Goal: Task Accomplishment & Management: Manage account settings

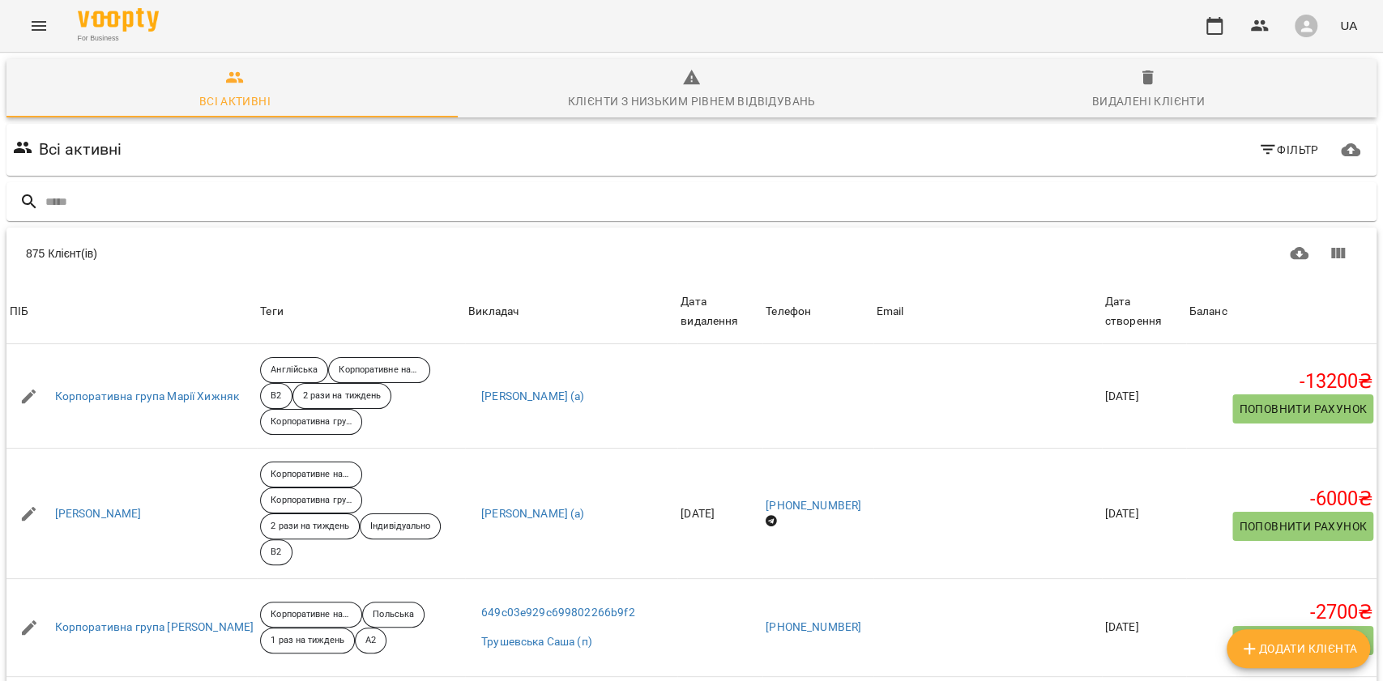
click at [1258, 151] on icon "button" at bounding box center [1267, 149] width 19 height 19
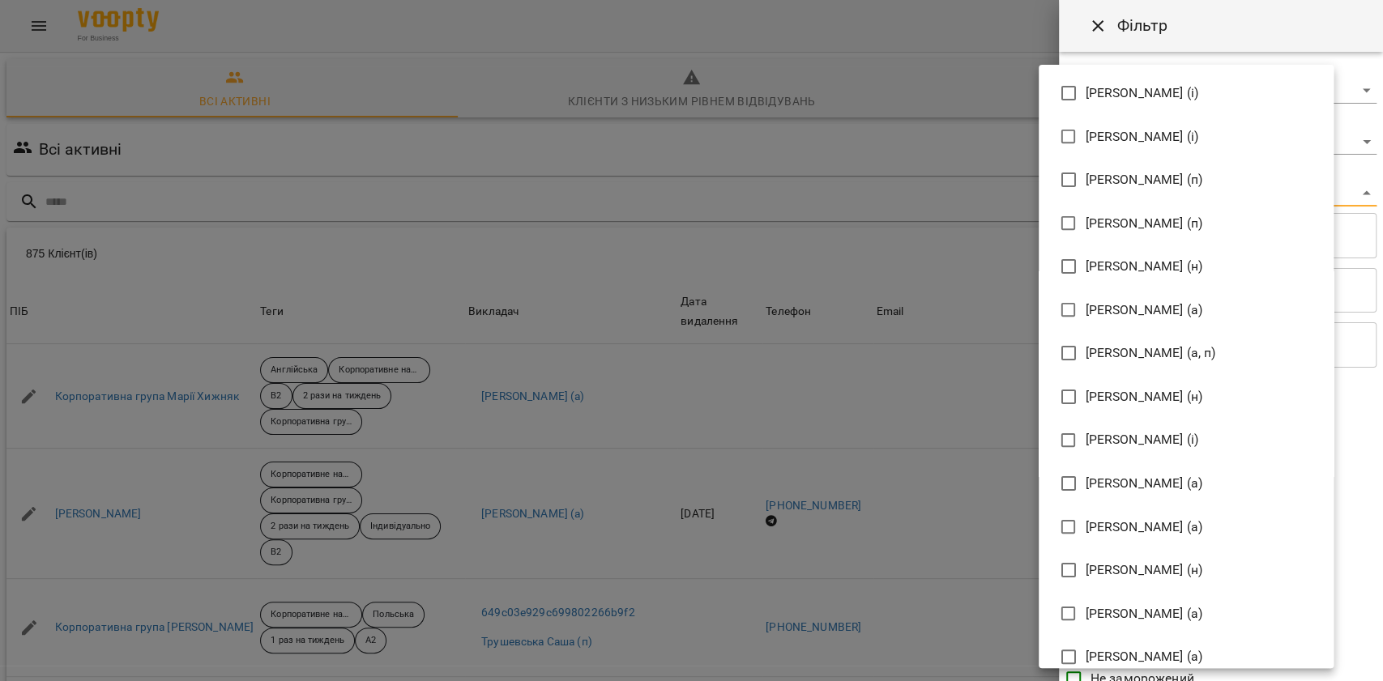
click at [1201, 183] on body "For Business UA Всі активні Клієнти з низьким рівнем відвідувань Видалені клієн…" at bounding box center [691, 422] width 1383 height 844
click at [1151, 266] on span "[PERSON_NAME] (н)" at bounding box center [1144, 266] width 117 height 19
type input "**********"
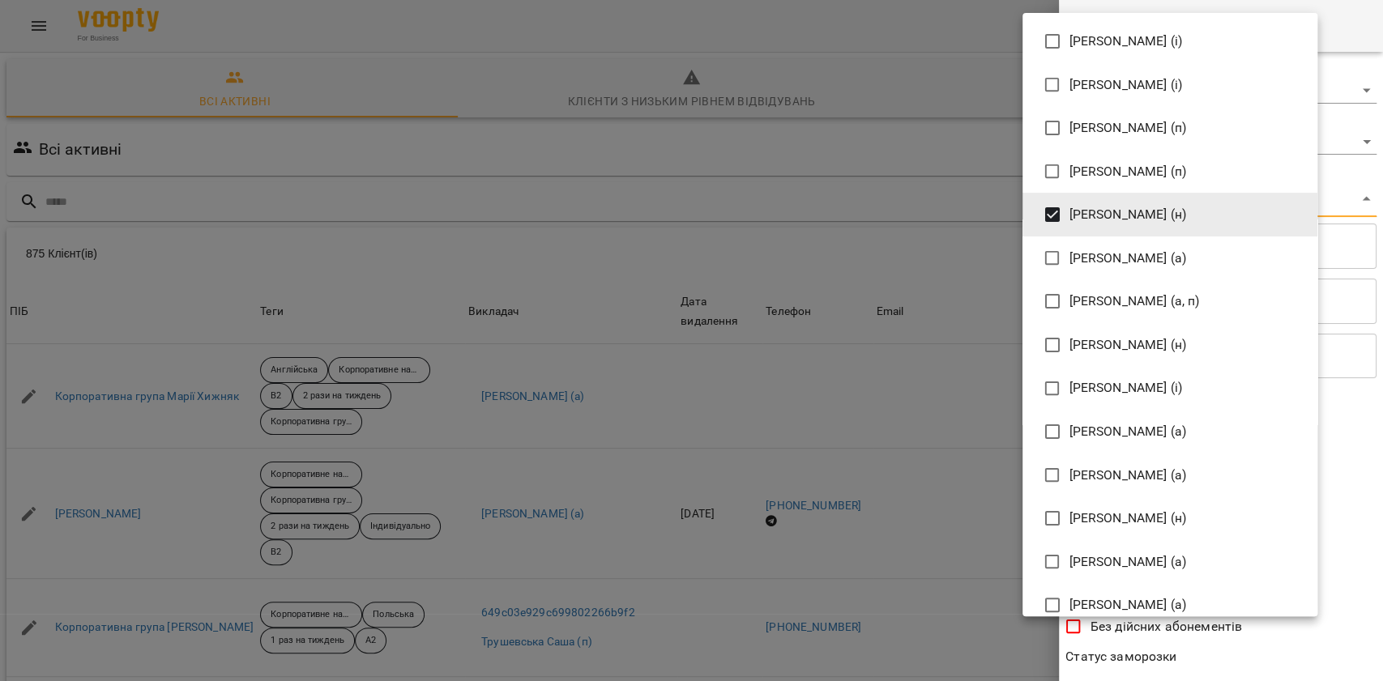
click at [1228, 647] on div at bounding box center [691, 340] width 1383 height 681
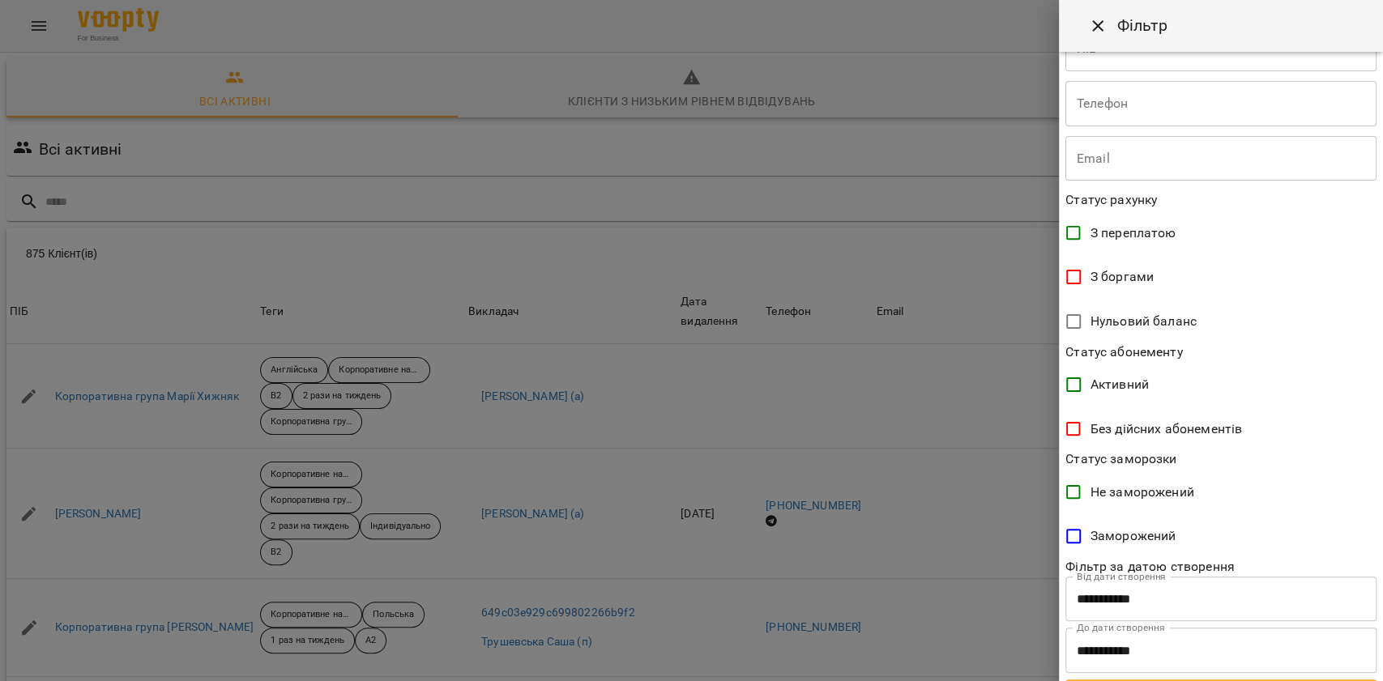
scroll to position [231, 0]
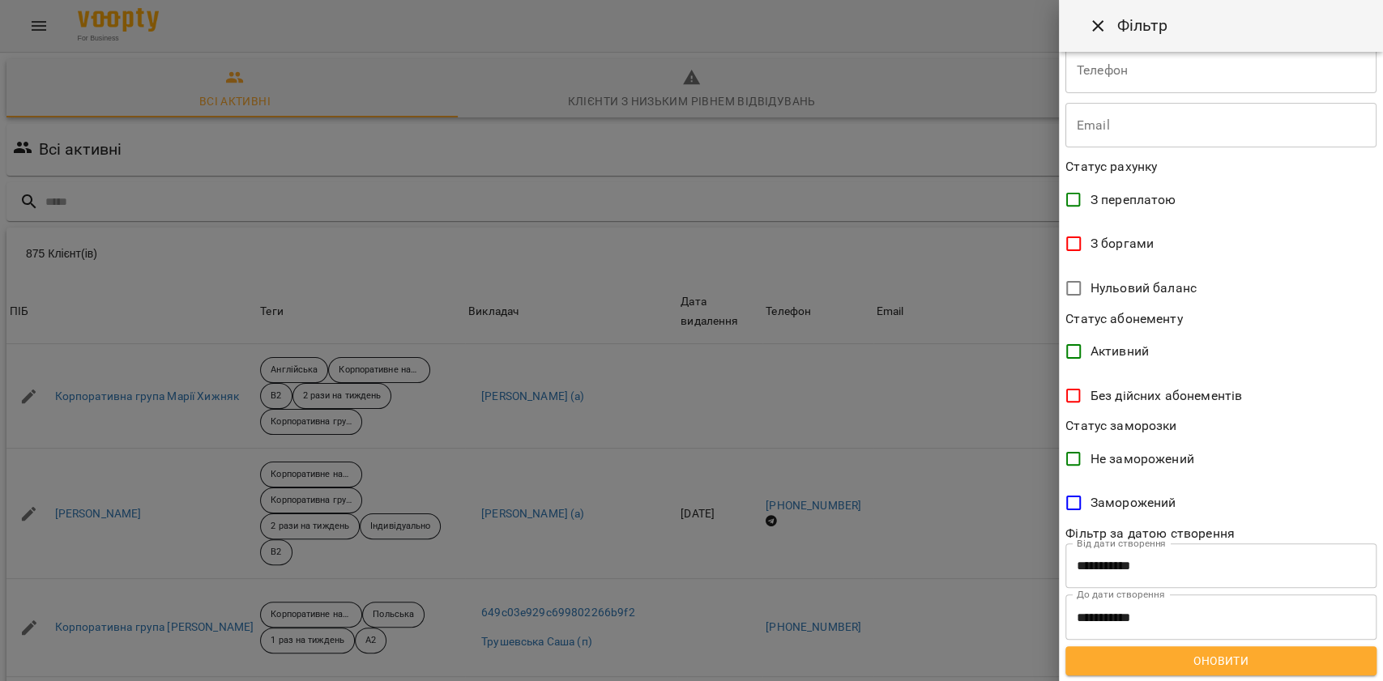
click at [1210, 652] on span "Оновити" at bounding box center [1221, 660] width 285 height 19
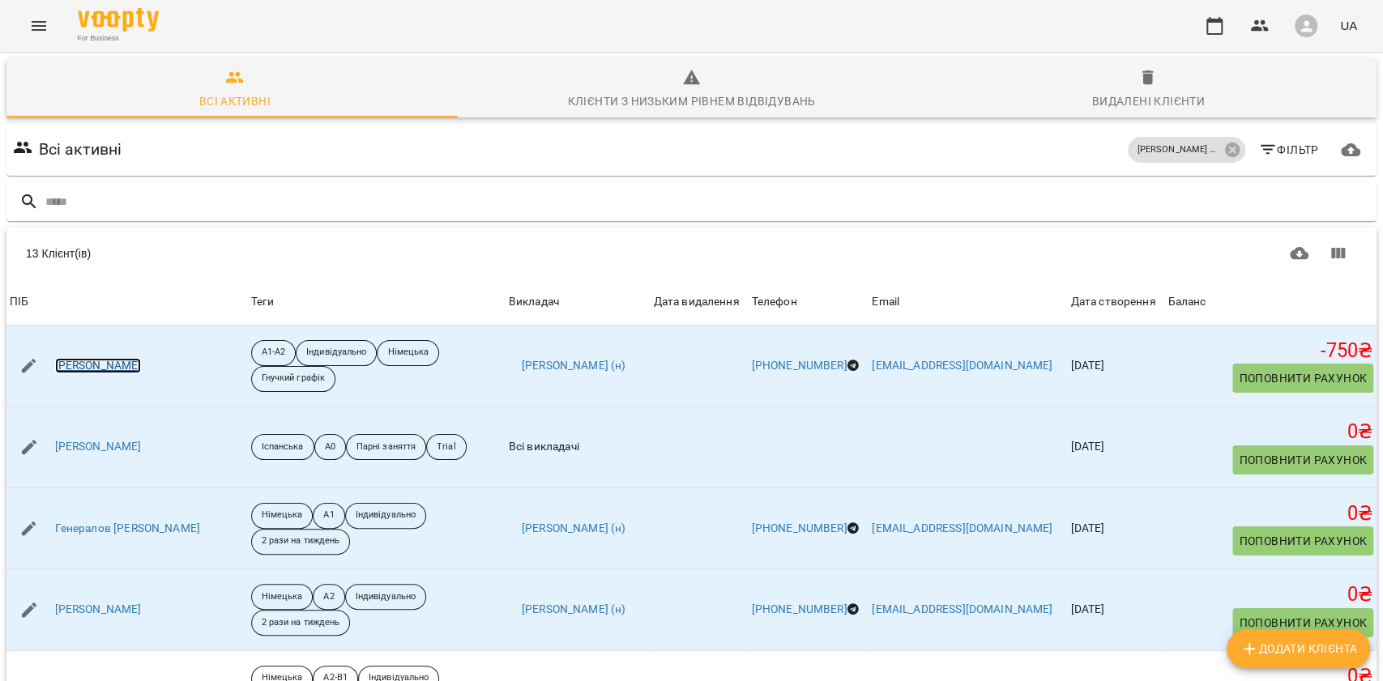
scroll to position [0, 0]
click at [1173, 90] on span "Видалені клієнти" at bounding box center [1148, 90] width 438 height 44
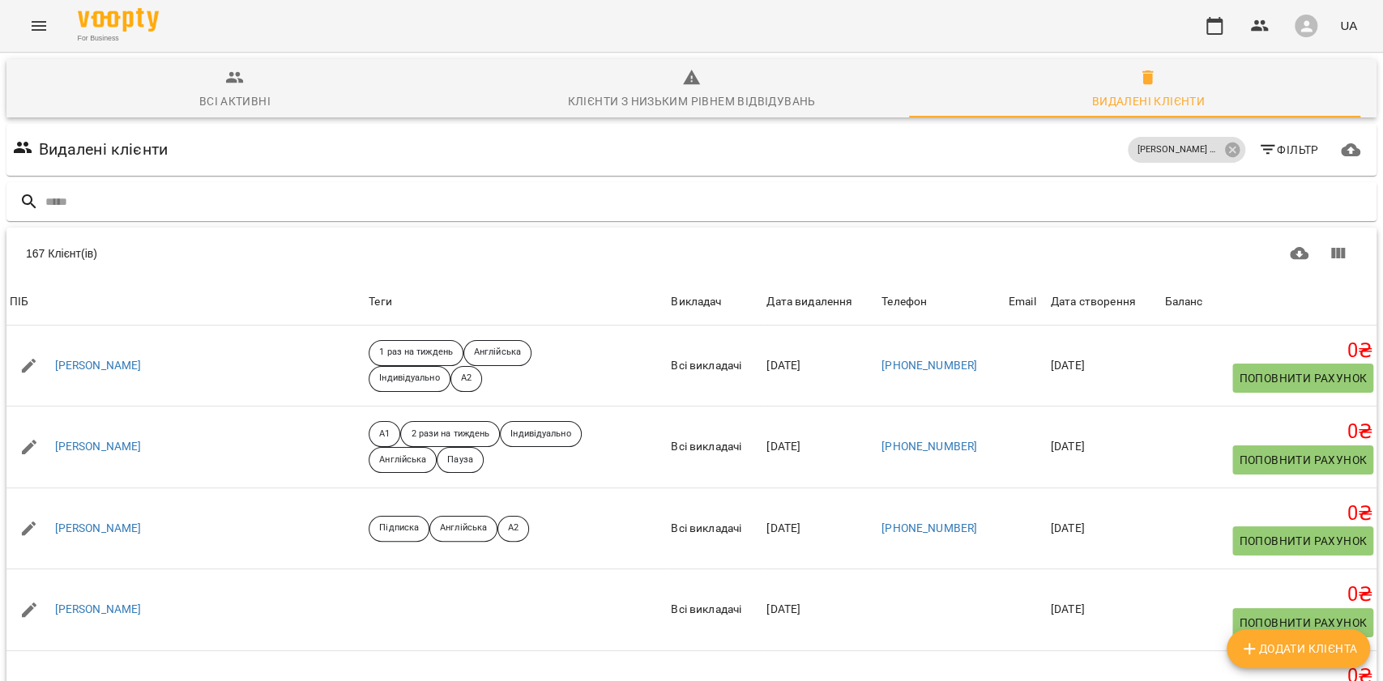
scroll to position [71, 0]
click at [1139, 630] on body "For Business UA Всі активні Клієнти з низьким рівнем відвідувань Видалені клієн…" at bounding box center [691, 422] width 1383 height 844
click at [1137, 642] on li "Всі" at bounding box center [1149, 647] width 48 height 29
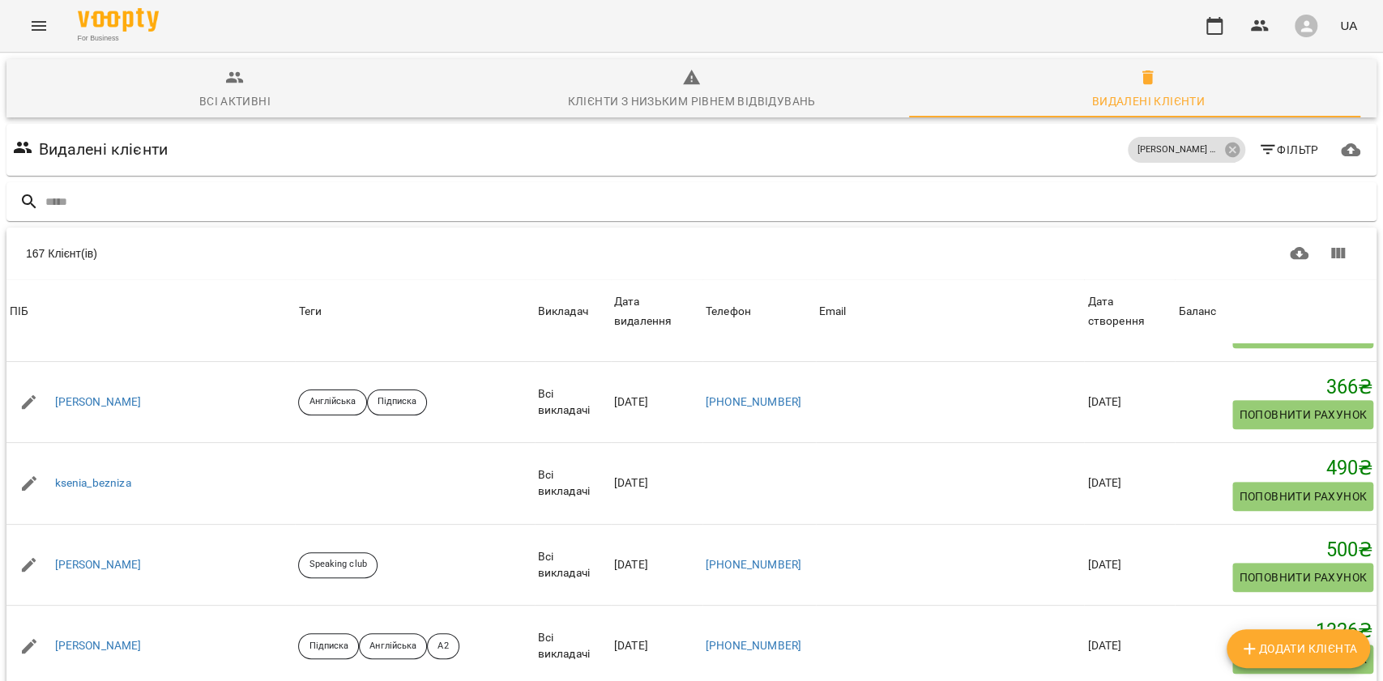
scroll to position [13195, 0]
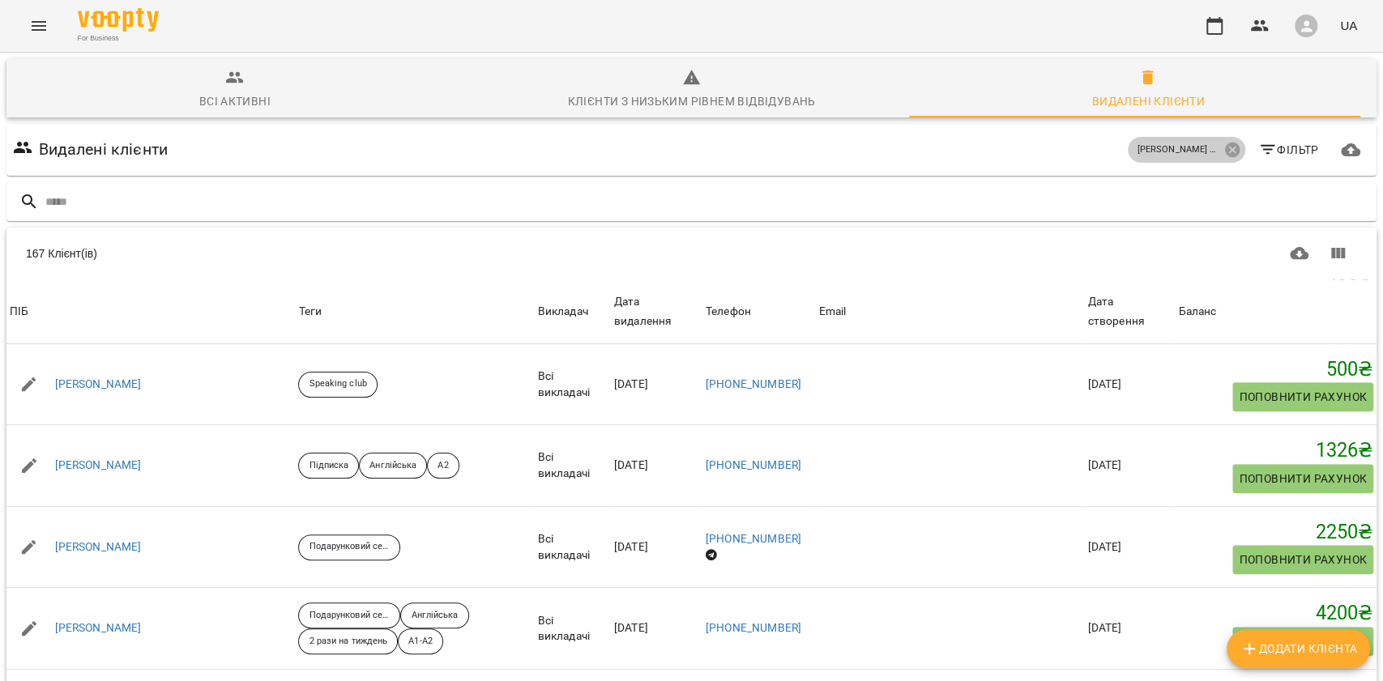
drag, startPoint x: 1211, startPoint y: 70, endPoint x: 1243, endPoint y: 79, distance: 33.1
click at [1224, 141] on icon at bounding box center [1233, 150] width 18 height 18
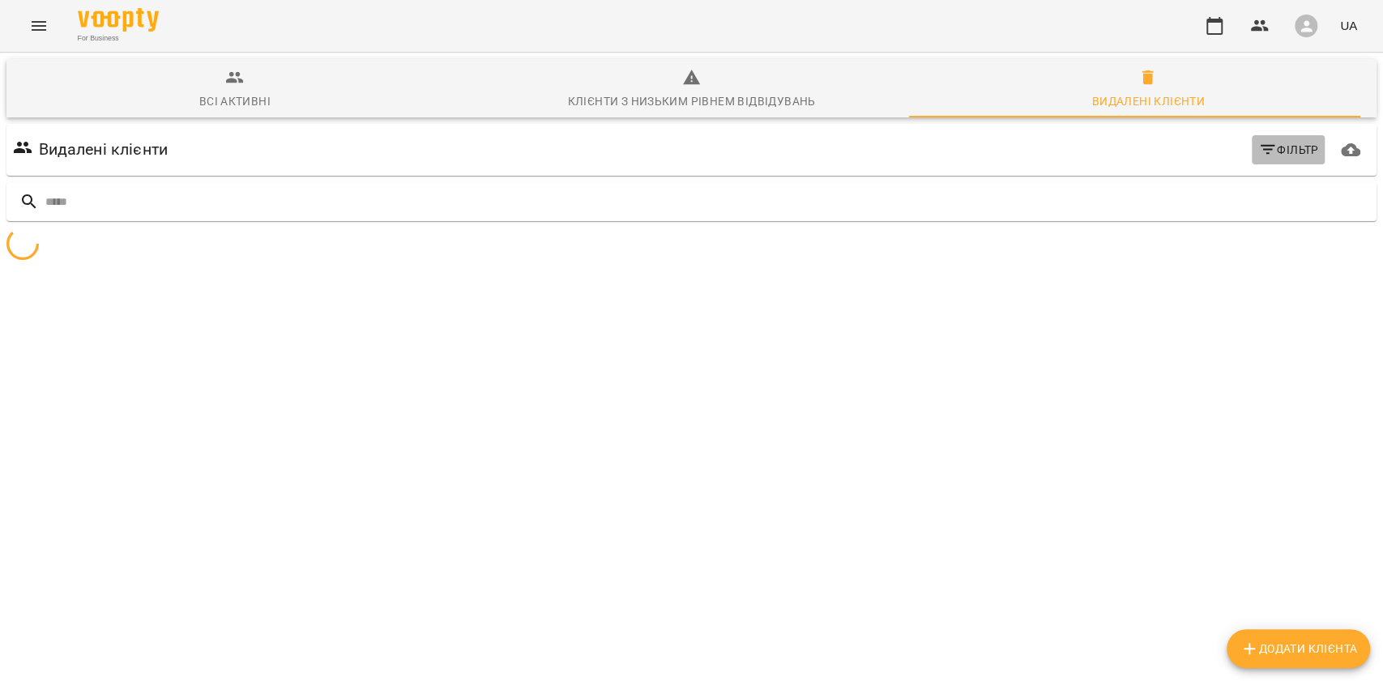
click at [1261, 140] on icon "button" at bounding box center [1267, 149] width 19 height 19
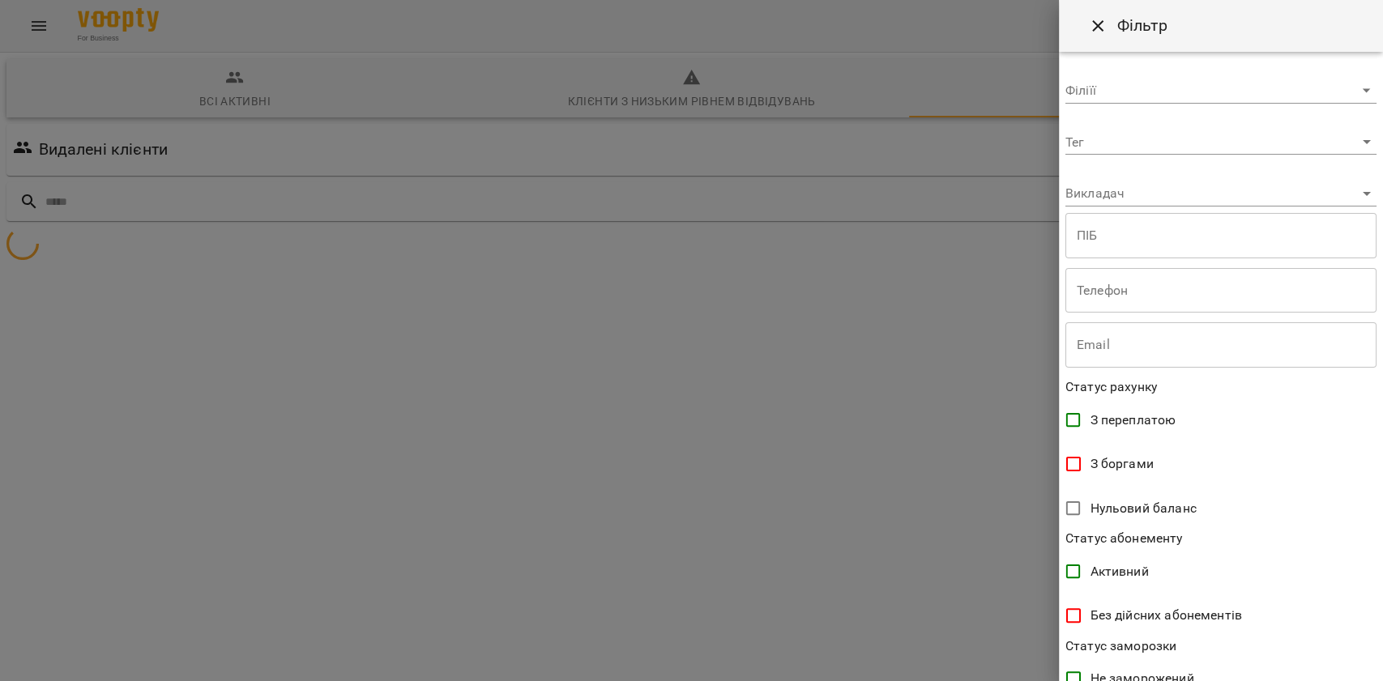
click at [1185, 189] on body "**********" at bounding box center [691, 192] width 1383 height 384
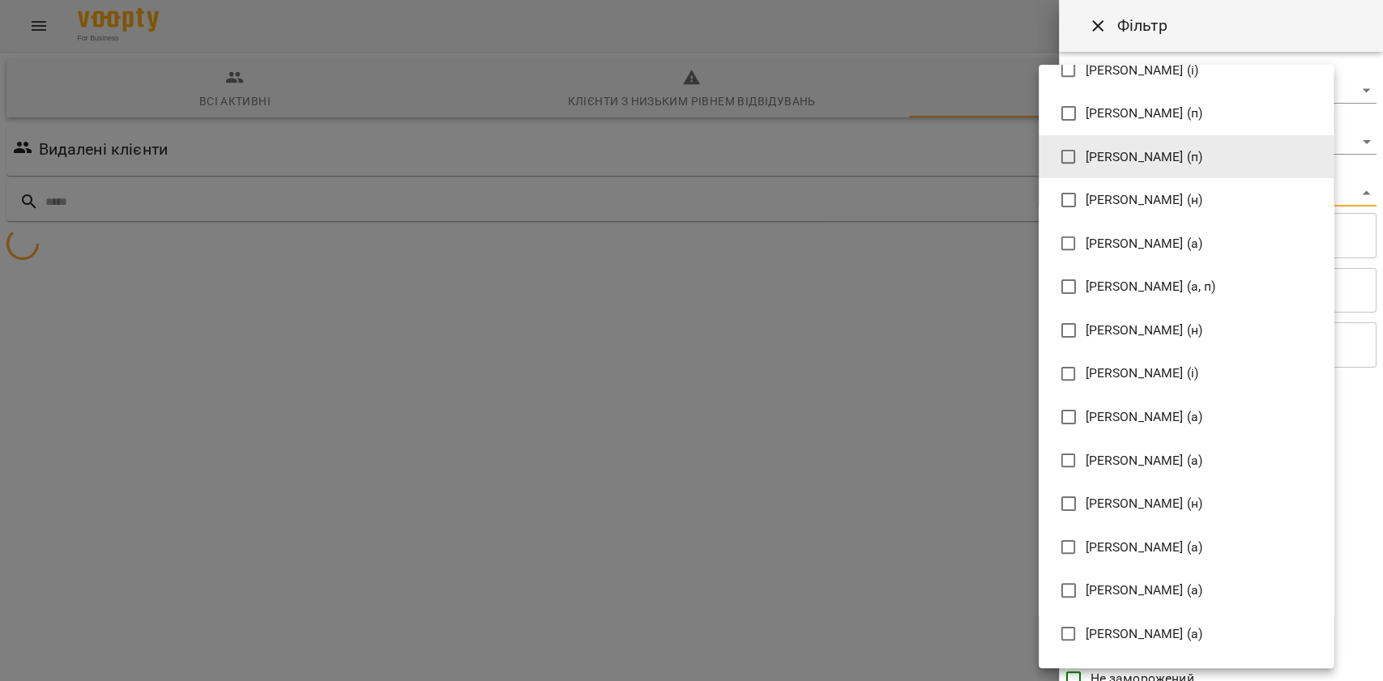
scroll to position [108, 0]
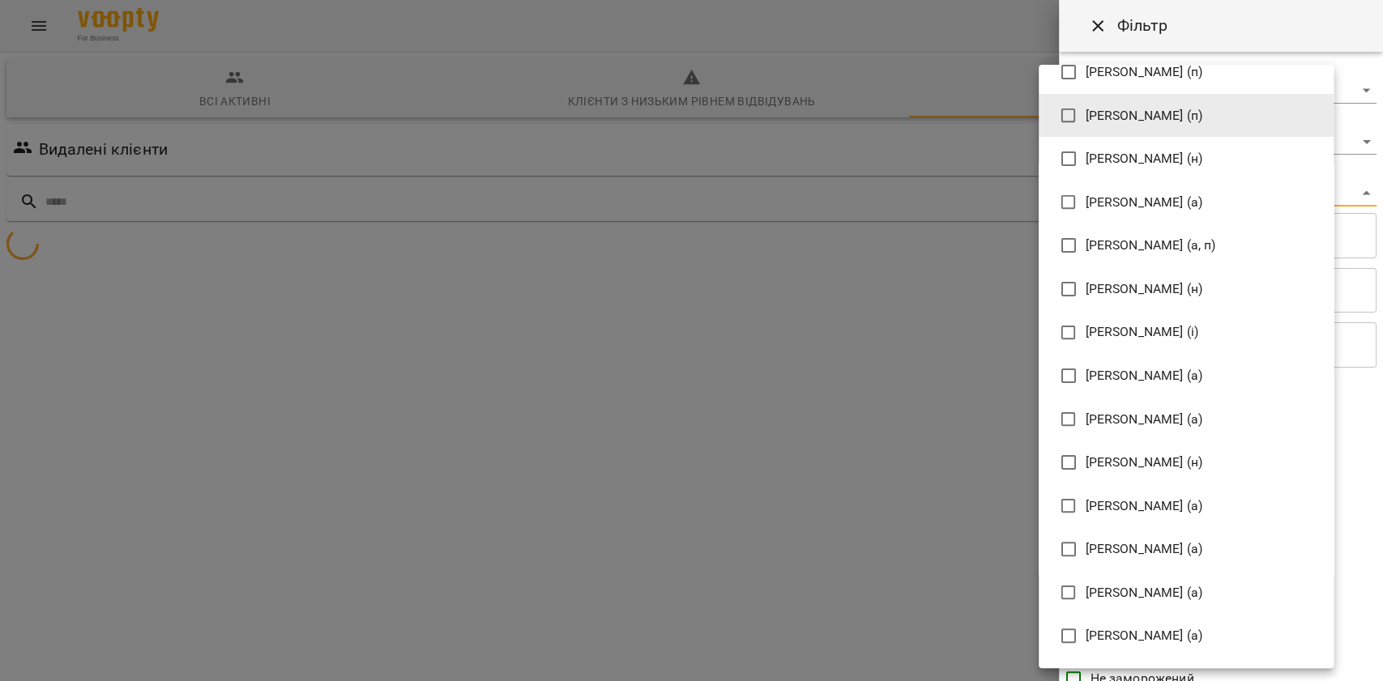
click at [1172, 386] on li "[PERSON_NAME] (а)" at bounding box center [1186, 376] width 295 height 44
type input "**********"
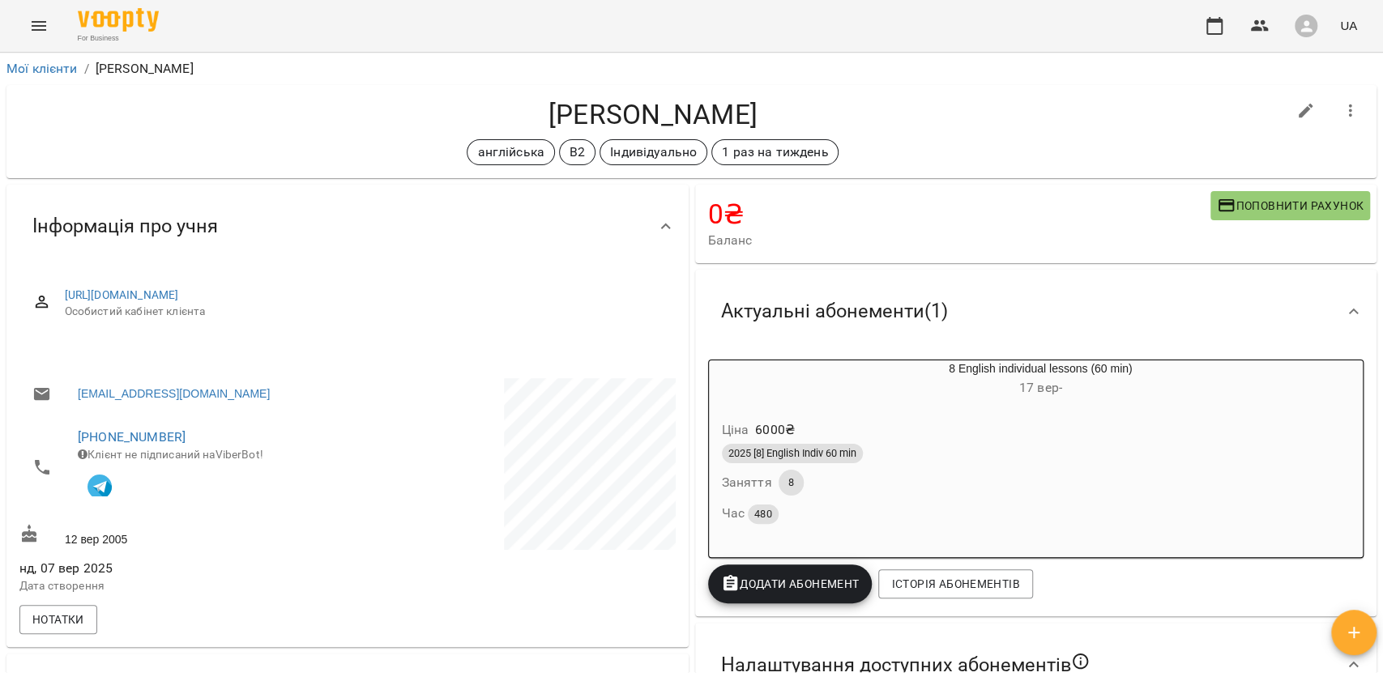
click at [1265, 111] on h4 "Дарʼя Сайдова" at bounding box center [652, 114] width 1267 height 33
click at [1287, 112] on button "button" at bounding box center [1306, 111] width 39 height 39
select select "**"
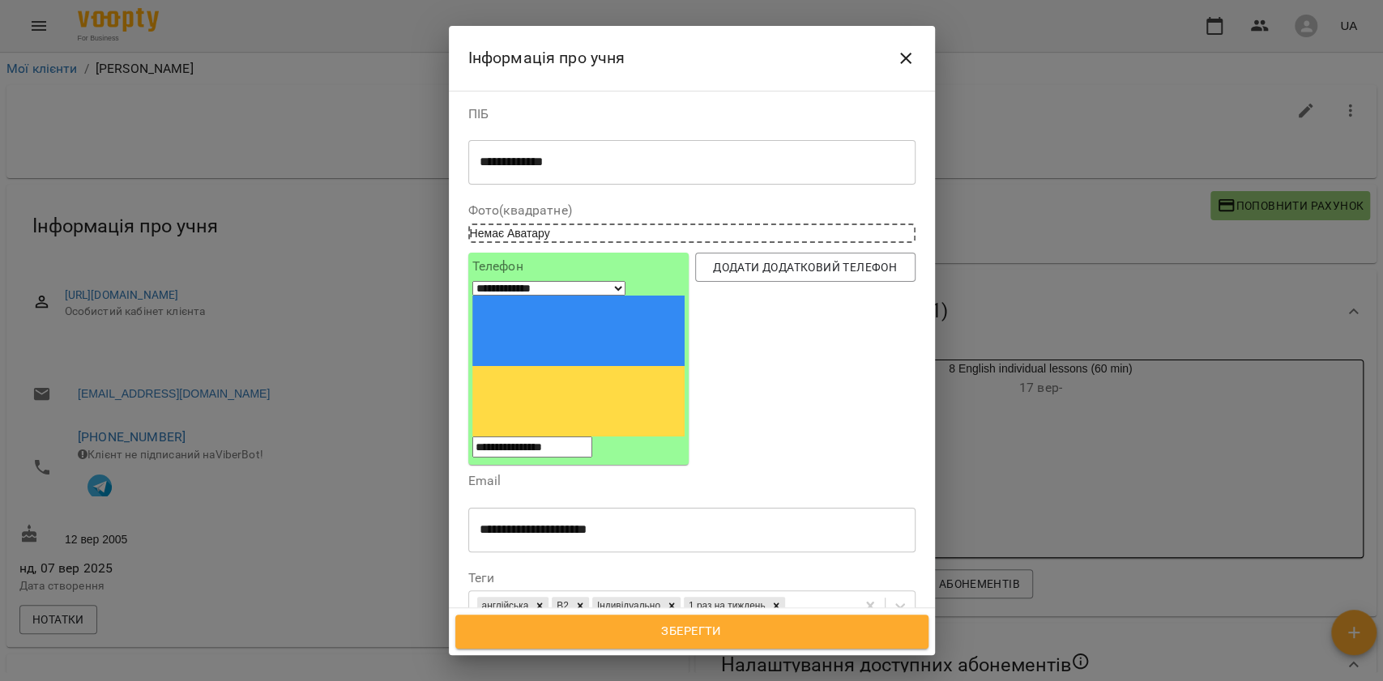
scroll to position [314, 0]
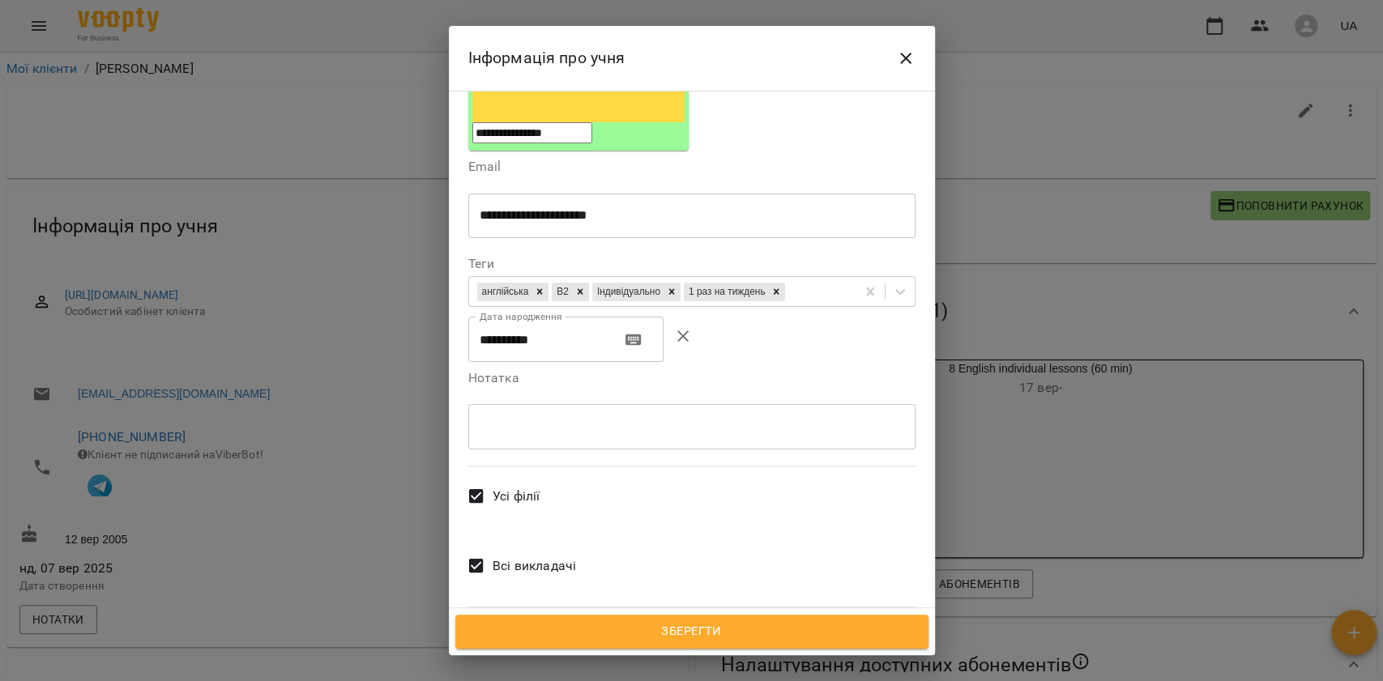
click at [510, 557] on span "Всі викладачі" at bounding box center [534, 566] width 83 height 19
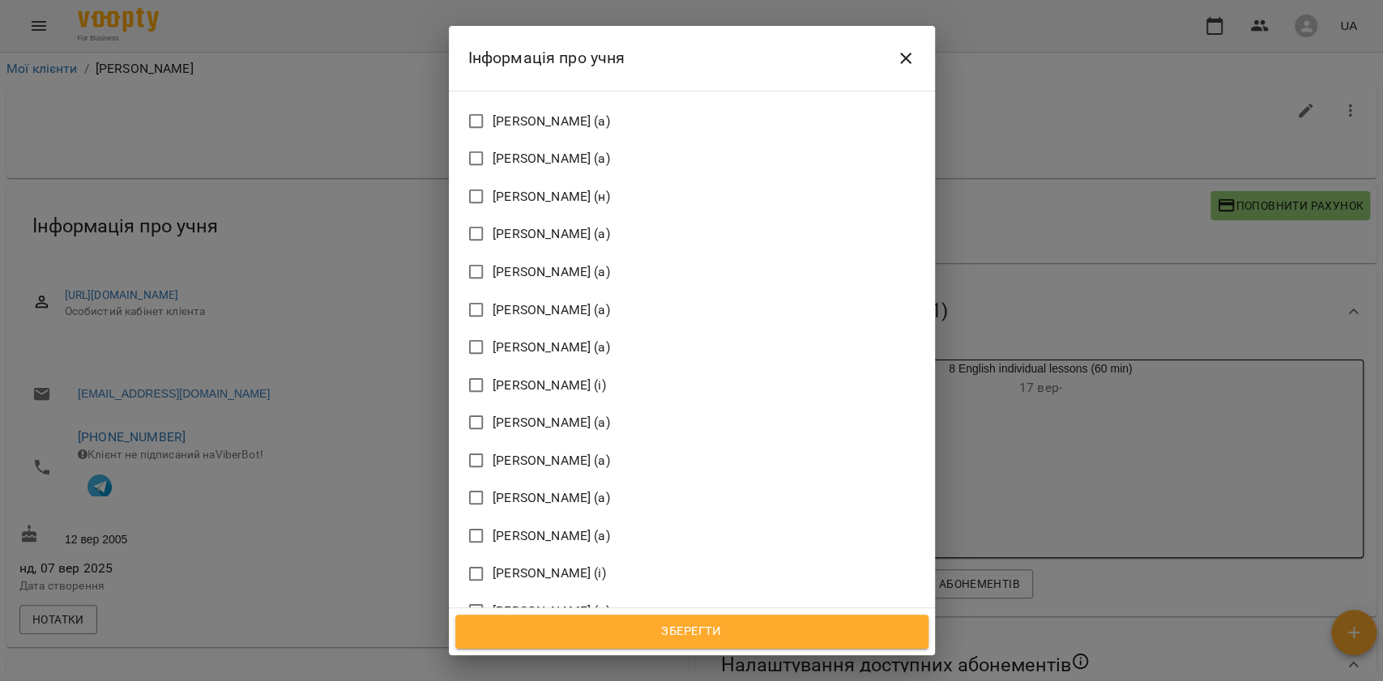
scroll to position [1935, 0]
click at [530, 377] on div "Викладач Івашура Анна Вікторівна (і) Ілля Закіров (і) Андріана Пелипчак (п) Баб…" at bounding box center [691, 584] width 447 height 3189
click at [531, 485] on span "Коваленко Тетяна (а)" at bounding box center [551, 498] width 117 height 26
click at [647, 649] on div "Зберегти" at bounding box center [692, 632] width 486 height 47
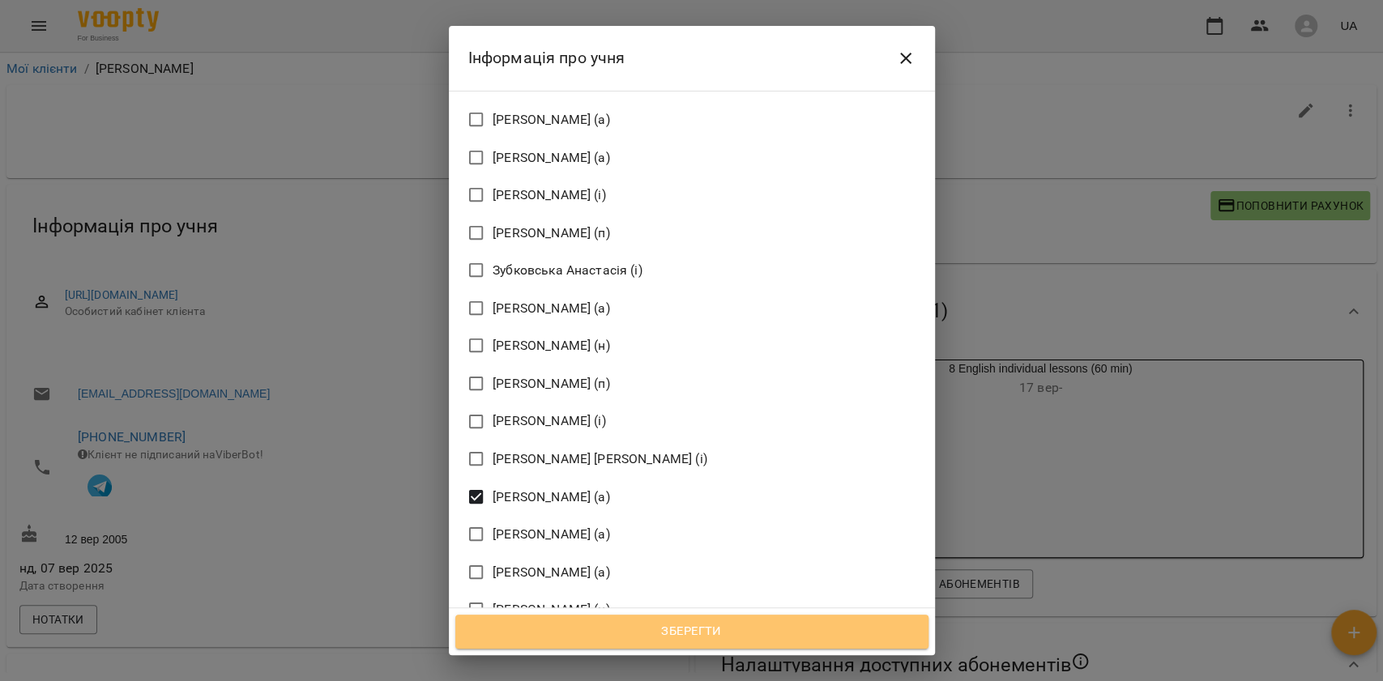
click at [647, 637] on span "Зберегти" at bounding box center [692, 632] width 438 height 21
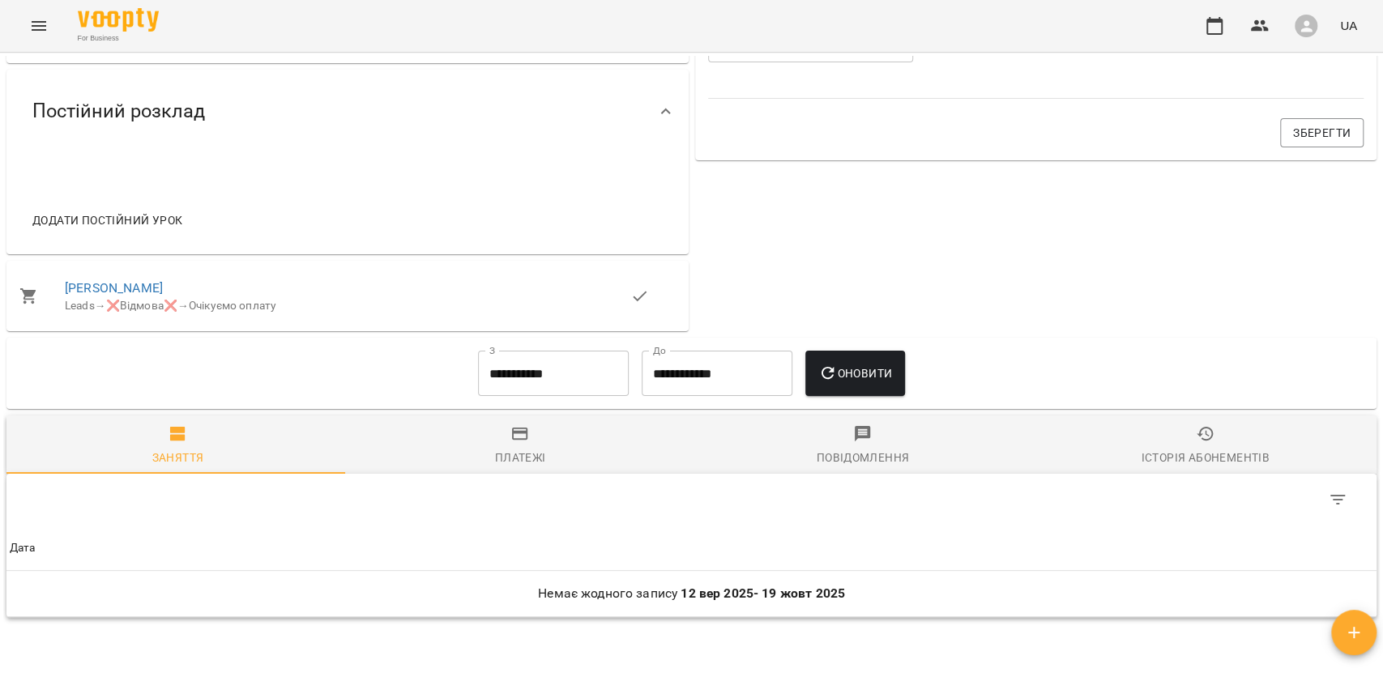
scroll to position [648, 0]
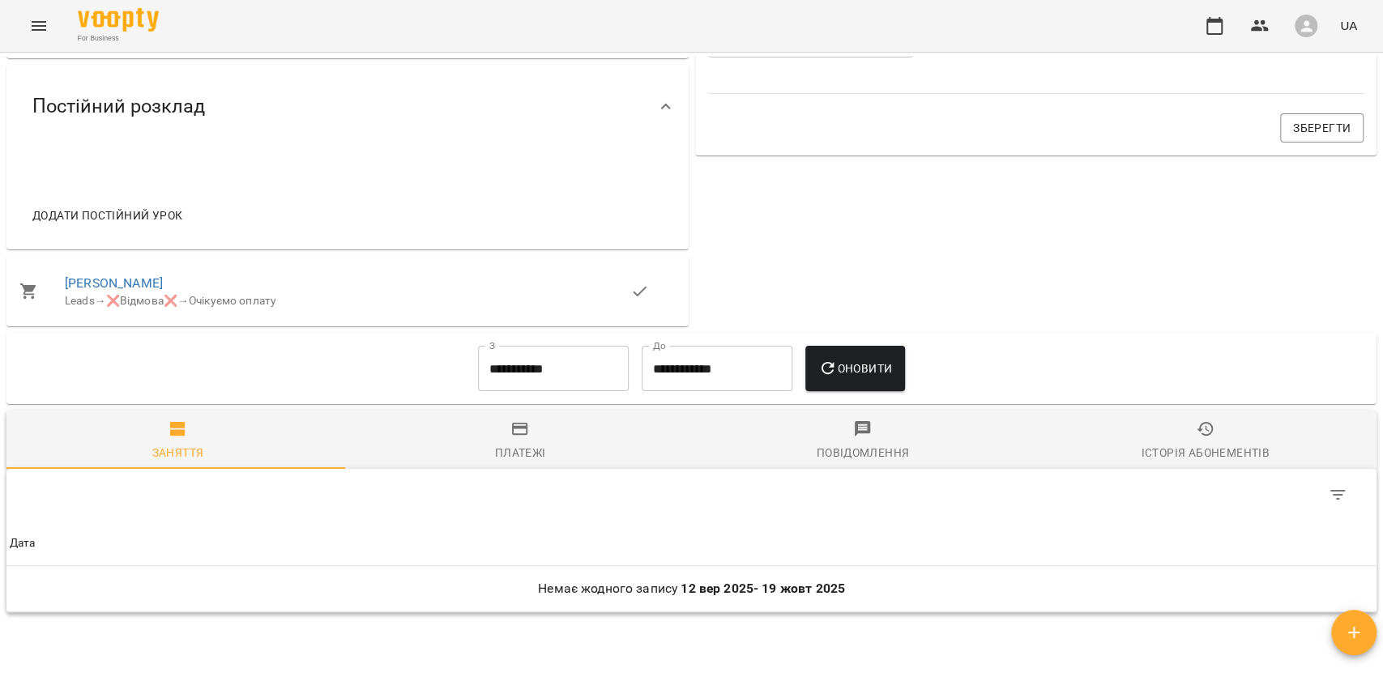
click at [317, 160] on div "Додати постійний урок" at bounding box center [347, 199] width 682 height 100
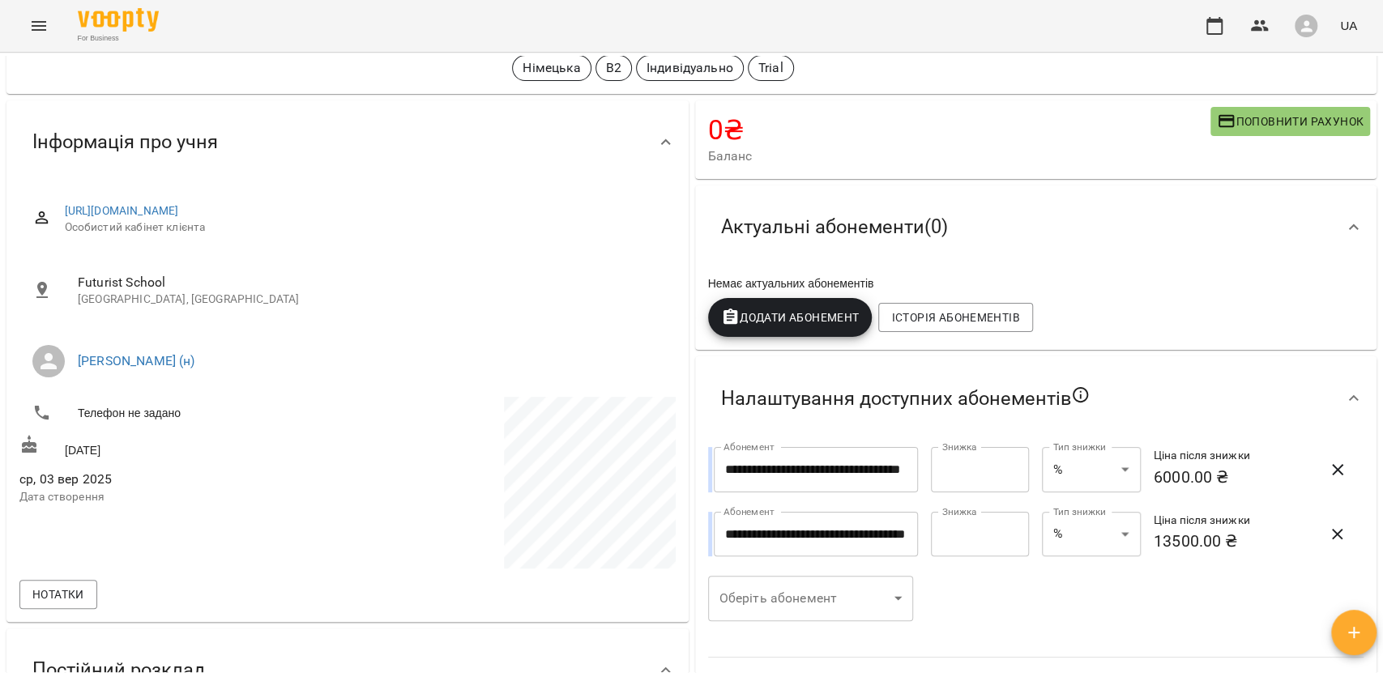
scroll to position [0, 0]
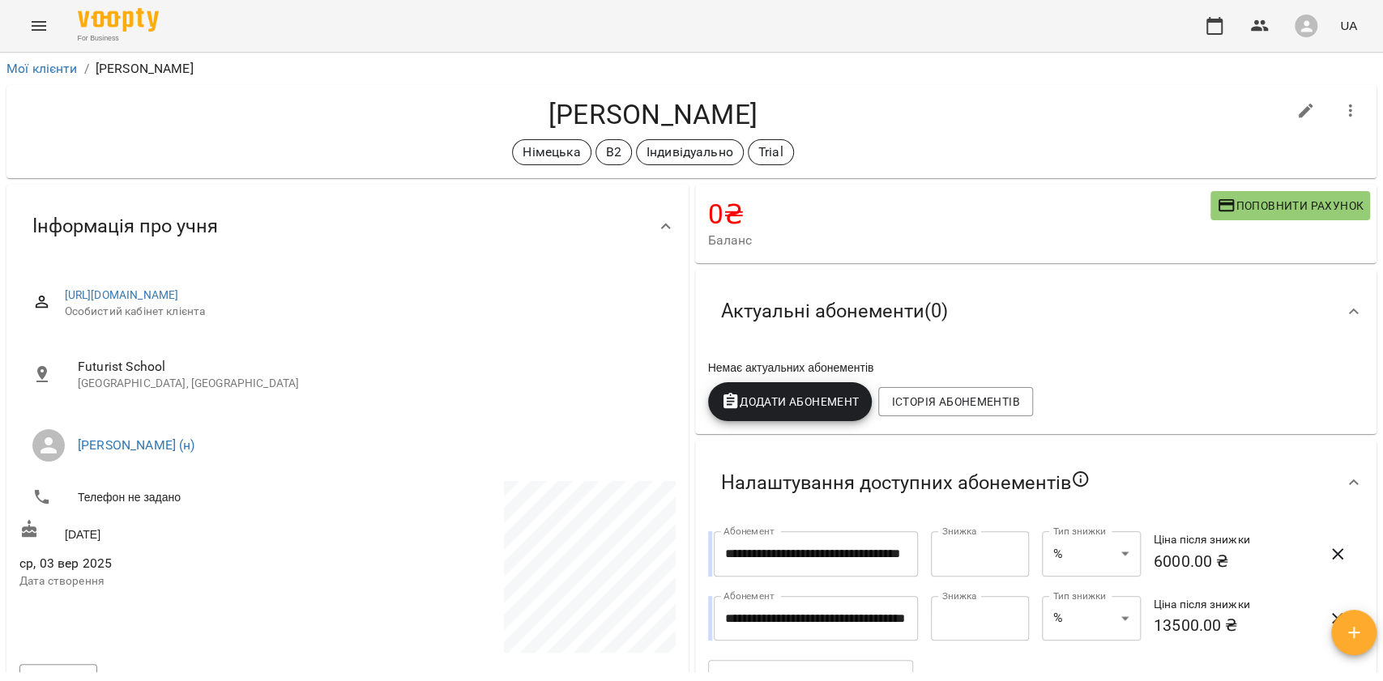
click at [746, 96] on div "Єлизавета Кузнецова Німецька В2 Індивідуально Trial" at bounding box center [691, 131] width 1370 height 93
click at [745, 96] on div "Єлизавета Кузнецова Німецька В2 Індивідуально Trial" at bounding box center [691, 131] width 1370 height 93
copy h4 "Кузнецова"
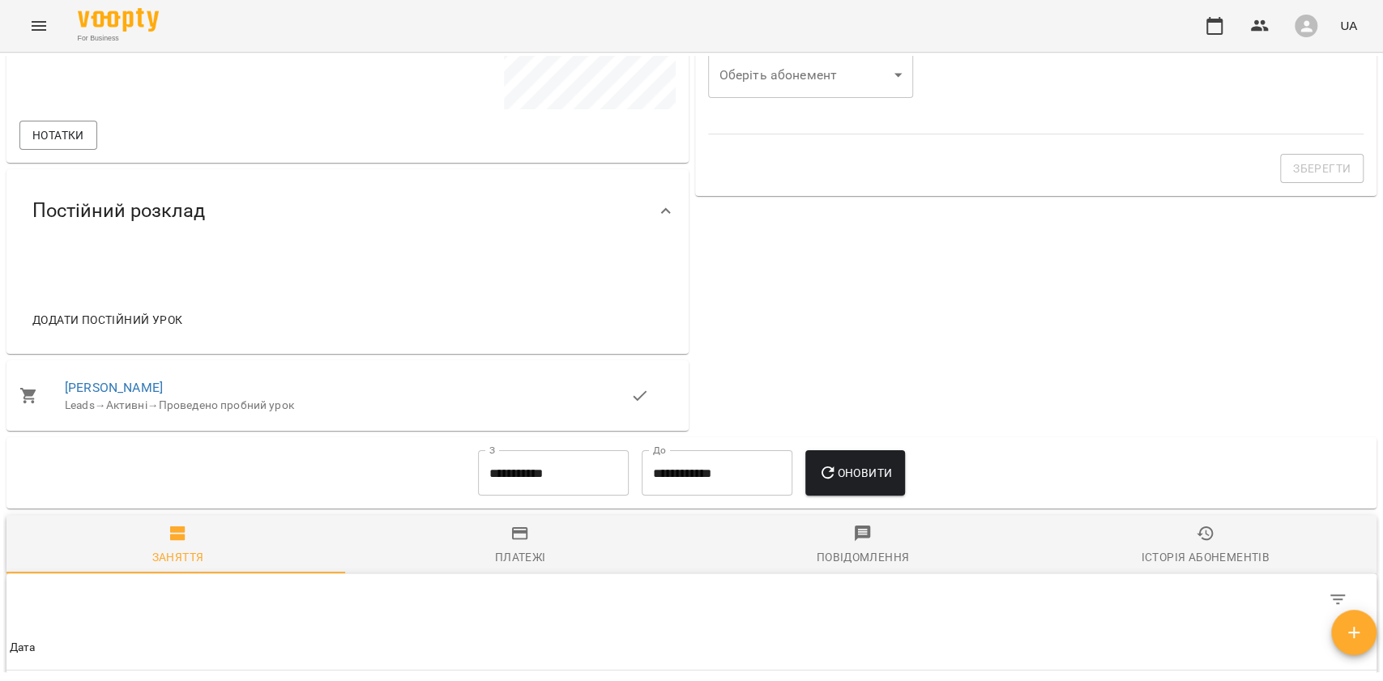
scroll to position [36, 0]
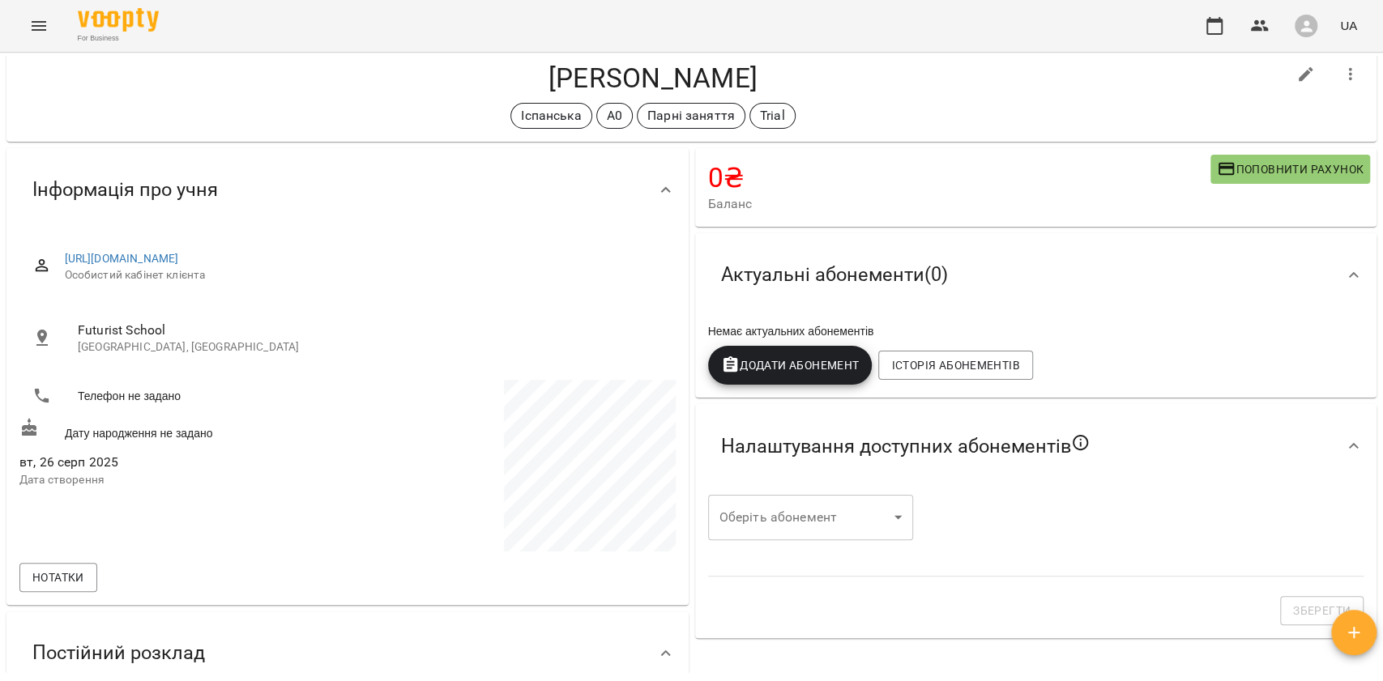
click at [1284, 73] on div at bounding box center [1306, 74] width 45 height 45
click at [1296, 80] on icon "button" at bounding box center [1305, 74] width 19 height 19
select select "**"
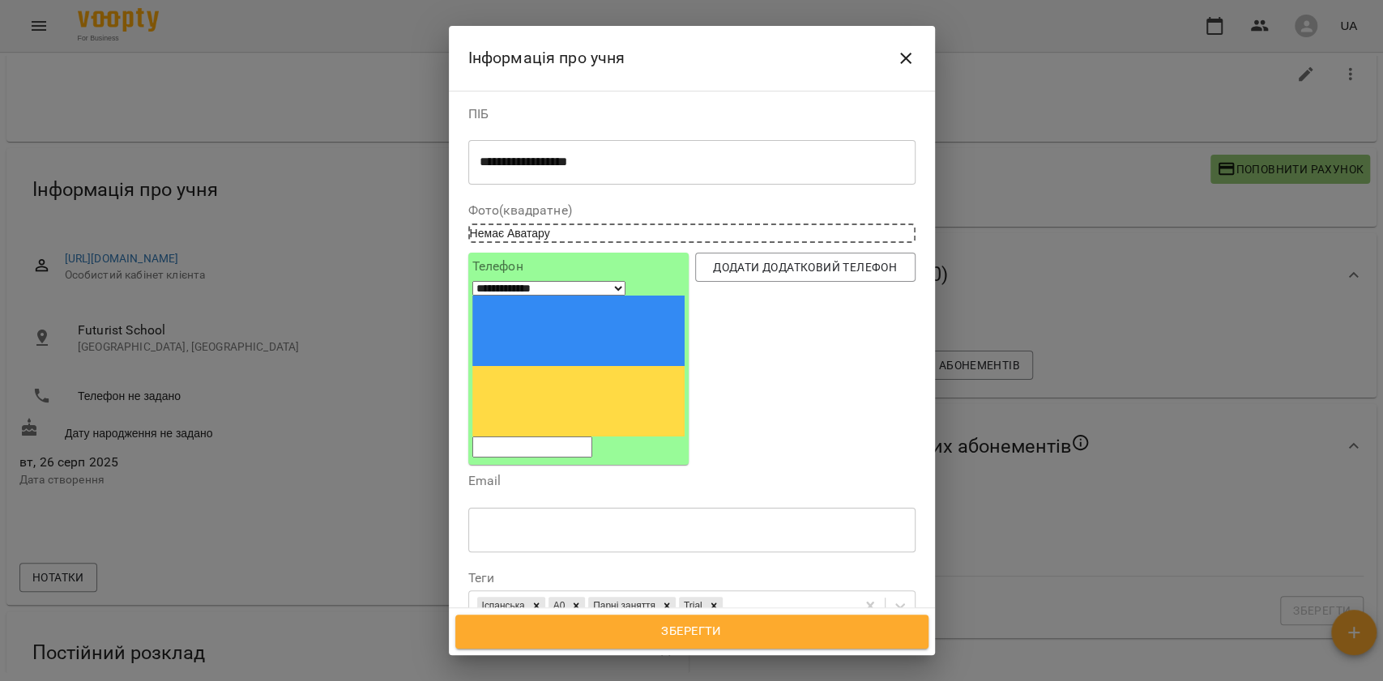
scroll to position [380, 0]
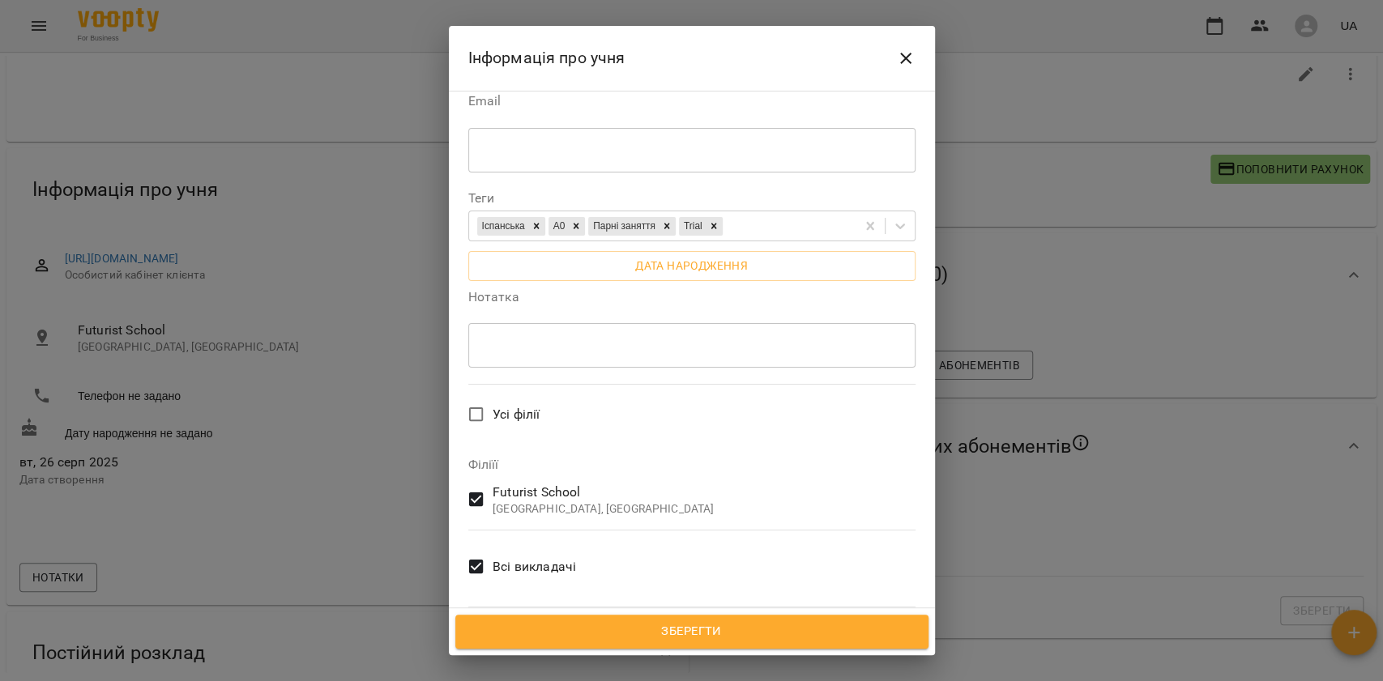
click at [519, 537] on label "Всі викладачі" at bounding box center [517, 567] width 117 height 60
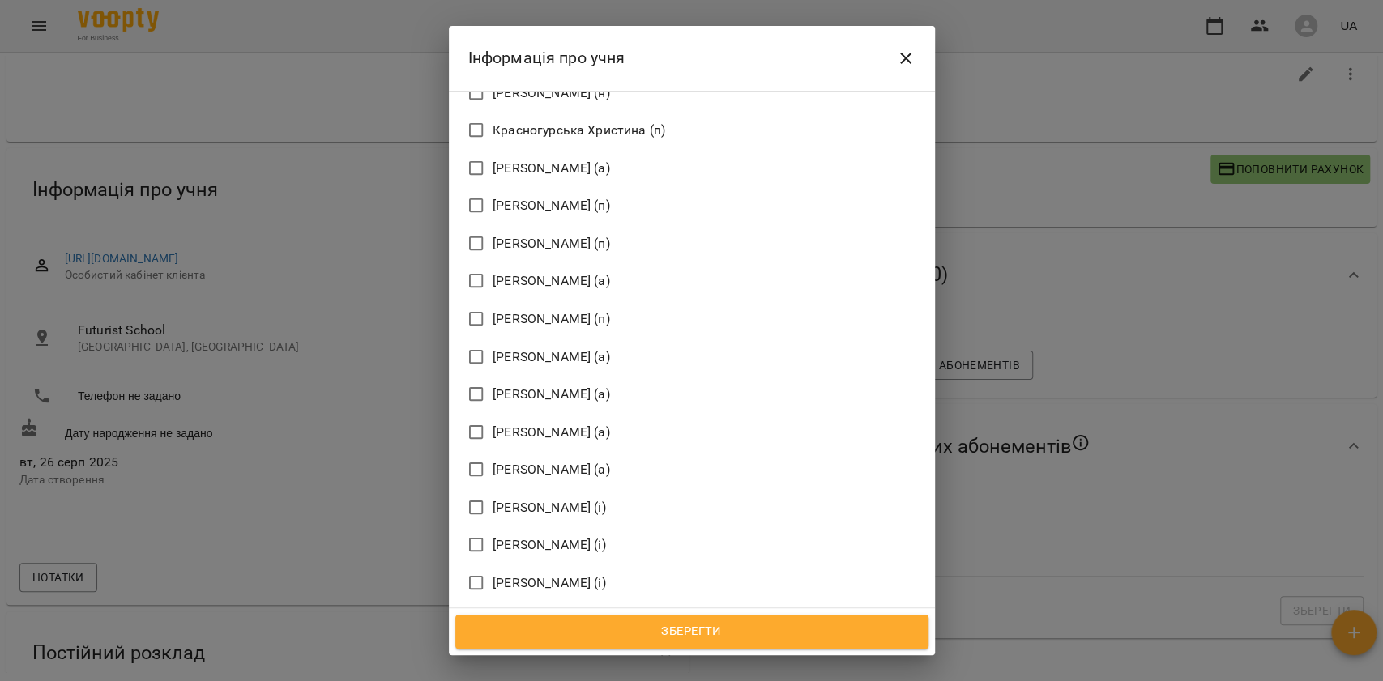
scroll to position [2649, 0]
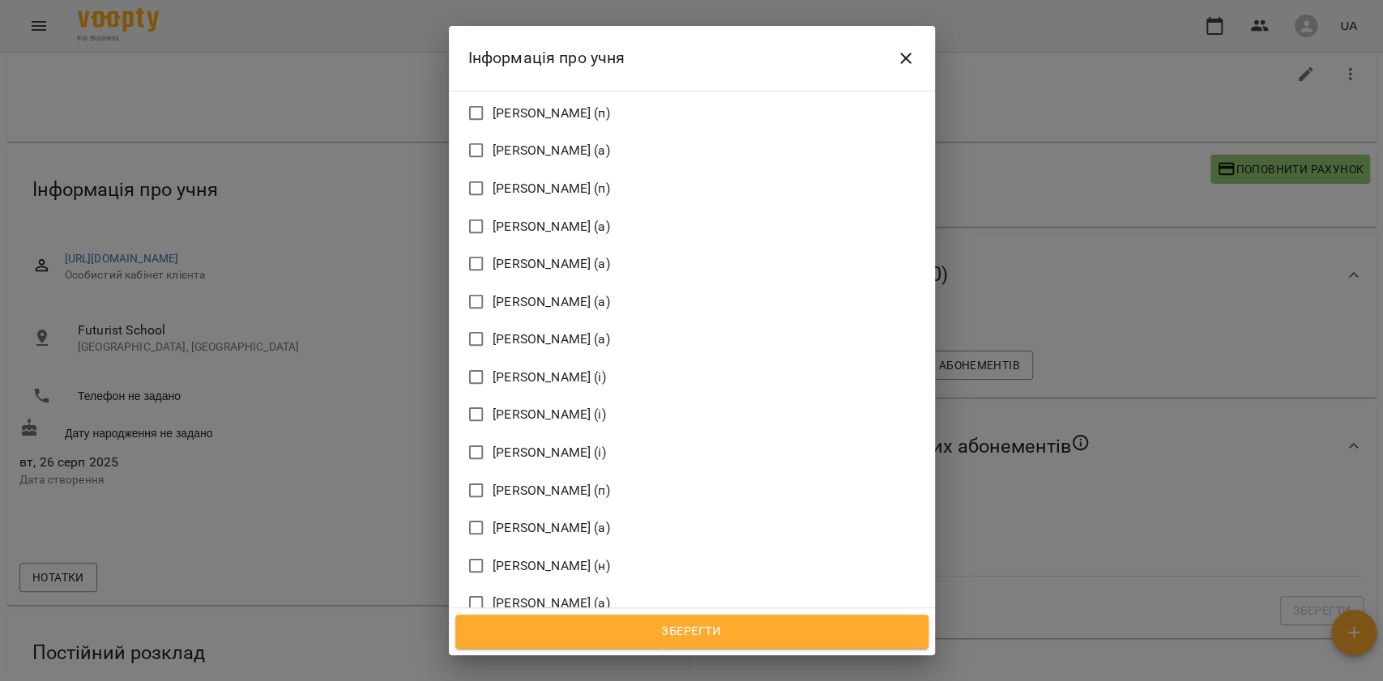
click at [549, 402] on span "[PERSON_NAME] (і)" at bounding box center [549, 415] width 113 height 26
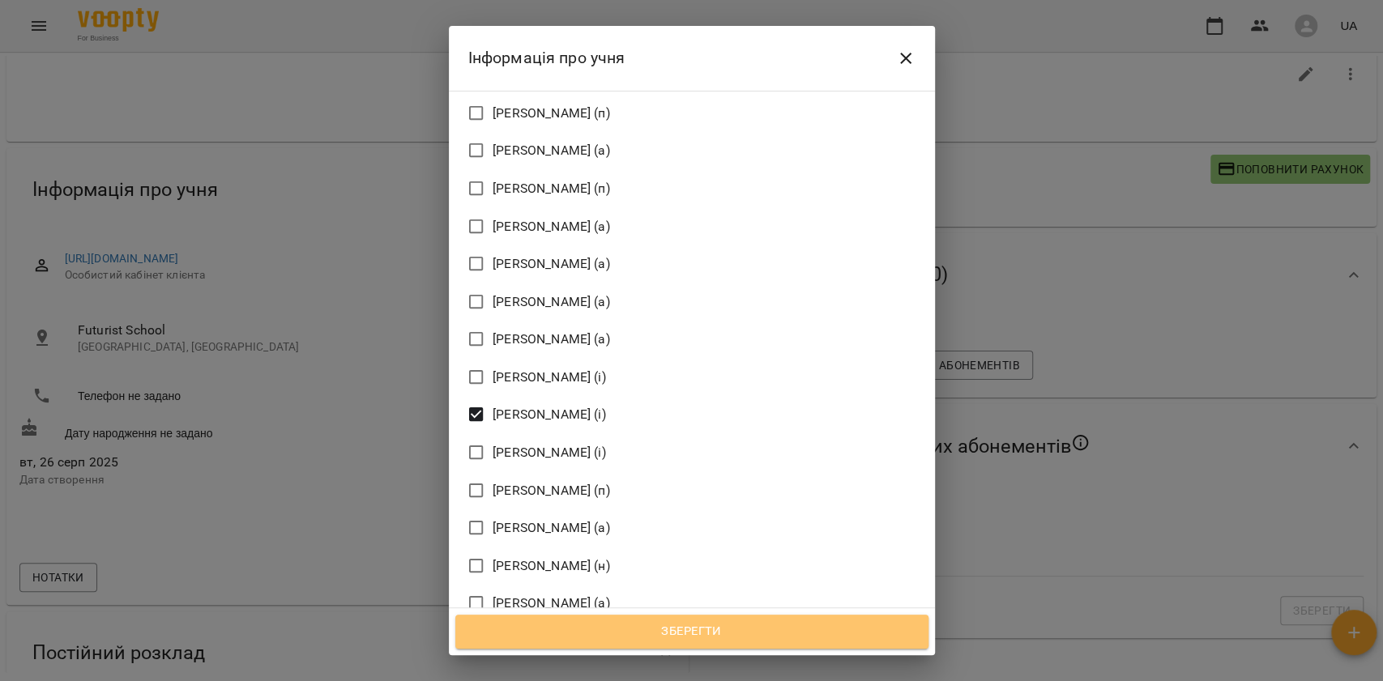
click at [673, 634] on span "Зберегти" at bounding box center [692, 632] width 438 height 21
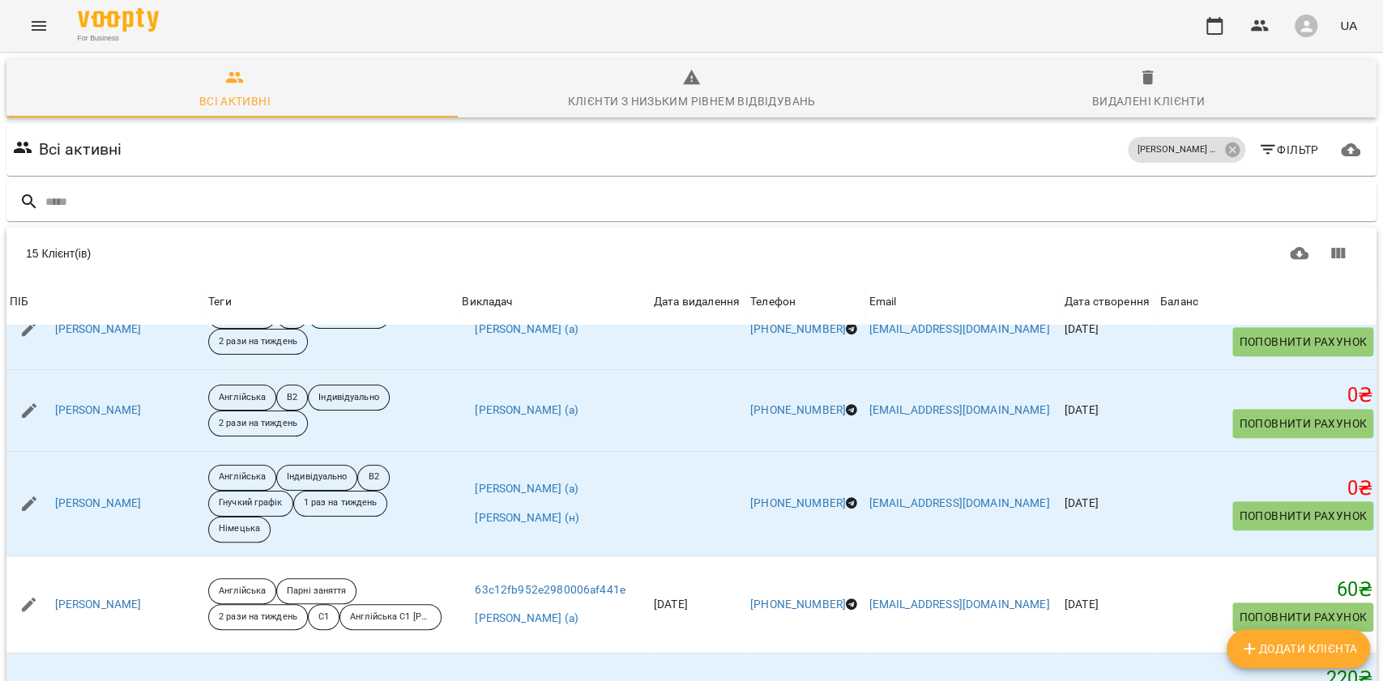
scroll to position [697, 0]
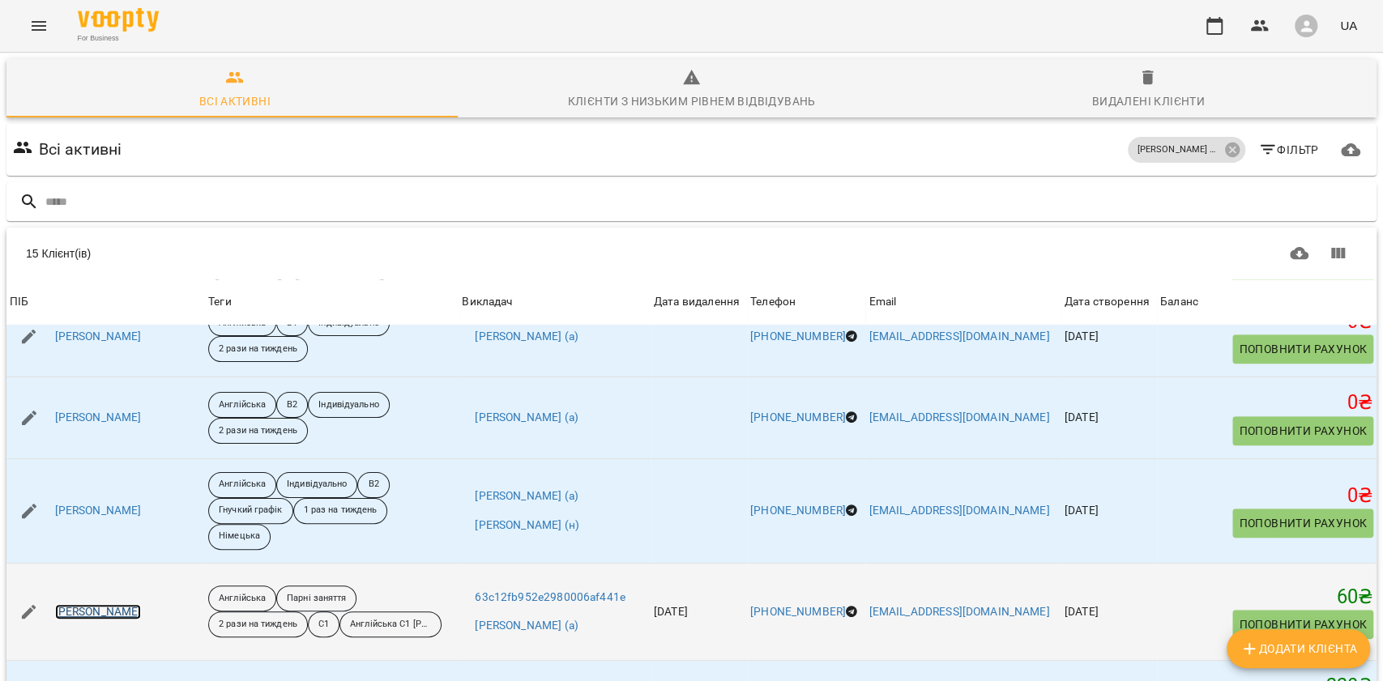
drag, startPoint x: 100, startPoint y: 532, endPoint x: 109, endPoint y: 508, distance: 24.9
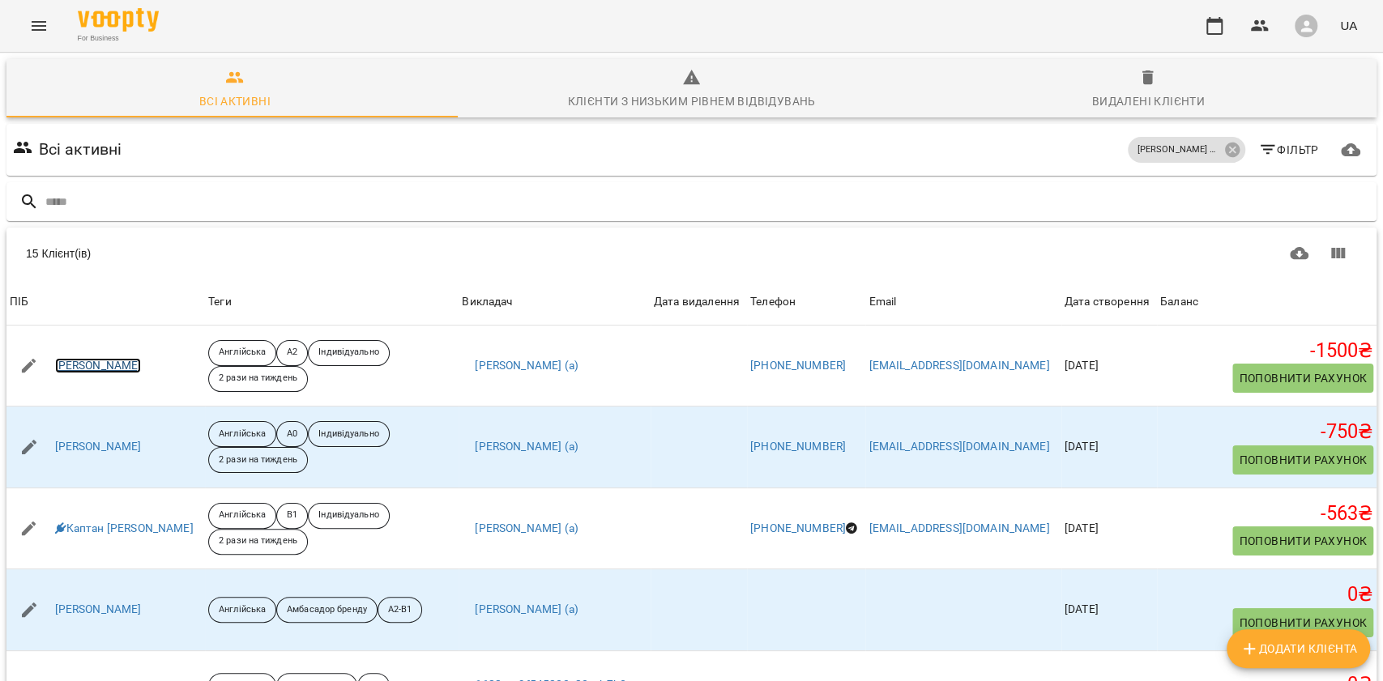
scroll to position [0, 0]
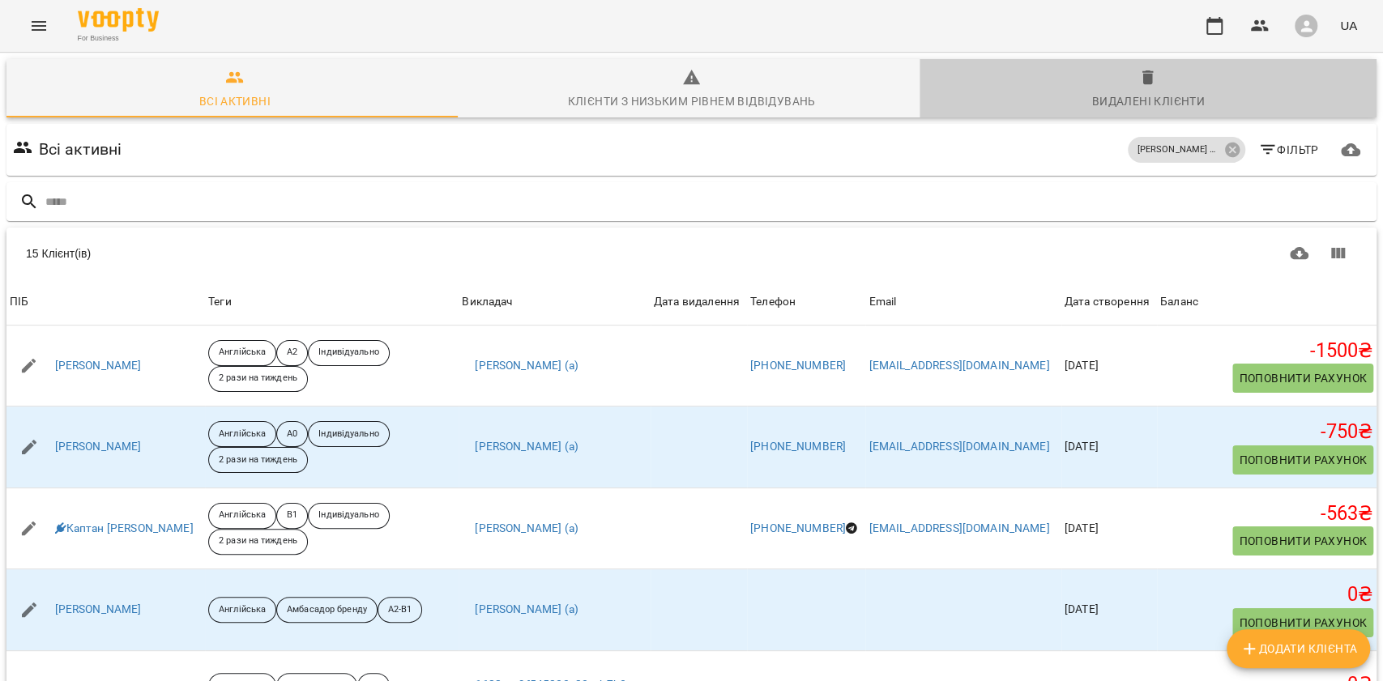
click at [1178, 78] on span "Видалені клієнти" at bounding box center [1148, 90] width 438 height 44
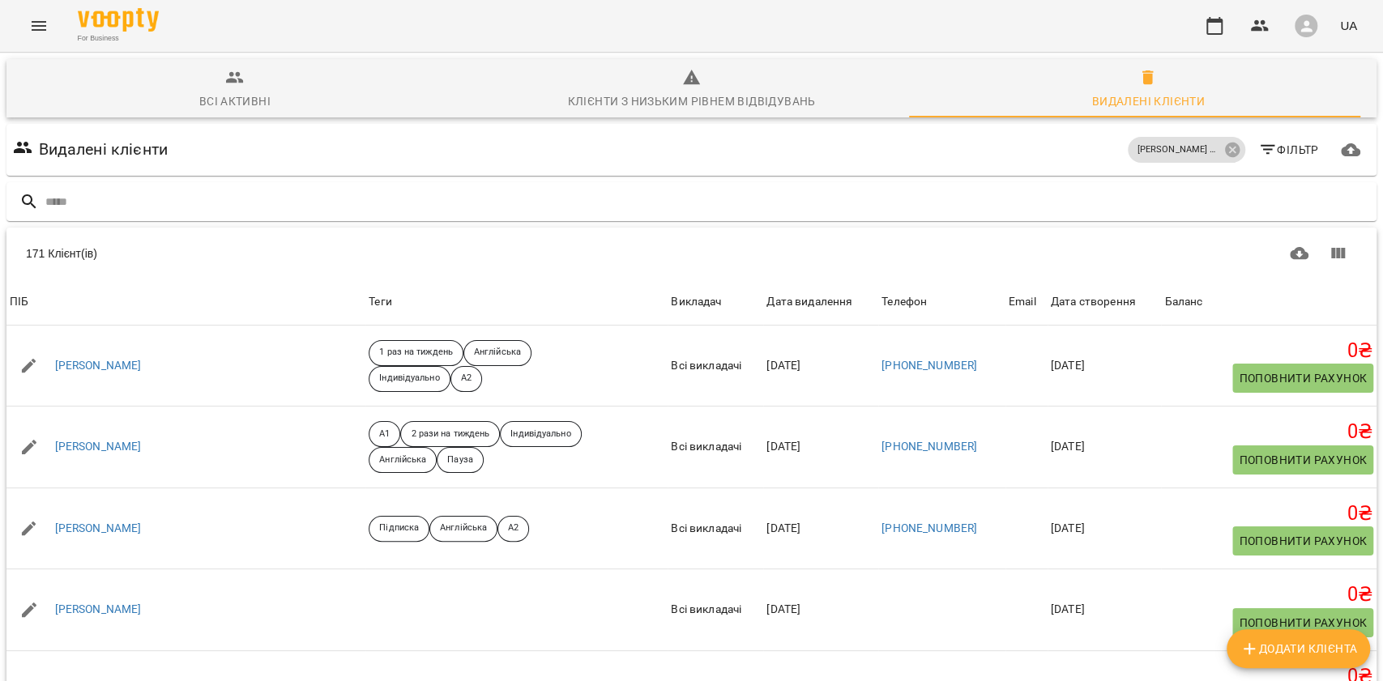
scroll to position [71, 0]
click at [1159, 622] on body "For Business UA Всі активні Клієнти з низьким рівнем відвідувань Видалені клієн…" at bounding box center [691, 422] width 1383 height 844
click at [1146, 638] on li "Всі" at bounding box center [1149, 647] width 48 height 29
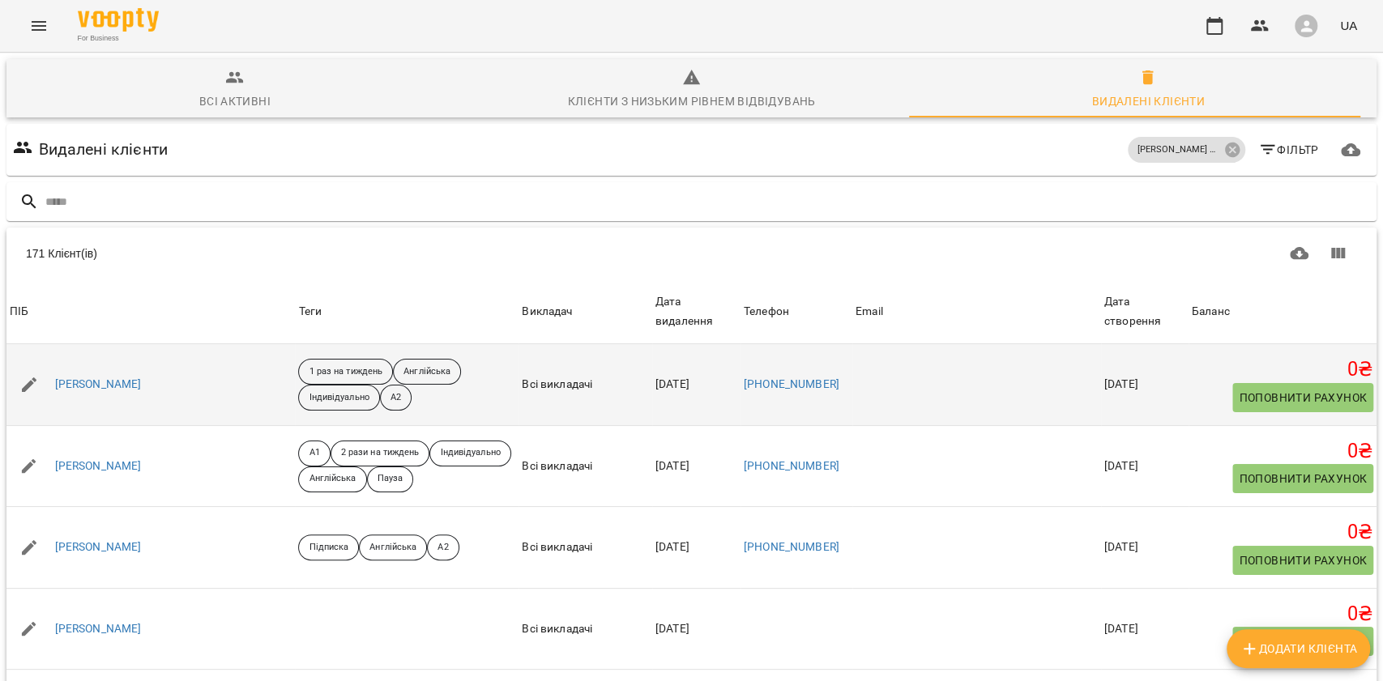
scroll to position [0, 0]
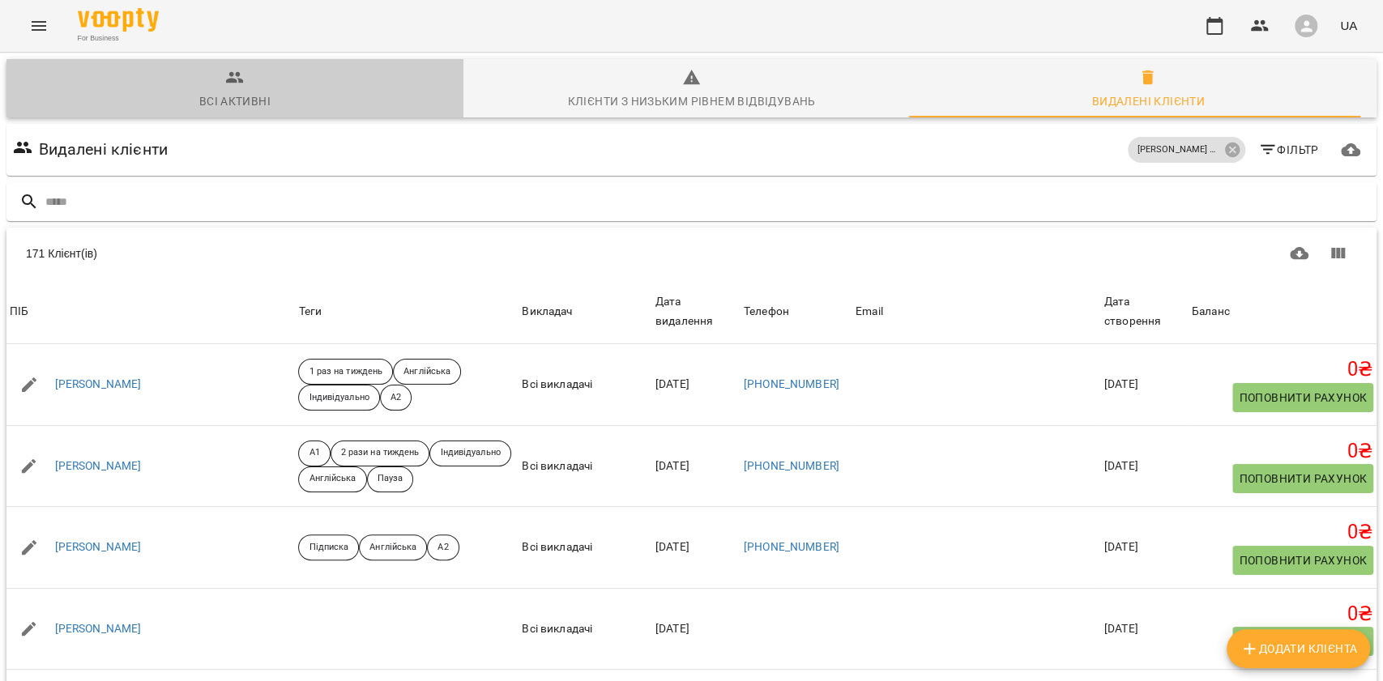
click at [246, 105] on div "Всі активні" at bounding box center [234, 101] width 71 height 19
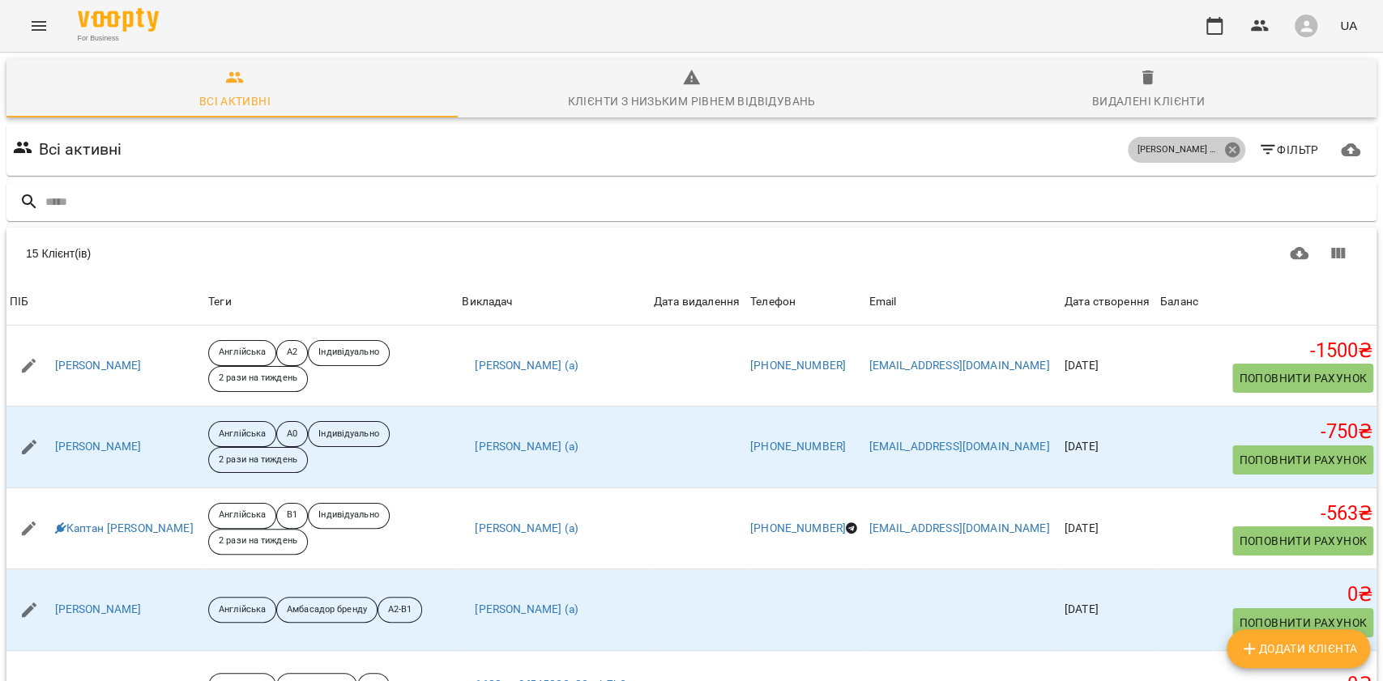
click at [1224, 148] on icon at bounding box center [1233, 150] width 18 height 18
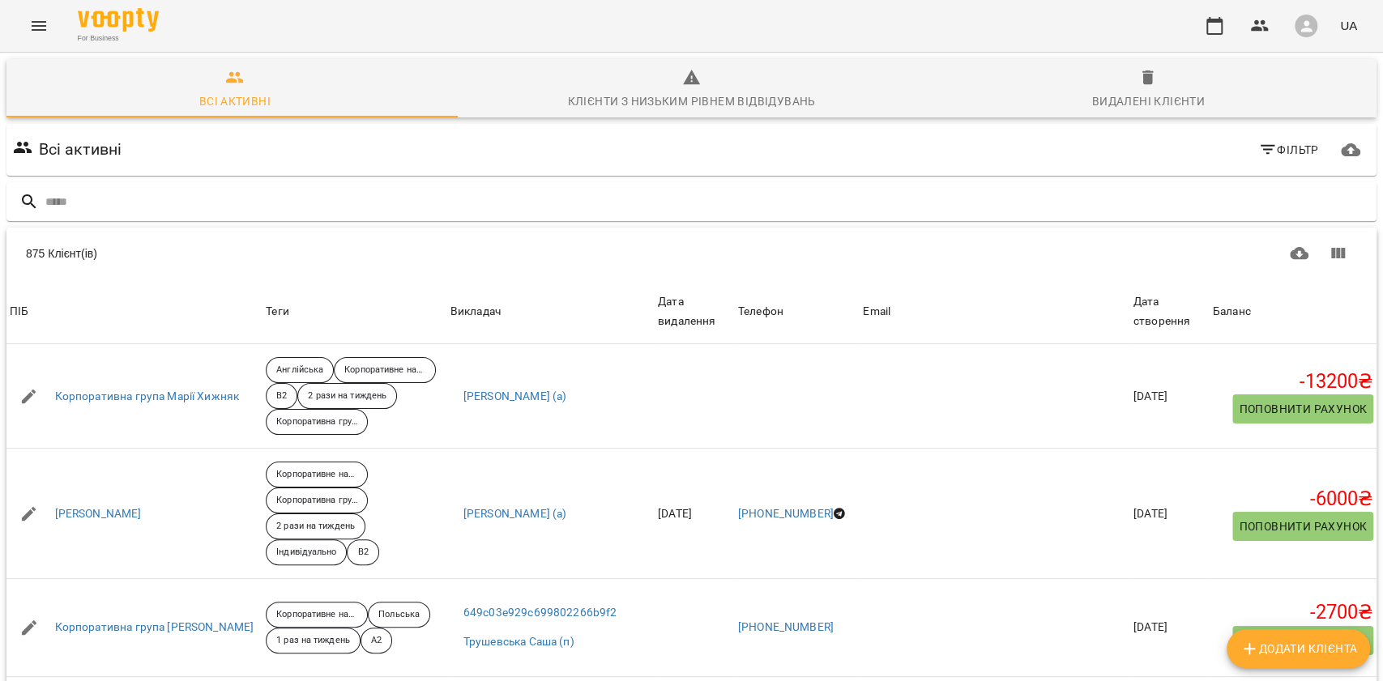
drag, startPoint x: 1105, startPoint y: 102, endPoint x: 1091, endPoint y: 107, distance: 14.6
click at [1104, 101] on div "Видалені клієнти" at bounding box center [1148, 101] width 113 height 19
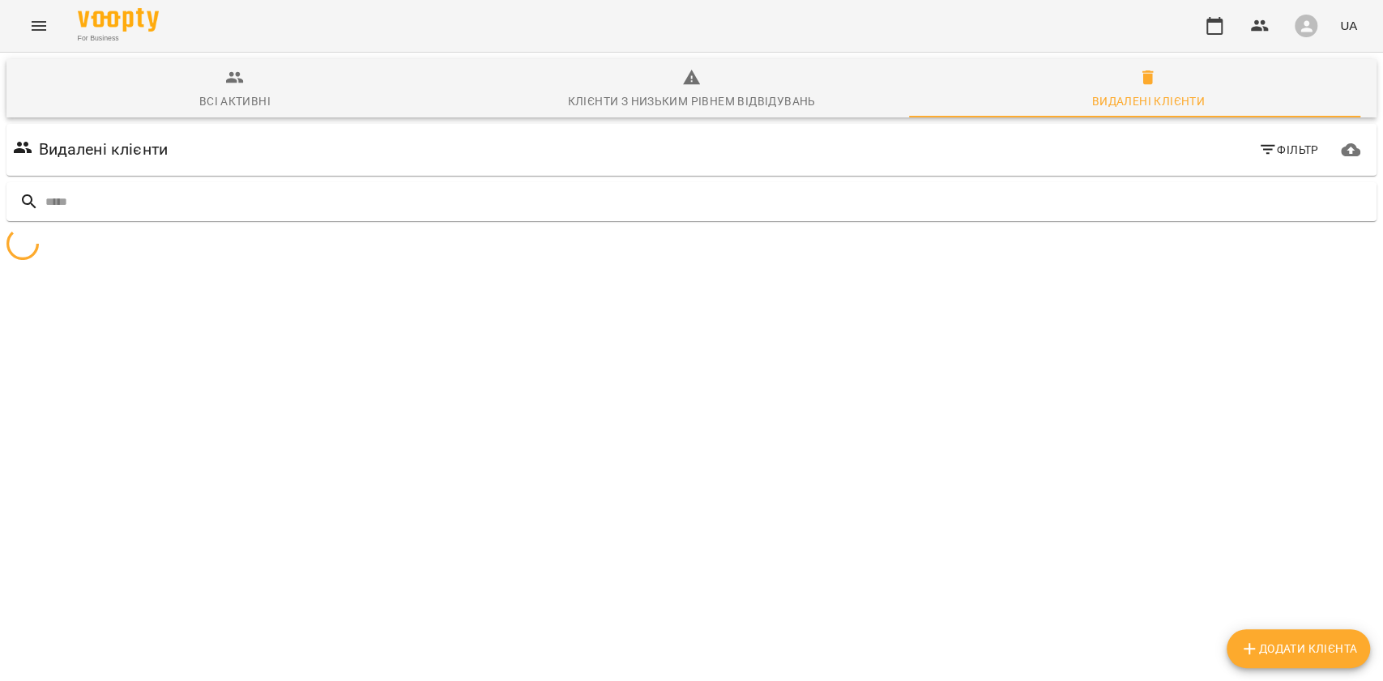
click at [334, 115] on button "Всі активні" at bounding box center [234, 88] width 457 height 58
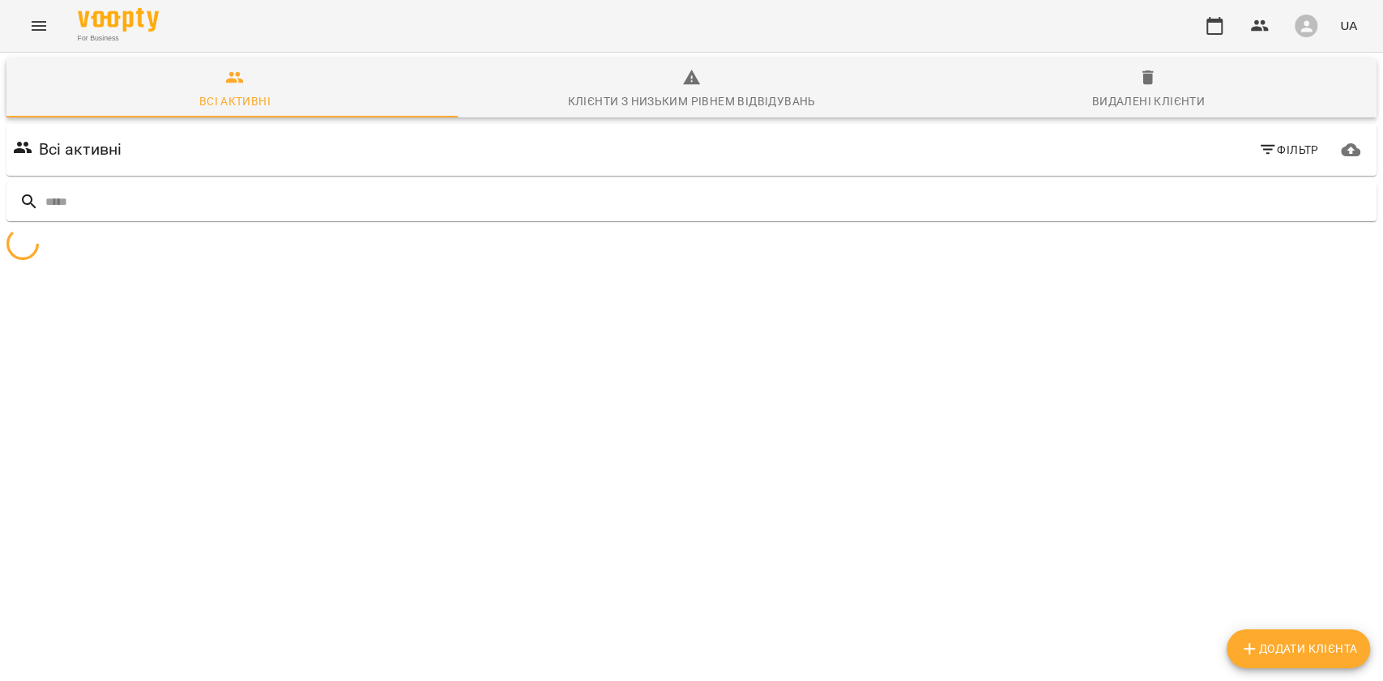
click at [1258, 152] on icon "button" at bounding box center [1267, 149] width 19 height 19
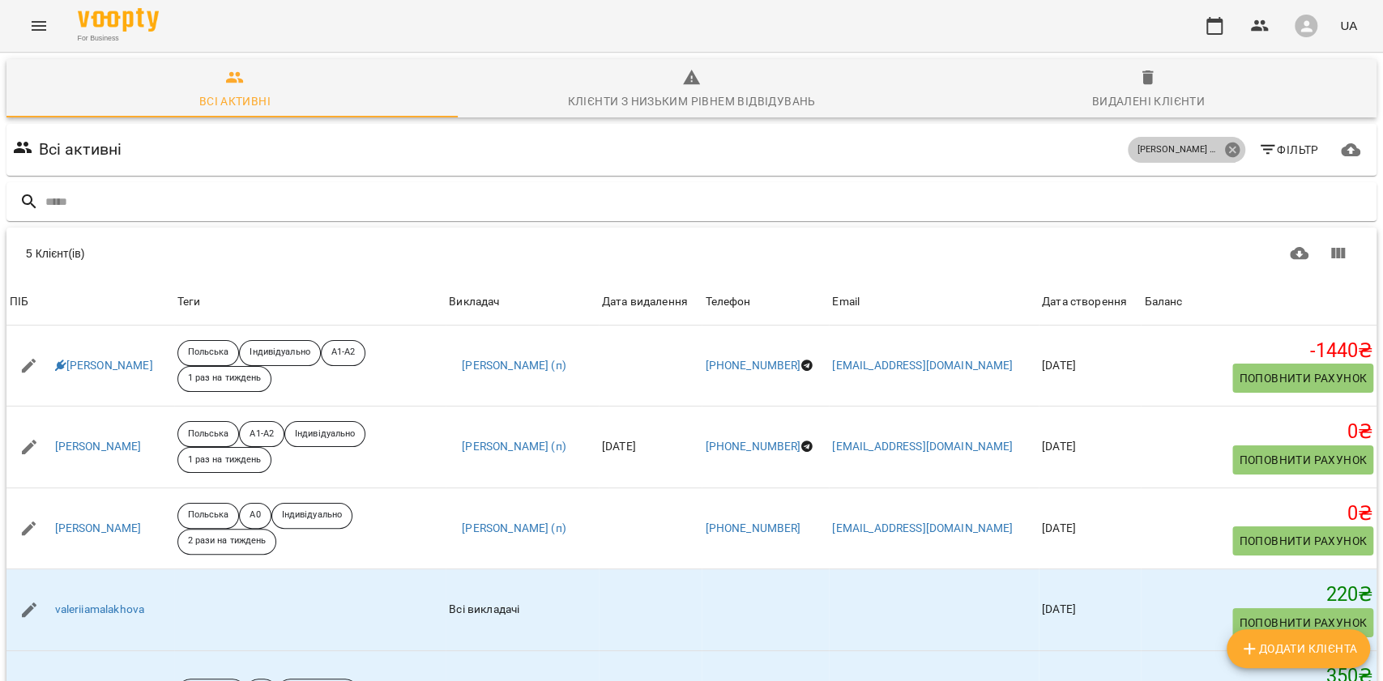
click at [1224, 156] on icon at bounding box center [1231, 150] width 15 height 15
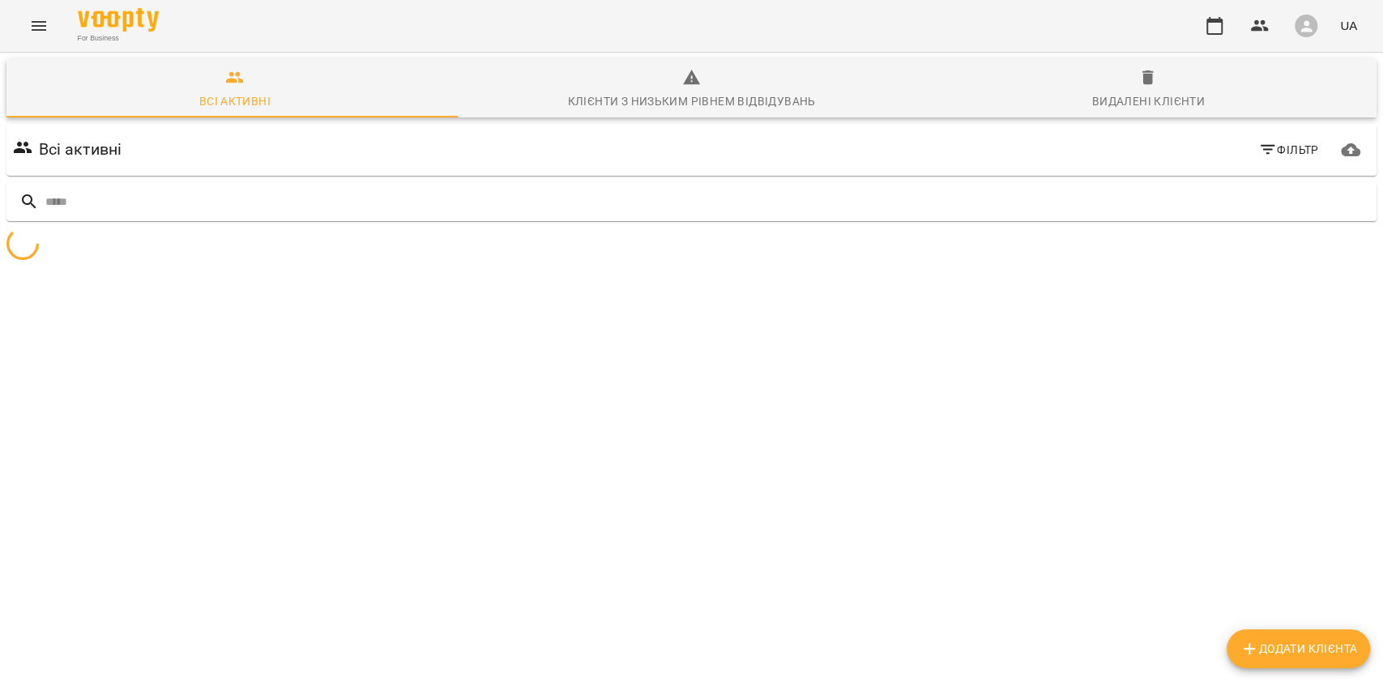
click at [1260, 150] on icon "button" at bounding box center [1267, 150] width 15 height 10
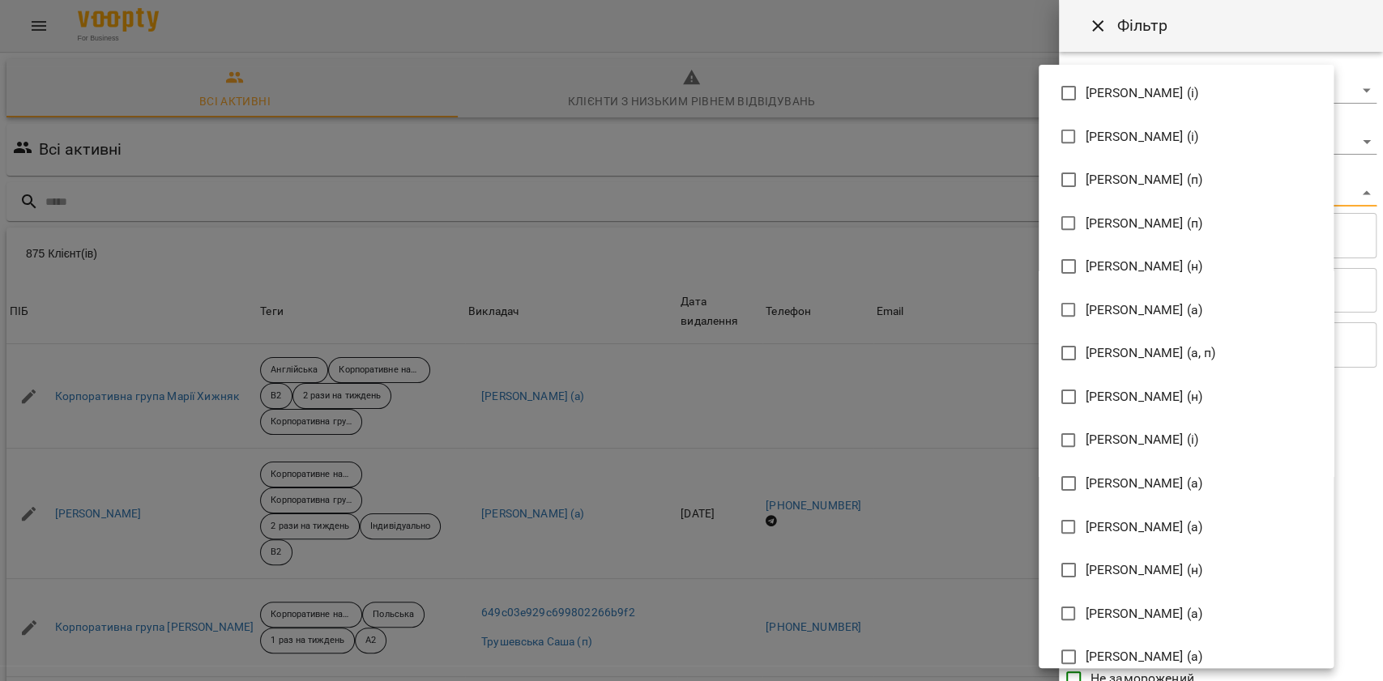
click at [1155, 186] on body "For Business UA Всі активні Клієнти з низьким рівнем відвідувань Видалені клієн…" at bounding box center [691, 422] width 1383 height 844
click at [1120, 472] on li "[PERSON_NAME] (а)" at bounding box center [1186, 484] width 295 height 44
type input "**********"
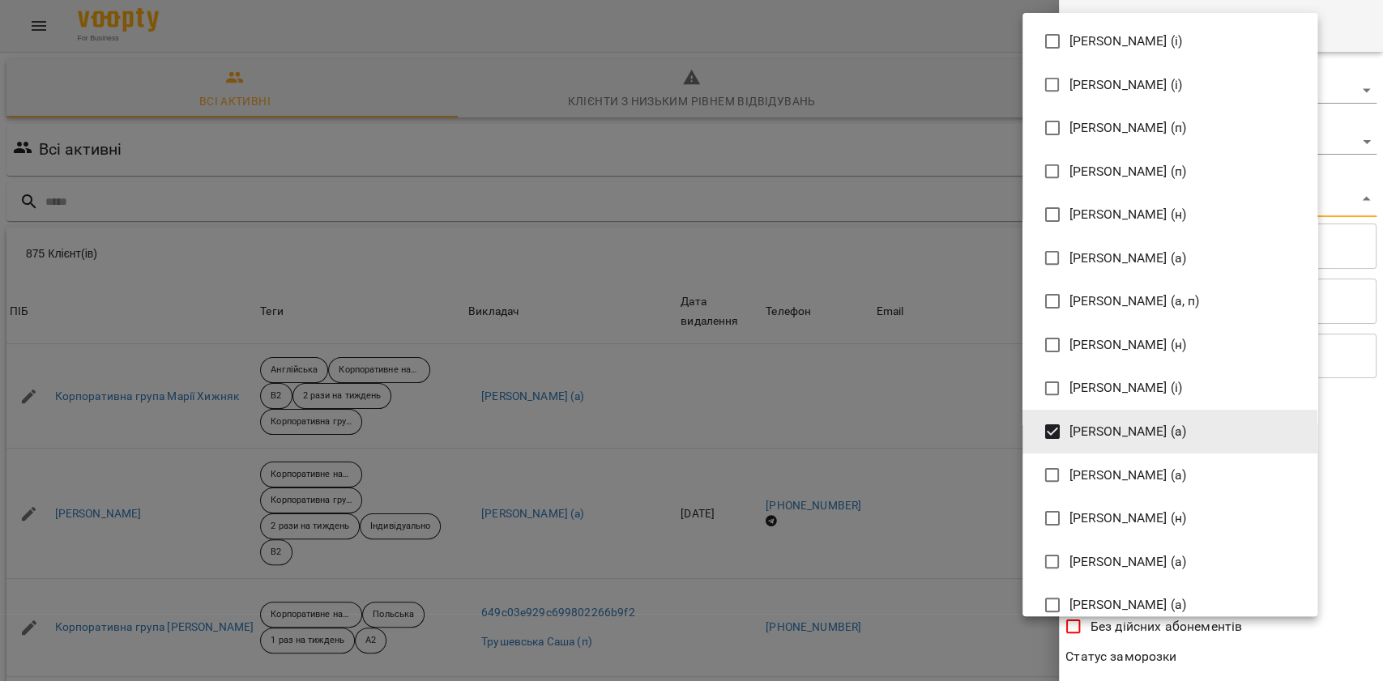
click at [1246, 654] on div at bounding box center [691, 340] width 1383 height 681
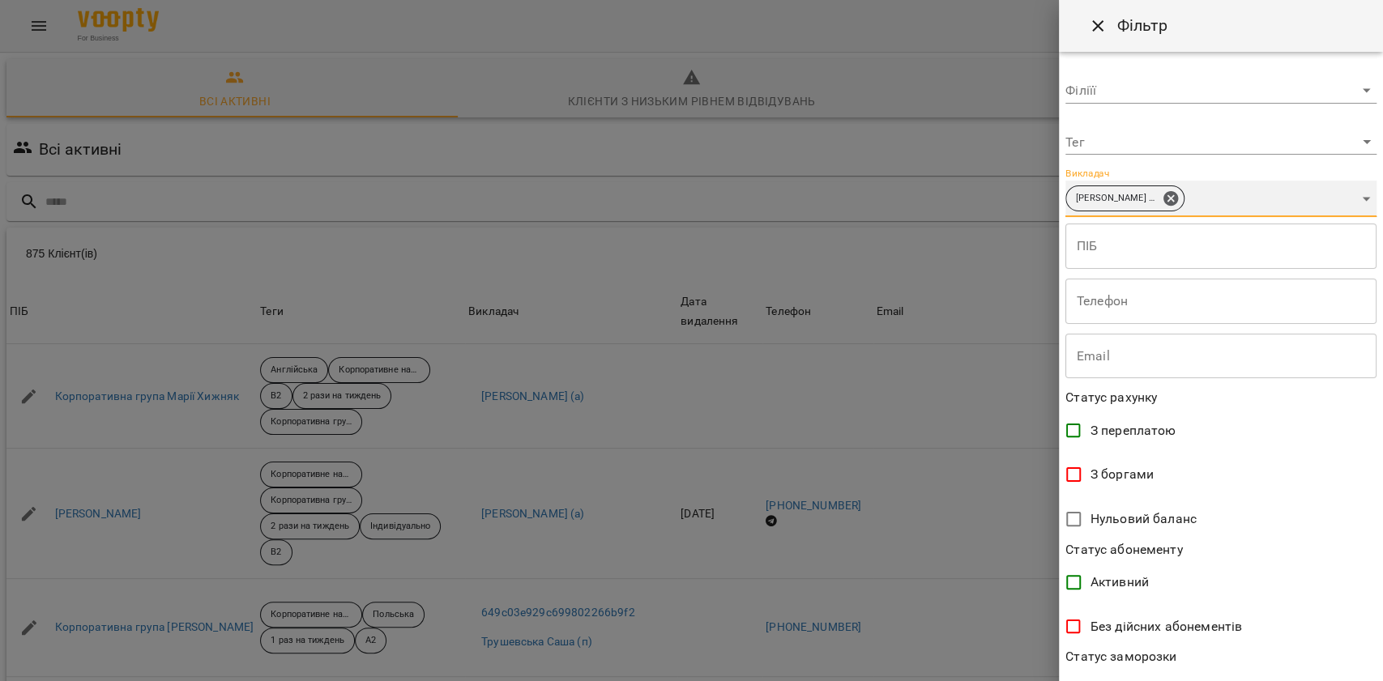
scroll to position [231, 0]
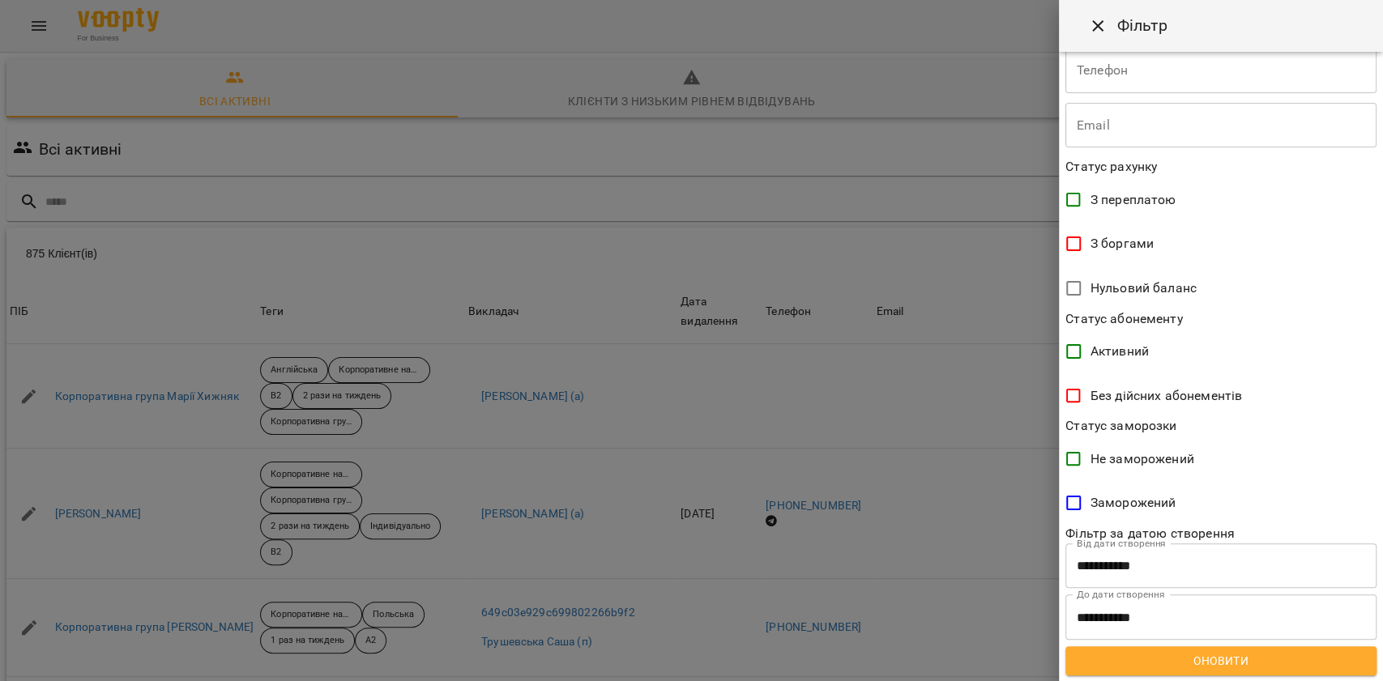
click at [1202, 656] on span "Оновити" at bounding box center [1221, 660] width 285 height 19
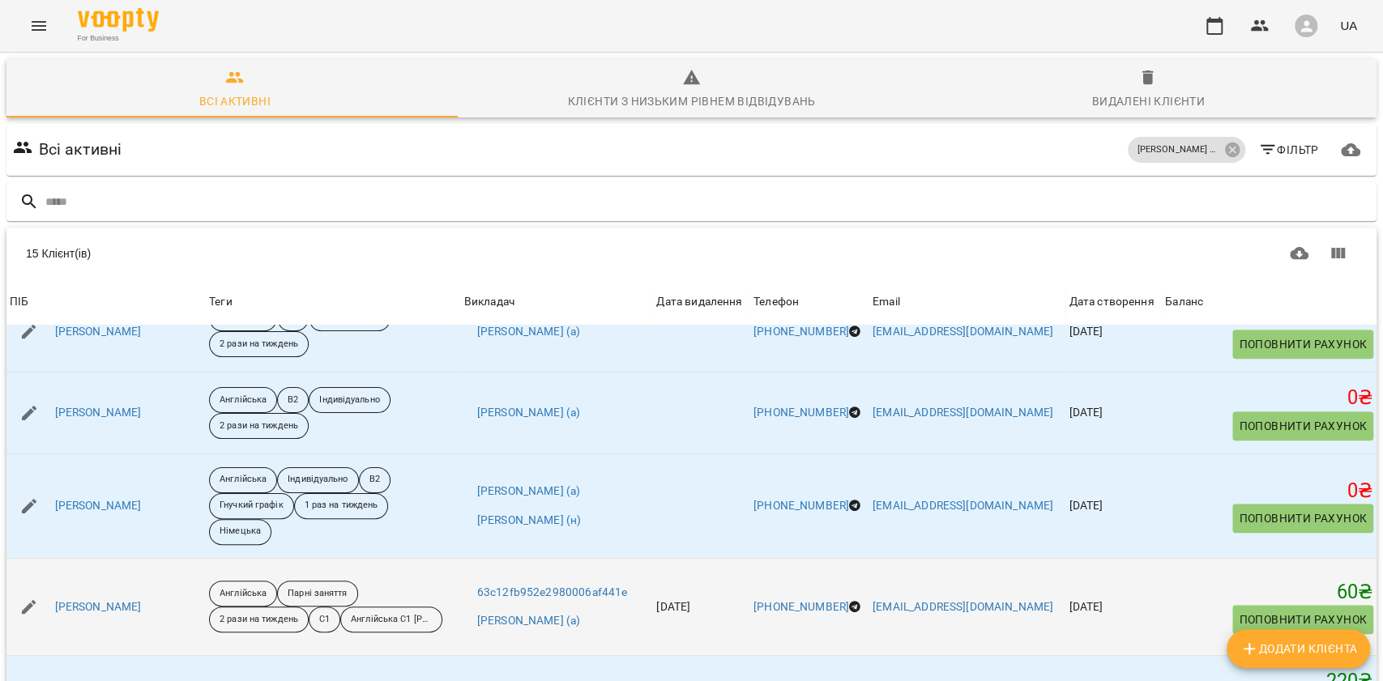
scroll to position [698, 0]
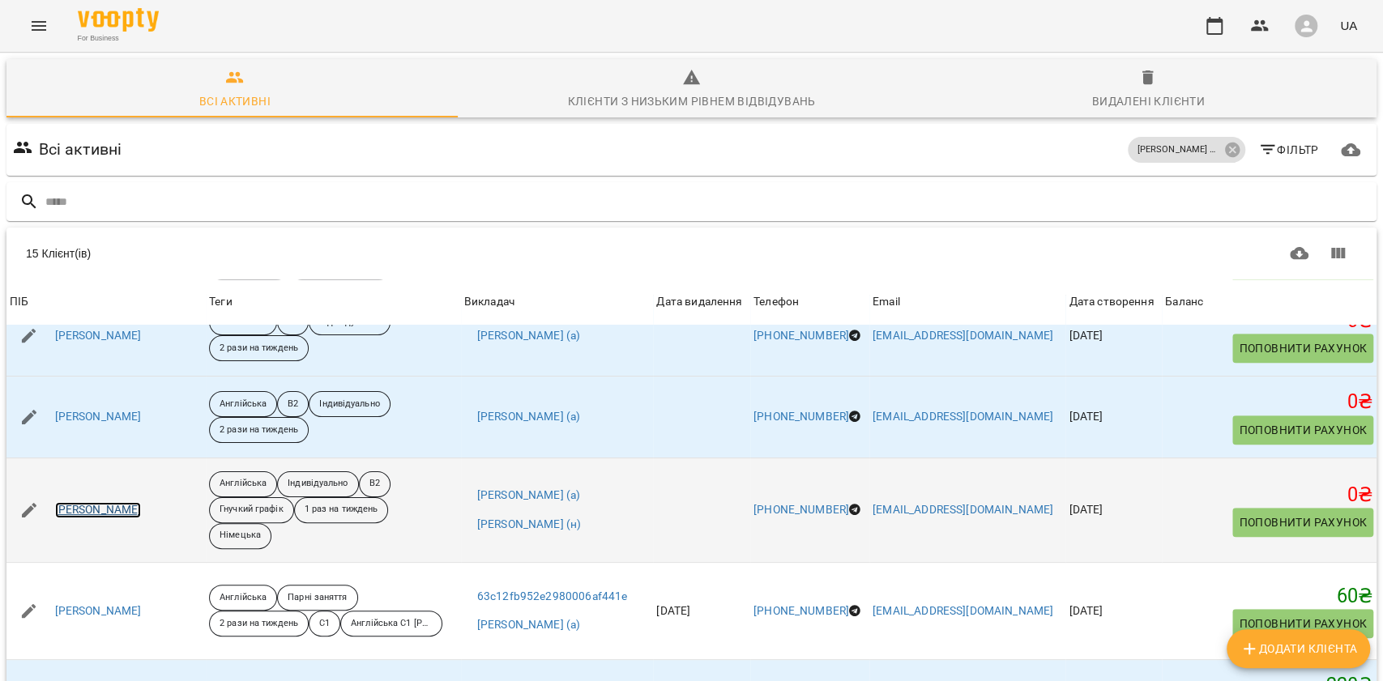
drag, startPoint x: 85, startPoint y: 436, endPoint x: 100, endPoint y: 408, distance: 31.6
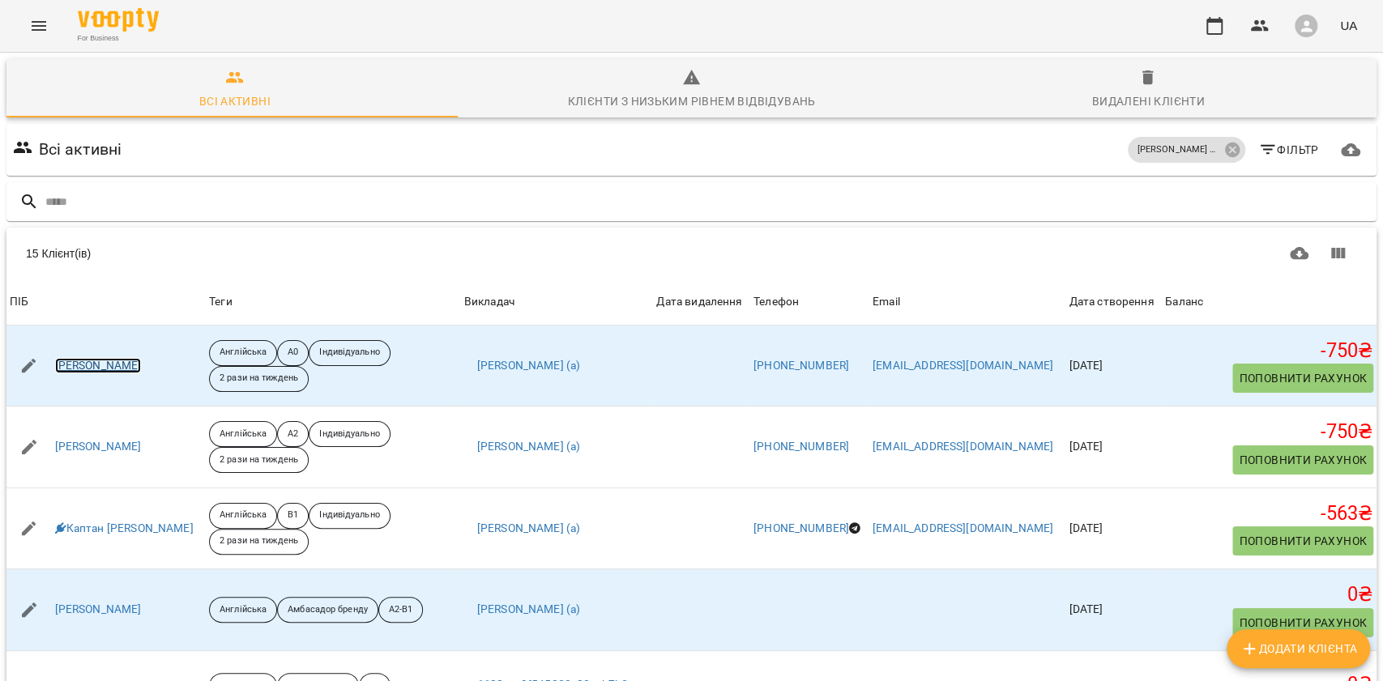
scroll to position [0, 0]
click at [1126, 95] on div "Видалені клієнти" at bounding box center [1148, 101] width 113 height 19
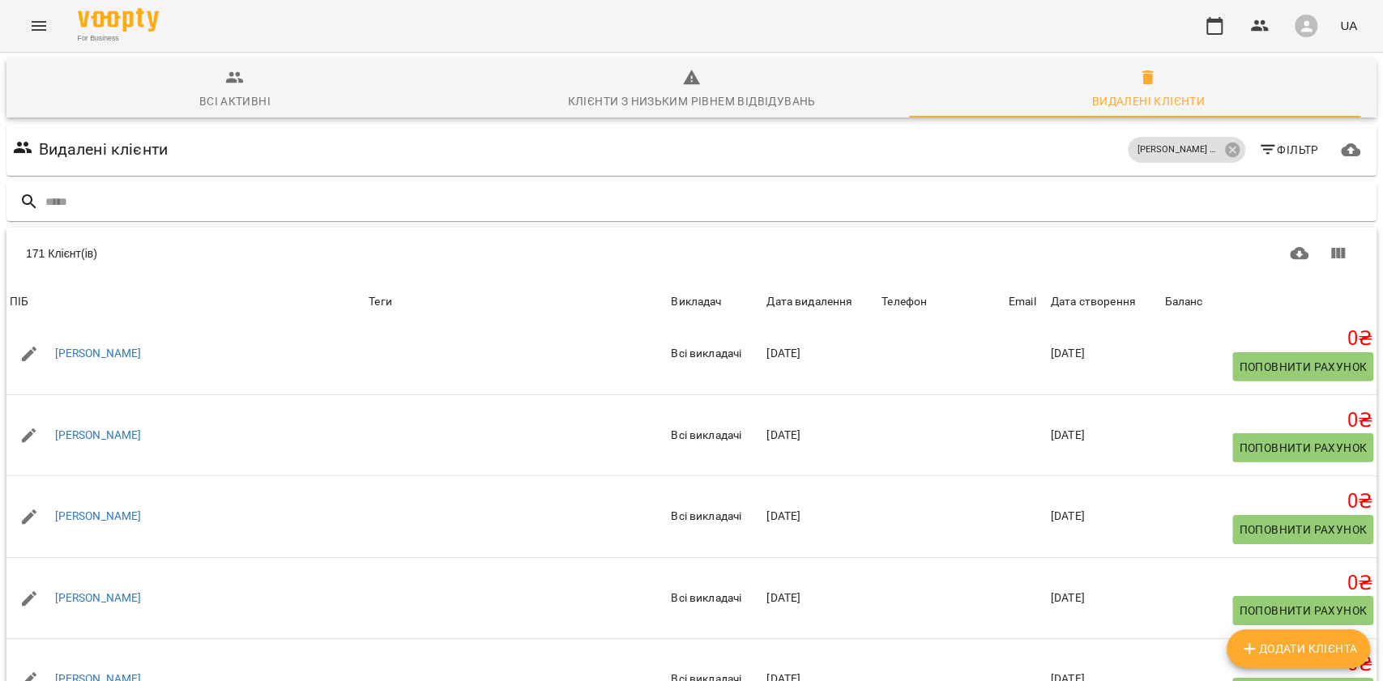
scroll to position [3699, 0]
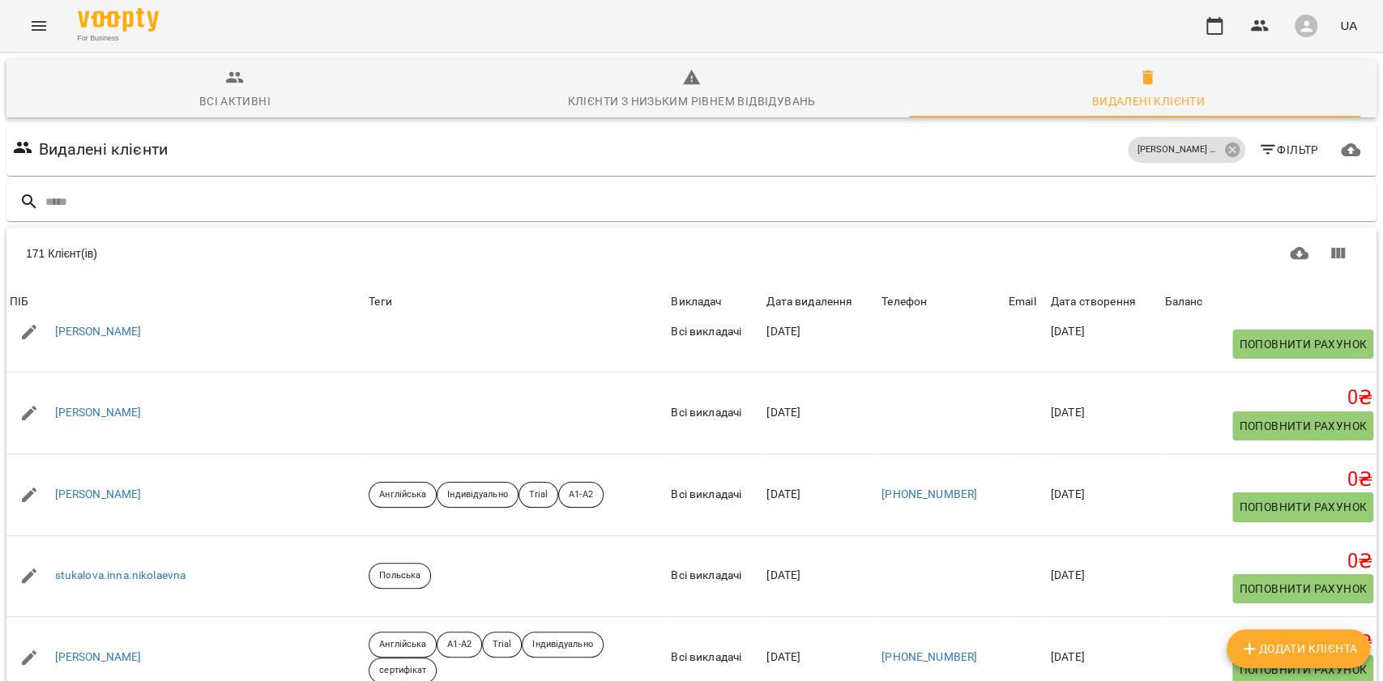
click at [1134, 629] on body "For Business UA Всі активні Клієнти з низьким рівнем відвідувань Видалені клієн…" at bounding box center [691, 422] width 1383 height 844
click at [1151, 650] on li "Всі" at bounding box center [1149, 647] width 48 height 29
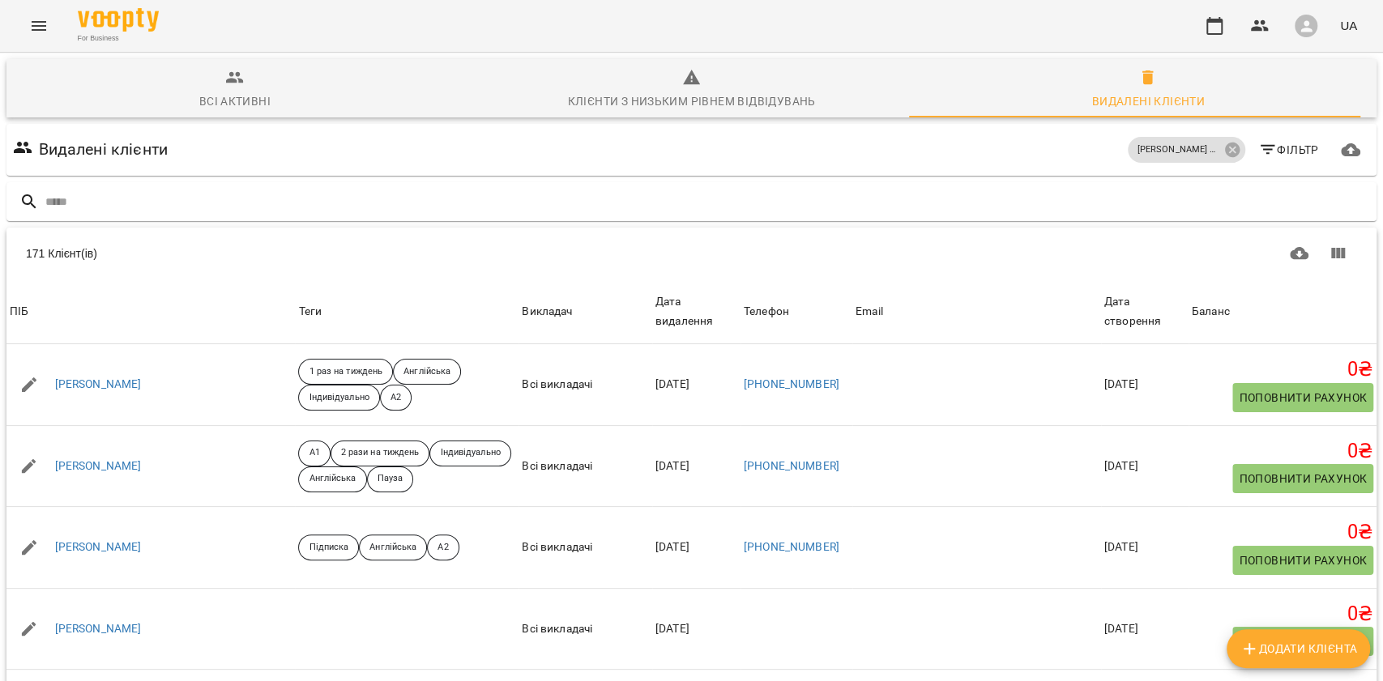
scroll to position [0, 0]
drag, startPoint x: 1219, startPoint y: 154, endPoint x: 1230, endPoint y: 146, distance: 13.9
click at [1224, 154] on icon at bounding box center [1231, 150] width 15 height 15
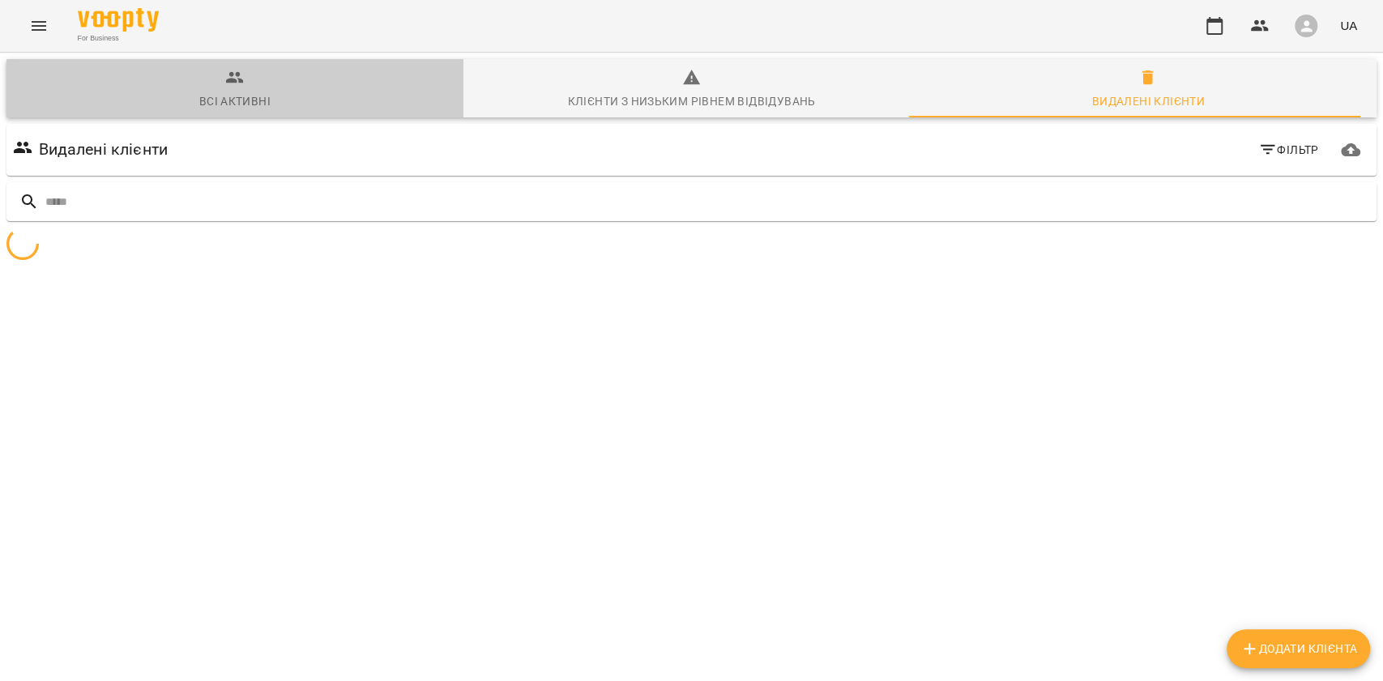
click at [323, 81] on span "Всі активні" at bounding box center [235, 90] width 438 height 44
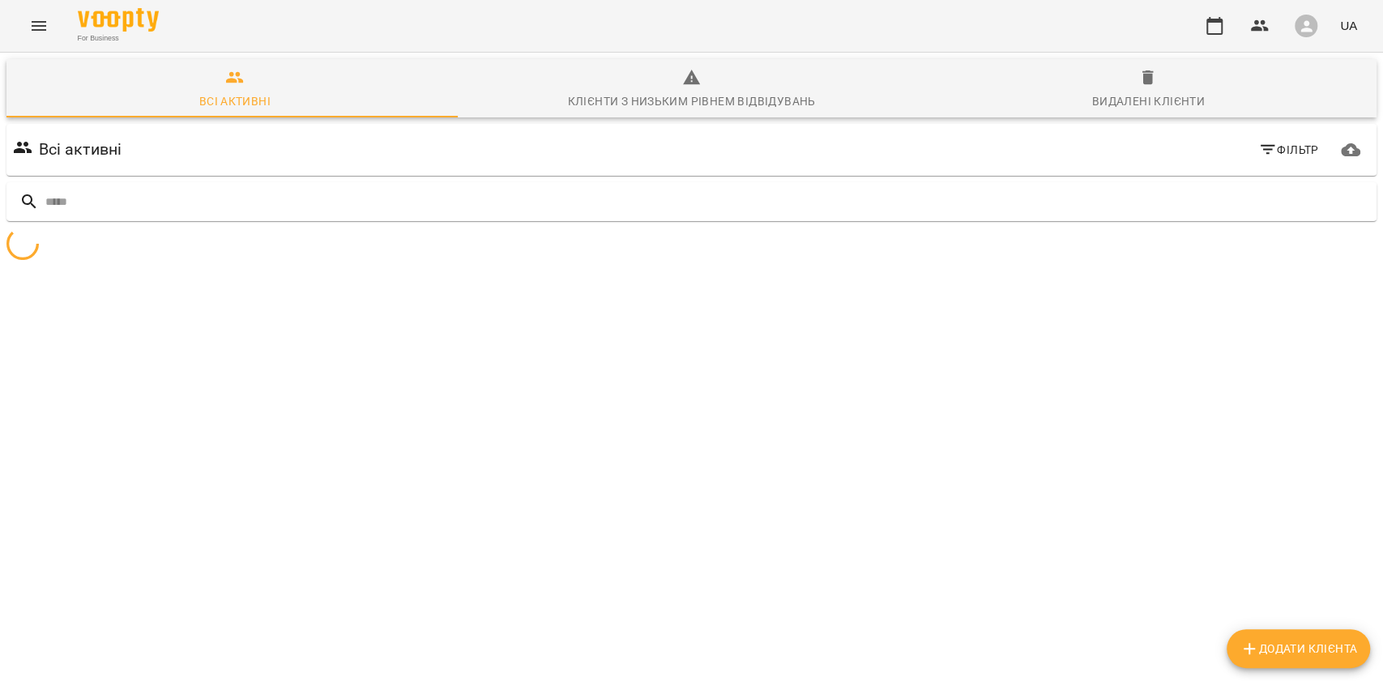
click at [1262, 150] on span "Фільтр" at bounding box center [1288, 149] width 61 height 19
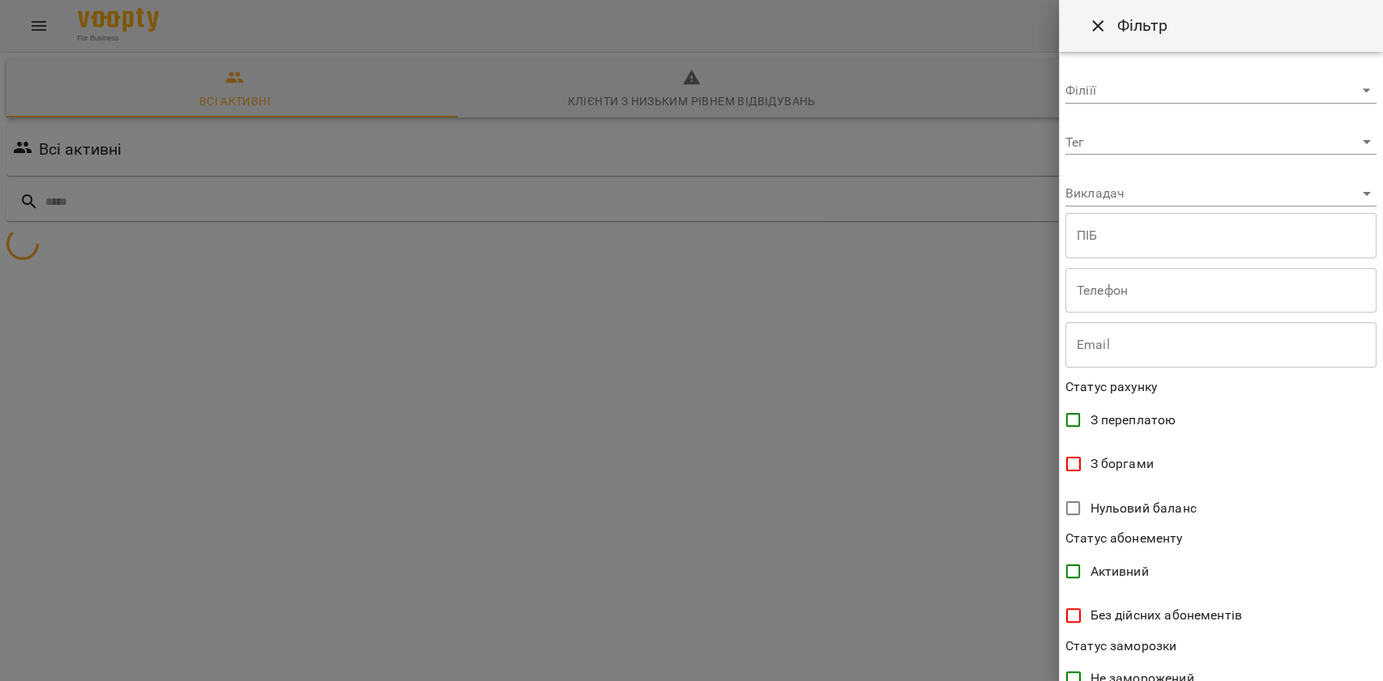
click at [1097, 151] on body "**********" at bounding box center [691, 192] width 1383 height 384
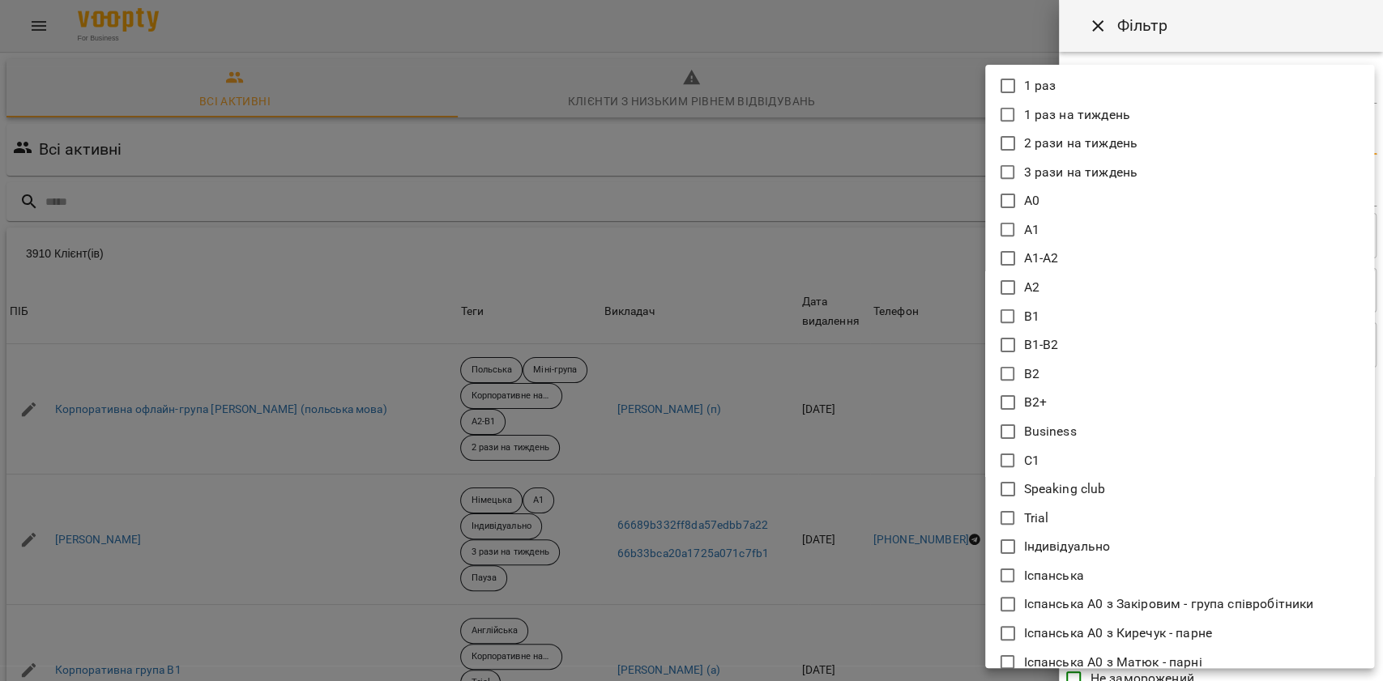
scroll to position [972, 0]
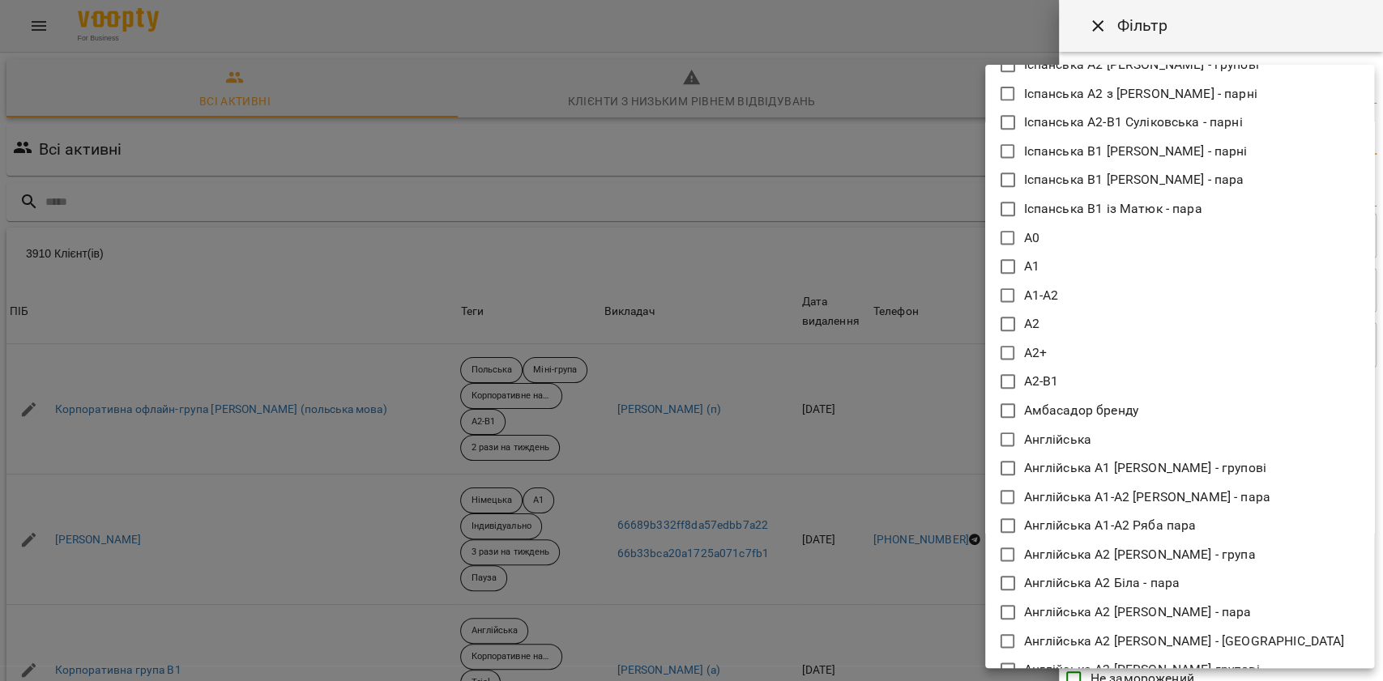
click at [1033, 240] on p "А0" at bounding box center [1031, 238] width 15 height 19
type input "**"
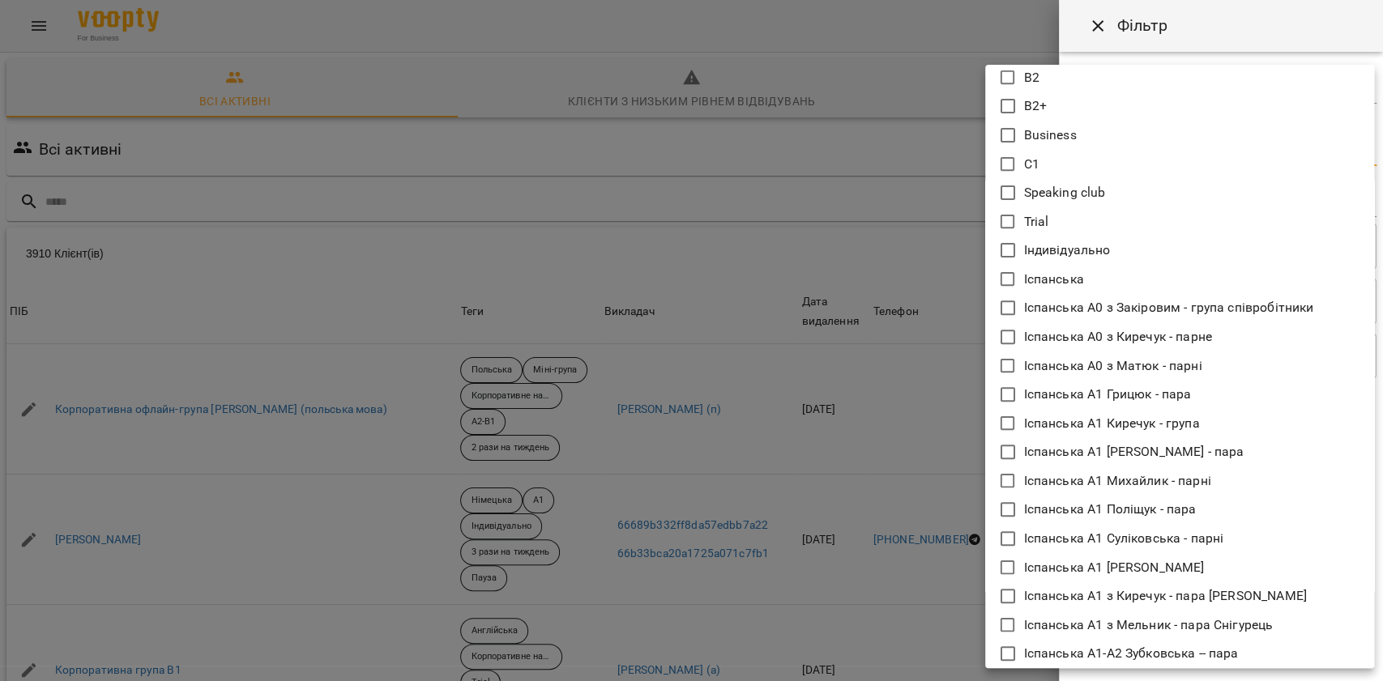
scroll to position [108, 0]
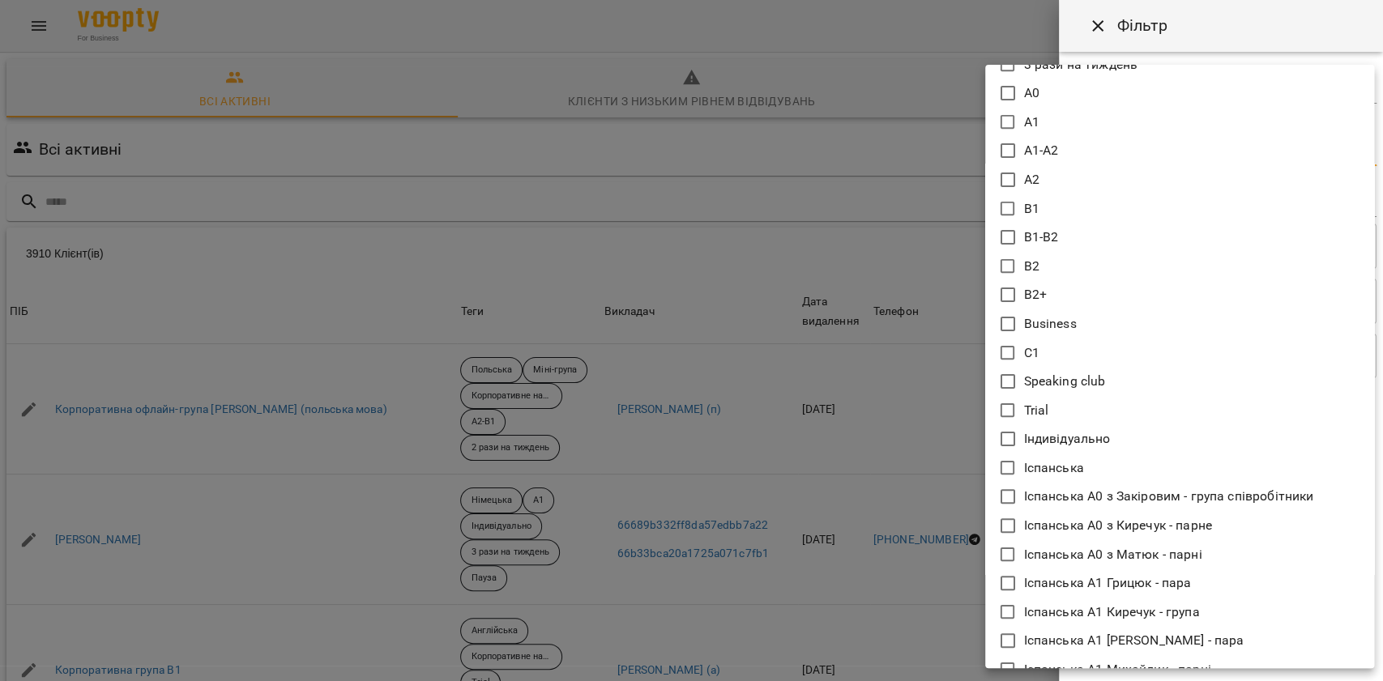
click at [888, 402] on div at bounding box center [691, 340] width 1383 height 681
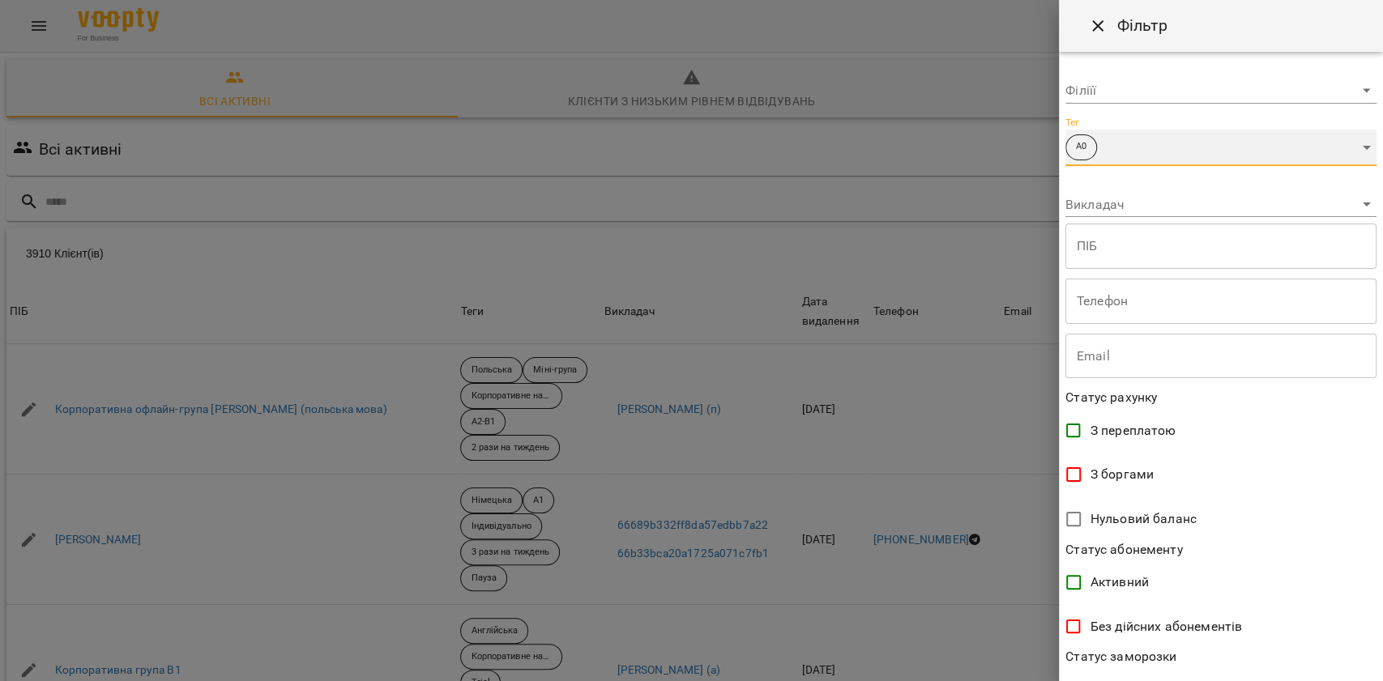
scroll to position [231, 0]
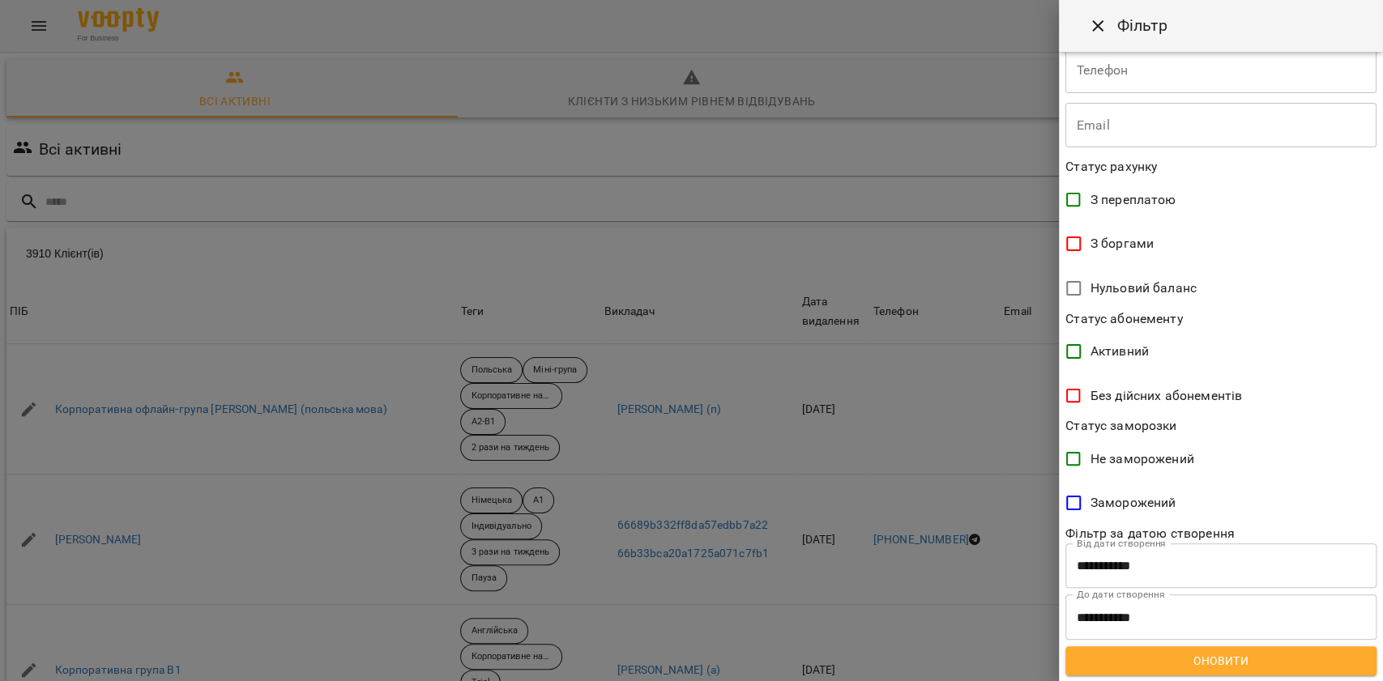
click at [1107, 668] on span "Оновити" at bounding box center [1221, 660] width 285 height 19
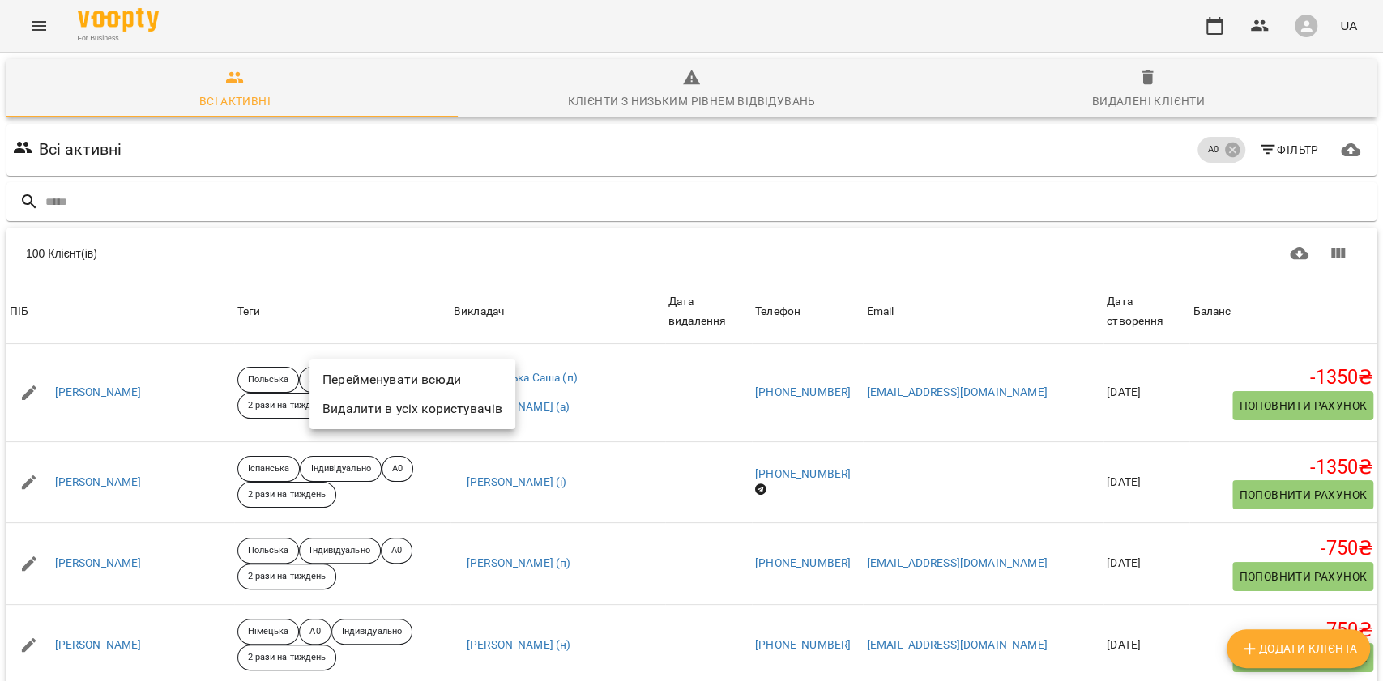
click at [389, 382] on li "Перейменувати всюди" at bounding box center [413, 379] width 206 height 29
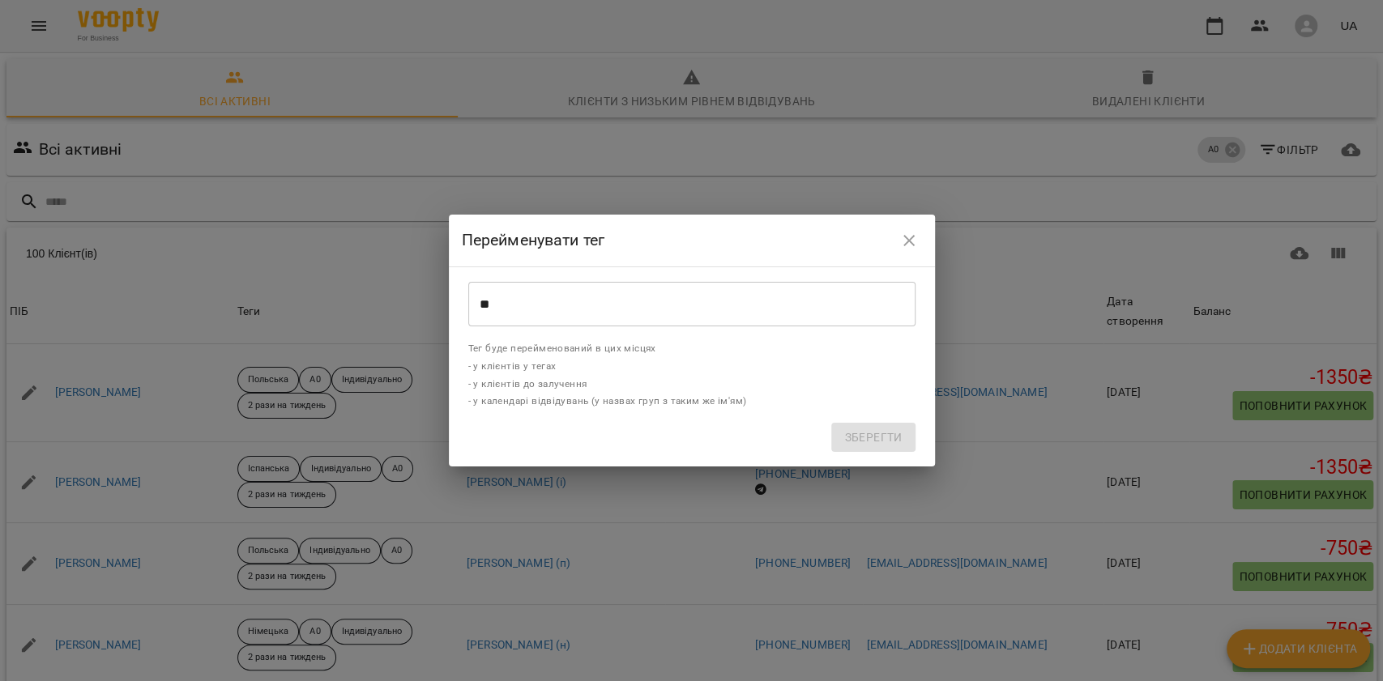
click at [554, 303] on input "**" at bounding box center [691, 304] width 447 height 45
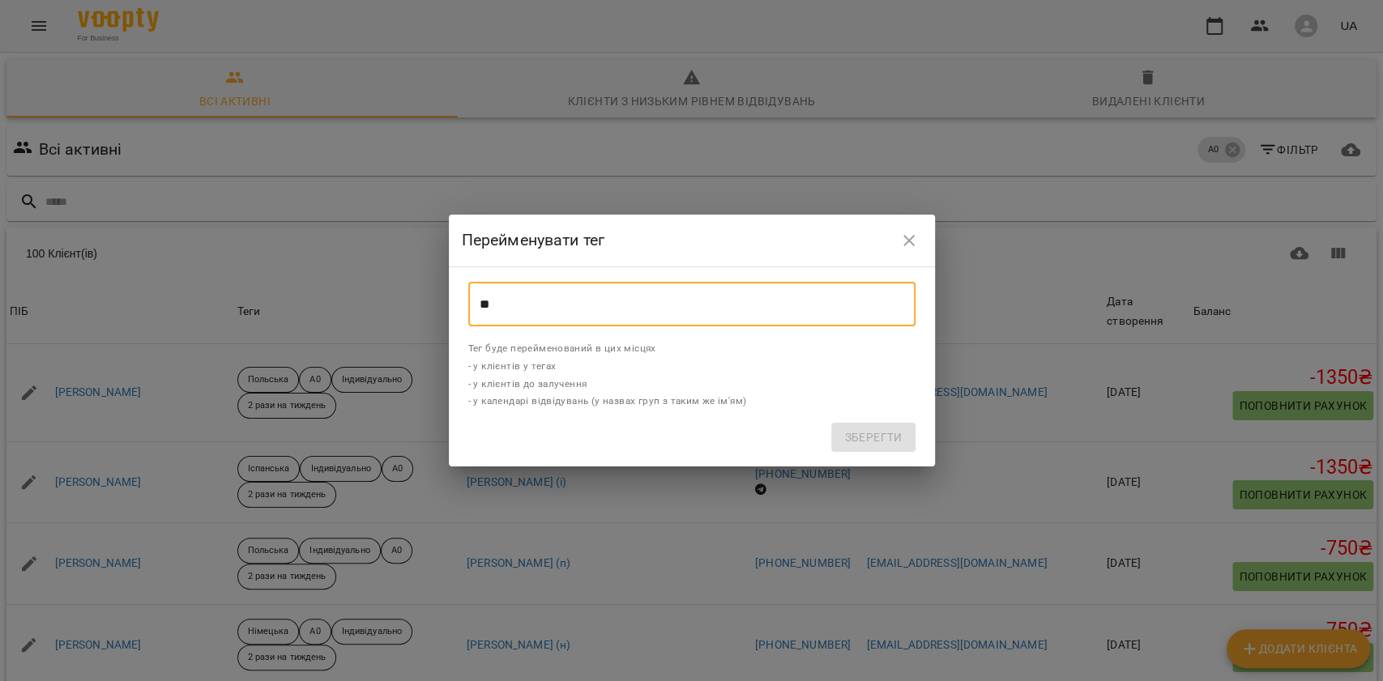
drag, startPoint x: 474, startPoint y: 303, endPoint x: 465, endPoint y: 301, distance: 9.1
click at [465, 301] on div "** ​" at bounding box center [692, 305] width 460 height 58
click at [510, 301] on input "**" at bounding box center [691, 304] width 447 height 45
type input "*"
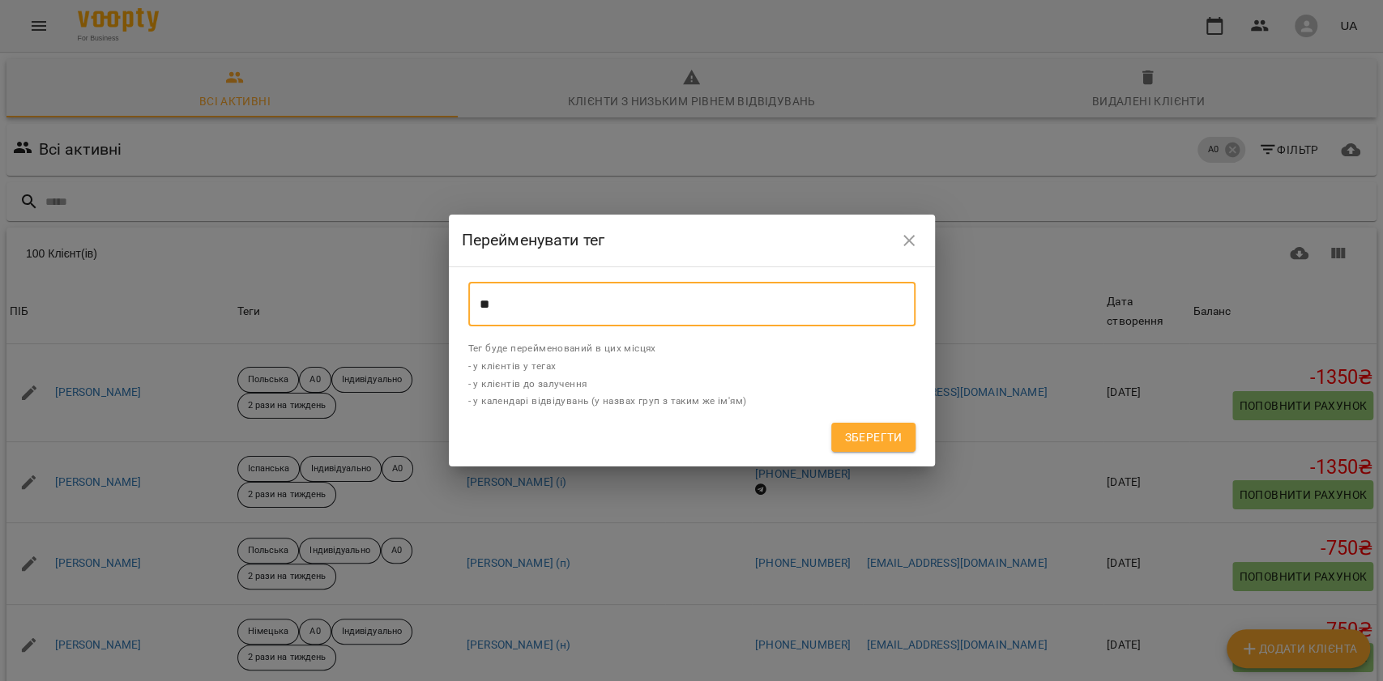
type input "**"
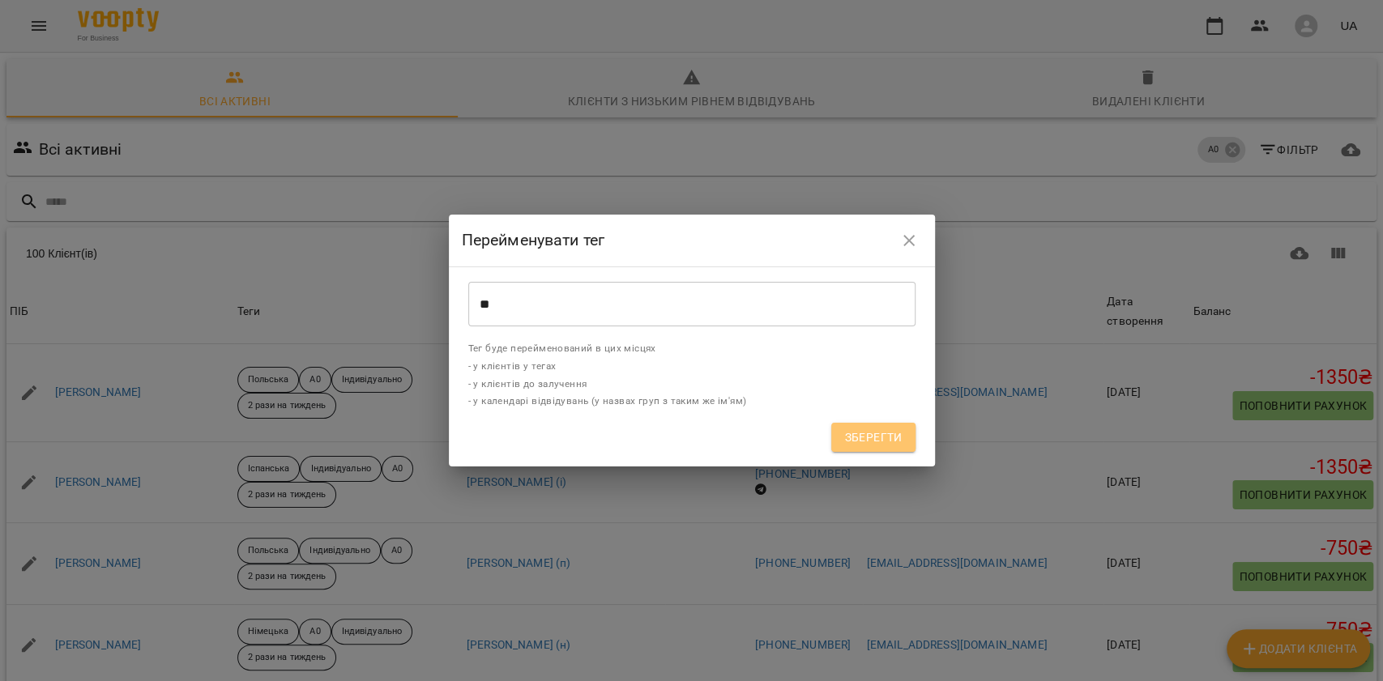
click at [875, 433] on span "Зберегти" at bounding box center [873, 437] width 58 height 19
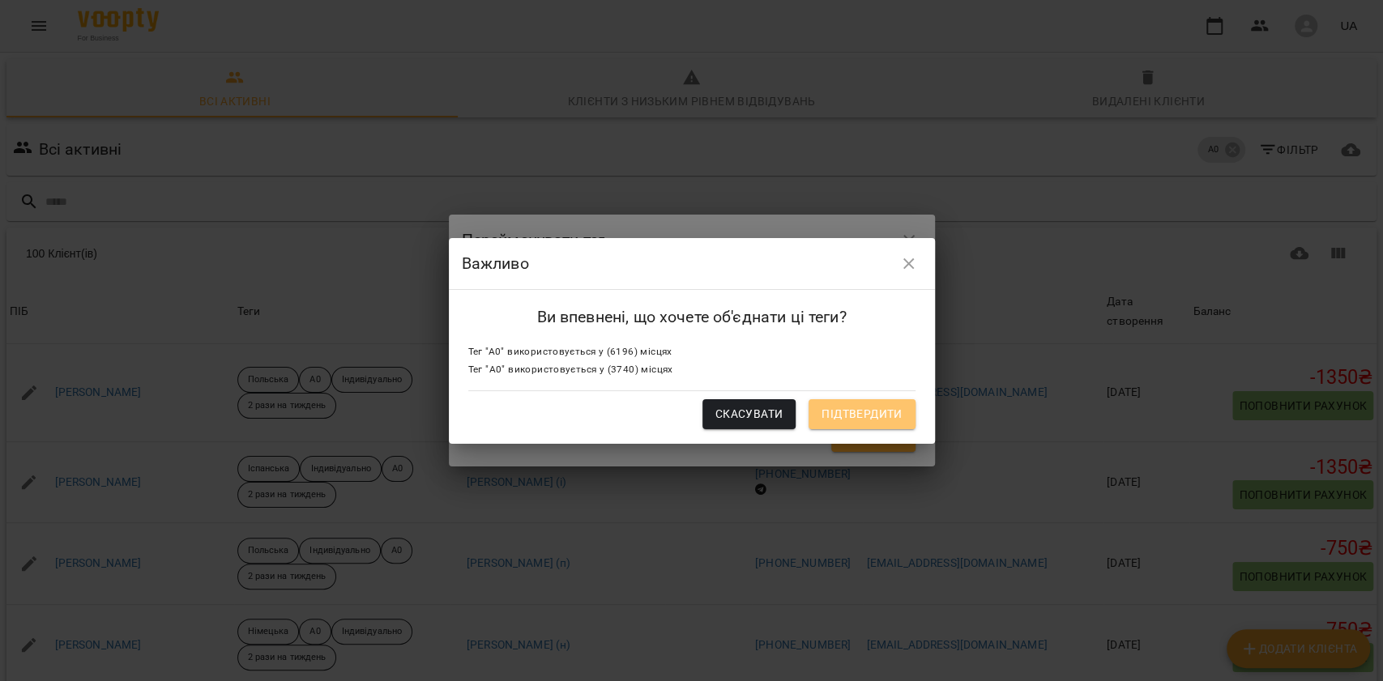
click at [839, 415] on span "Підтвердити" at bounding box center [862, 413] width 80 height 19
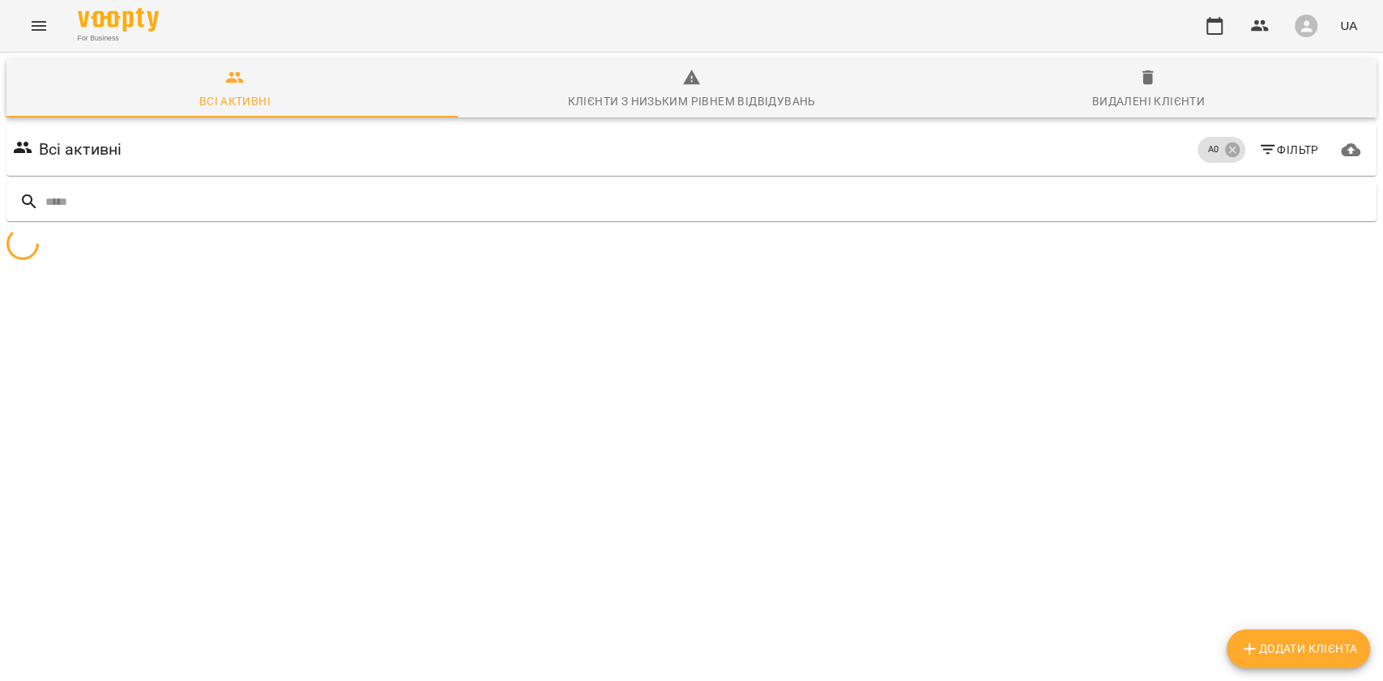
click at [1258, 147] on icon "button" at bounding box center [1267, 149] width 19 height 19
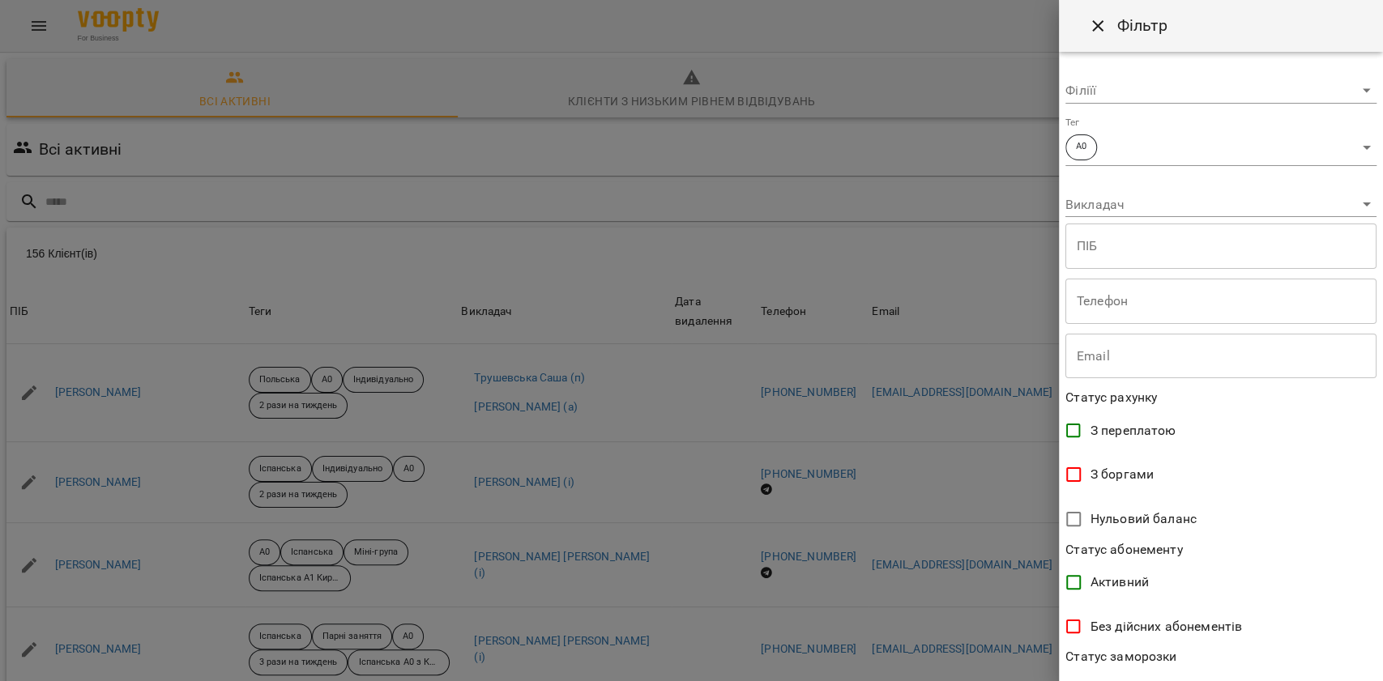
click at [1117, 150] on body "For Business UA Всі активні Клієнти з низьким рівнем відвідувань Видалені клієн…" at bounding box center [691, 422] width 1383 height 844
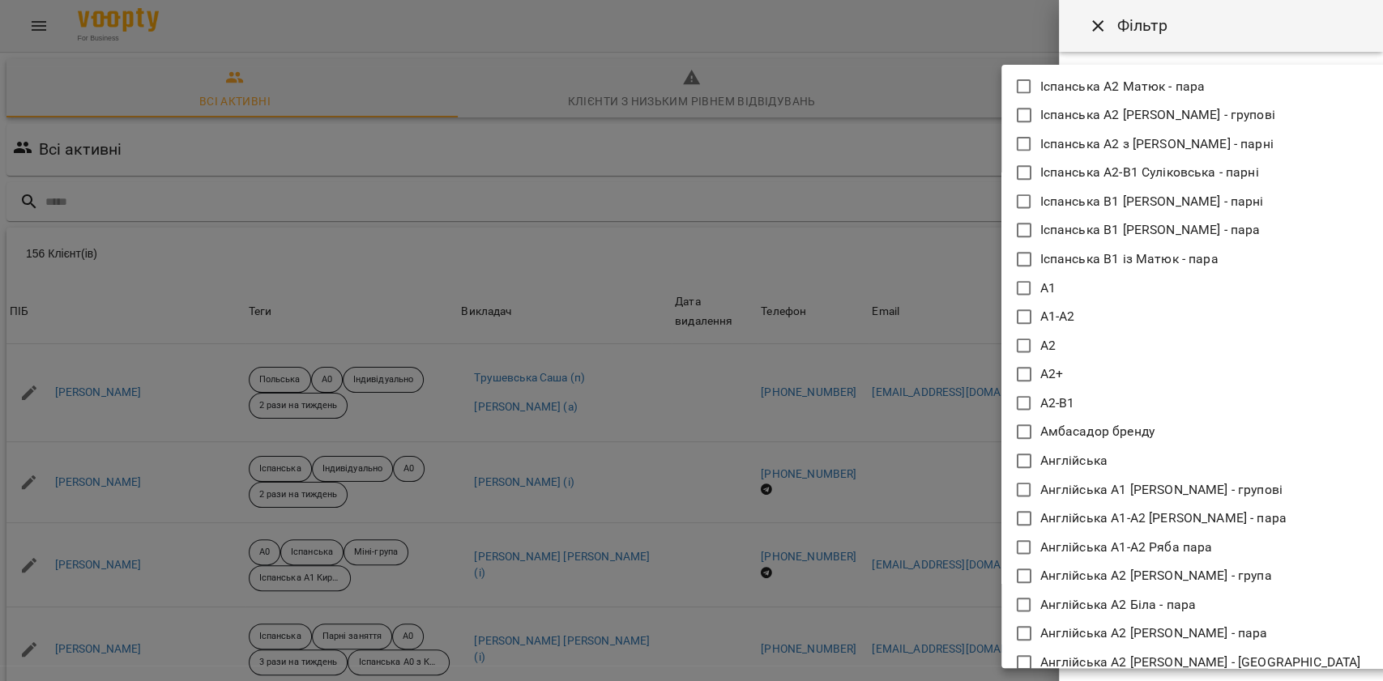
scroll to position [972, 0]
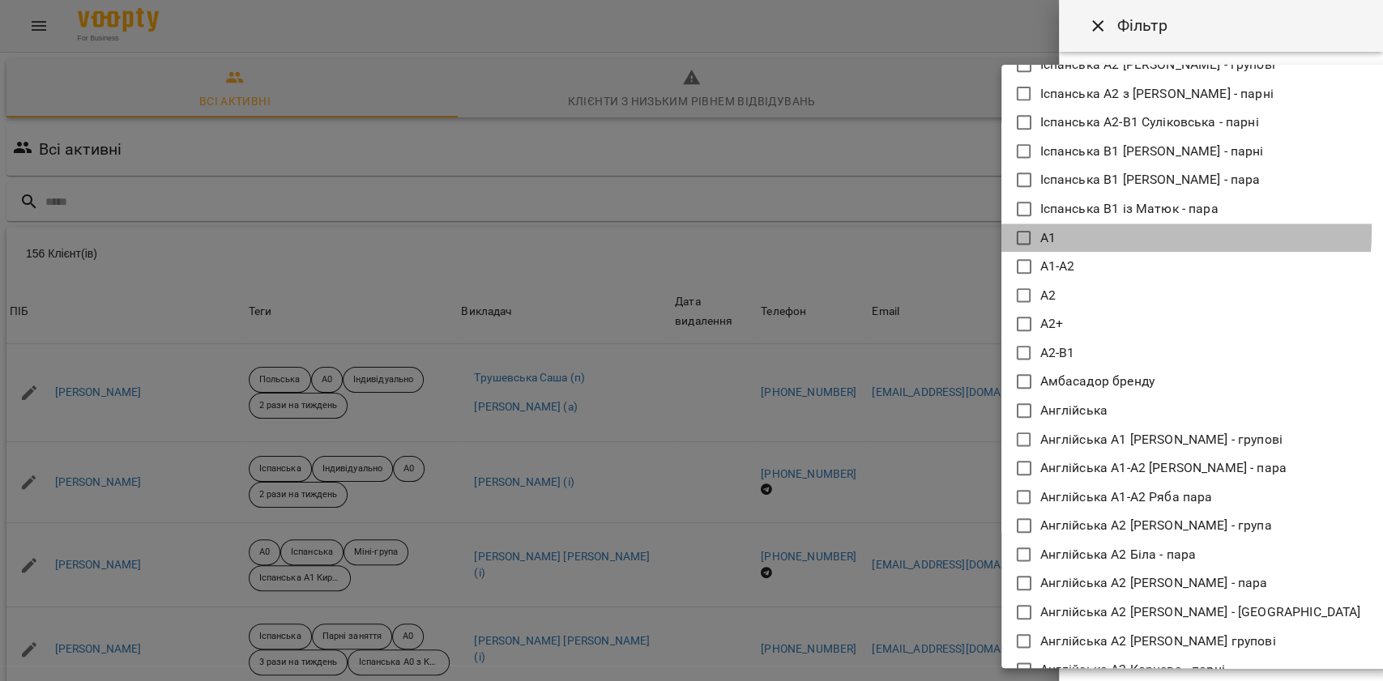
click at [1097, 230] on li "А1" at bounding box center [1196, 238] width 389 height 29
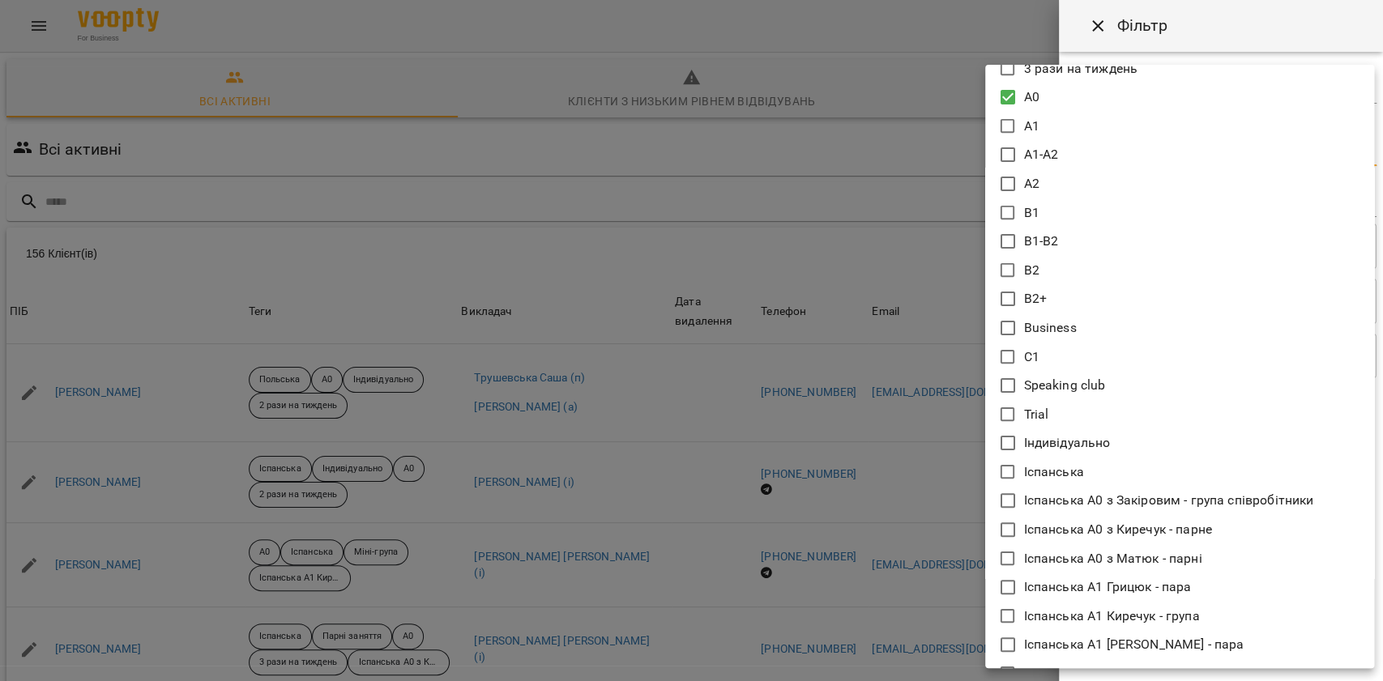
scroll to position [0, 0]
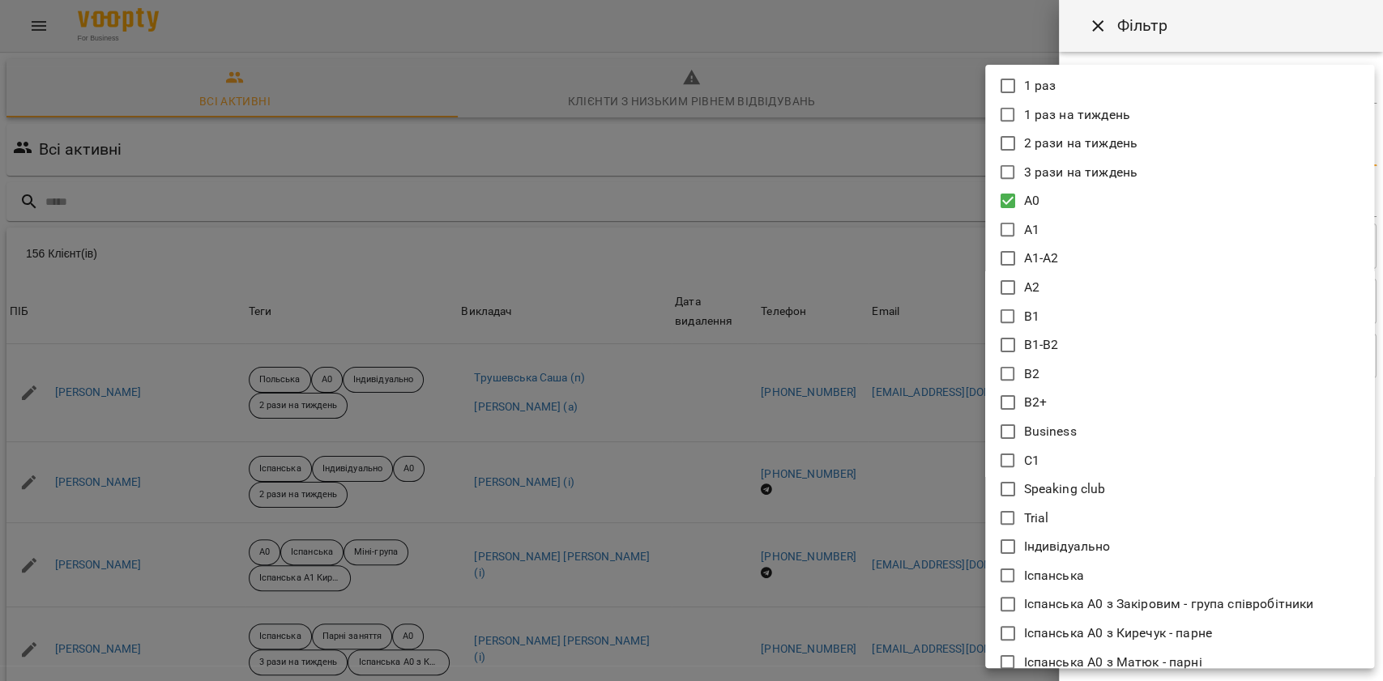
click at [1042, 199] on li "A0" at bounding box center [1179, 200] width 389 height 29
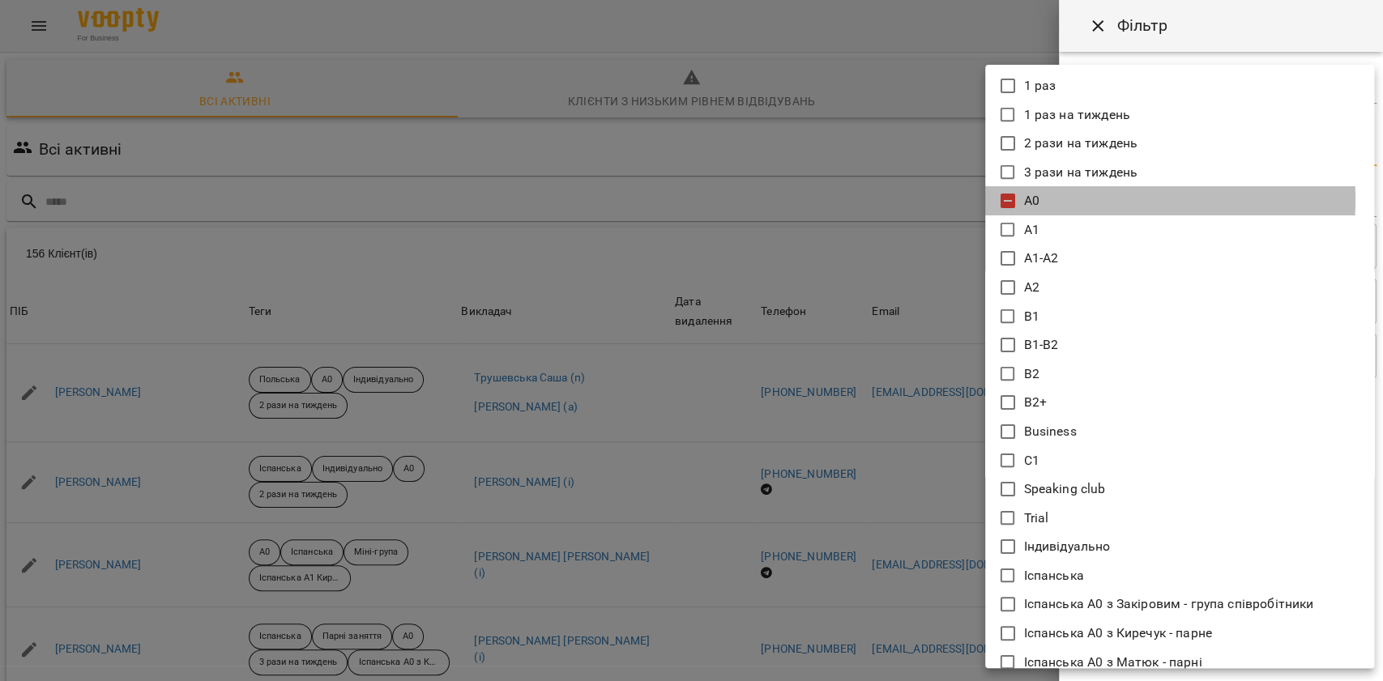
click at [1040, 199] on li "A0" at bounding box center [1179, 200] width 389 height 29
type input "**"
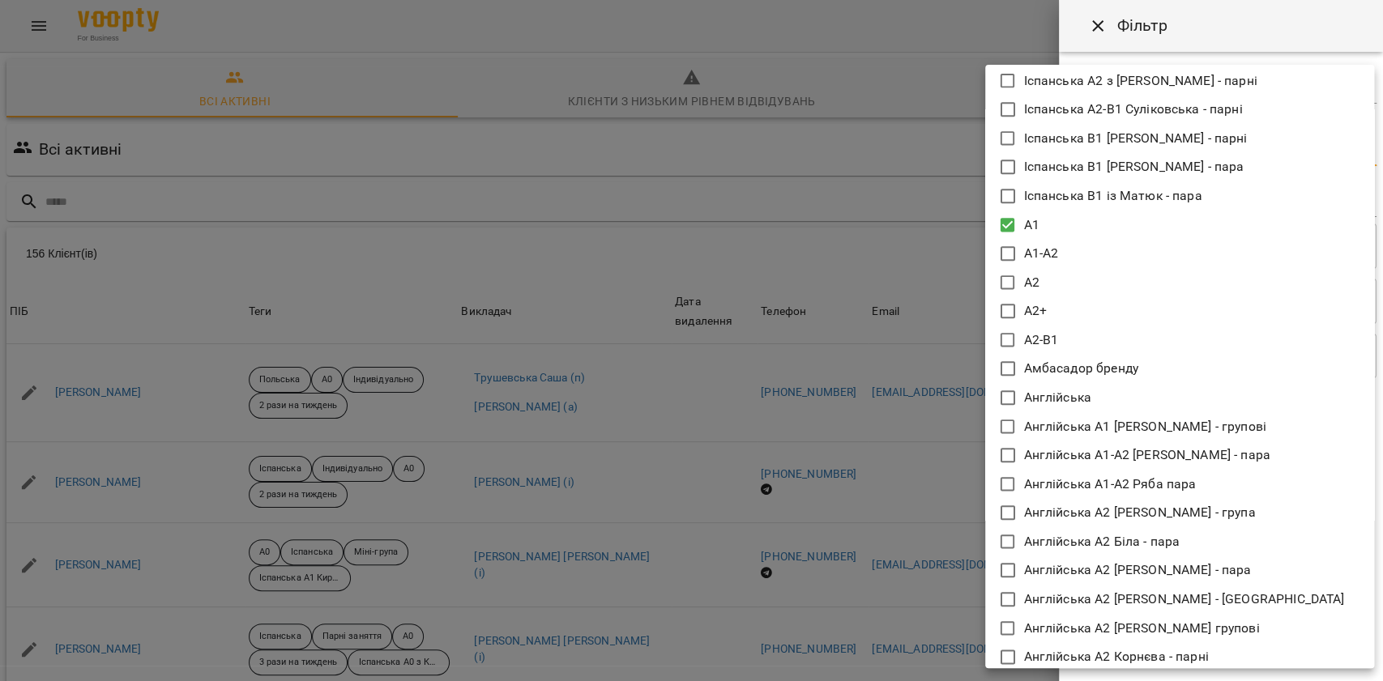
scroll to position [1080, 0]
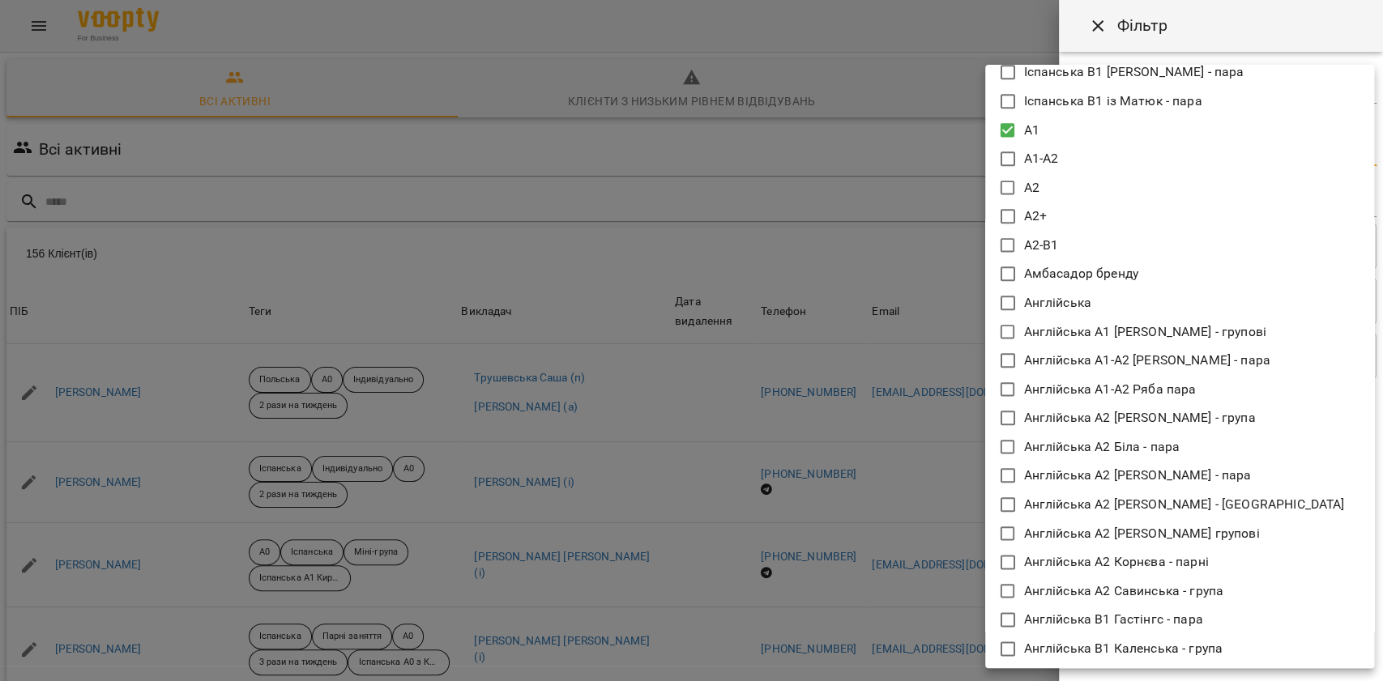
click at [938, 232] on div at bounding box center [691, 340] width 1383 height 681
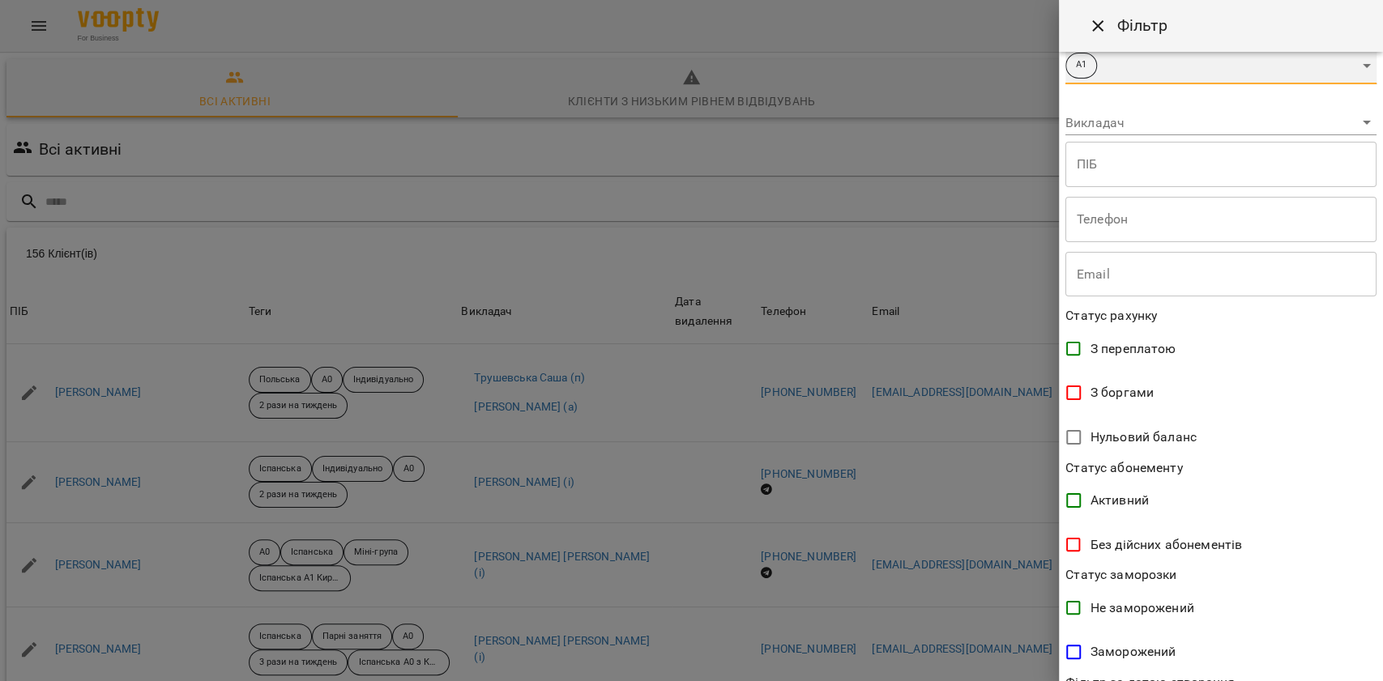
scroll to position [231, 0]
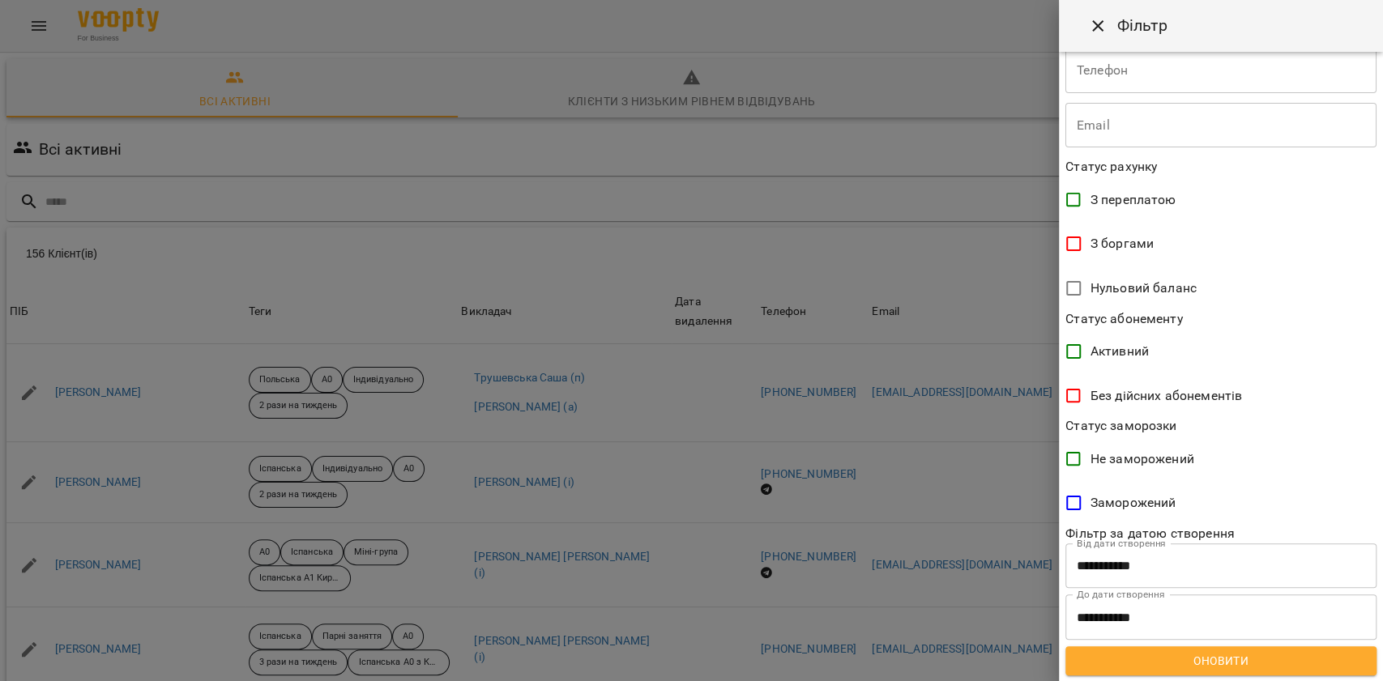
click at [1125, 657] on span "Оновити" at bounding box center [1221, 660] width 285 height 19
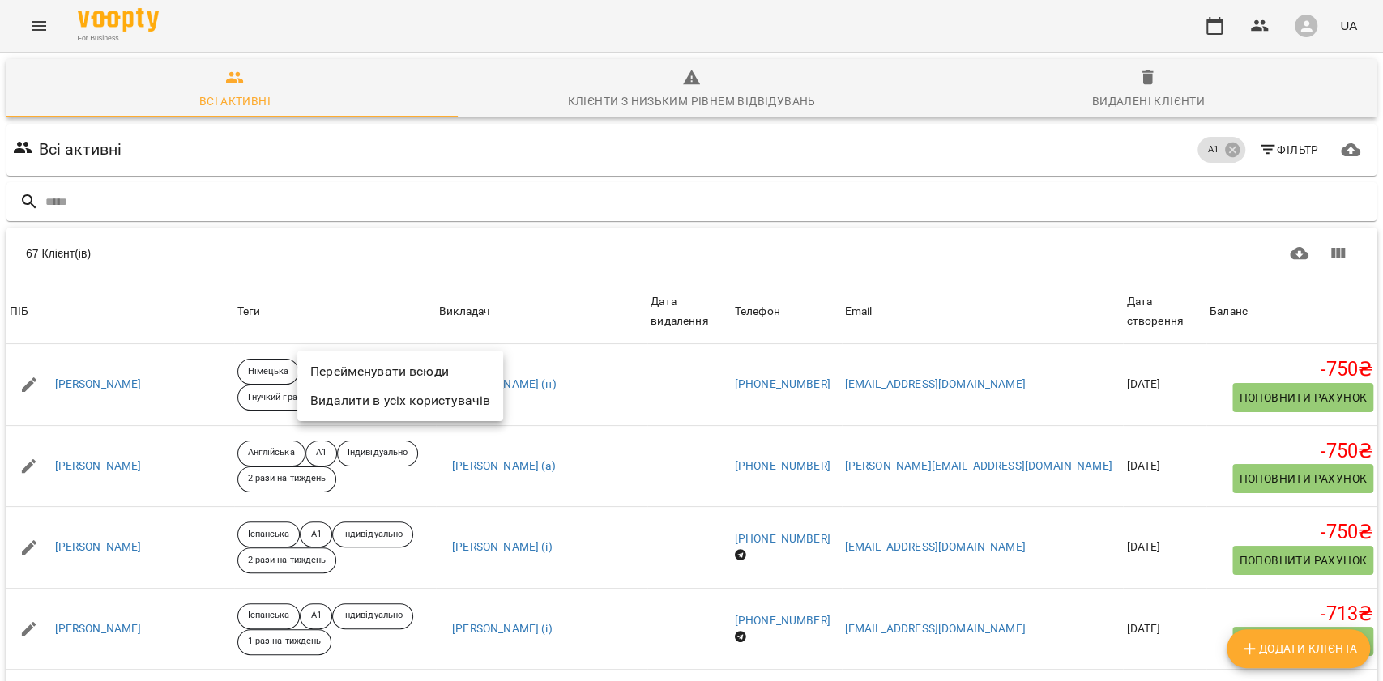
click at [363, 369] on li "Перейменувати всюди" at bounding box center [400, 371] width 206 height 29
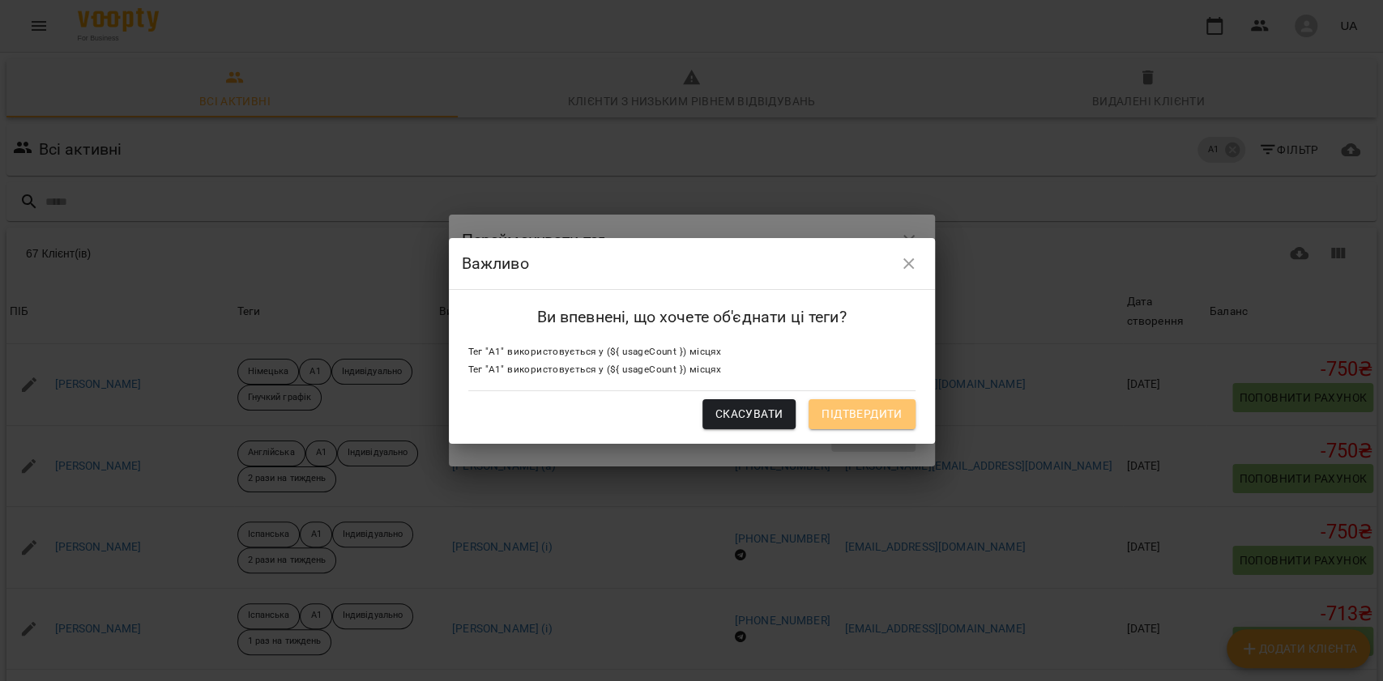
click at [866, 412] on span "Підтвердити" at bounding box center [862, 413] width 80 height 19
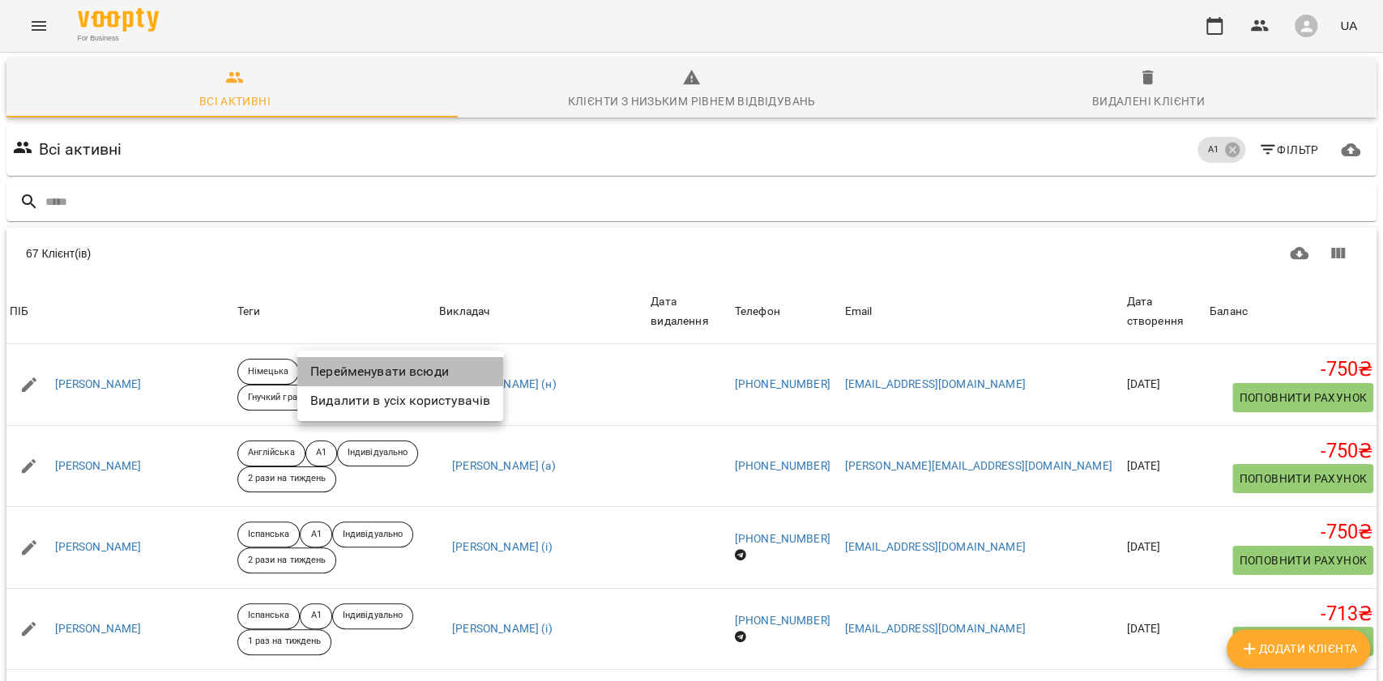
click at [384, 372] on li "Перейменувати всюди" at bounding box center [400, 371] width 206 height 29
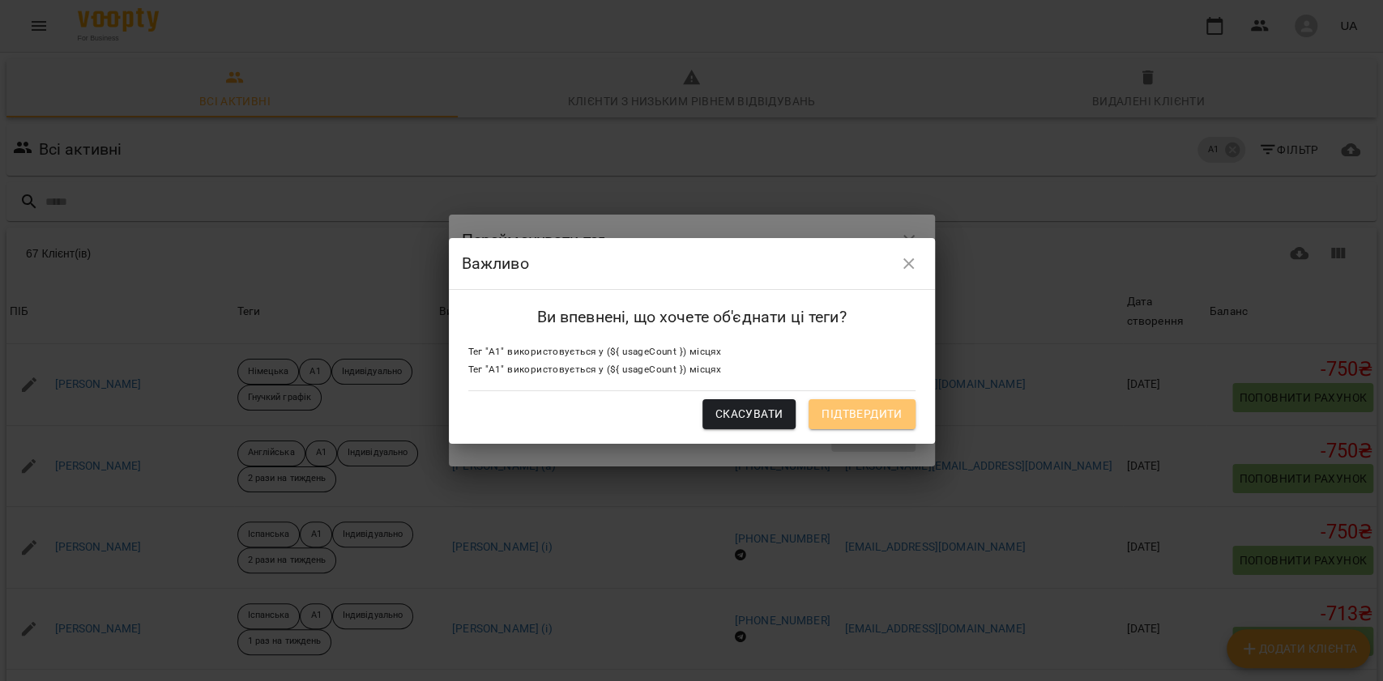
click at [833, 414] on span "Підтвердити" at bounding box center [862, 413] width 80 height 19
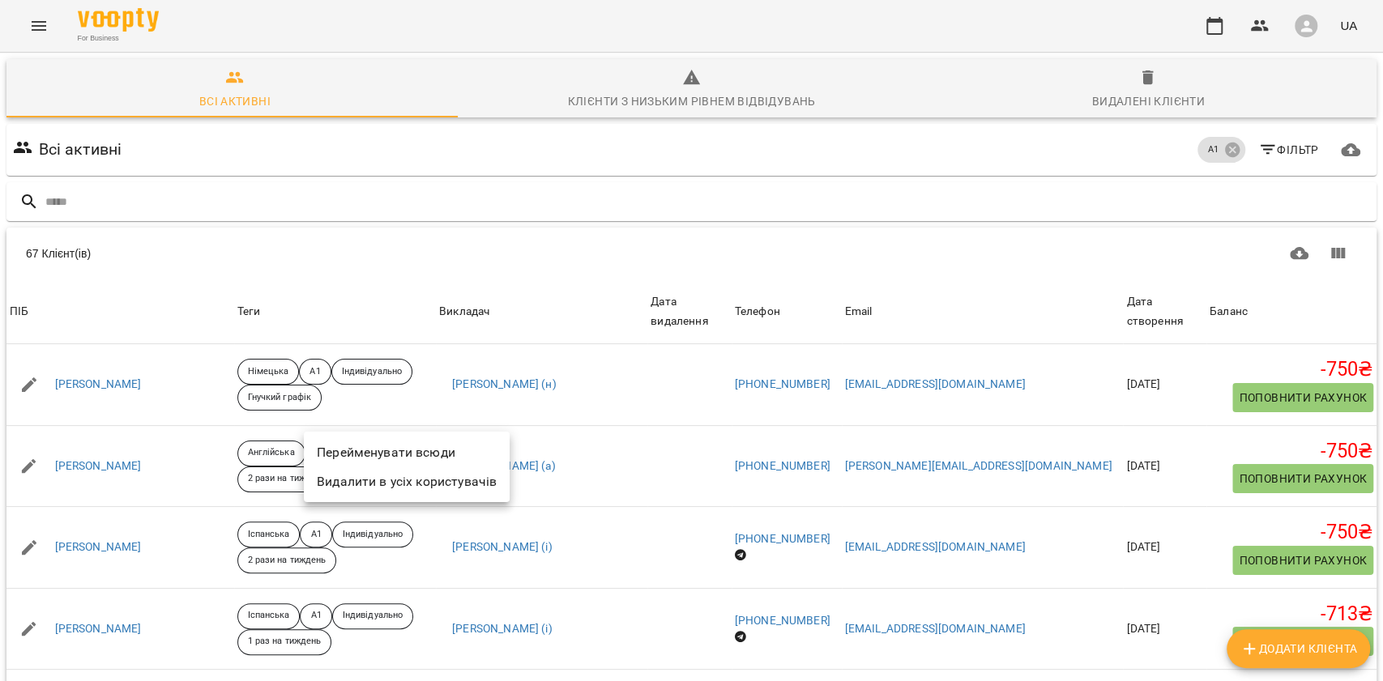
click at [375, 455] on li "Перейменувати всюди" at bounding box center [407, 452] width 206 height 29
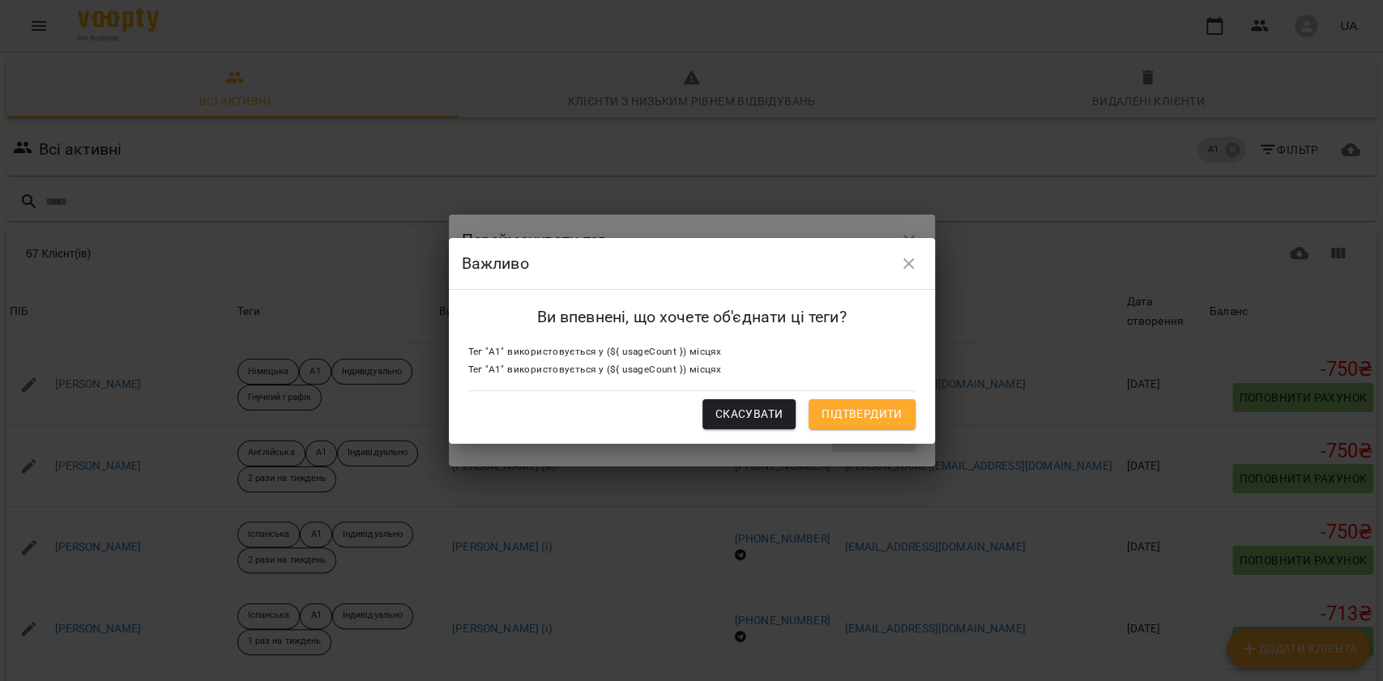
click at [844, 315] on h6 "Ви впевнені, що хочете об'єднати ці теги?" at bounding box center [691, 317] width 447 height 25
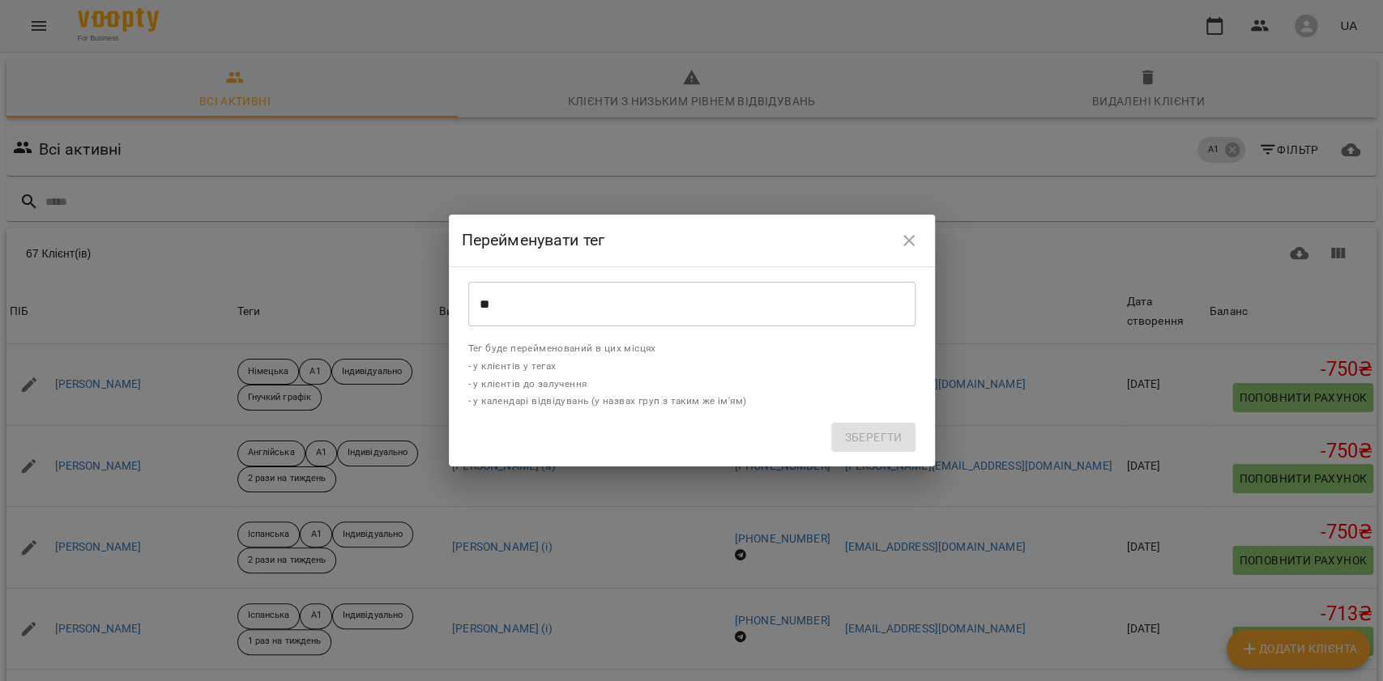
click at [687, 282] on input "**" at bounding box center [691, 304] width 447 height 45
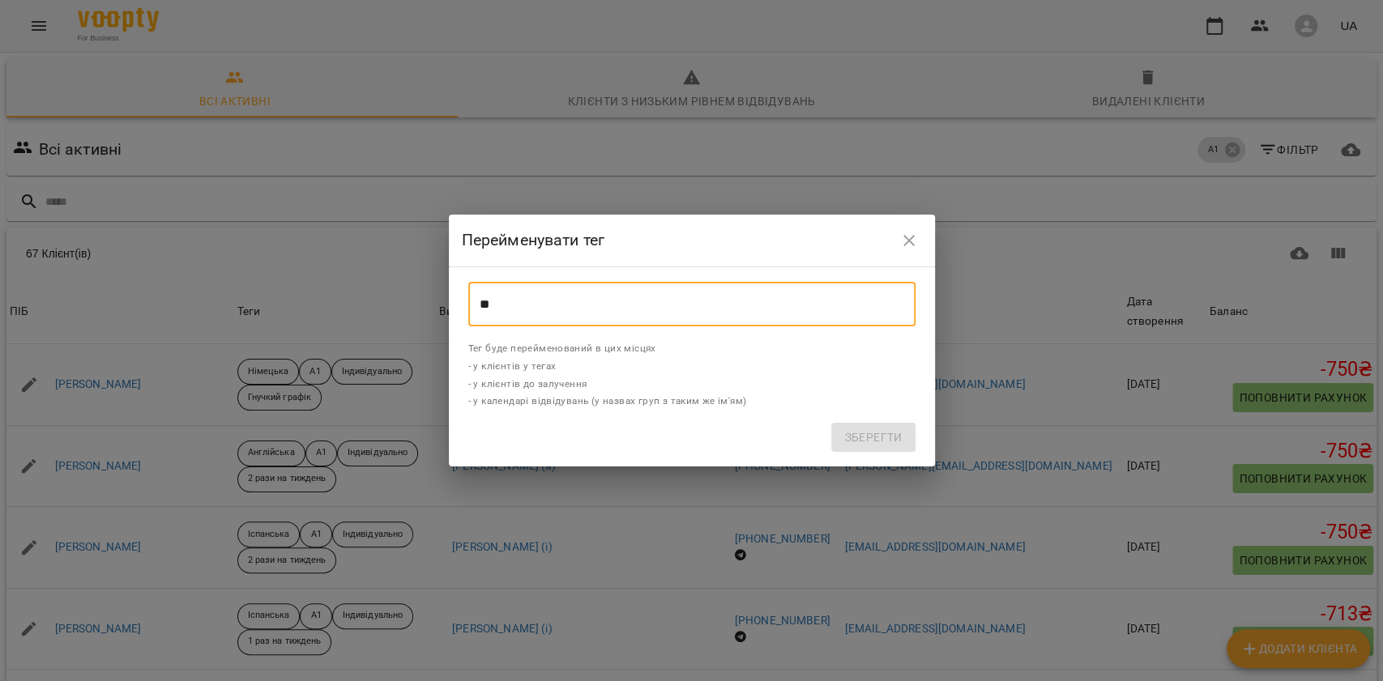
type input "*"
type input "**"
click at [870, 433] on span "Зберегти" at bounding box center [873, 437] width 58 height 19
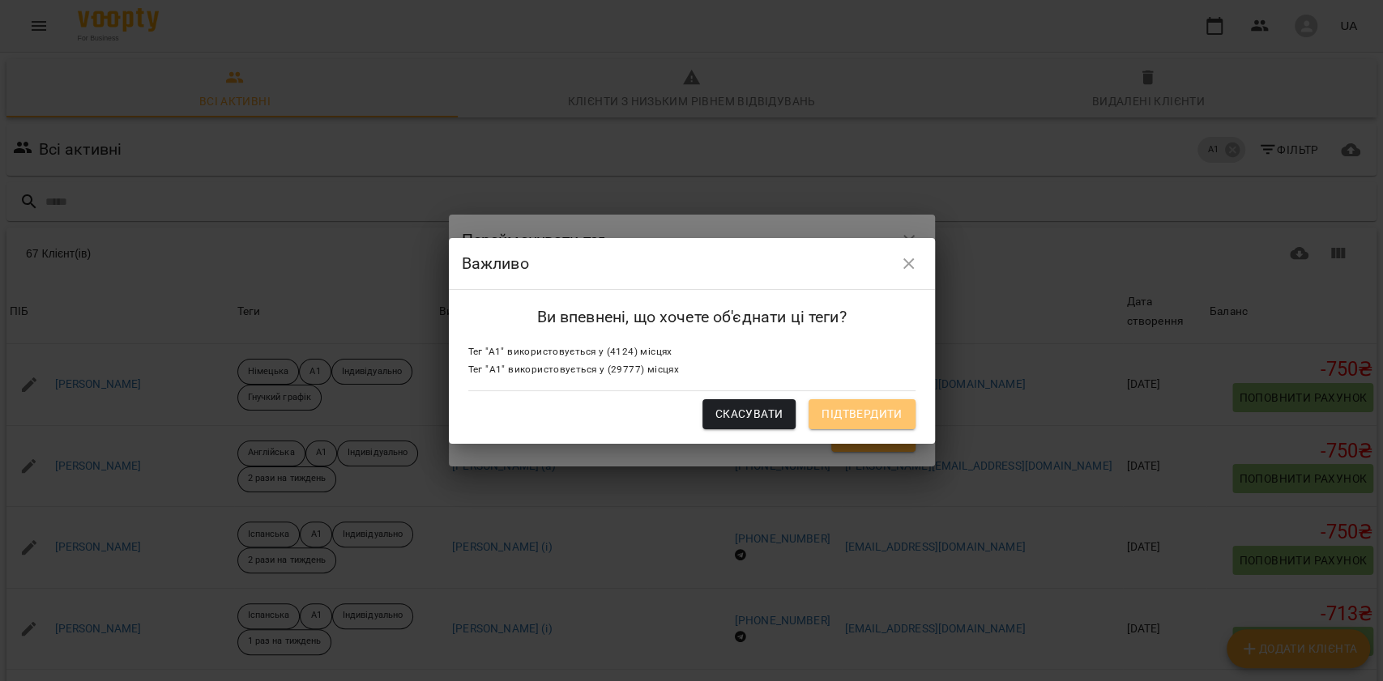
click at [854, 416] on span "Підтвердити" at bounding box center [862, 413] width 80 height 19
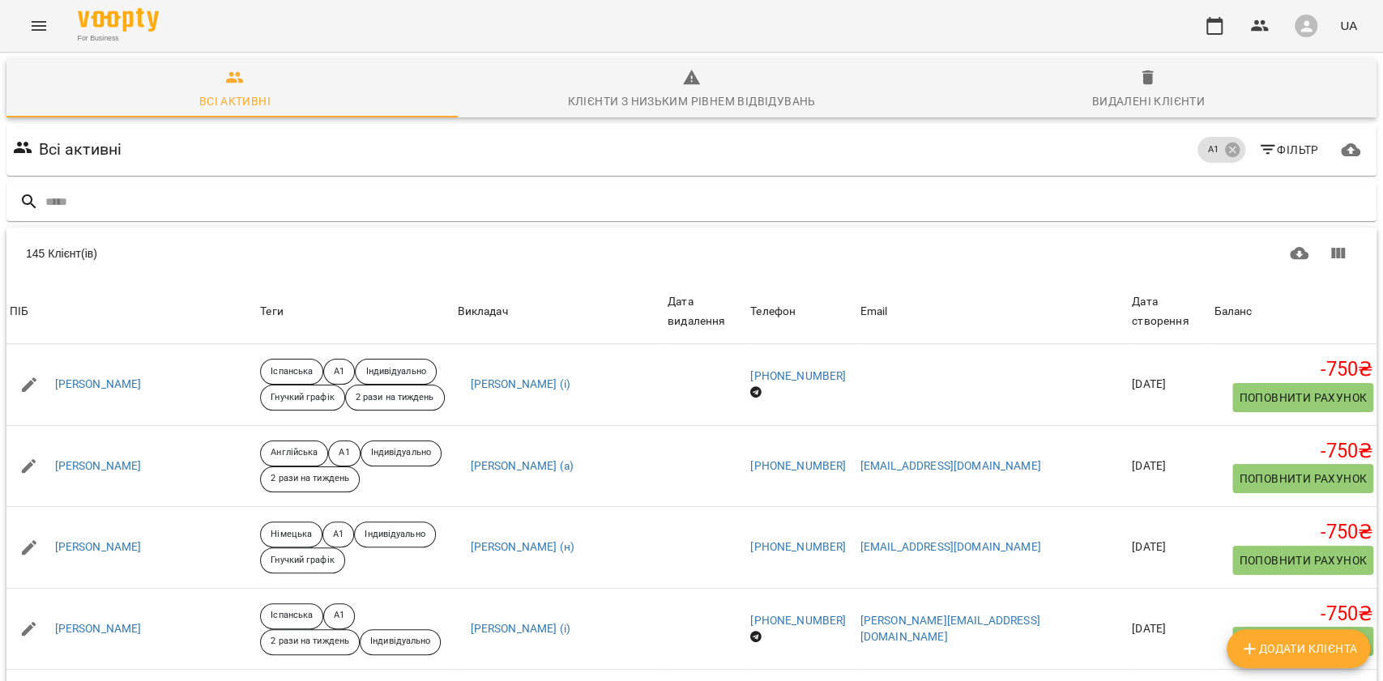
click at [1260, 149] on icon "button" at bounding box center [1267, 150] width 15 height 10
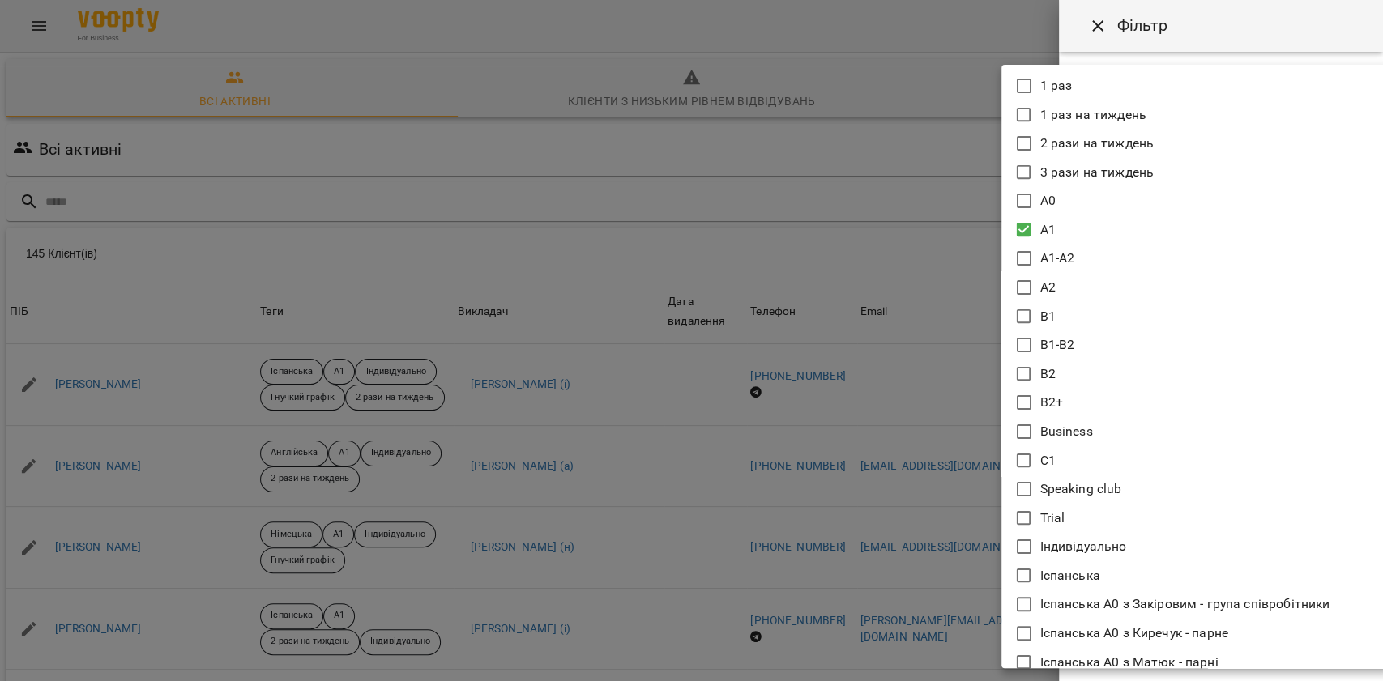
click at [1181, 153] on body "For Business UA Всі активні Клієнти з низьким рівнем відвідувань Видалені клієн…" at bounding box center [691, 422] width 1383 height 844
click at [1103, 232] on li "A1" at bounding box center [1196, 230] width 389 height 29
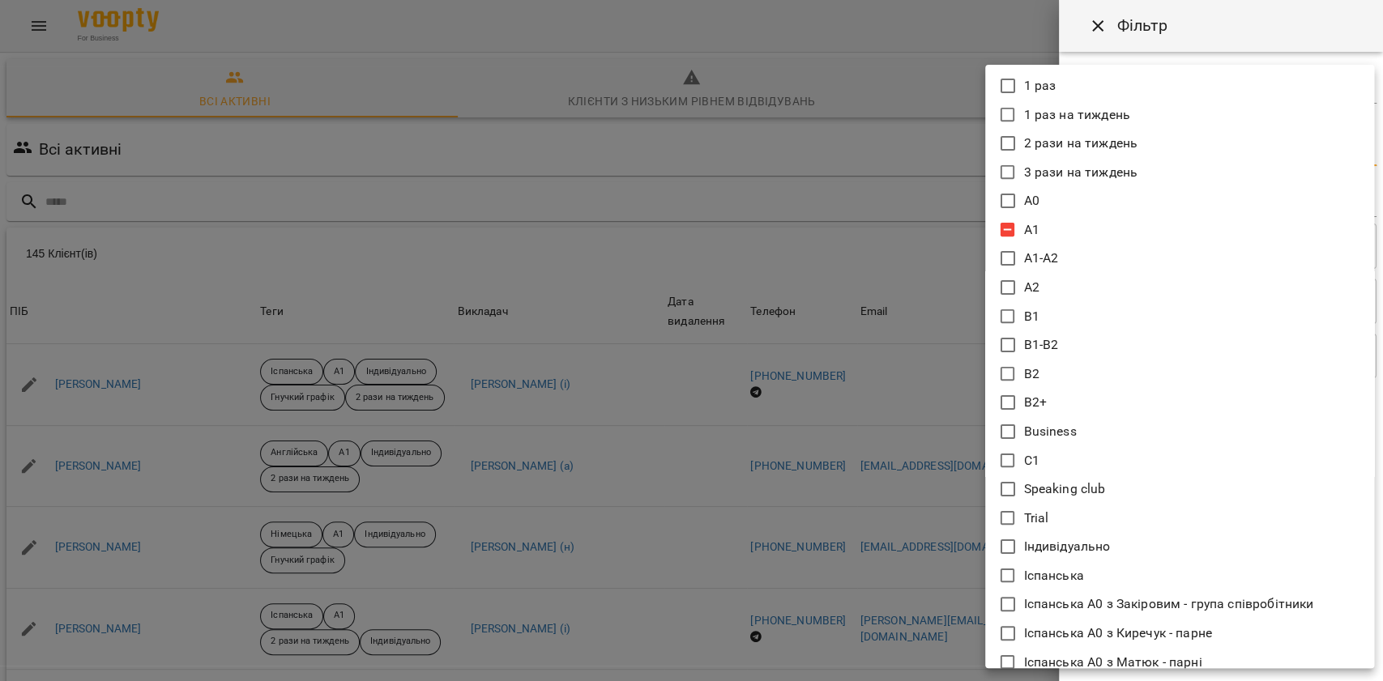
click at [1096, 231] on li "A1" at bounding box center [1179, 230] width 389 height 29
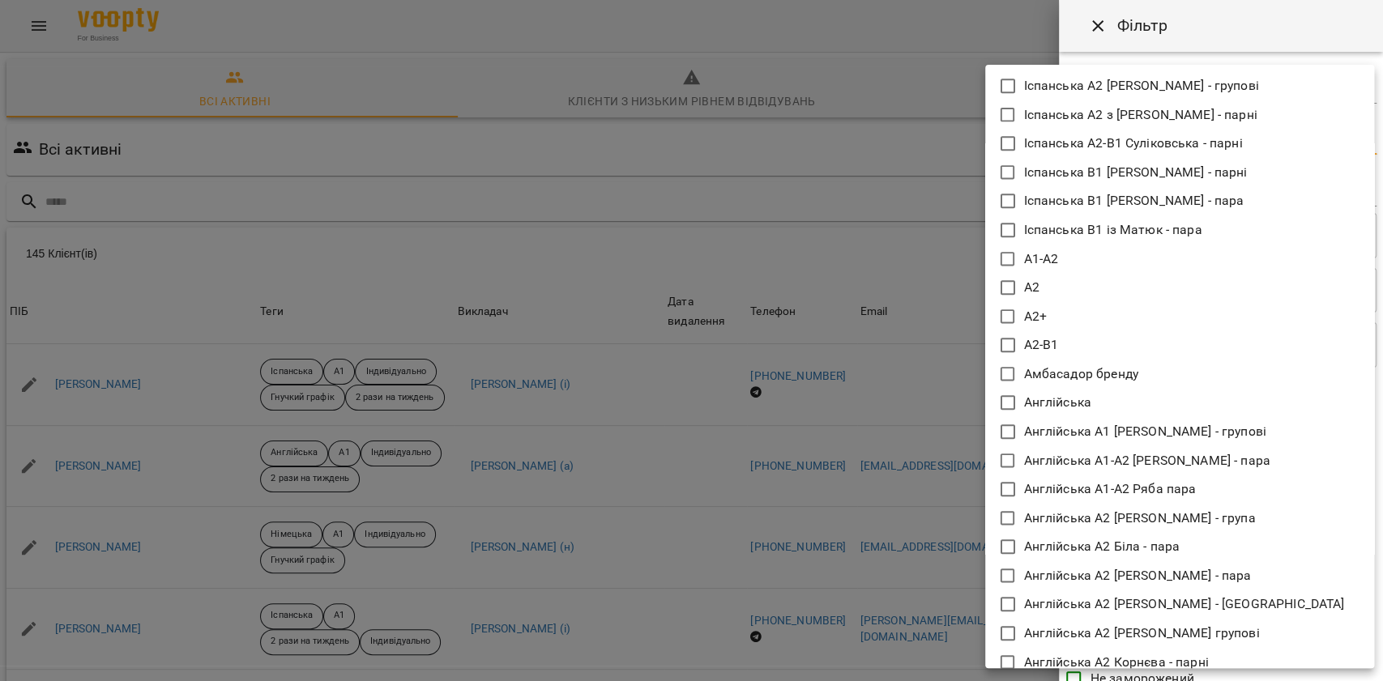
scroll to position [972, 0]
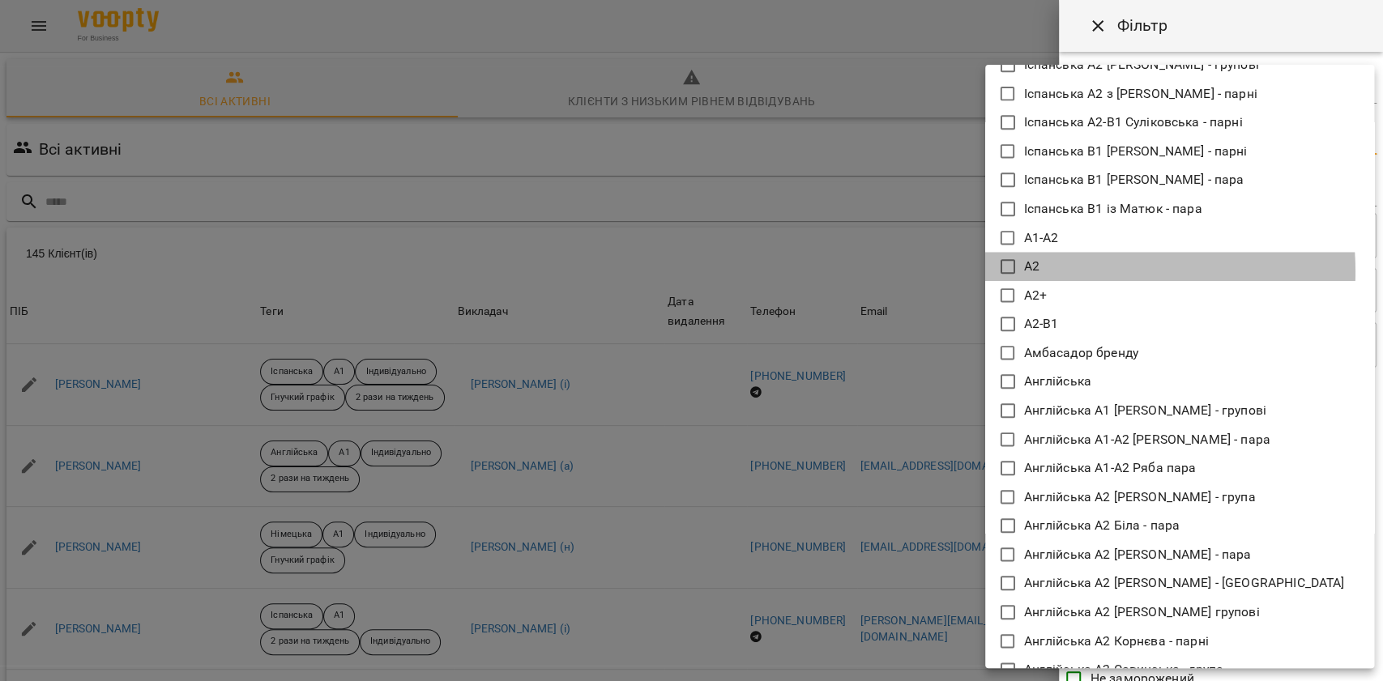
click at [1067, 271] on li "А2" at bounding box center [1179, 266] width 389 height 29
type input "**"
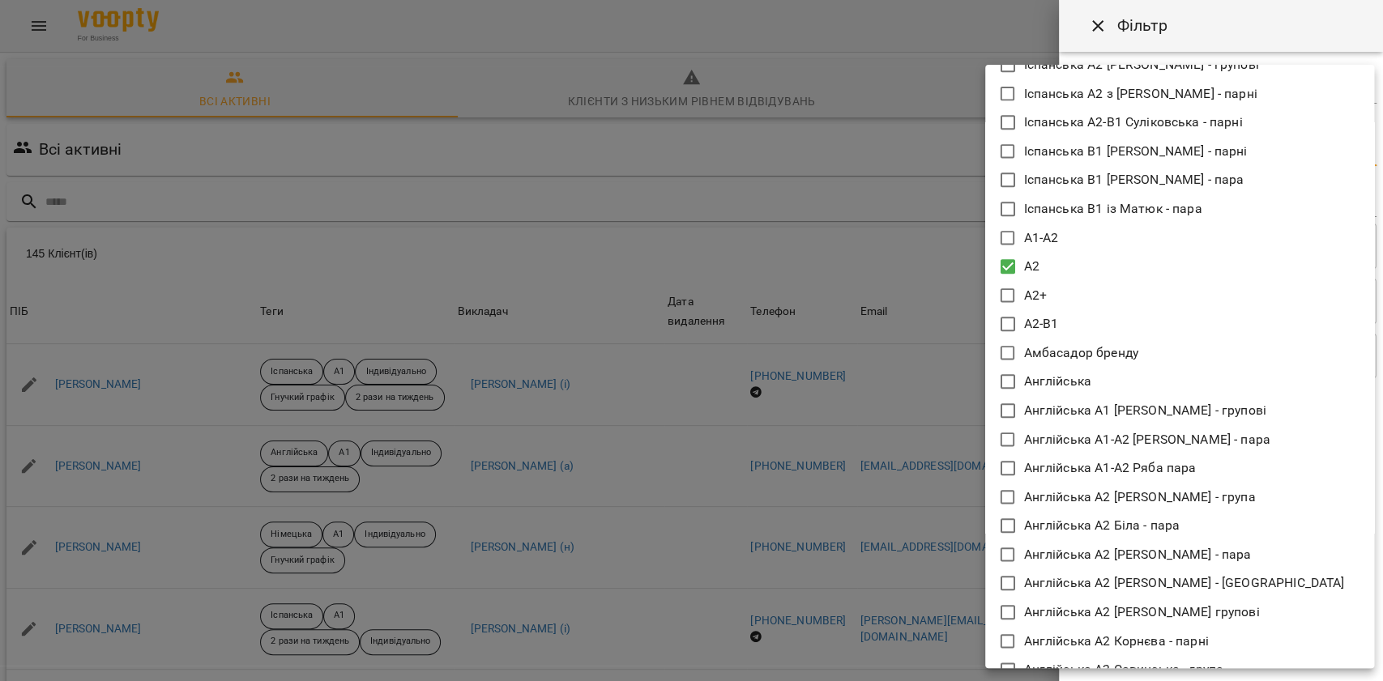
click at [1201, 28] on div at bounding box center [691, 340] width 1383 height 681
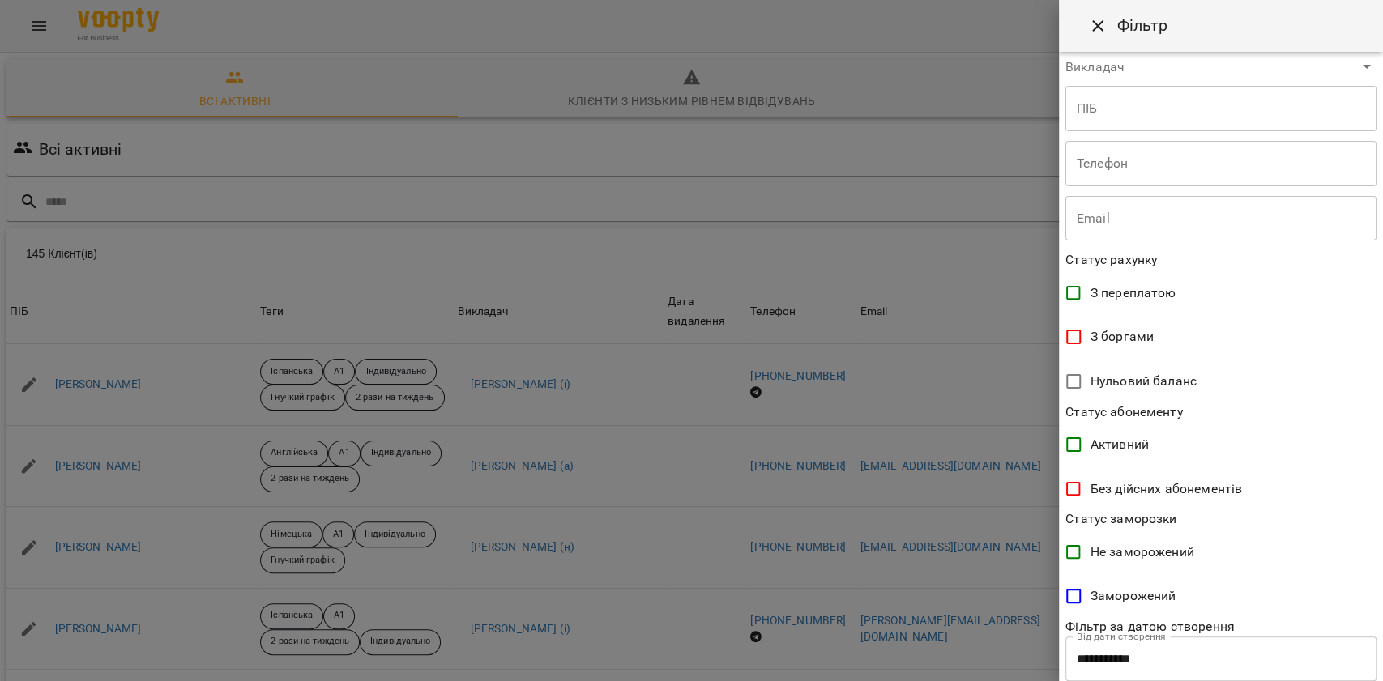
scroll to position [231, 0]
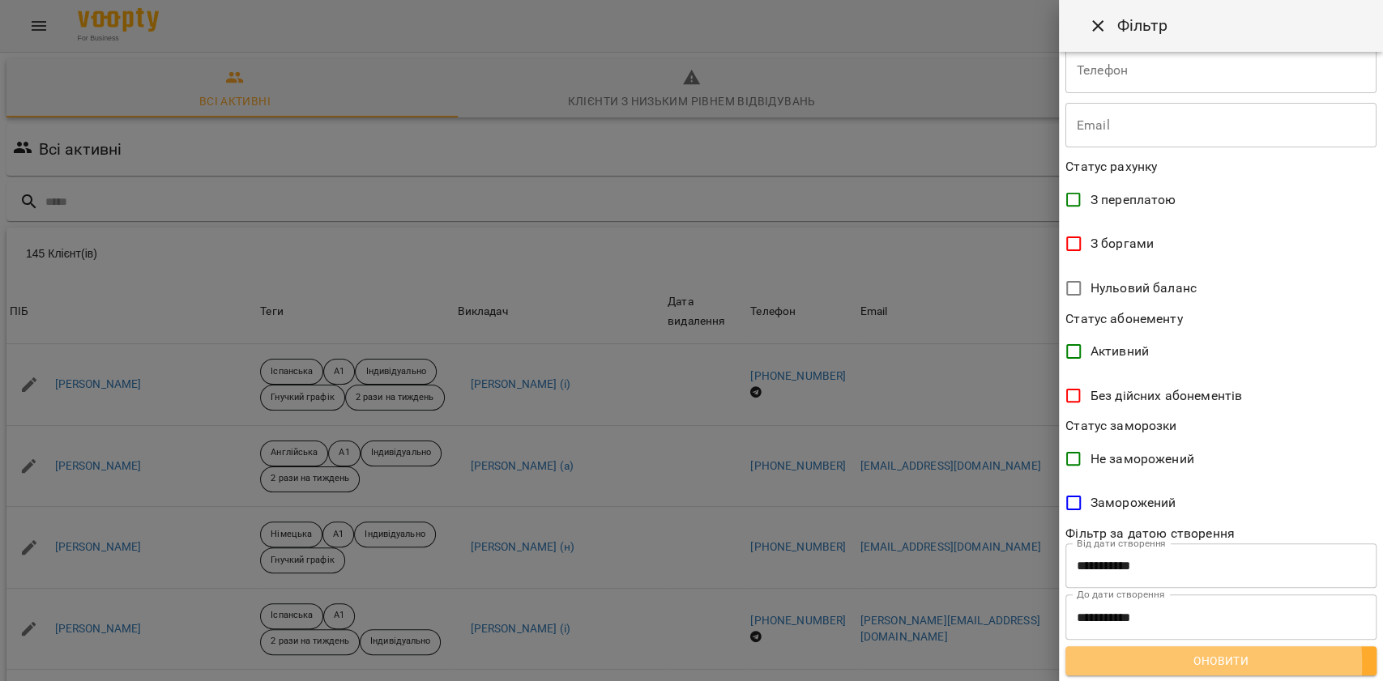
click at [1134, 665] on span "Оновити" at bounding box center [1221, 660] width 285 height 19
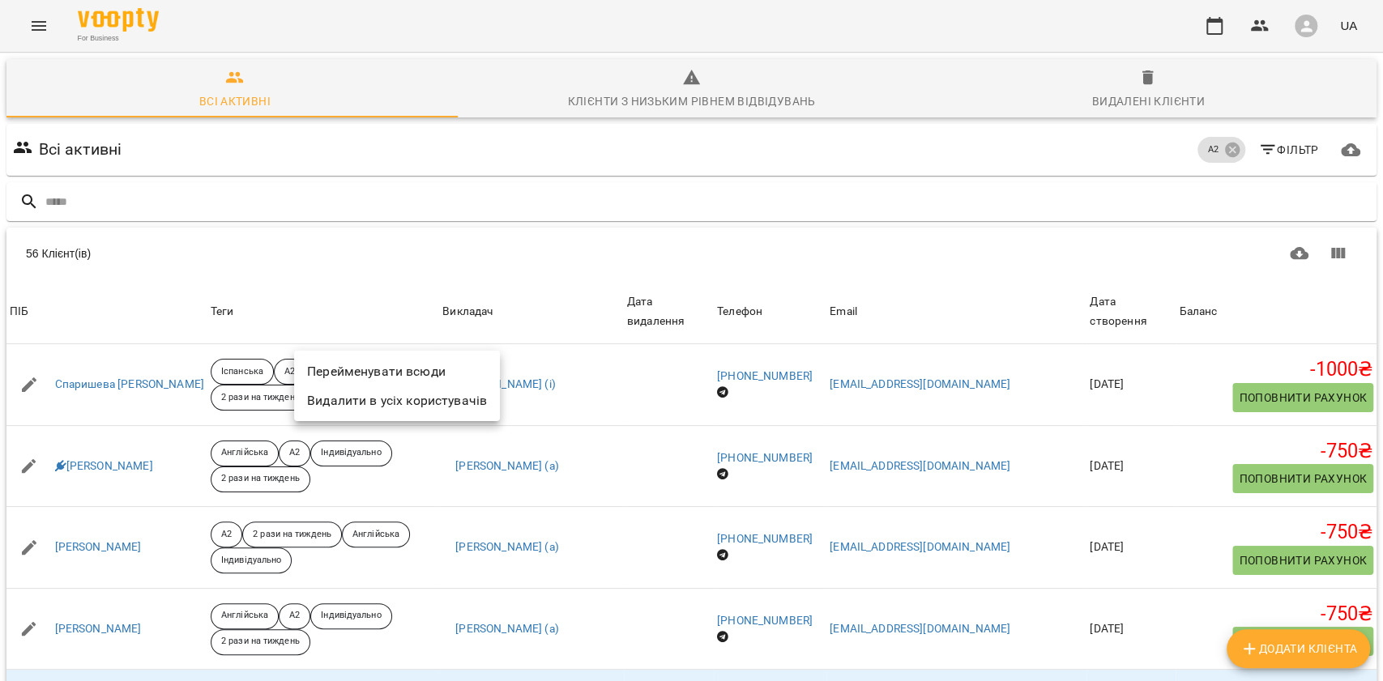
click at [366, 374] on li "Перейменувати всюди" at bounding box center [397, 371] width 206 height 29
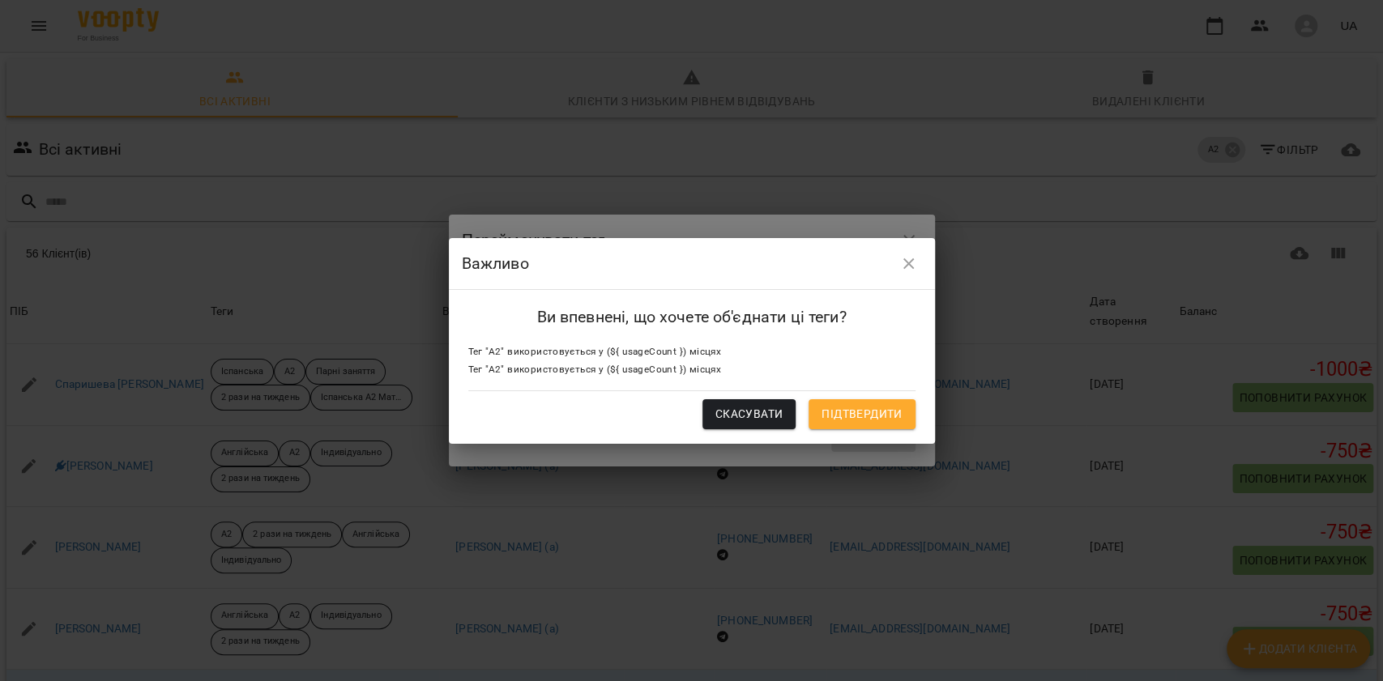
click at [899, 271] on icon "button" at bounding box center [908, 263] width 19 height 19
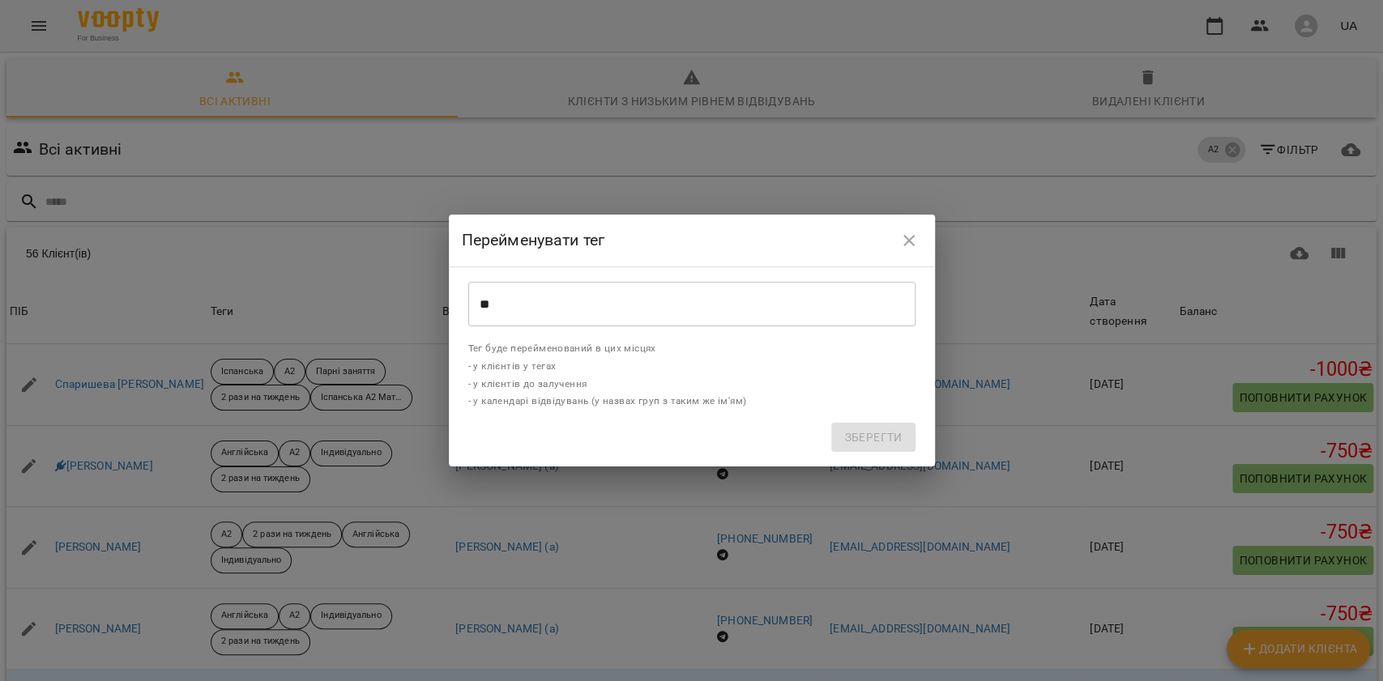
click at [656, 317] on input "**" at bounding box center [691, 304] width 447 height 45
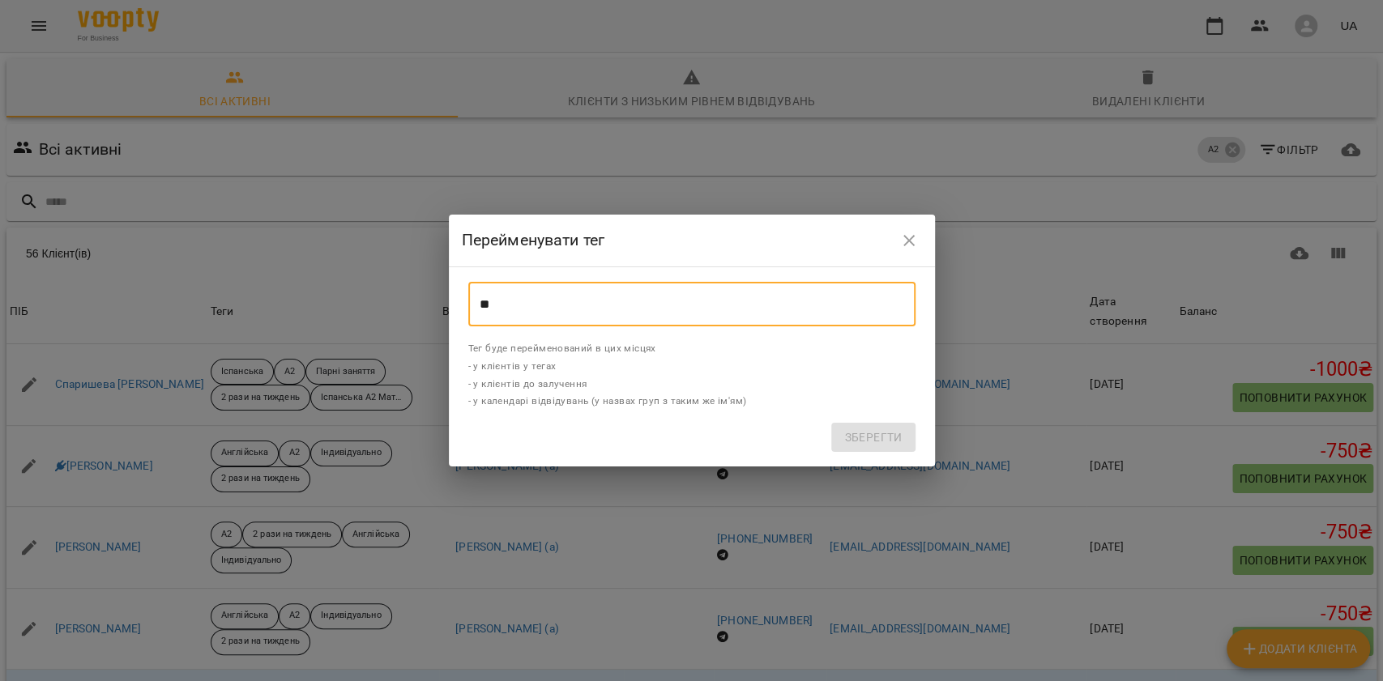
click at [655, 317] on input "**" at bounding box center [691, 304] width 447 height 45
type input "**"
click at [835, 436] on button "Зберегти" at bounding box center [872, 437] width 83 height 29
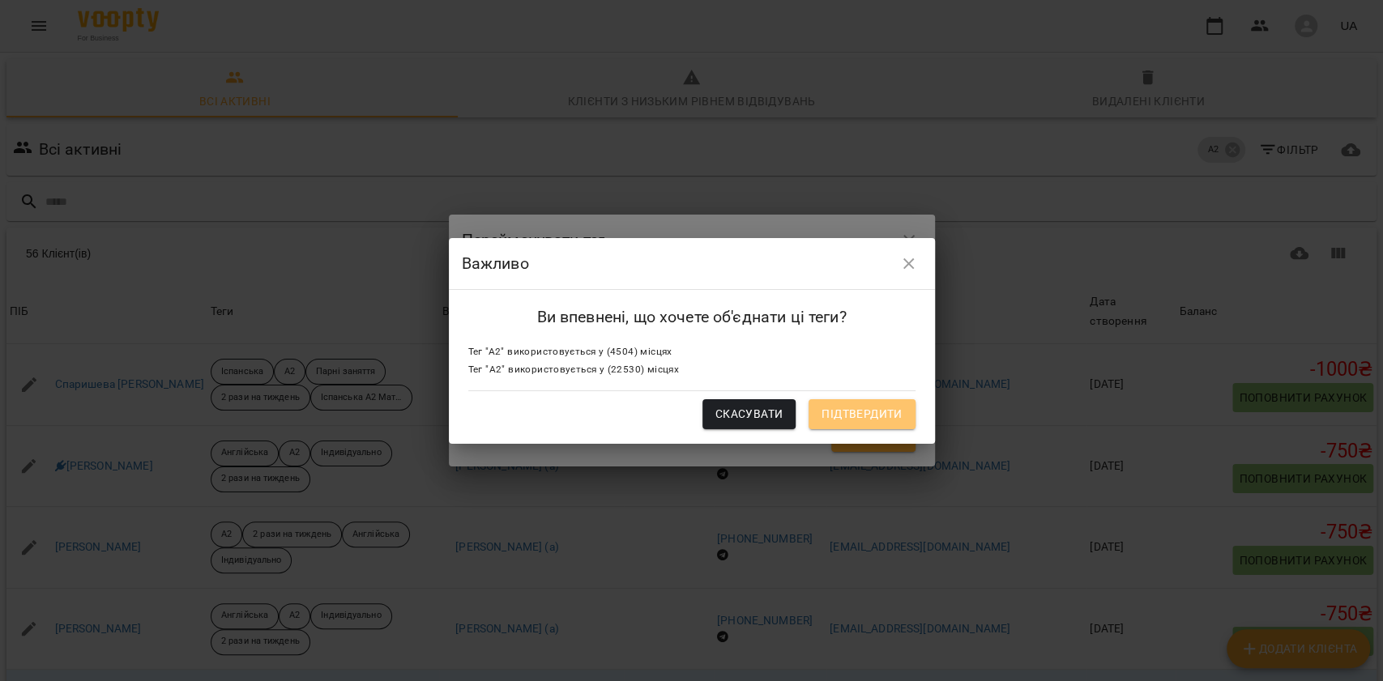
click at [848, 424] on span "Підтвердити" at bounding box center [862, 413] width 80 height 19
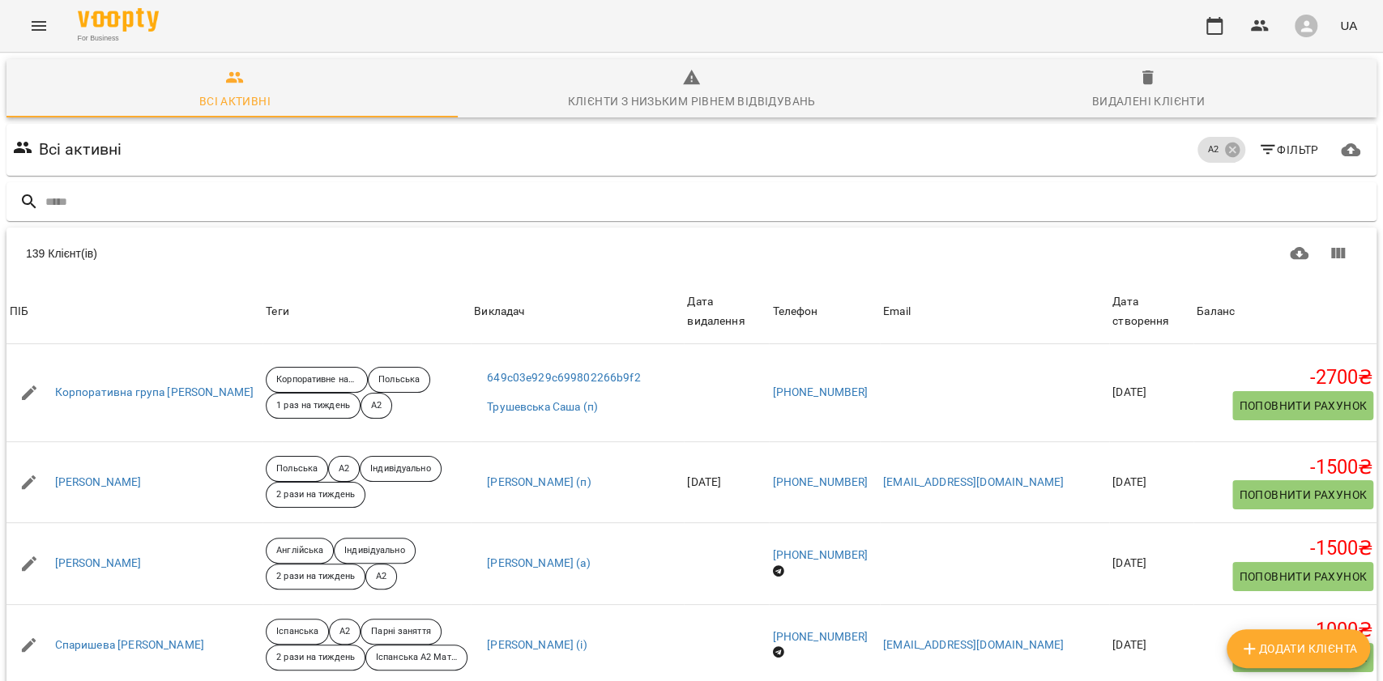
click at [1258, 160] on button "Фільтр" at bounding box center [1289, 149] width 74 height 29
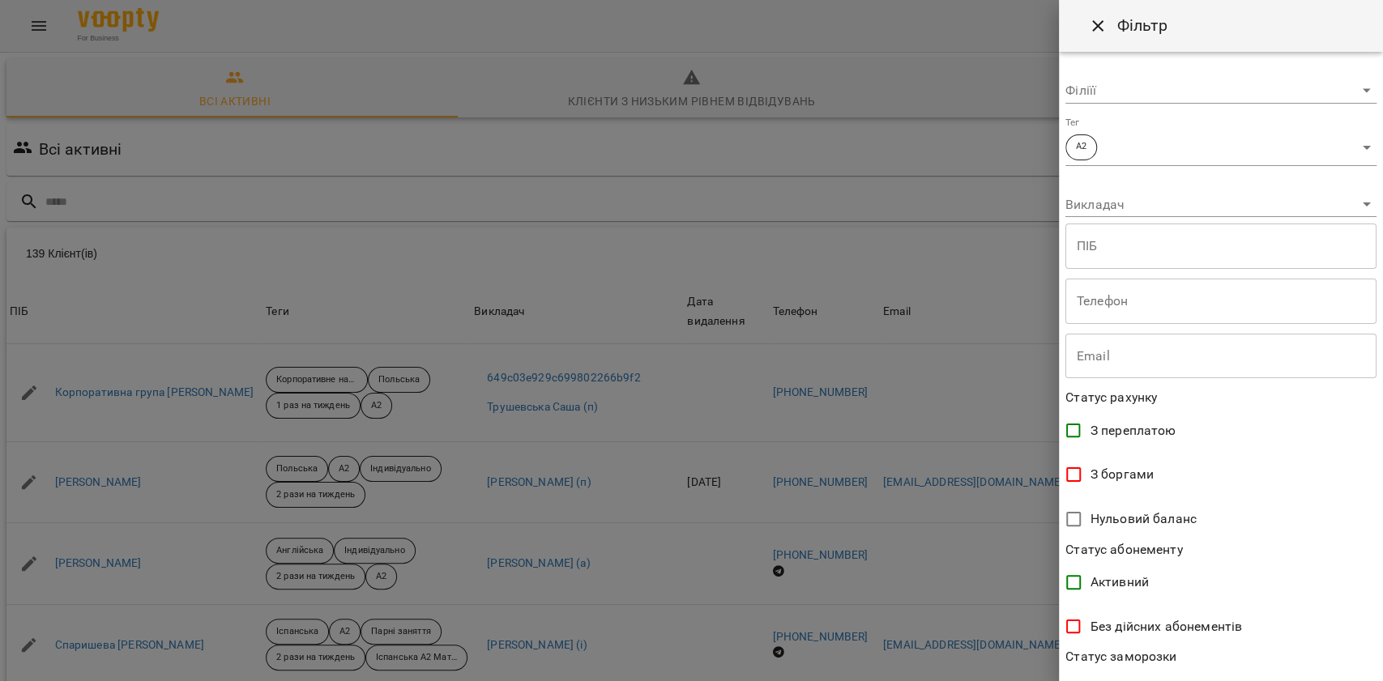
click at [1159, 163] on body "For Business UA Всі активні Клієнти з низьким рівнем відвідувань Видалені клієн…" at bounding box center [691, 422] width 1383 height 844
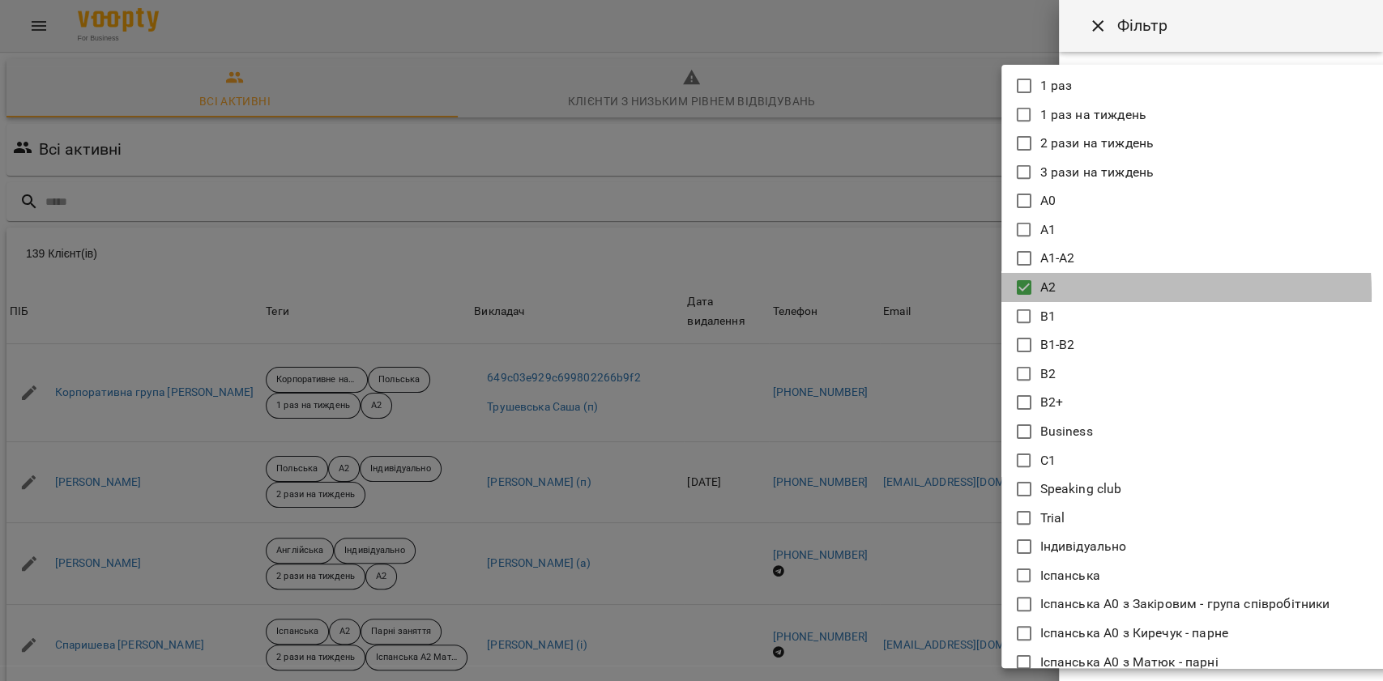
click at [1078, 294] on li "A2" at bounding box center [1196, 287] width 389 height 29
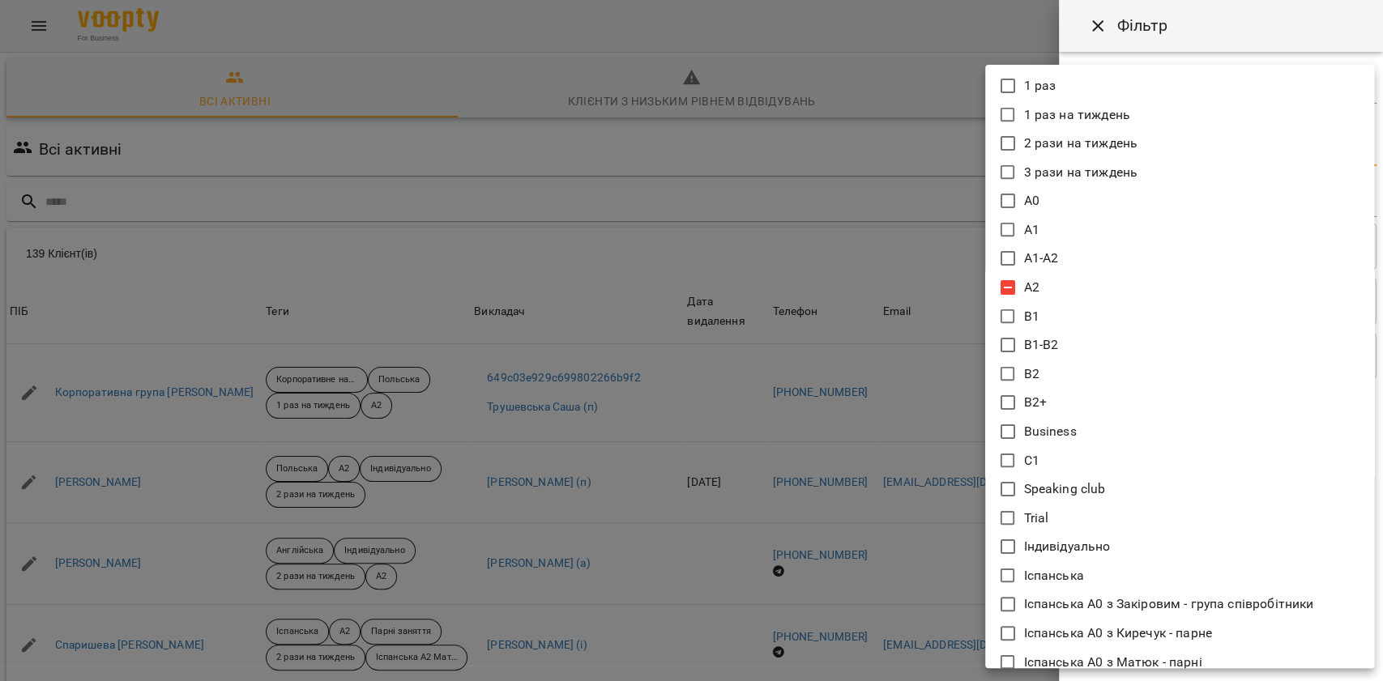
click at [1077, 294] on li "A2" at bounding box center [1179, 287] width 389 height 29
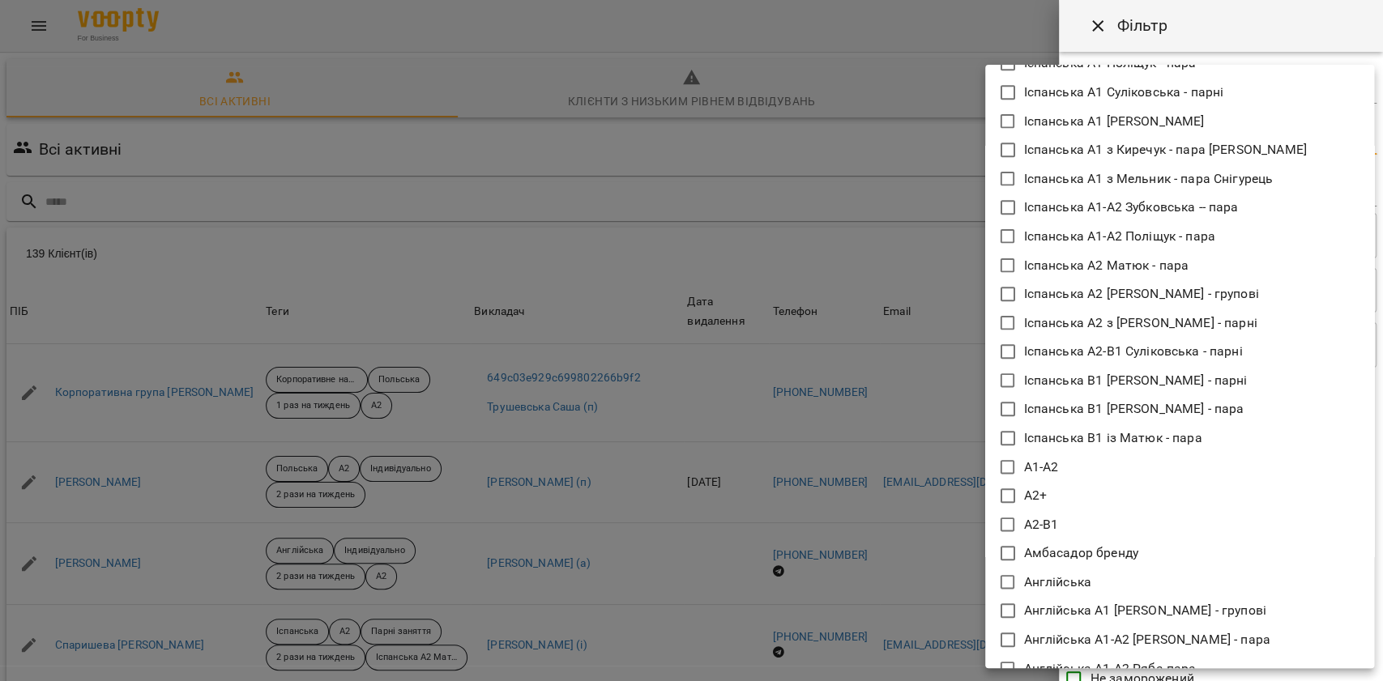
scroll to position [756, 0]
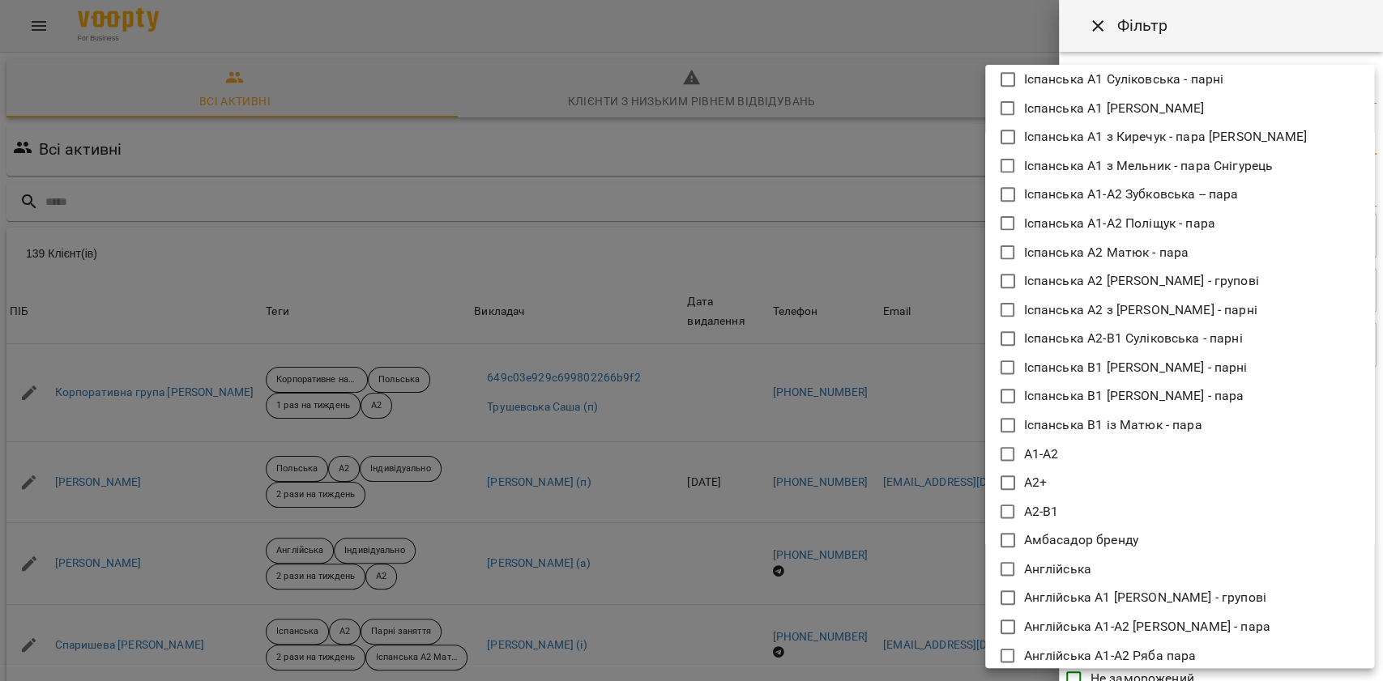
click at [1063, 483] on li "А2+" at bounding box center [1179, 482] width 389 height 29
type input "***"
click at [851, 499] on div at bounding box center [691, 340] width 1383 height 681
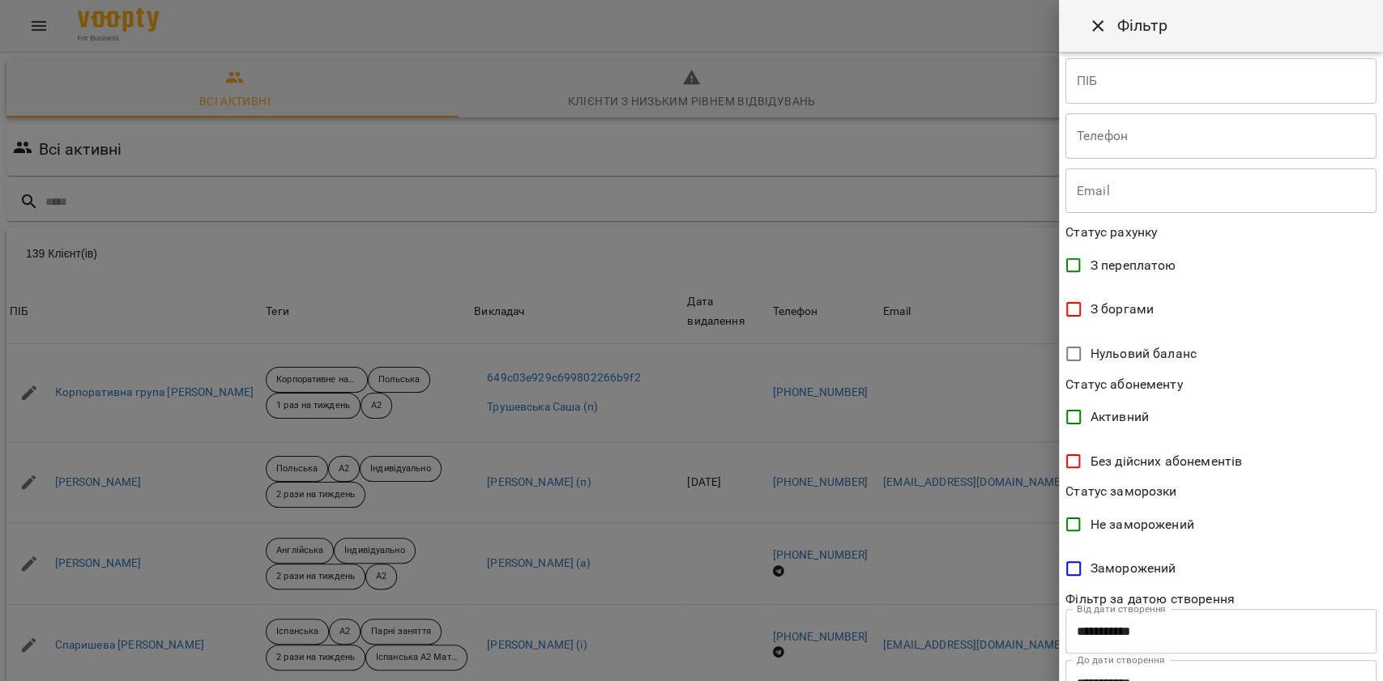
scroll to position [231, 0]
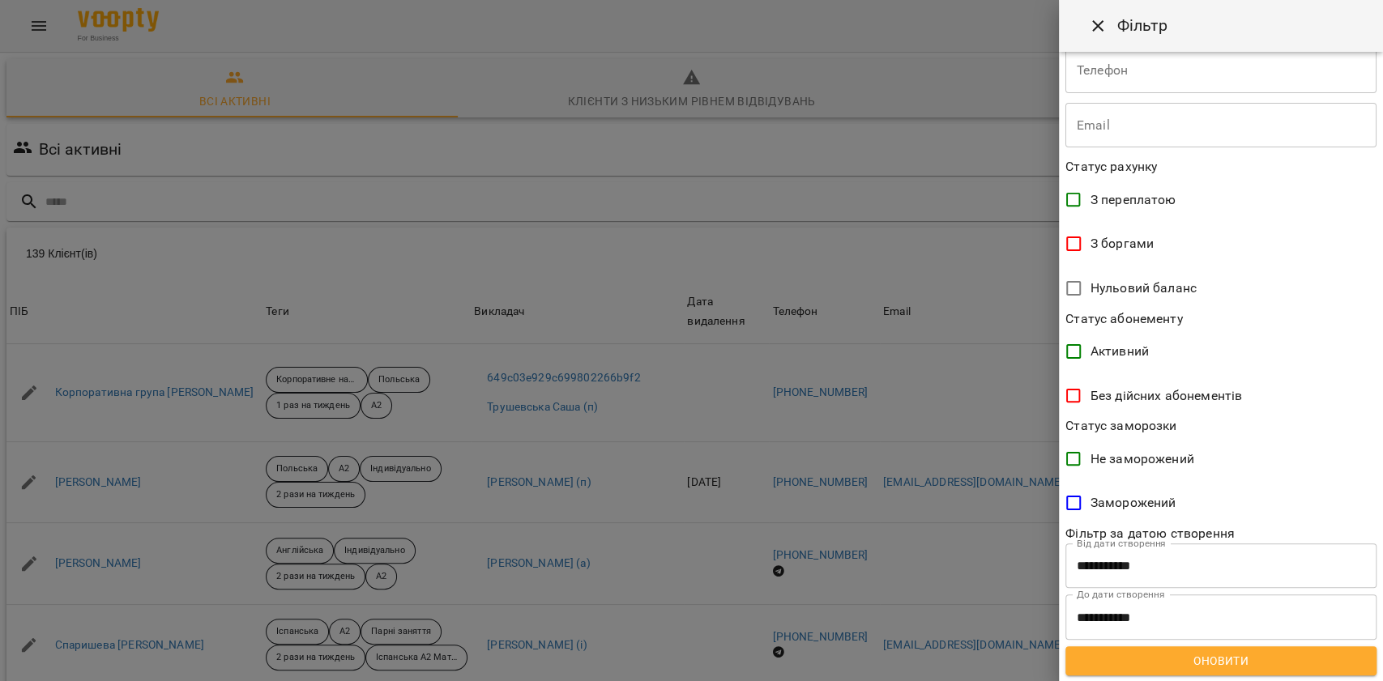
click at [1198, 660] on span "Оновити" at bounding box center [1221, 660] width 285 height 19
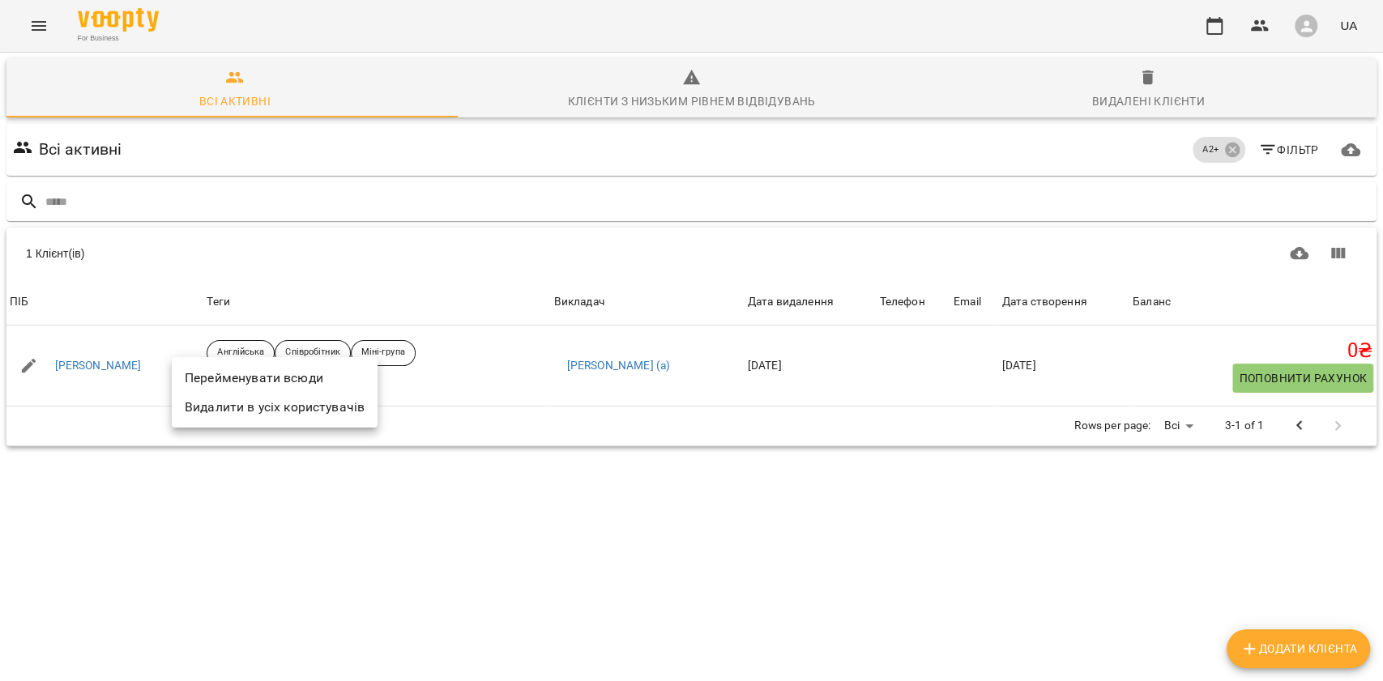
click at [198, 379] on li "Перейменувати всюди" at bounding box center [275, 378] width 206 height 29
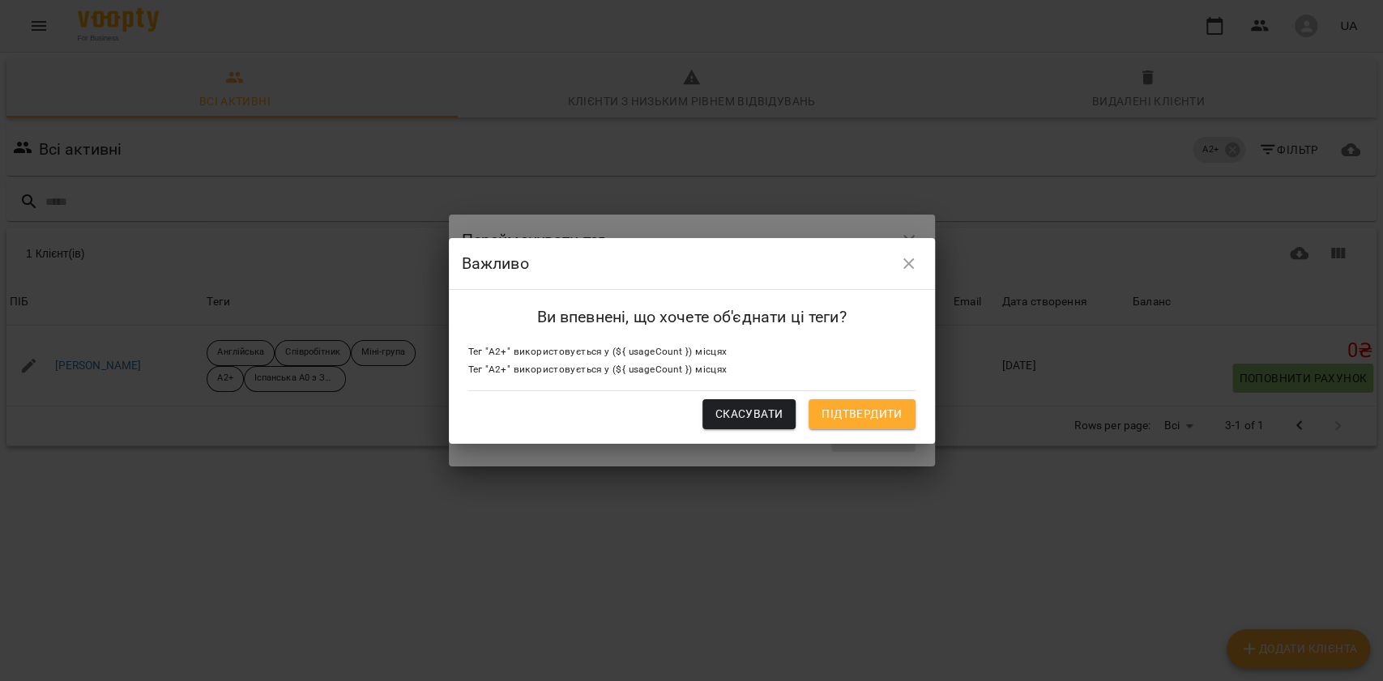
click at [909, 263] on icon "button" at bounding box center [908, 263] width 19 height 19
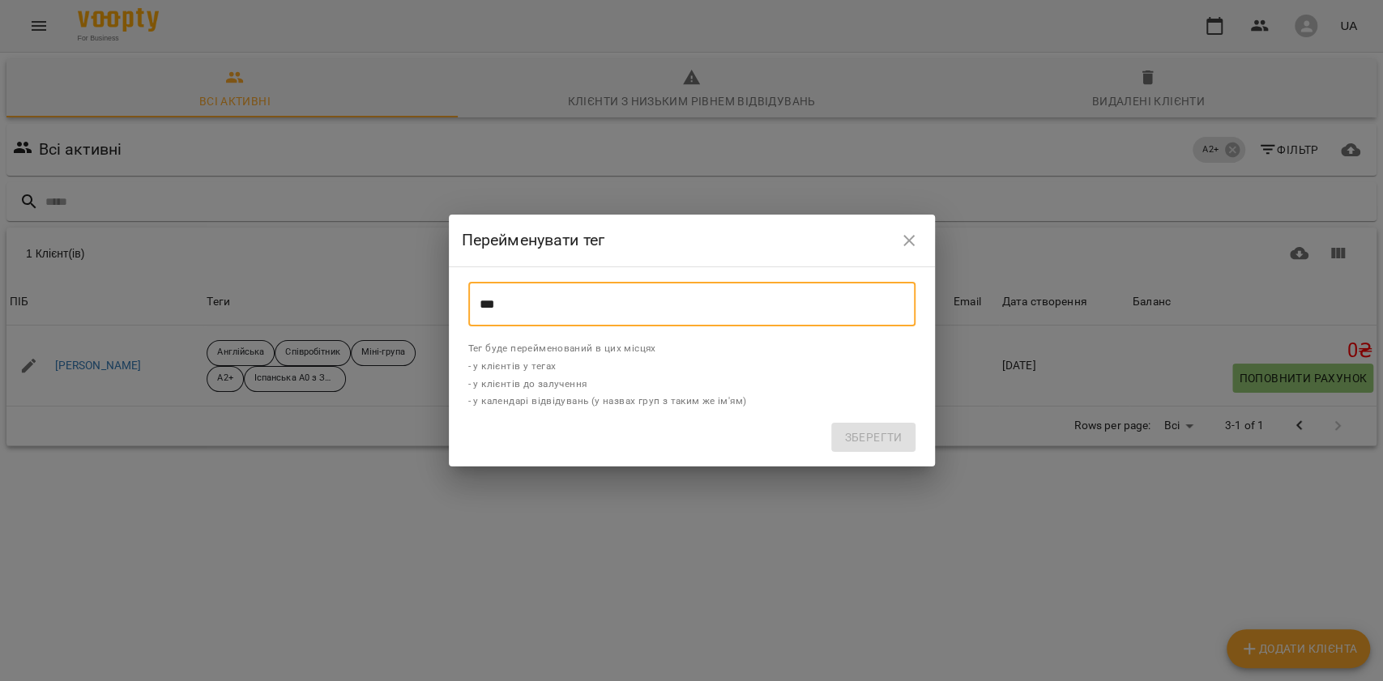
click at [533, 298] on input "***" at bounding box center [691, 304] width 447 height 45
type input "*"
type input "*****"
click at [903, 439] on button "Зберегти" at bounding box center [872, 437] width 83 height 29
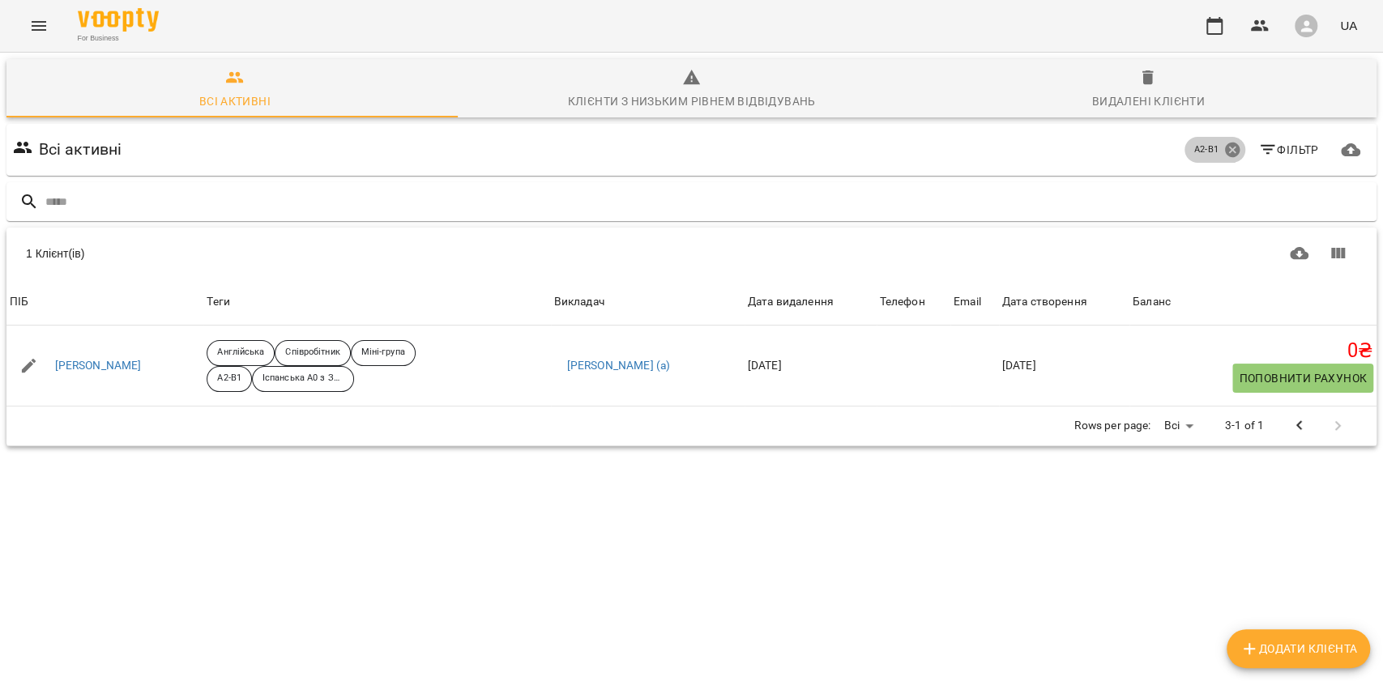
click at [1224, 147] on icon at bounding box center [1233, 150] width 18 height 18
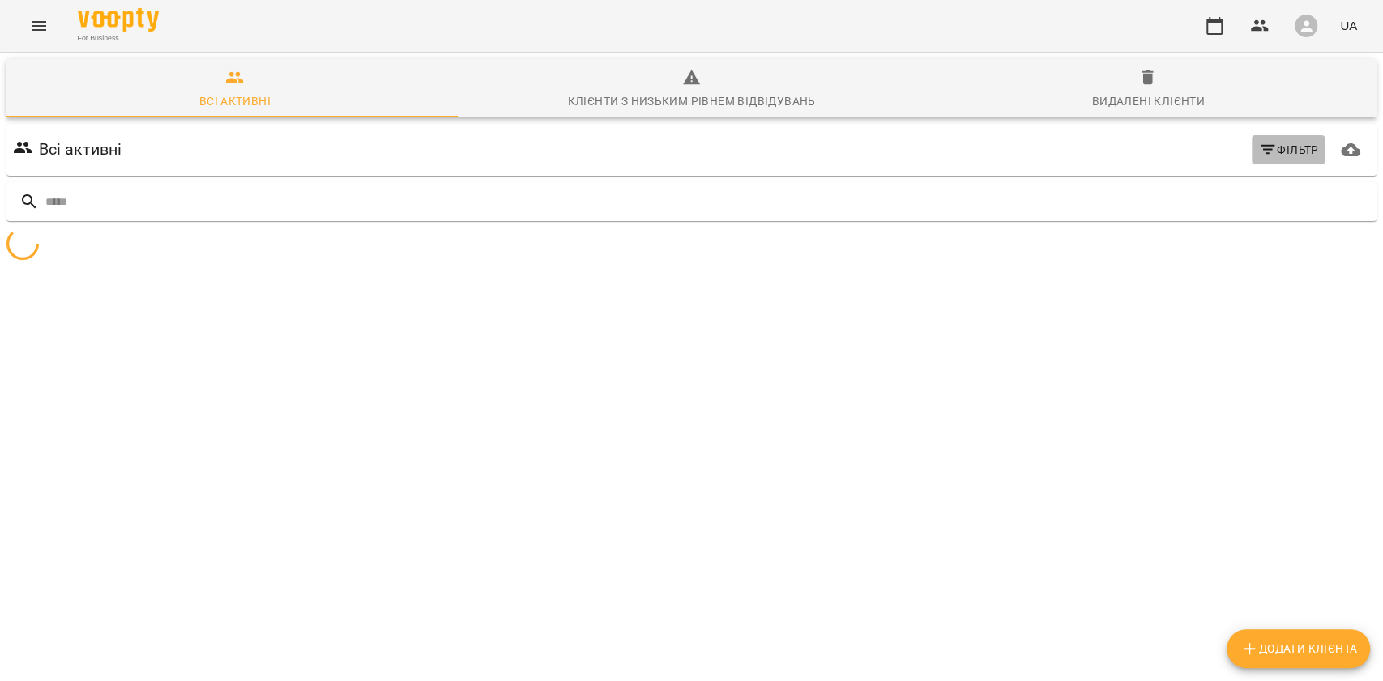
click at [1289, 152] on span "Фільтр" at bounding box center [1288, 149] width 61 height 19
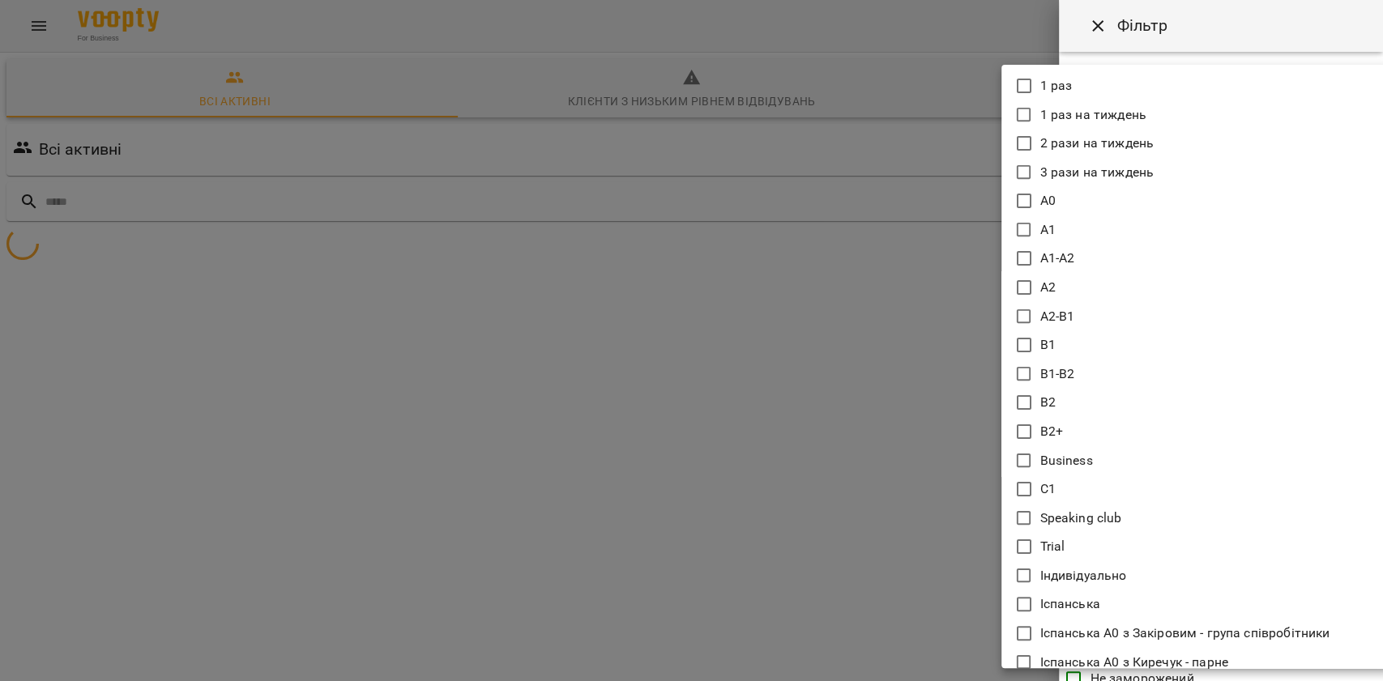
click at [1138, 154] on body "**********" at bounding box center [691, 192] width 1383 height 384
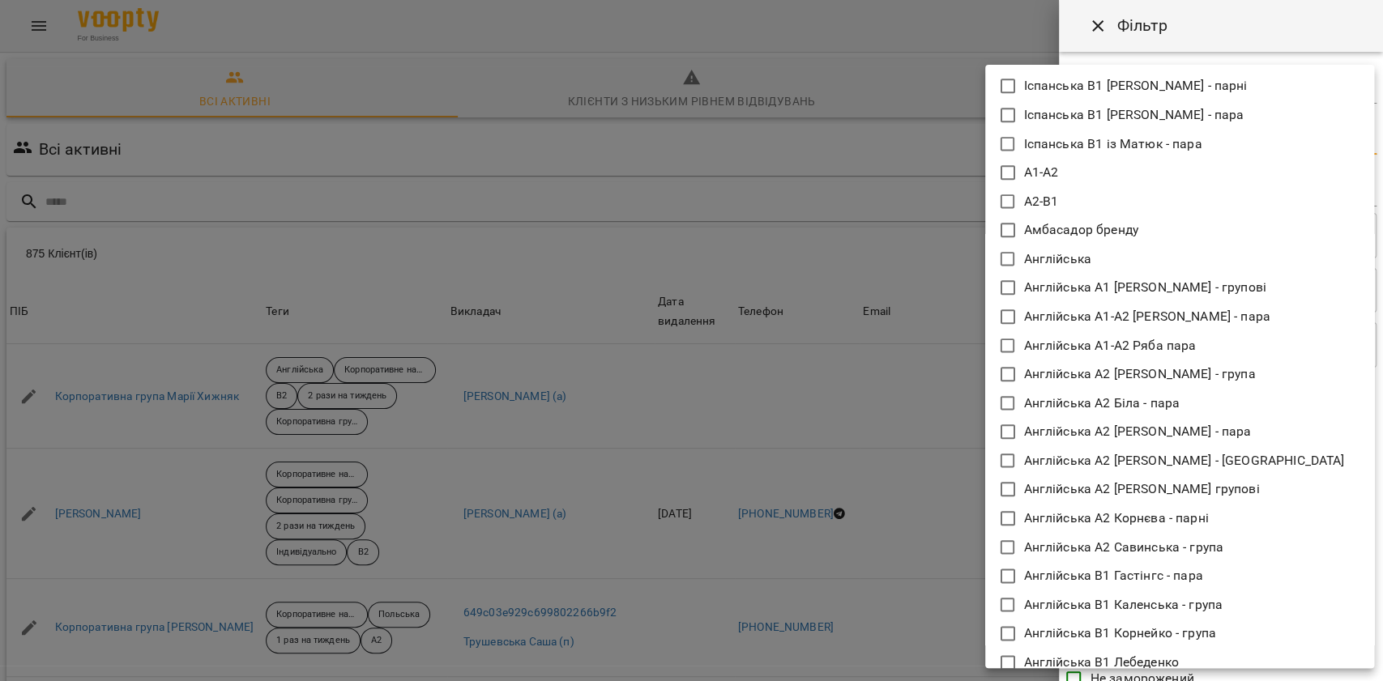
scroll to position [972, 0]
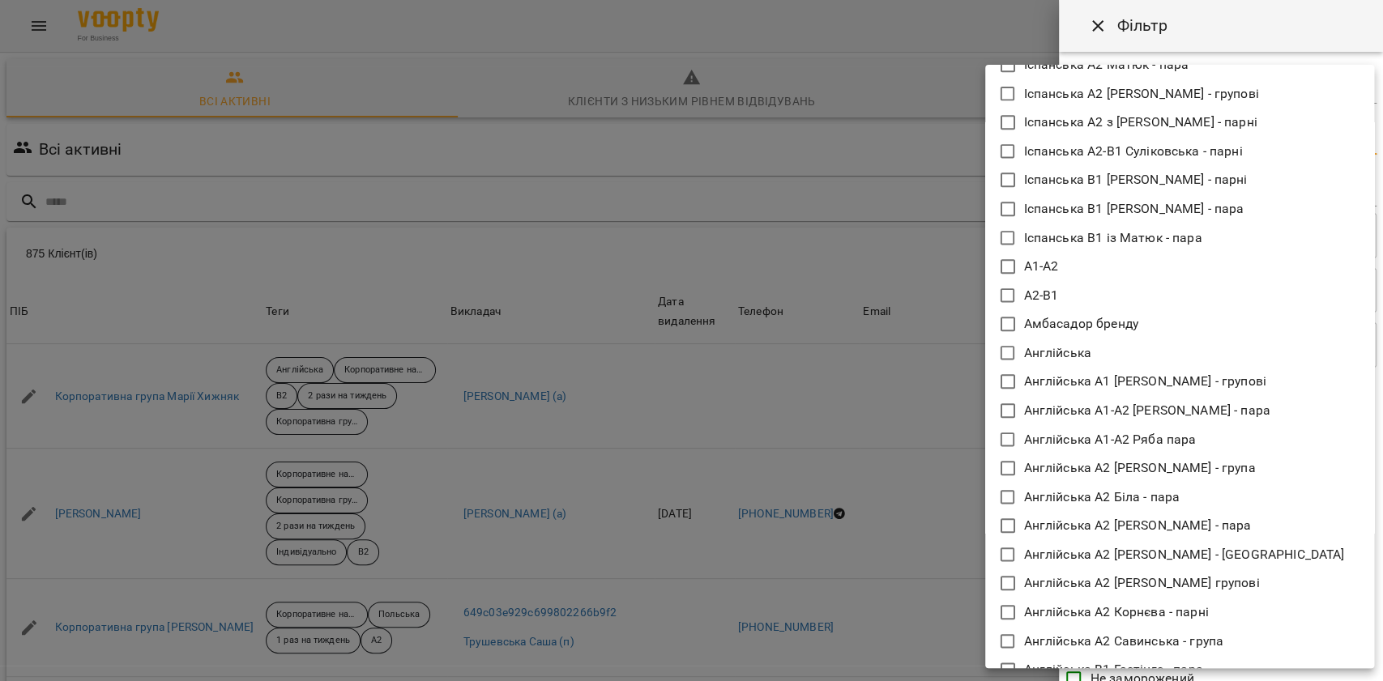
click at [1074, 267] on li "А1-А2" at bounding box center [1179, 266] width 389 height 29
type input "*****"
click at [1211, 28] on div at bounding box center [691, 340] width 1383 height 681
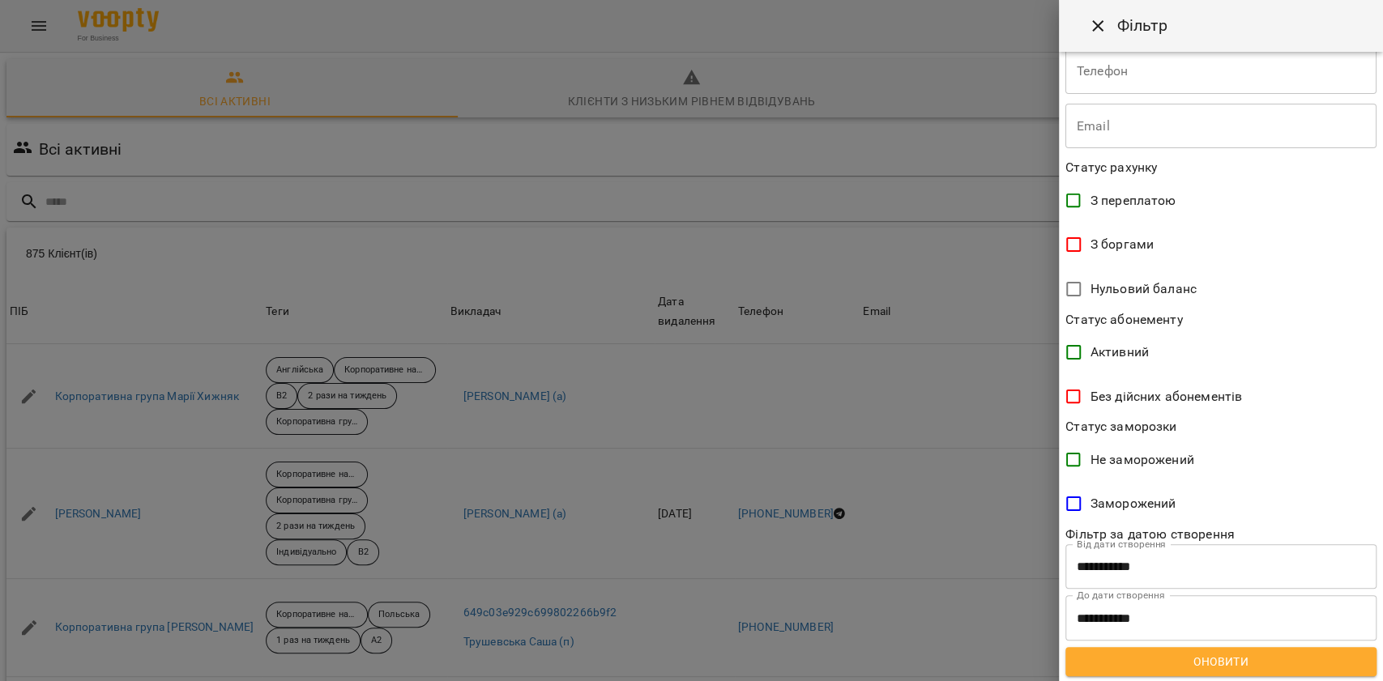
scroll to position [231, 0]
click at [1154, 663] on span "Оновити" at bounding box center [1221, 660] width 285 height 19
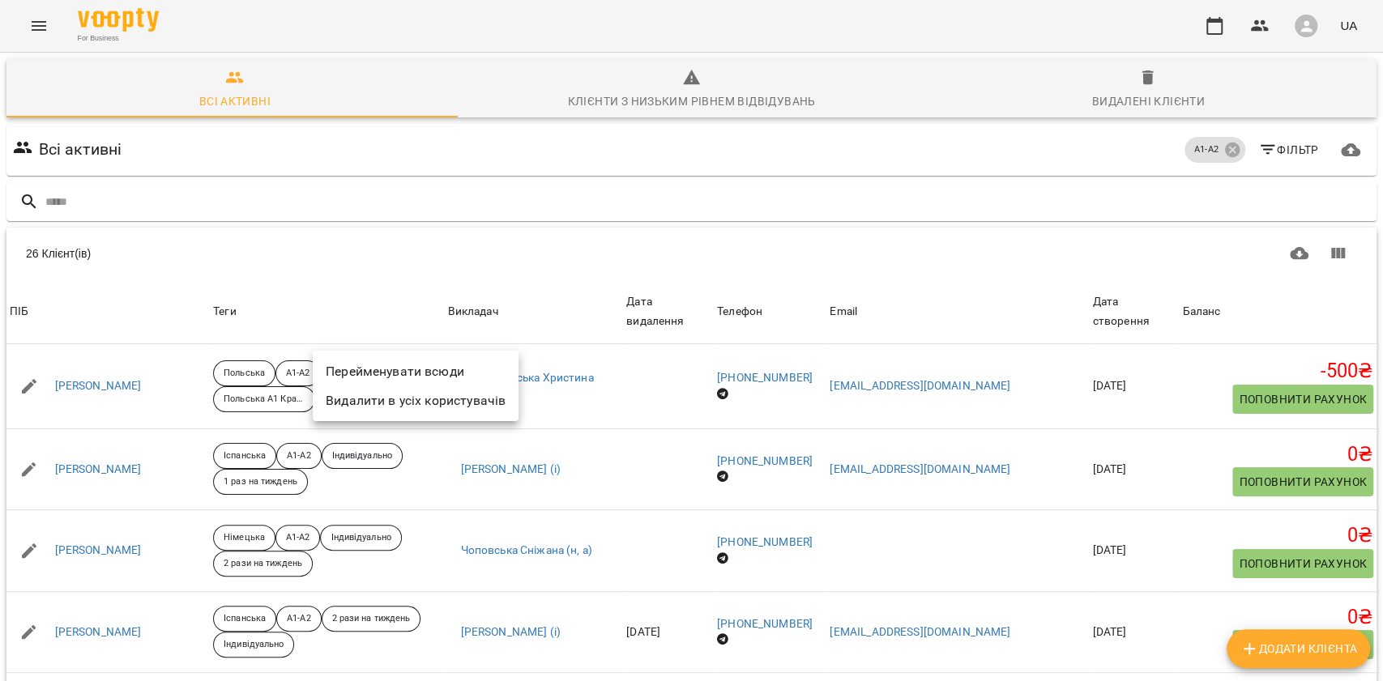
click at [413, 379] on li "Перейменувати всюди" at bounding box center [416, 371] width 206 height 29
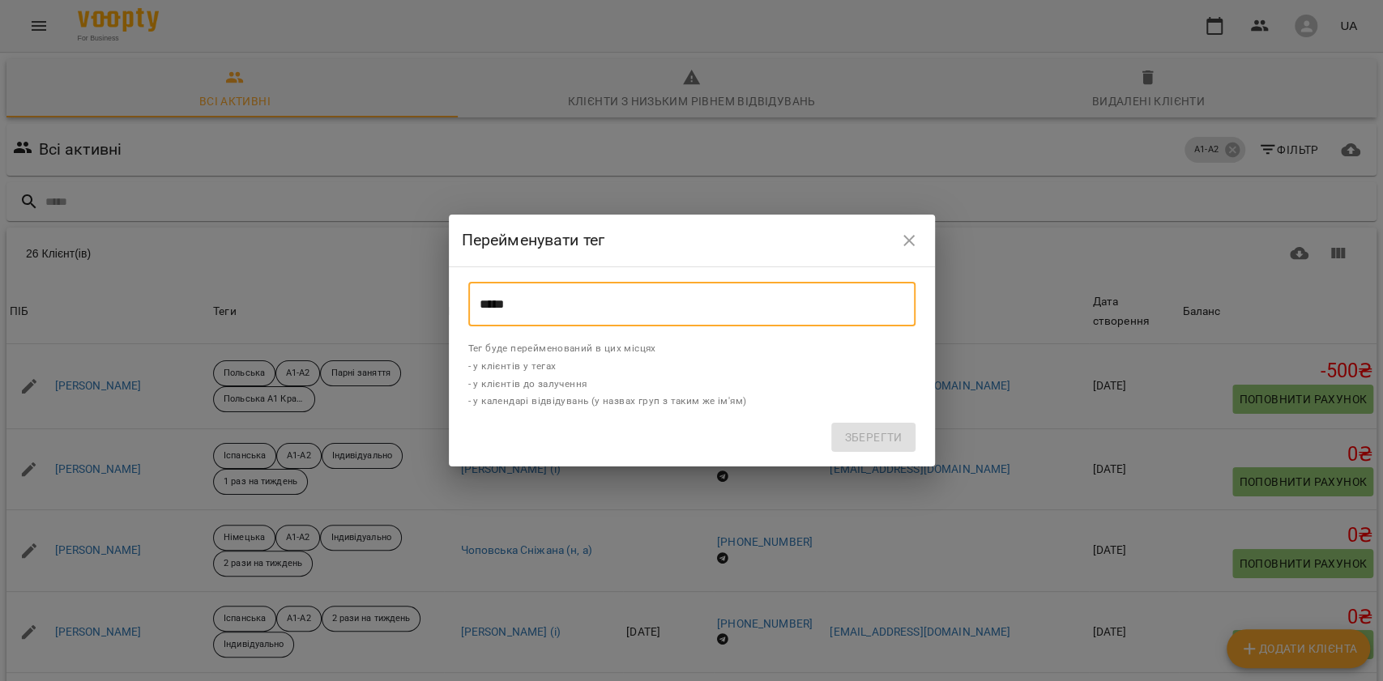
drag, startPoint x: 666, startPoint y: 304, endPoint x: 367, endPoint y: 297, distance: 299.1
click at [367, 297] on div "Перейменувати тег ***** ​ Тег буде перейменований в цих місцях - у клієнтів у т…" at bounding box center [691, 340] width 1383 height 681
type input "*****"
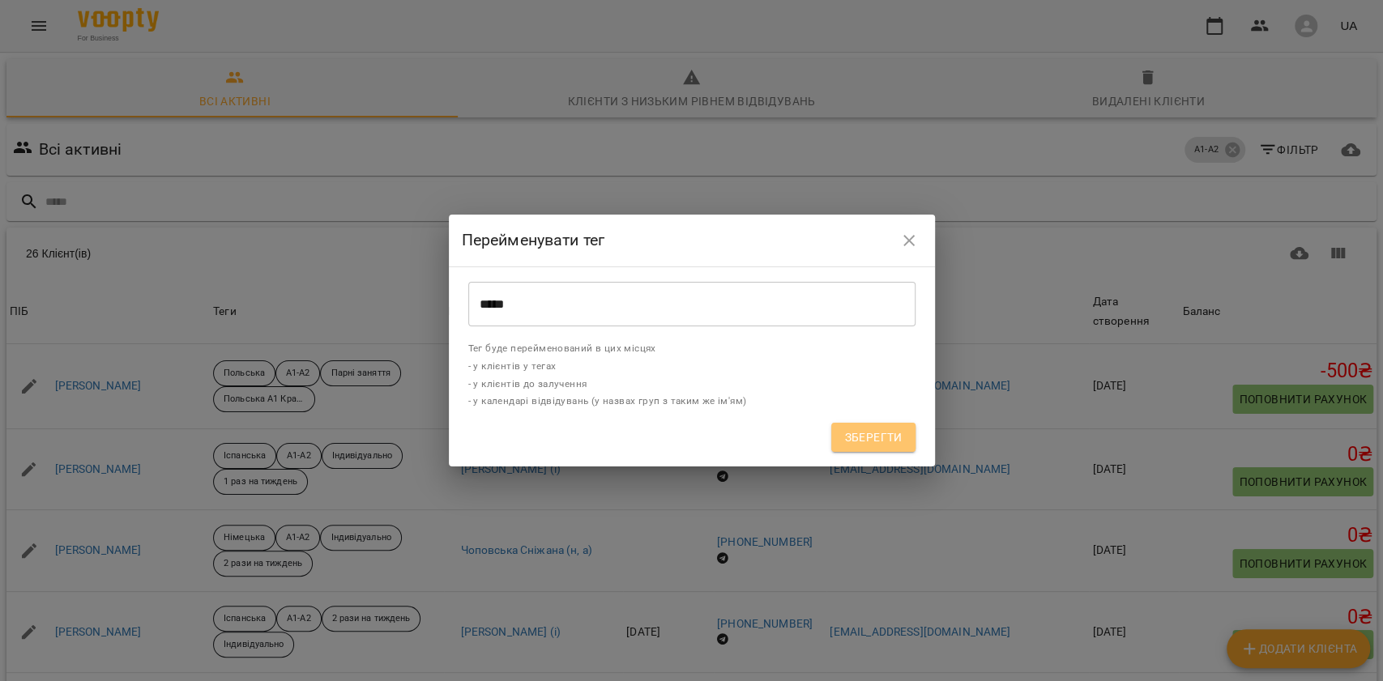
click at [863, 434] on span "Зберегти" at bounding box center [873, 437] width 58 height 19
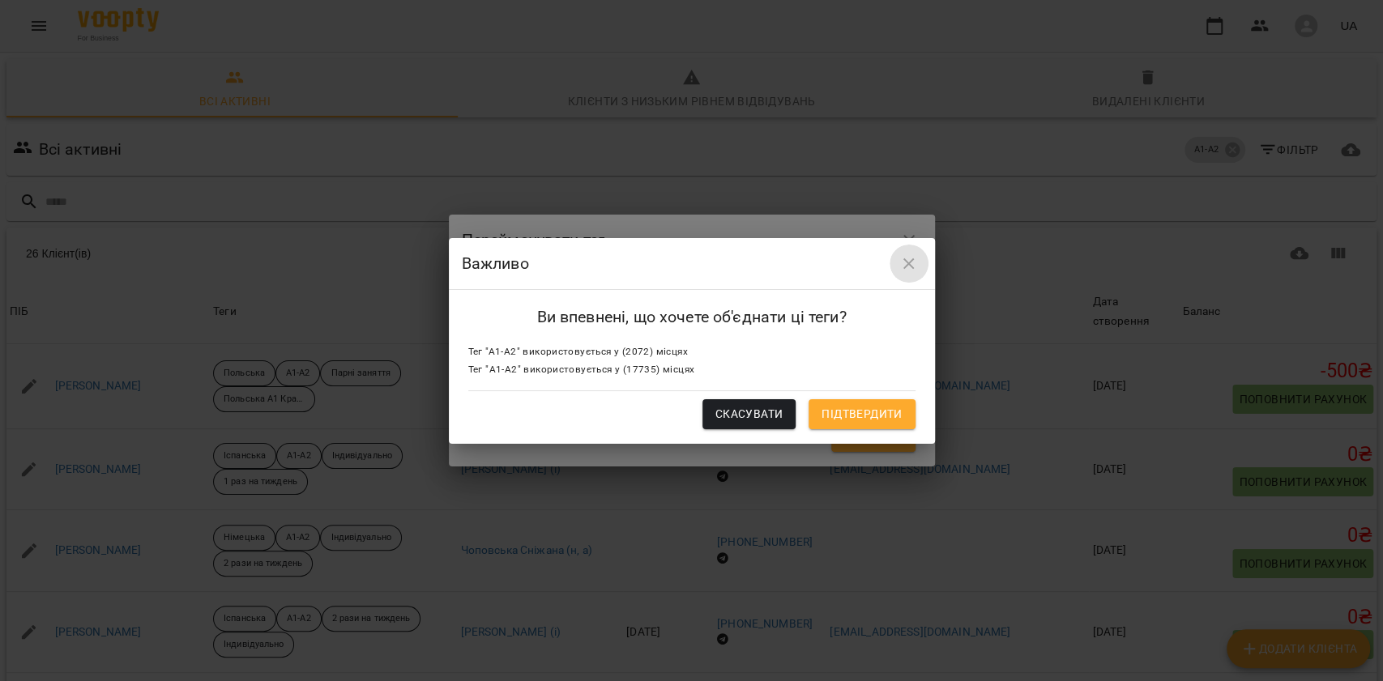
click at [908, 259] on icon "button" at bounding box center [908, 263] width 19 height 19
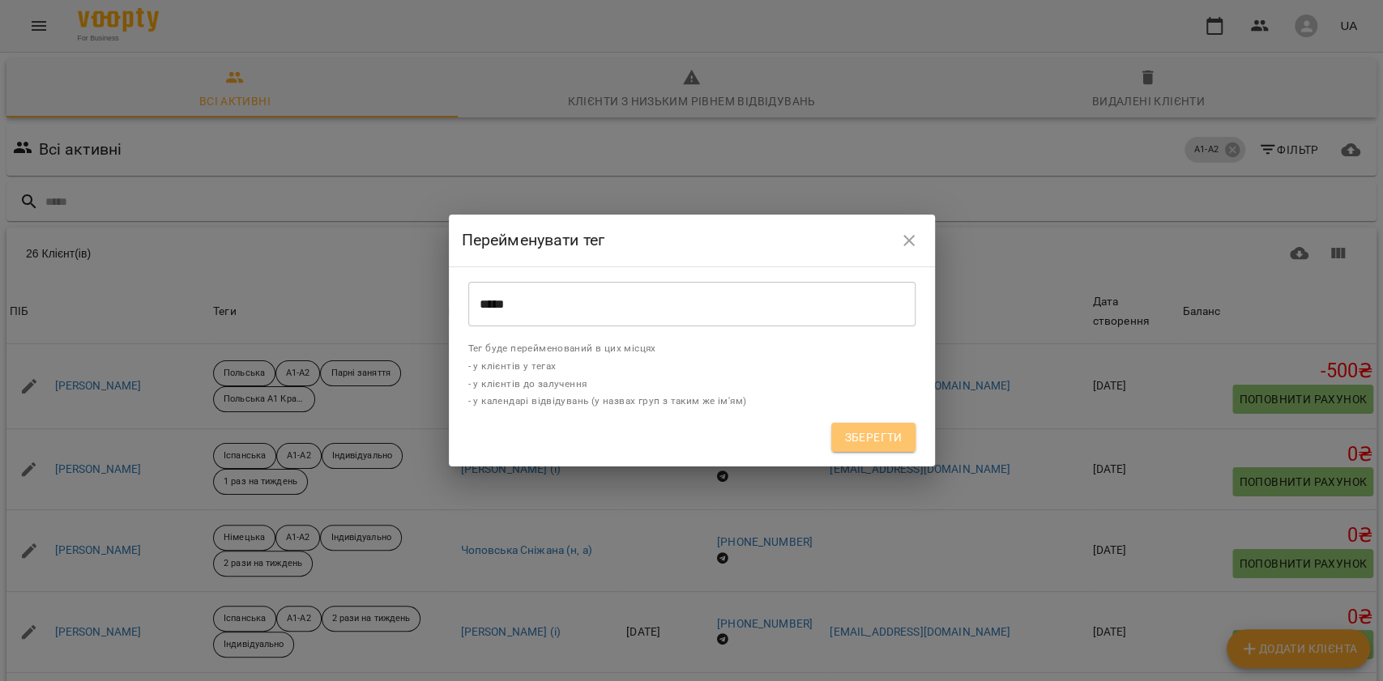
click at [864, 441] on span "Зберегти" at bounding box center [873, 437] width 58 height 19
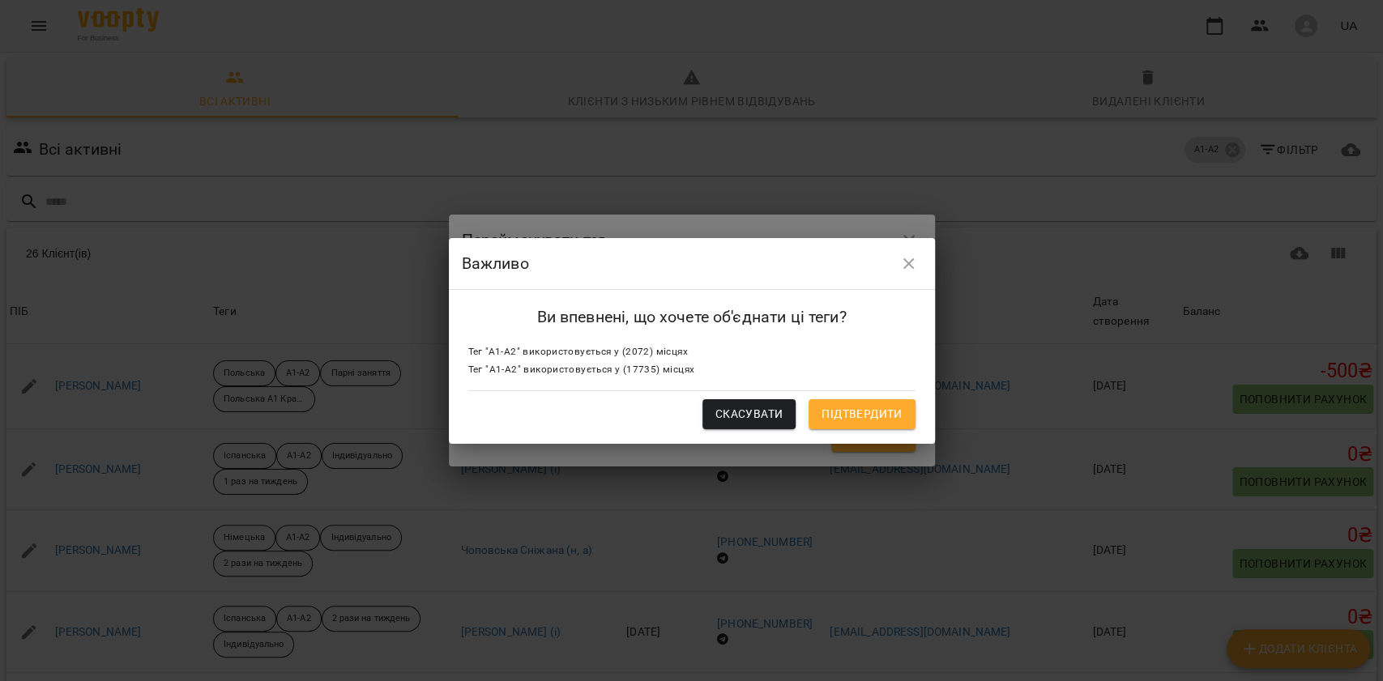
click at [851, 418] on span "Підтвердити" at bounding box center [862, 413] width 80 height 19
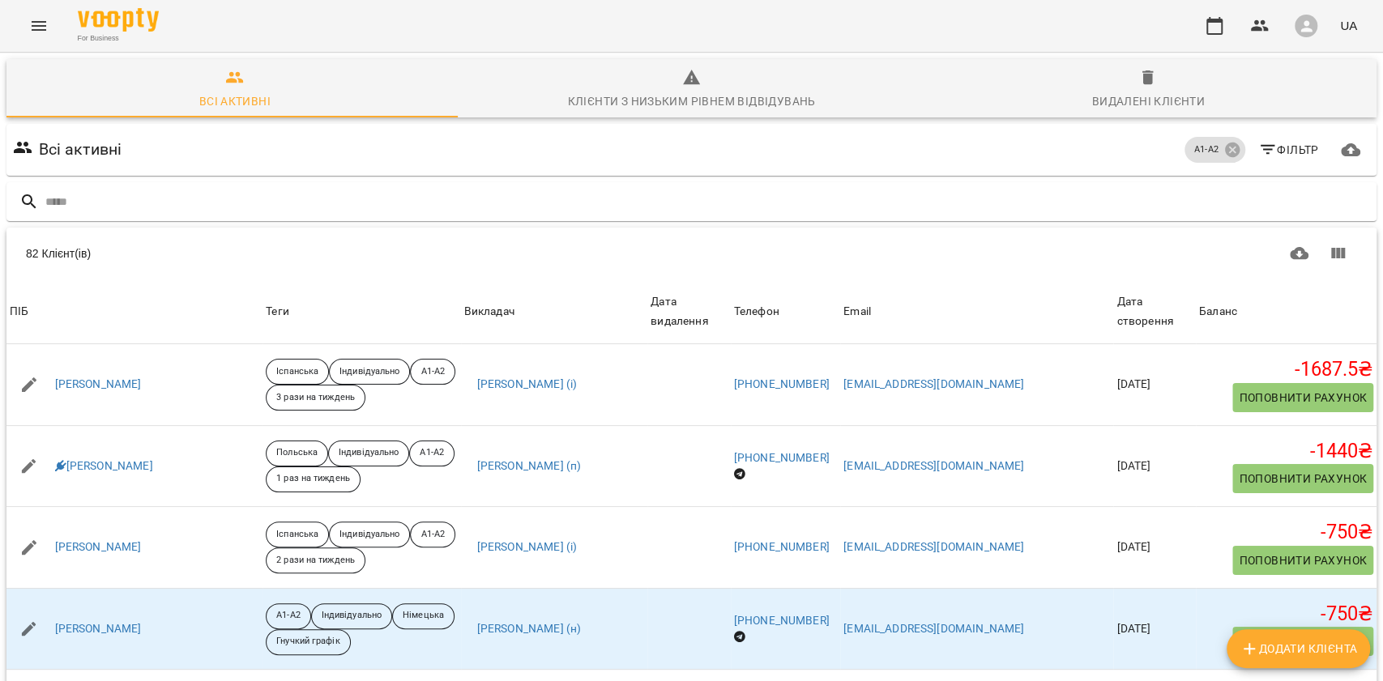
click at [1261, 150] on icon "button" at bounding box center [1267, 149] width 19 height 19
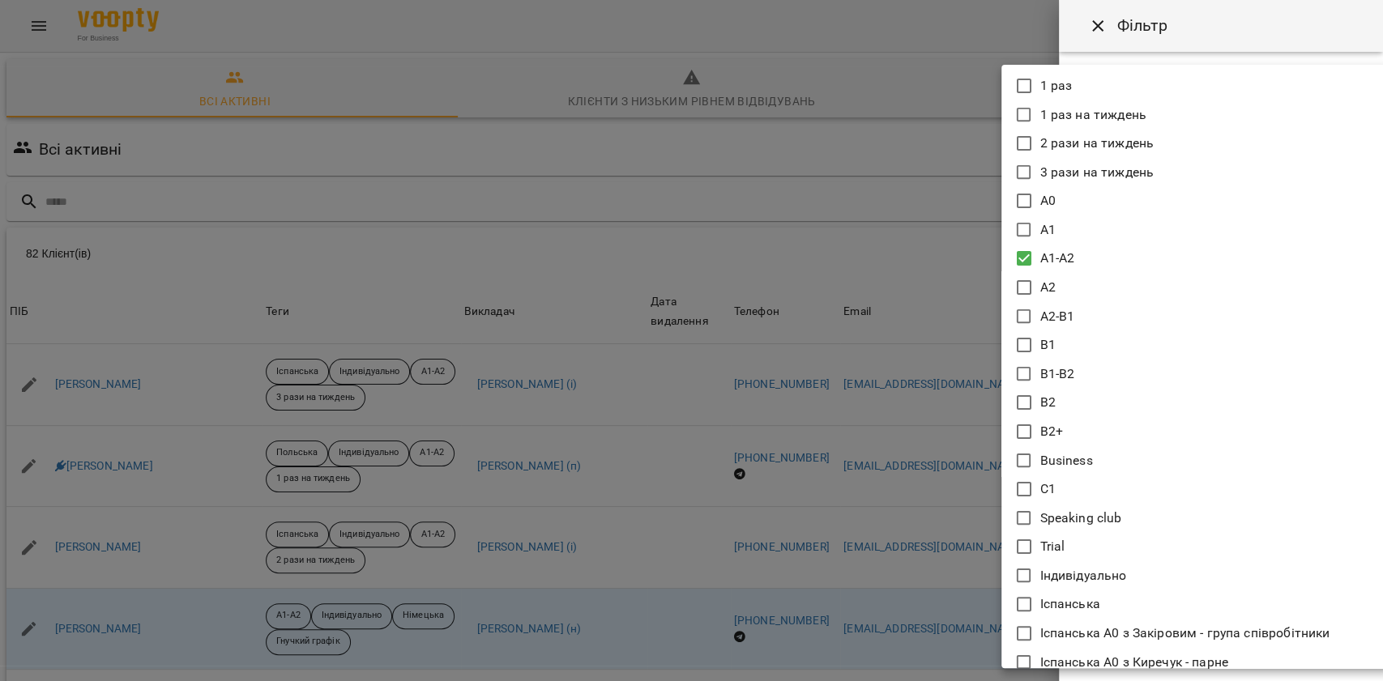
click at [1143, 160] on body "For Business UA Всі активні Клієнти з низьким рівнем відвідувань Видалені клієн…" at bounding box center [691, 422] width 1383 height 844
click at [1063, 259] on p "A1-A2" at bounding box center [1057, 258] width 35 height 19
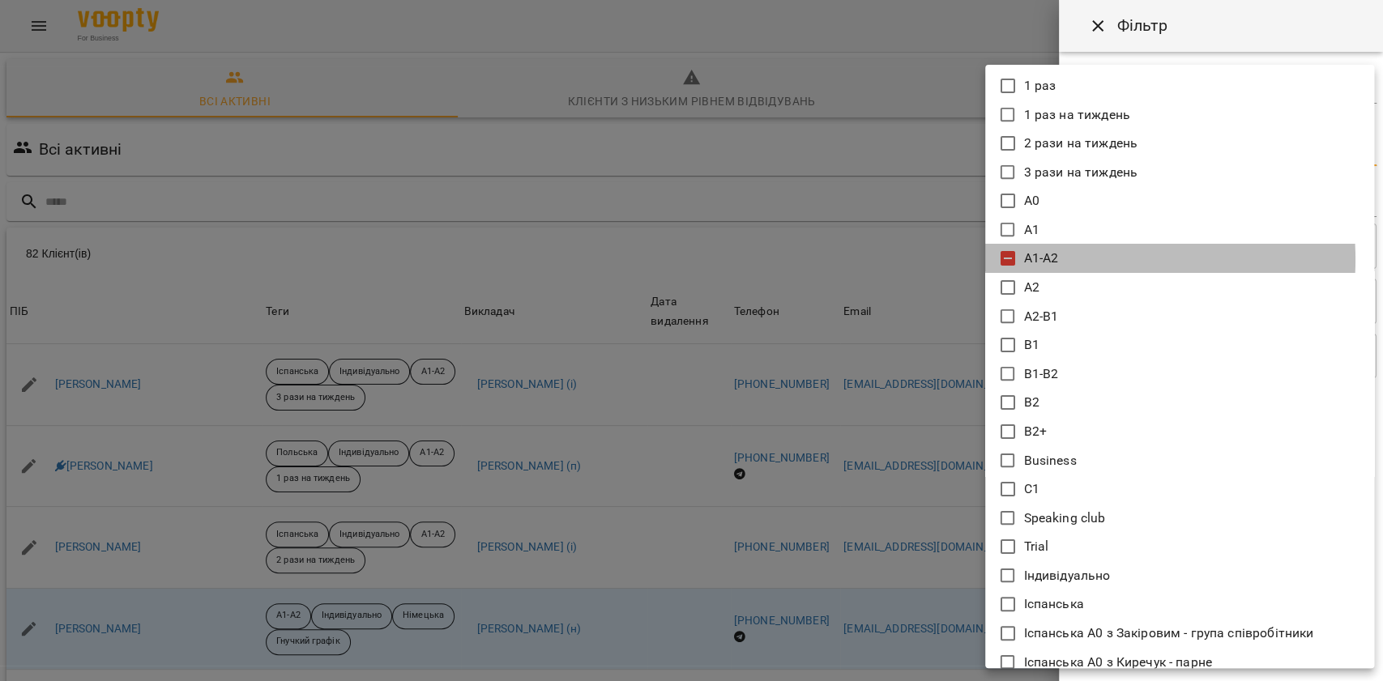
click at [1063, 259] on li "A1-A2" at bounding box center [1179, 258] width 389 height 29
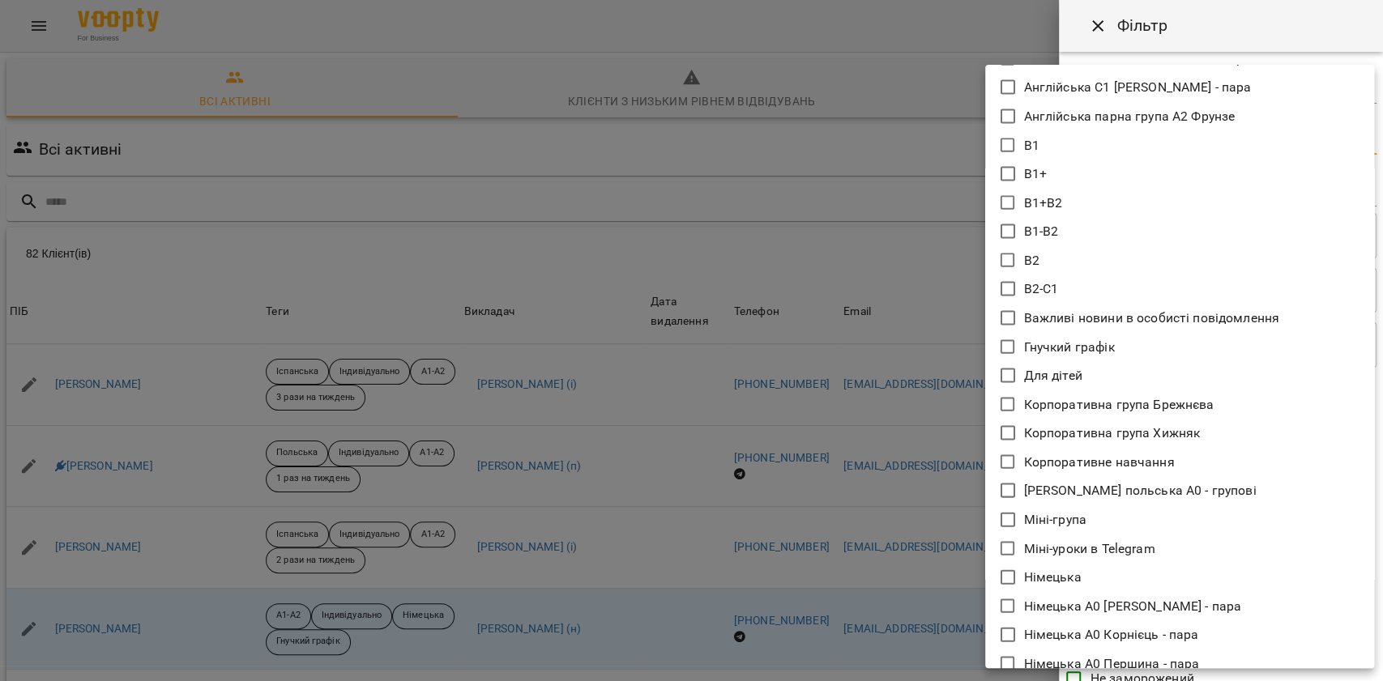
scroll to position [2053, 0]
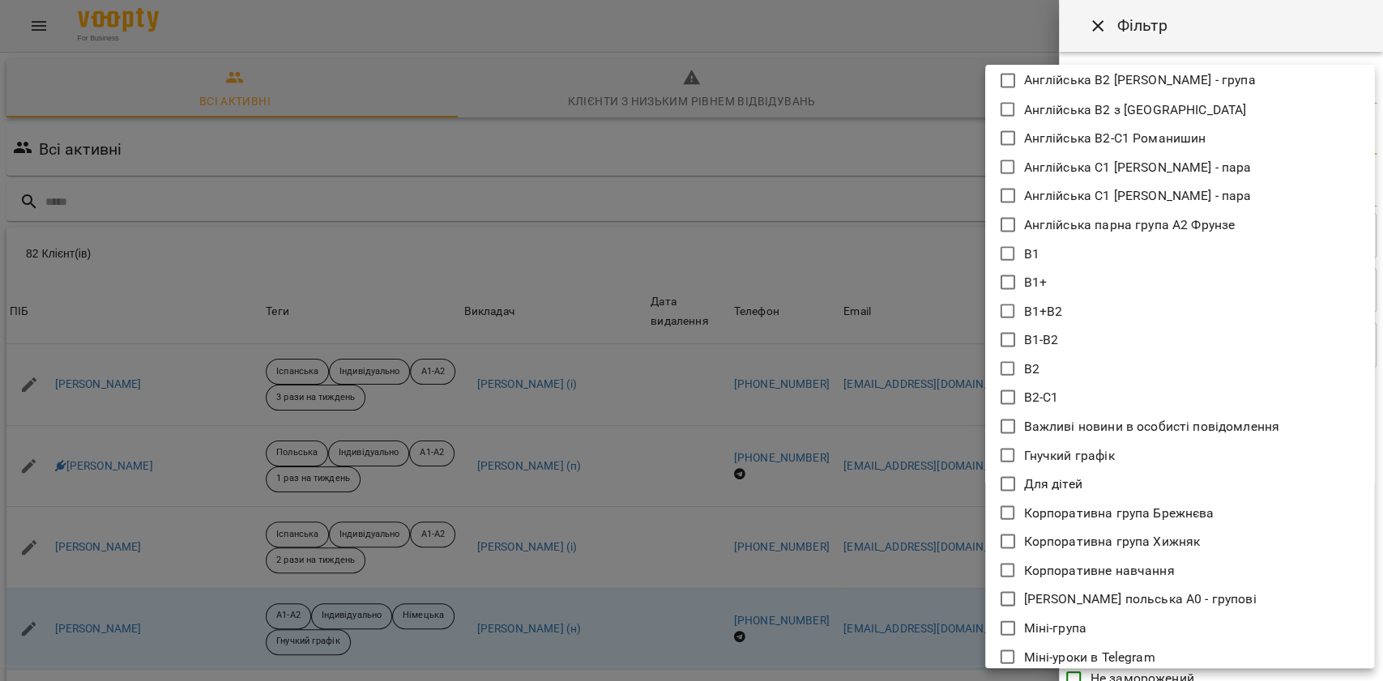
click at [1091, 243] on li "В1" at bounding box center [1179, 253] width 389 height 29
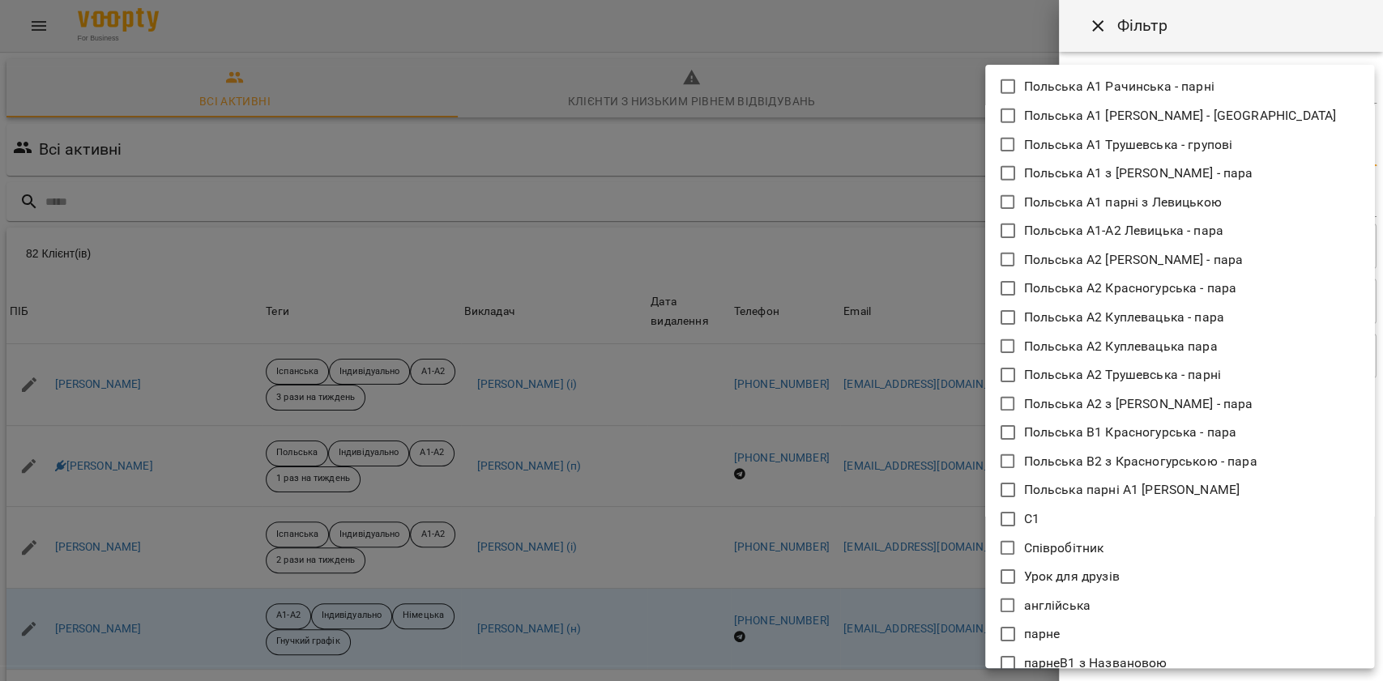
scroll to position [3502, 0]
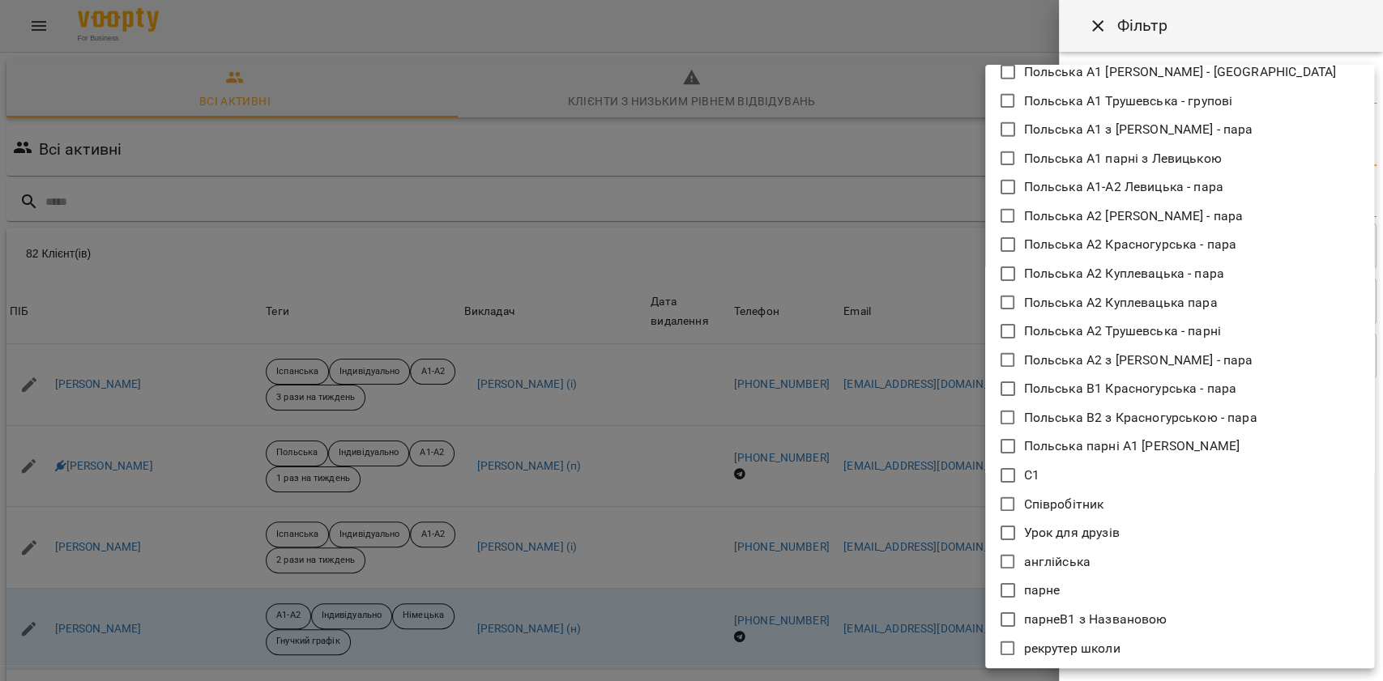
click at [1085, 467] on li "С1" at bounding box center [1179, 475] width 389 height 29
type input "*****"
drag, startPoint x: 1198, startPoint y: 28, endPoint x: 1180, endPoint y: 44, distance: 23.6
click at [1196, 28] on div at bounding box center [691, 340] width 1383 height 681
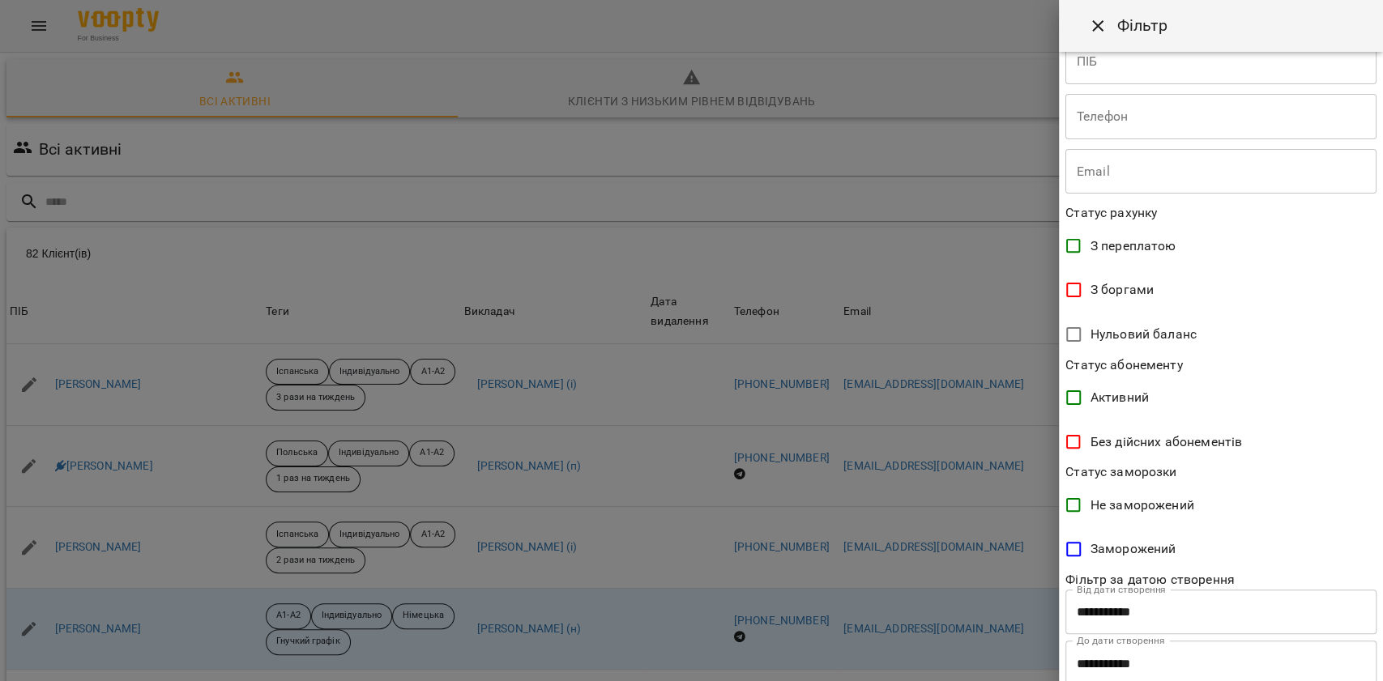
scroll to position [231, 0]
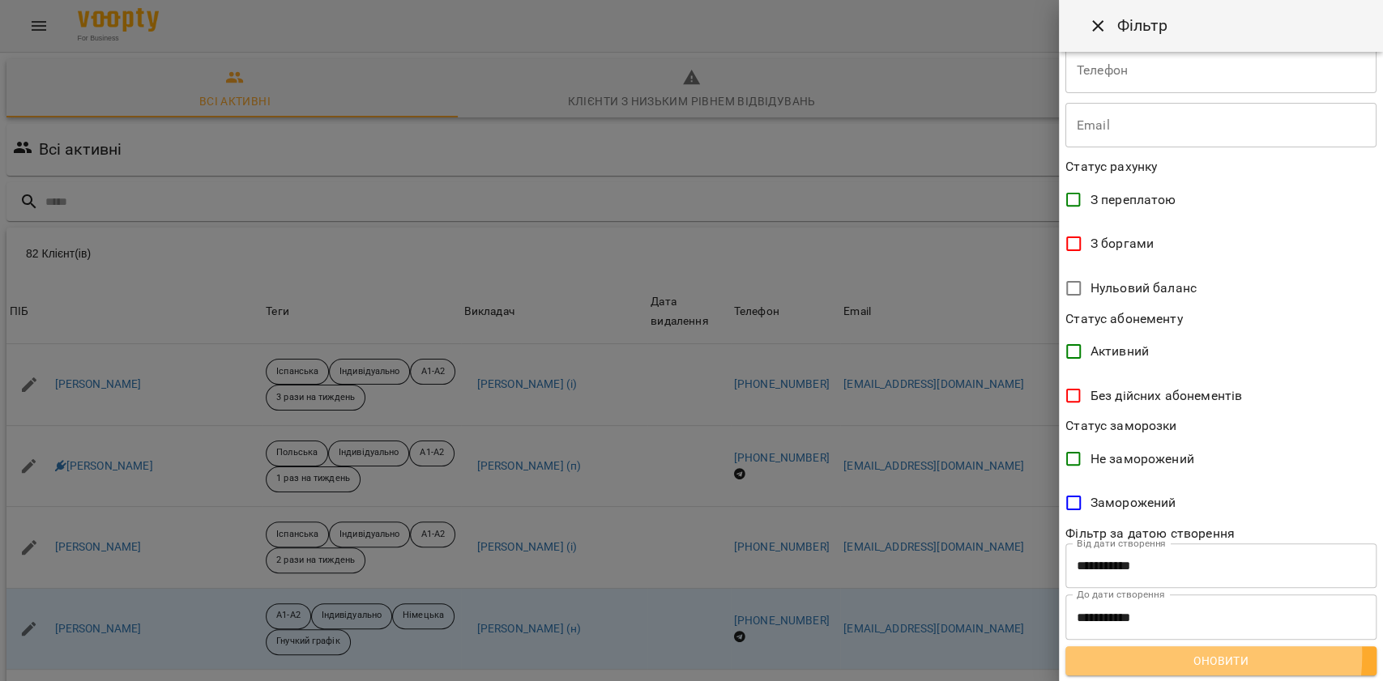
click at [1166, 656] on span "Оновити" at bounding box center [1221, 660] width 285 height 19
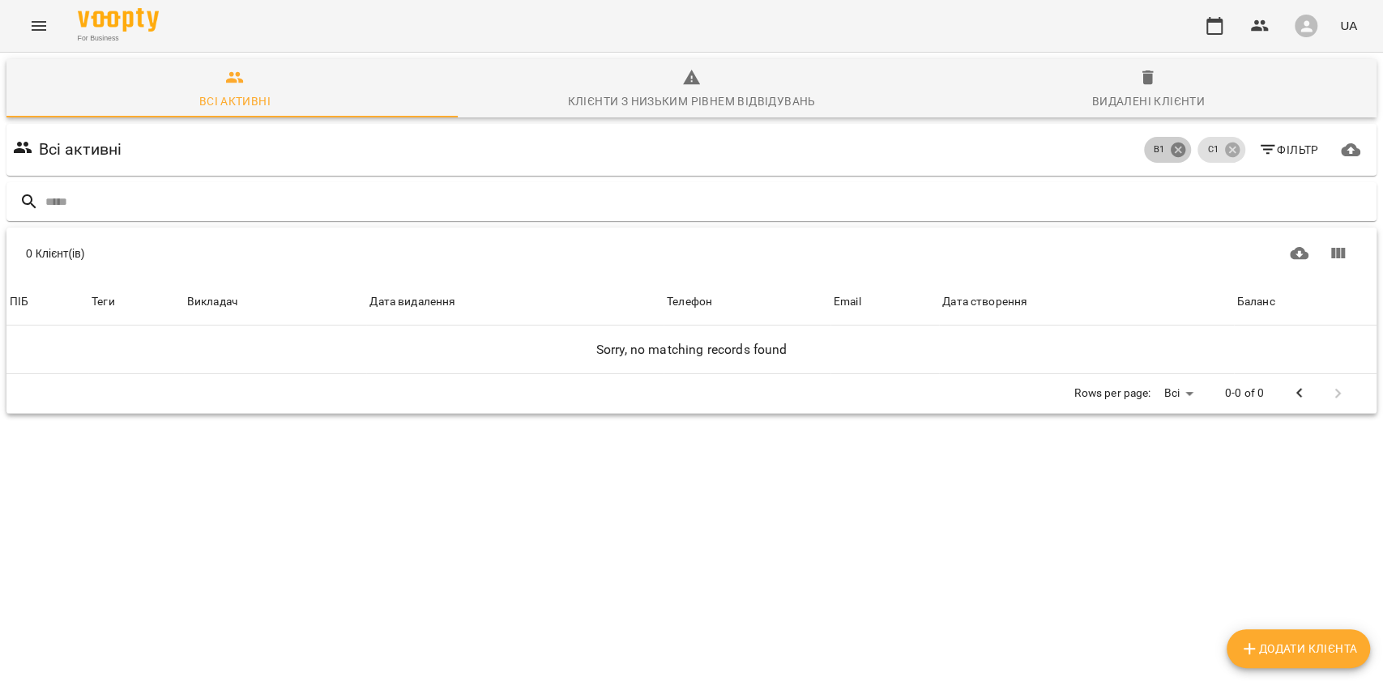
click at [1169, 154] on icon at bounding box center [1178, 150] width 18 height 18
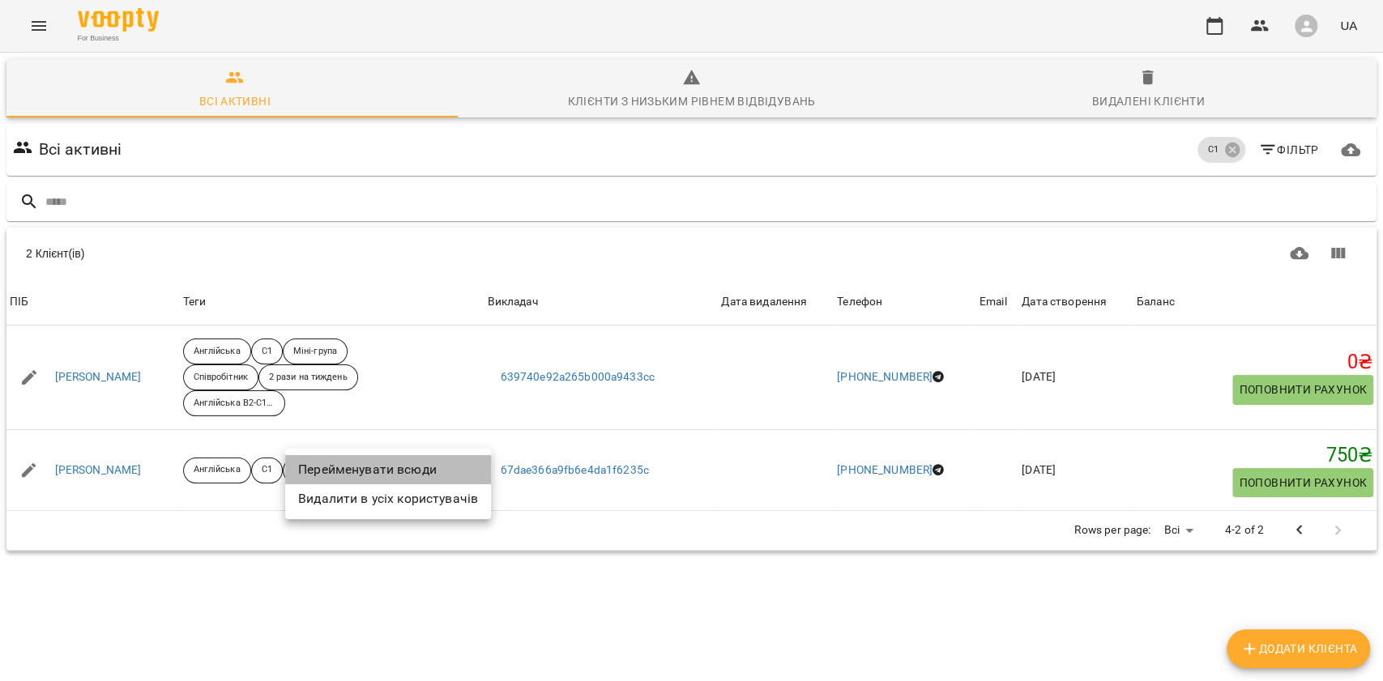
click at [323, 467] on li "Перейменувати всюди" at bounding box center [388, 469] width 206 height 29
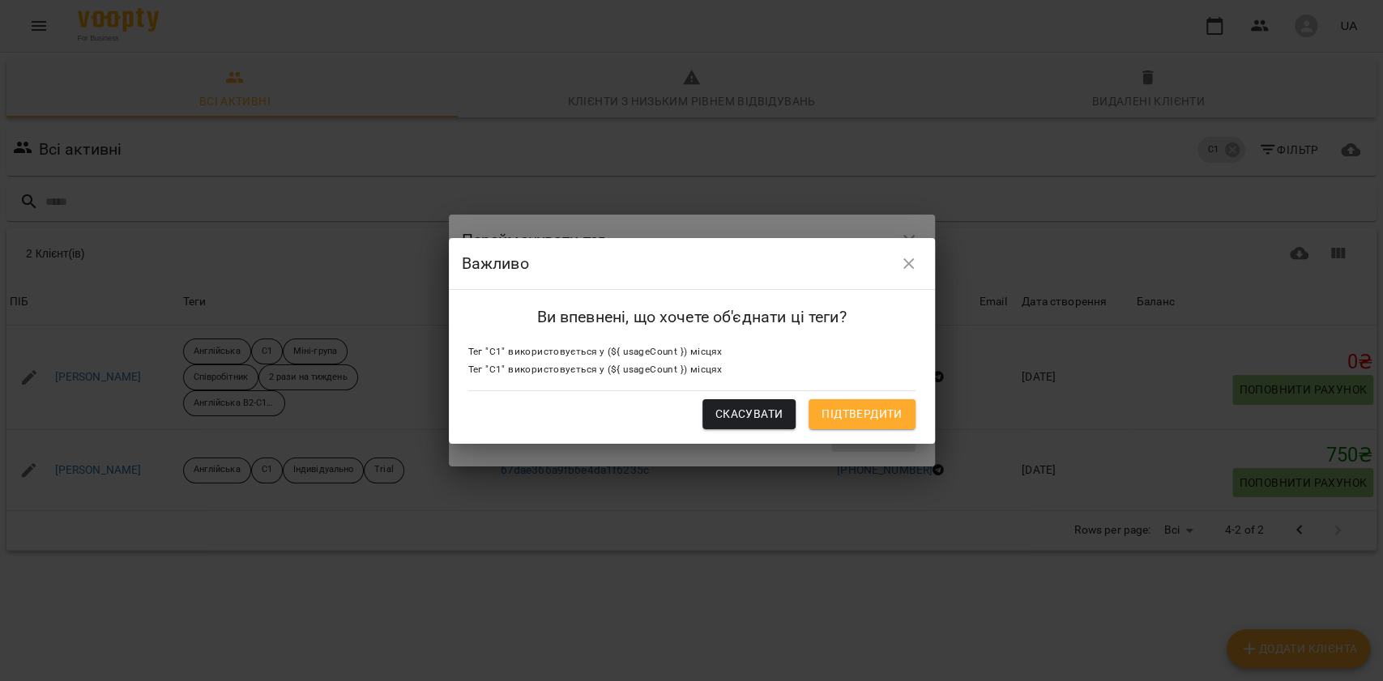
click at [903, 265] on icon "button" at bounding box center [908, 263] width 19 height 19
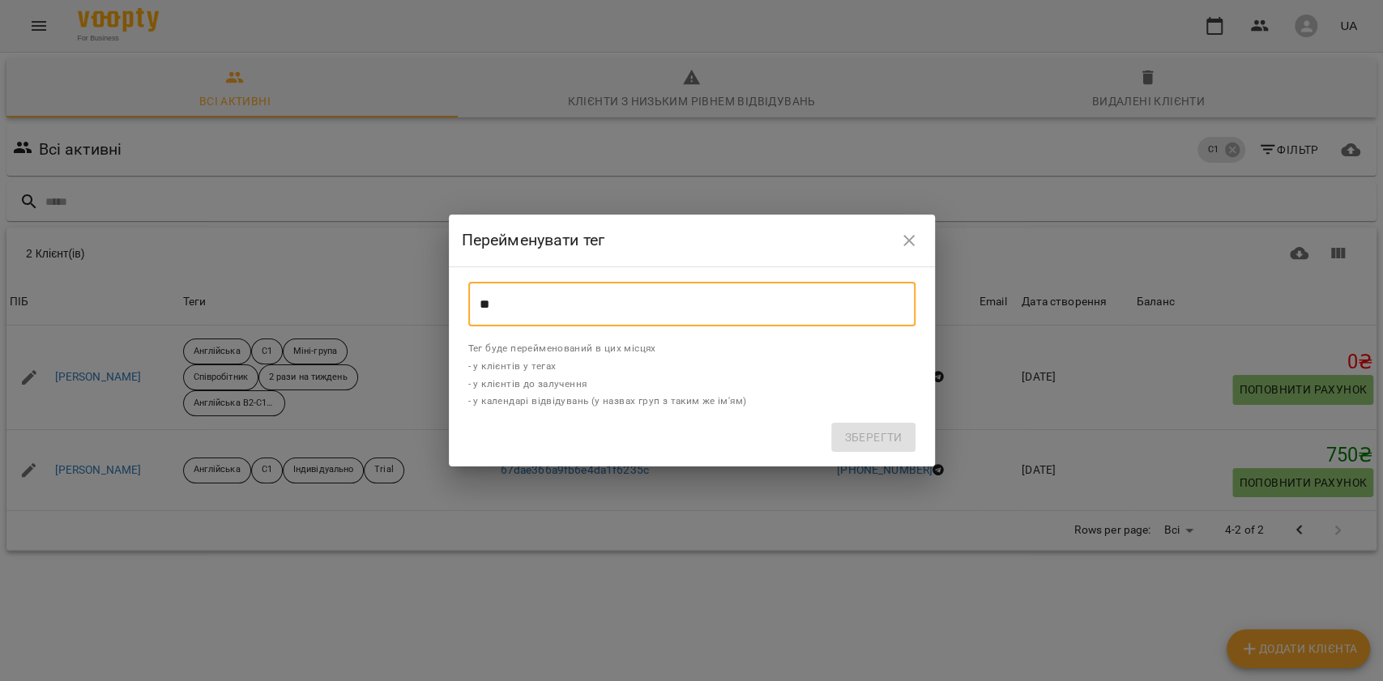
drag, startPoint x: 579, startPoint y: 304, endPoint x: 475, endPoint y: 298, distance: 103.9
click at [475, 298] on input "**" at bounding box center [691, 304] width 447 height 45
type input "**"
click at [850, 433] on span "Зберегти" at bounding box center [873, 437] width 58 height 19
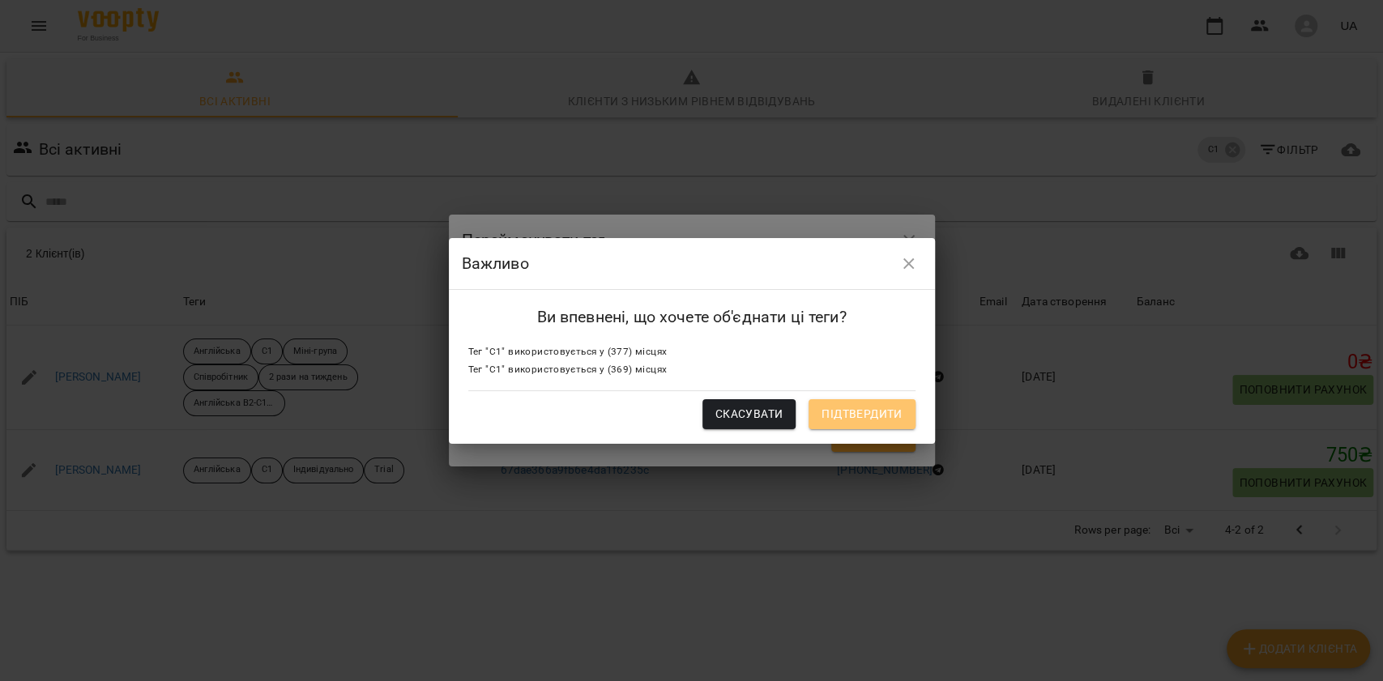
click at [865, 412] on span "Підтвердити" at bounding box center [862, 413] width 80 height 19
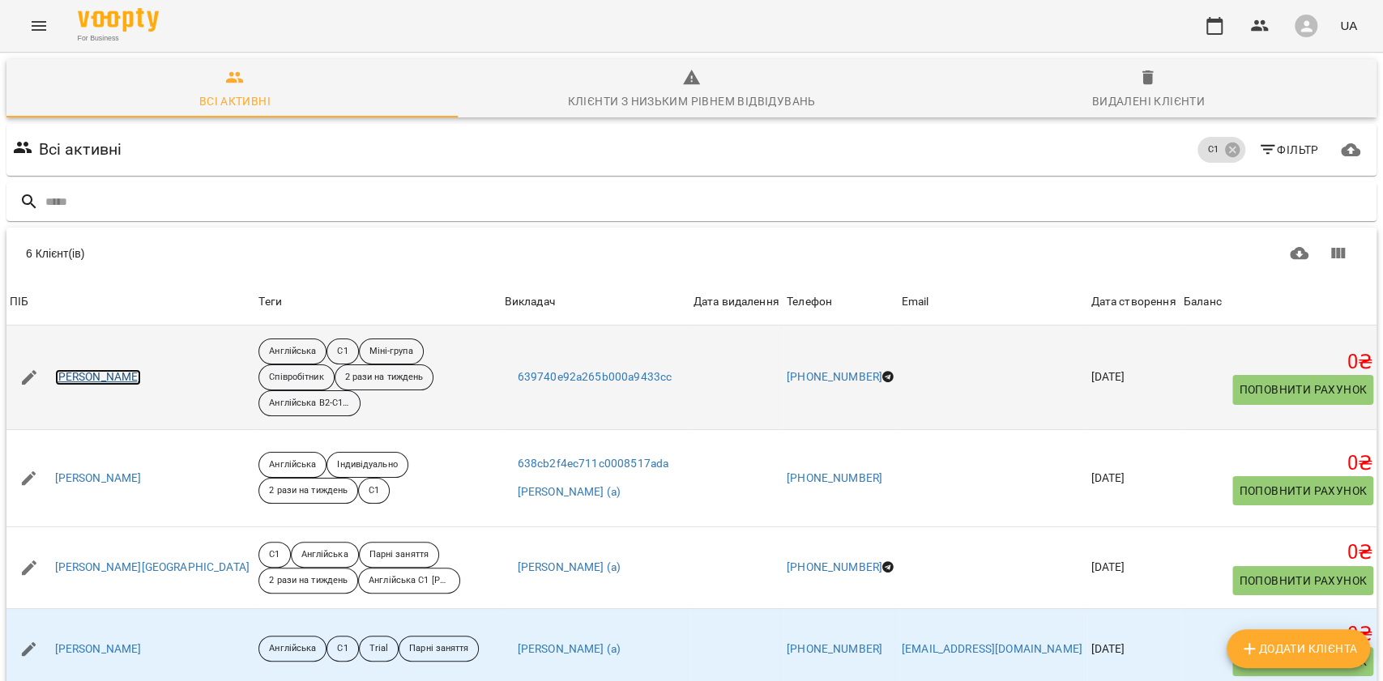
click at [142, 386] on link "Суліковська Катерина" at bounding box center [98, 377] width 87 height 16
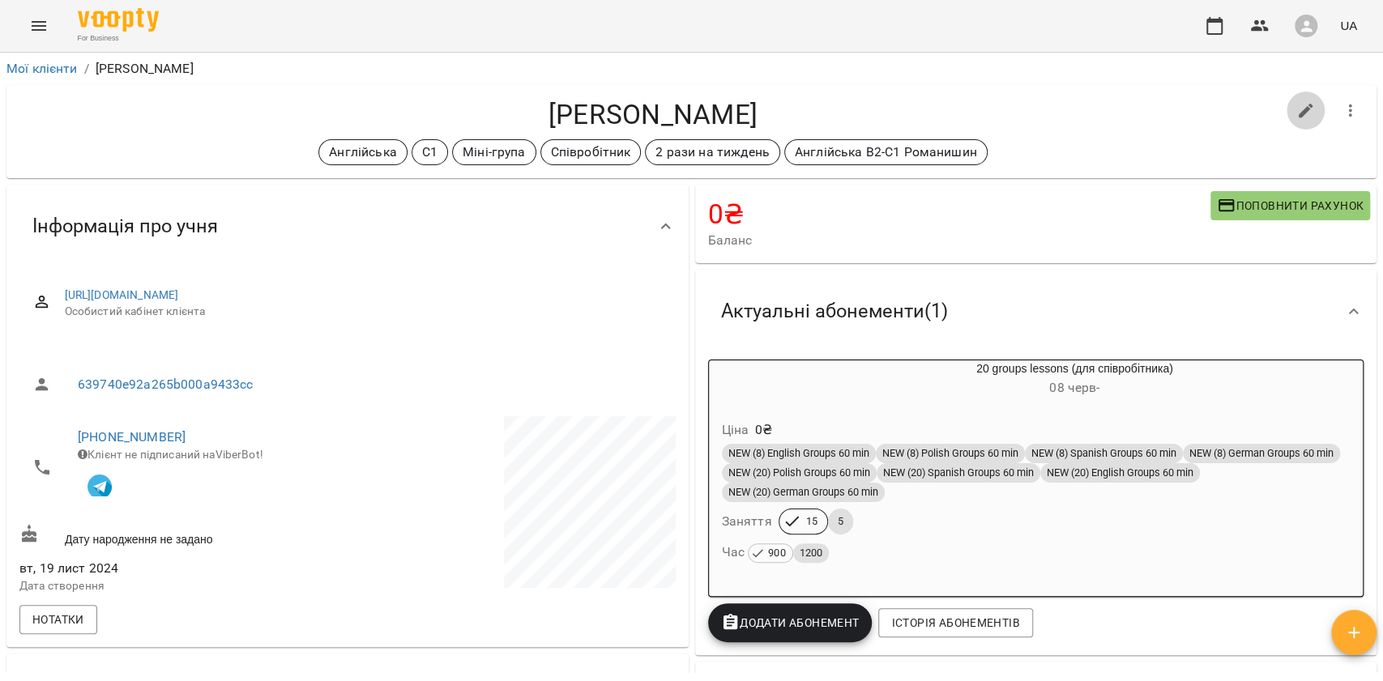
click at [1296, 110] on icon "button" at bounding box center [1305, 110] width 19 height 19
select select "**"
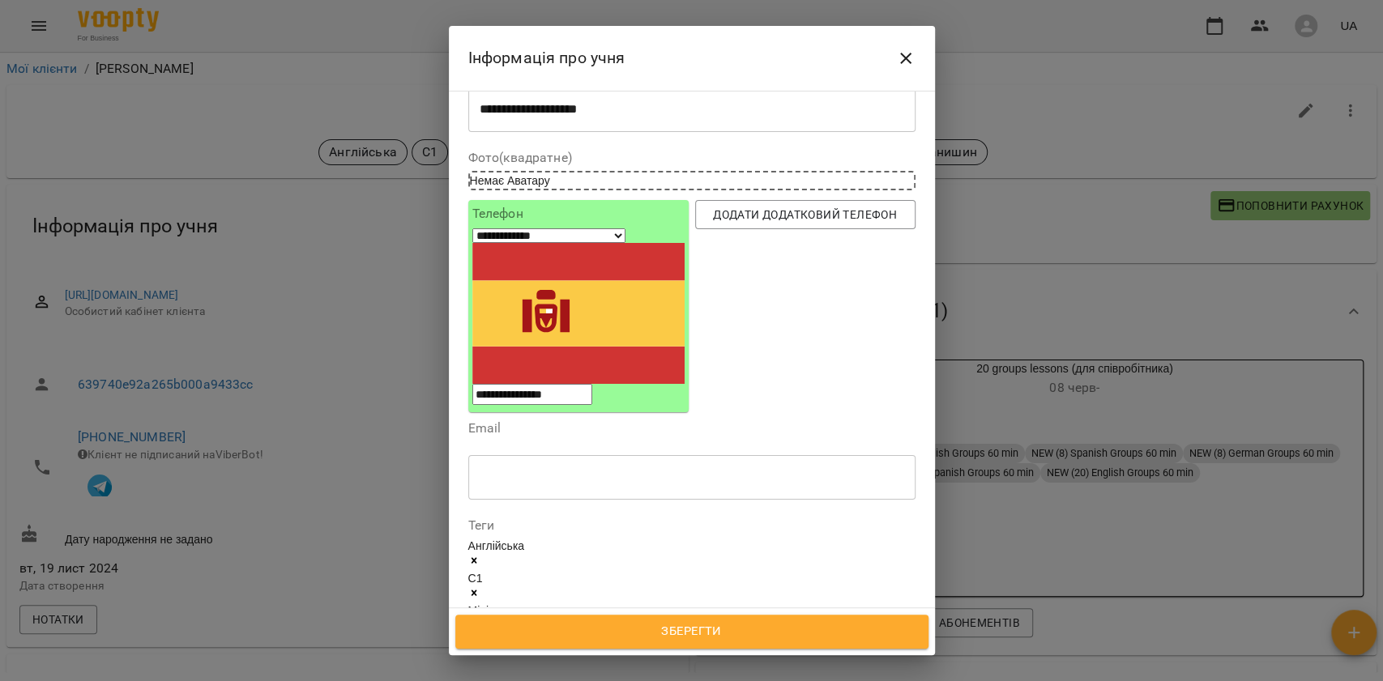
scroll to position [108, 0]
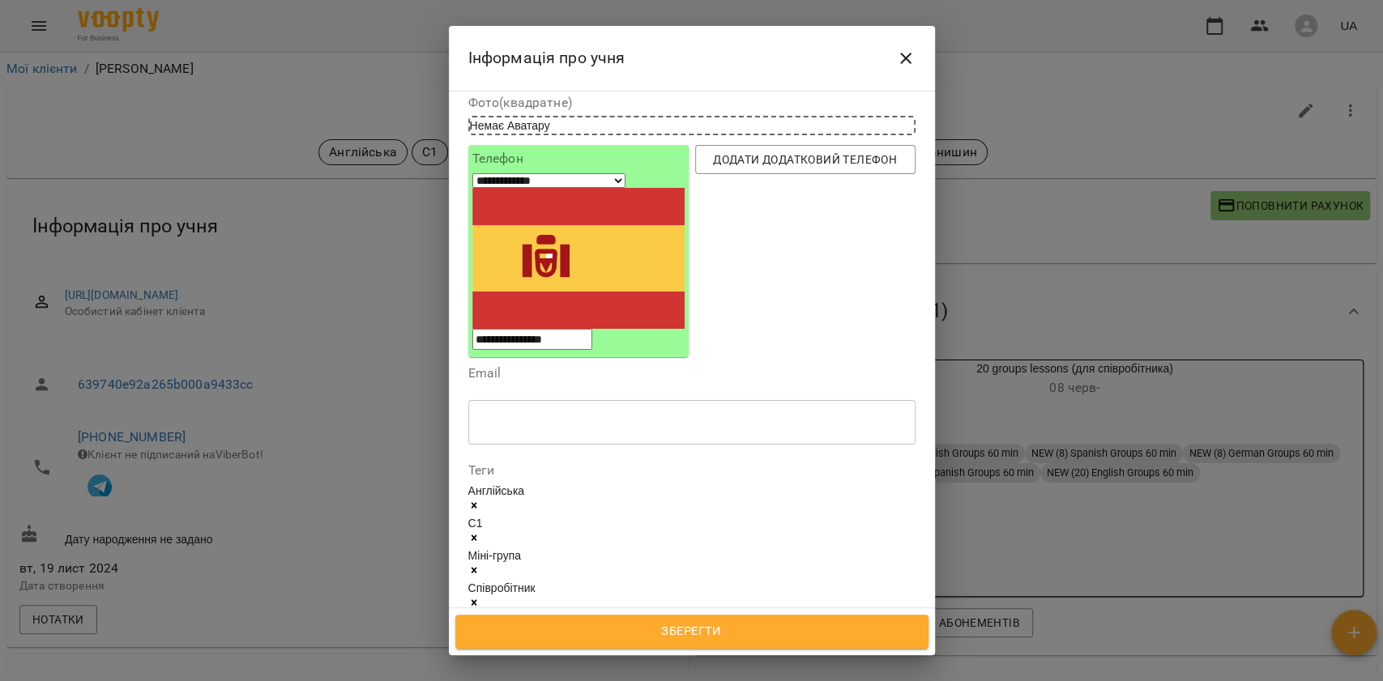
click at [808, 483] on div "Англійська C1 Міні-група Співробітник 2 рази на тиждень Англійська В2-С1 Романи…" at bounding box center [691, 588] width 447 height 211
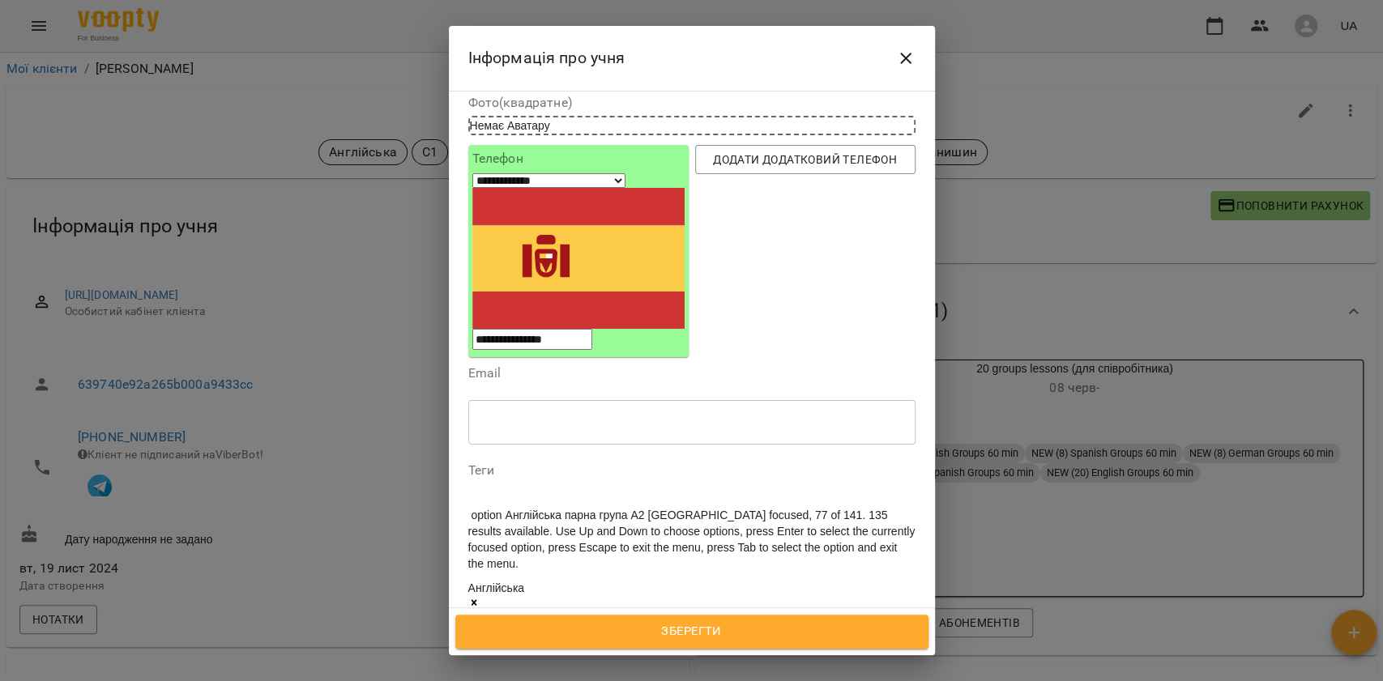
scroll to position [2269, 0]
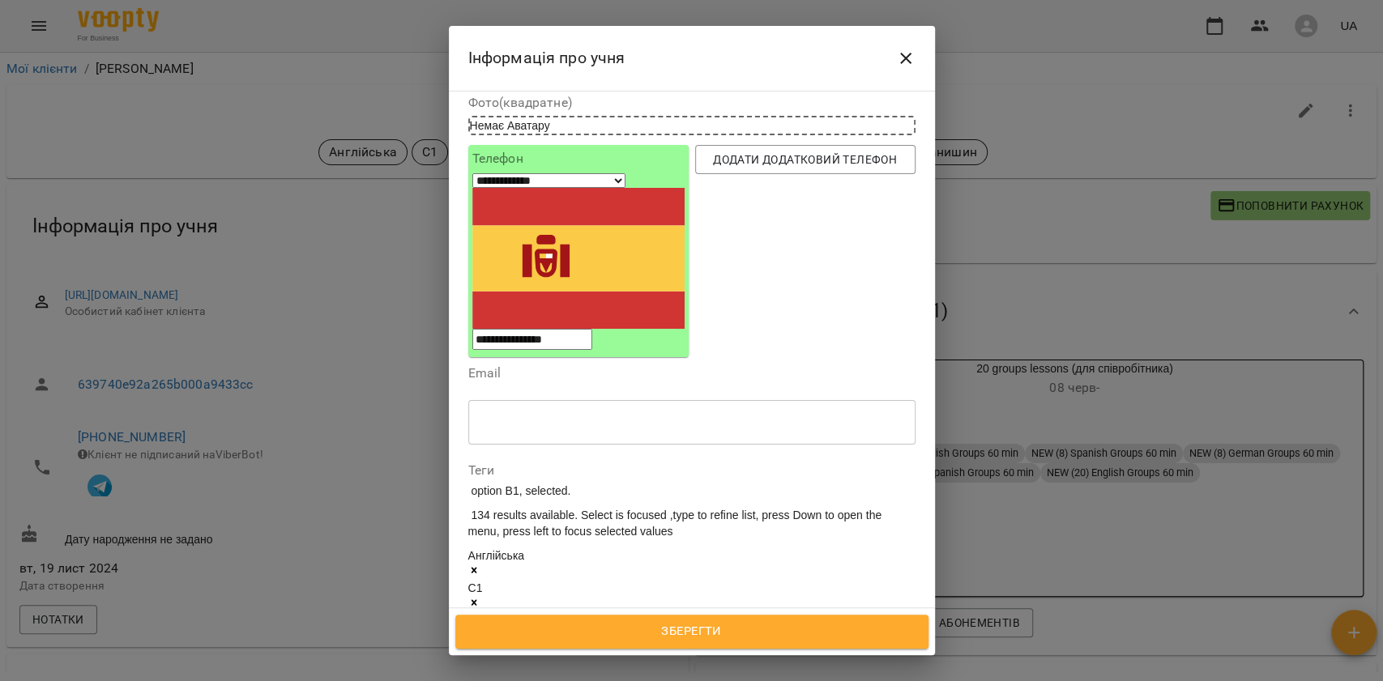
click at [823, 548] on div "Англійська C1 Міні-група Співробітник 2 рази на тиждень Англійська В2-С1 Романи…" at bounding box center [691, 670] width 447 height 244
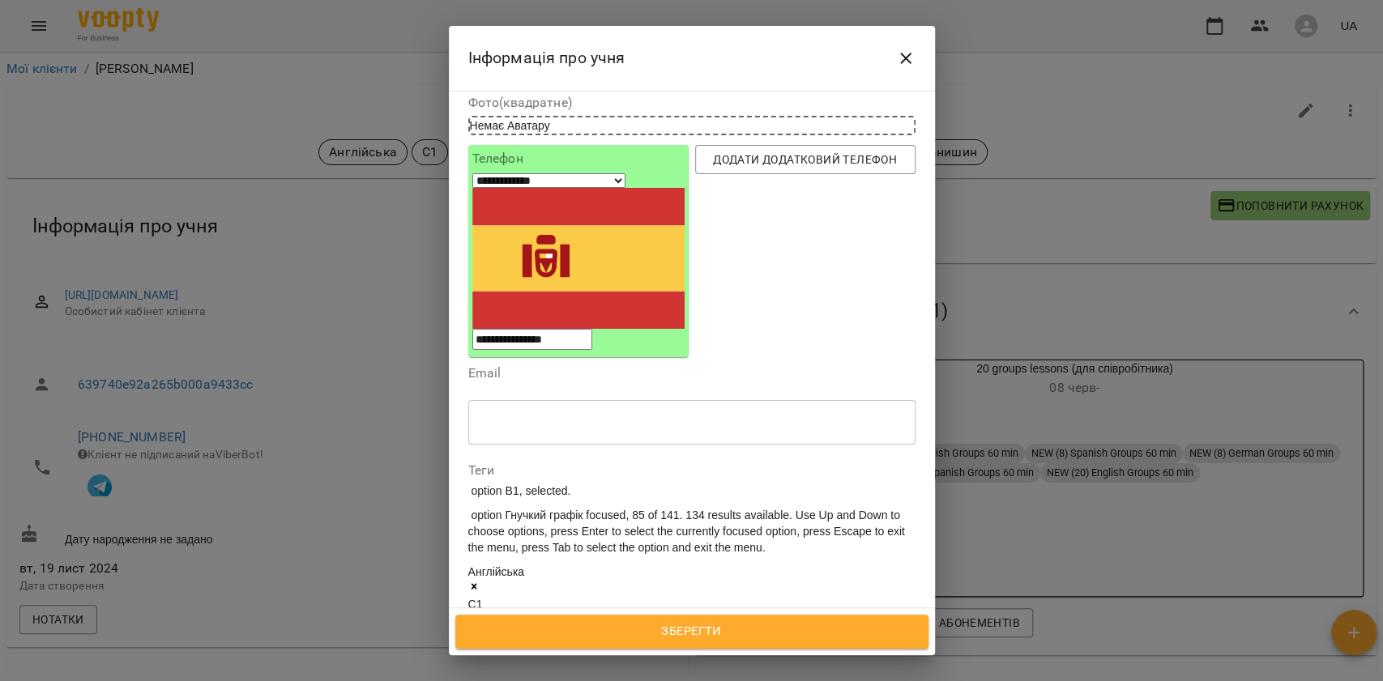
scroll to position [2253, 0]
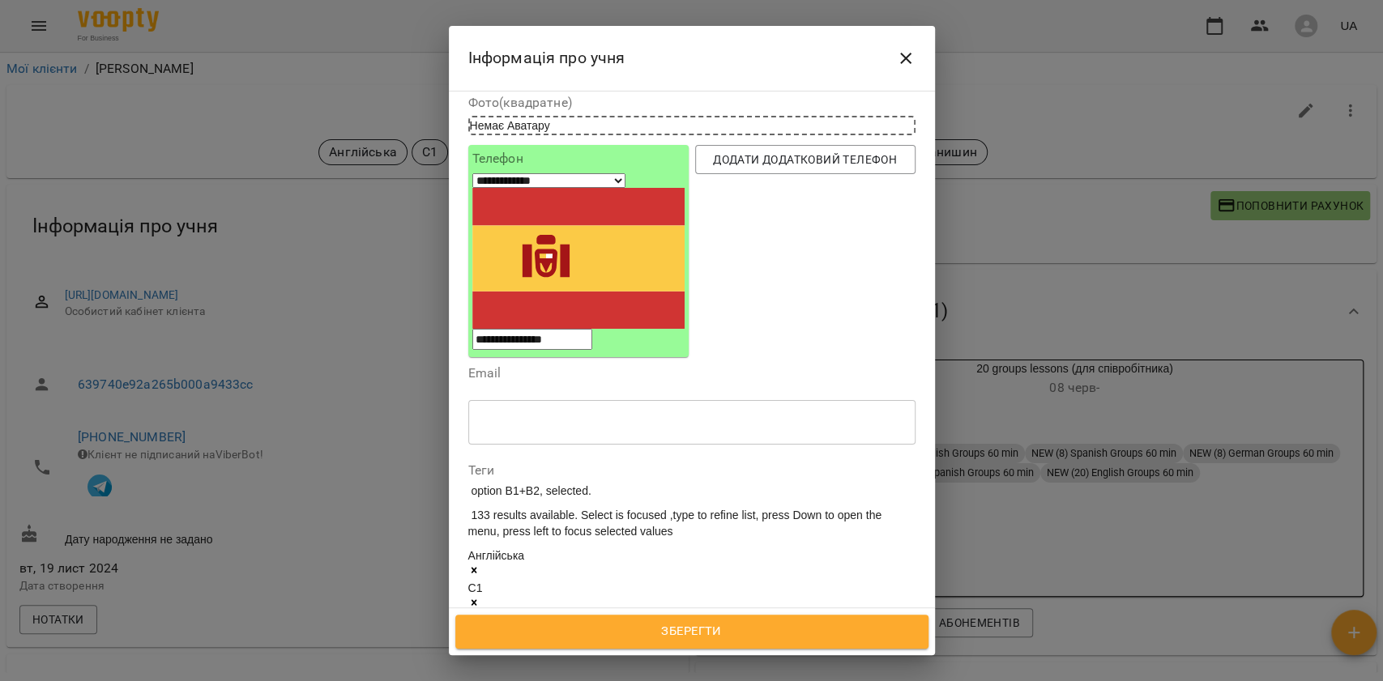
click at [793, 548] on div "Англійська C1 Міні-група Співробітник 2 рази на тиждень Англійська В2-С1 Романи…" at bounding box center [691, 686] width 447 height 276
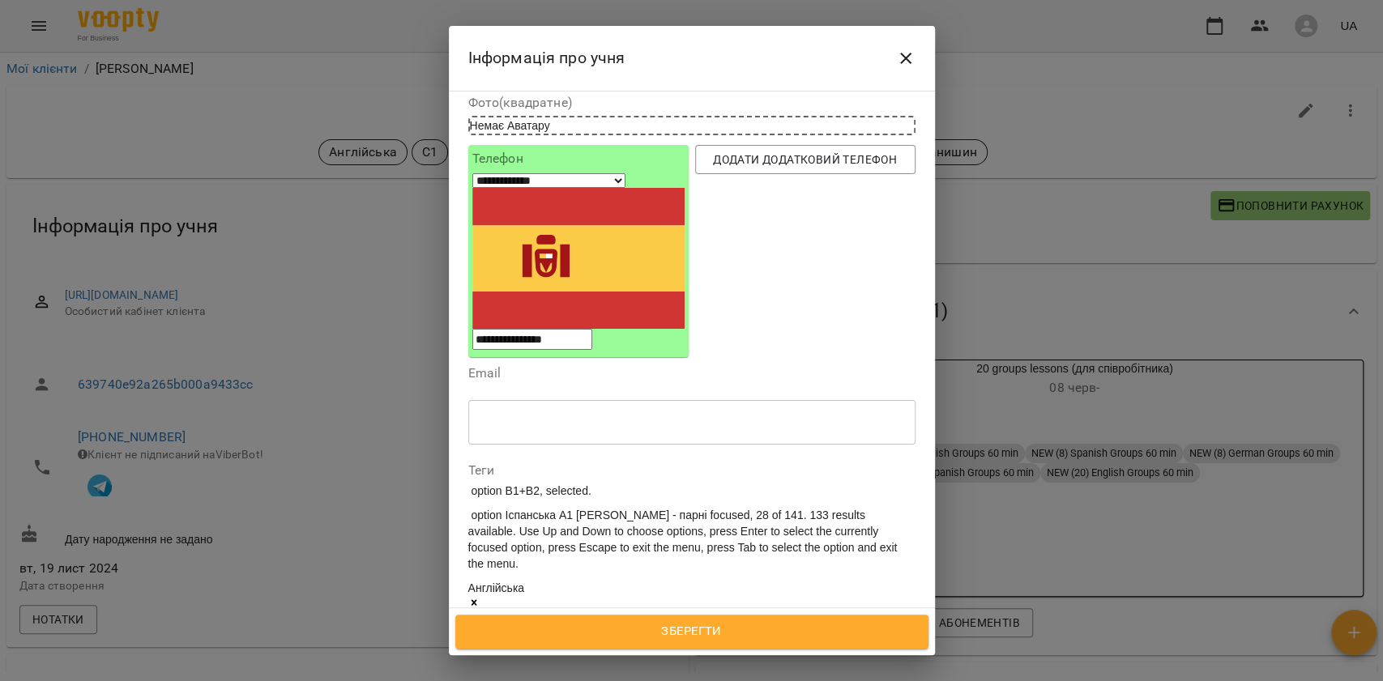
scroll to position [2269, 0]
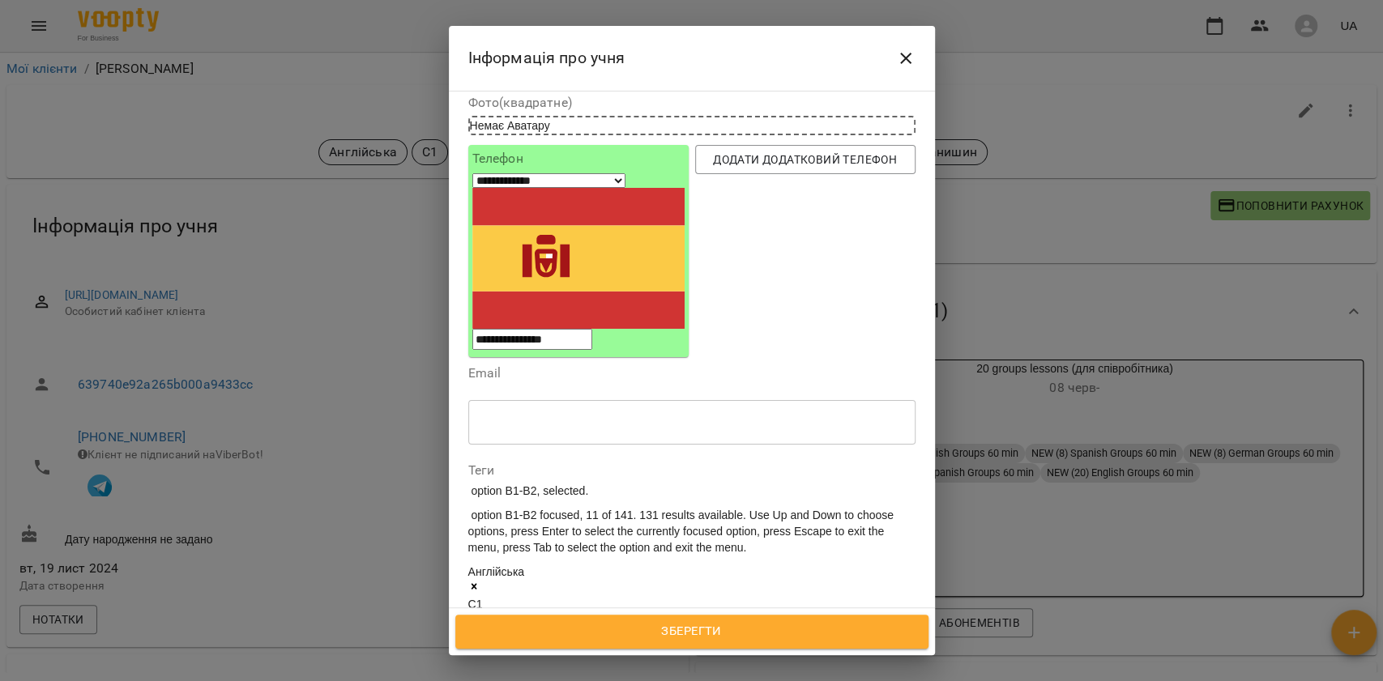
scroll to position [1188, 0]
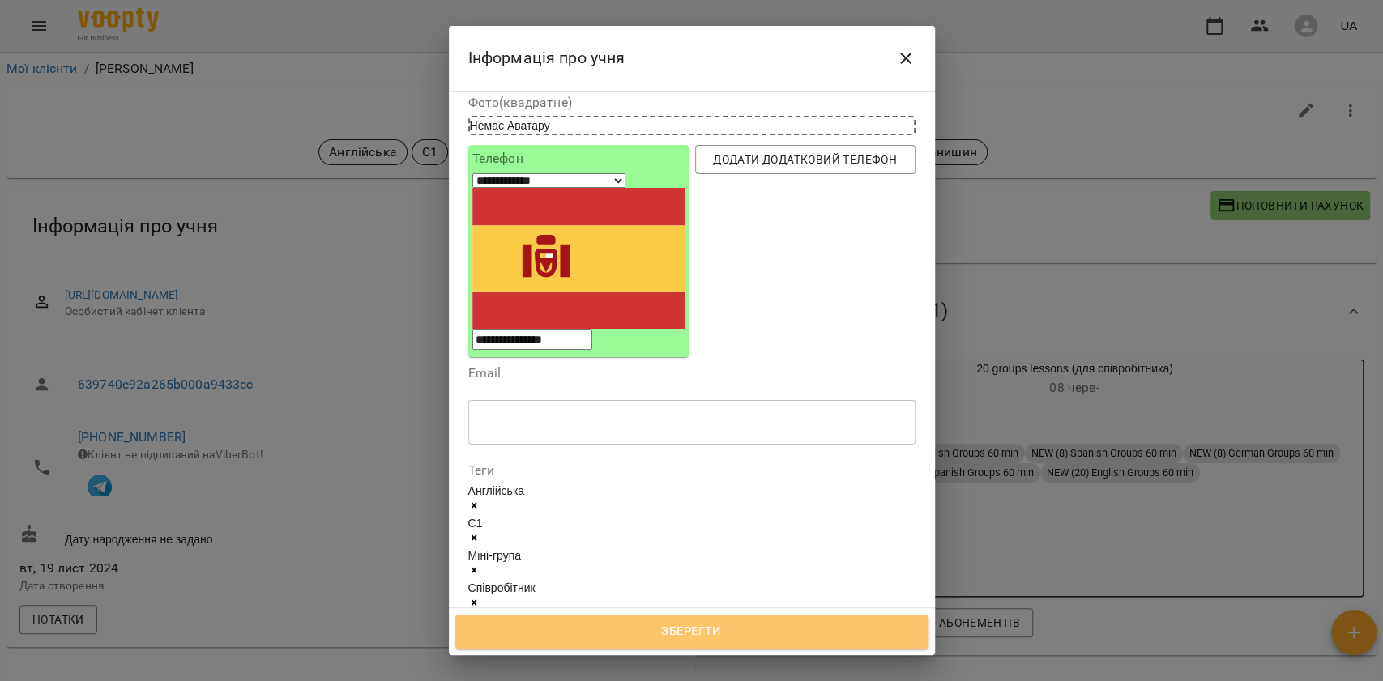
click at [710, 627] on span "Зберегти" at bounding box center [692, 632] width 438 height 21
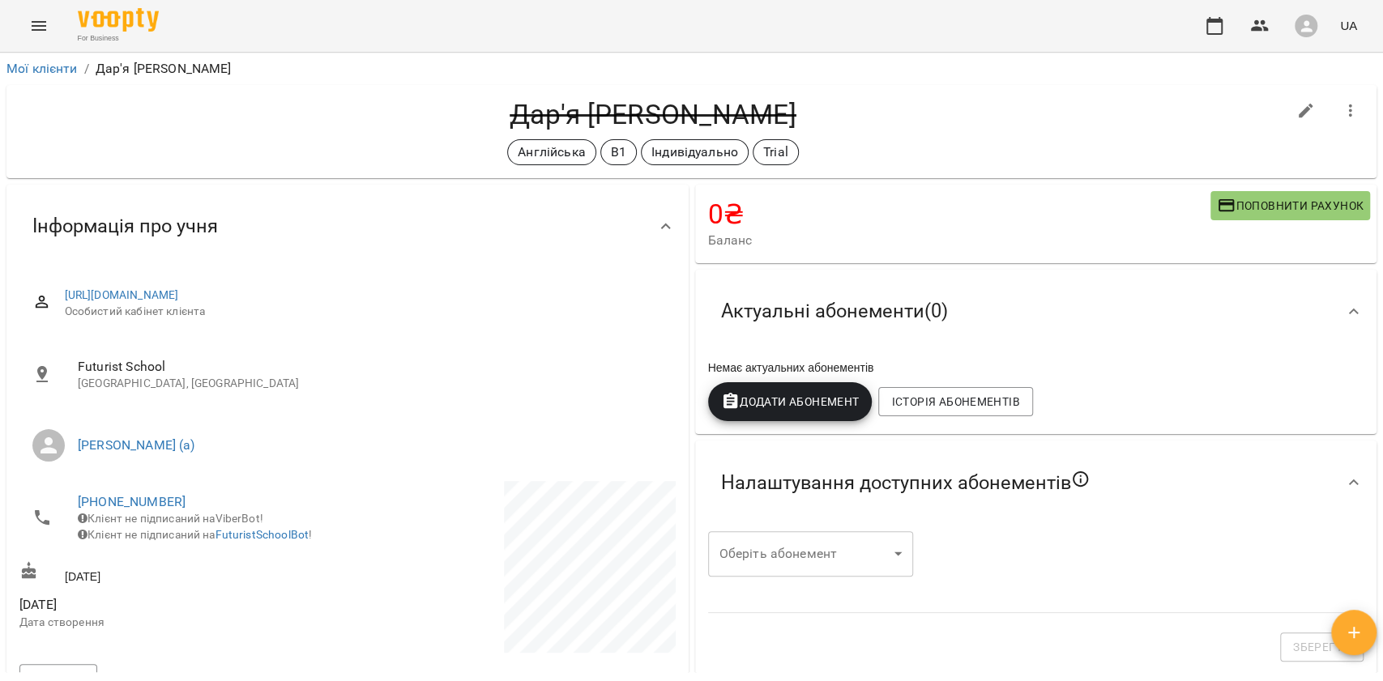
click at [713, 100] on h4 "Дар'я Котляр" at bounding box center [652, 114] width 1267 height 33
copy h4 "Котляр"
click at [683, 122] on h4 "[PERSON_NAME]" at bounding box center [652, 114] width 1267 height 33
click at [655, 120] on h4 "[PERSON_NAME]" at bounding box center [652, 114] width 1267 height 33
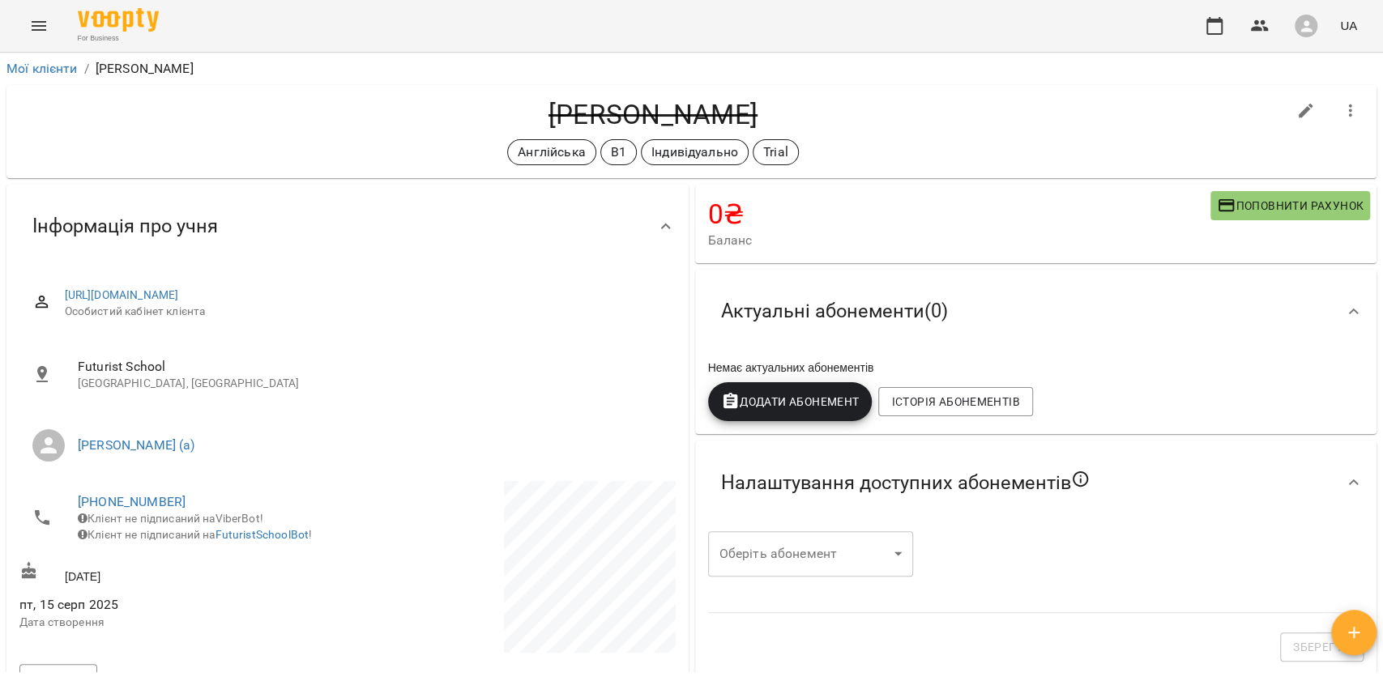
click at [661, 120] on h4 "[PERSON_NAME]" at bounding box center [652, 114] width 1267 height 33
copy h4 "[PERSON_NAME]"
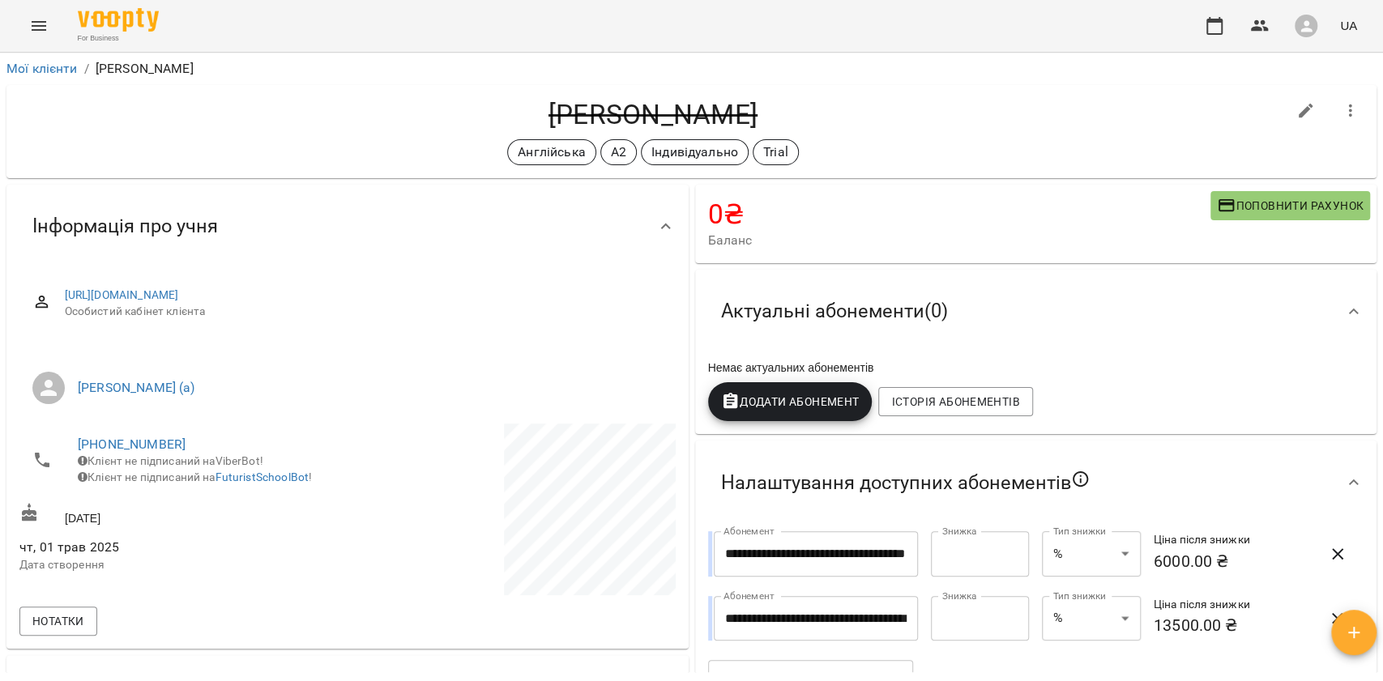
click at [632, 123] on h4 "[PERSON_NAME]" at bounding box center [652, 114] width 1267 height 33
copy h4 "[PERSON_NAME]"
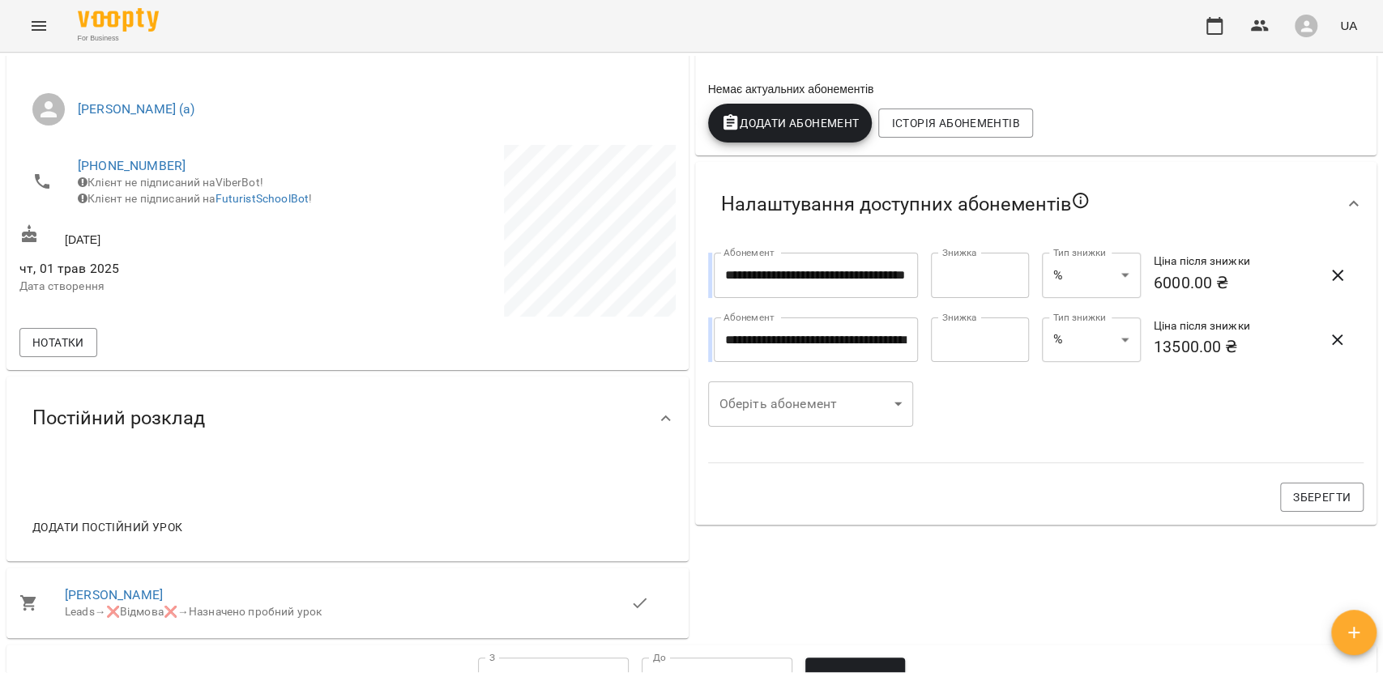
scroll to position [727, 0]
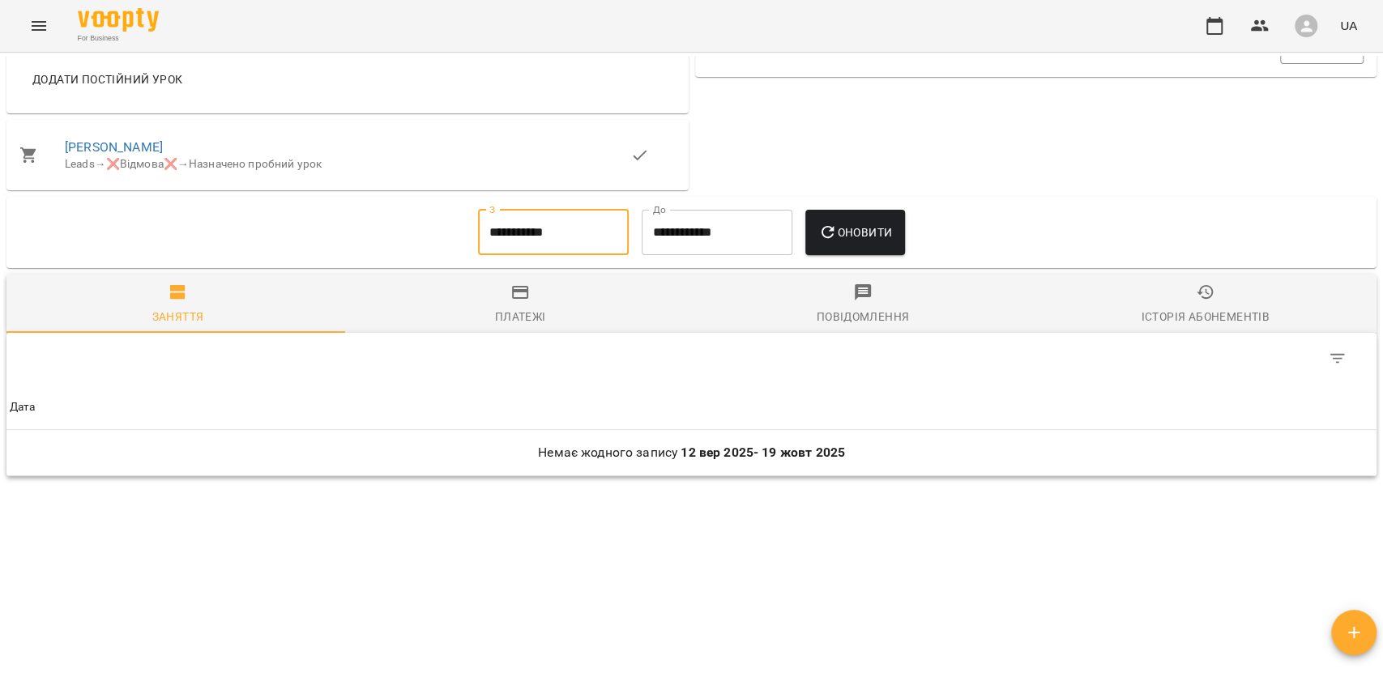
click at [498, 251] on input "**********" at bounding box center [553, 232] width 151 height 45
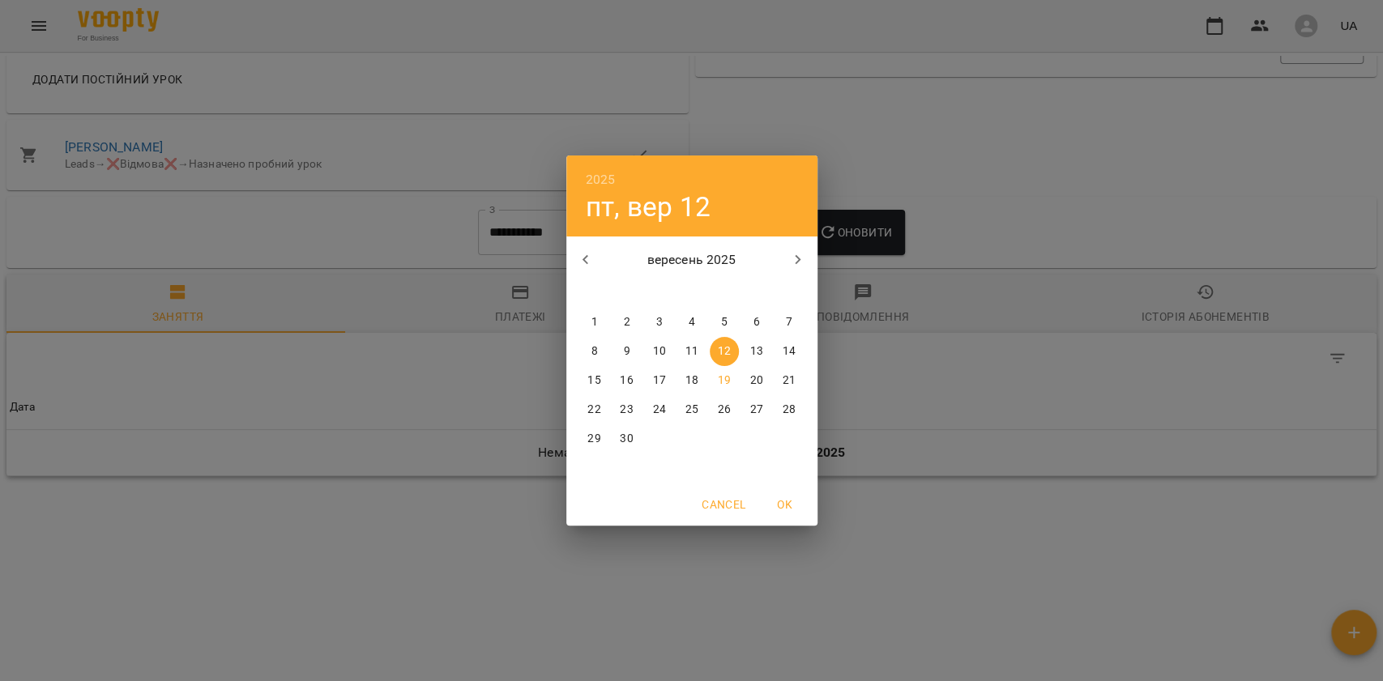
click at [581, 247] on button "button" at bounding box center [585, 260] width 39 height 39
click at [604, 346] on span "4" at bounding box center [594, 352] width 29 height 16
type input "**********"
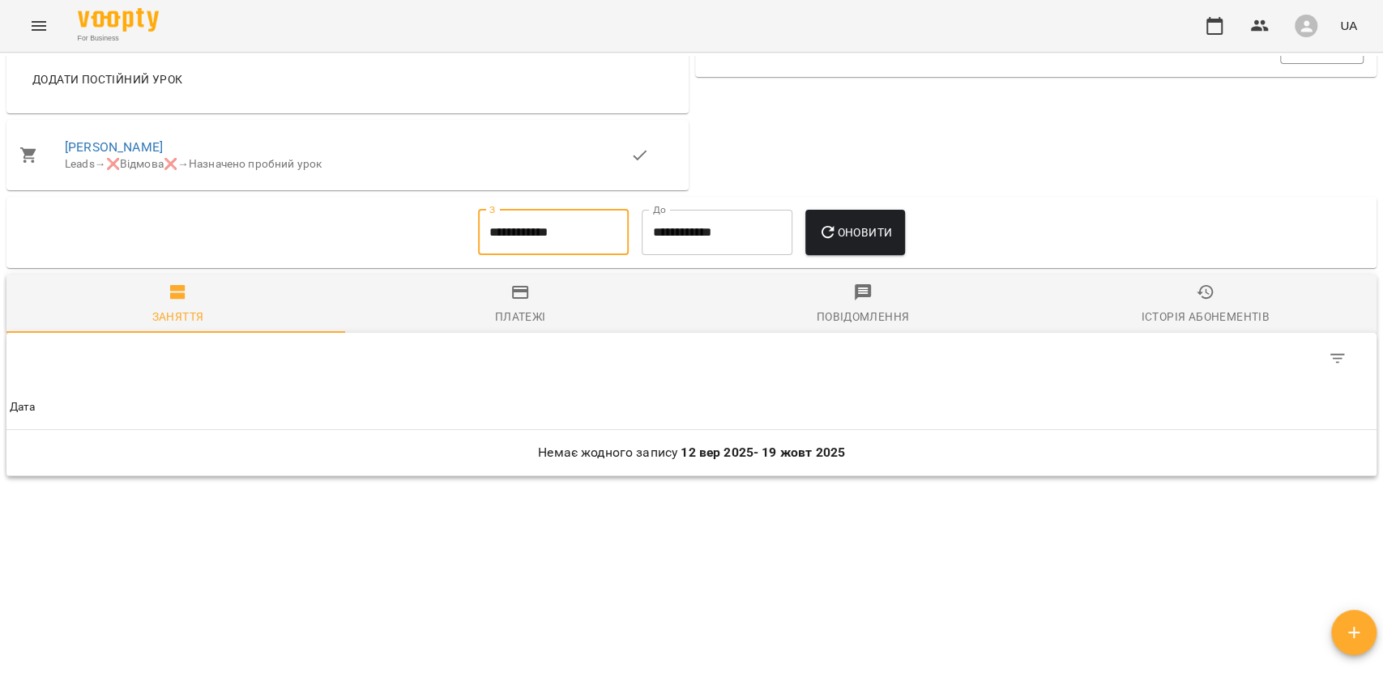
click at [834, 245] on button "Оновити" at bounding box center [855, 232] width 100 height 45
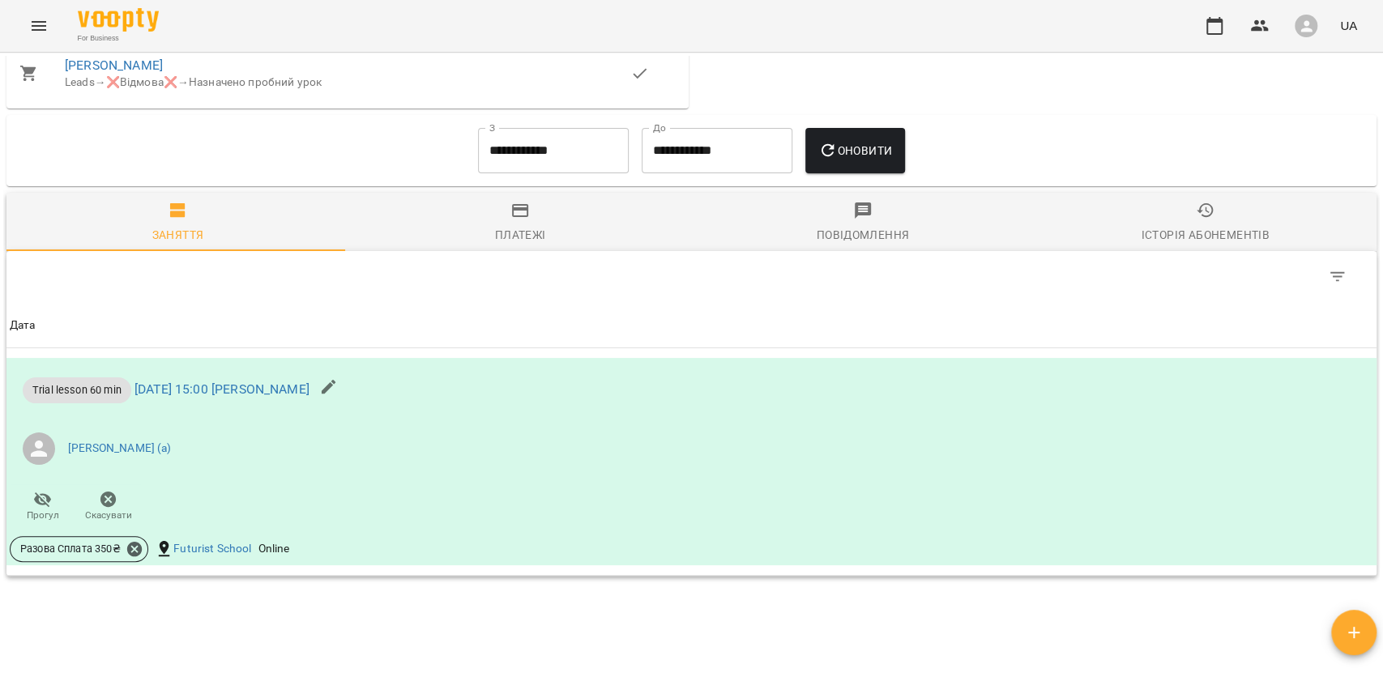
scroll to position [835, 0]
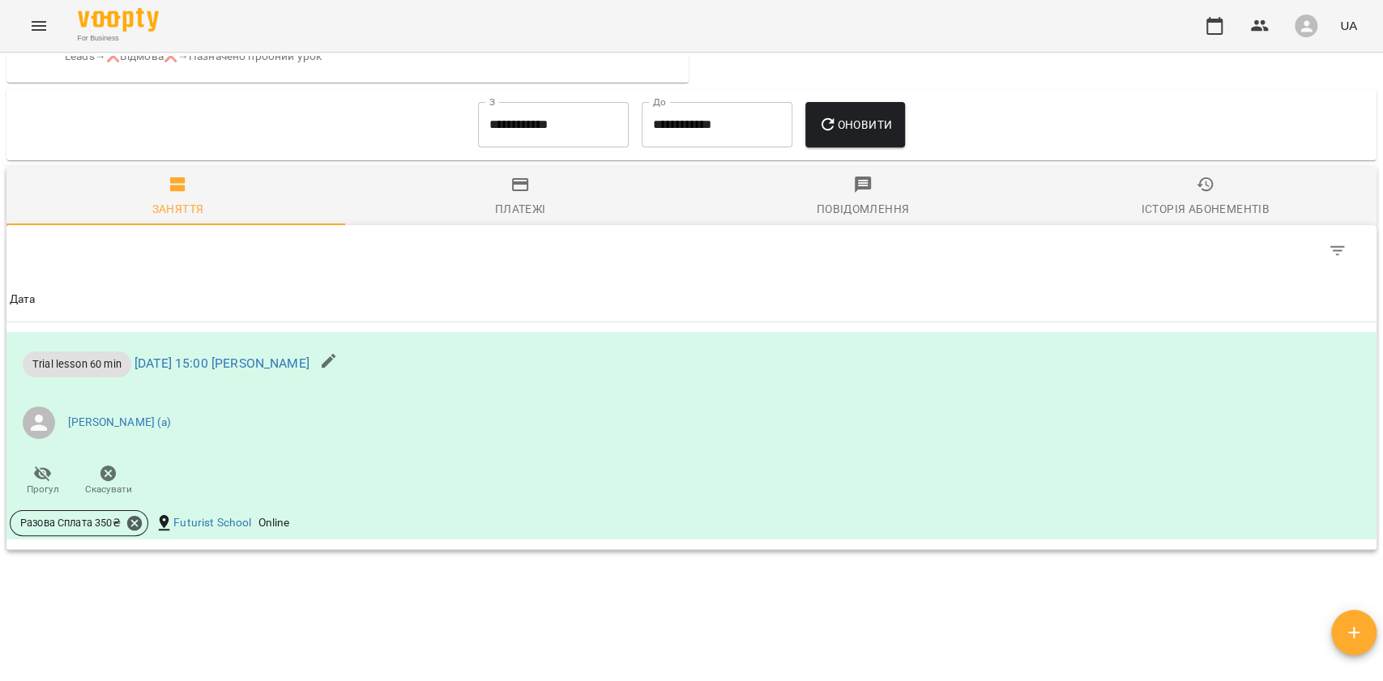
click at [258, 577] on div "**********" at bounding box center [691, 364] width 1377 height 617
click at [348, 352] on button "button" at bounding box center [329, 361] width 39 height 39
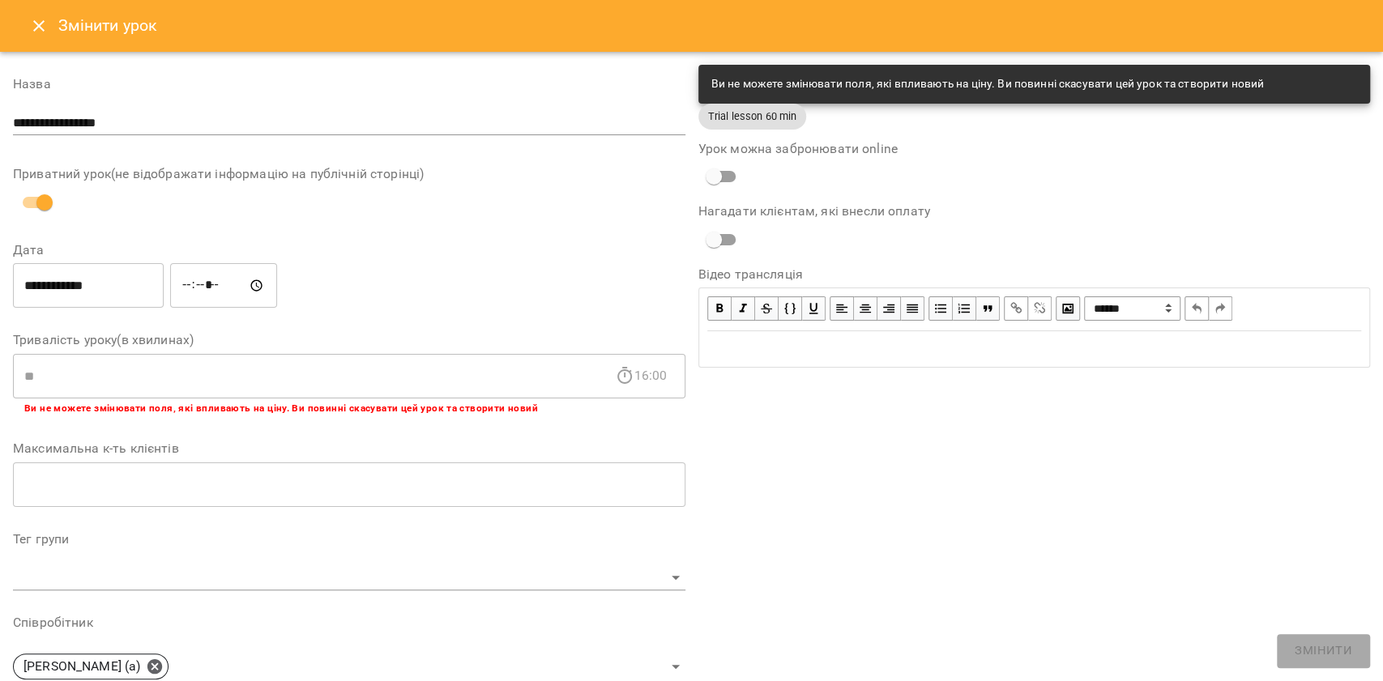
drag, startPoint x: 36, startPoint y: 29, endPoint x: 131, endPoint y: 53, distance: 98.7
click at [35, 29] on icon "Close" at bounding box center [38, 25] width 11 height 11
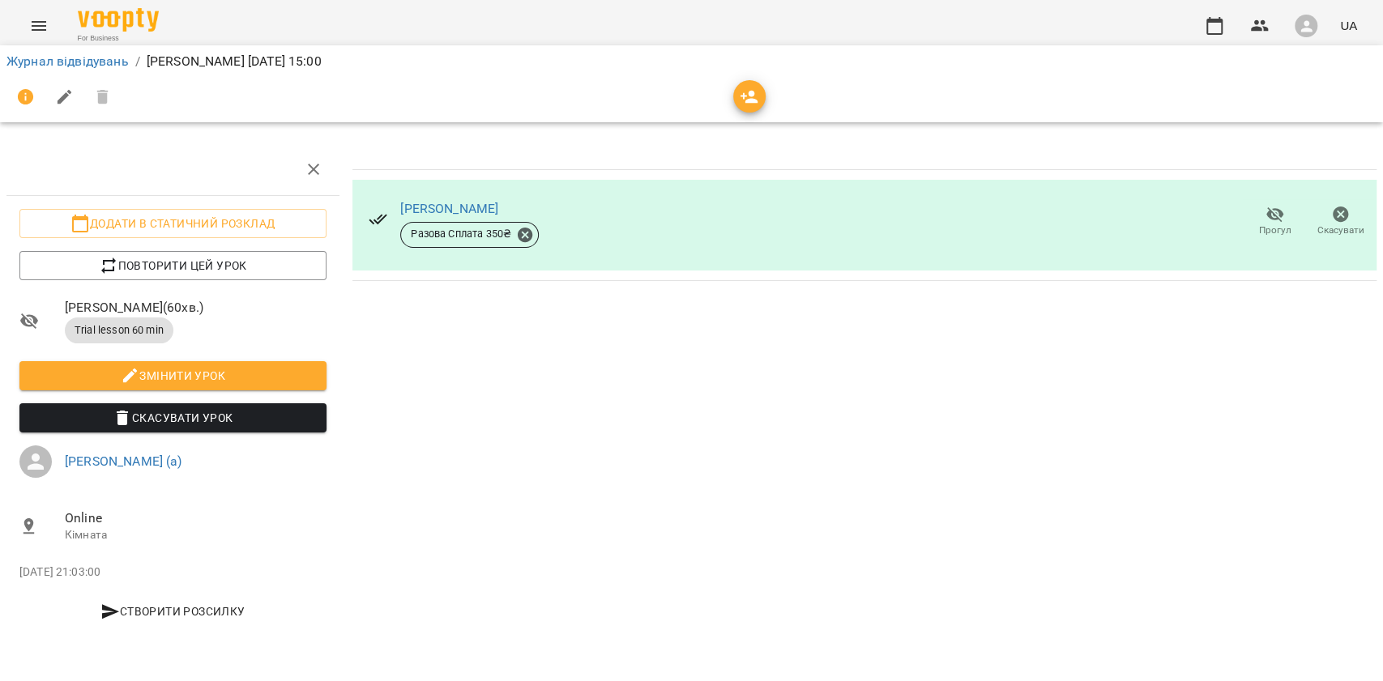
click at [1279, 220] on icon "button" at bounding box center [1275, 214] width 19 height 19
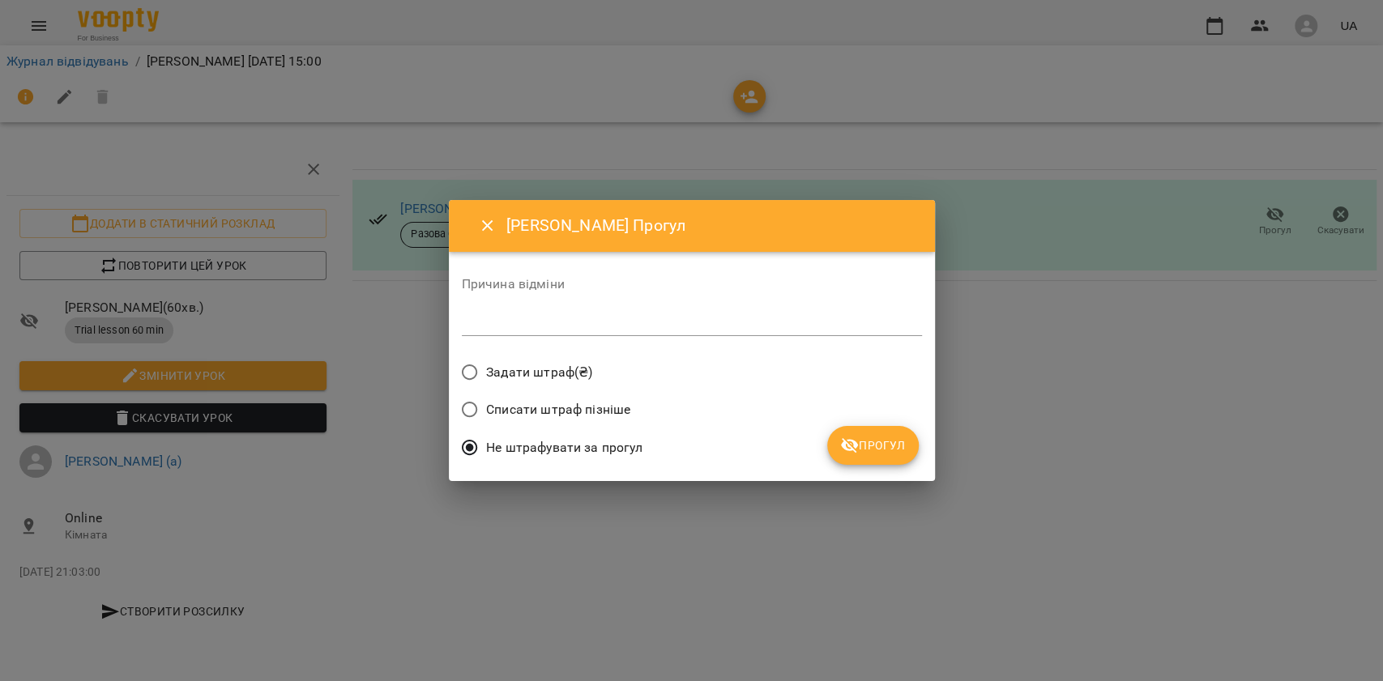
click at [508, 373] on span "Задати штраф(₴)" at bounding box center [539, 372] width 106 height 19
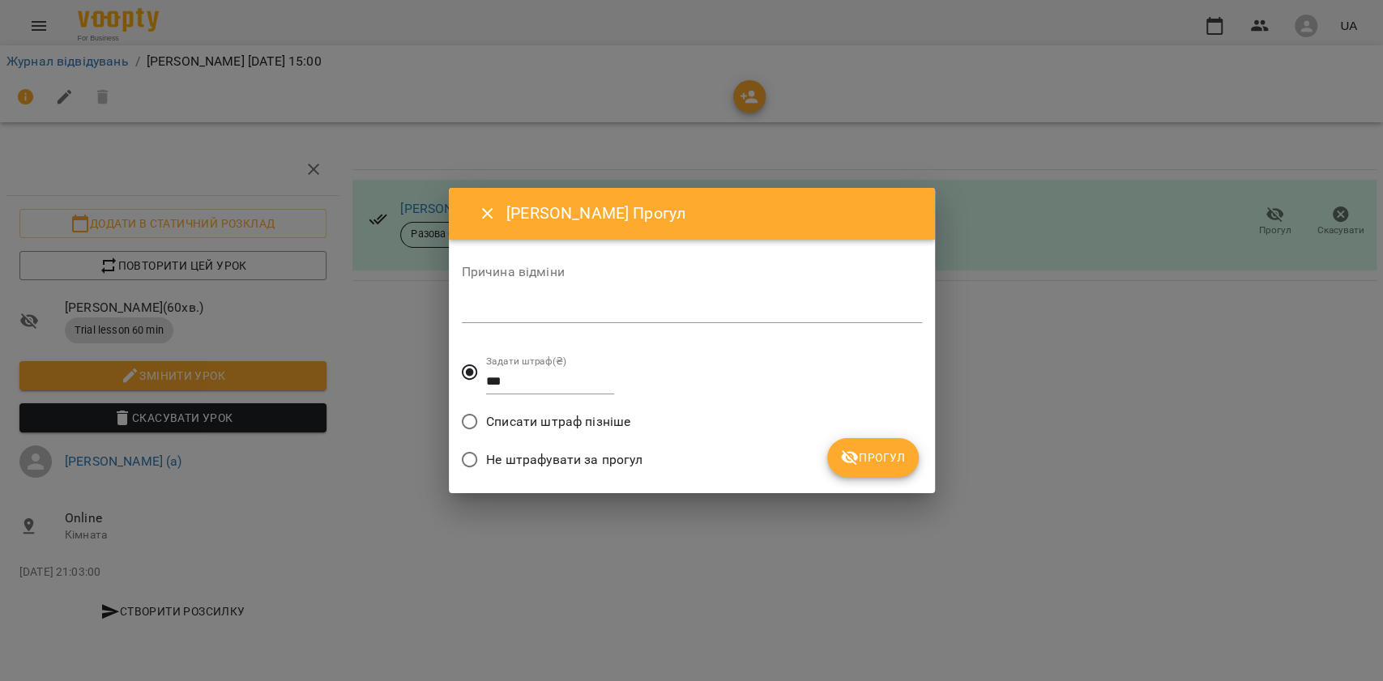
click at [856, 457] on icon "submit" at bounding box center [850, 458] width 18 height 15
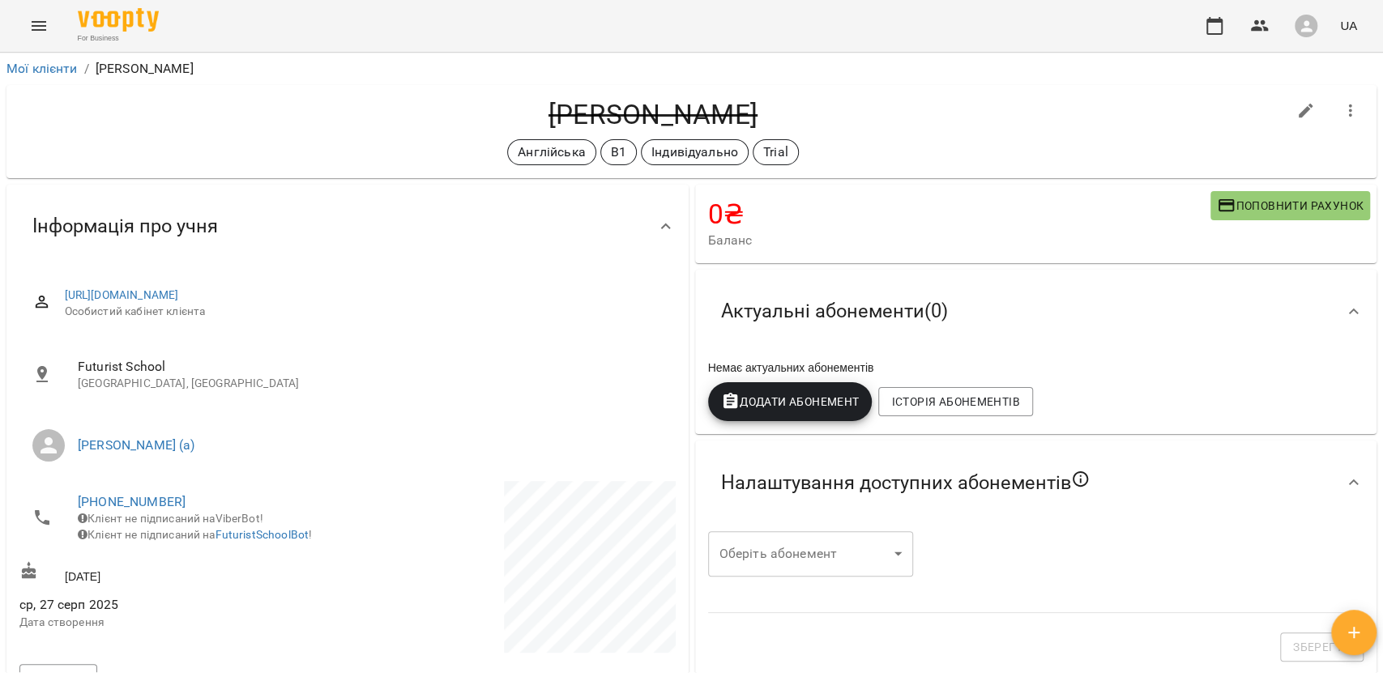
click at [728, 112] on h4 "[PERSON_NAME]" at bounding box center [652, 114] width 1267 height 33
copy h4 "[PERSON_NAME]"
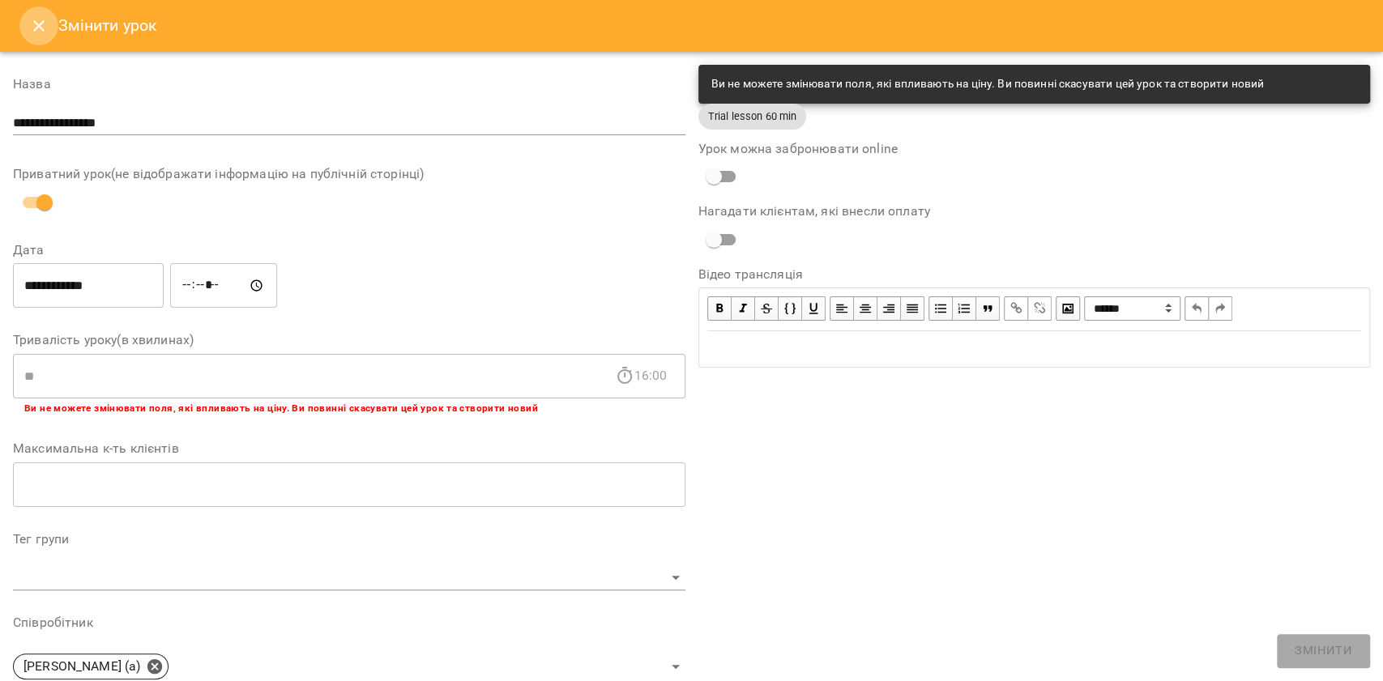
click at [28, 28] on button "Close" at bounding box center [38, 25] width 39 height 39
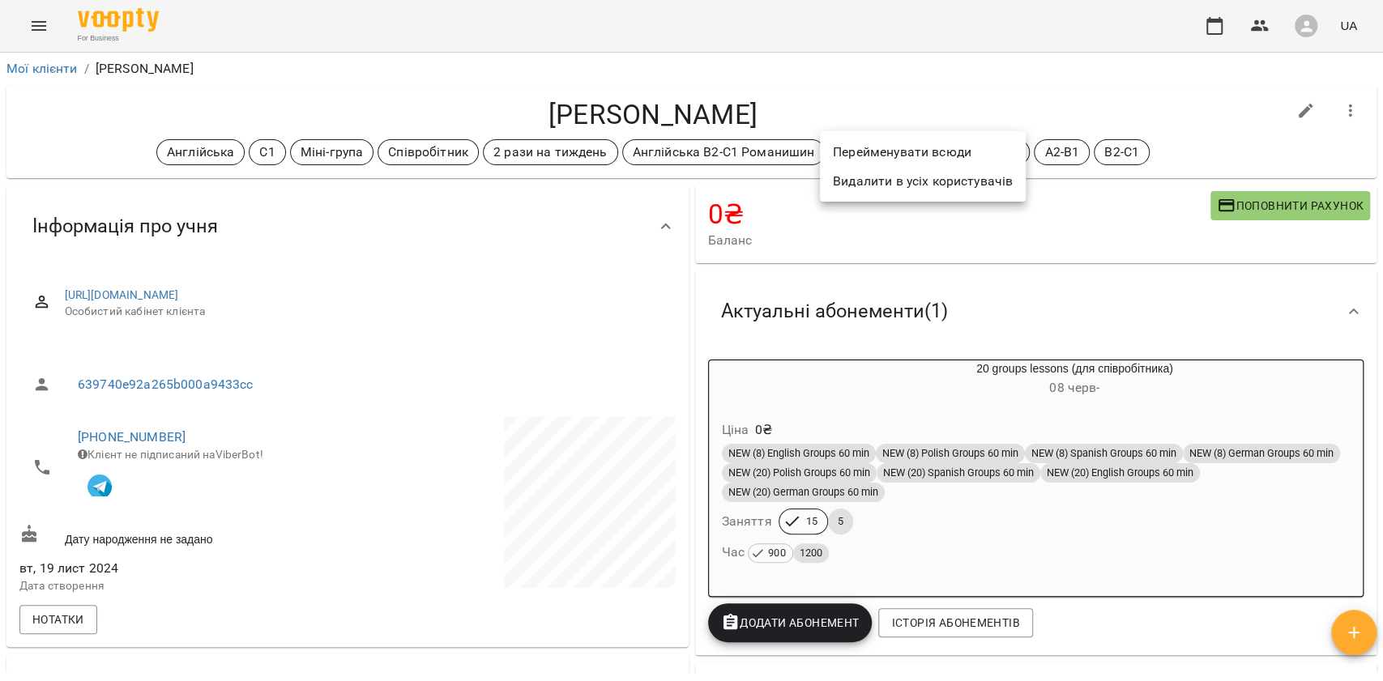
click at [859, 154] on li "Перейменувати всюди" at bounding box center [923, 152] width 206 height 29
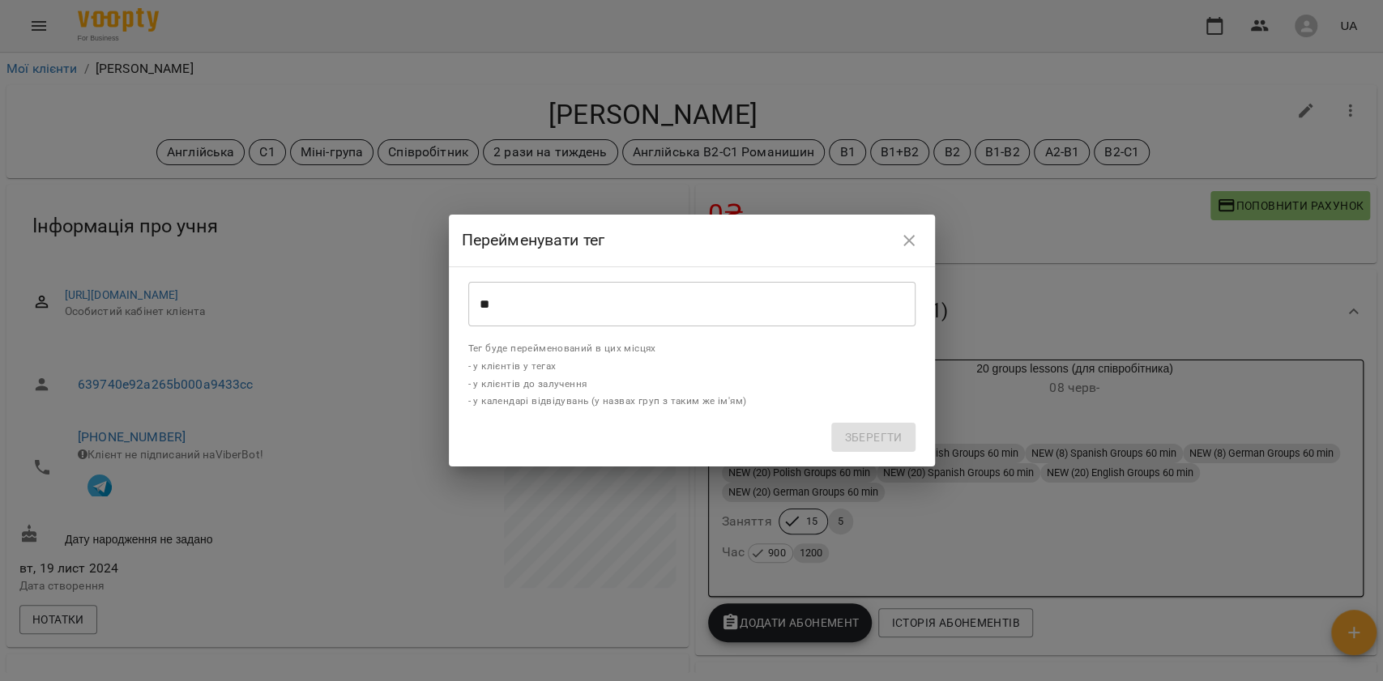
click at [606, 297] on input "**" at bounding box center [691, 304] width 447 height 45
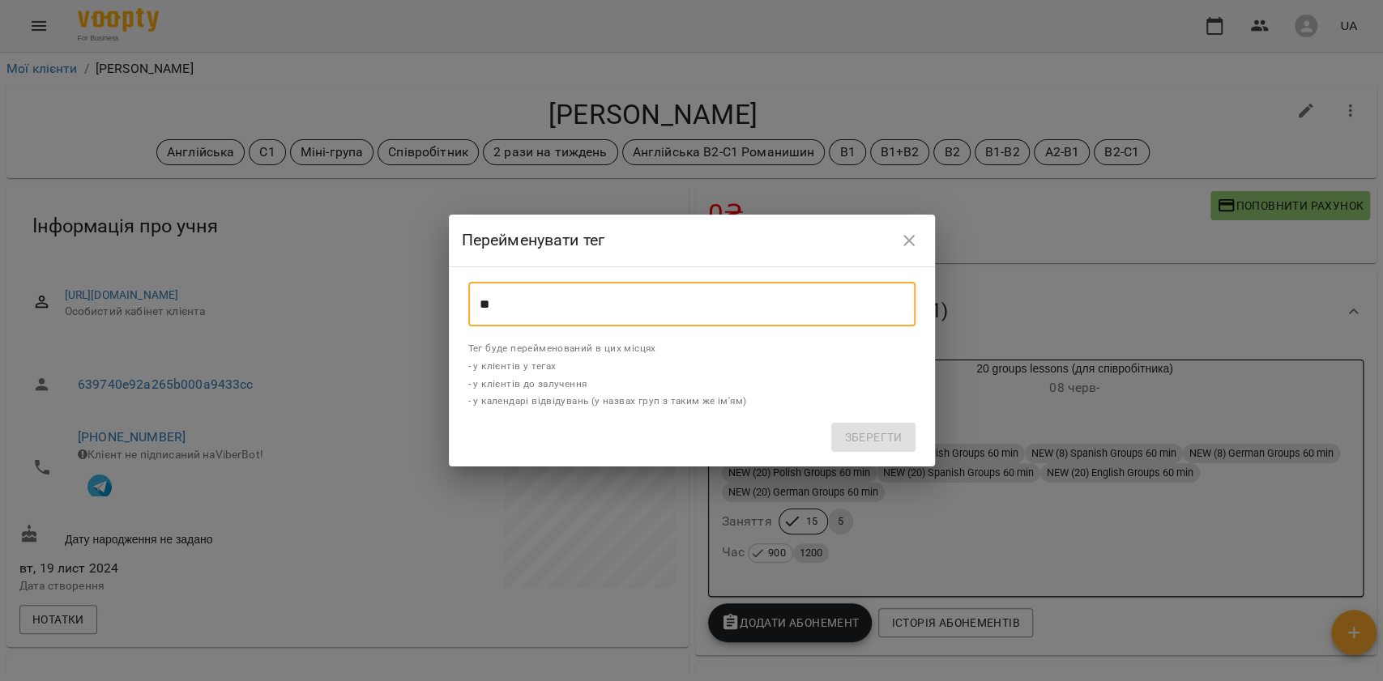
click at [606, 297] on input "**" at bounding box center [691, 304] width 447 height 45
type input "**"
click at [890, 436] on span "Зберегти" at bounding box center [873, 437] width 58 height 19
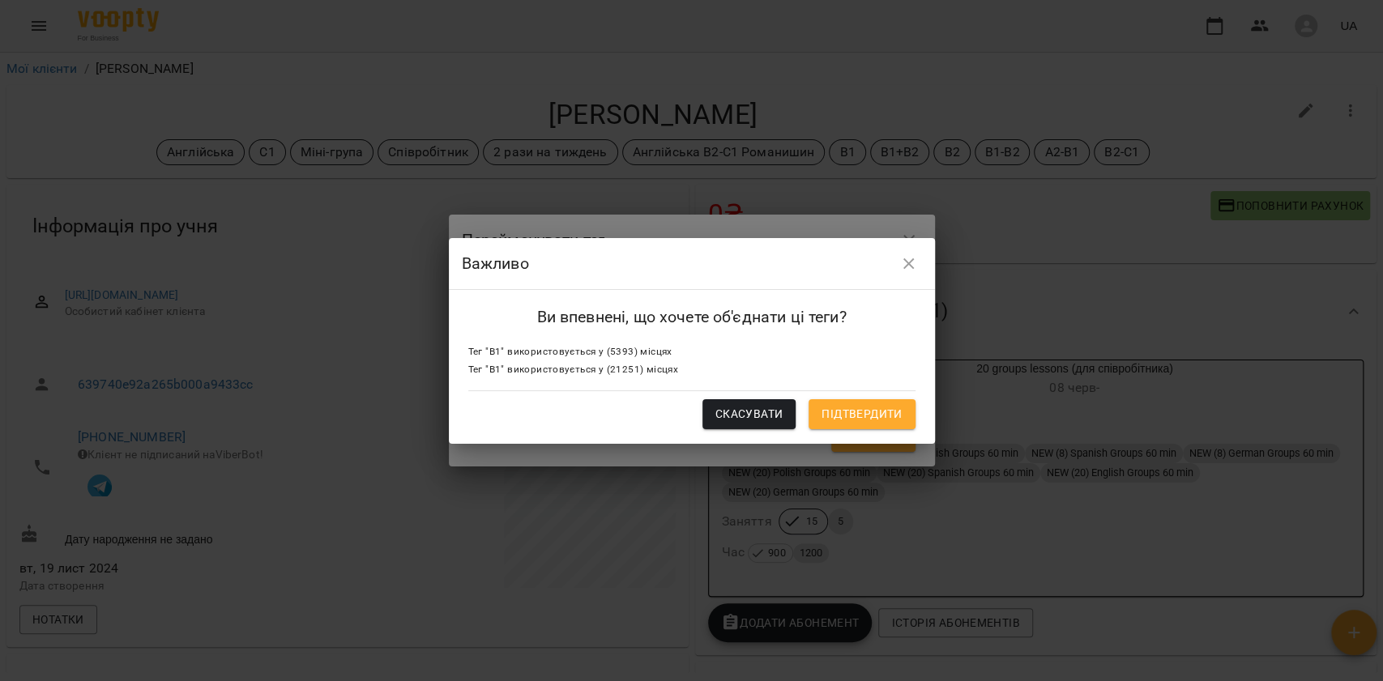
click at [857, 415] on span "Підтвердити" at bounding box center [862, 413] width 80 height 19
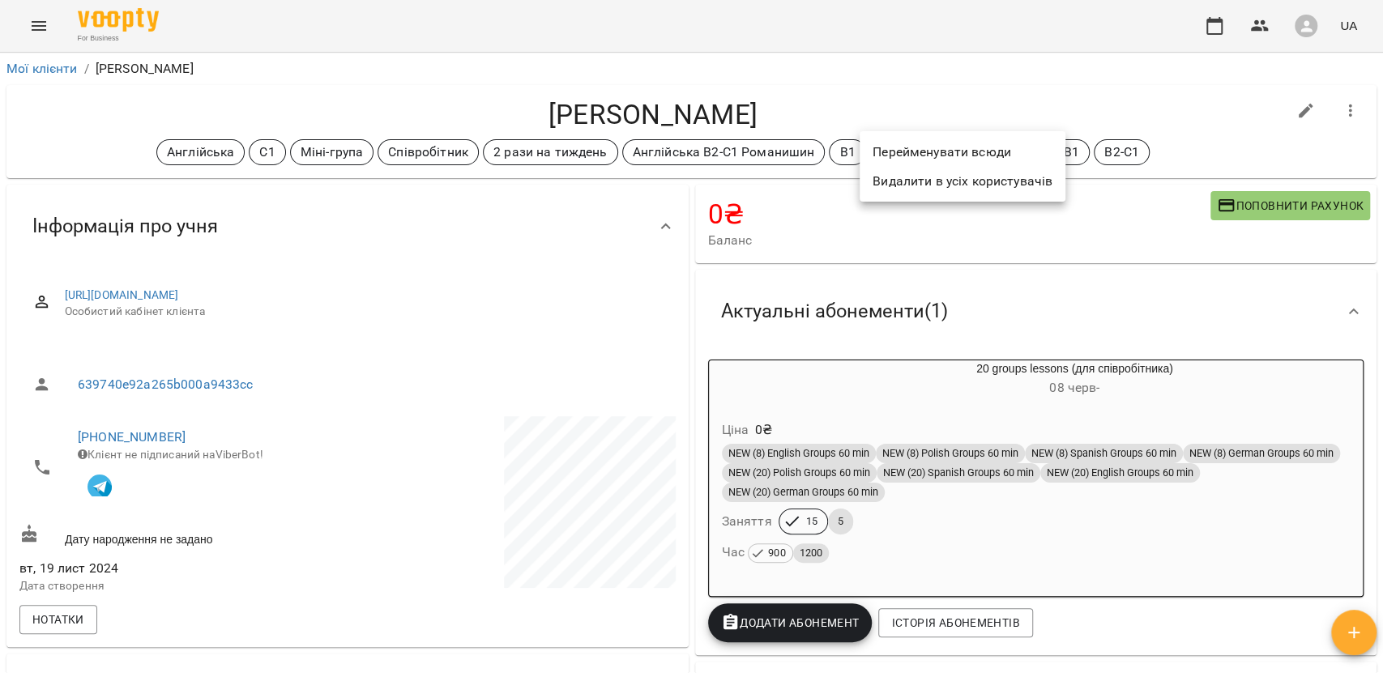
click at [904, 160] on li "Перейменувати всюди" at bounding box center [963, 152] width 206 height 29
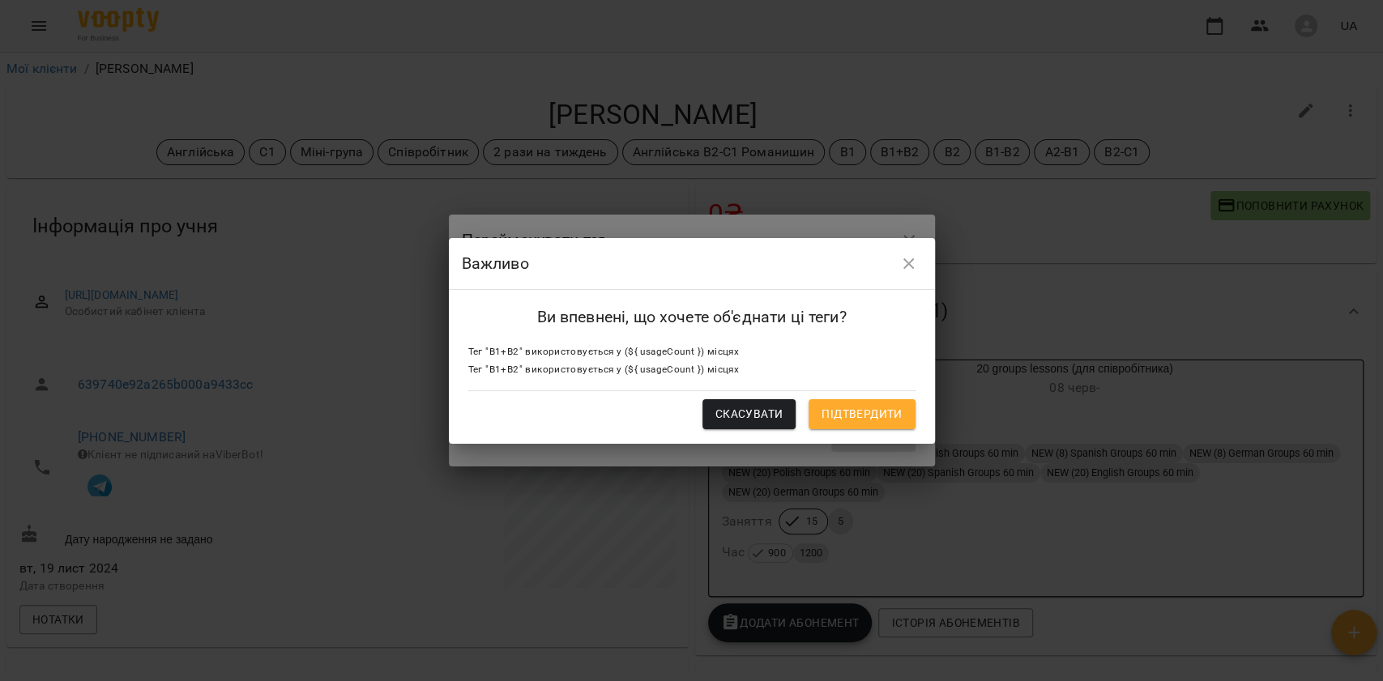
click at [902, 269] on icon "button" at bounding box center [908, 263] width 19 height 19
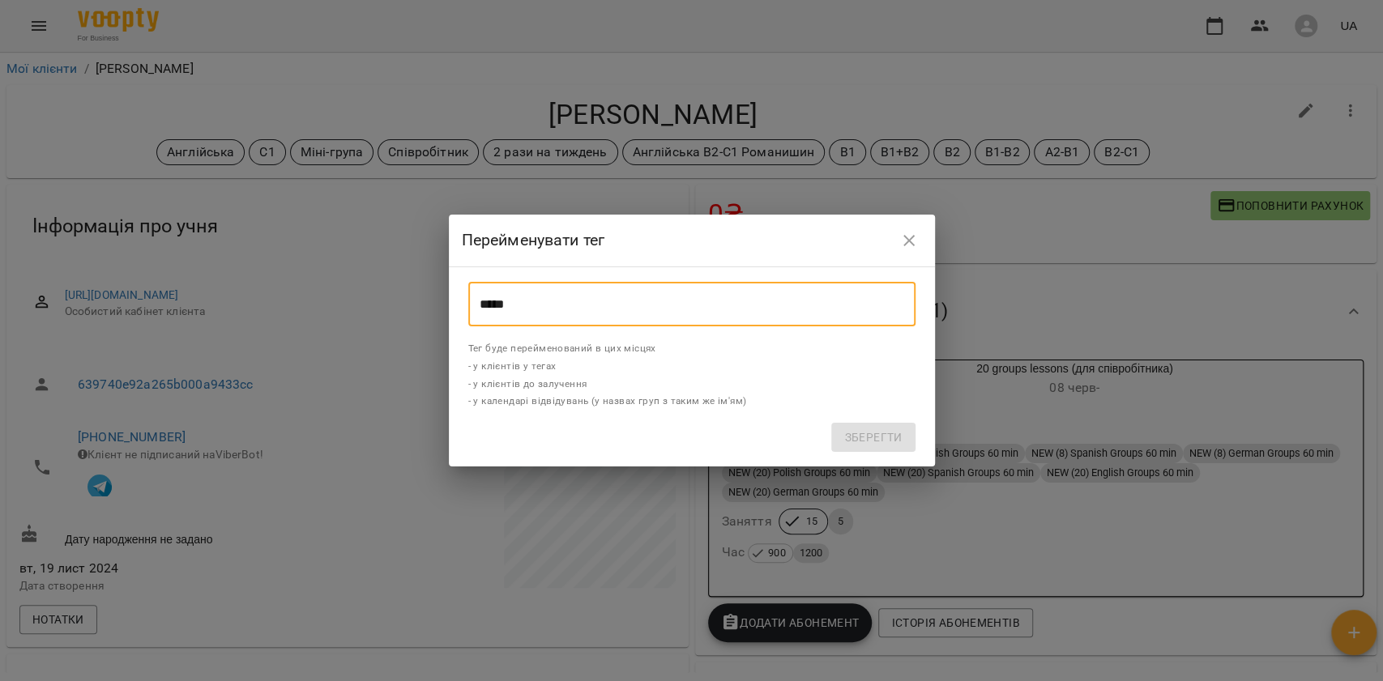
drag, startPoint x: 562, startPoint y: 303, endPoint x: 476, endPoint y: 305, distance: 85.9
click at [476, 305] on input "*****" at bounding box center [691, 304] width 447 height 45
type input "*****"
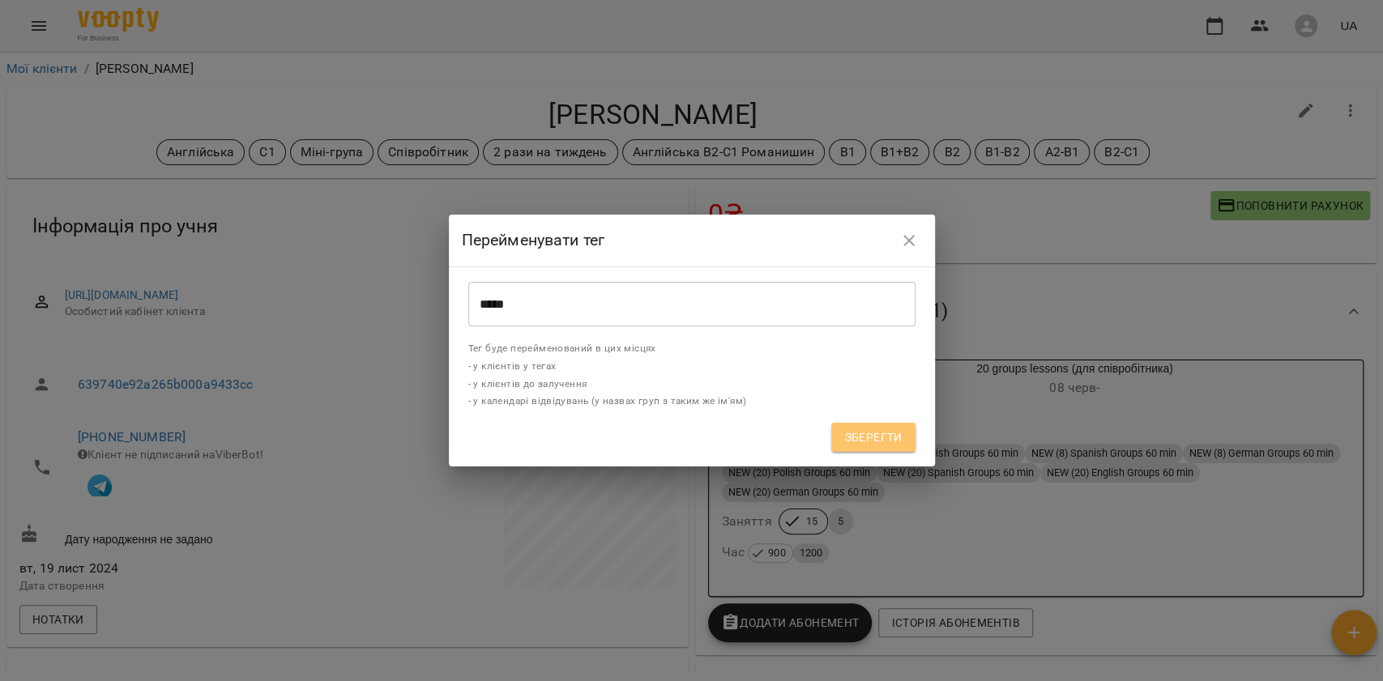
click at [862, 434] on span "Зберегти" at bounding box center [873, 437] width 58 height 19
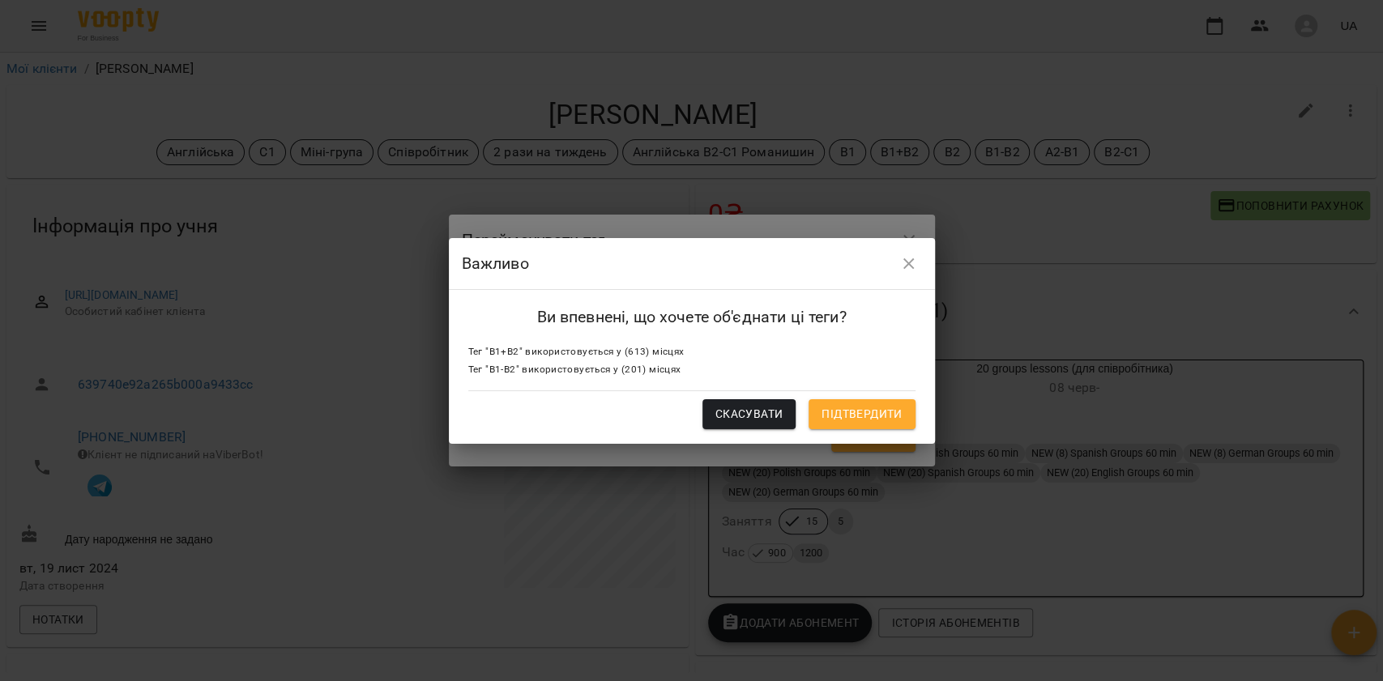
click at [851, 415] on span "Підтвердити" at bounding box center [862, 413] width 80 height 19
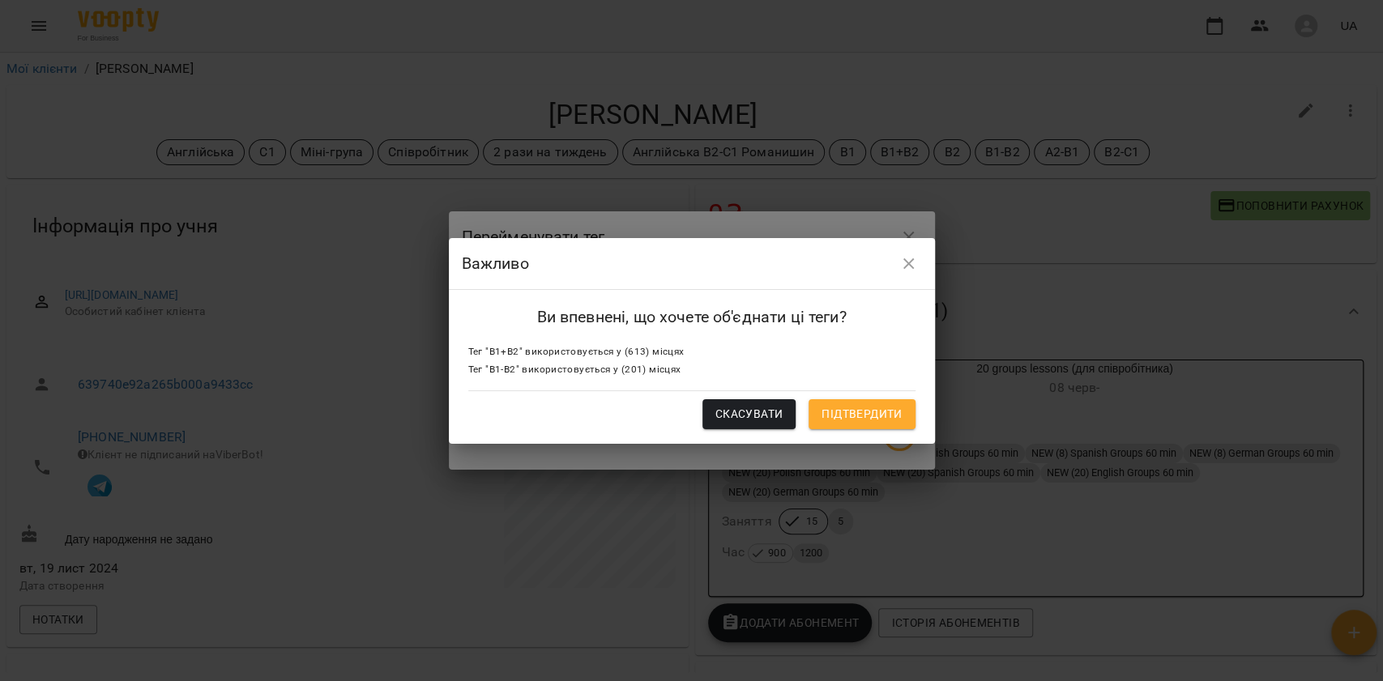
click at [882, 415] on span "Підтвердити" at bounding box center [862, 413] width 80 height 19
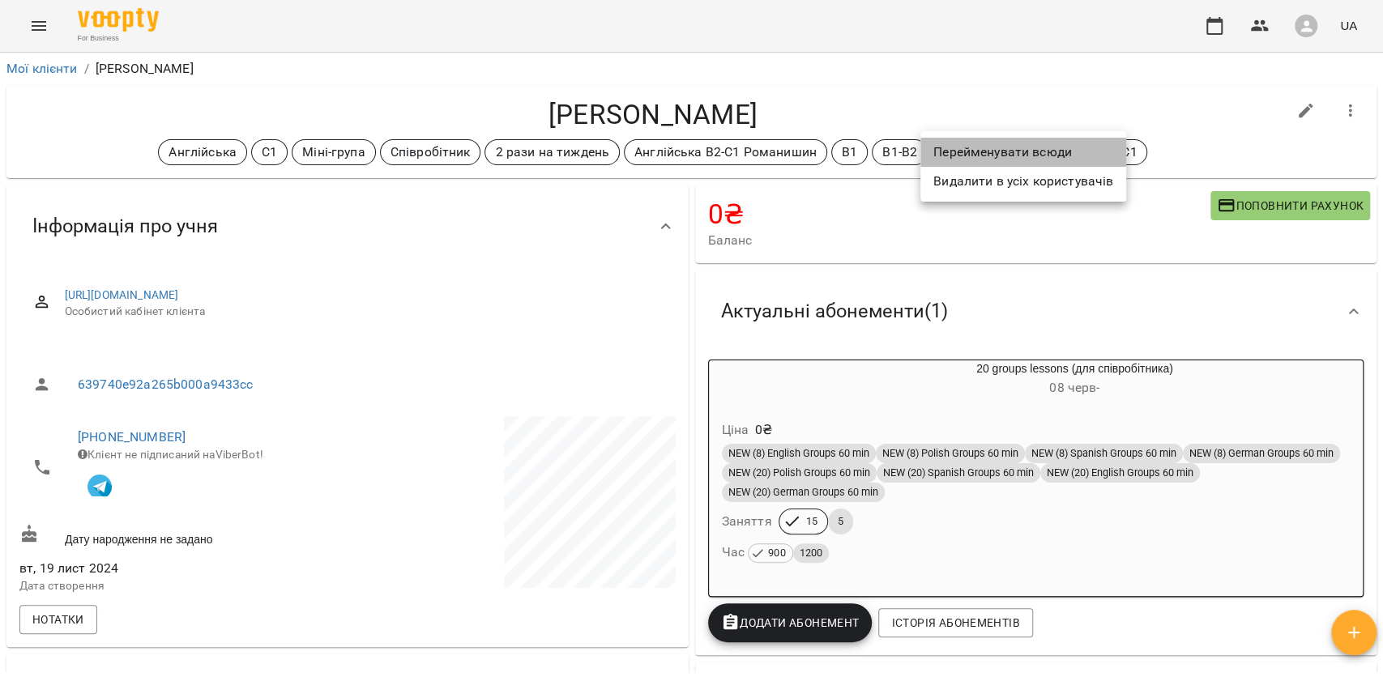
click at [961, 154] on li "Перейменувати всюди" at bounding box center [1024, 152] width 206 height 29
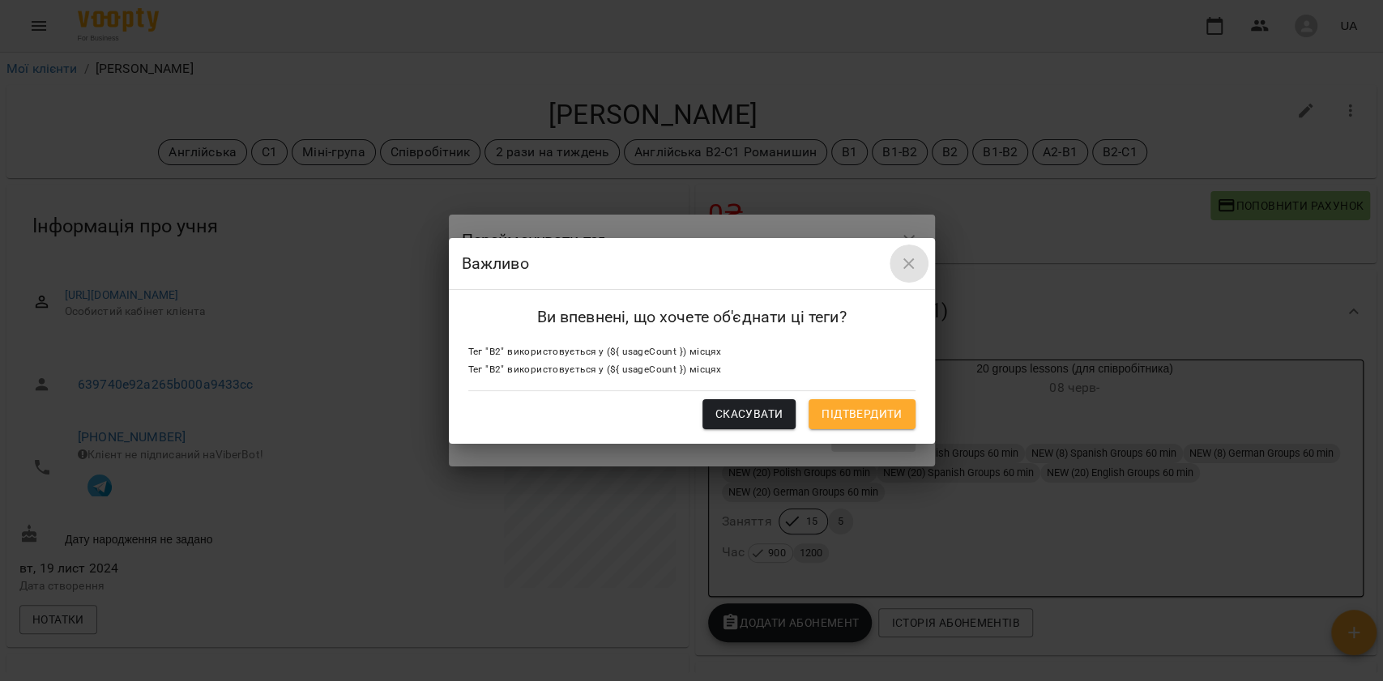
click at [903, 262] on icon "button" at bounding box center [908, 263] width 19 height 19
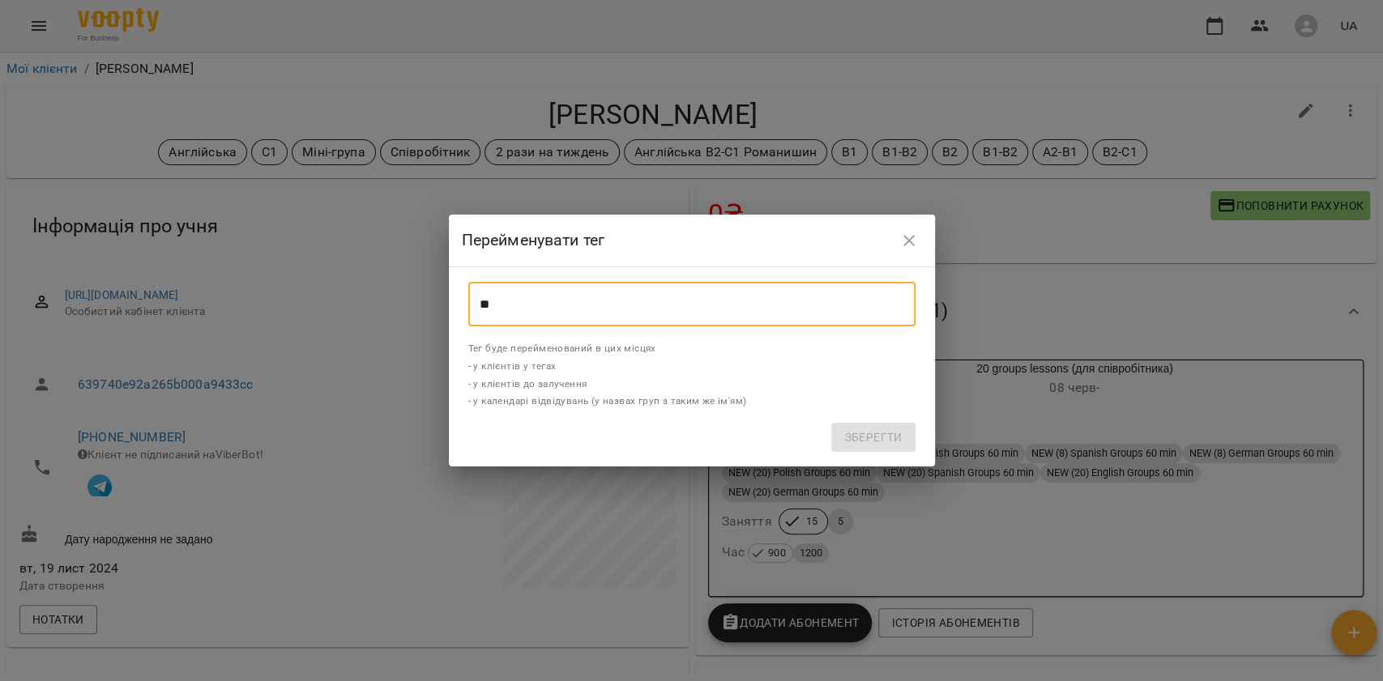
drag, startPoint x: 532, startPoint y: 310, endPoint x: 467, endPoint y: 300, distance: 66.5
click at [467, 300] on div "** ​" at bounding box center [692, 305] width 460 height 58
type input "**"
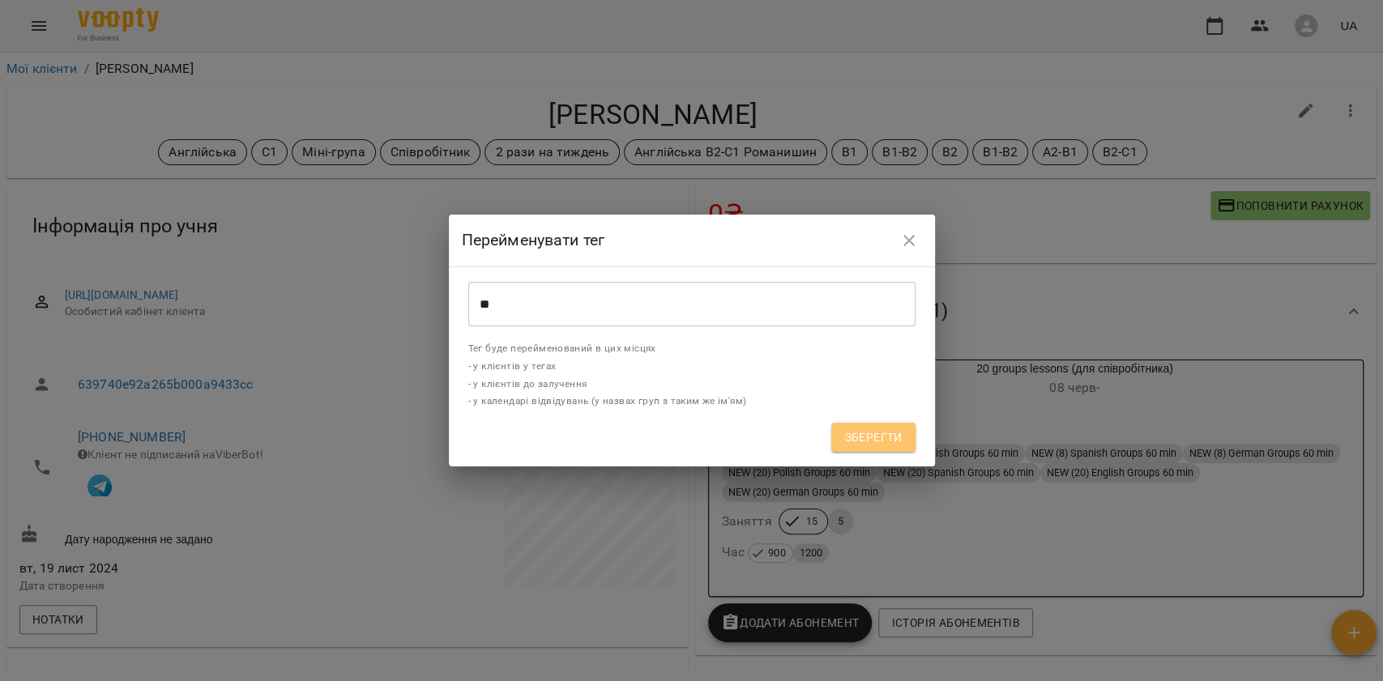
click at [878, 436] on span "Зберегти" at bounding box center [873, 437] width 58 height 19
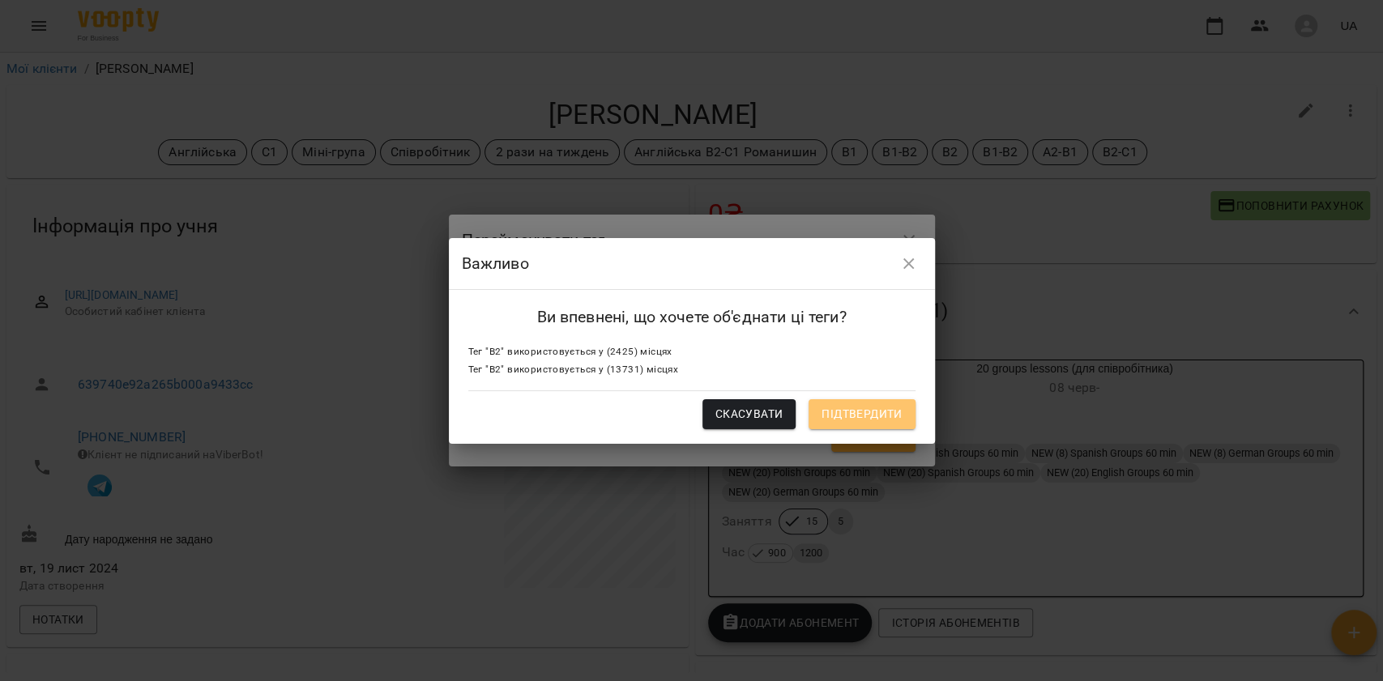
click at [859, 418] on span "Підтвердити" at bounding box center [862, 413] width 80 height 19
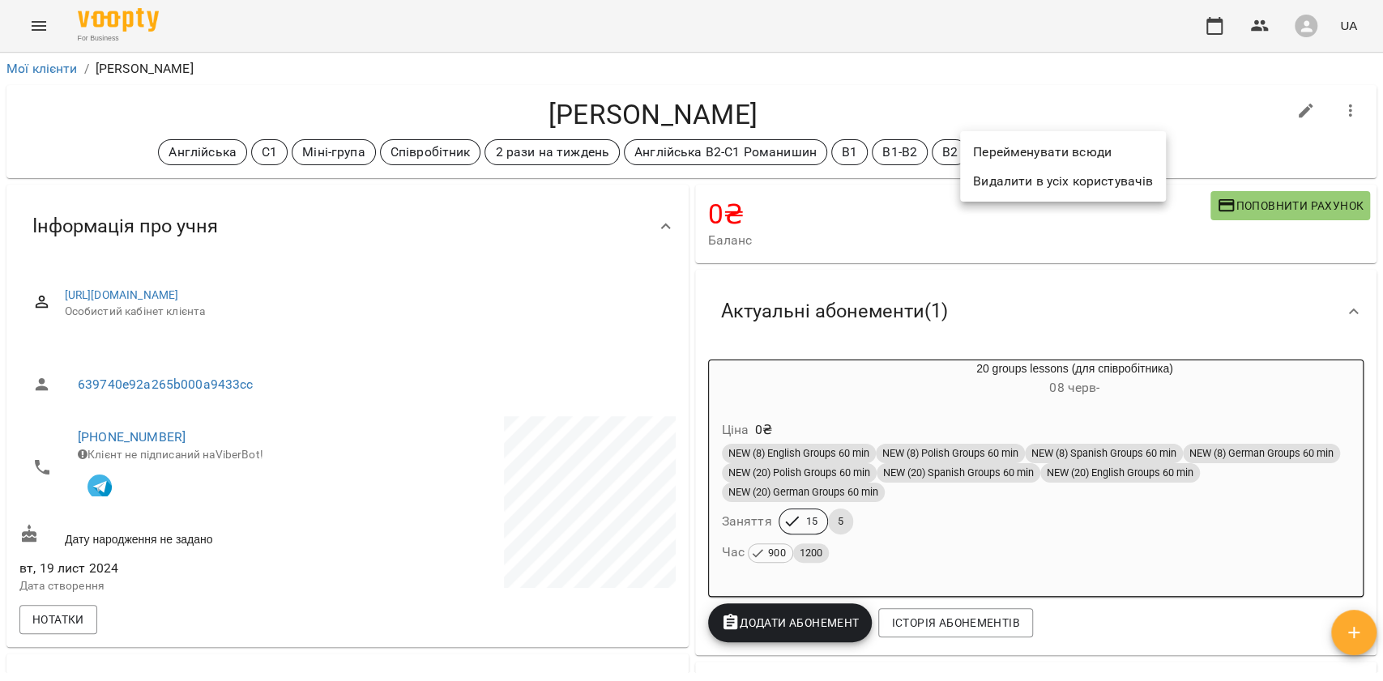
click at [1002, 162] on li "Перейменувати всюди" at bounding box center [1063, 152] width 206 height 29
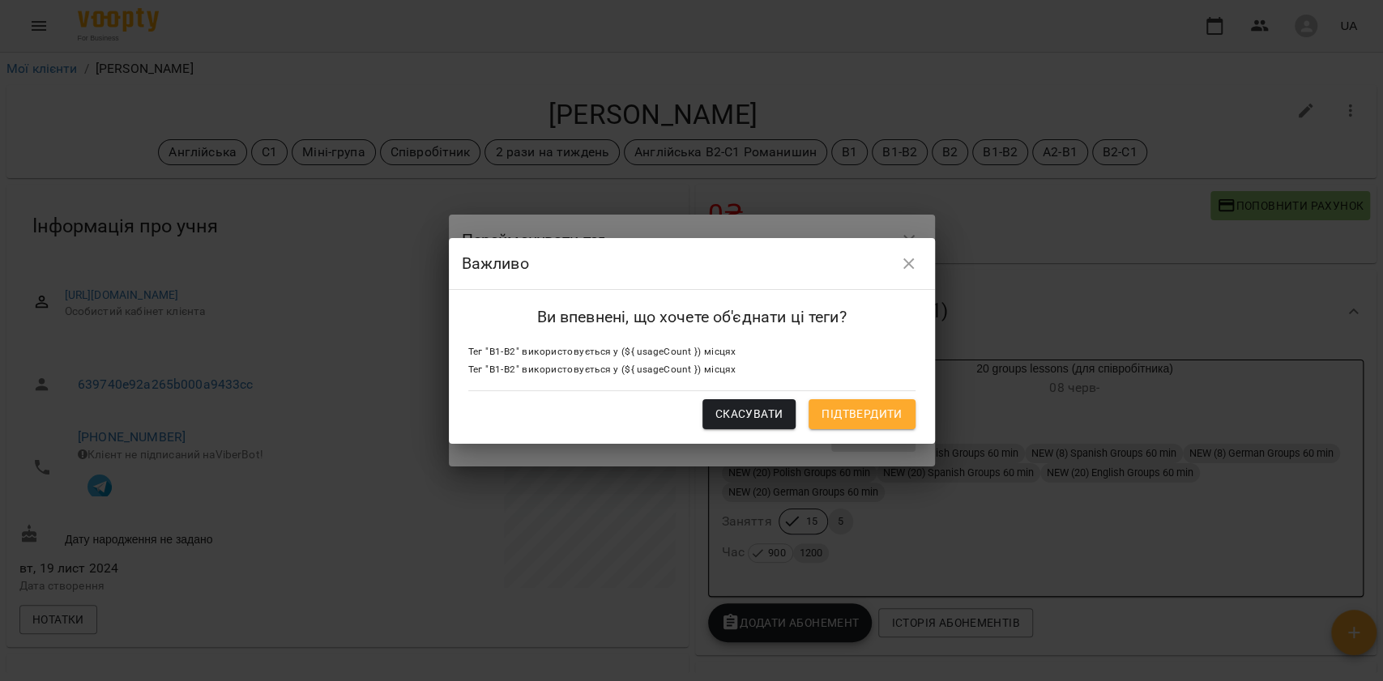
click at [899, 267] on icon "button" at bounding box center [908, 263] width 19 height 19
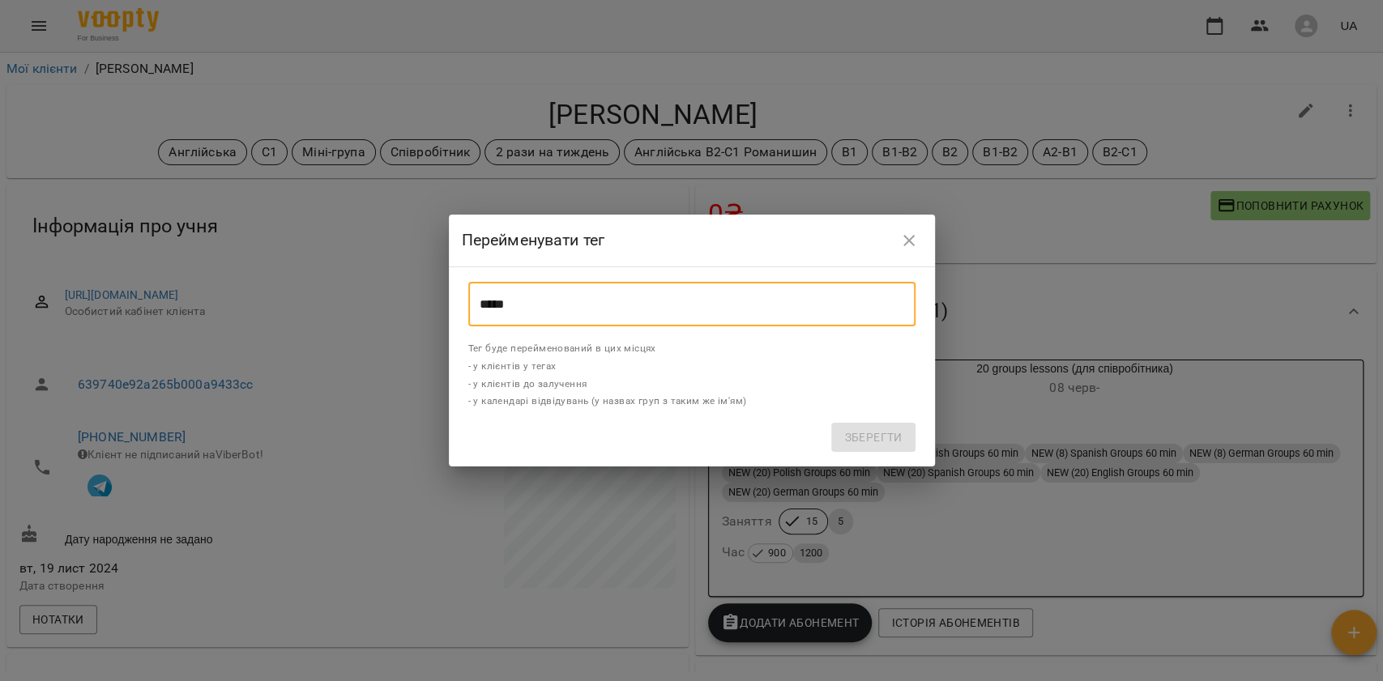
drag, startPoint x: 551, startPoint y: 290, endPoint x: 409, endPoint y: 276, distance: 142.6
click at [409, 276] on div "Перейменувати тег ***** ​ Тег буде перейменований в цих місцях - у клієнтів у т…" at bounding box center [691, 340] width 1383 height 681
type input "*****"
click at [891, 426] on button "Зберегти" at bounding box center [872, 437] width 83 height 29
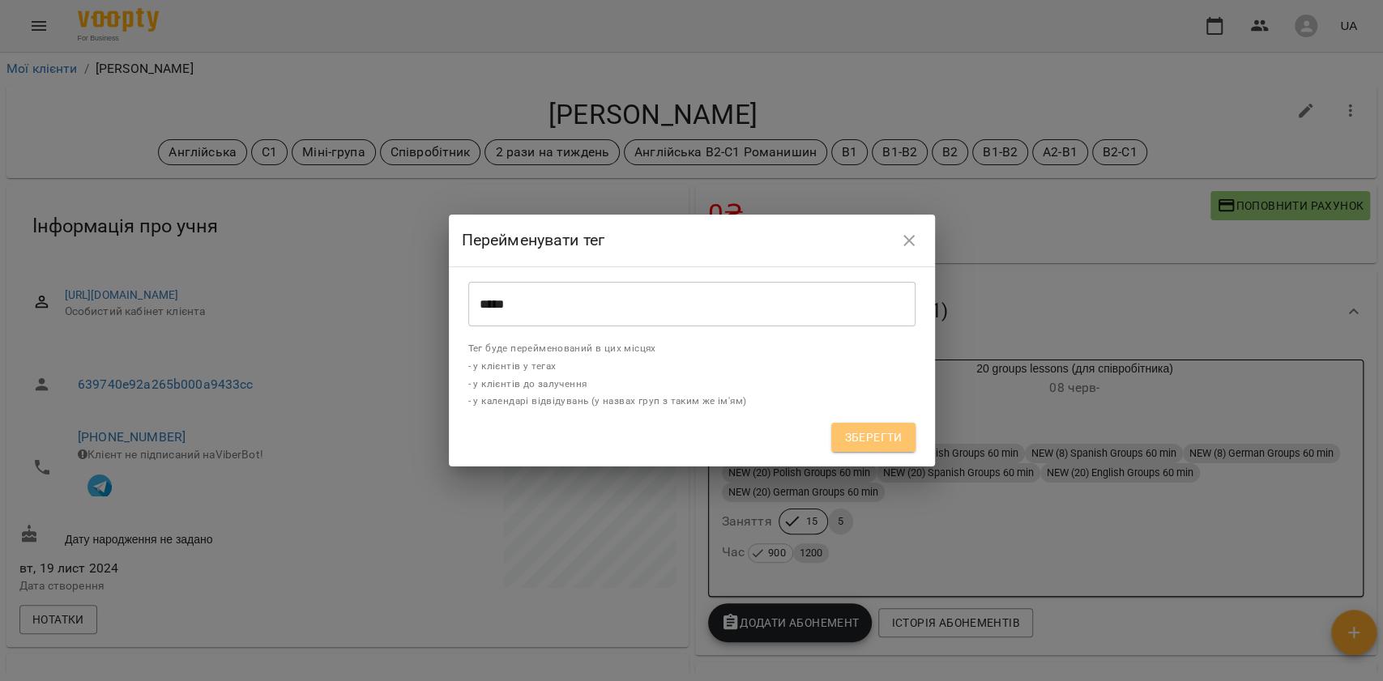
click at [881, 442] on span "Зберегти" at bounding box center [873, 437] width 58 height 19
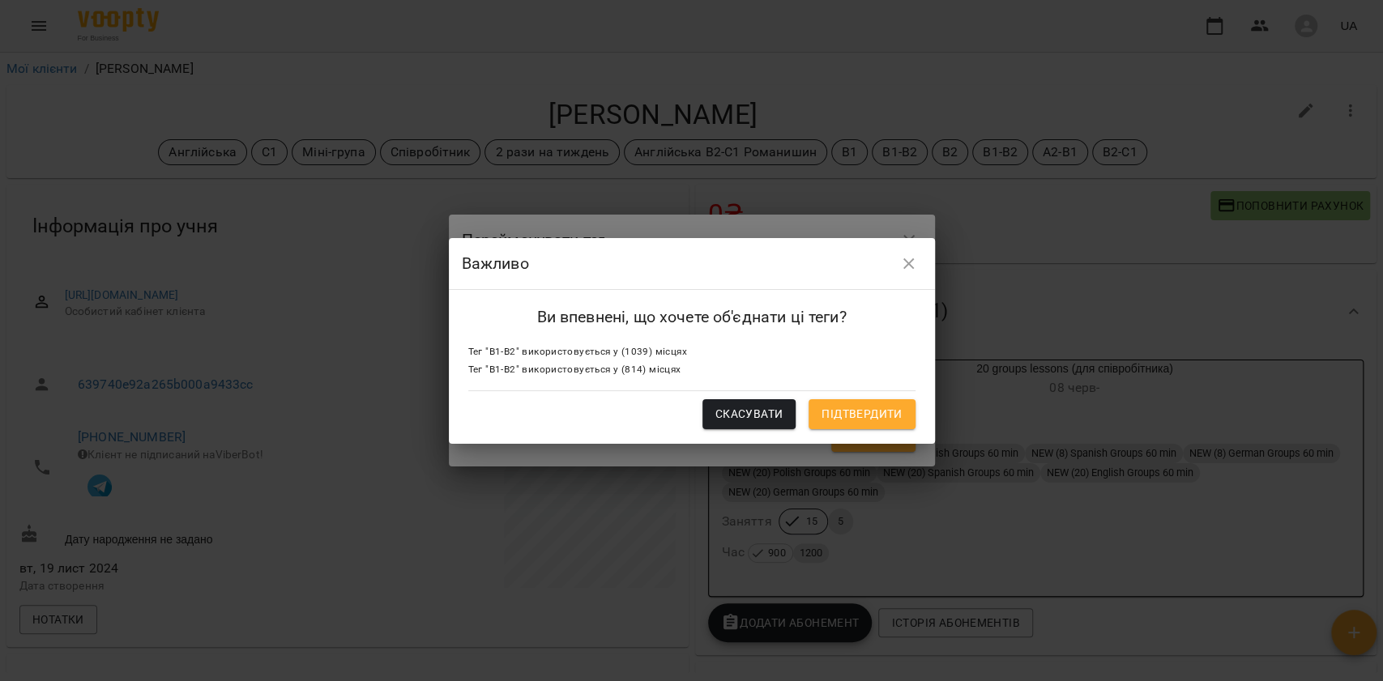
click at [832, 414] on span "Підтвердити" at bounding box center [862, 413] width 80 height 19
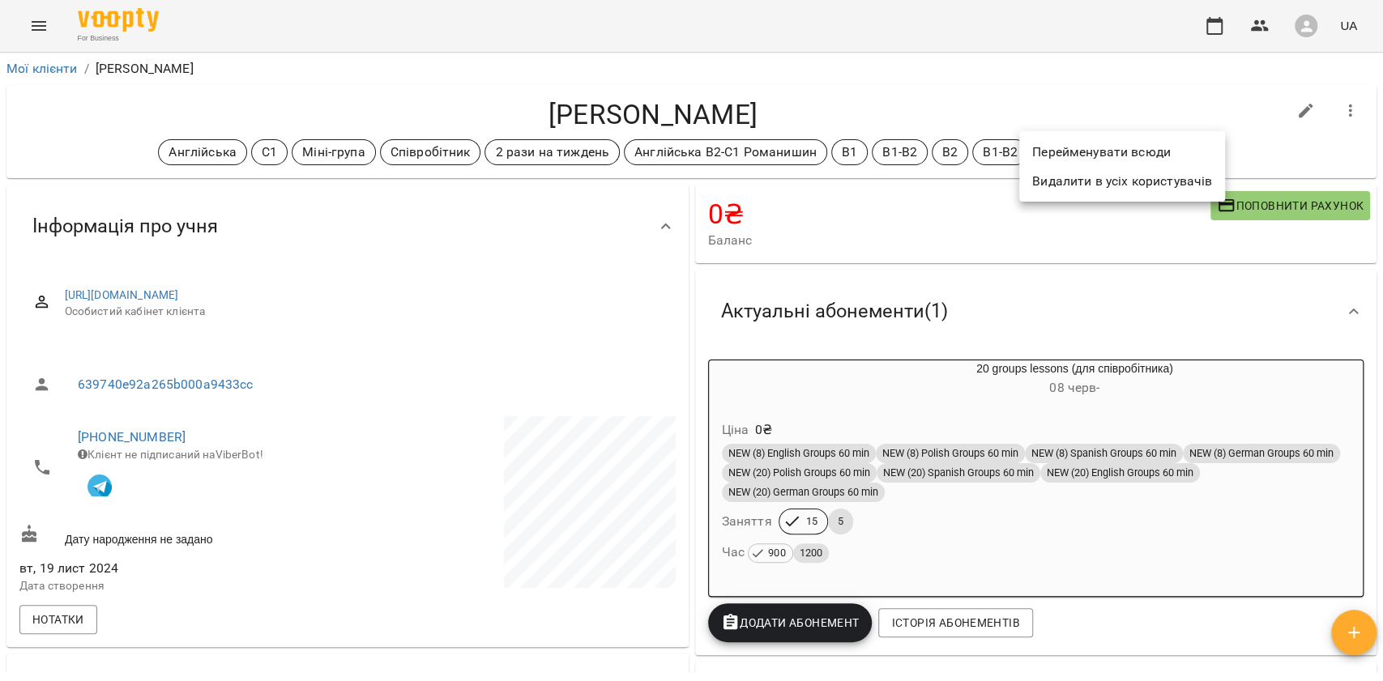
click at [1052, 156] on li "Перейменувати всюди" at bounding box center [1122, 152] width 206 height 29
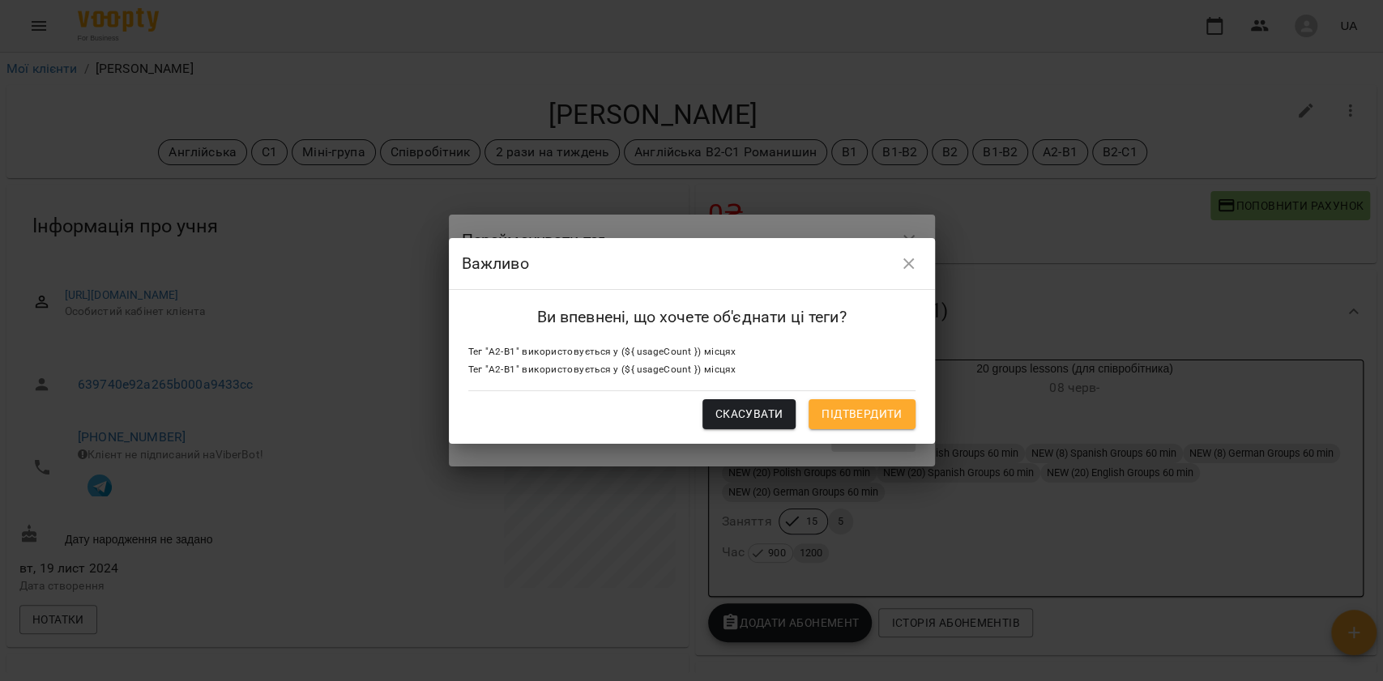
click at [919, 259] on button "button" at bounding box center [909, 264] width 39 height 39
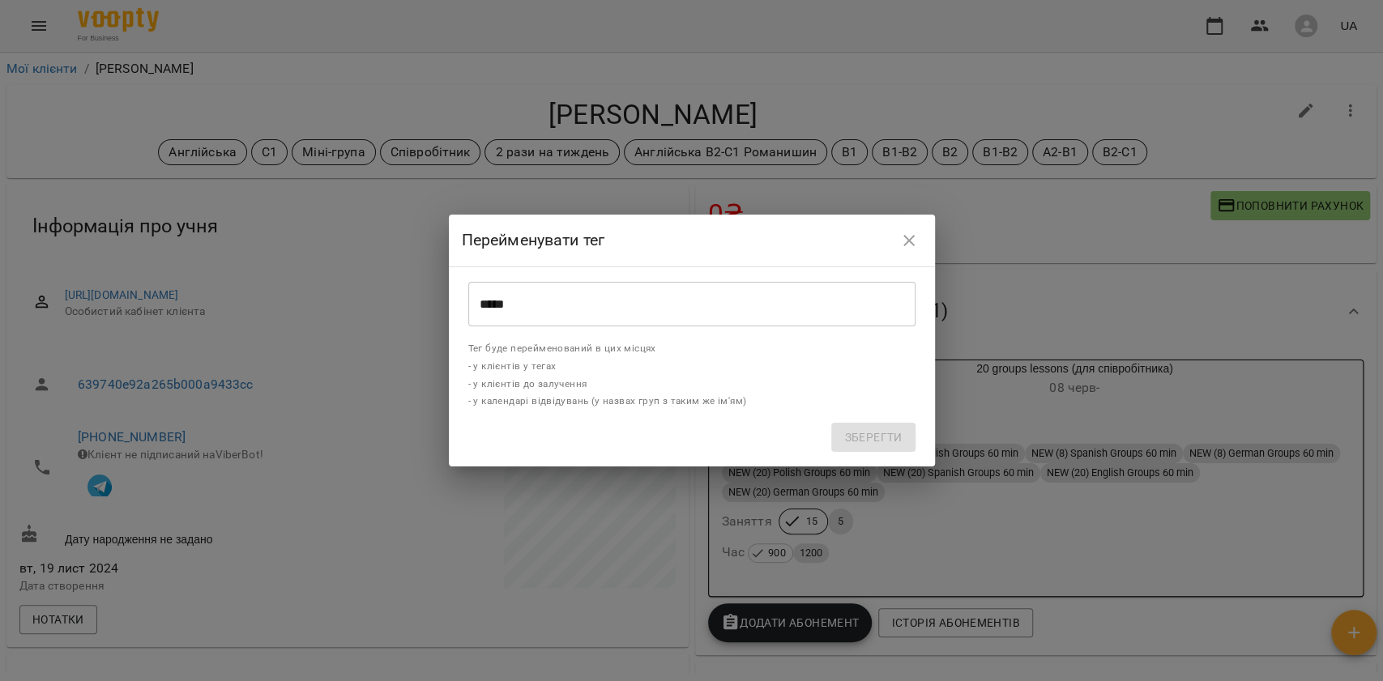
click at [582, 284] on input "*****" at bounding box center [691, 304] width 447 height 45
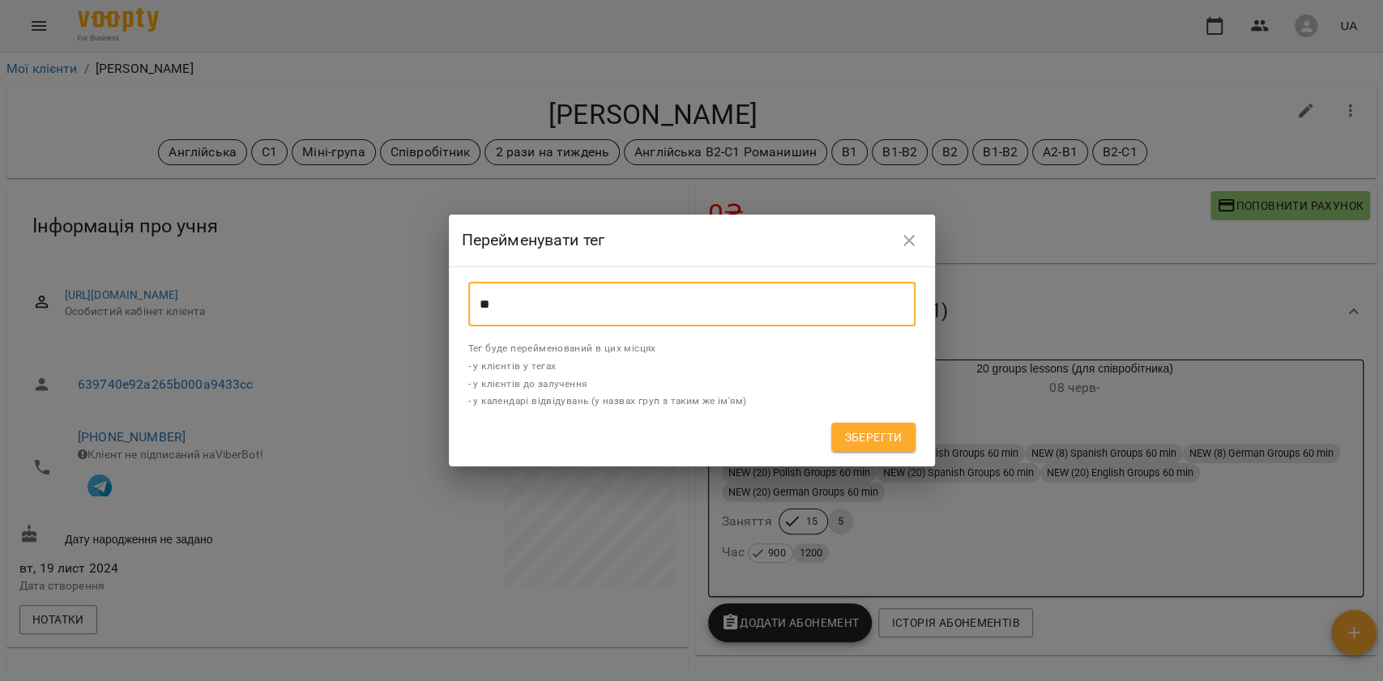
type input "*"
type input "*****"
click at [857, 447] on span "Зберегти" at bounding box center [873, 437] width 58 height 19
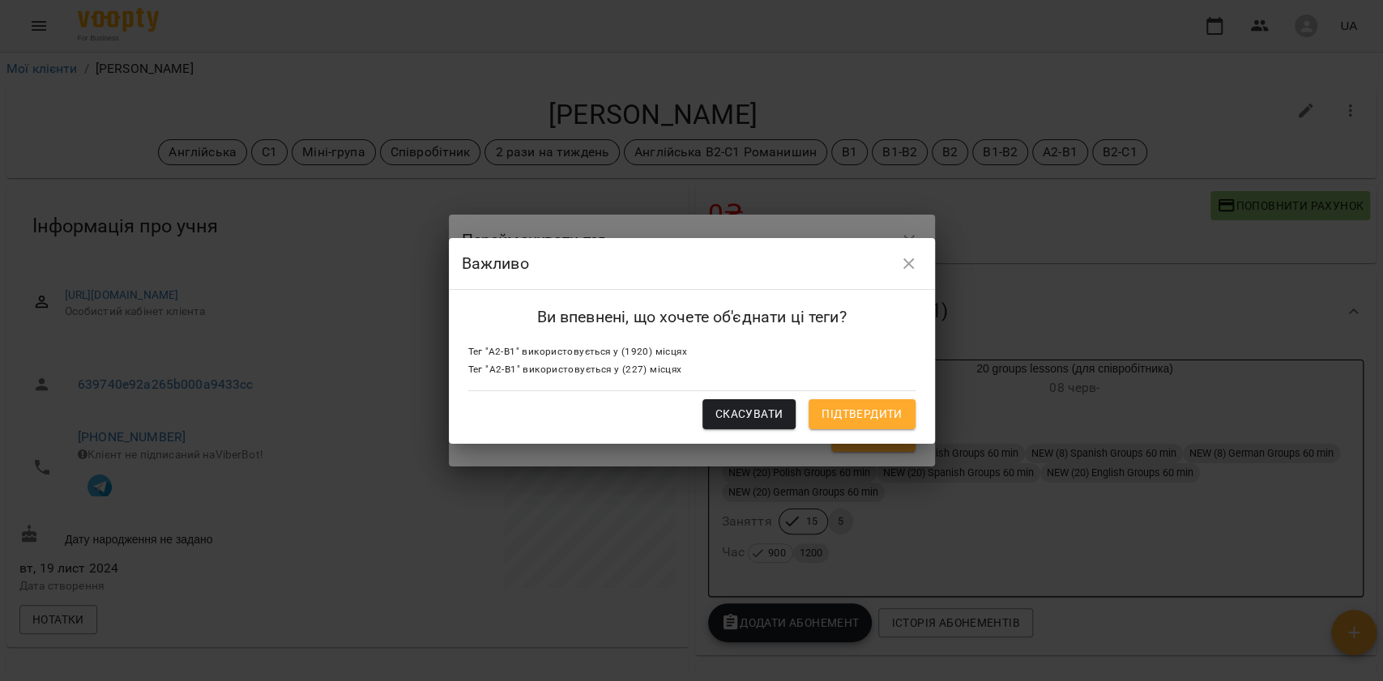
click at [882, 419] on span "Підтвердити" at bounding box center [862, 413] width 80 height 19
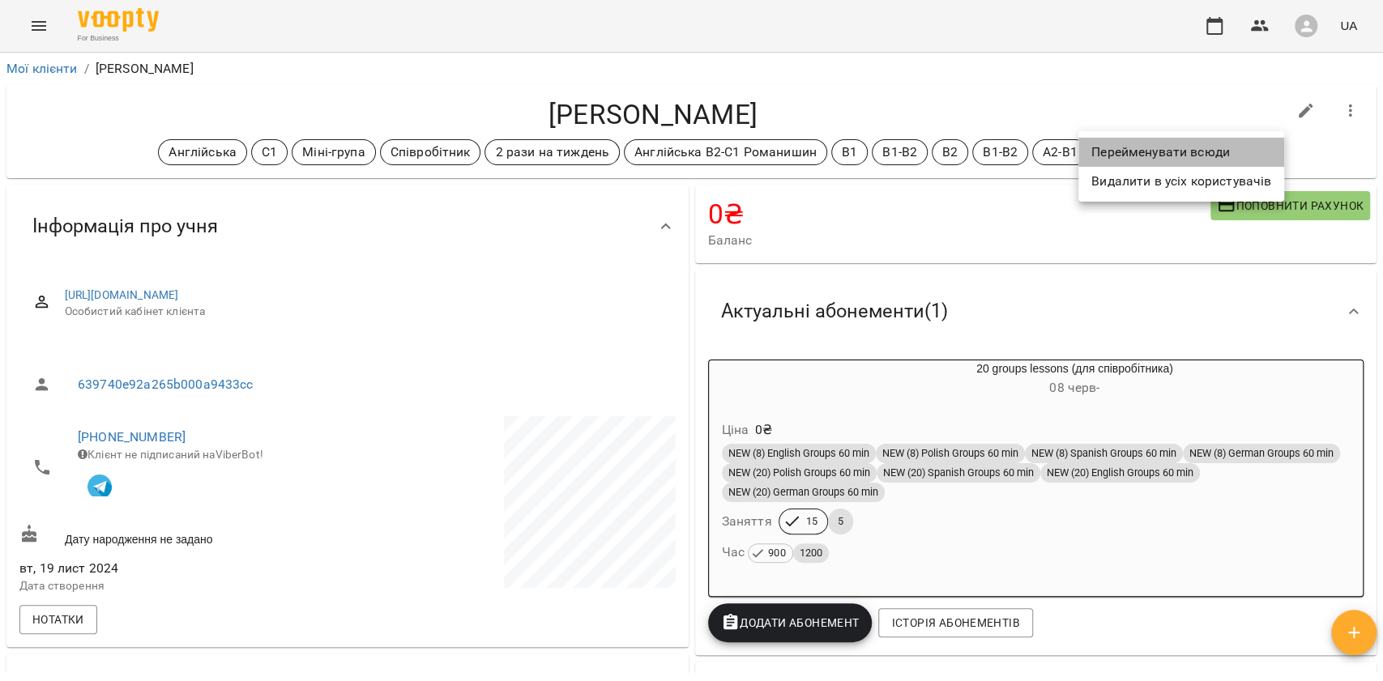
click at [1131, 158] on li "Перейменувати всюди" at bounding box center [1182, 152] width 206 height 29
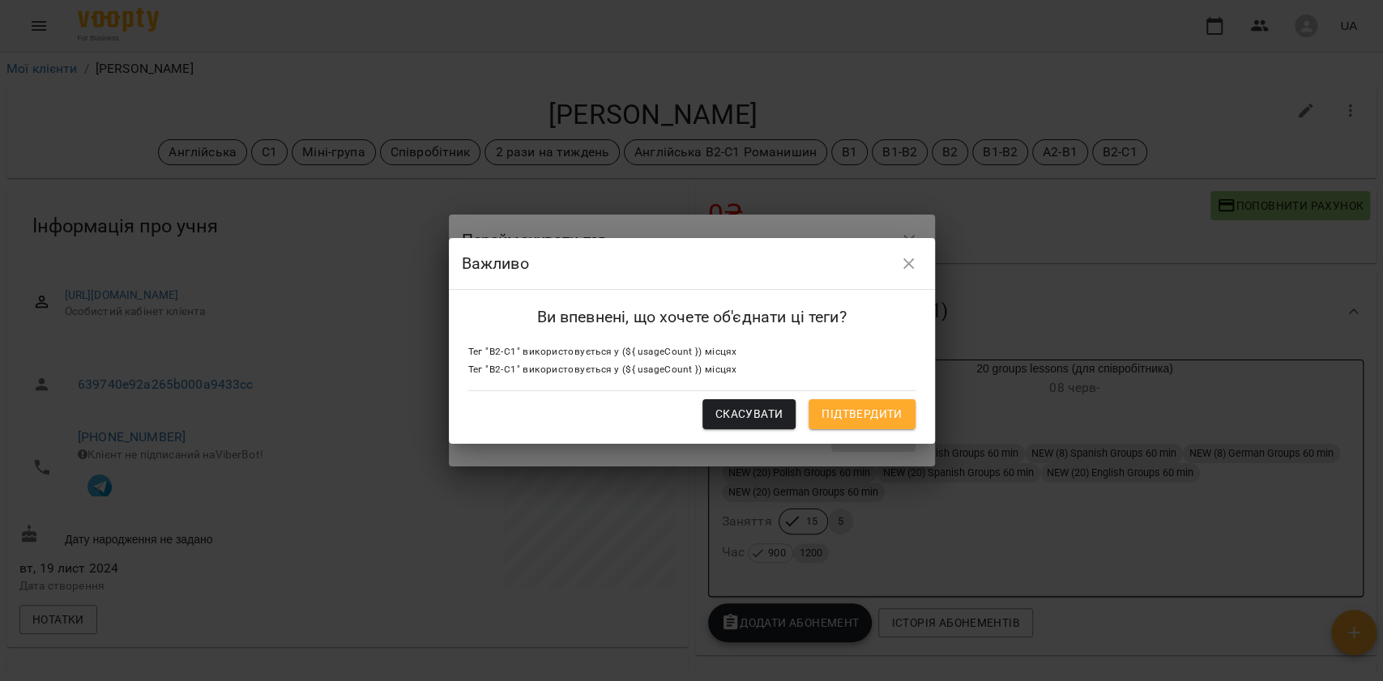
click at [923, 260] on button "button" at bounding box center [909, 264] width 39 height 39
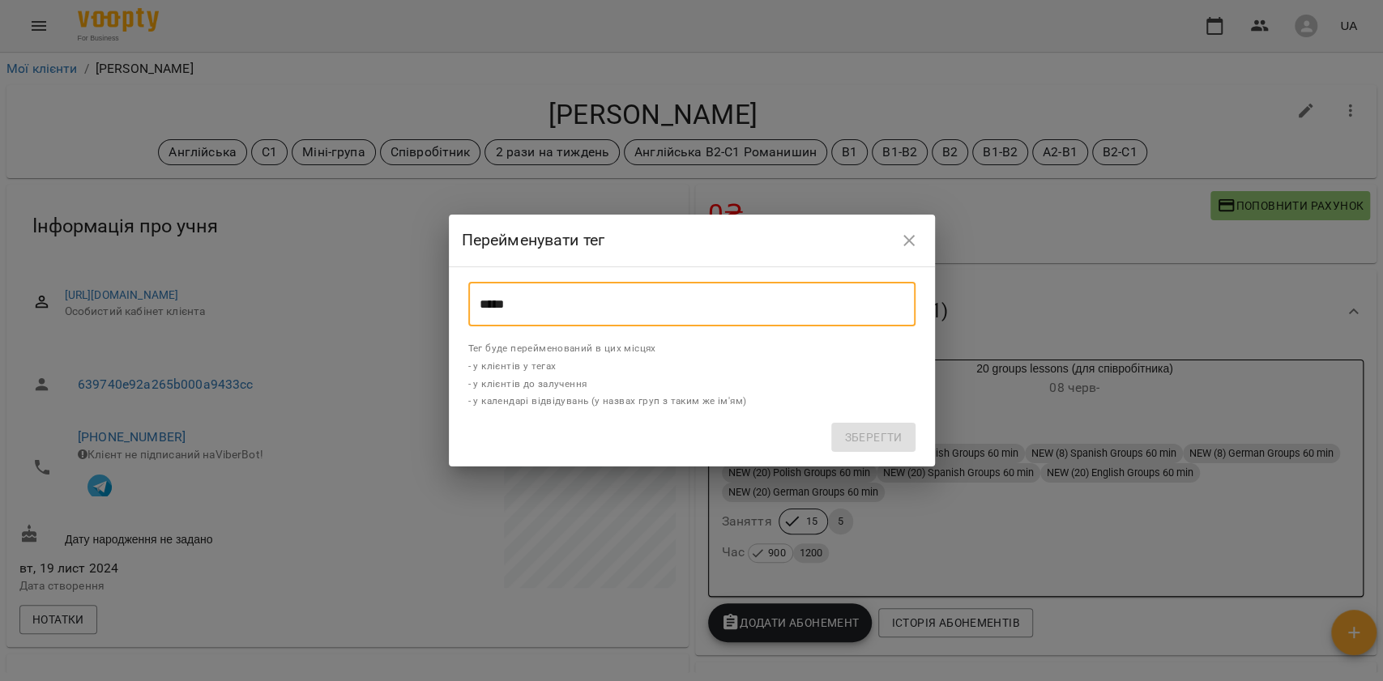
drag, startPoint x: 618, startPoint y: 297, endPoint x: 459, endPoint y: 285, distance: 160.1
click at [459, 285] on div "***** ​ Тег буде перейменований в цих місцях - у клієнтів у тегах - у клієнтів …" at bounding box center [692, 366] width 486 height 199
type input "*****"
click at [857, 441] on span "Зберегти" at bounding box center [873, 437] width 58 height 19
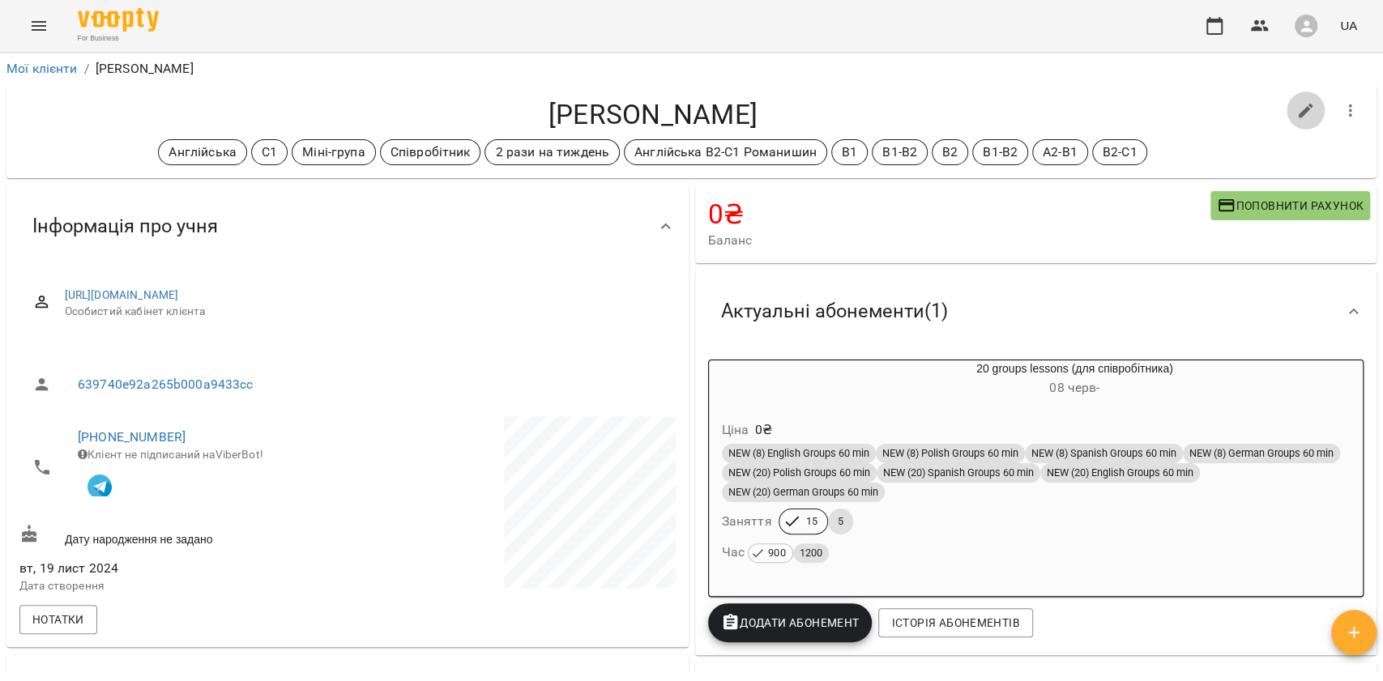
click at [1296, 112] on icon "button" at bounding box center [1305, 110] width 19 height 19
select select "**"
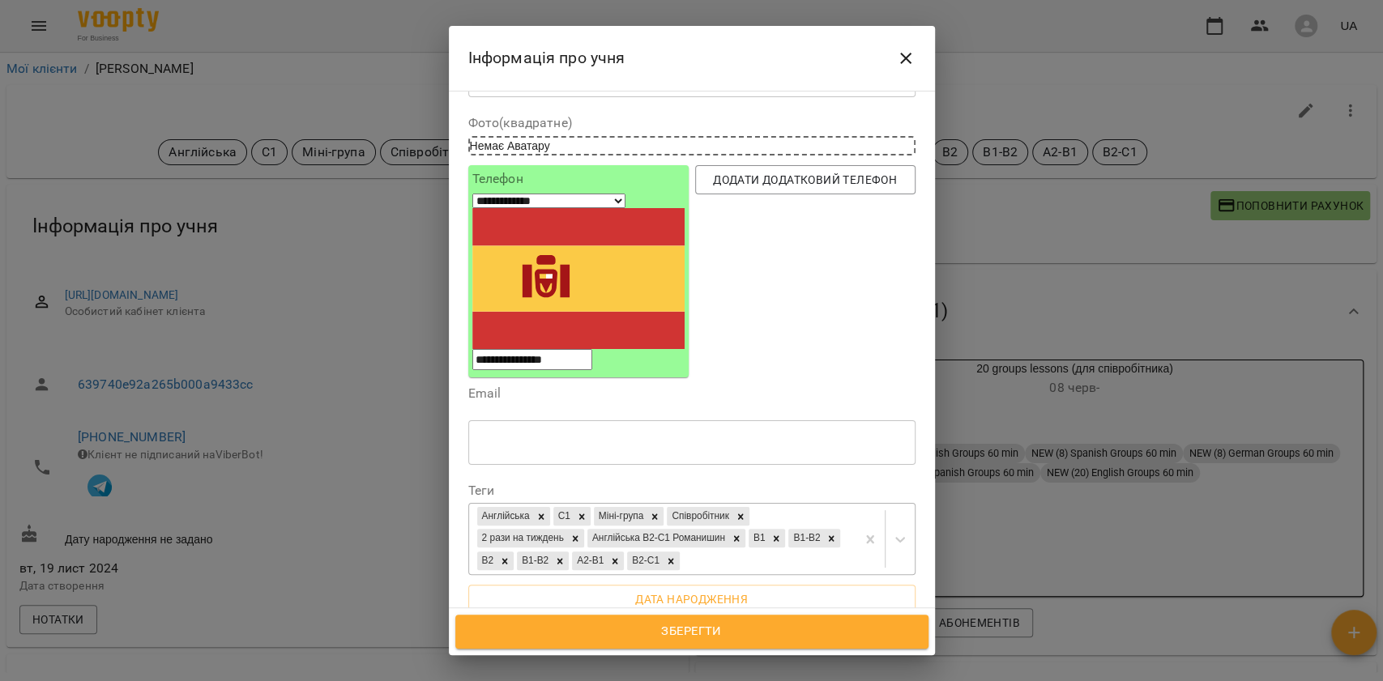
scroll to position [108, 0]
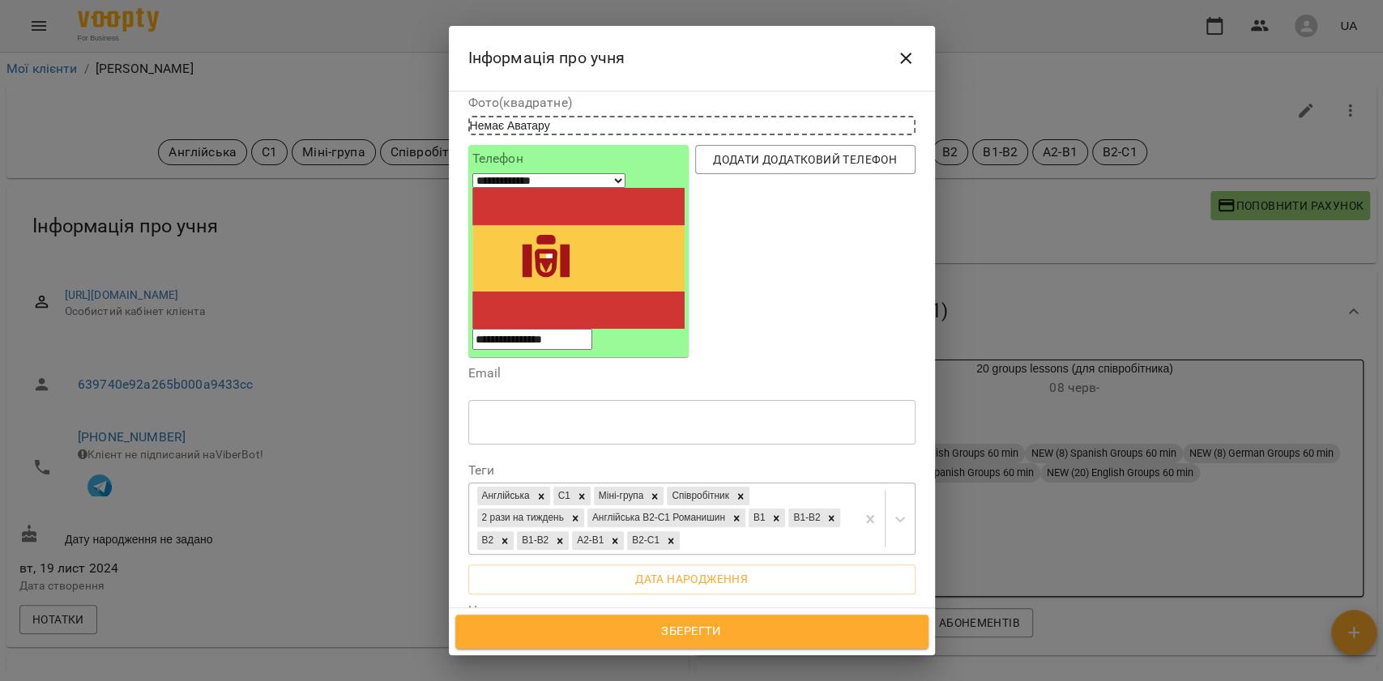
click at [677, 536] on icon at bounding box center [670, 541] width 11 height 11
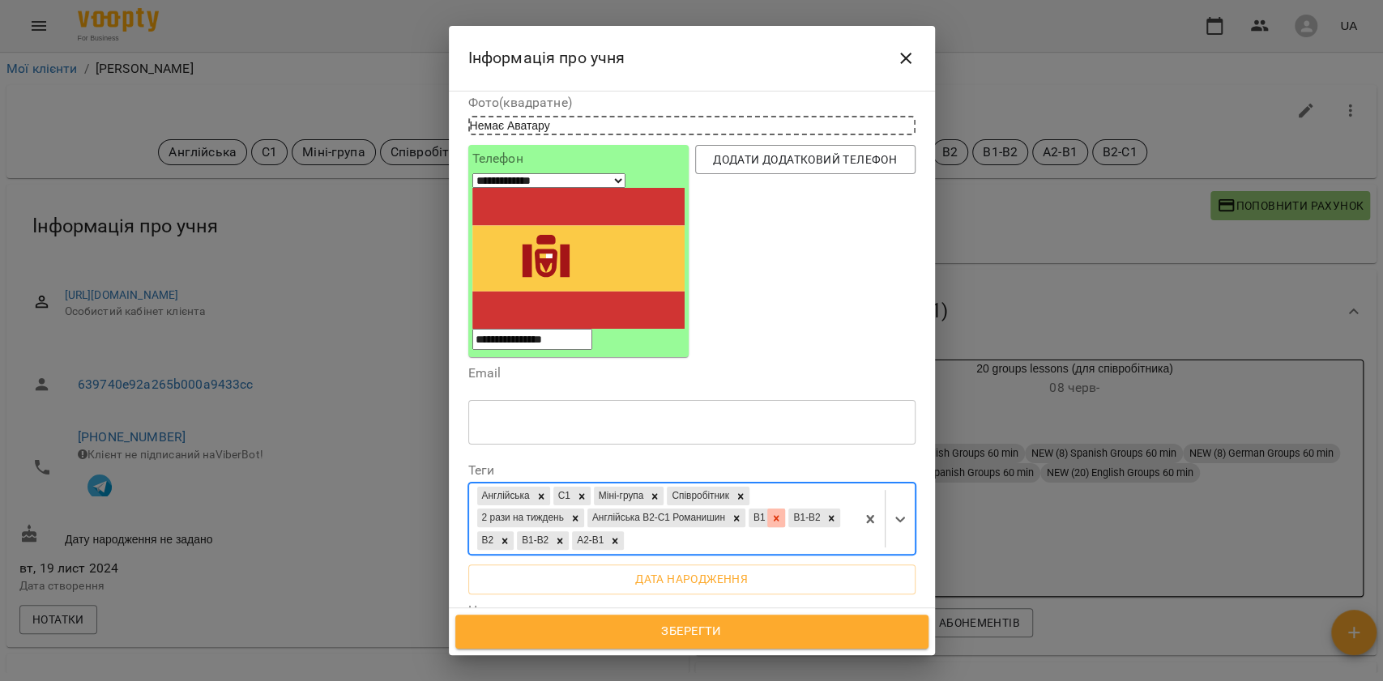
click at [782, 513] on icon at bounding box center [776, 518] width 11 height 11
click at [676, 536] on icon at bounding box center [669, 541] width 11 height 11
click at [621, 536] on icon at bounding box center [614, 541] width 11 height 11
click at [566, 536] on icon at bounding box center [559, 541] width 11 height 11
click at [526, 536] on icon at bounding box center [520, 541] width 11 height 11
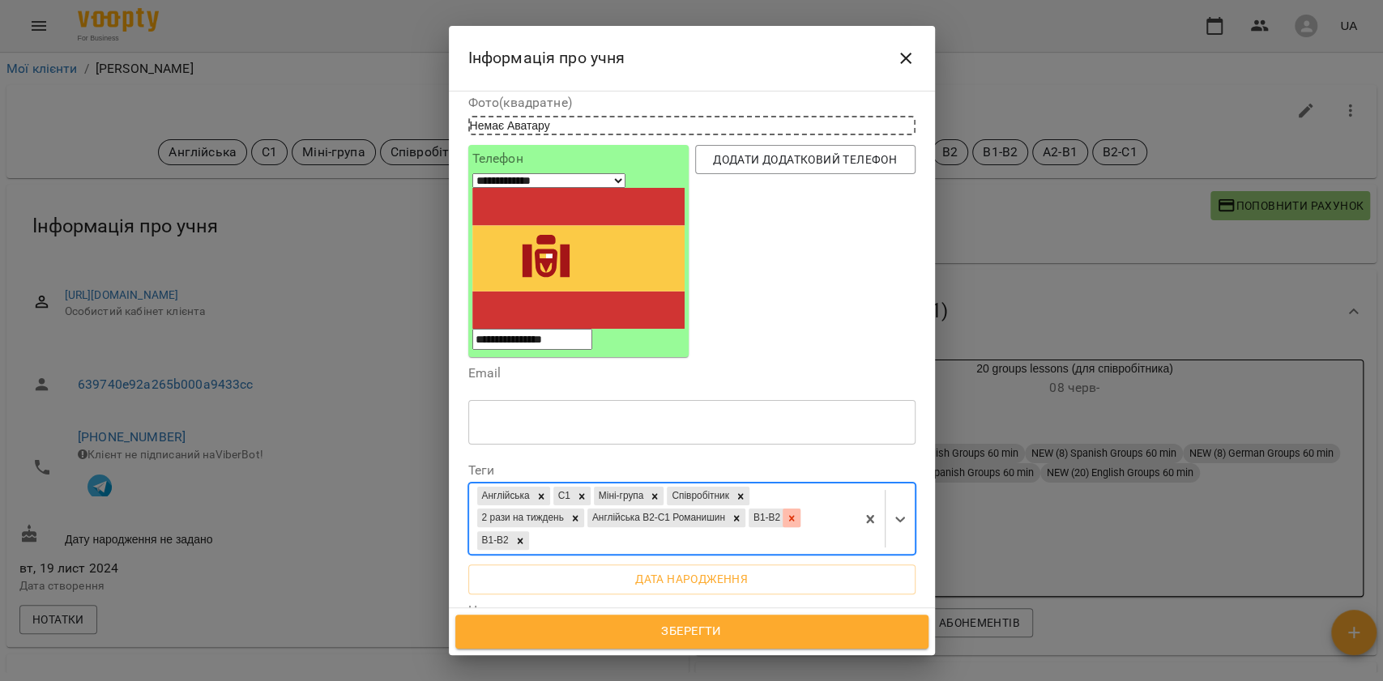
click at [789, 515] on icon at bounding box center [792, 518] width 6 height 6
click at [529, 532] on div at bounding box center [520, 541] width 18 height 19
click at [789, 515] on icon at bounding box center [792, 518] width 6 height 6
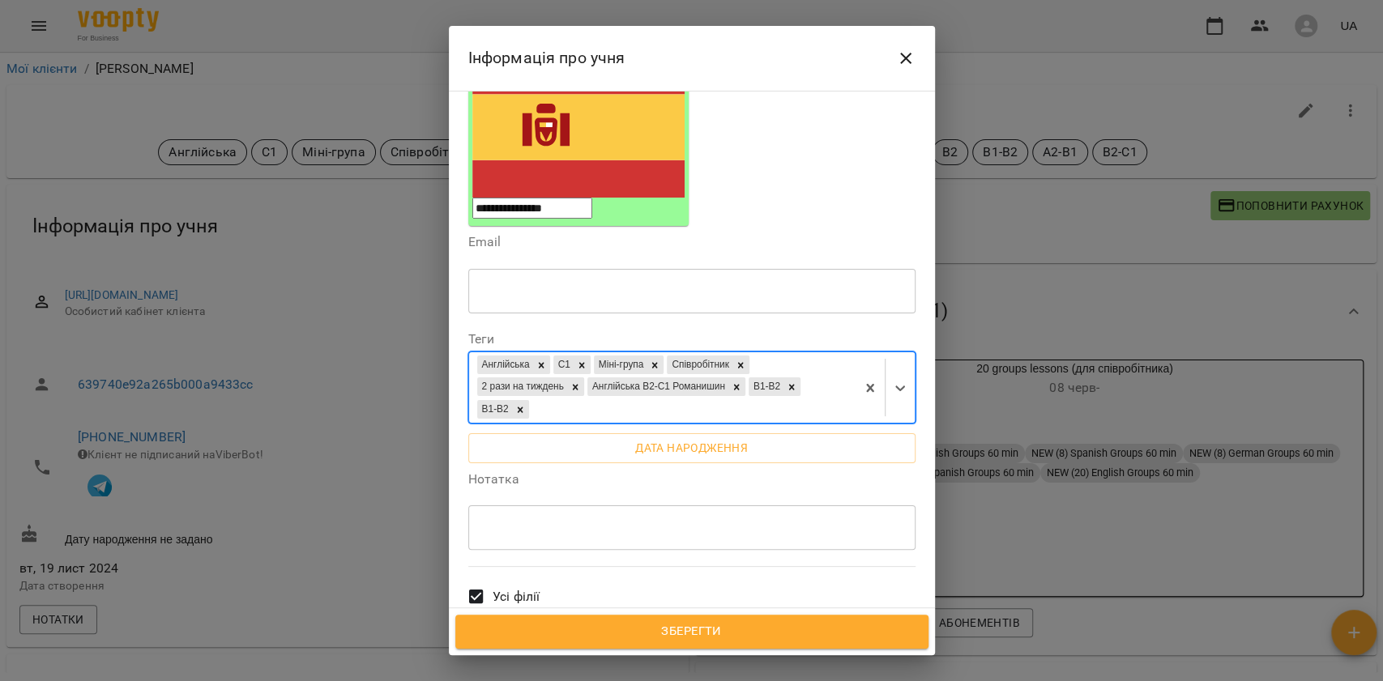
scroll to position [432, 0]
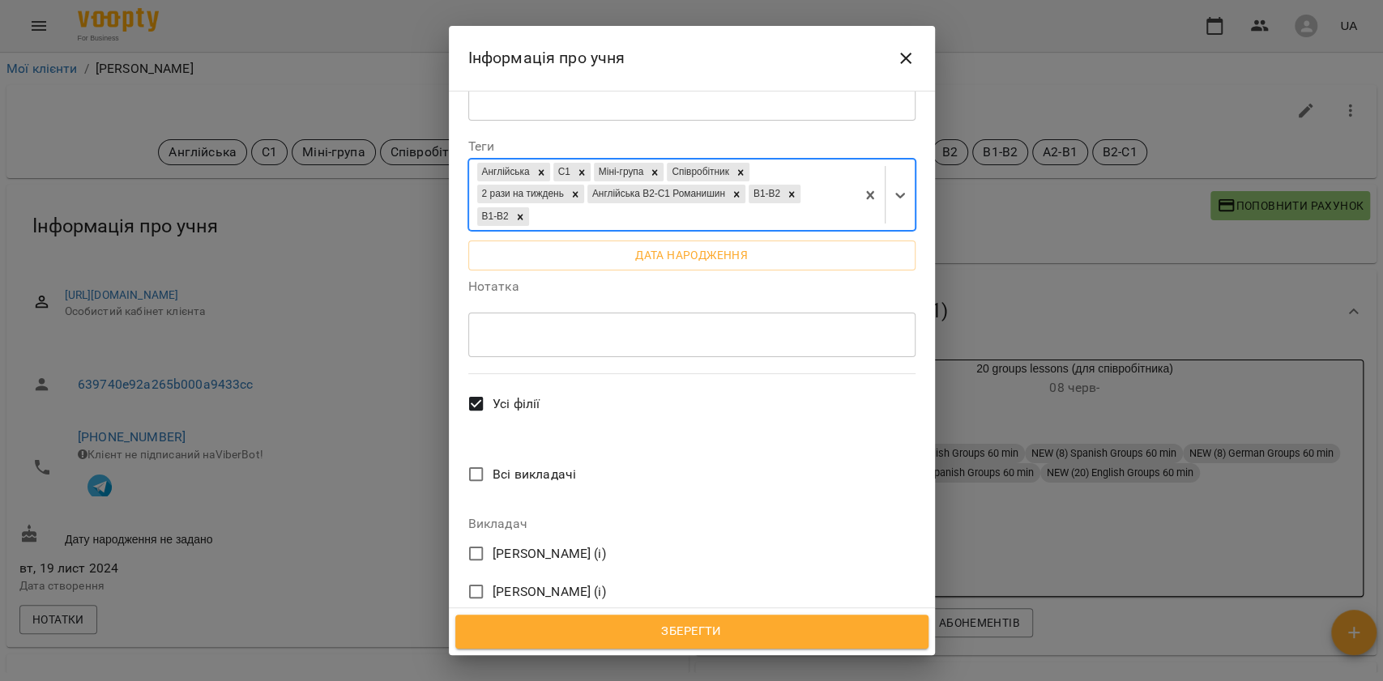
click at [718, 629] on span "Зберегти" at bounding box center [692, 632] width 438 height 21
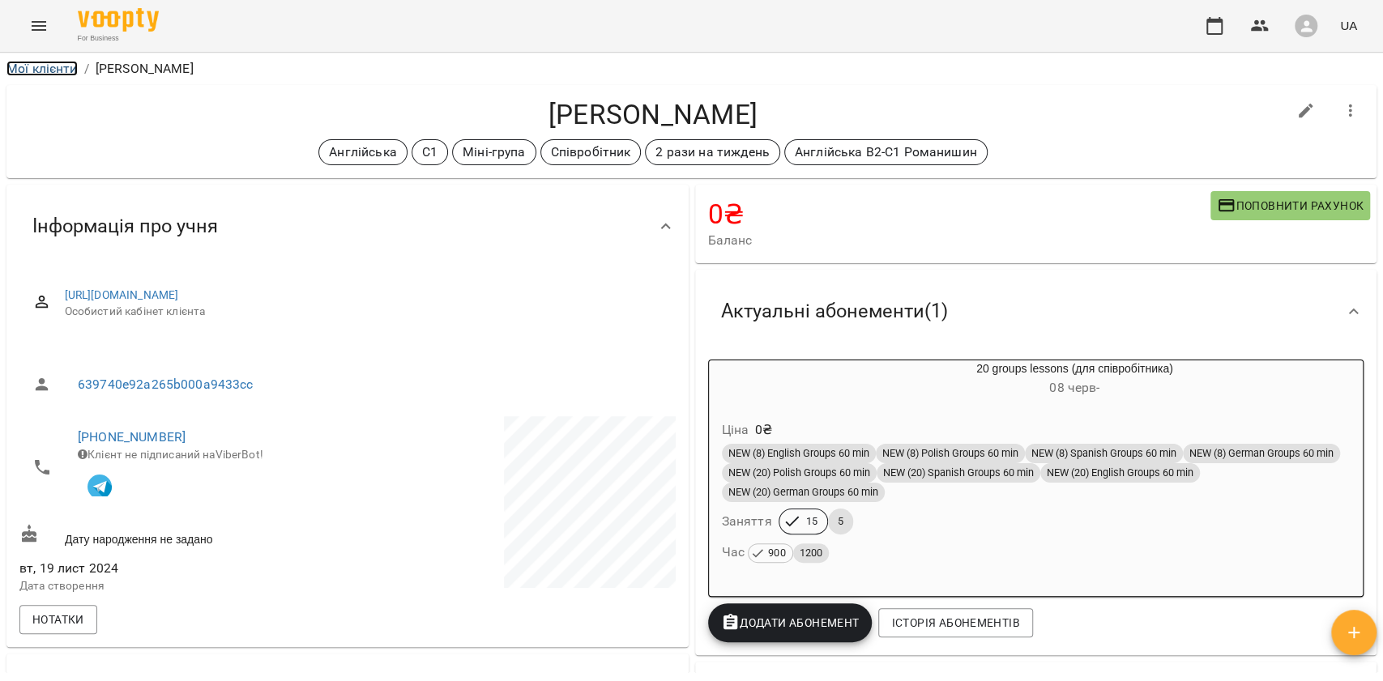
click at [65, 69] on link "Мої клієнти" at bounding box center [41, 68] width 71 height 15
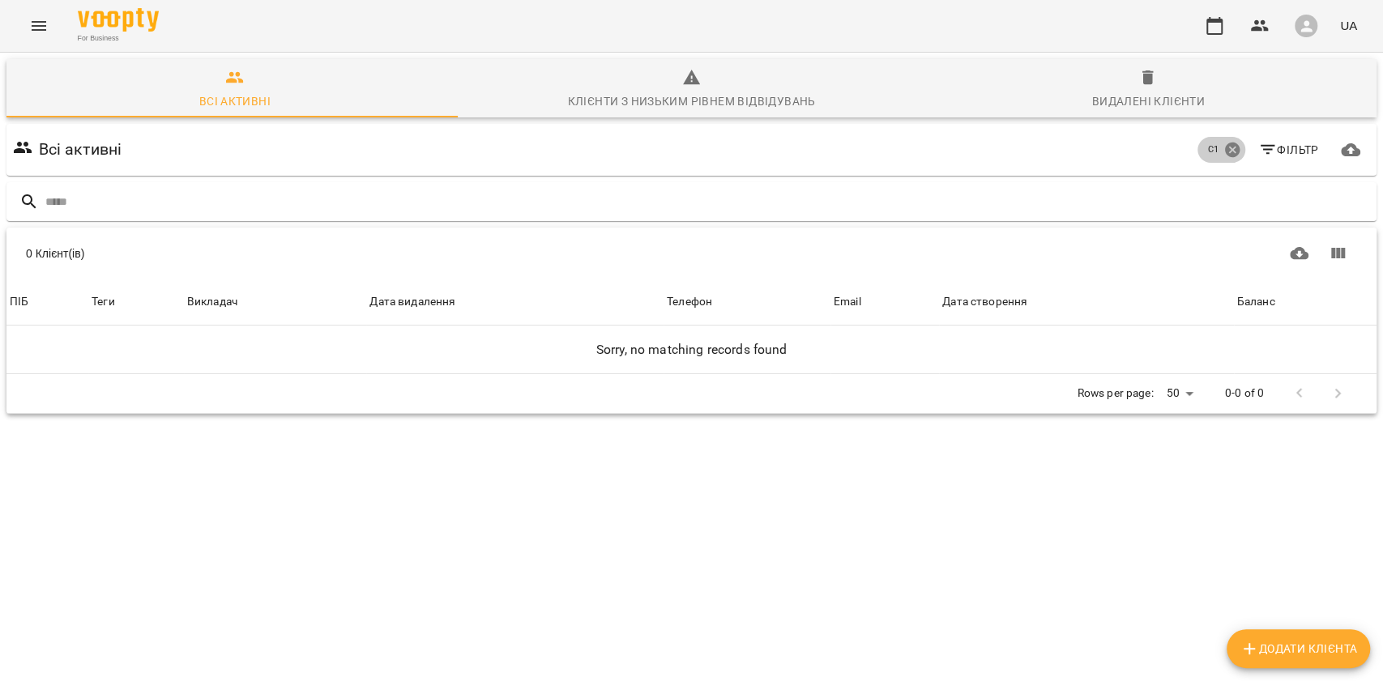
click at [1224, 151] on icon at bounding box center [1233, 150] width 18 height 18
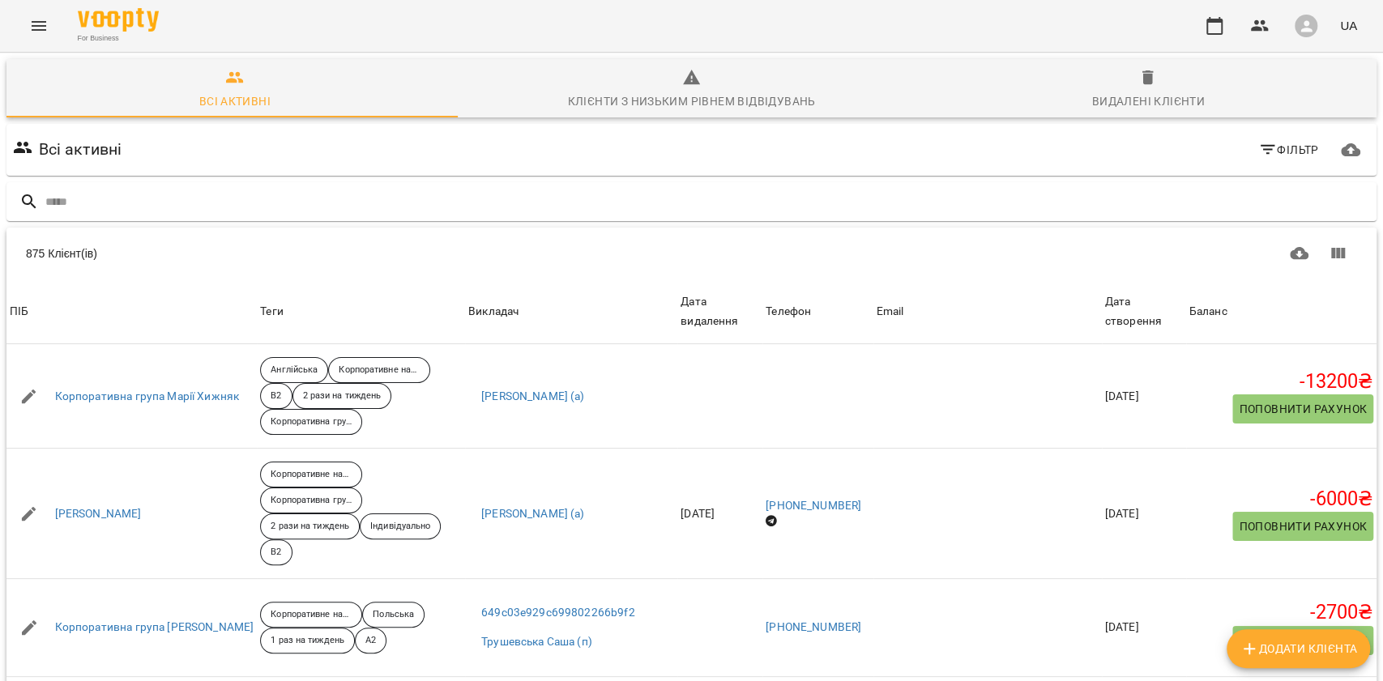
click at [1277, 152] on span "Фільтр" at bounding box center [1288, 149] width 61 height 19
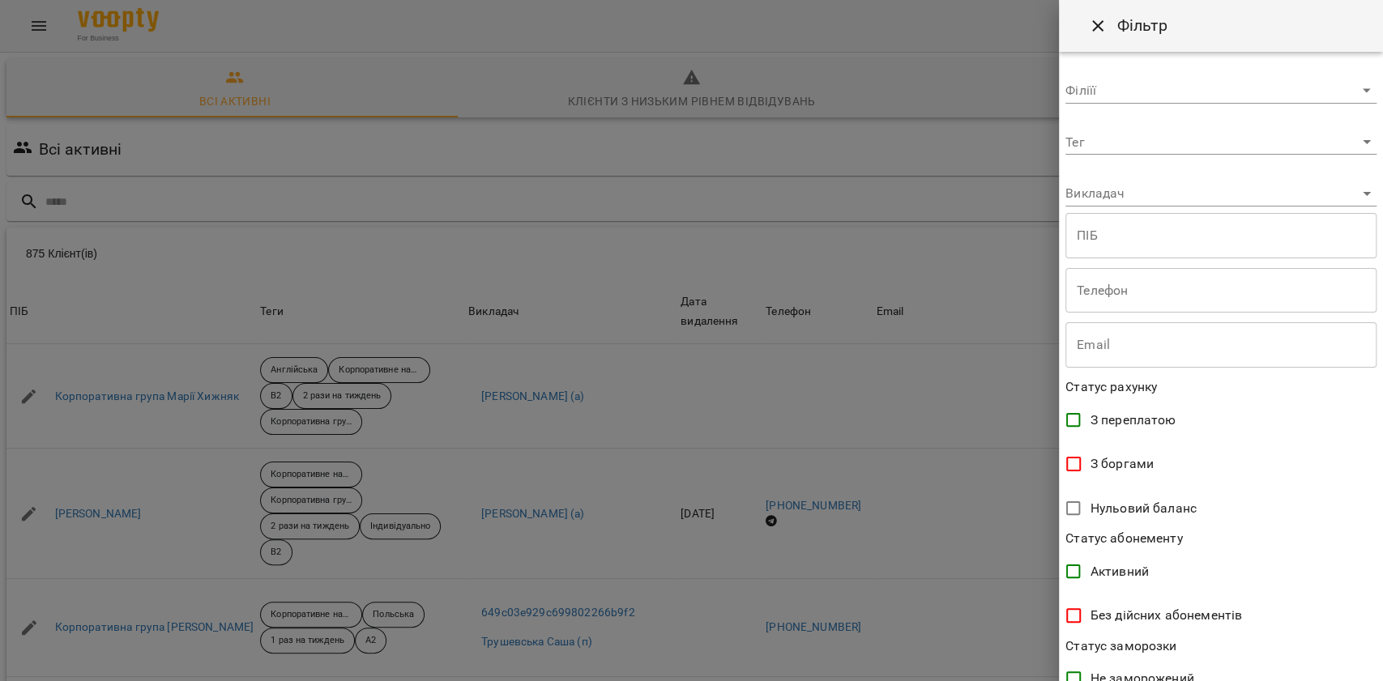
click at [1117, 134] on body "For Business UA Всі активні Клієнти з низьким рівнем відвідувань Видалені клієн…" at bounding box center [691, 422] width 1383 height 844
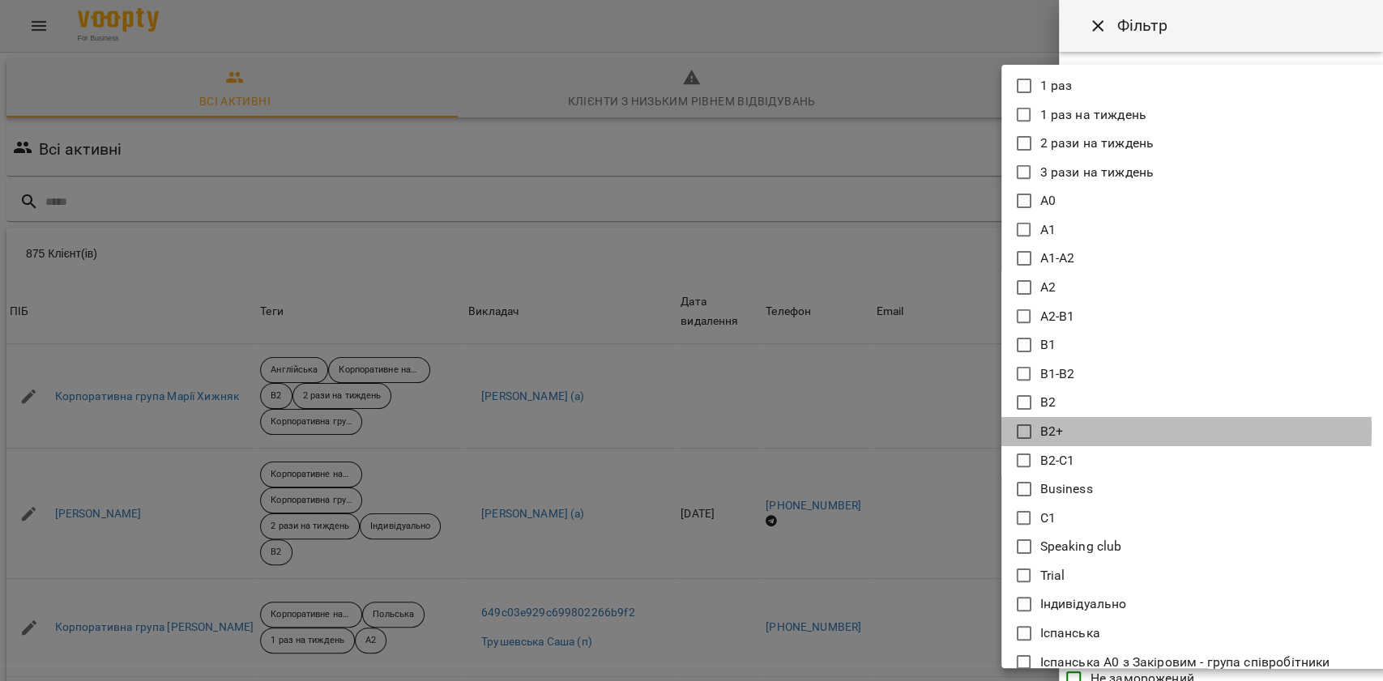
click at [1098, 430] on li "B2+" at bounding box center [1196, 431] width 389 height 29
type input "***"
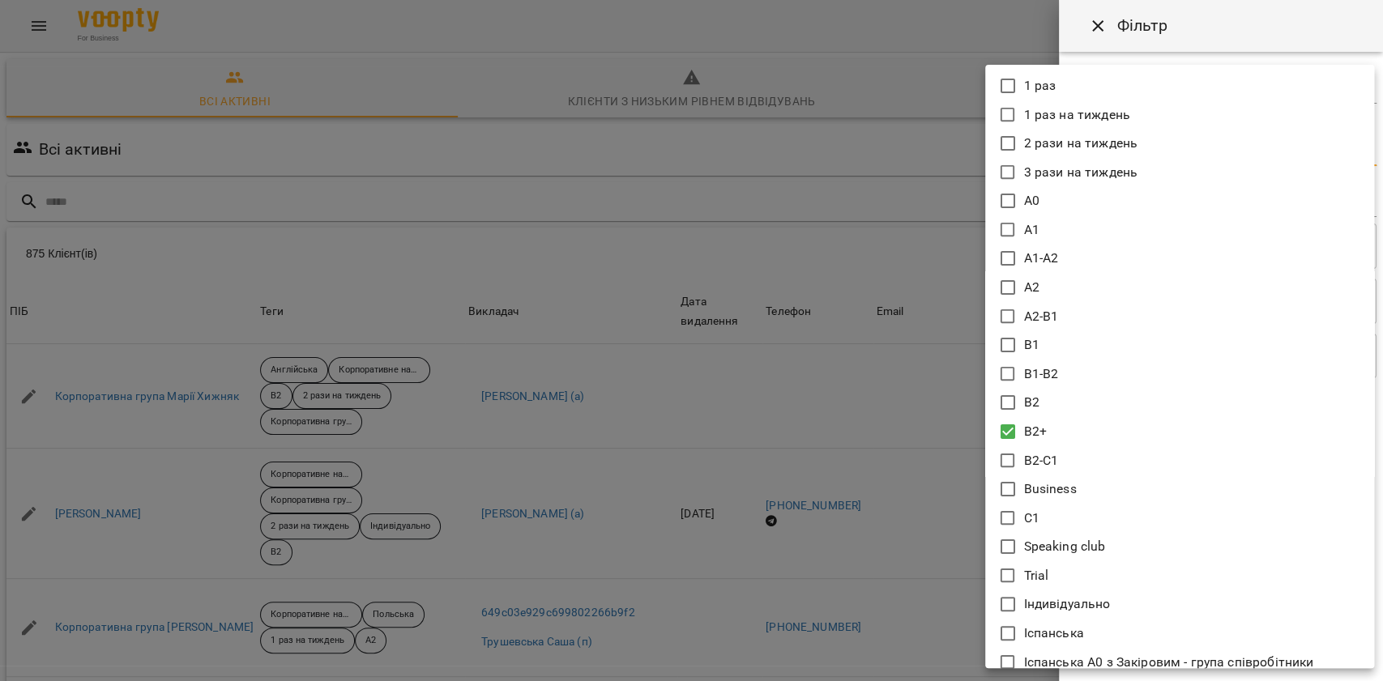
click at [878, 584] on div at bounding box center [691, 340] width 1383 height 681
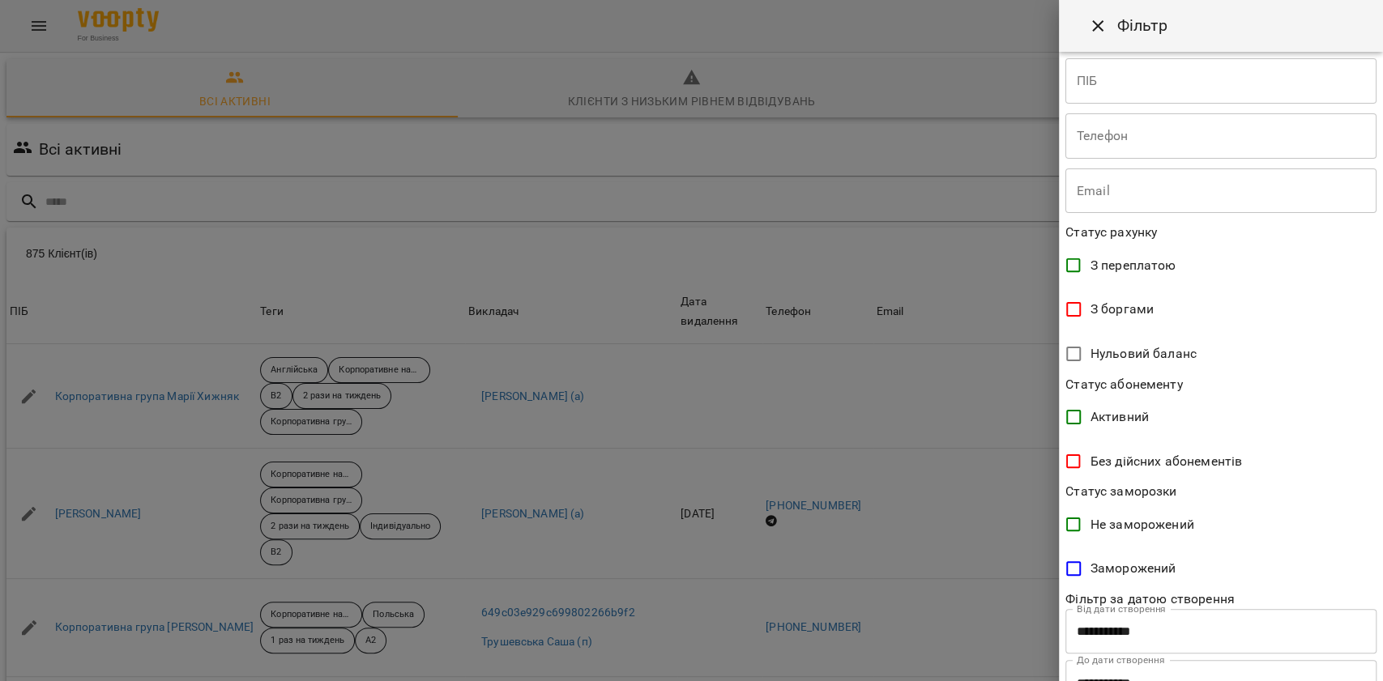
scroll to position [231, 0]
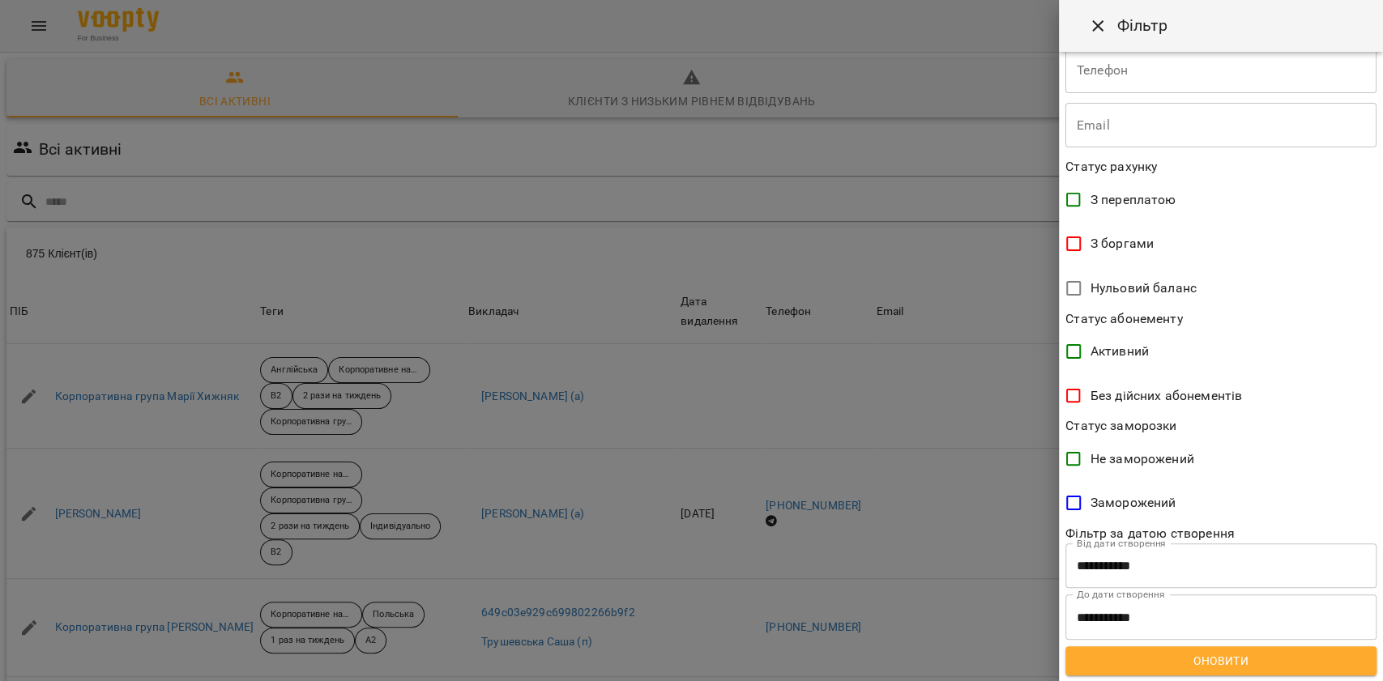
click at [1165, 662] on span "Оновити" at bounding box center [1221, 660] width 285 height 19
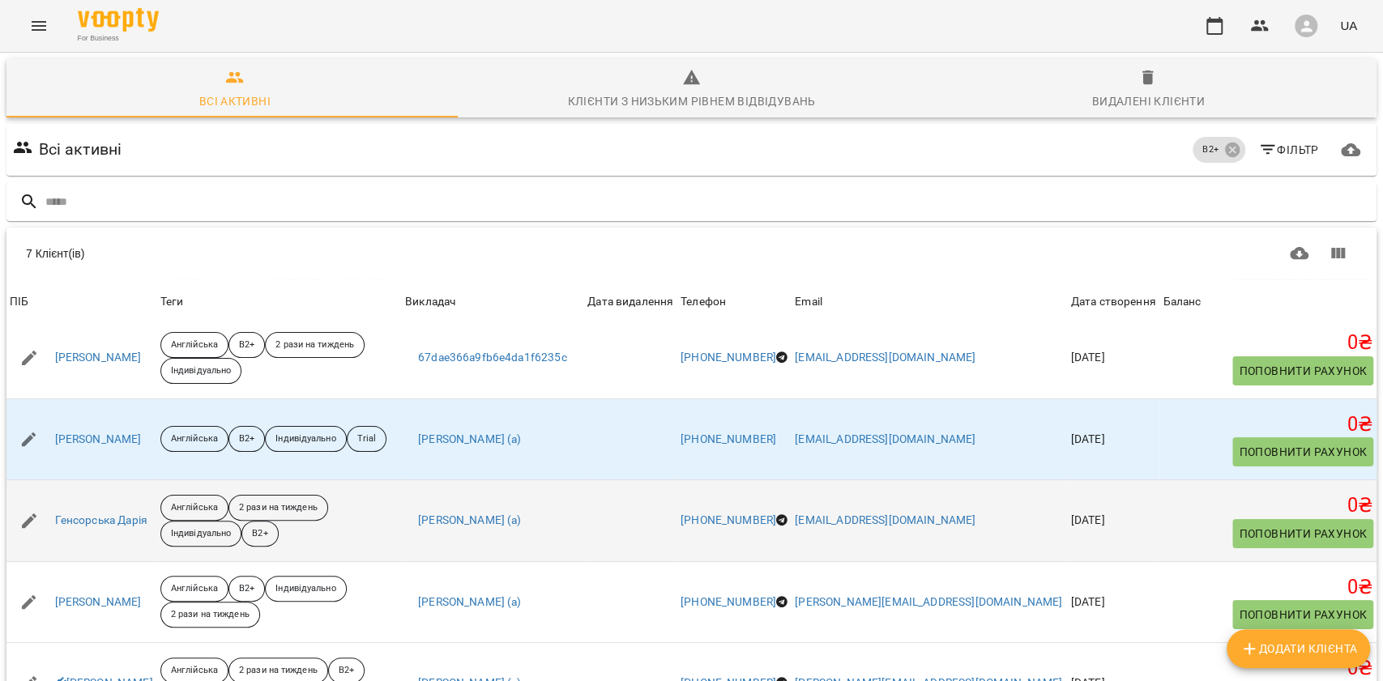
scroll to position [0, 0]
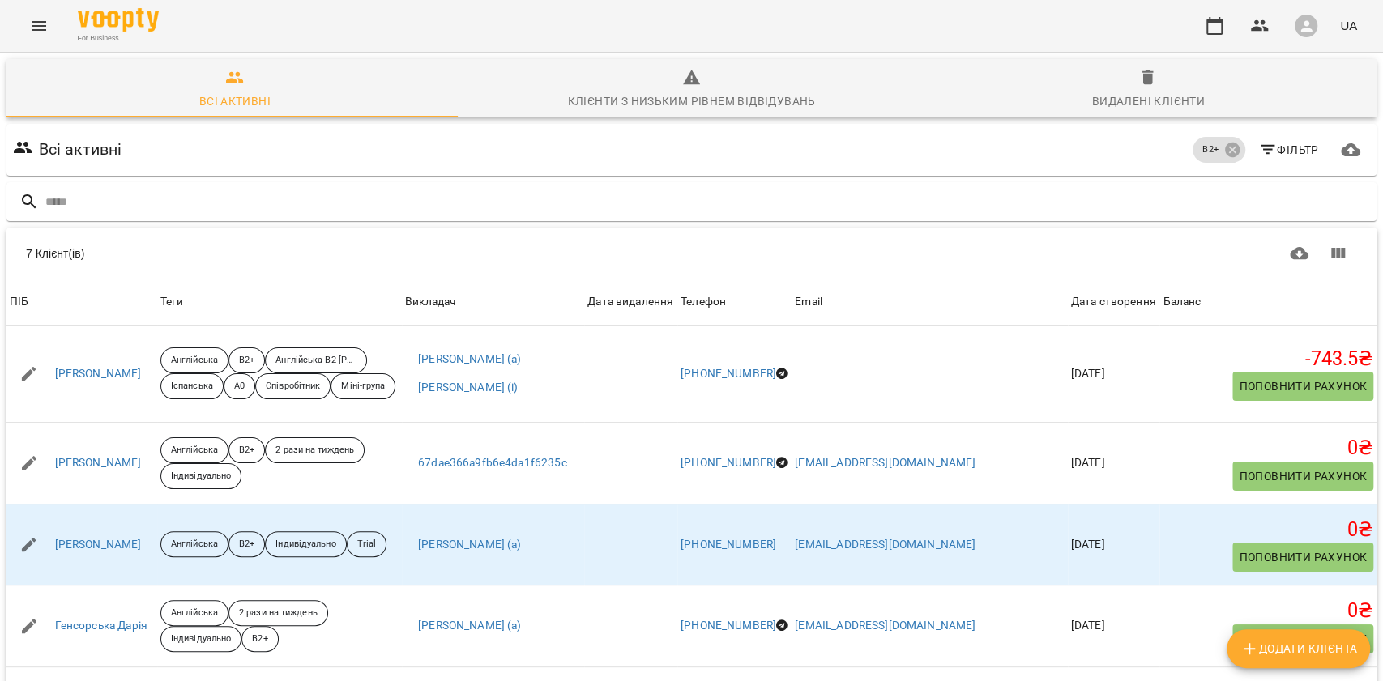
click at [1280, 152] on span "Фільтр" at bounding box center [1288, 149] width 61 height 19
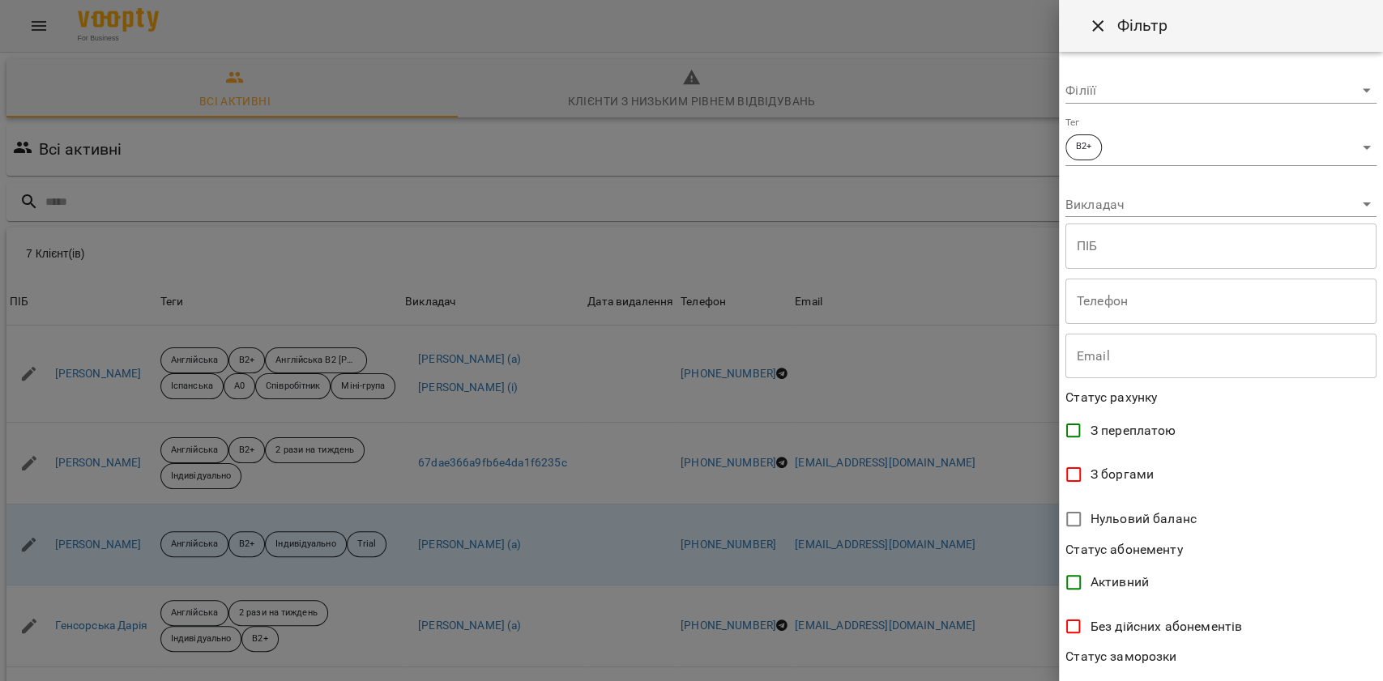
click at [1112, 156] on body "For Business UA Всі активні Клієнти з низьким рівнем відвідувань Видалені клієн…" at bounding box center [691, 422] width 1383 height 844
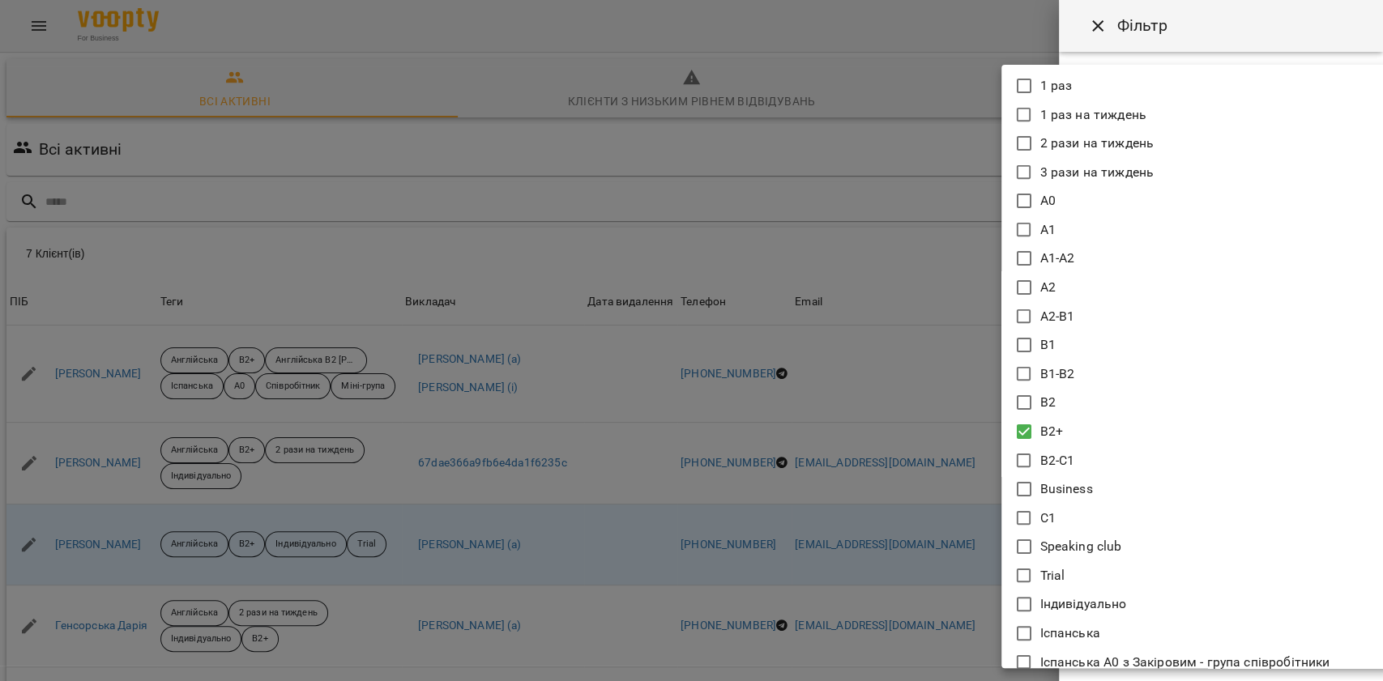
click at [1074, 428] on li "B2+" at bounding box center [1196, 431] width 389 height 29
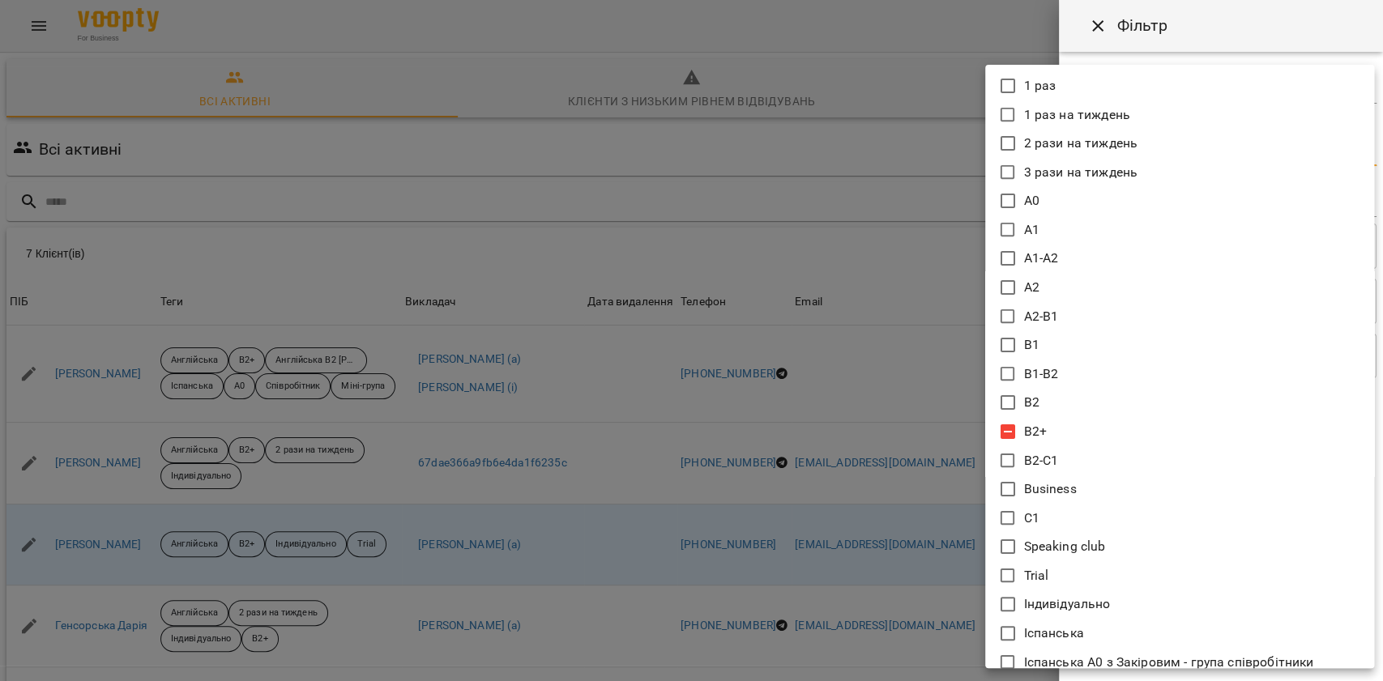
click at [1074, 428] on li "B2+" at bounding box center [1179, 431] width 389 height 29
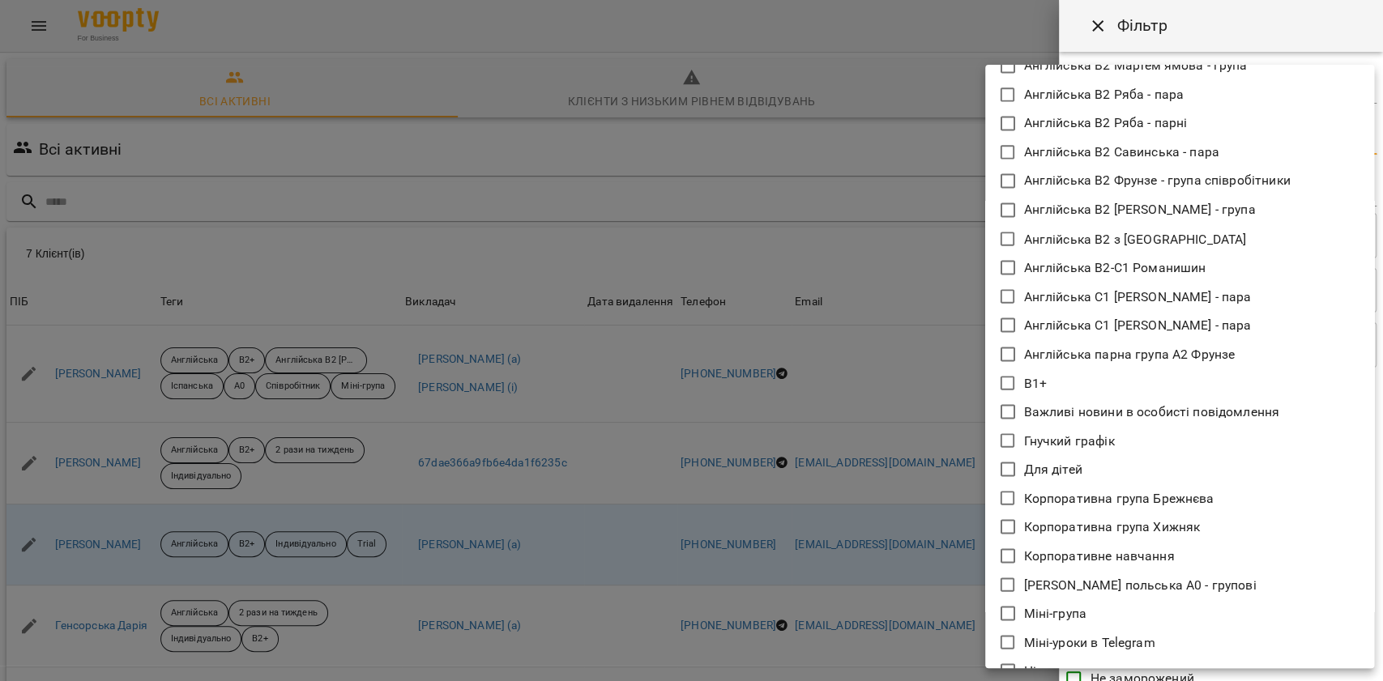
scroll to position [1945, 0]
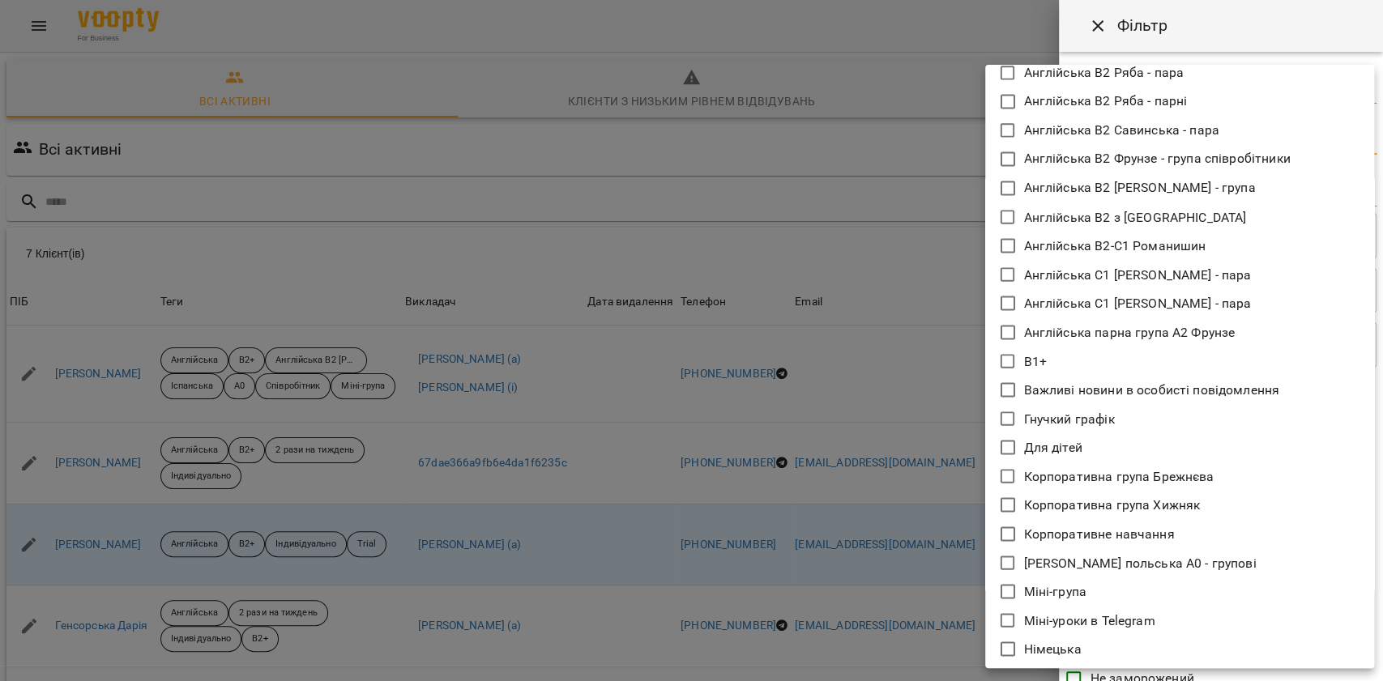
click at [1074, 357] on li "В1+" at bounding box center [1179, 361] width 389 height 29
type input "***"
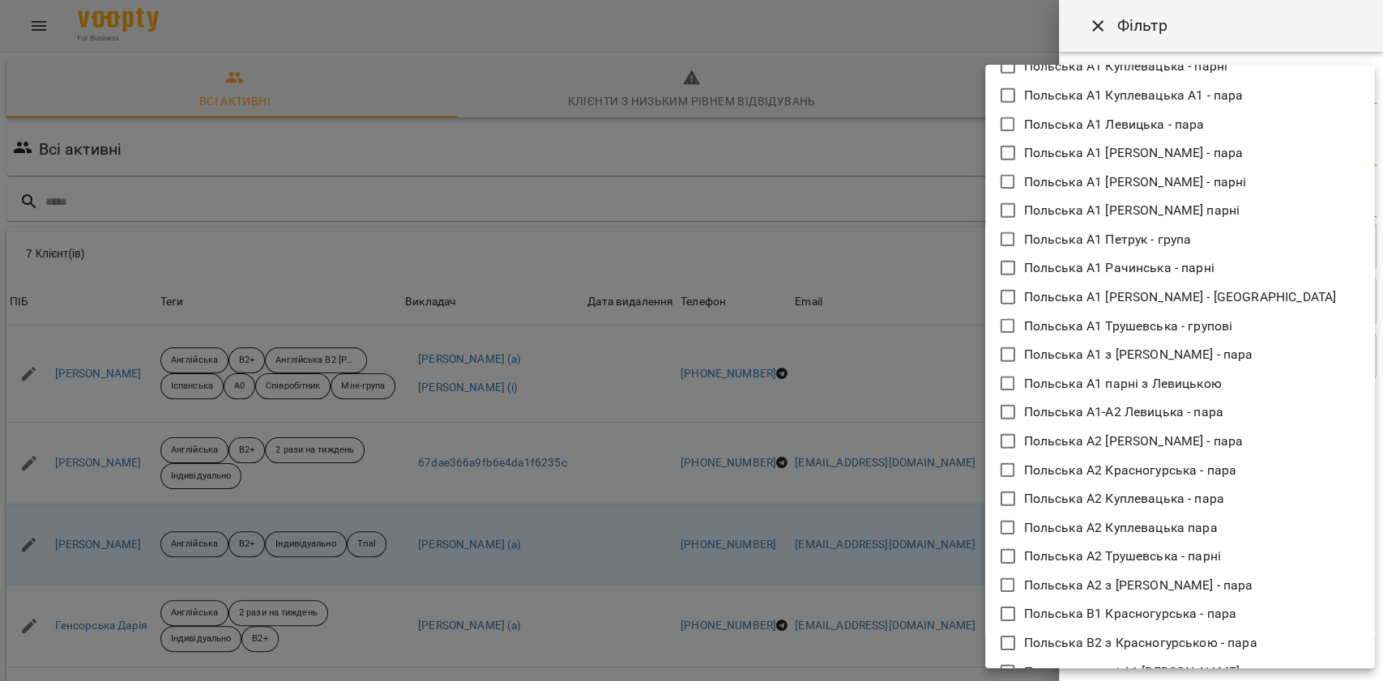
scroll to position [3329, 0]
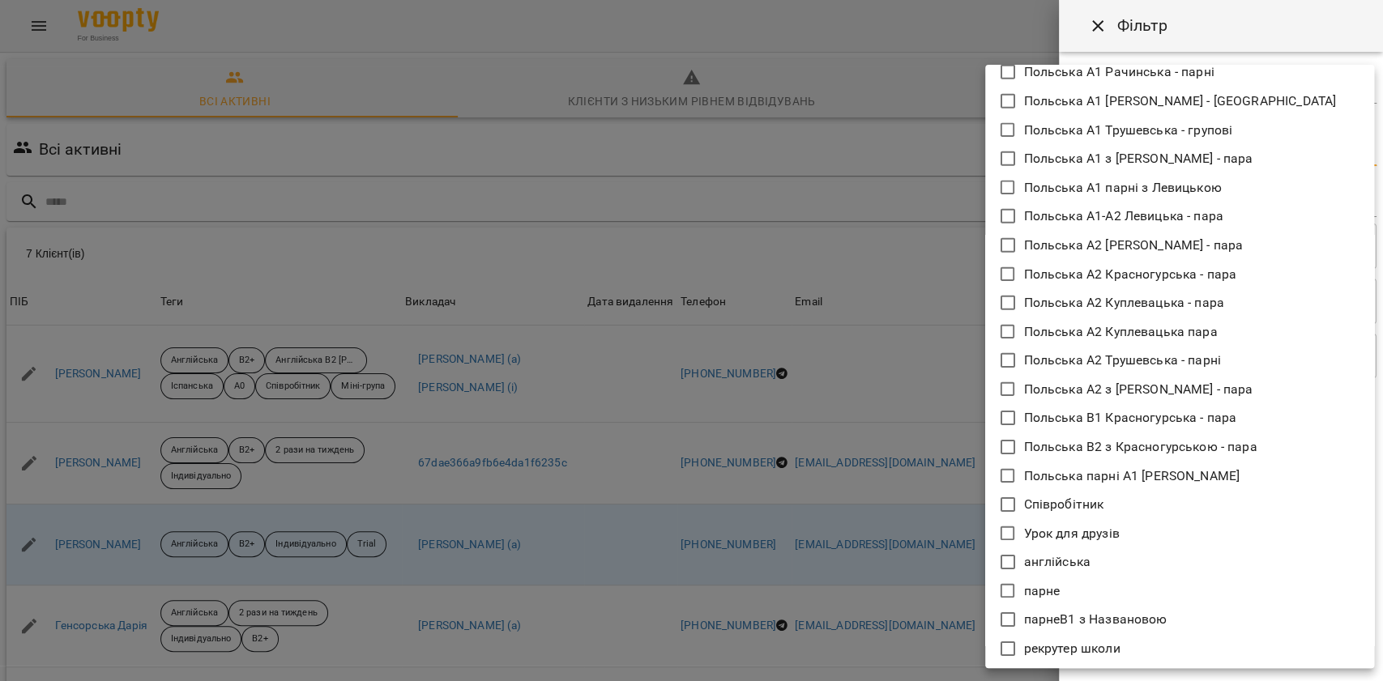
click at [1201, 14] on div at bounding box center [691, 340] width 1383 height 681
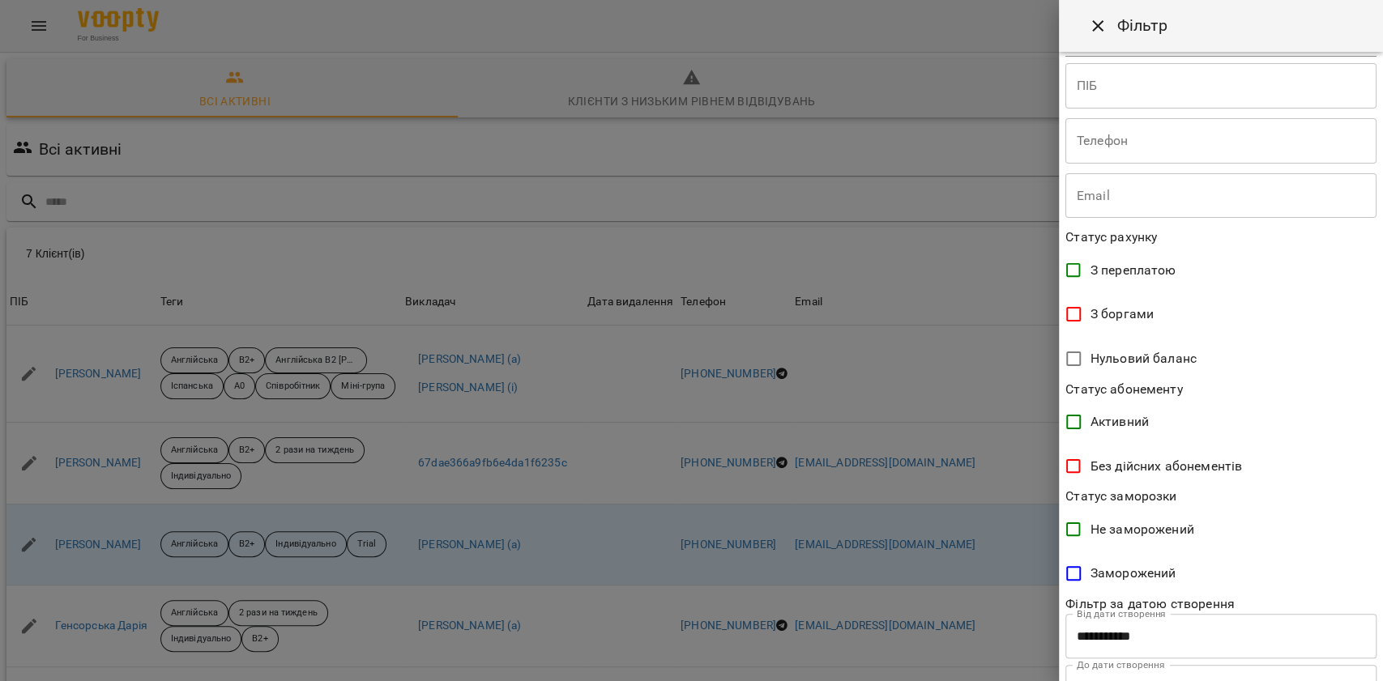
scroll to position [231, 0]
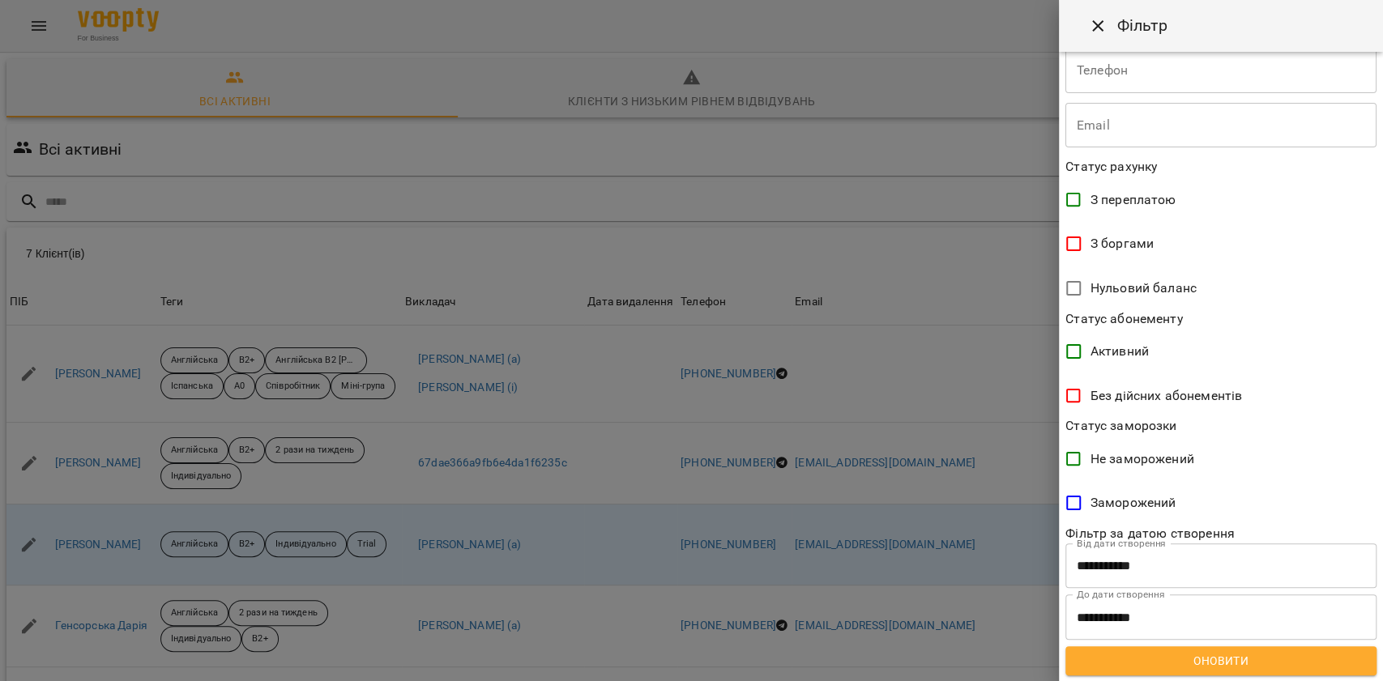
click at [1155, 647] on button "Оновити" at bounding box center [1221, 661] width 311 height 29
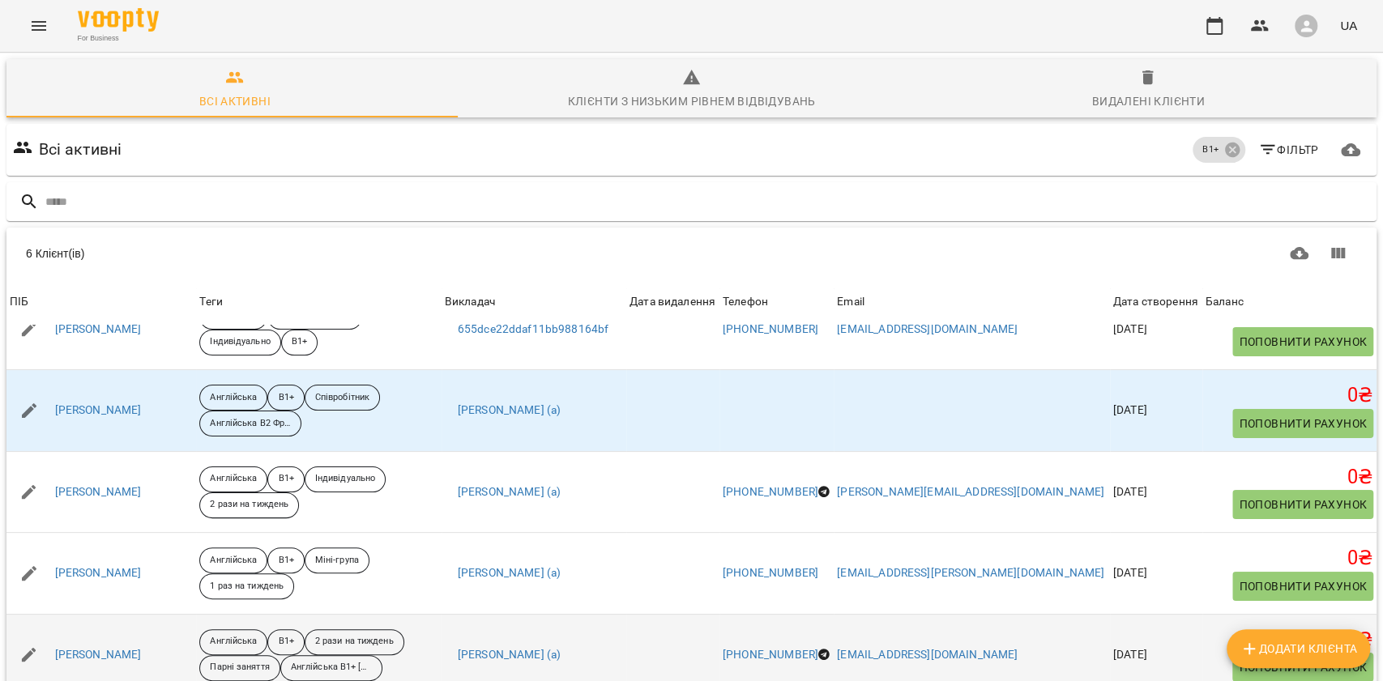
scroll to position [0, 0]
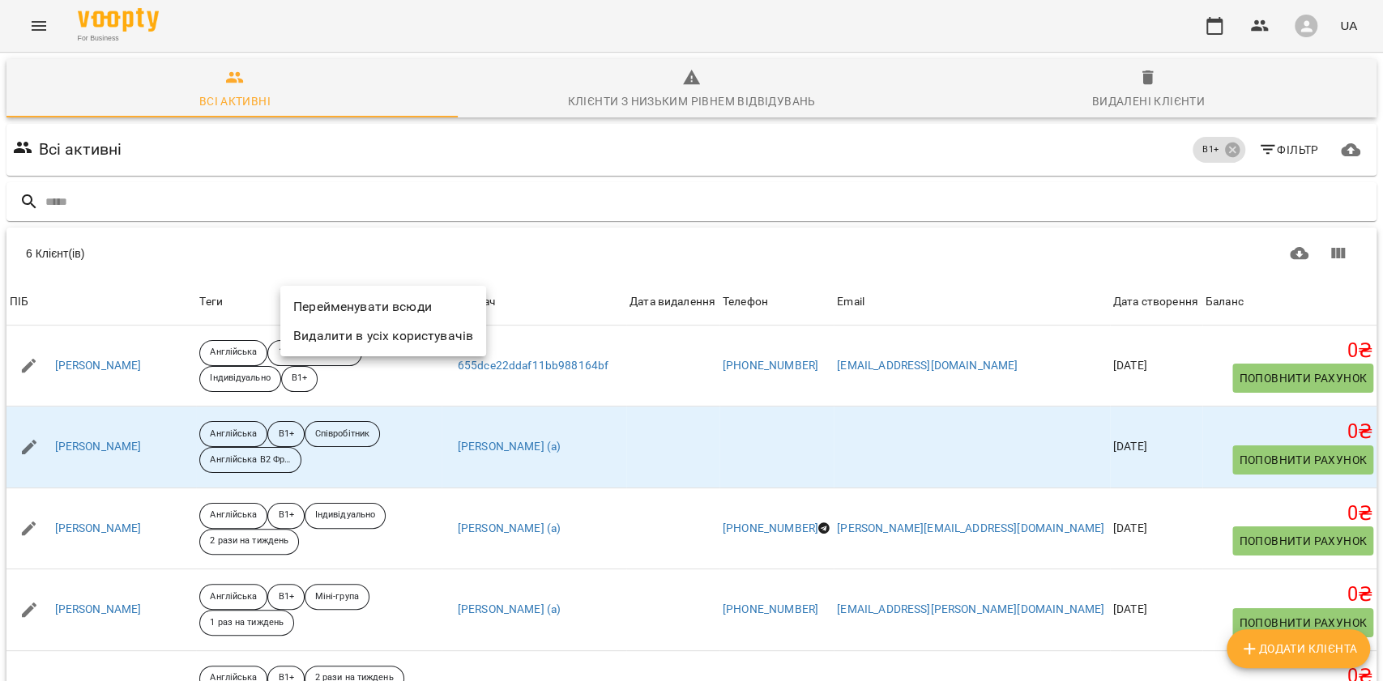
click at [352, 314] on li "Перейменувати всюди" at bounding box center [383, 307] width 206 height 29
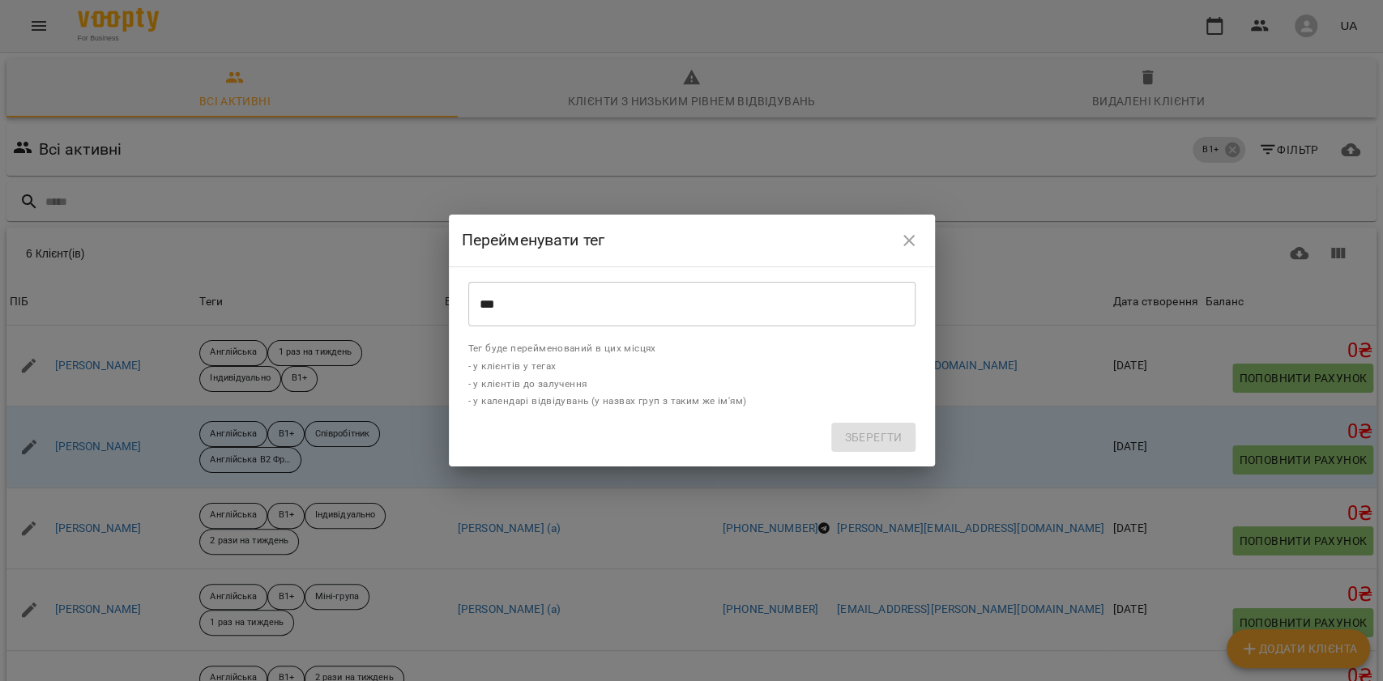
click at [604, 306] on input "***" at bounding box center [691, 304] width 447 height 45
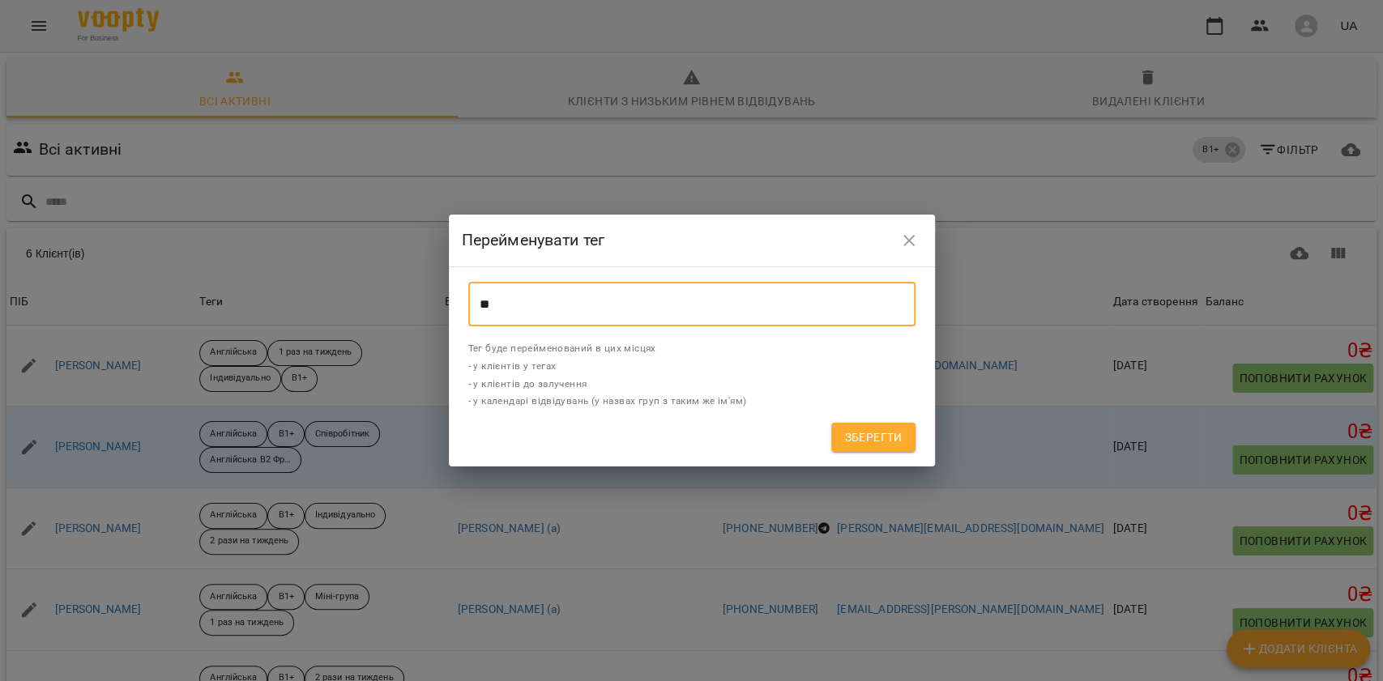
type input "*"
click at [518, 301] on input "*****" at bounding box center [691, 304] width 447 height 45
type input "***"
click at [886, 431] on span "Зберегти" at bounding box center [873, 437] width 58 height 19
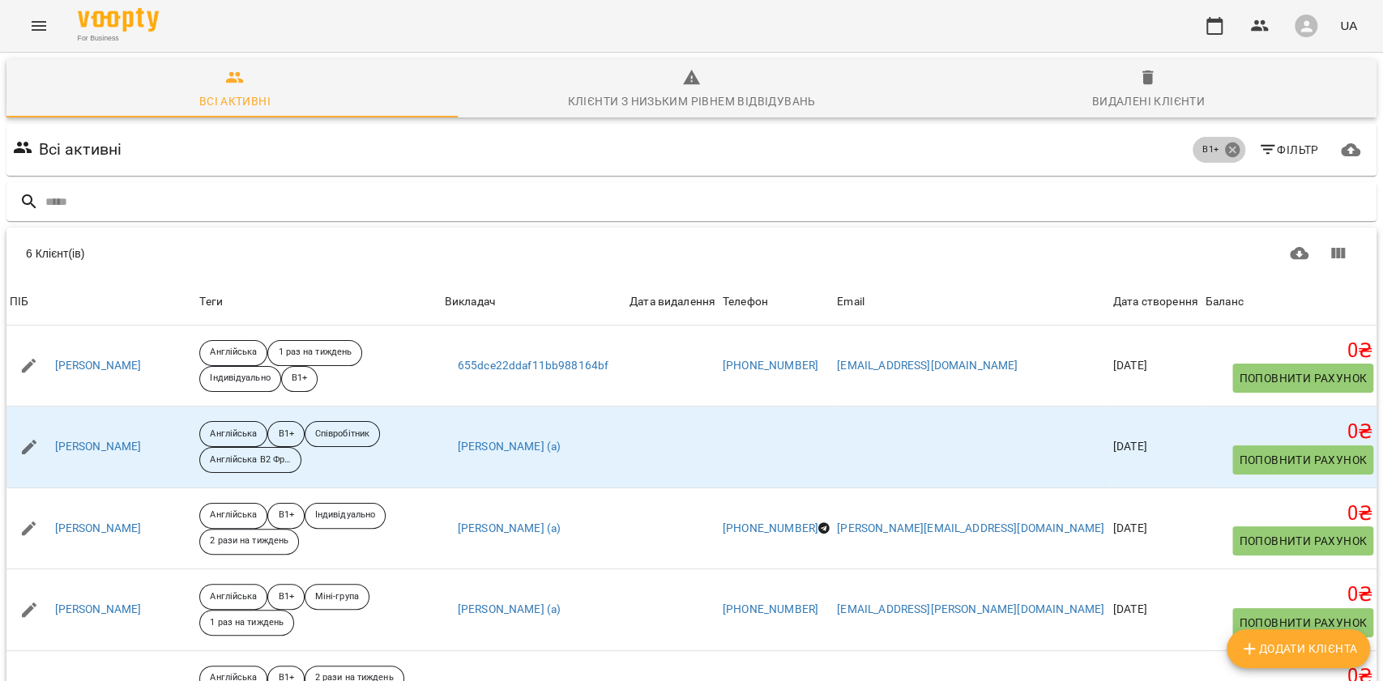
click at [1224, 143] on icon at bounding box center [1231, 150] width 15 height 15
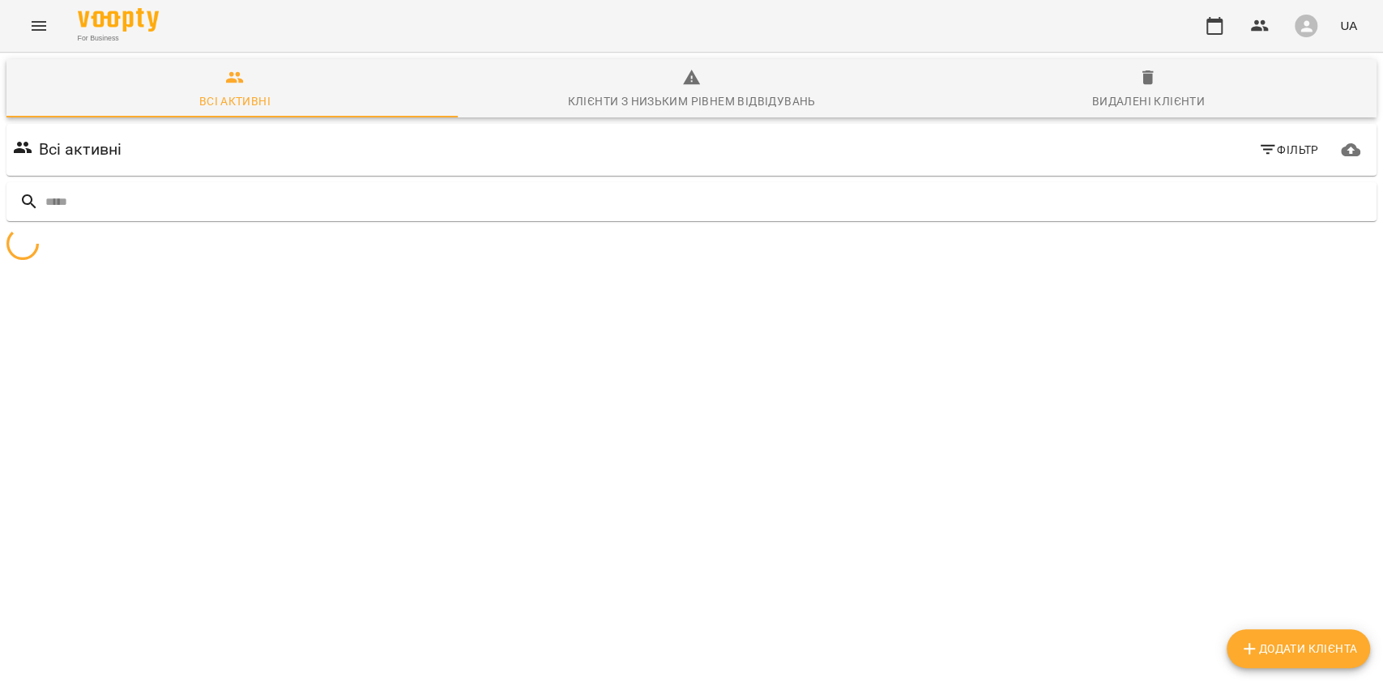
click at [1269, 140] on span "Фільтр" at bounding box center [1288, 149] width 61 height 19
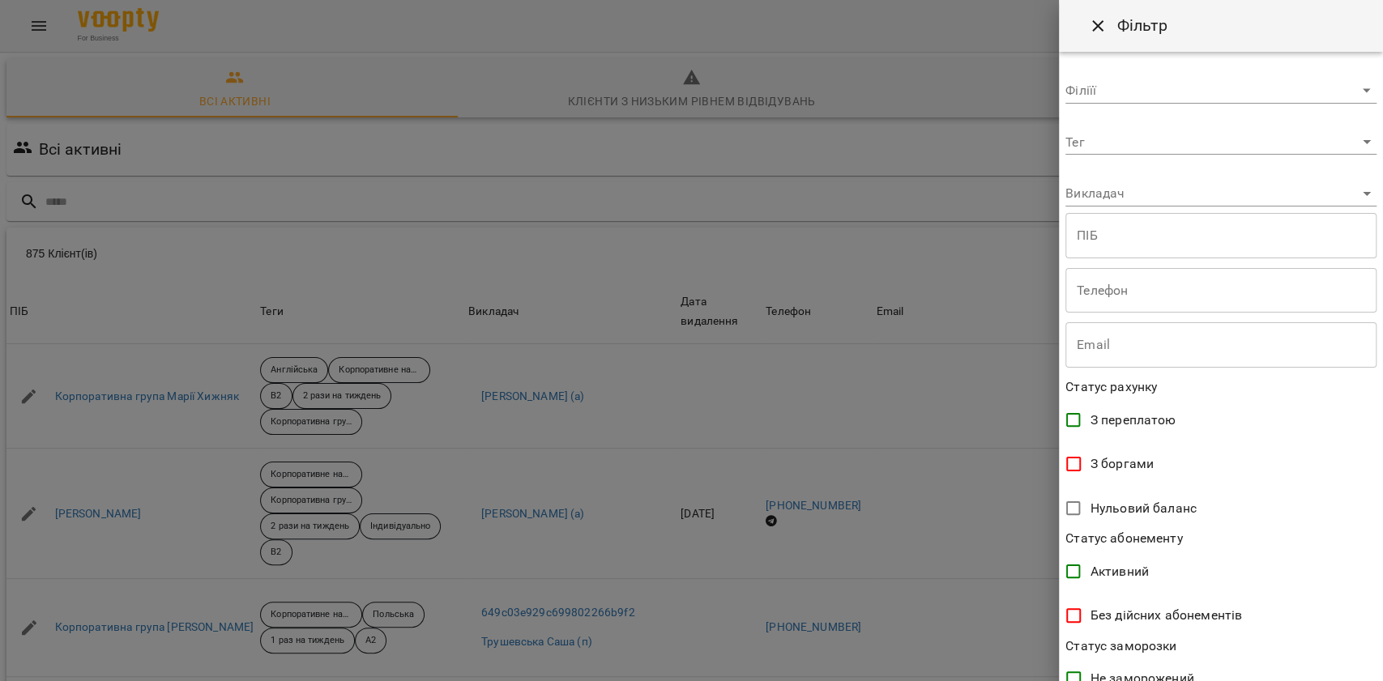
click at [1139, 141] on body "For Business UA Всі активні Клієнти з низьким рівнем відвідувань Видалені клієн…" at bounding box center [691, 422] width 1383 height 844
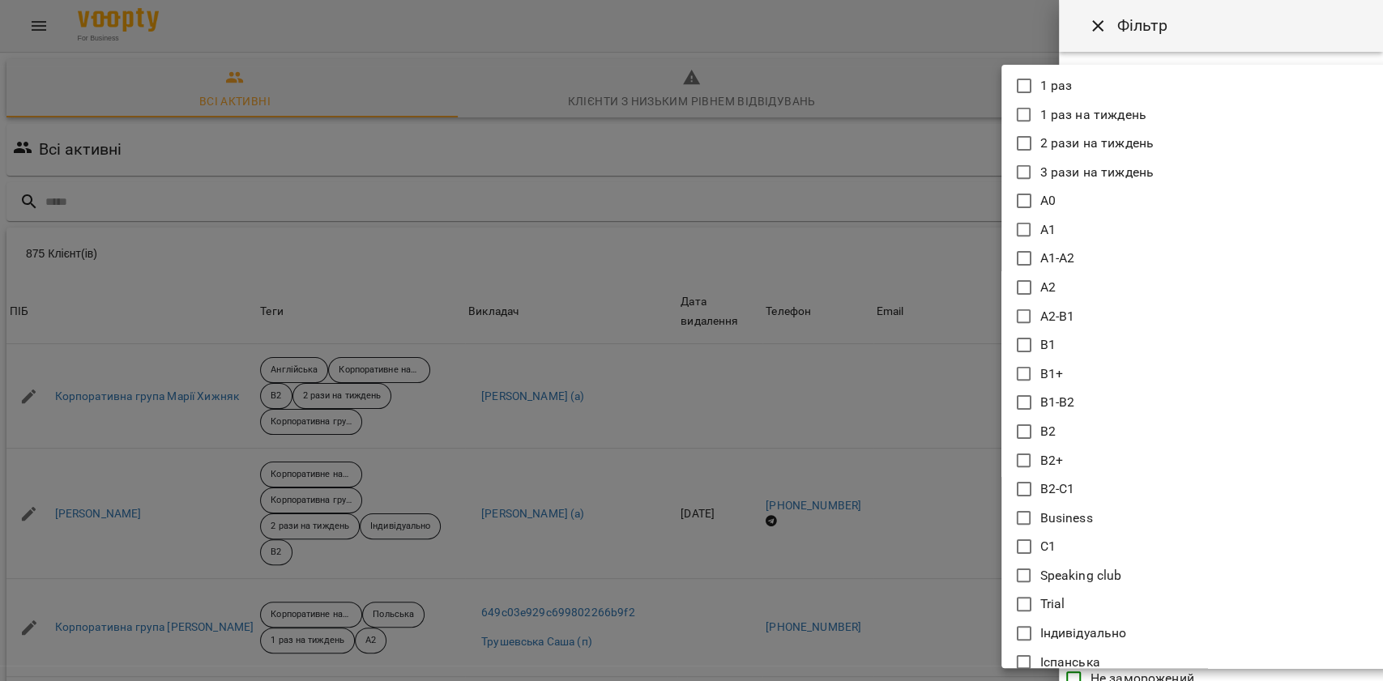
click at [1179, 23] on div at bounding box center [691, 340] width 1383 height 681
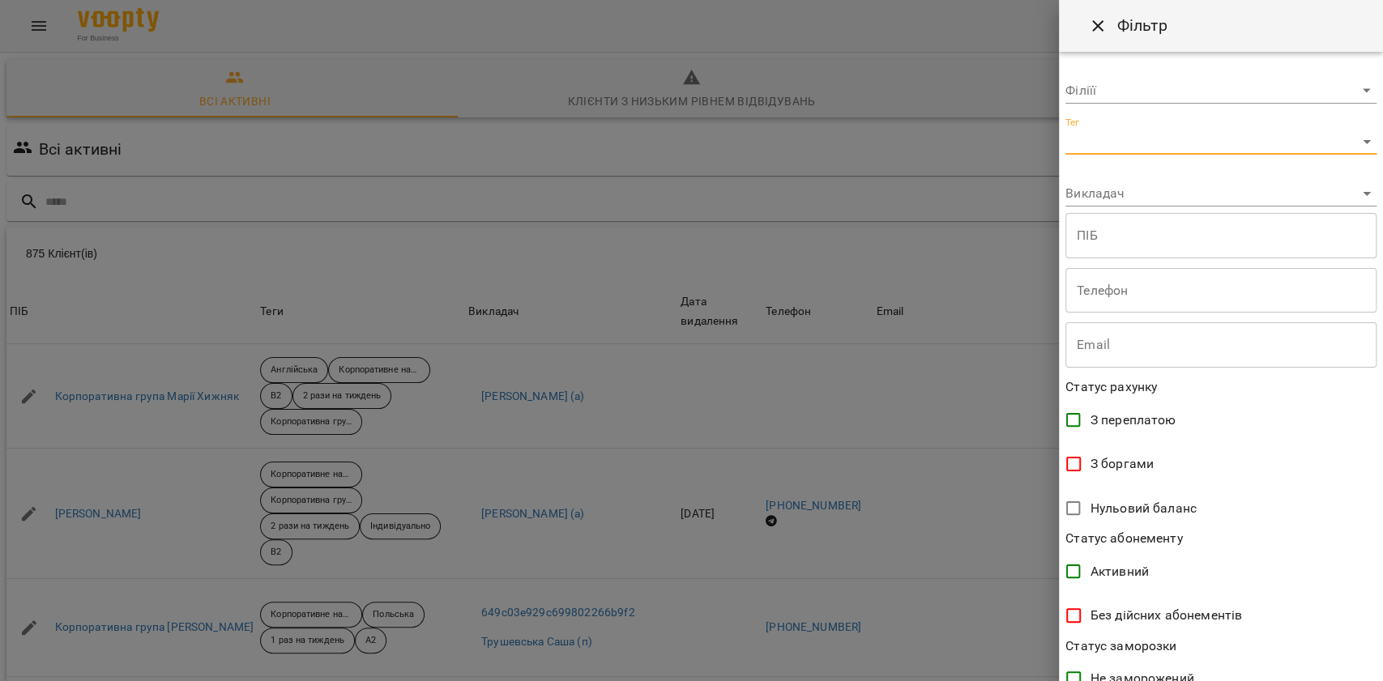
click at [1085, 18] on button "Close" at bounding box center [1098, 25] width 39 height 39
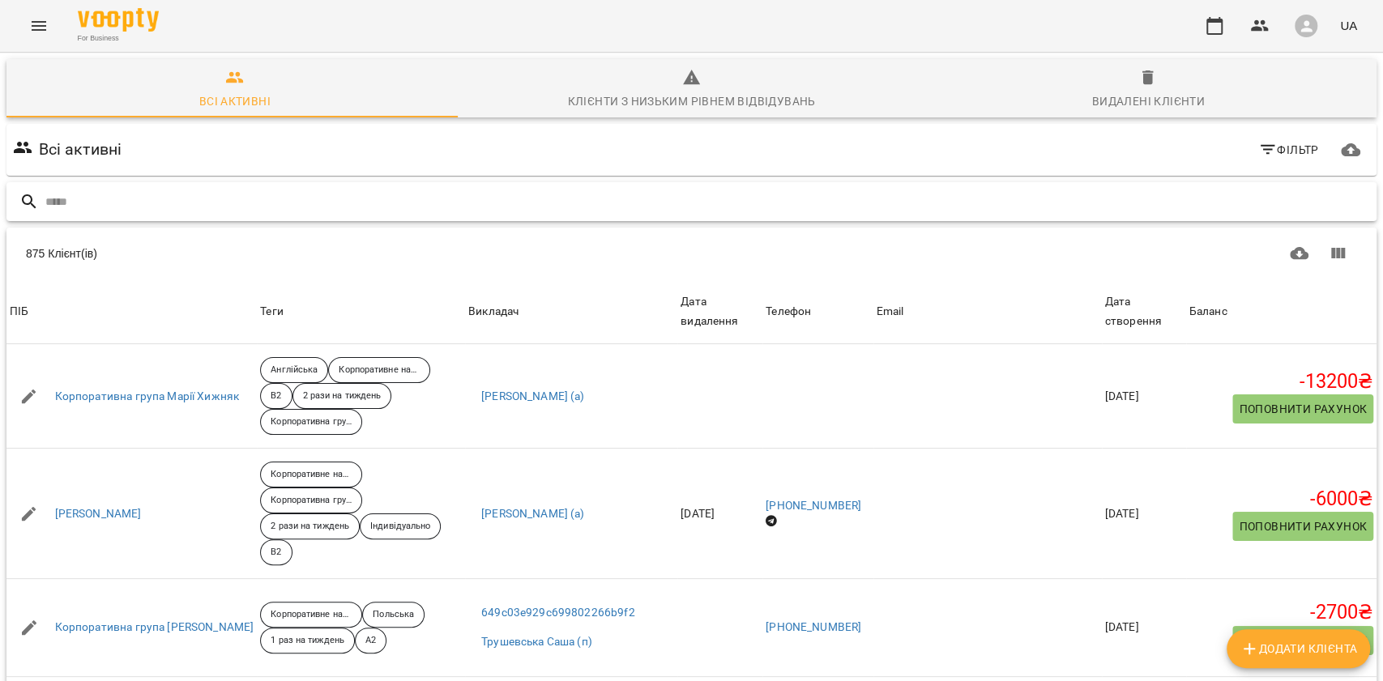
click at [211, 196] on input "text" at bounding box center [707, 202] width 1325 height 27
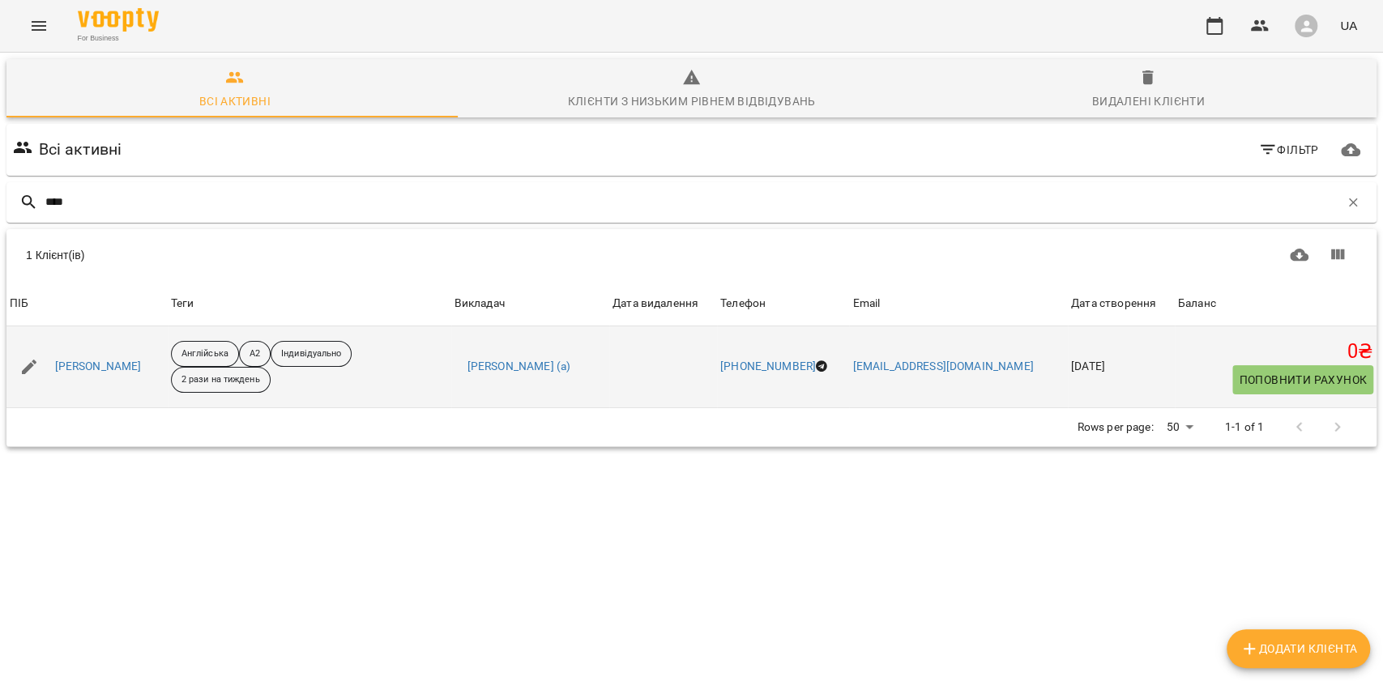
drag, startPoint x: 157, startPoint y: 355, endPoint x: 53, endPoint y: 345, distance: 105.0
click at [53, 345] on div "Шляпнікова Аліна" at bounding box center [86, 366] width 161 height 45
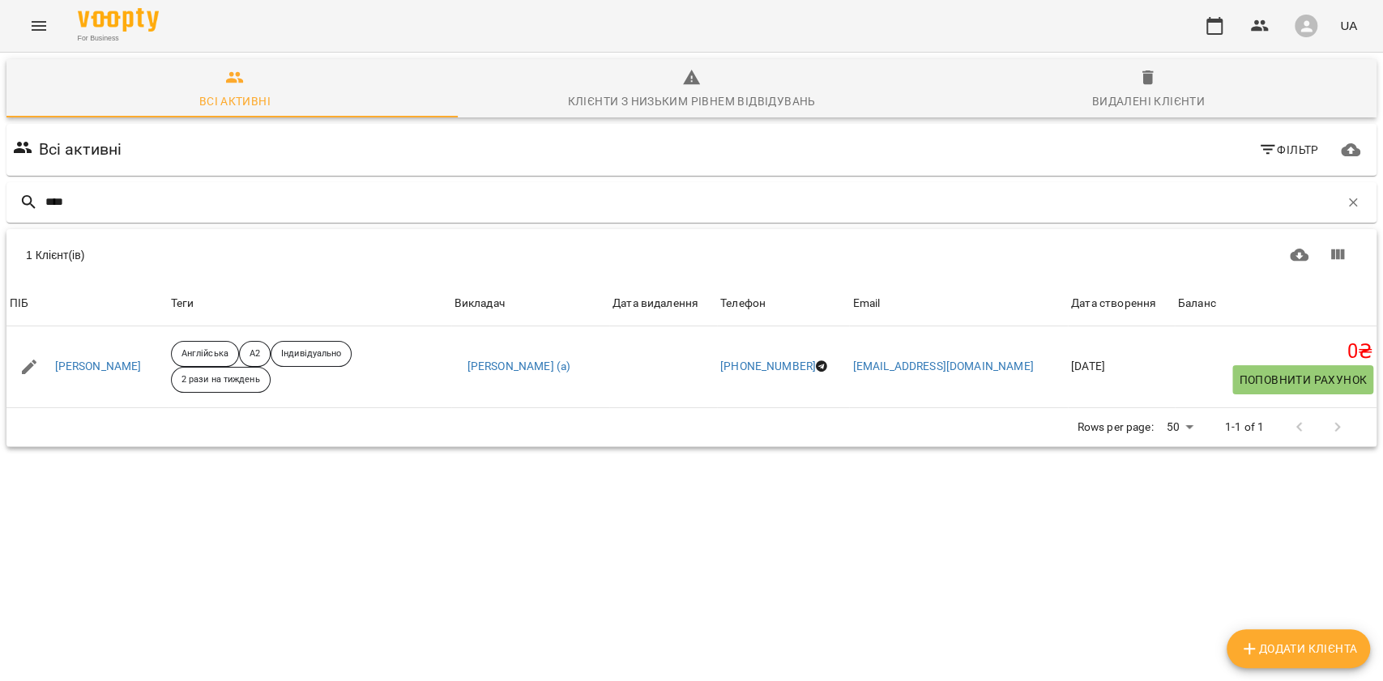
copy link "Шляпнікова Аліна"
click at [224, 214] on input "****" at bounding box center [692, 202] width 1294 height 27
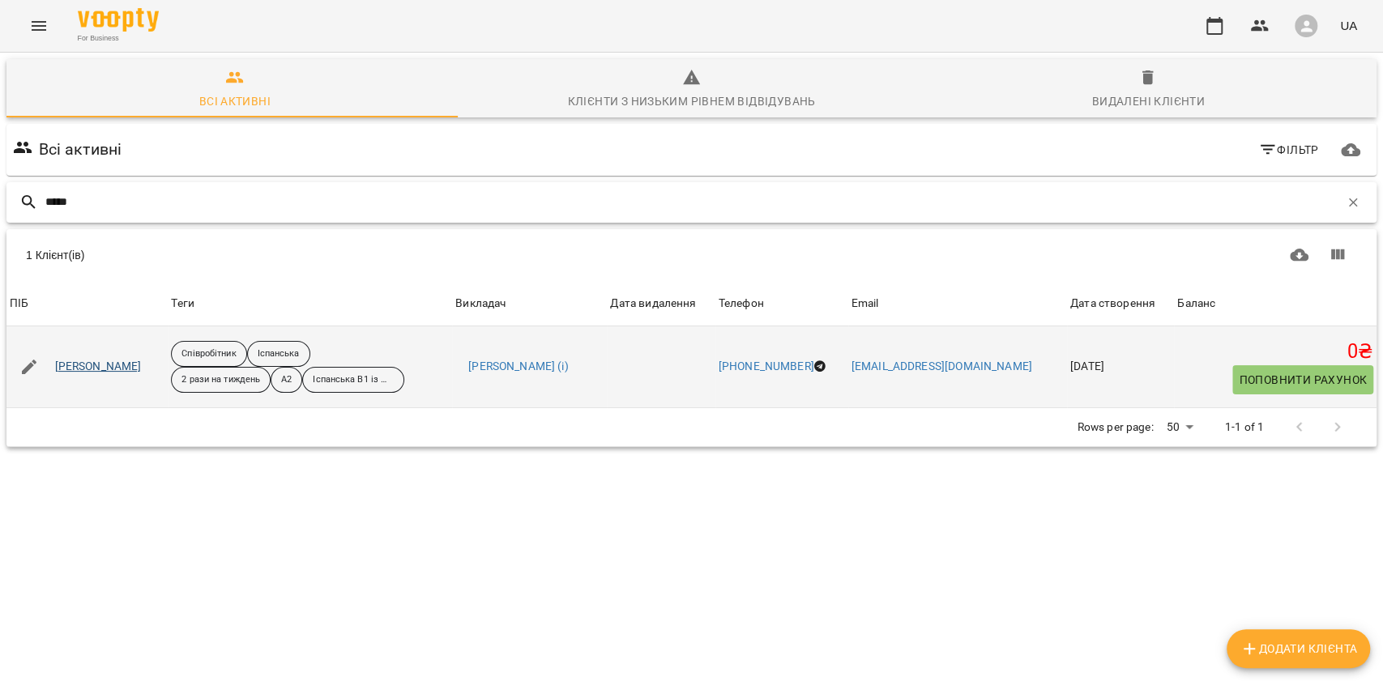
type input "*****"
click at [121, 366] on link "Савинська Лілія" at bounding box center [98, 367] width 87 height 16
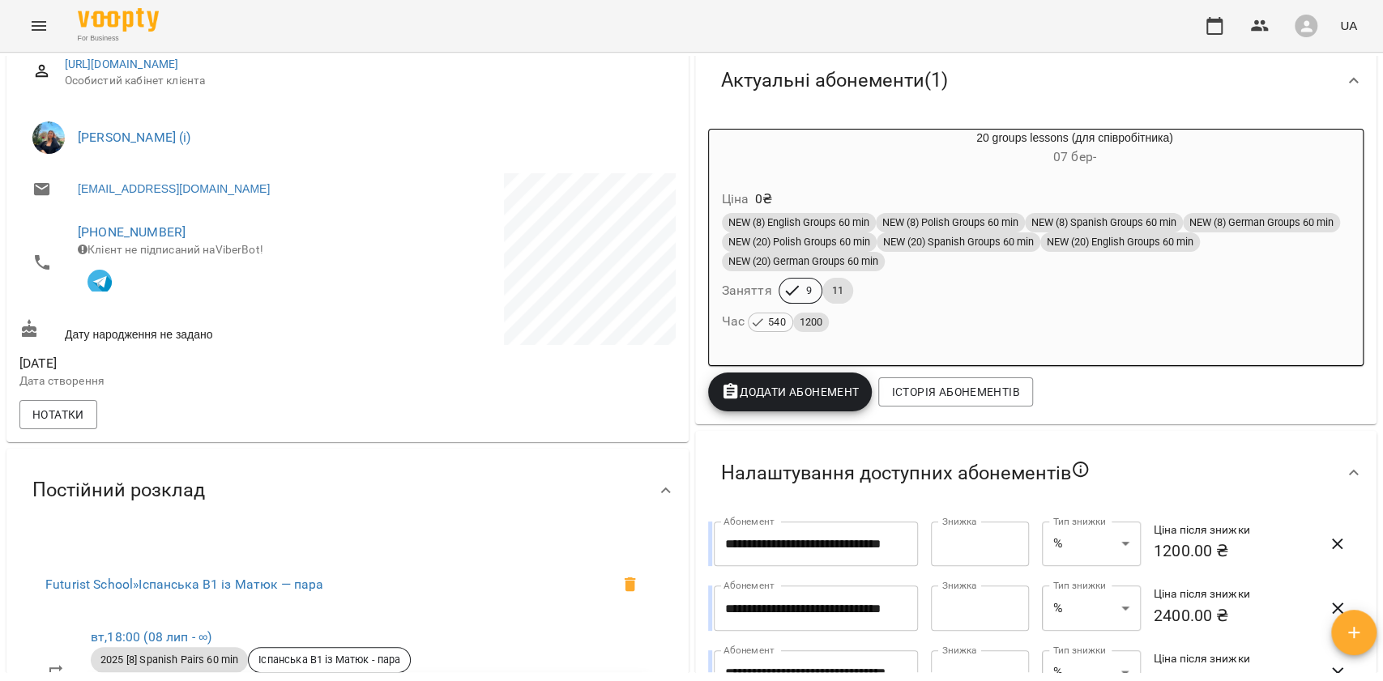
scroll to position [216, 0]
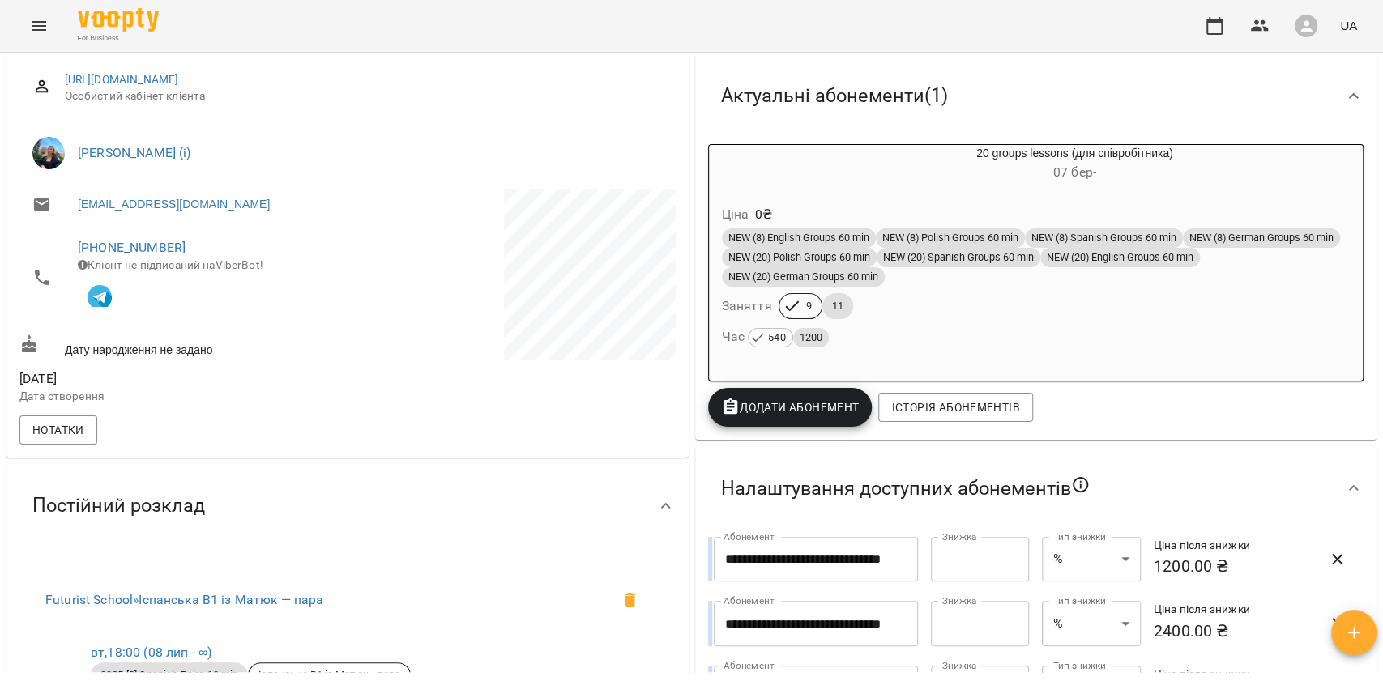
click at [953, 325] on div "Час 540 1200" at bounding box center [1036, 337] width 635 height 29
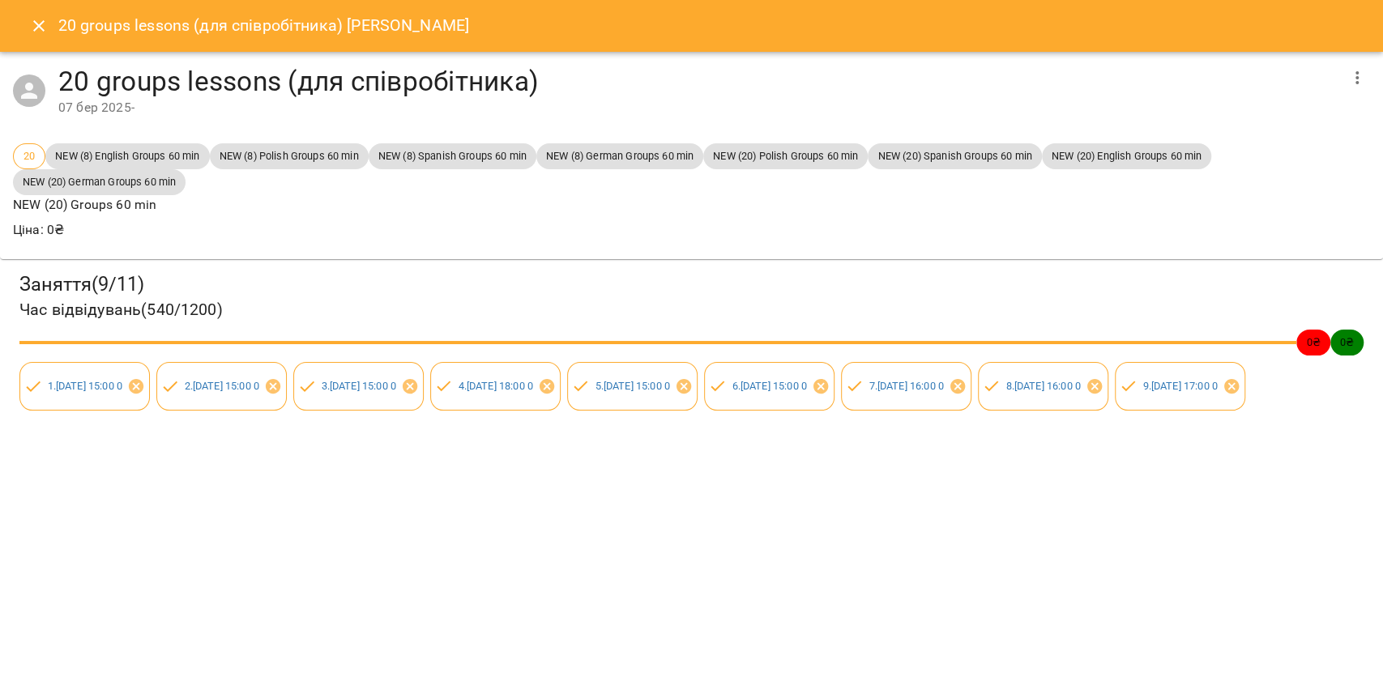
click at [1366, 84] on icon "button" at bounding box center [1357, 77] width 19 height 19
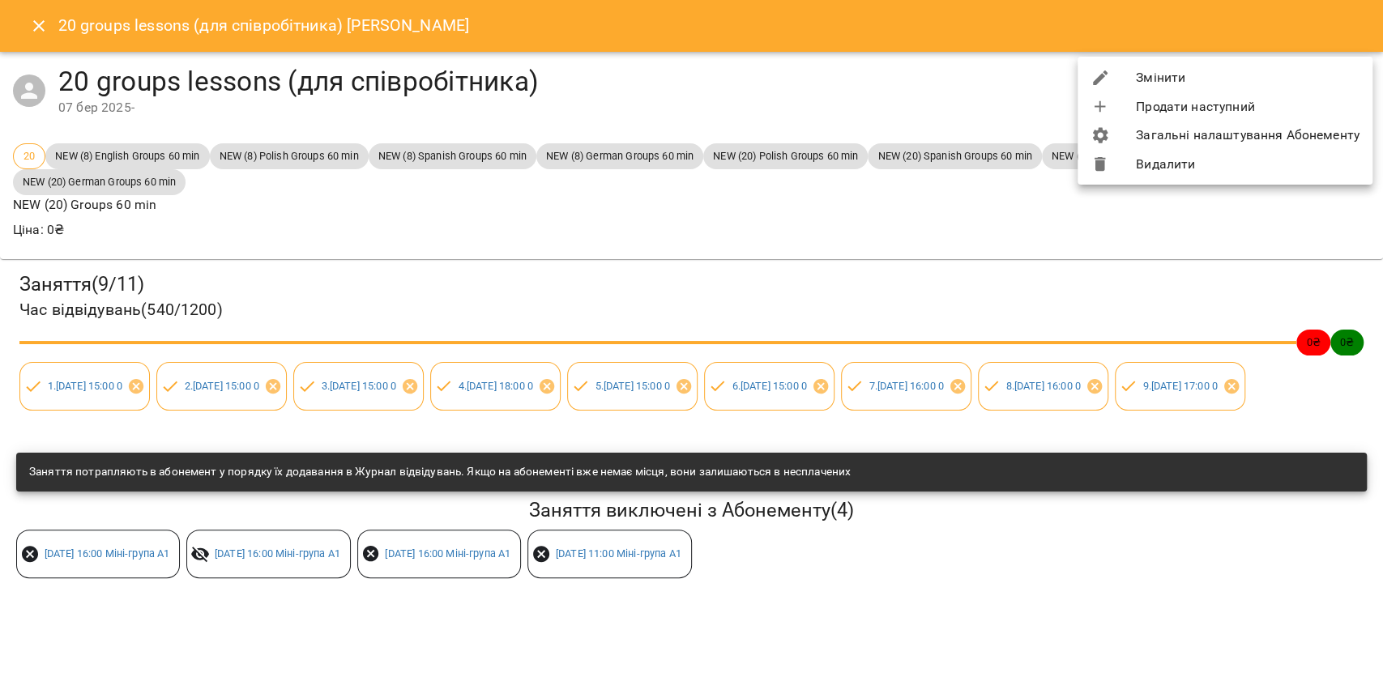
click at [1165, 169] on li "Видалити" at bounding box center [1225, 164] width 295 height 29
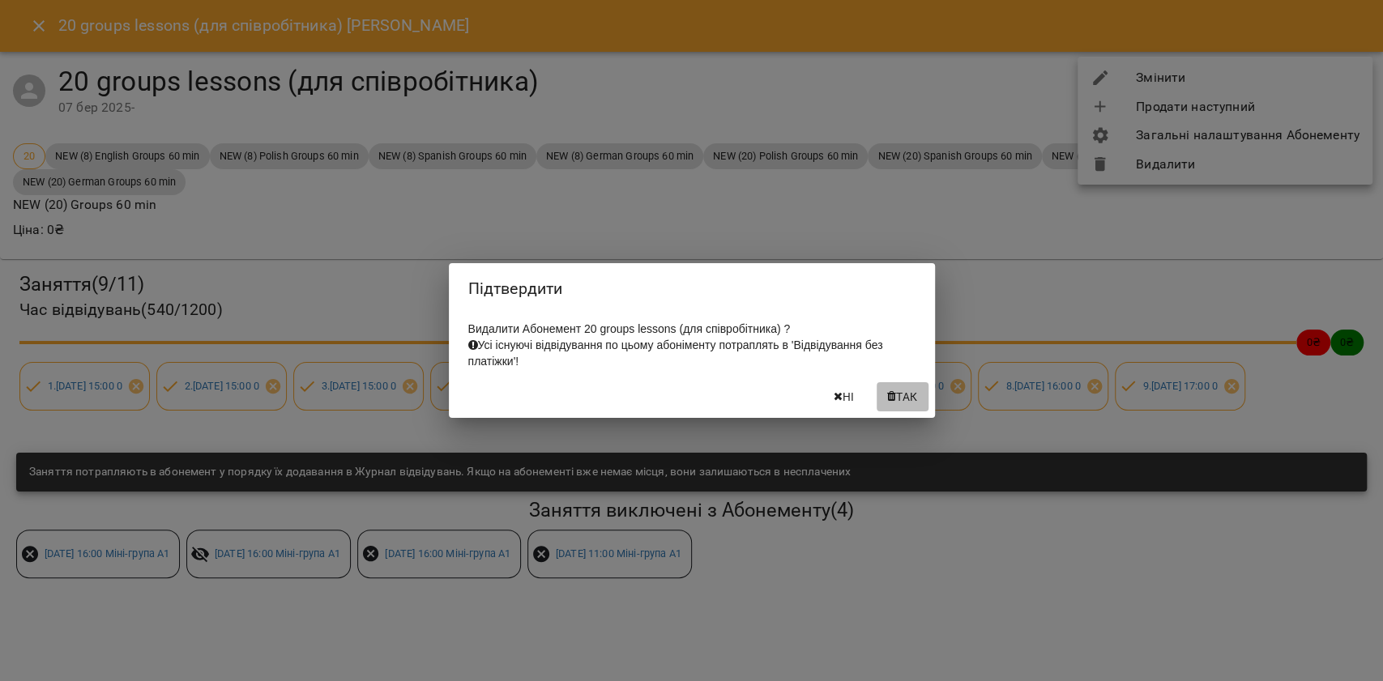
click at [916, 401] on span "Так" at bounding box center [906, 396] width 21 height 19
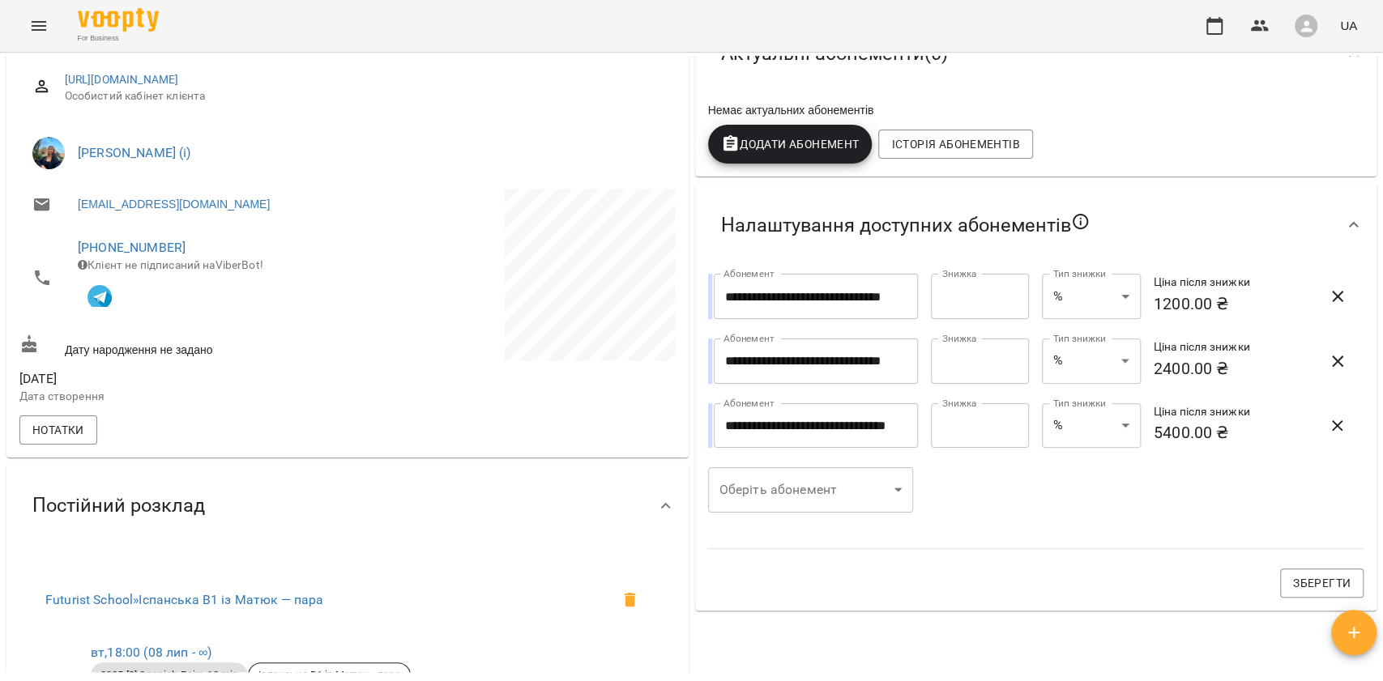
scroll to position [0, 0]
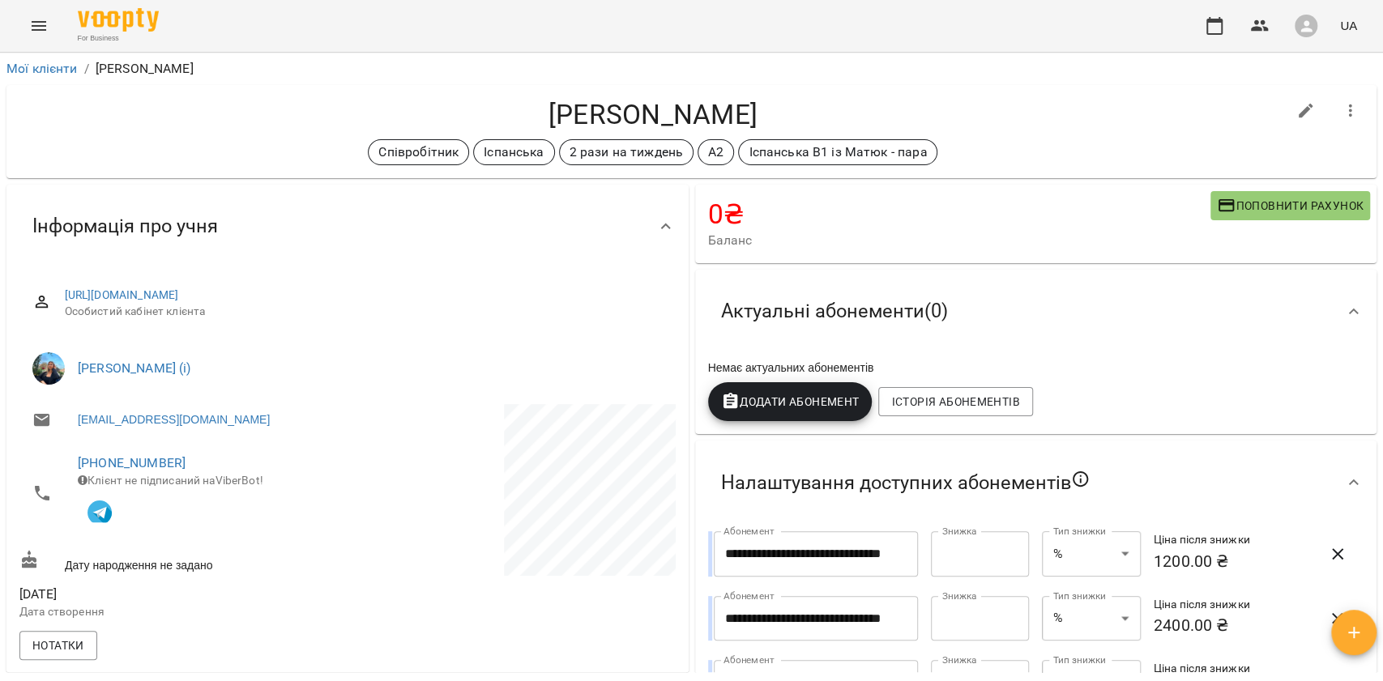
click at [809, 391] on button "Додати Абонемент" at bounding box center [790, 401] width 164 height 39
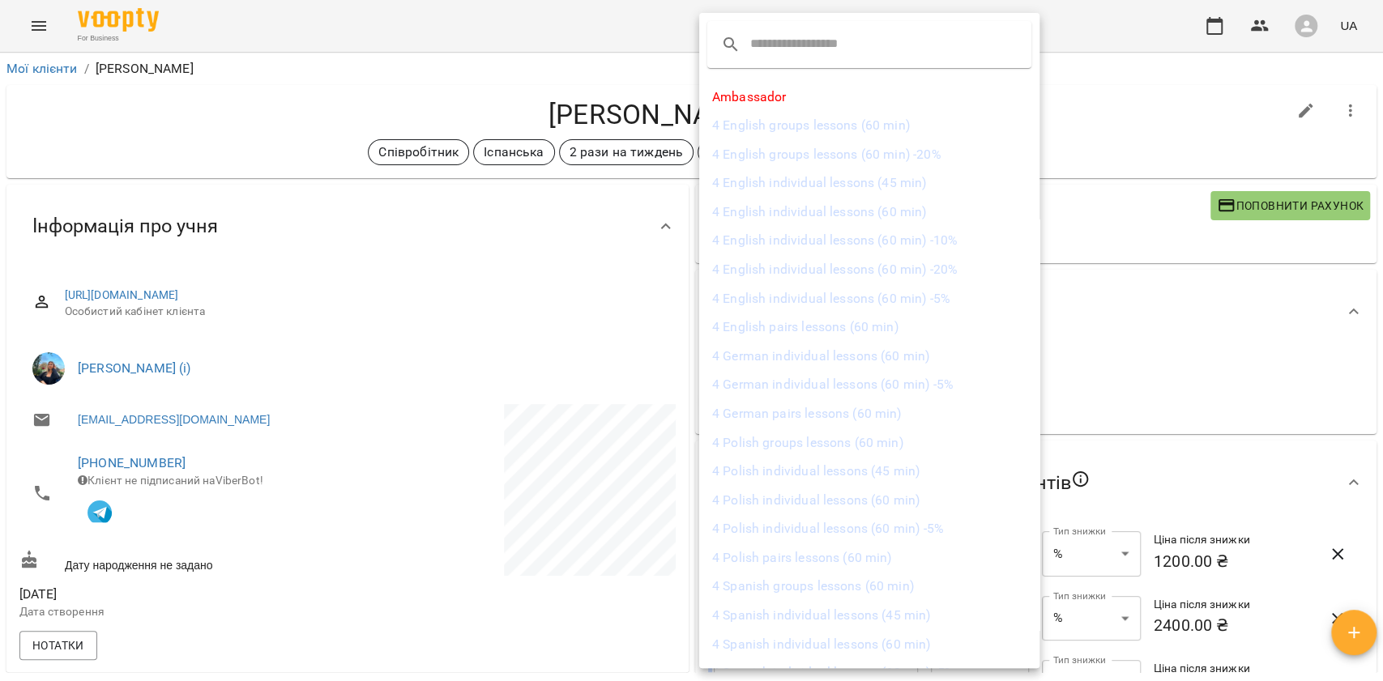
click at [810, 37] on input "text" at bounding box center [814, 45] width 128 height 26
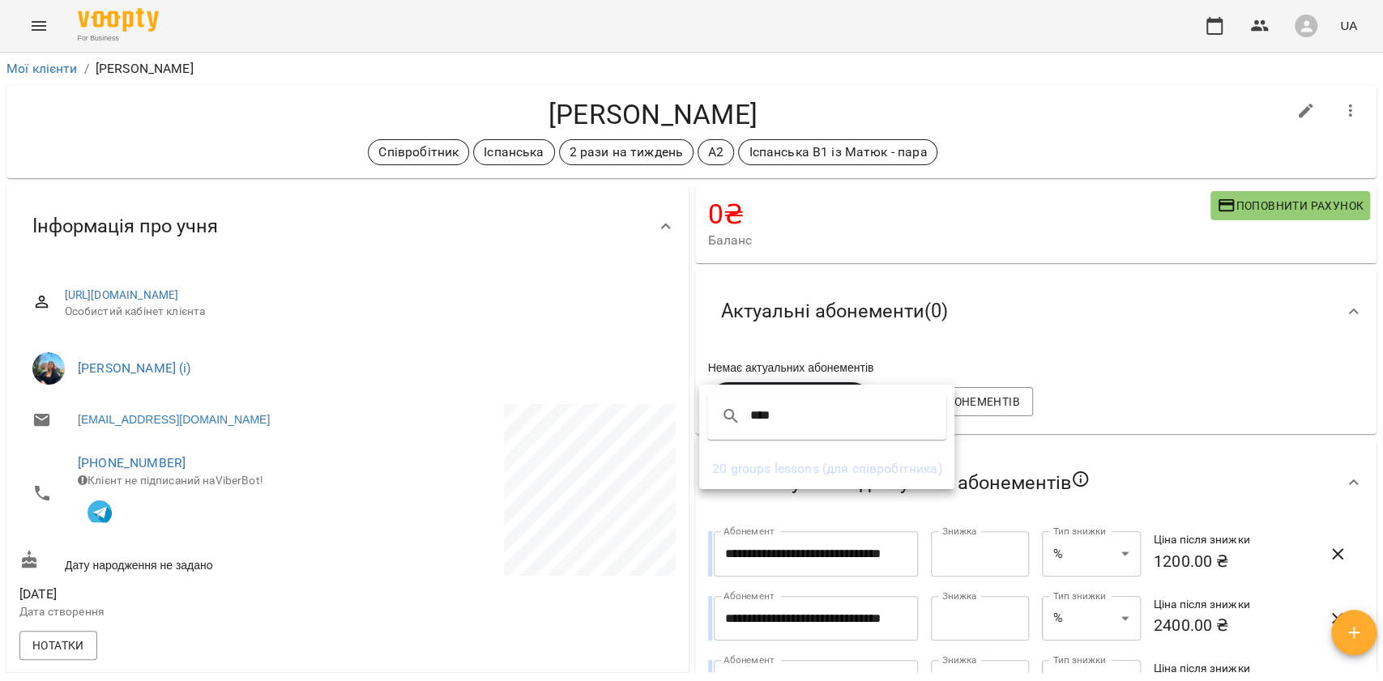
type input "****"
click at [909, 455] on li "20 groups lessons (для співробітника)" at bounding box center [826, 469] width 255 height 29
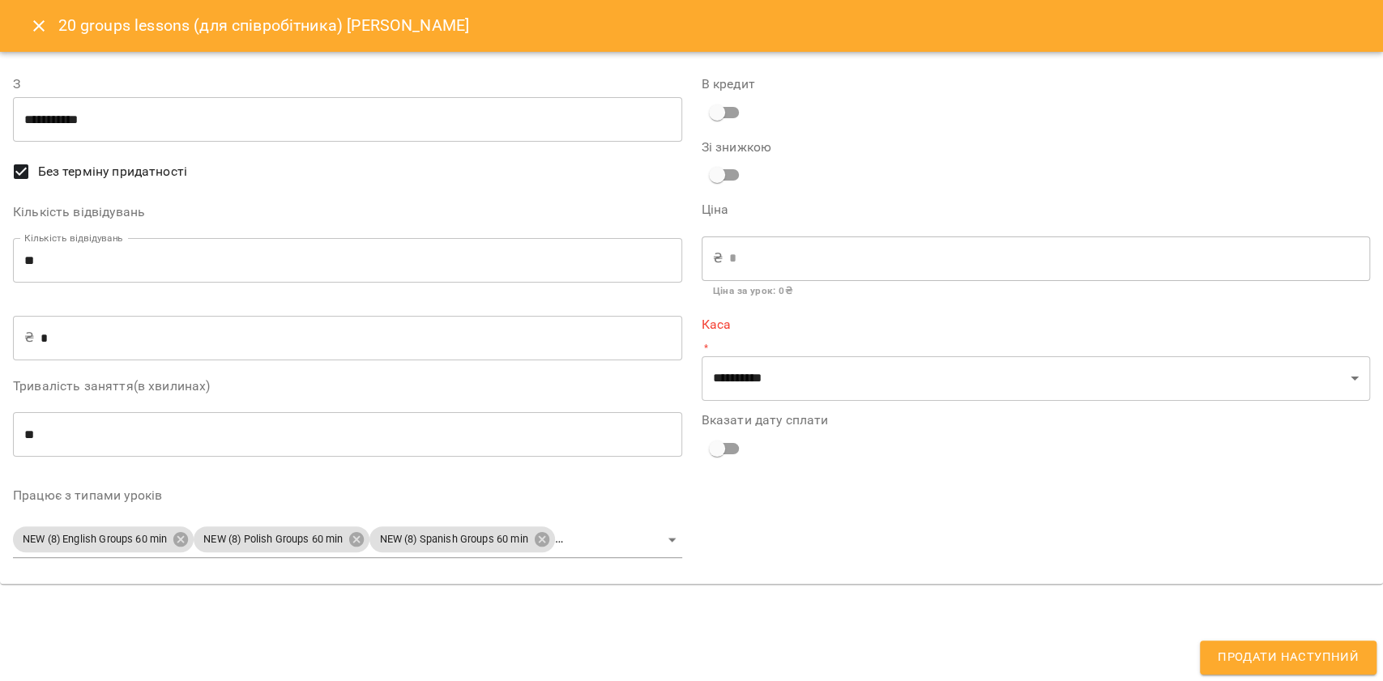
type input "**********"
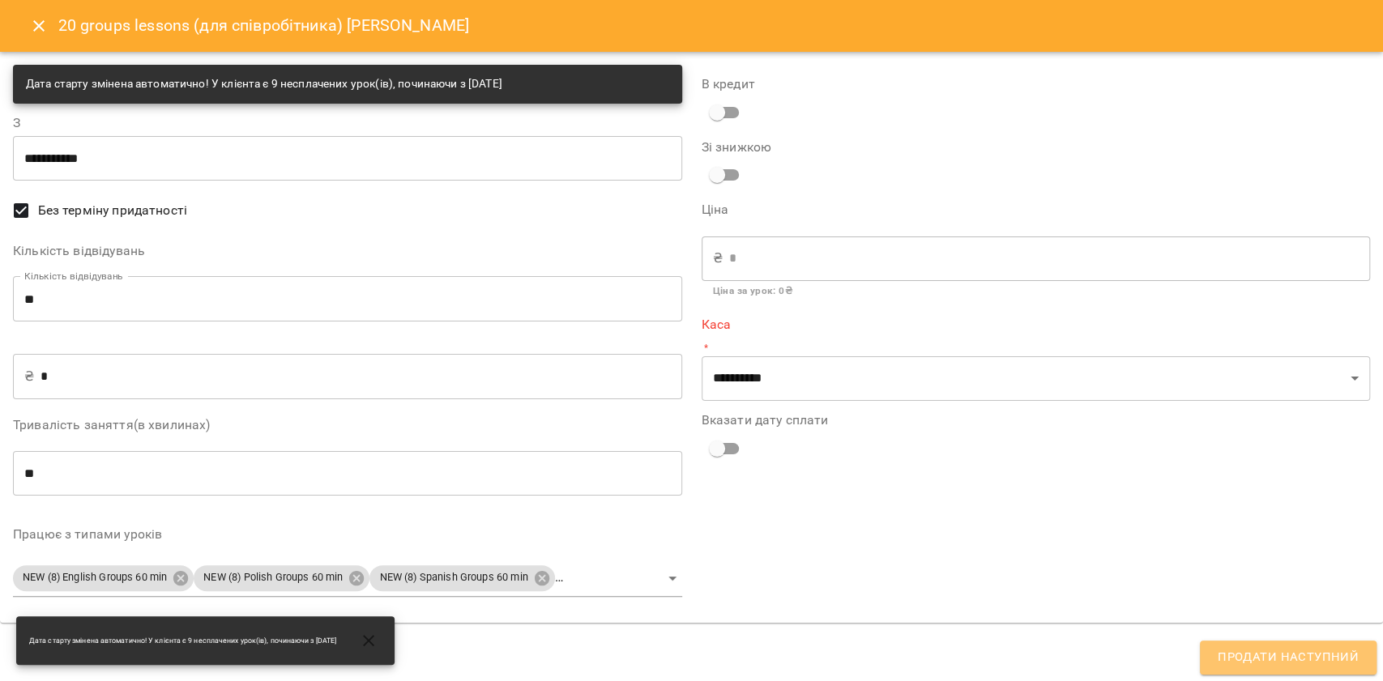
click at [1363, 658] on button "Продати наступний" at bounding box center [1288, 658] width 177 height 34
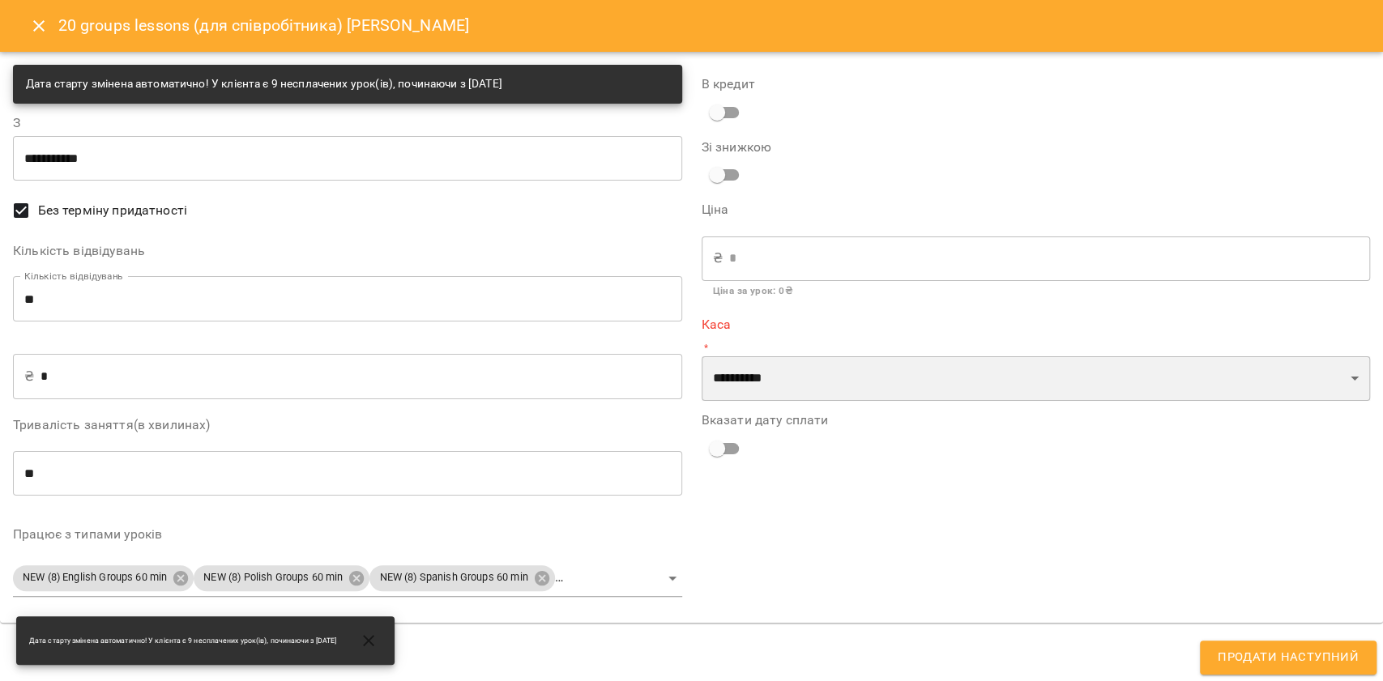
drag, startPoint x: 733, startPoint y: 379, endPoint x: 740, endPoint y: 399, distance: 20.5
click at [733, 379] on select "**********" at bounding box center [1036, 379] width 669 height 45
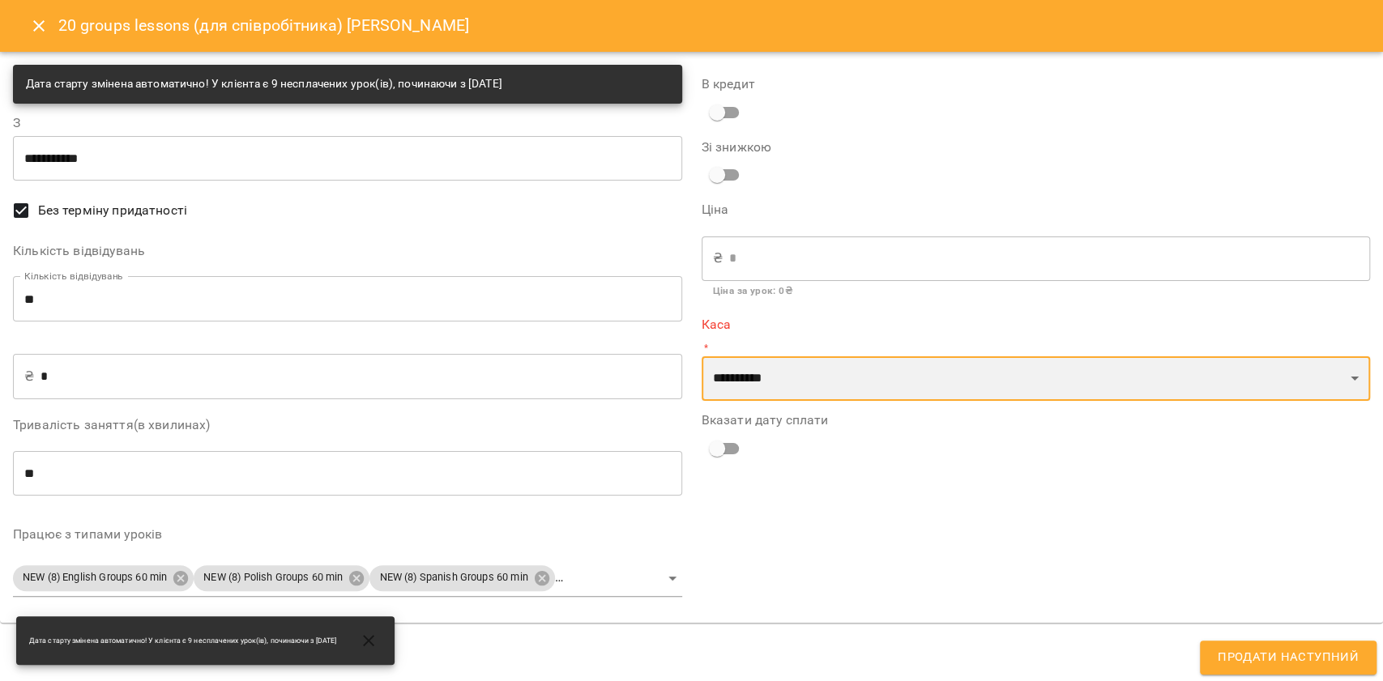
select select "****"
click at [702, 357] on select "**********" at bounding box center [1036, 379] width 669 height 45
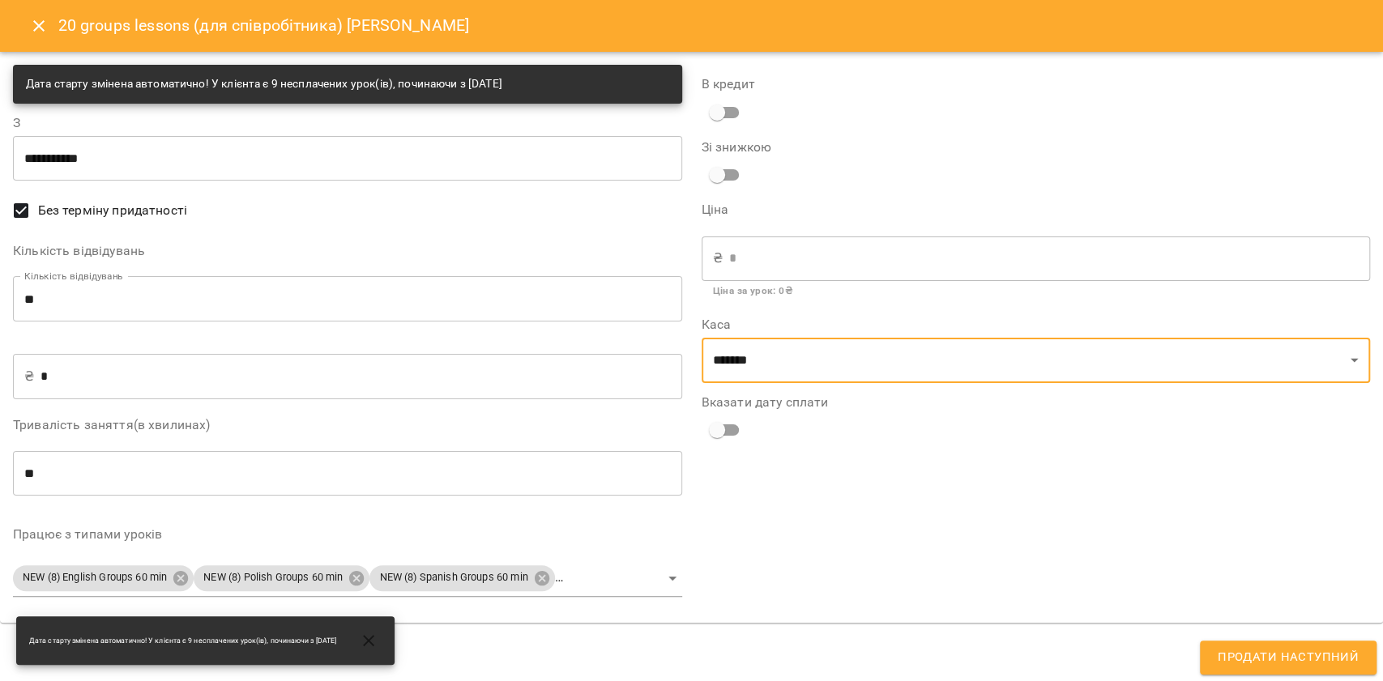
click at [1309, 674] on button "Продати наступний" at bounding box center [1288, 658] width 177 height 34
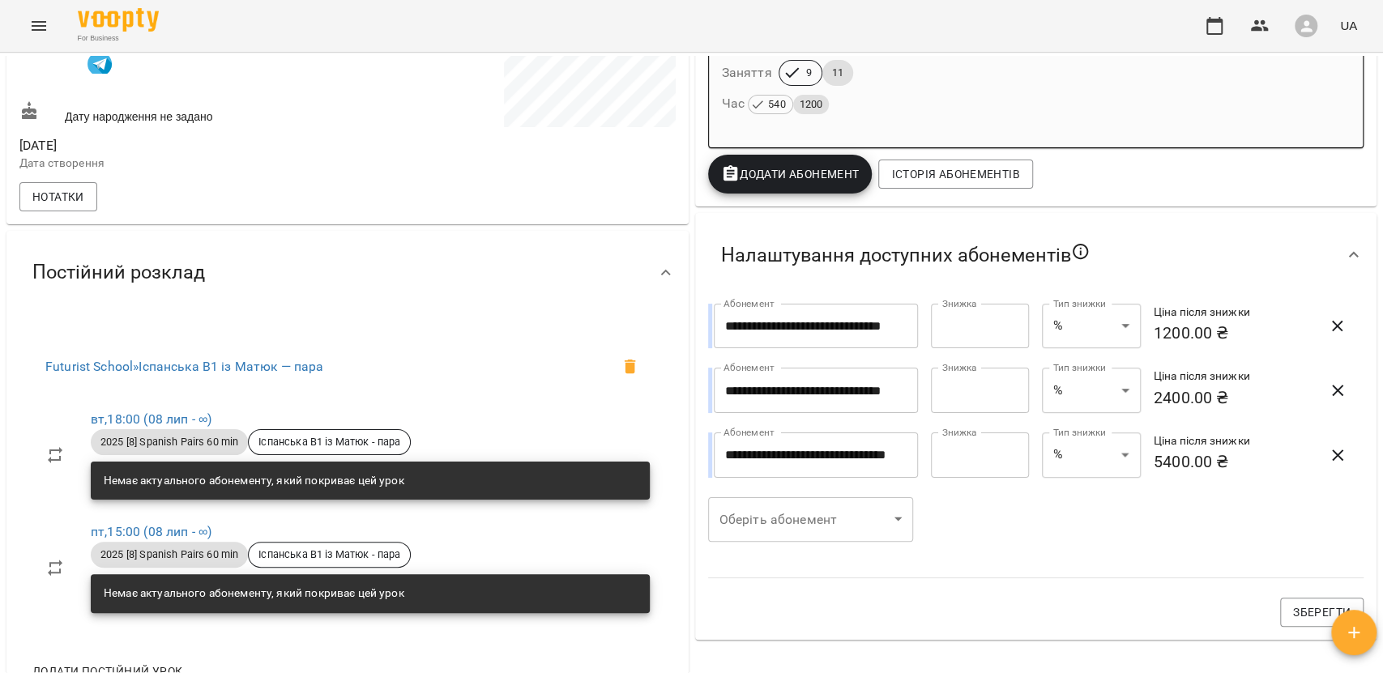
scroll to position [324, 0]
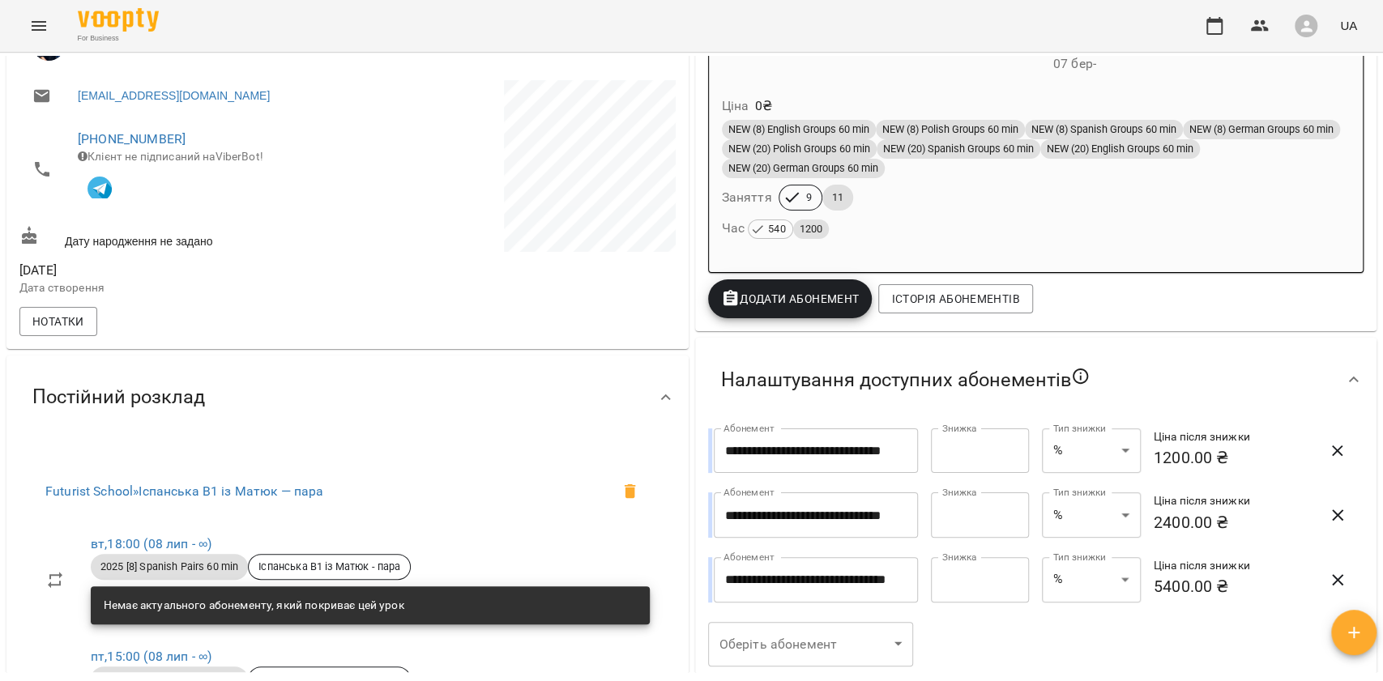
click at [952, 251] on div "Ціна 0 ₴ NEW (8) English Groups 60 min NEW (8) Polish Groups 60 min NEW (8) Spa…" at bounding box center [1036, 170] width 655 height 177
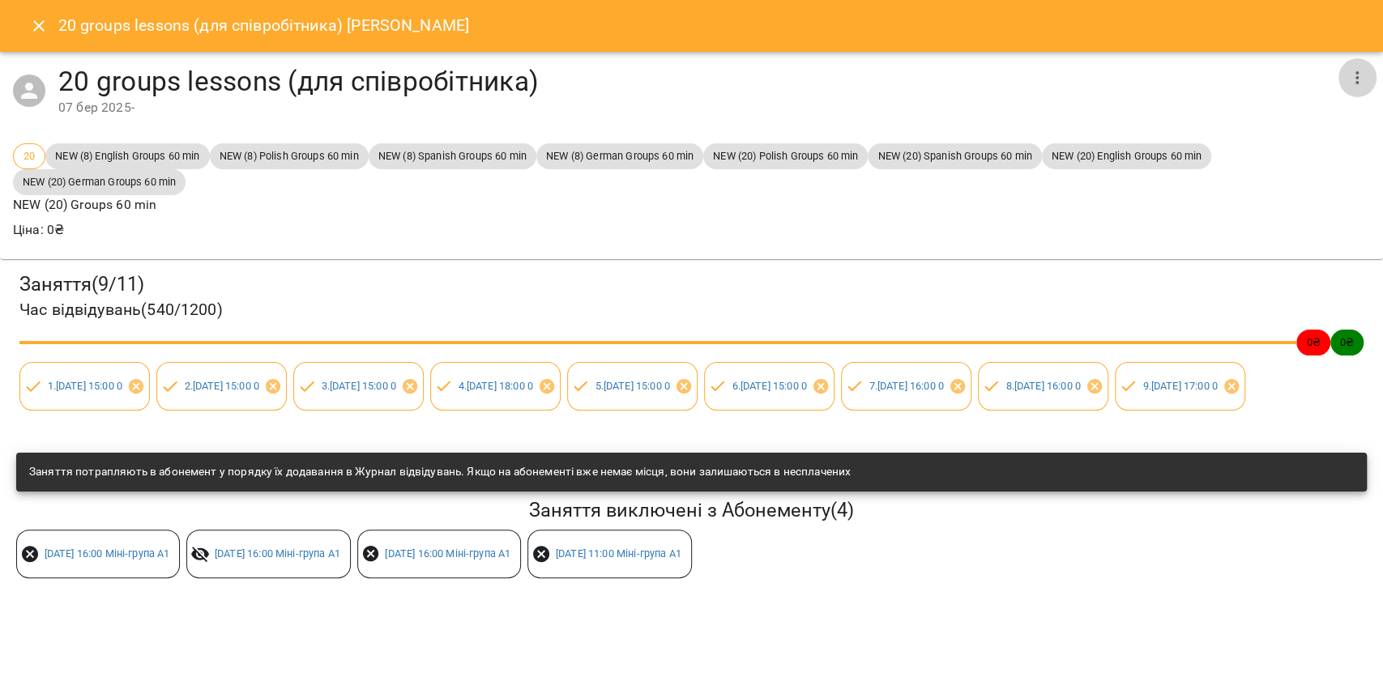
click at [1366, 80] on button "button" at bounding box center [1357, 77] width 39 height 39
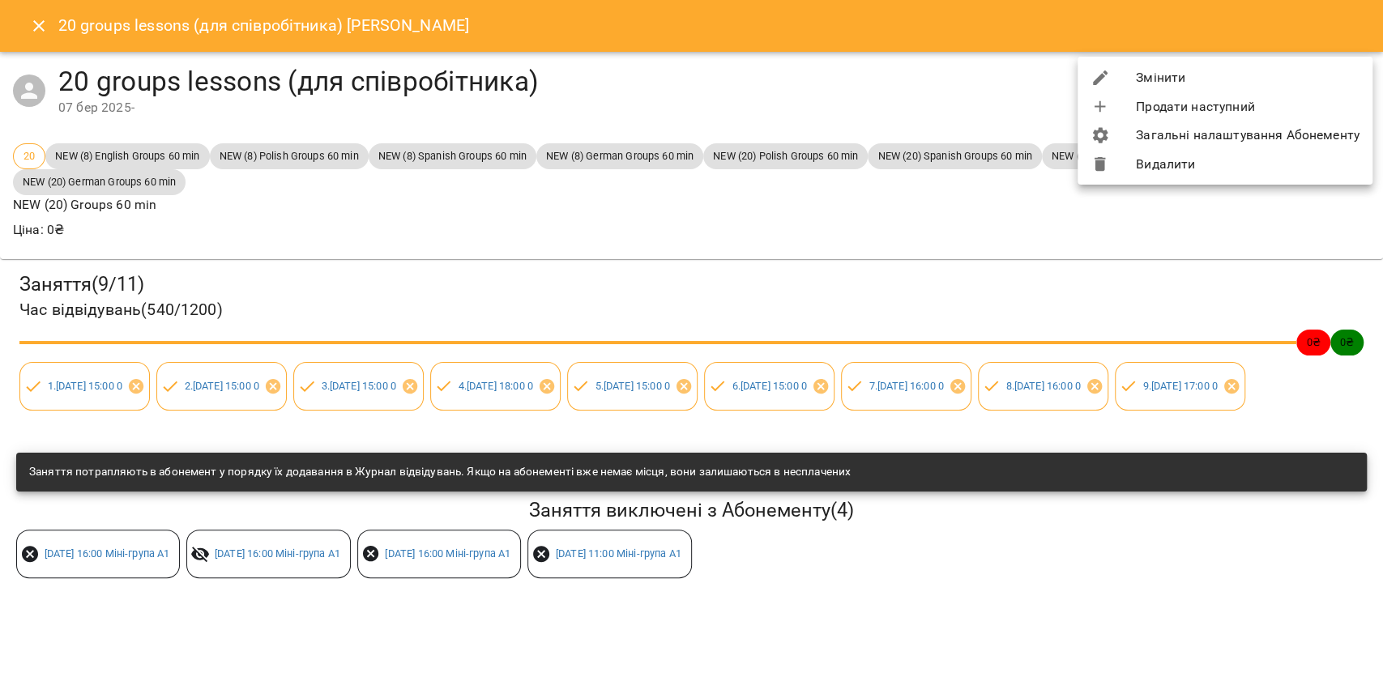
click at [1365, 79] on li "Змінити" at bounding box center [1225, 77] width 295 height 29
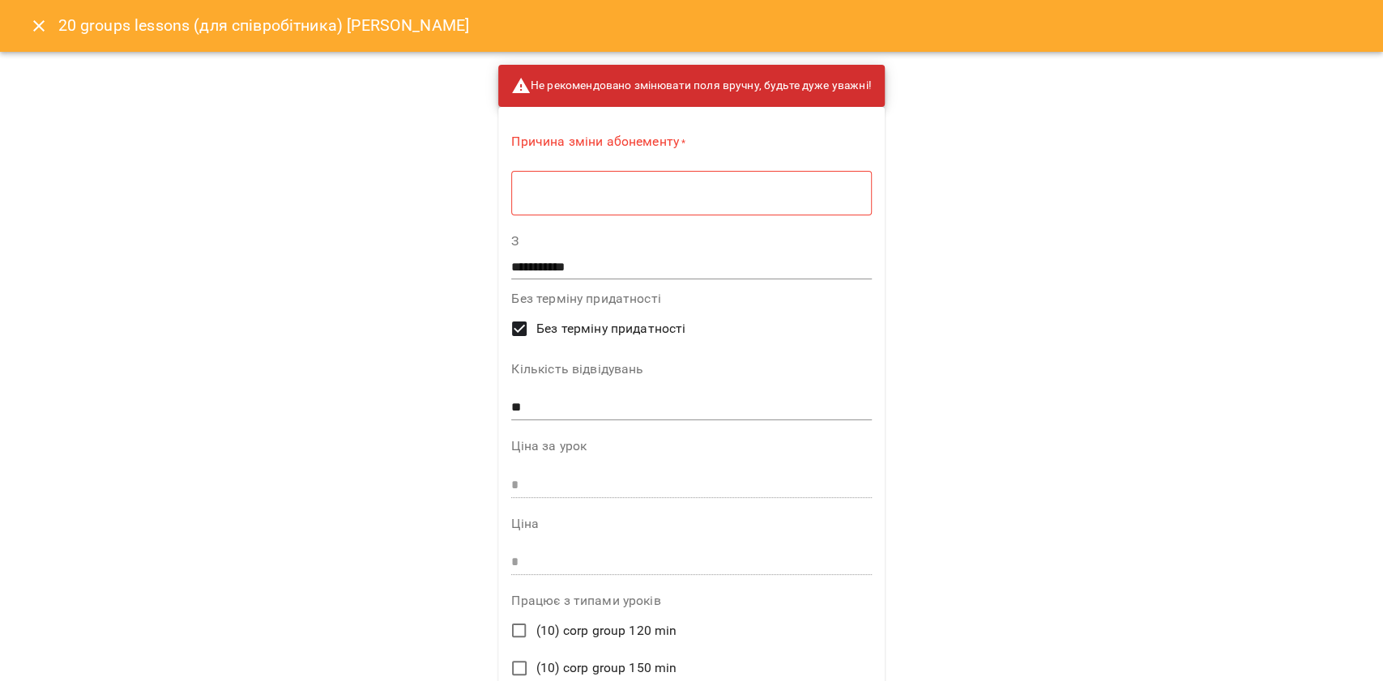
click at [861, 185] on div "* ​" at bounding box center [691, 192] width 360 height 45
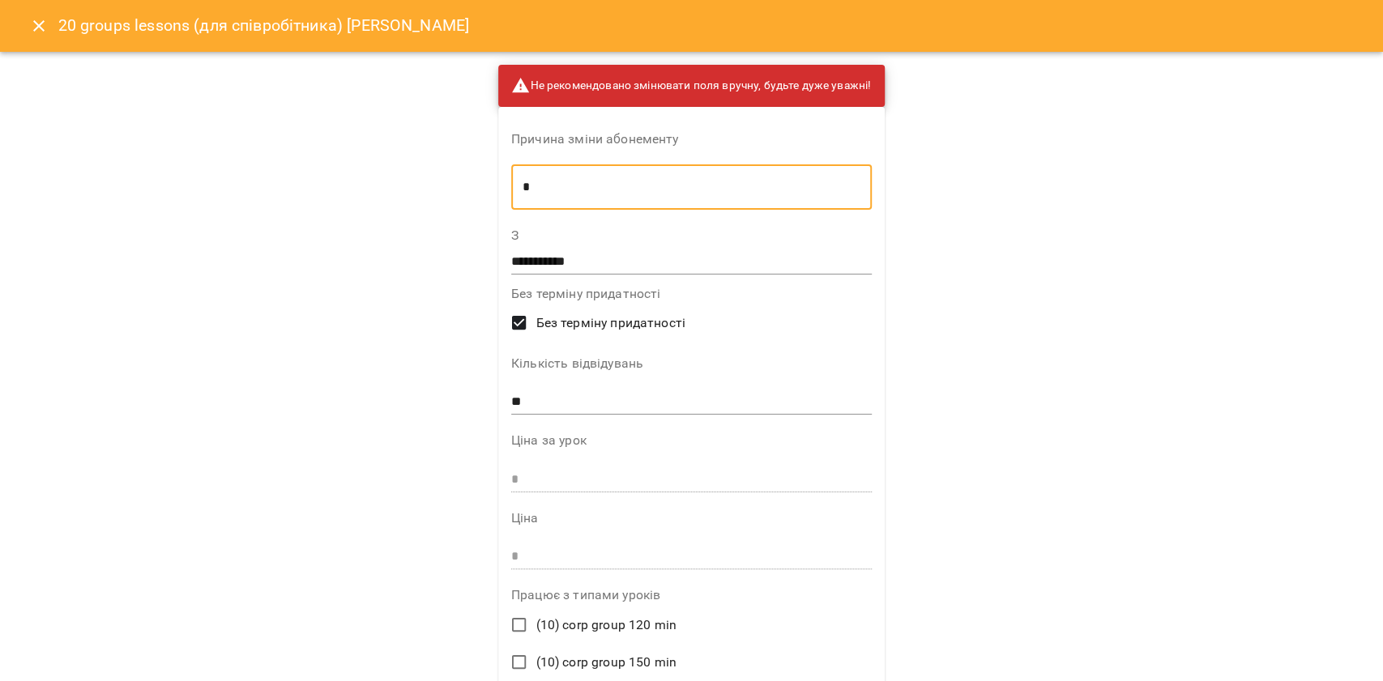
type textarea "*"
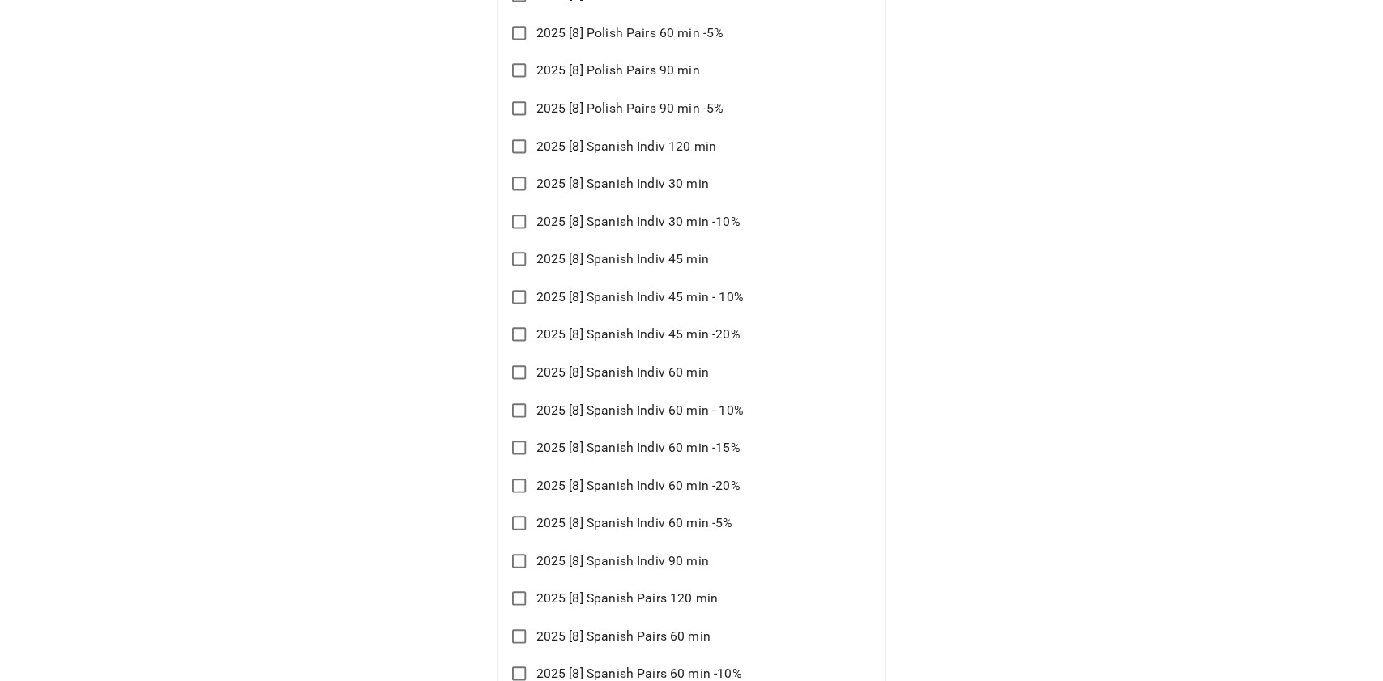
scroll to position [5713, 0]
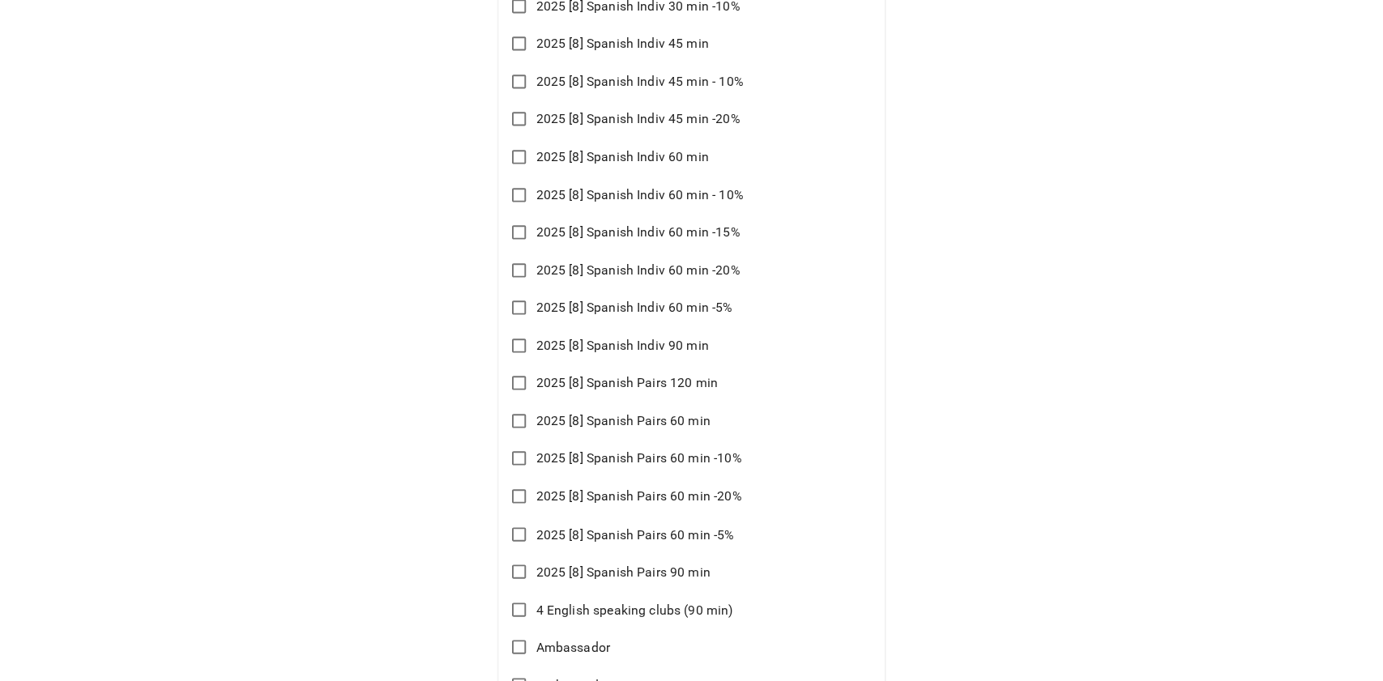
click at [655, 418] on span "2025 [8] Spanish Pairs 60 min" at bounding box center [623, 421] width 174 height 19
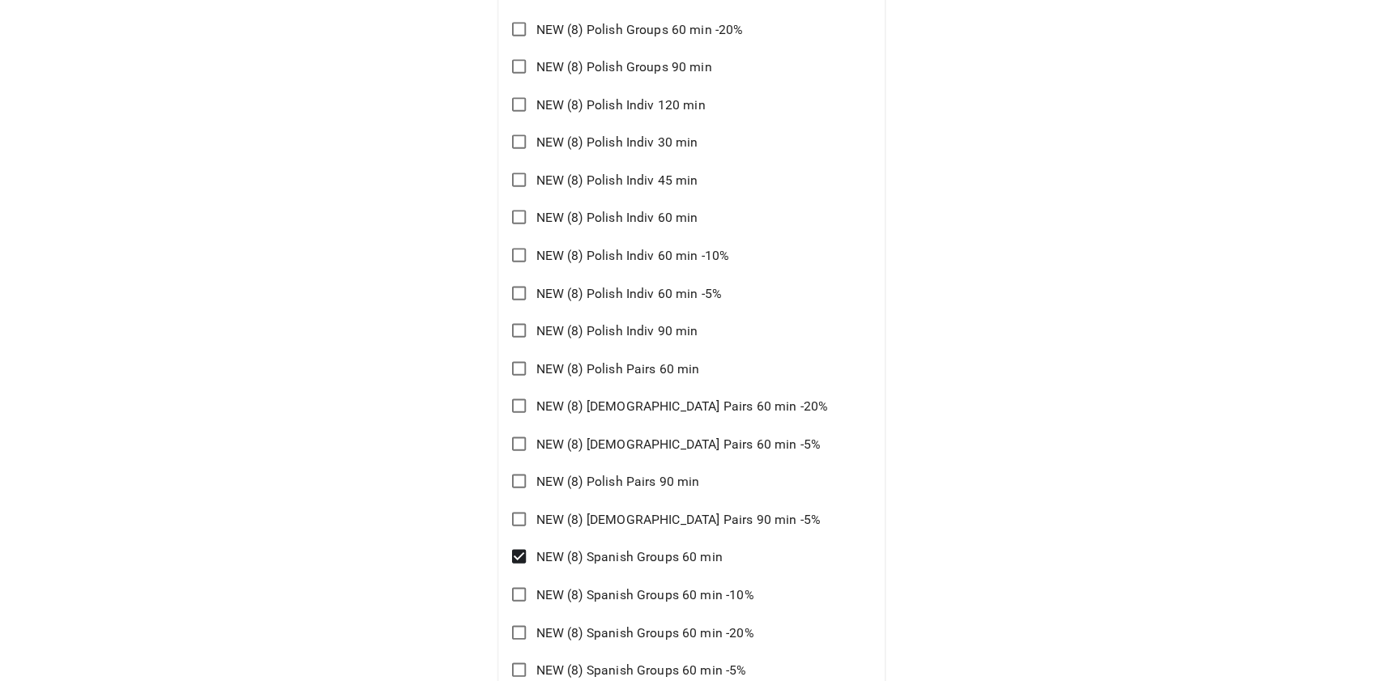
scroll to position [11773, 0]
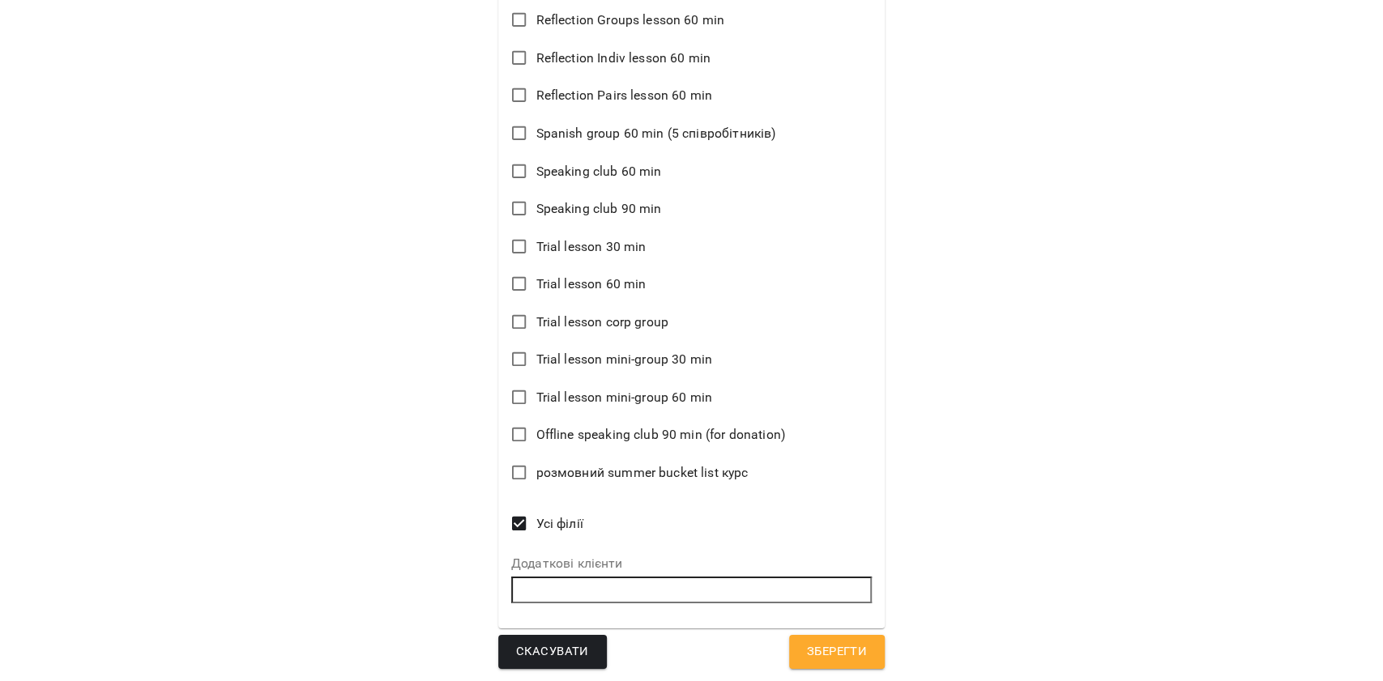
click at [840, 654] on span "Зберегти" at bounding box center [837, 652] width 60 height 21
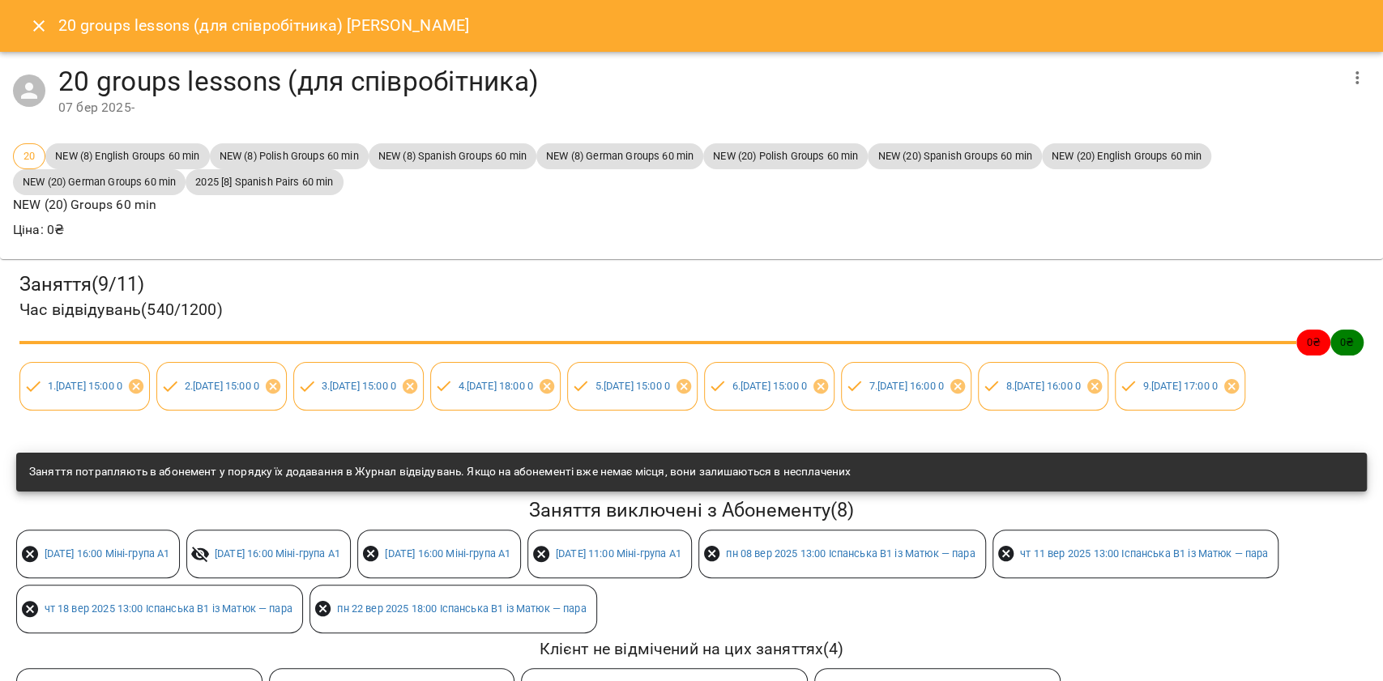
click at [39, 19] on icon "Close" at bounding box center [38, 25] width 19 height 19
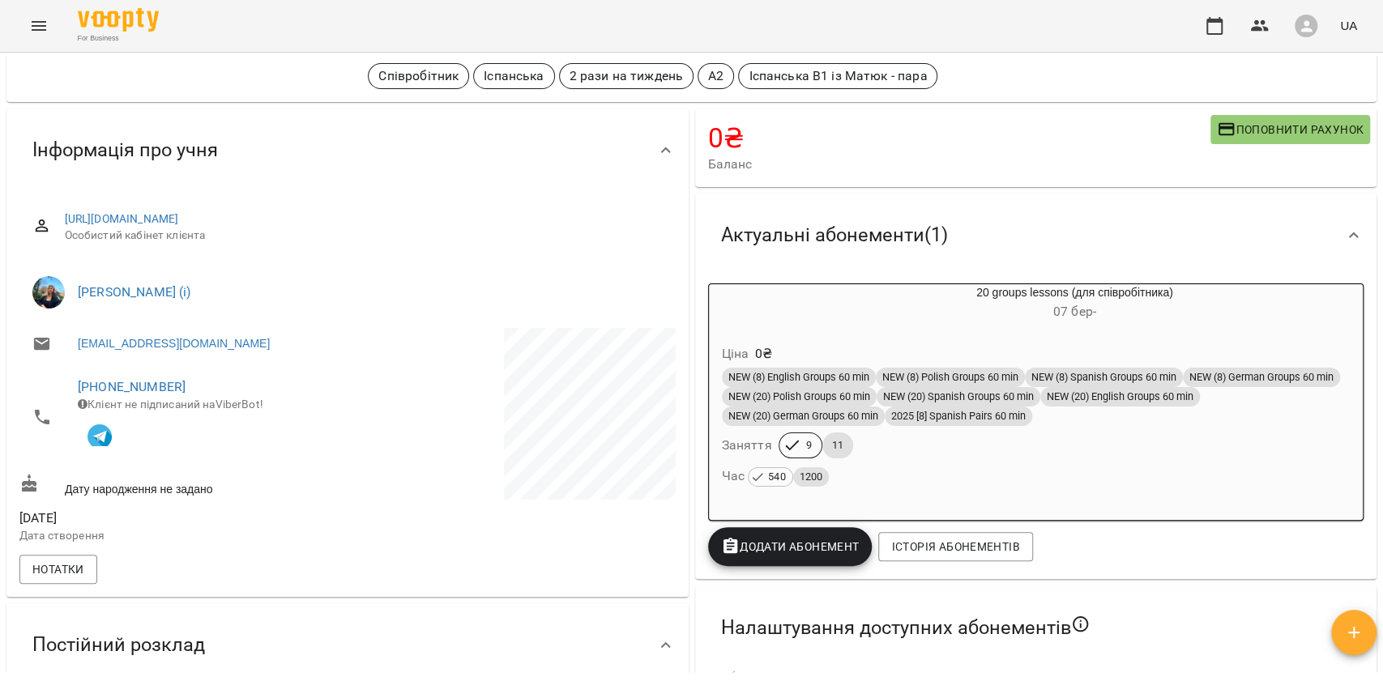
scroll to position [0, 0]
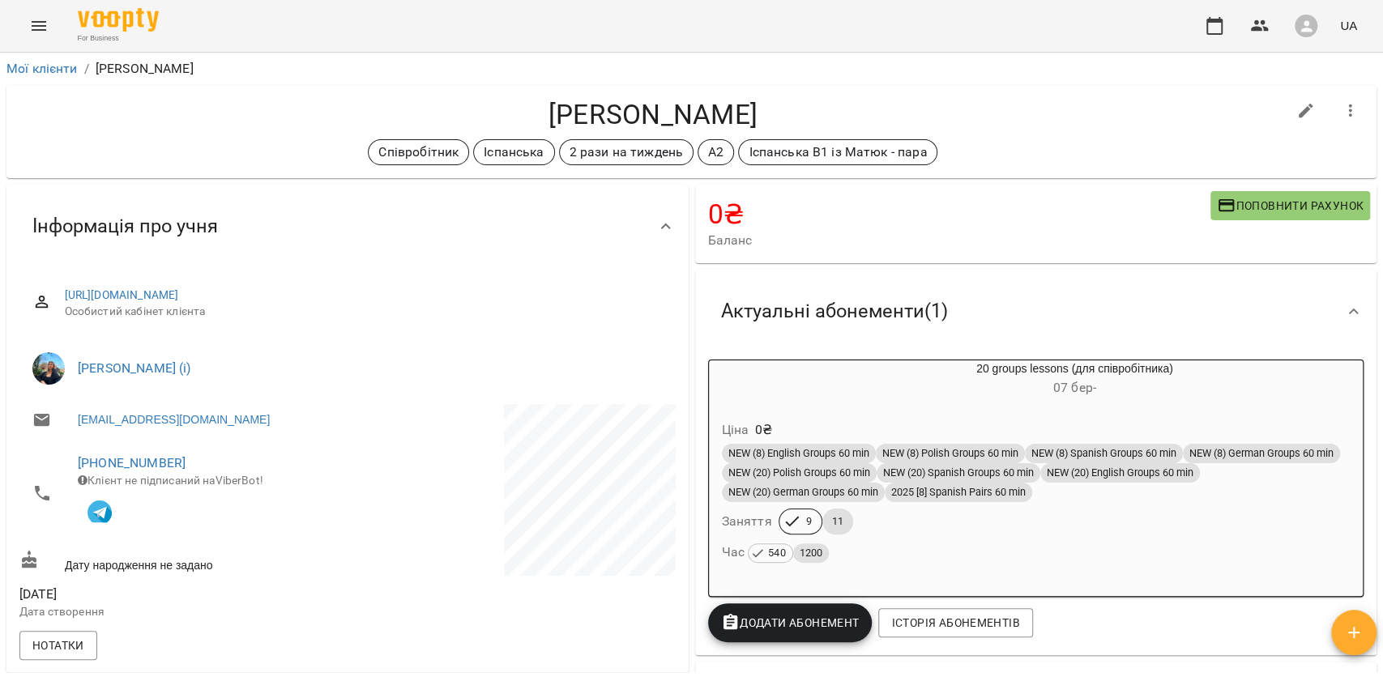
click at [1296, 105] on icon "button" at bounding box center [1305, 110] width 19 height 19
select select "**"
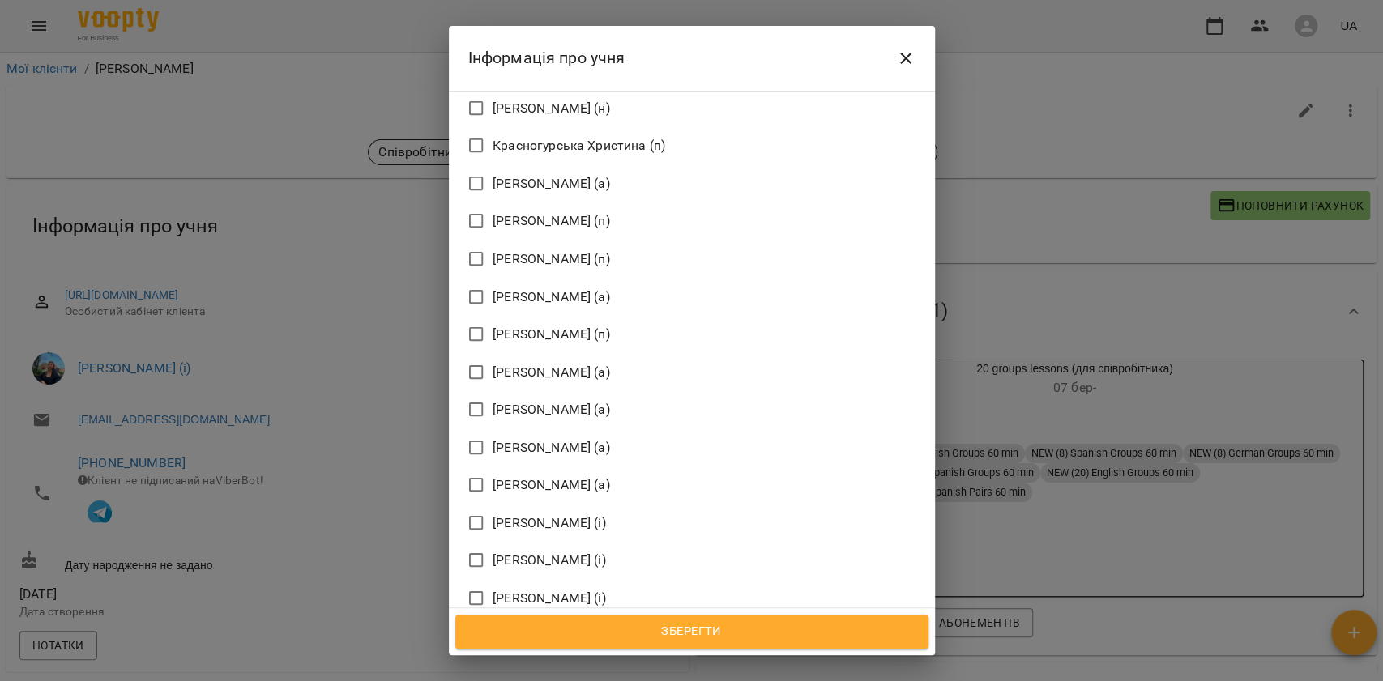
scroll to position [2452, 0]
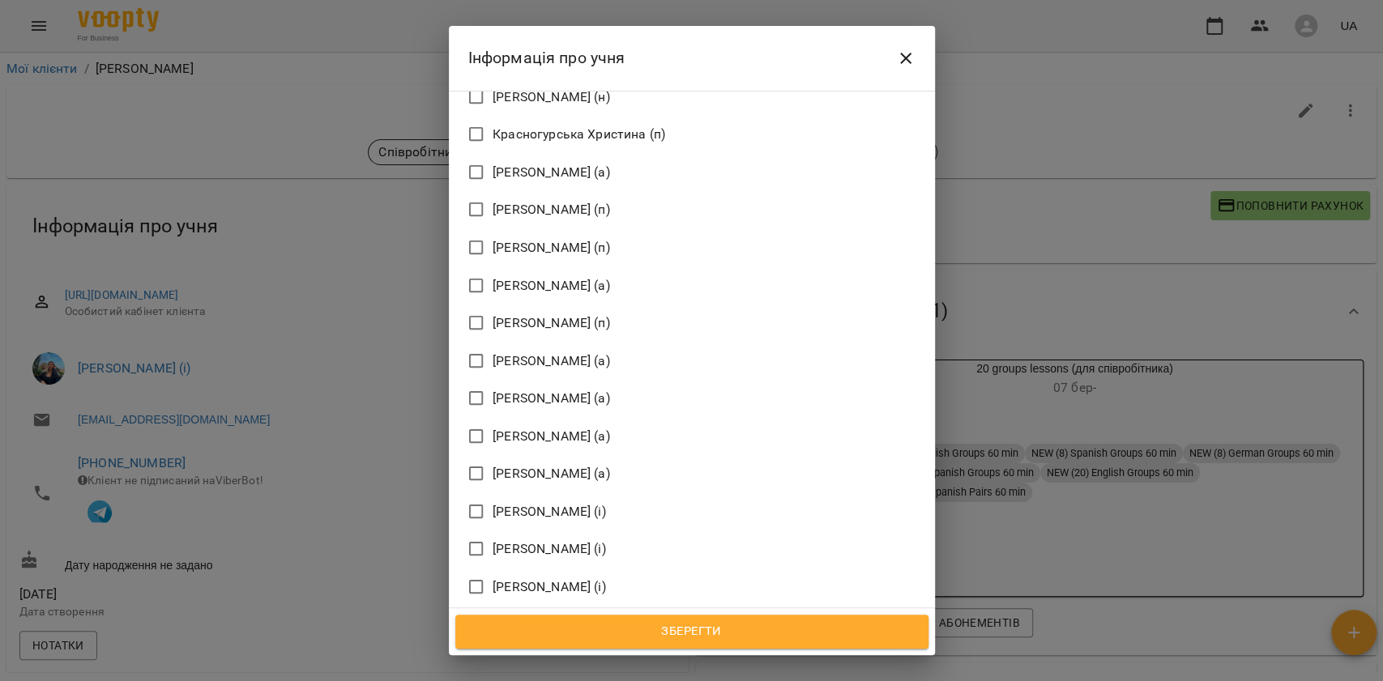
click at [543, 502] on span "[PERSON_NAME] (і)" at bounding box center [549, 511] width 113 height 19
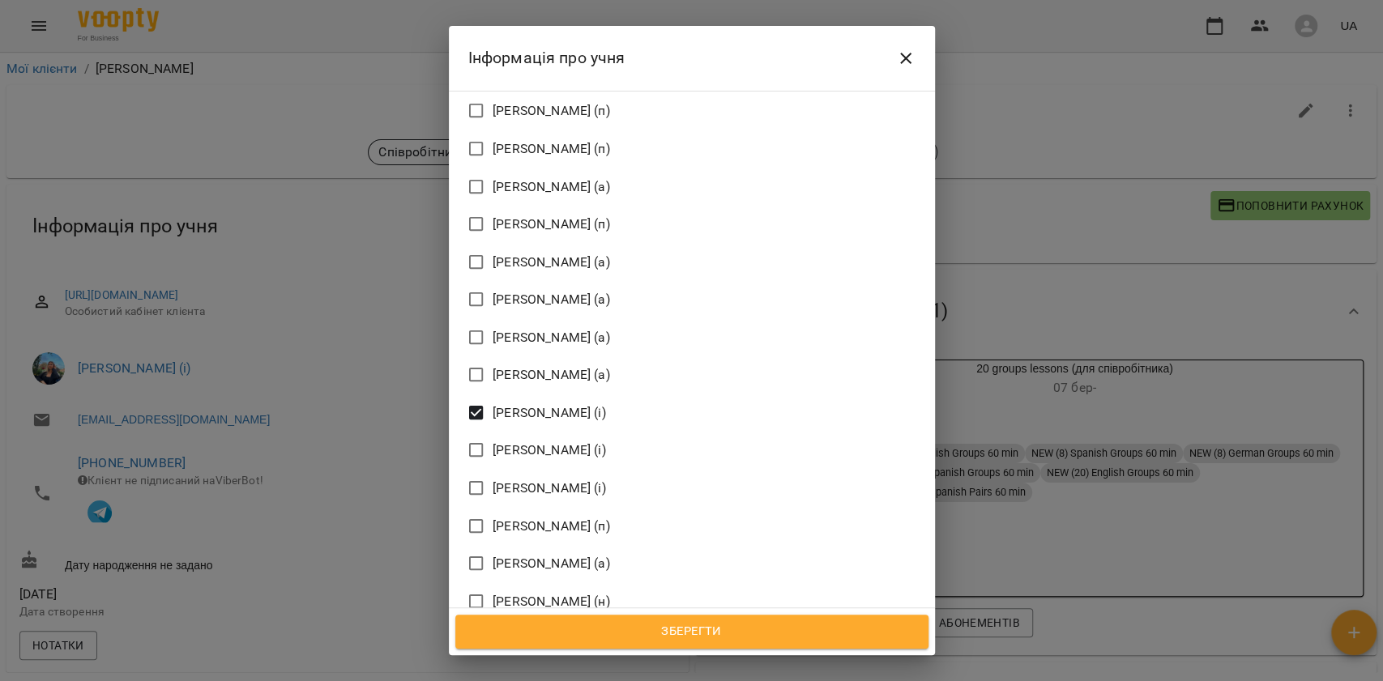
scroll to position [2766, 0]
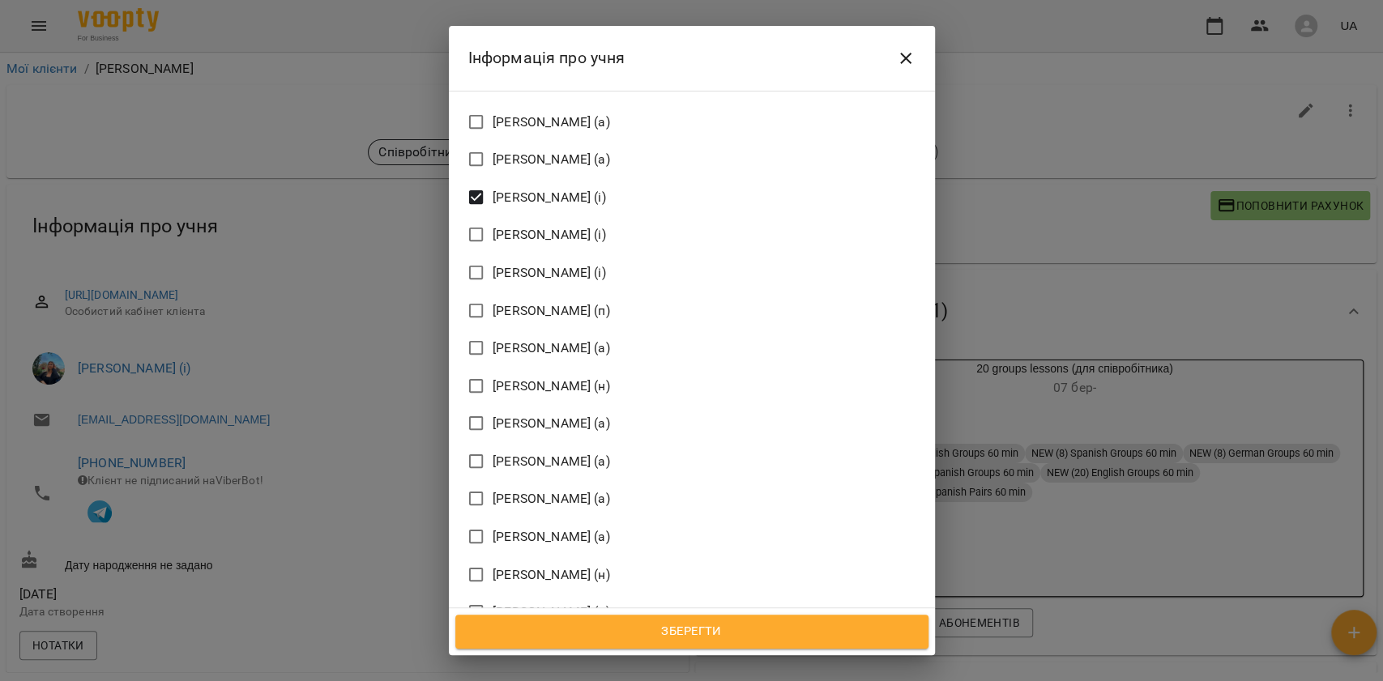
click at [515, 634] on label "[PERSON_NAME] (і)" at bounding box center [680, 651] width 443 height 34
click at [567, 636] on span "Зберегти" at bounding box center [692, 632] width 438 height 21
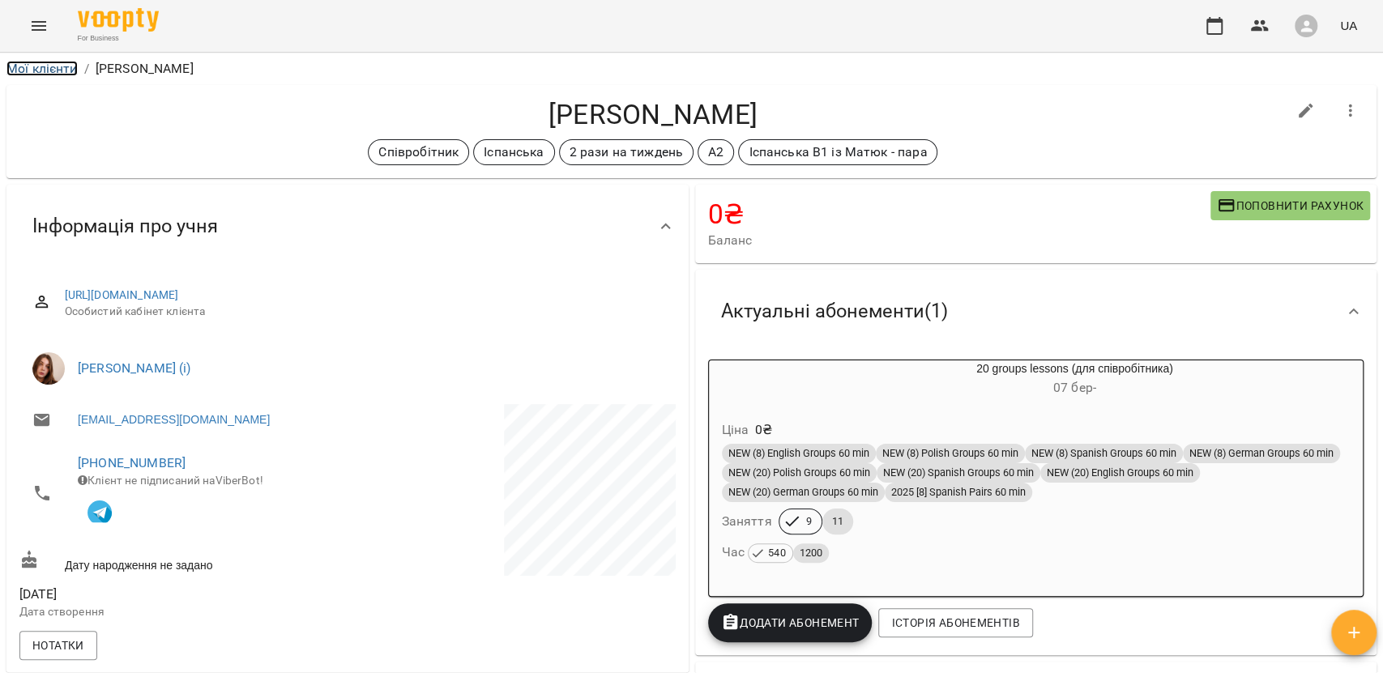
click at [48, 68] on link "Мої клієнти" at bounding box center [41, 68] width 71 height 15
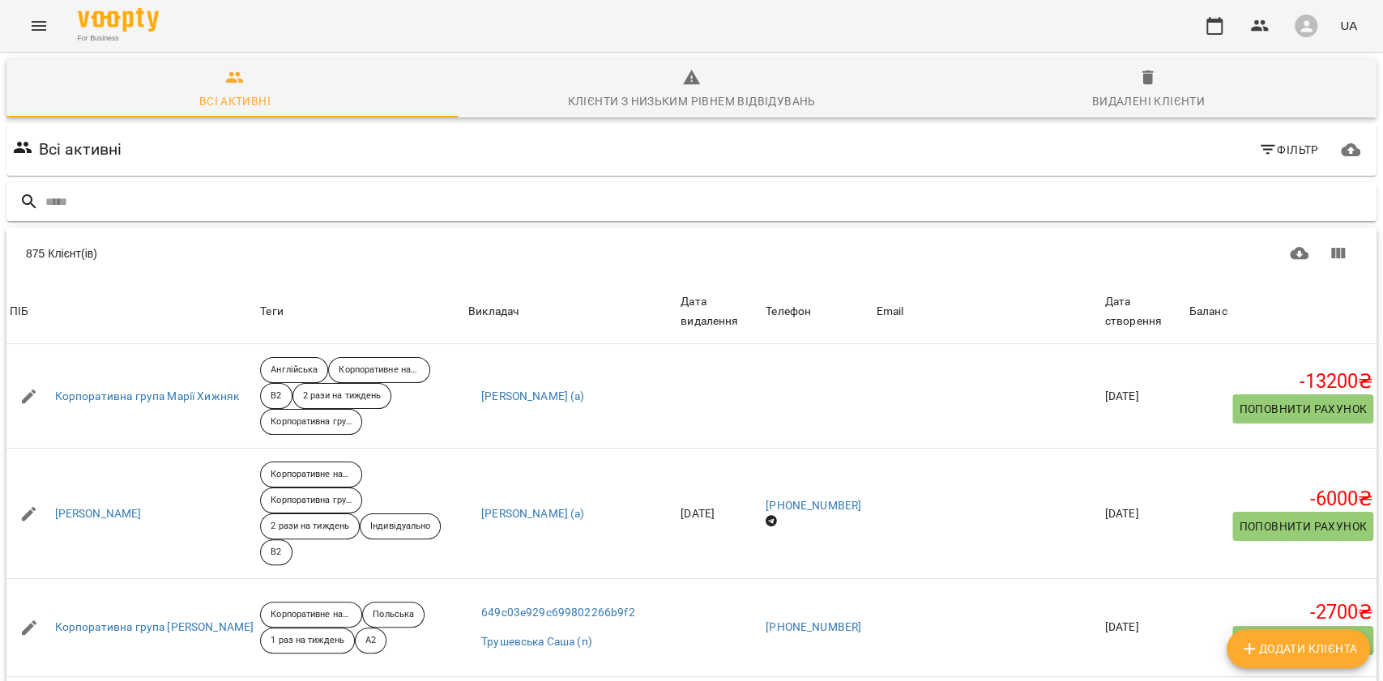
click at [1183, 199] on input "text" at bounding box center [707, 202] width 1325 height 27
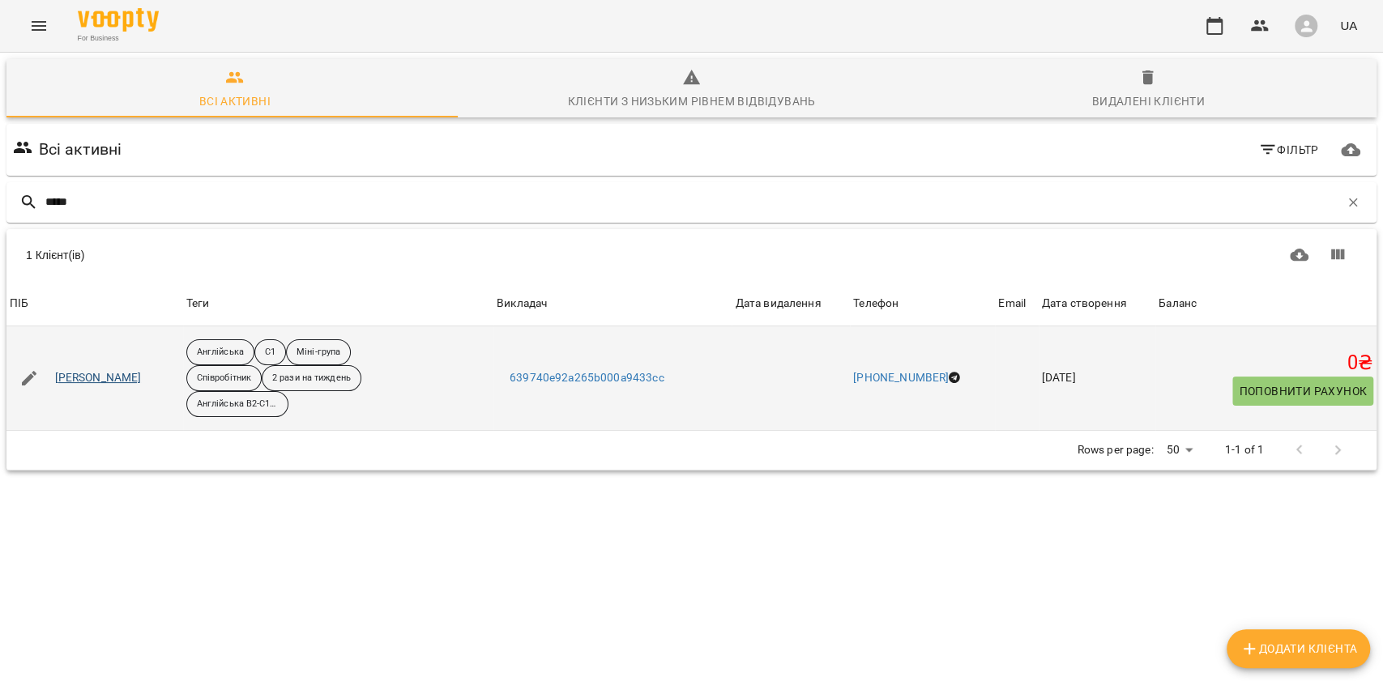
type input "*****"
click at [142, 379] on link "[PERSON_NAME]" at bounding box center [98, 378] width 87 height 16
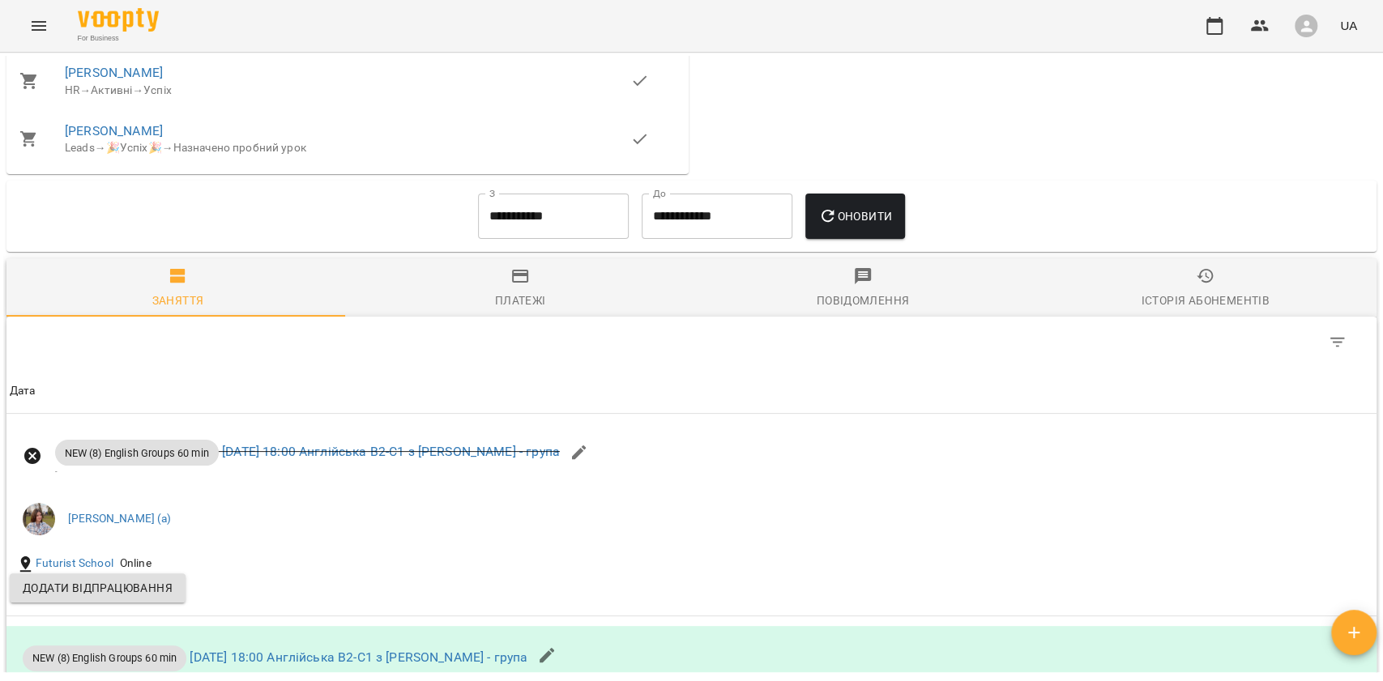
scroll to position [1080, 0]
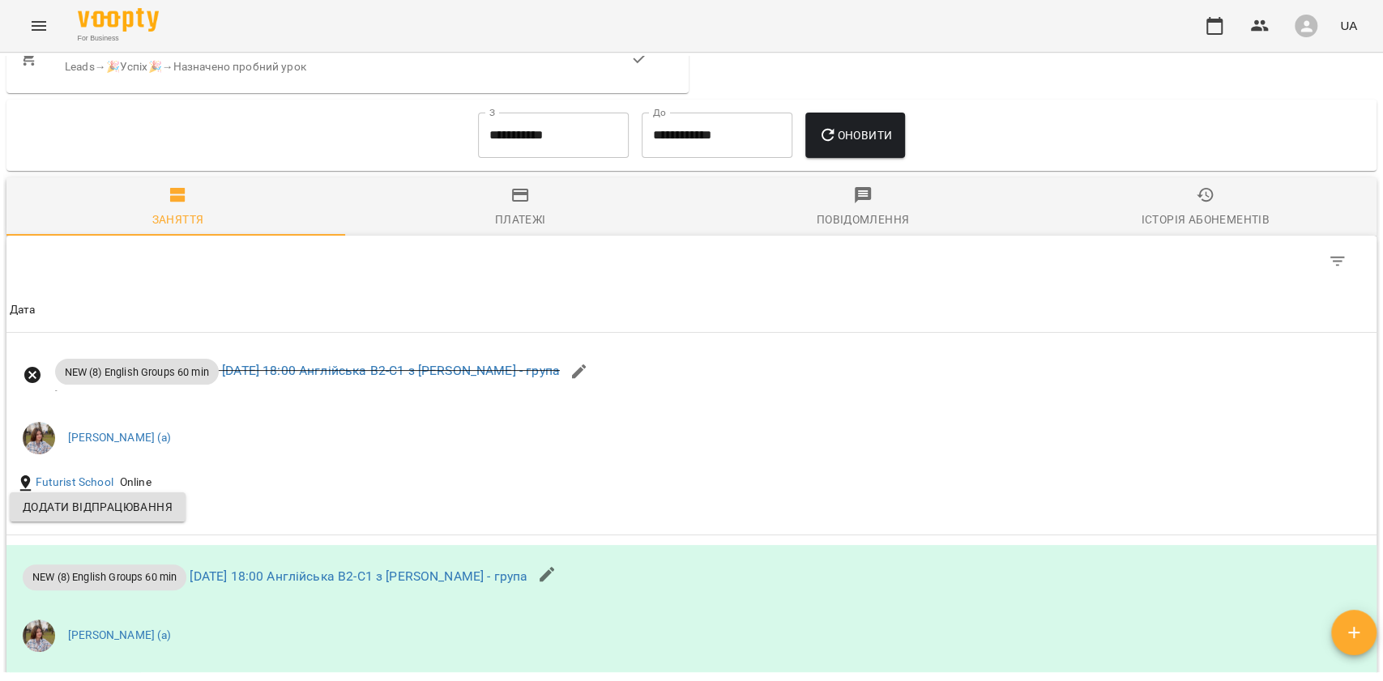
click at [502, 164] on div "**********" at bounding box center [554, 135] width 164 height 58
click at [506, 157] on input "**********" at bounding box center [553, 135] width 151 height 45
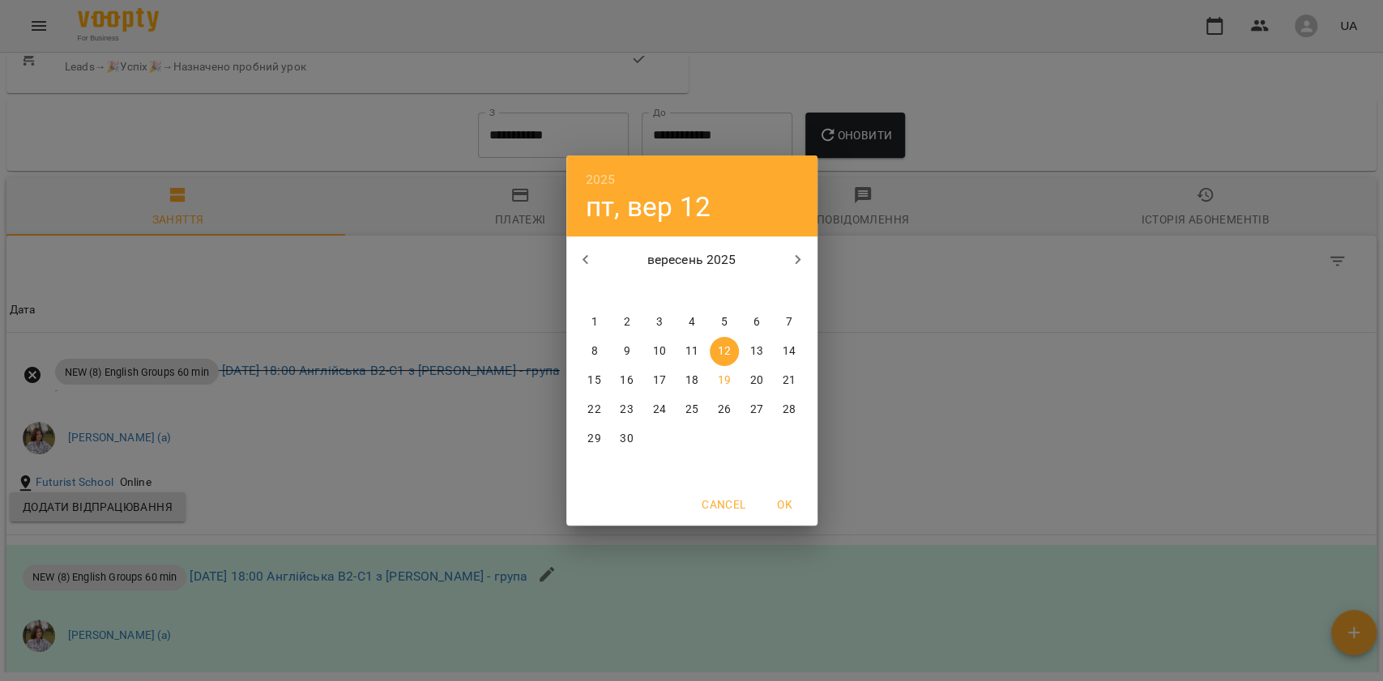
click at [585, 251] on icon "button" at bounding box center [585, 259] width 19 height 19
click at [618, 320] on span "1" at bounding box center [627, 322] width 29 height 16
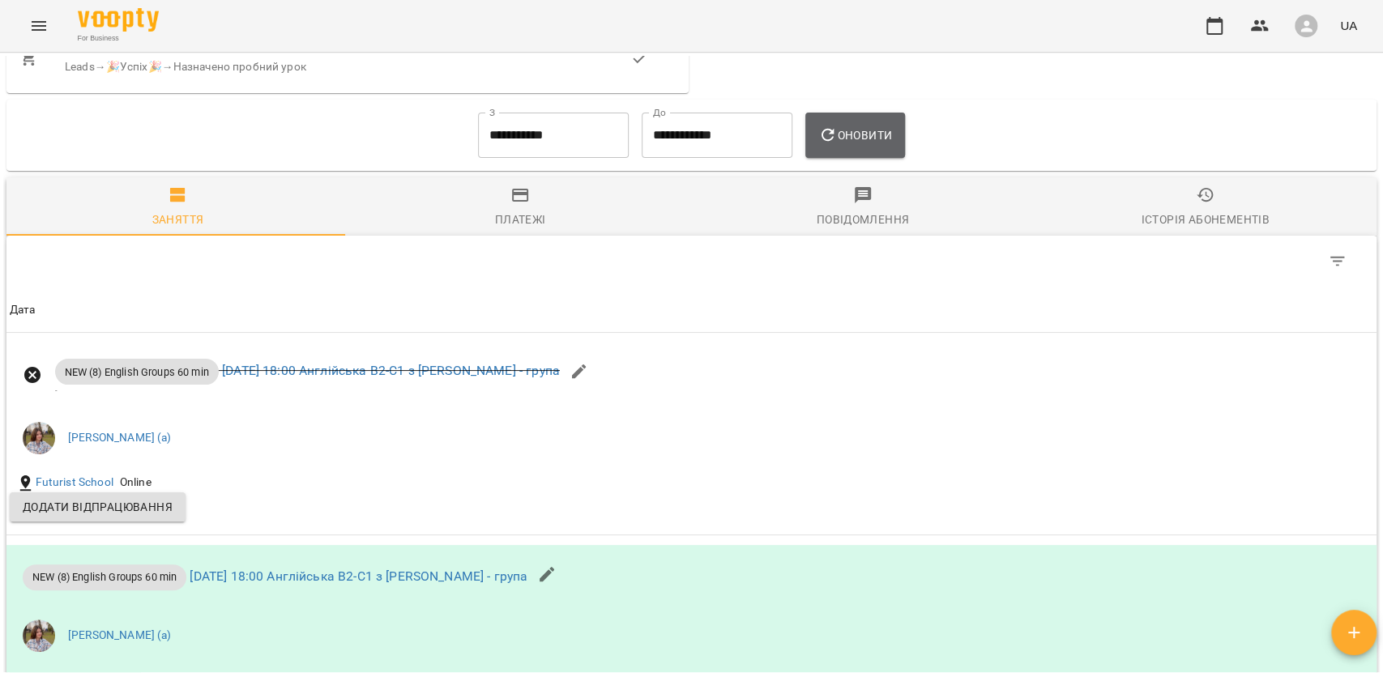
click at [843, 158] on button "Оновити" at bounding box center [855, 135] width 100 height 45
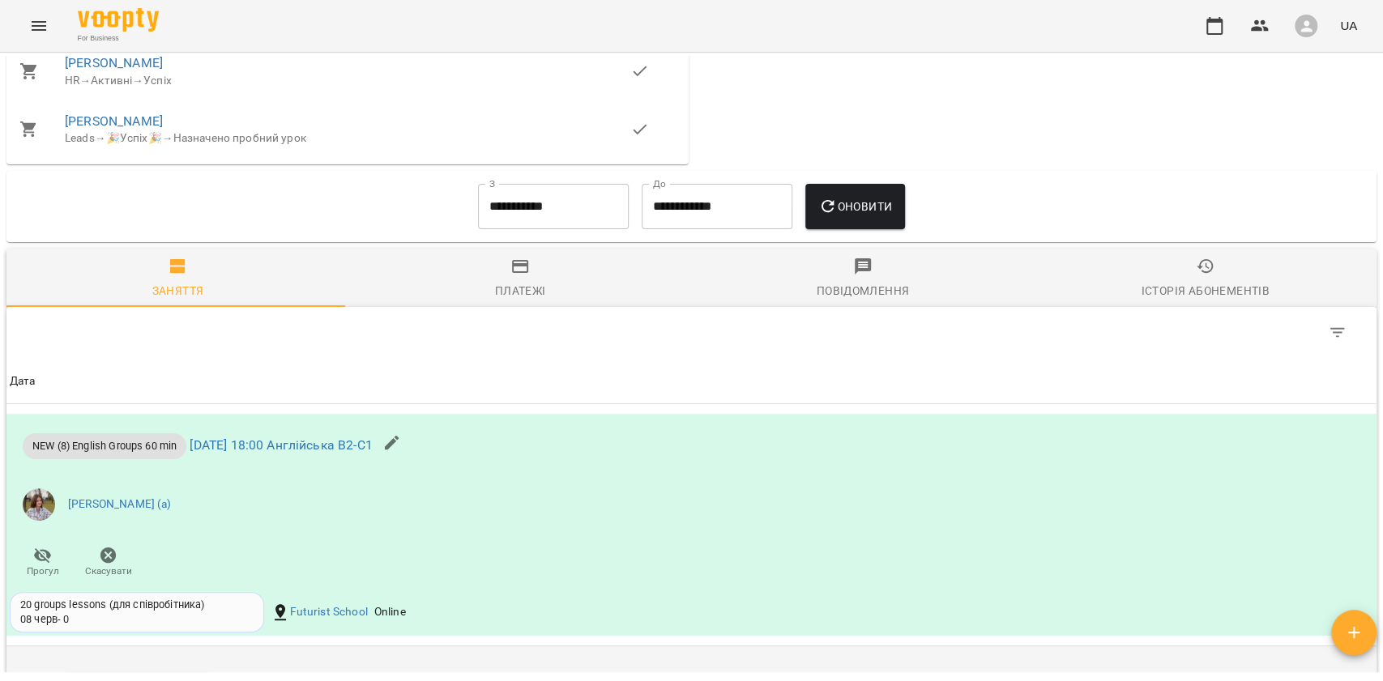
scroll to position [972, 0]
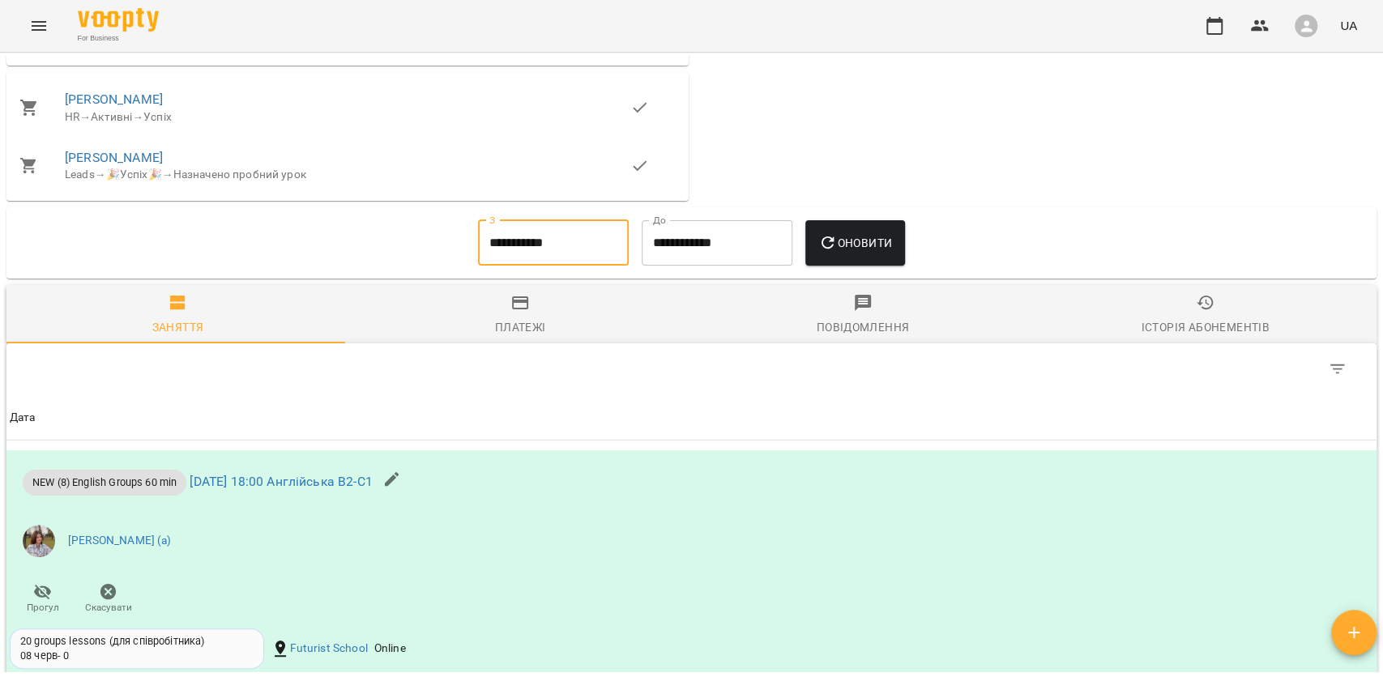
click at [578, 257] on input "**********" at bounding box center [553, 242] width 151 height 45
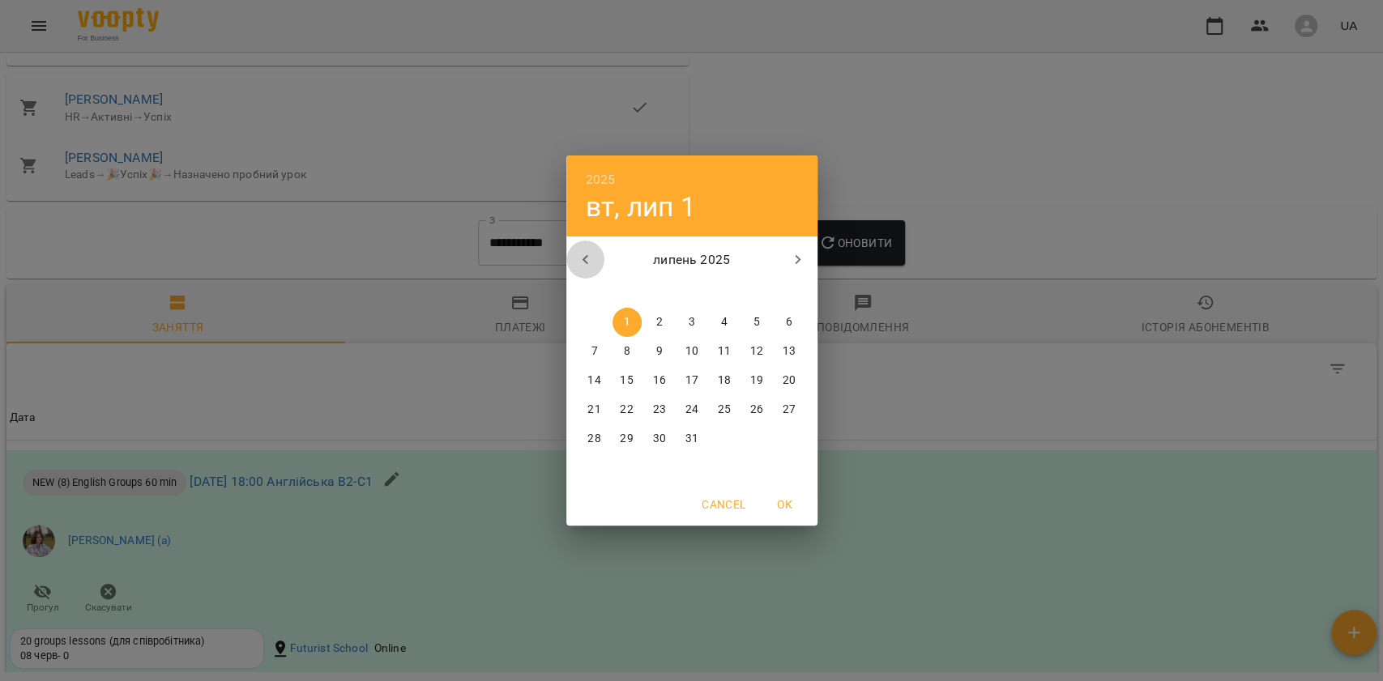
click at [587, 258] on icon "button" at bounding box center [585, 259] width 19 height 19
click at [669, 326] on div "30" at bounding box center [659, 322] width 32 height 29
drag, startPoint x: 676, startPoint y: 323, endPoint x: 703, endPoint y: 318, distance: 27.2
click at [676, 322] on div "1" at bounding box center [692, 322] width 32 height 29
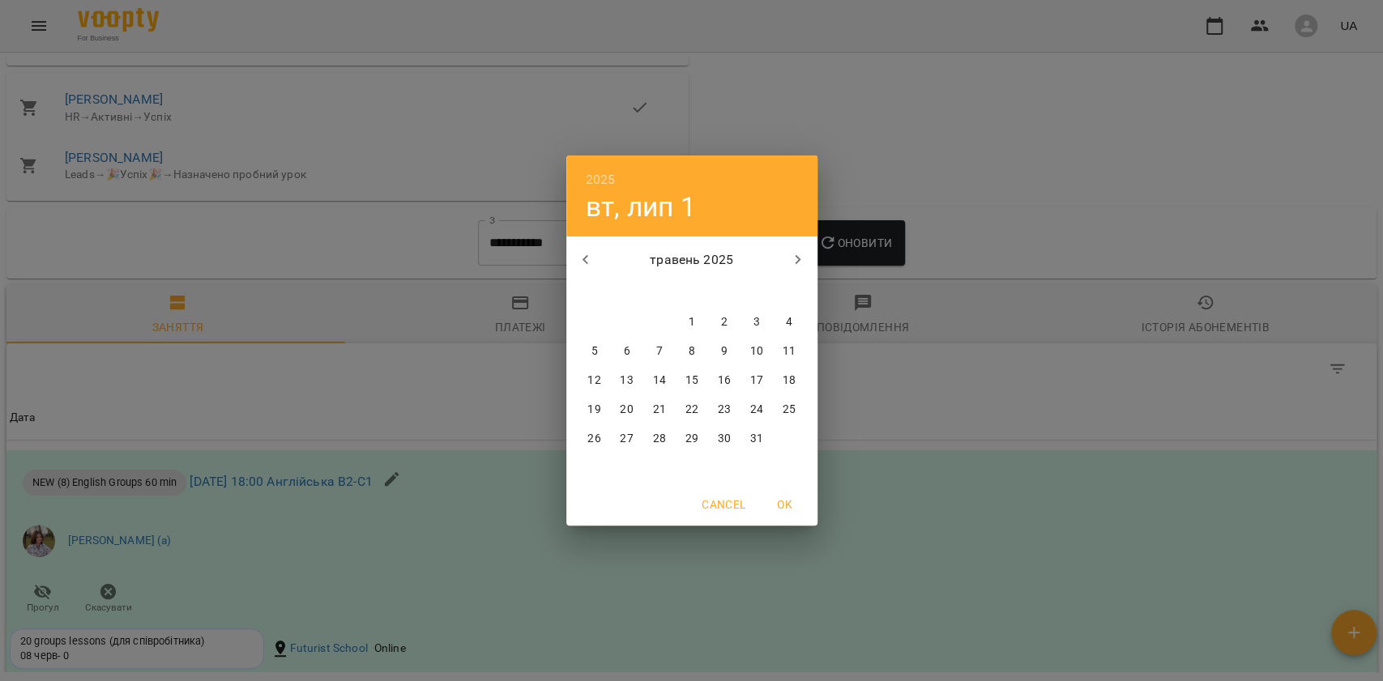
type input "**********"
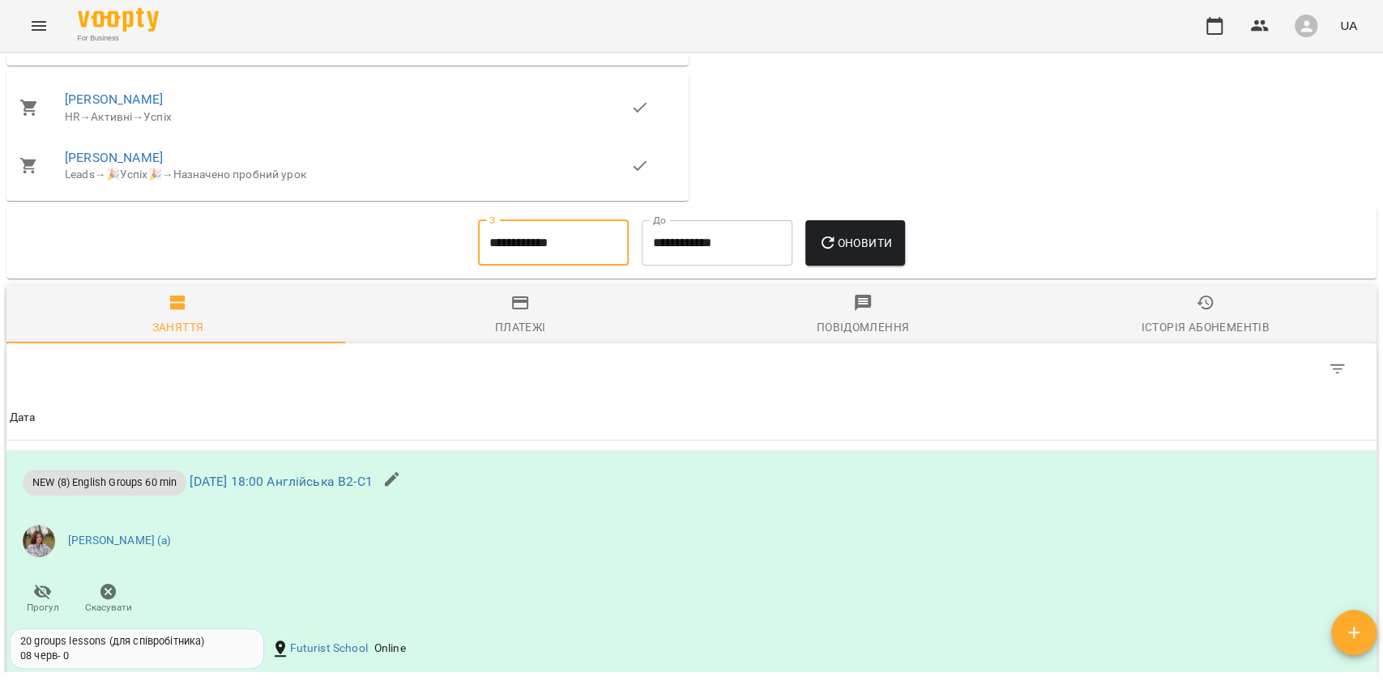
click at [831, 262] on button "Оновити" at bounding box center [855, 242] width 100 height 45
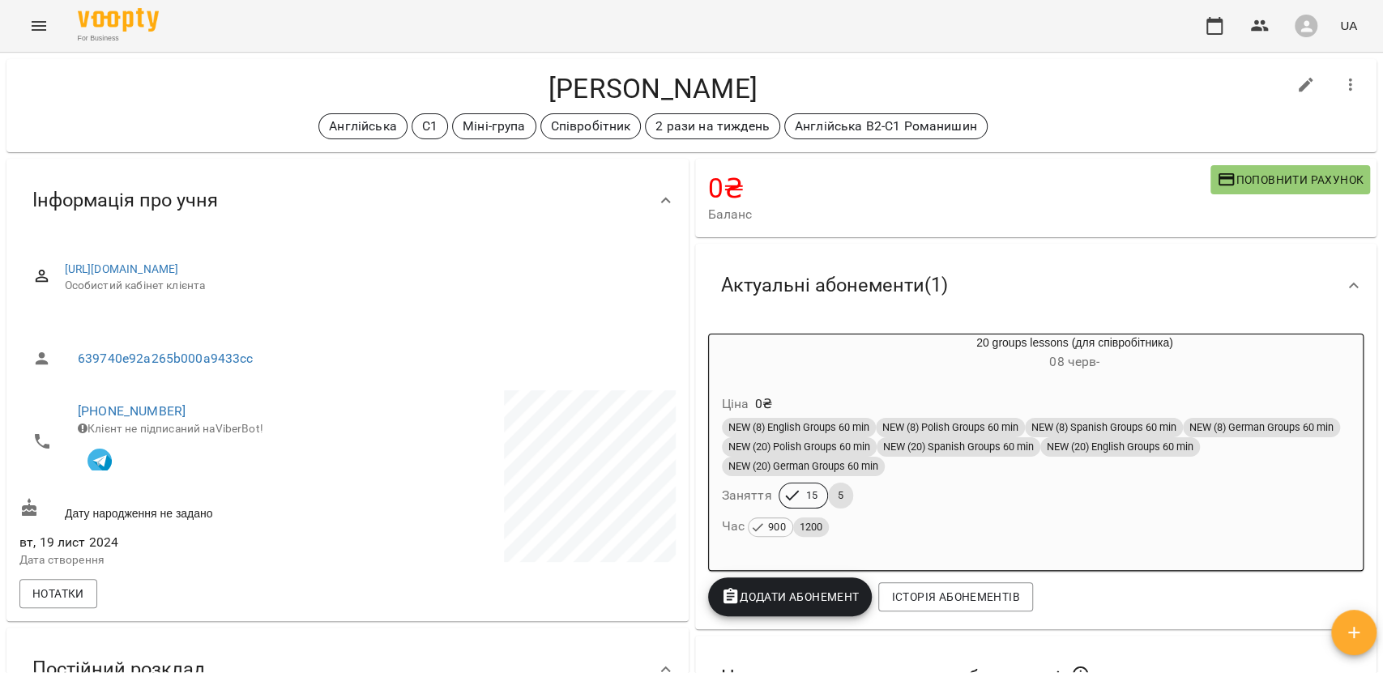
scroll to position [0, 0]
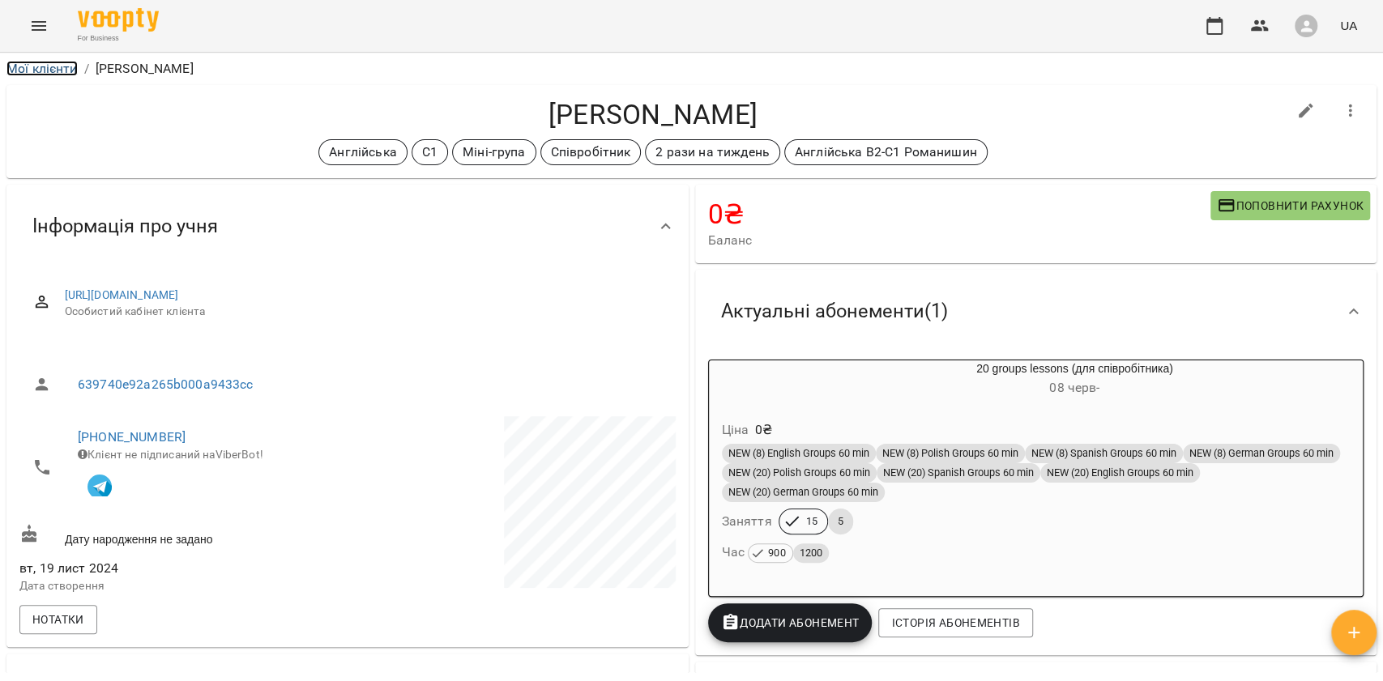
click at [43, 65] on link "Мої клієнти" at bounding box center [41, 68] width 71 height 15
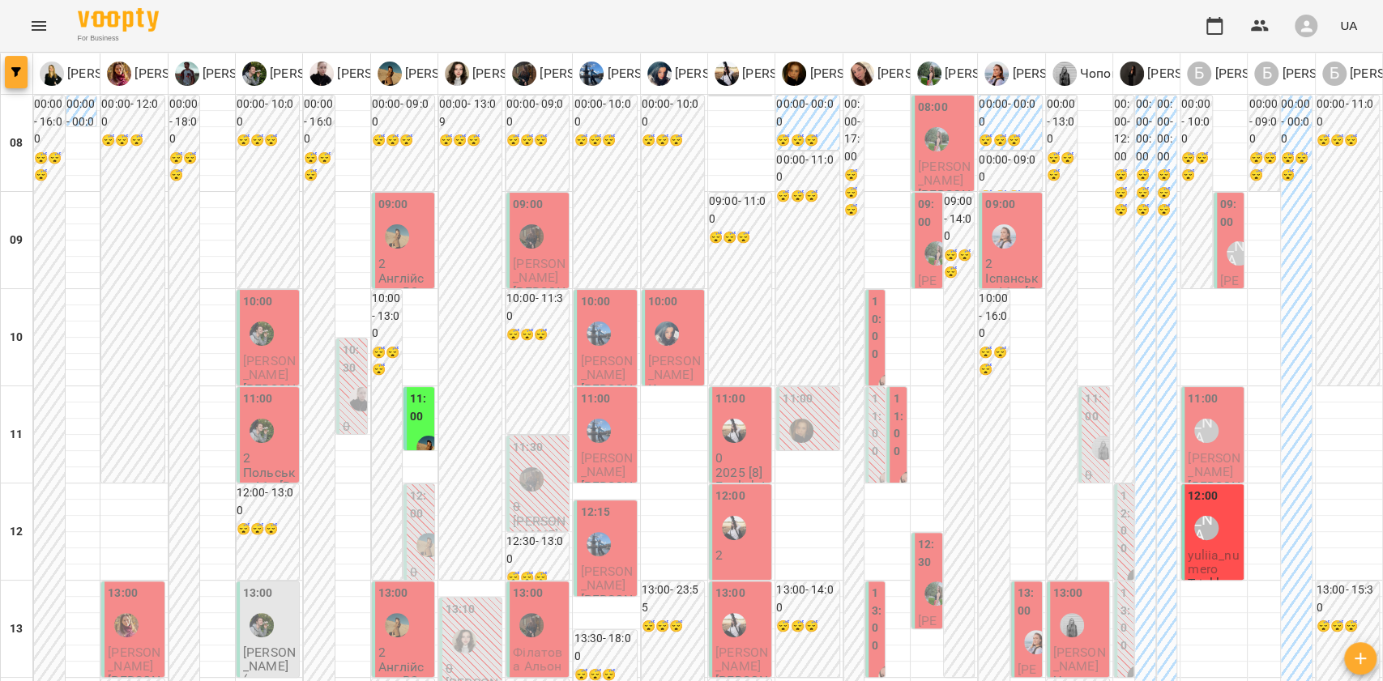
click at [21, 62] on button "button" at bounding box center [16, 72] width 23 height 32
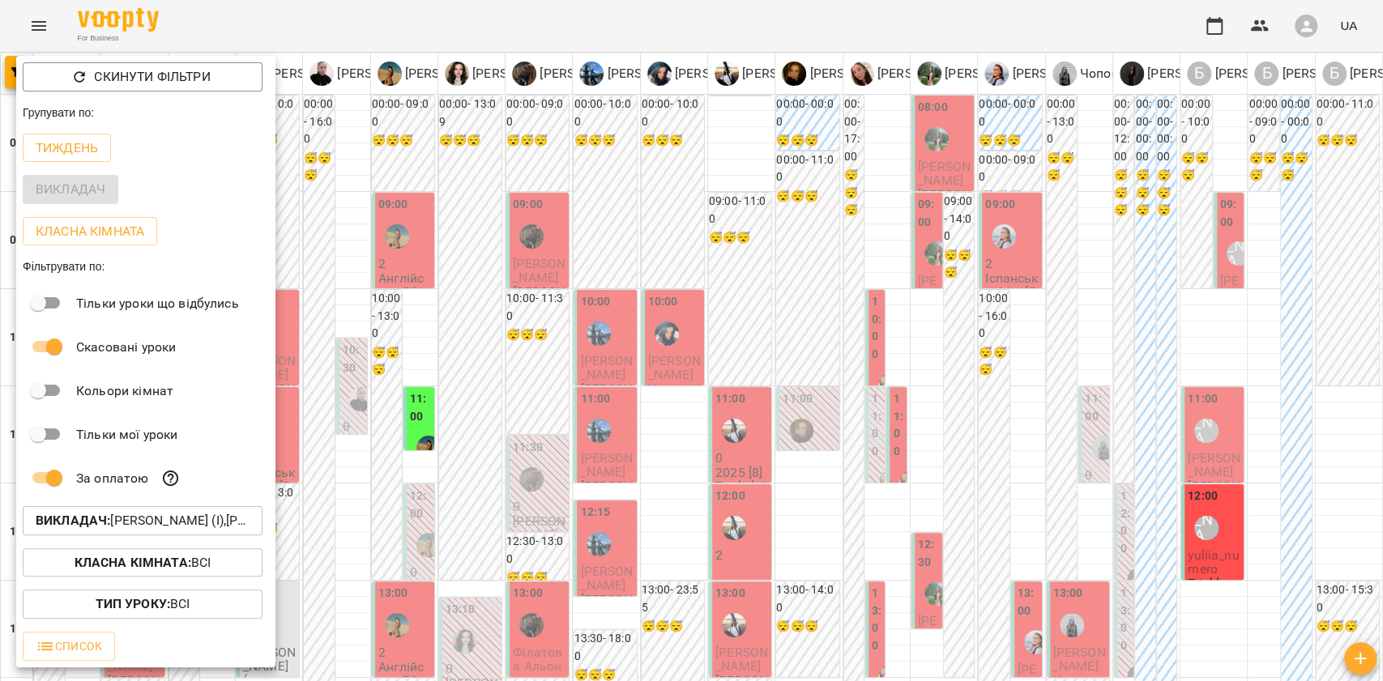
click at [94, 525] on b "Викладач :" at bounding box center [73, 520] width 75 height 15
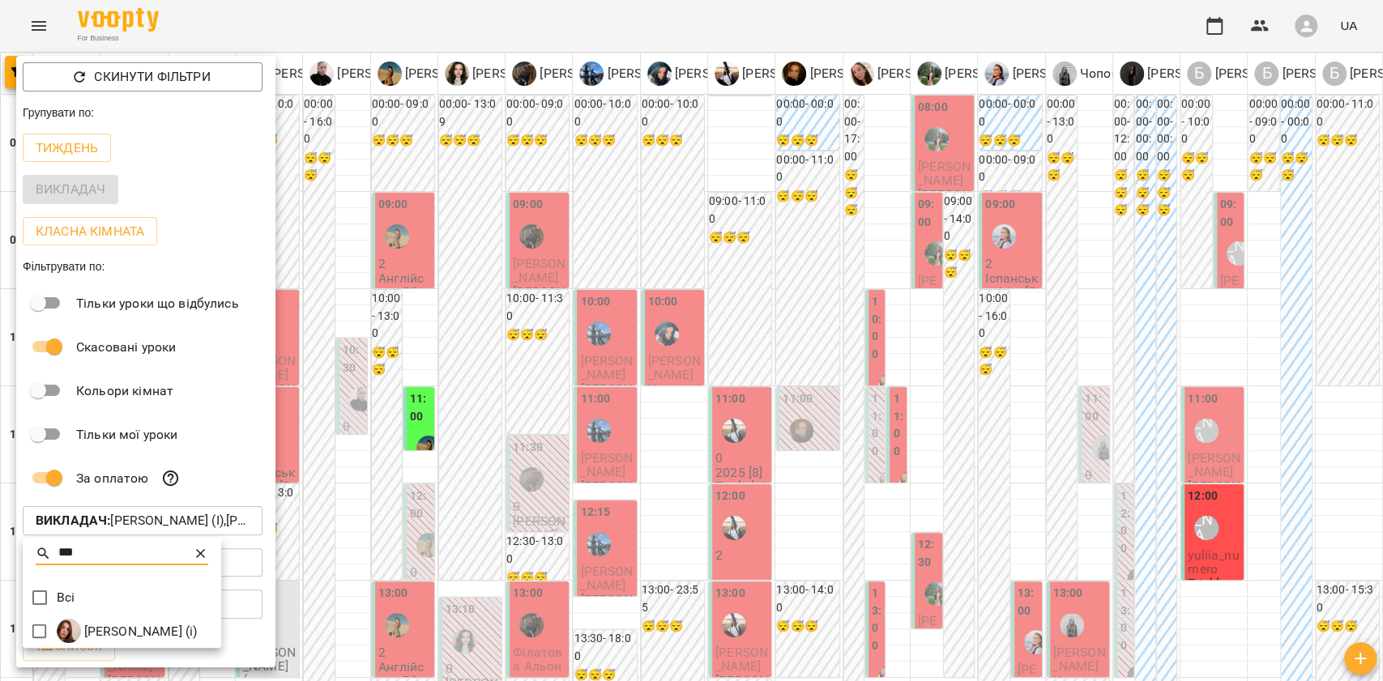
type input "***"
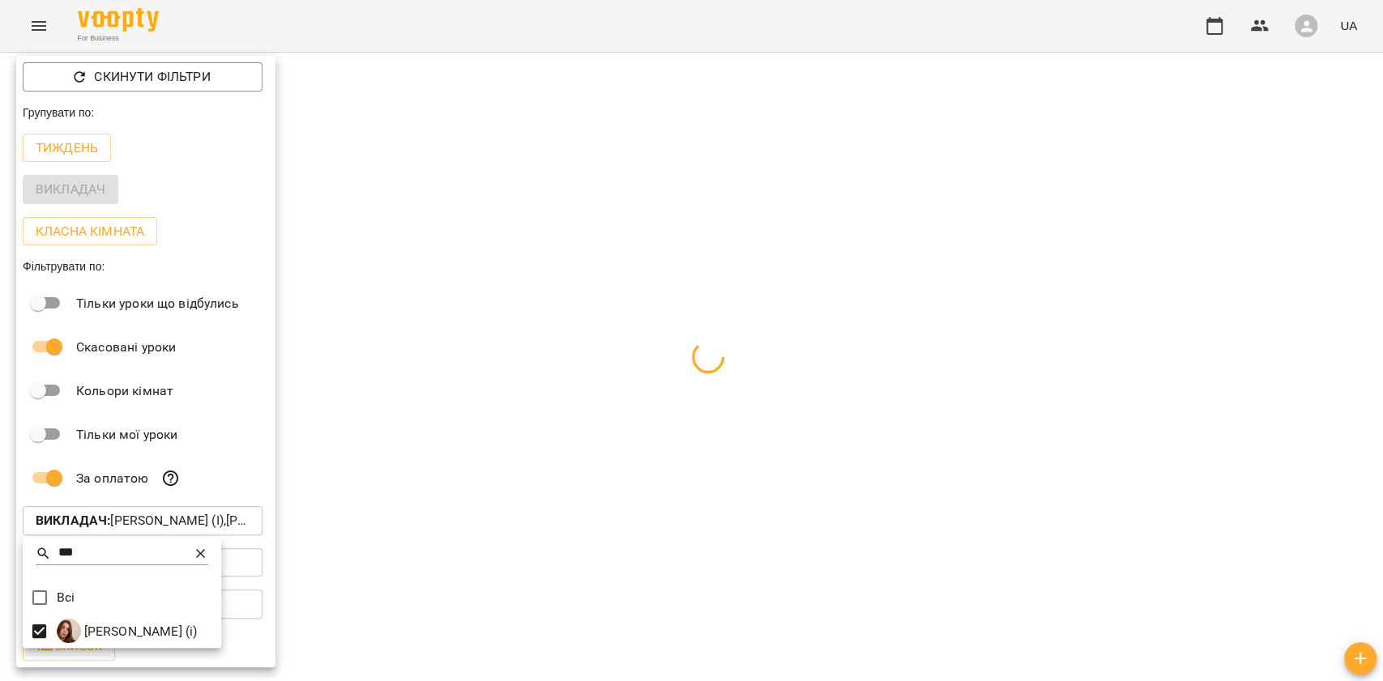
click at [450, 624] on div at bounding box center [691, 340] width 1383 height 681
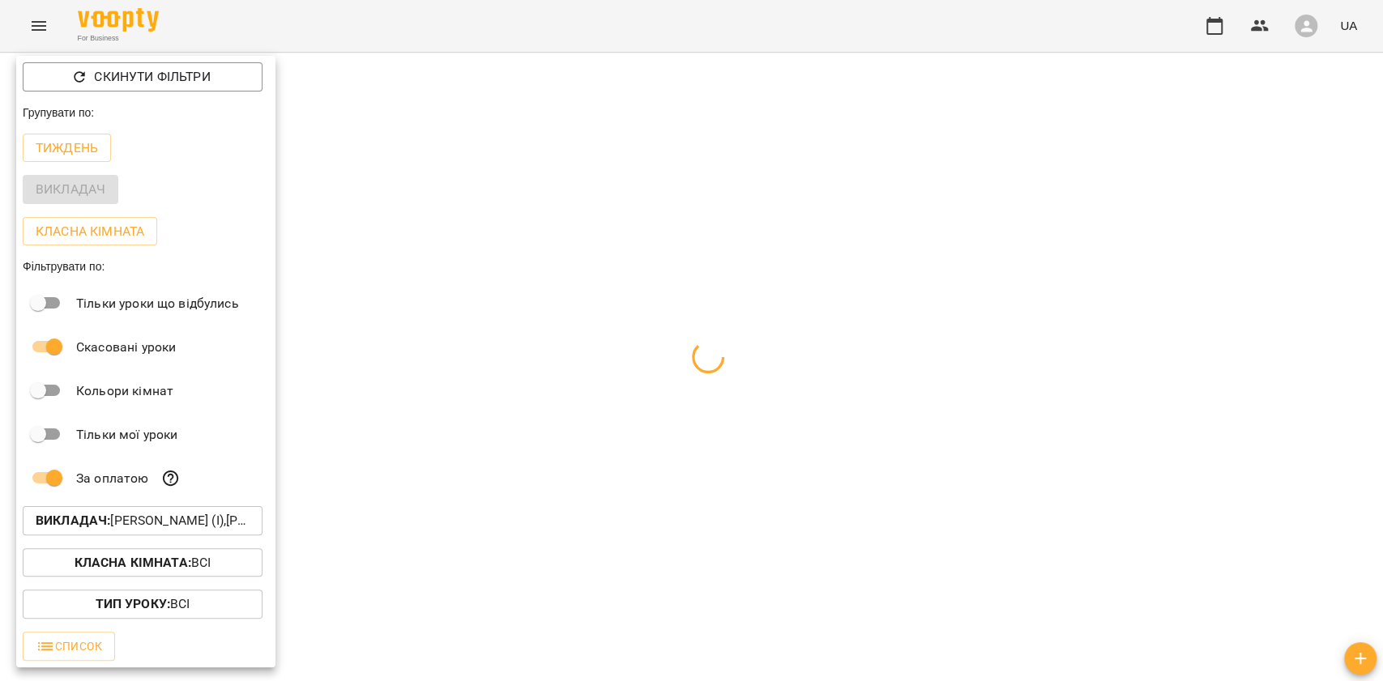
click at [413, 622] on div at bounding box center [691, 340] width 1383 height 681
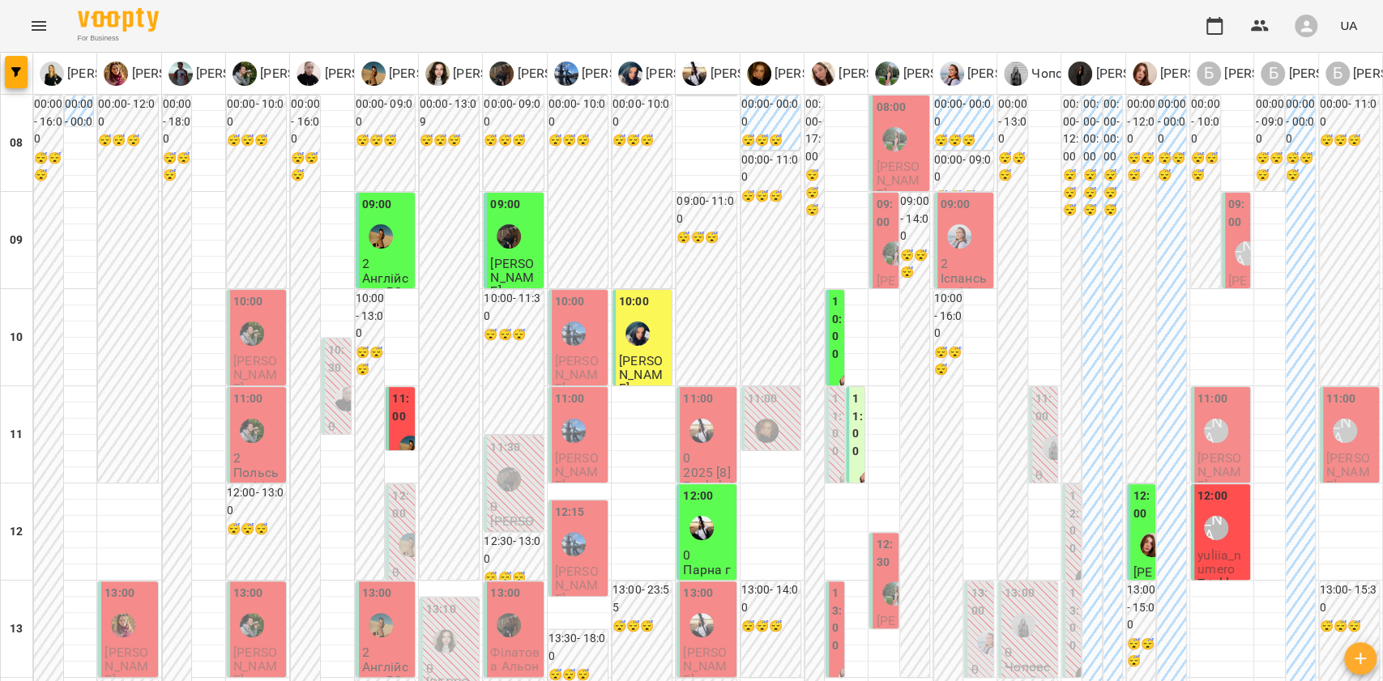
scroll to position [870, 0]
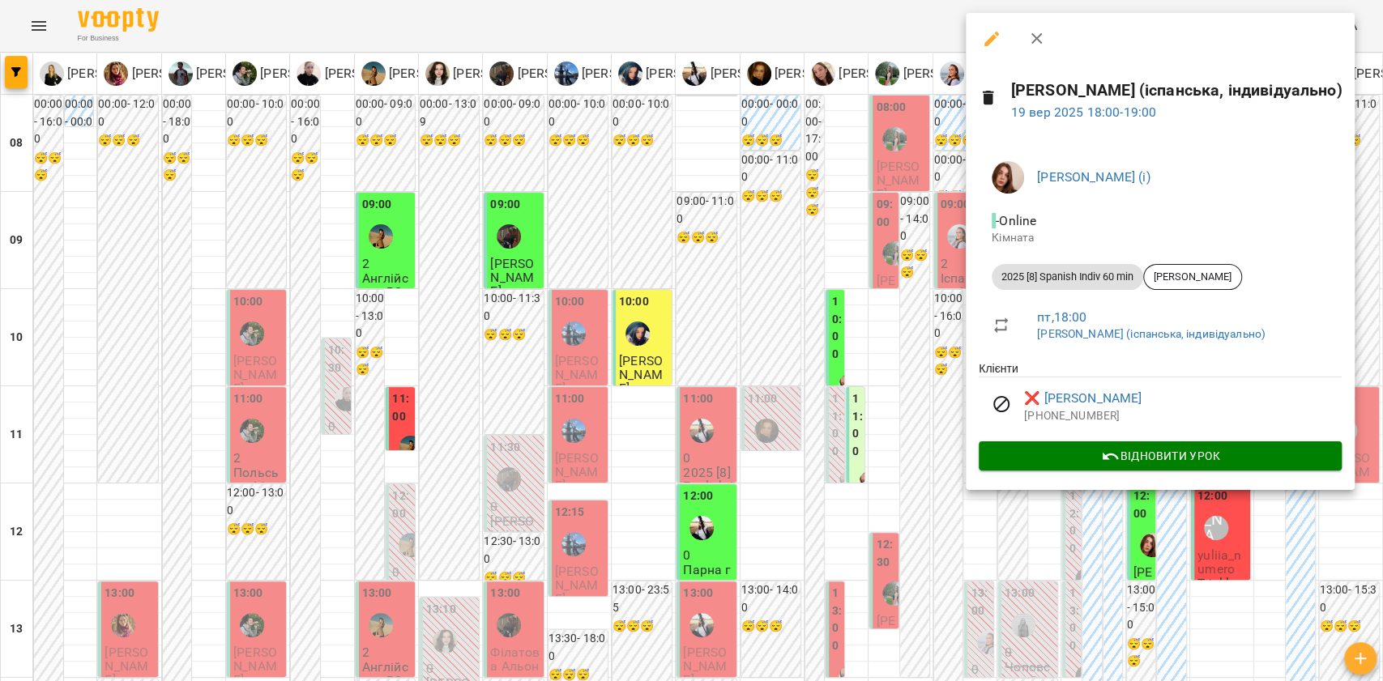
click at [906, 512] on div at bounding box center [691, 340] width 1383 height 681
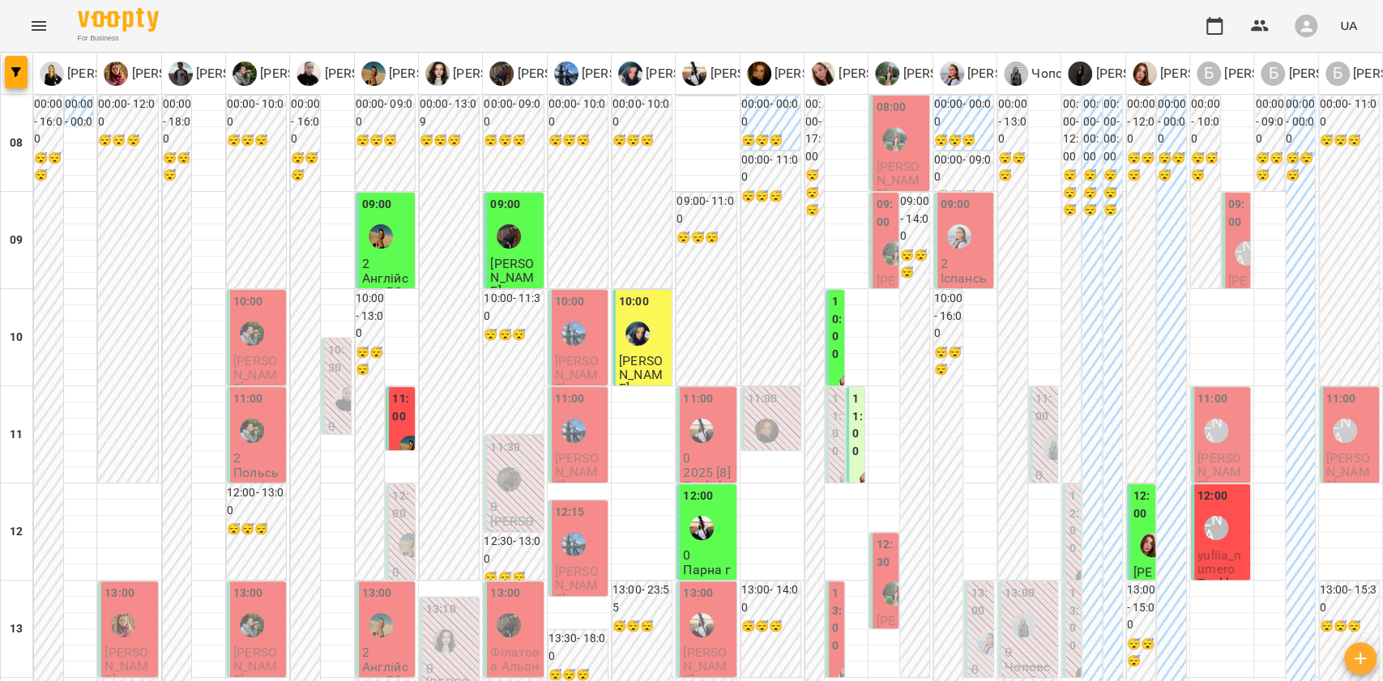
scroll to position [547, 0]
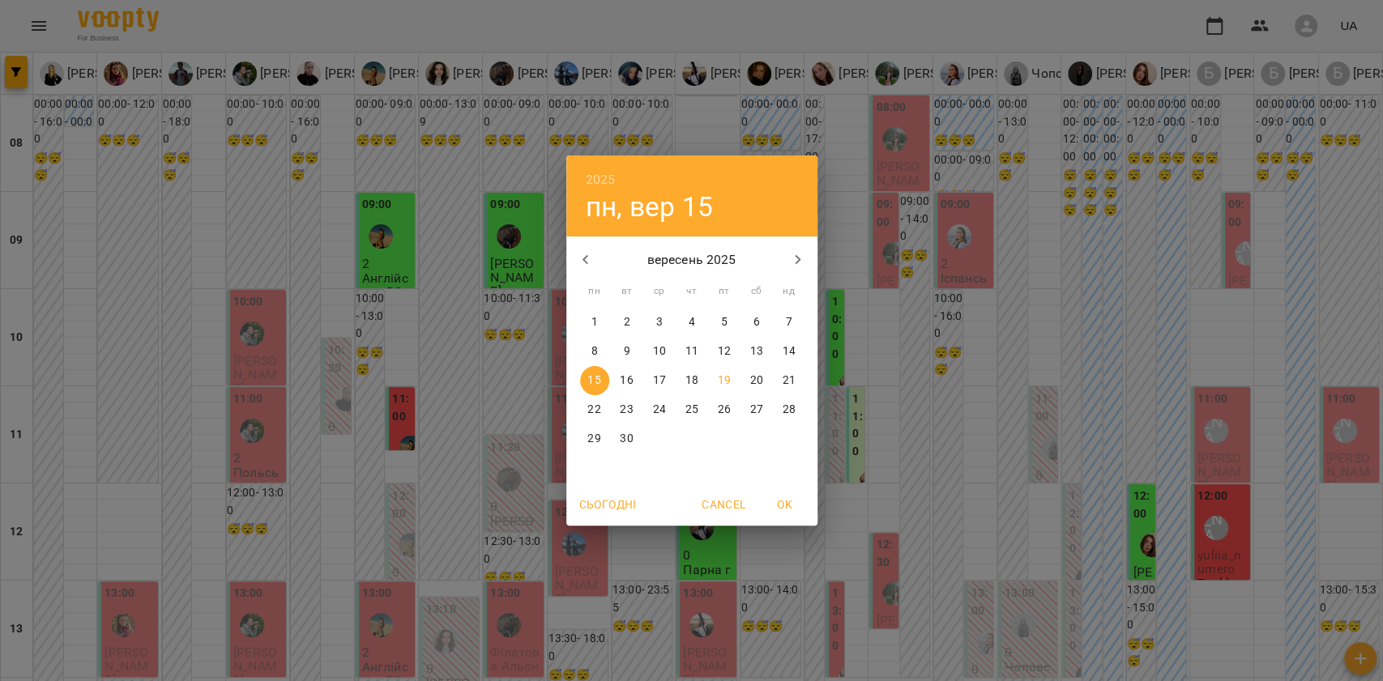
click at [622, 413] on p "23" at bounding box center [626, 410] width 13 height 16
type input "**********"
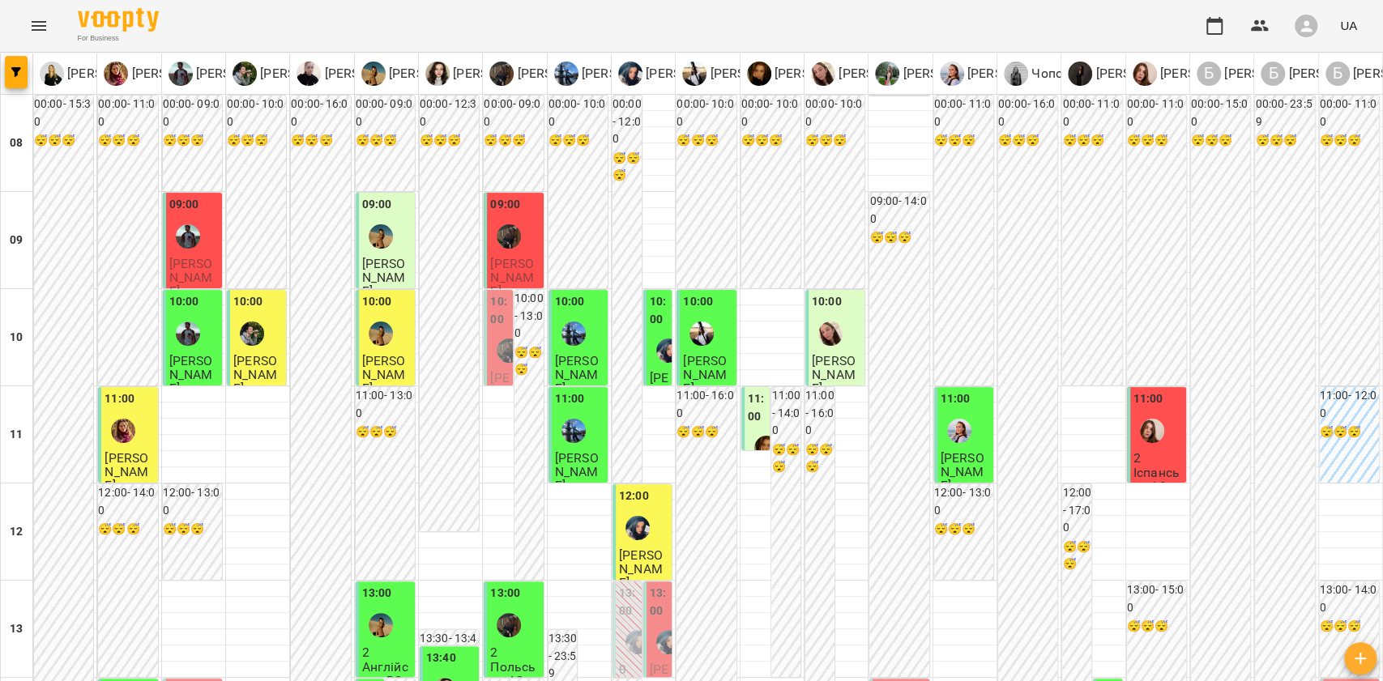
scroll to position [756, 0]
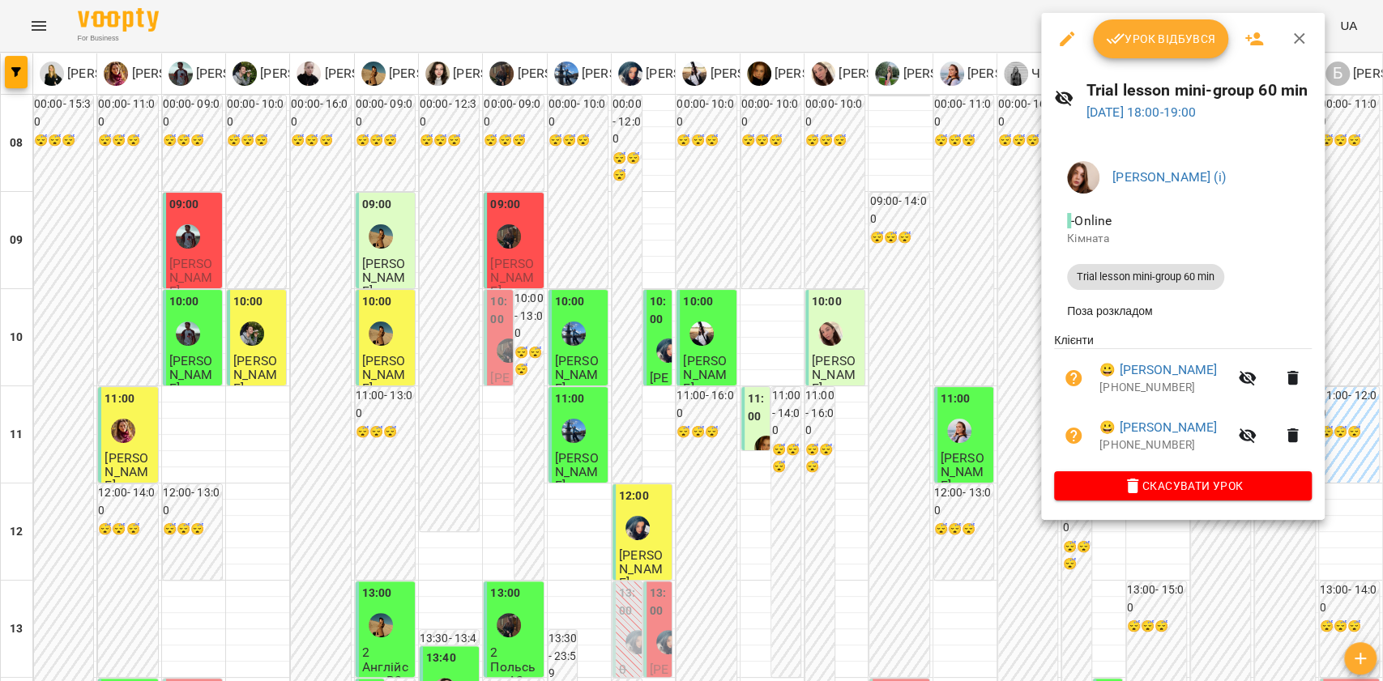
click at [1033, 576] on div at bounding box center [691, 340] width 1383 height 681
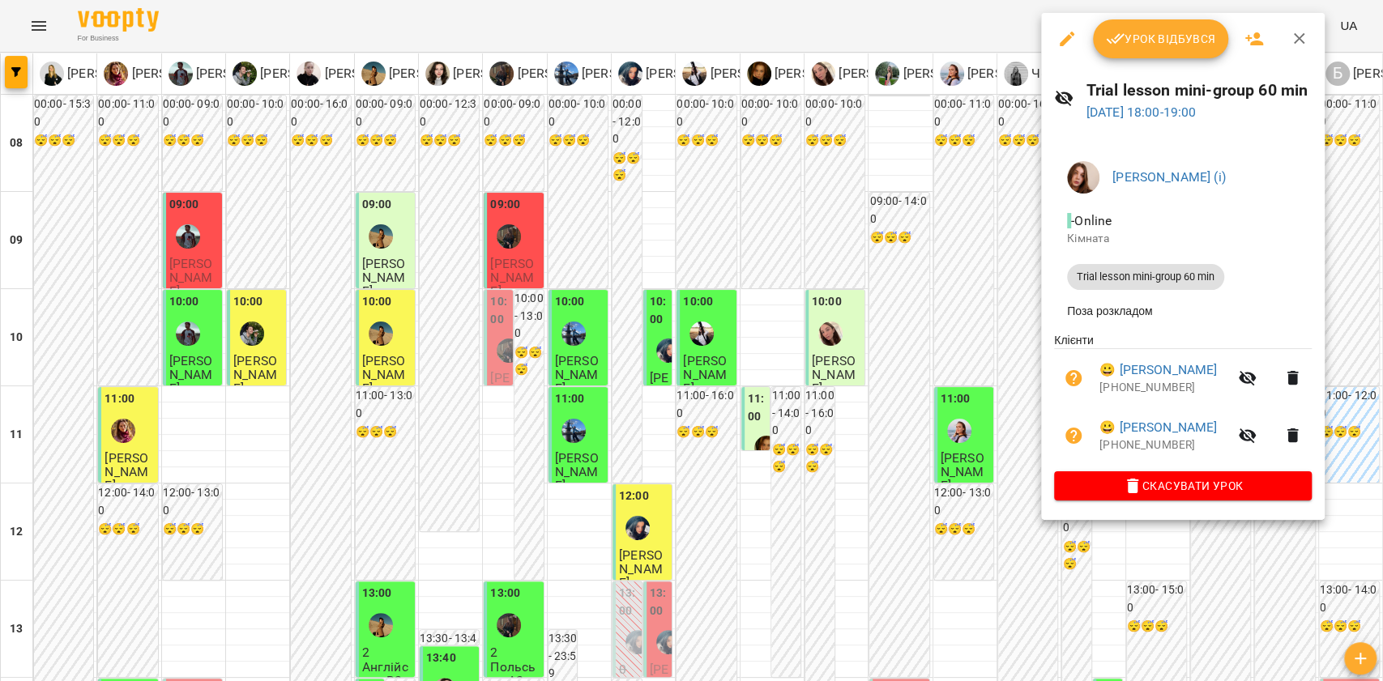
click at [990, 493] on div at bounding box center [691, 340] width 1383 height 681
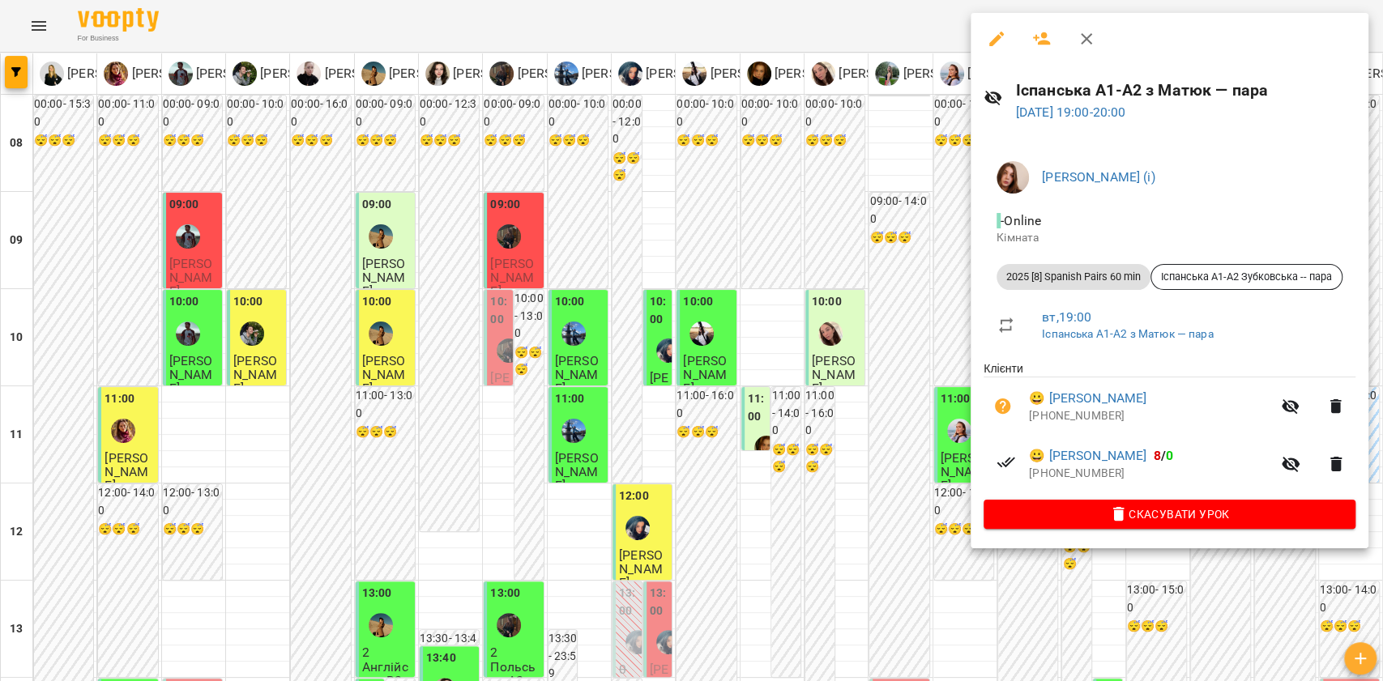
click at [1023, 587] on div at bounding box center [691, 340] width 1383 height 681
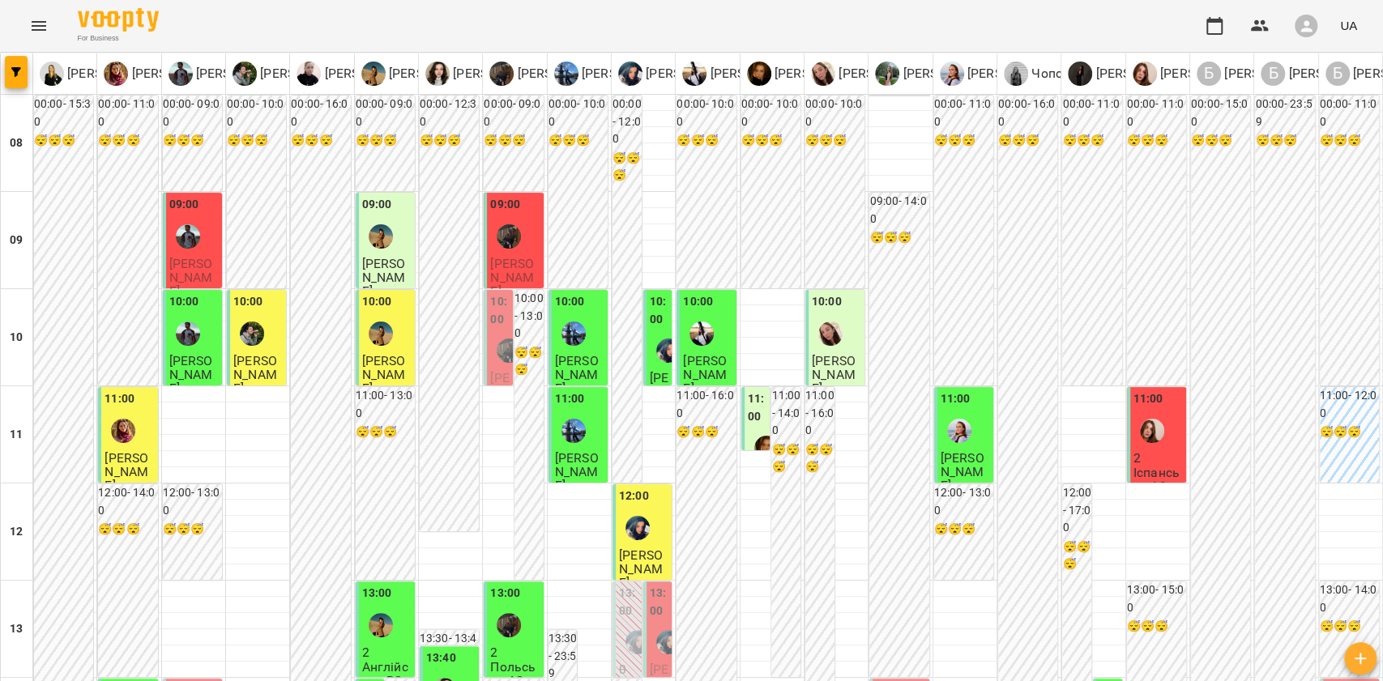
scroll to position [864, 0]
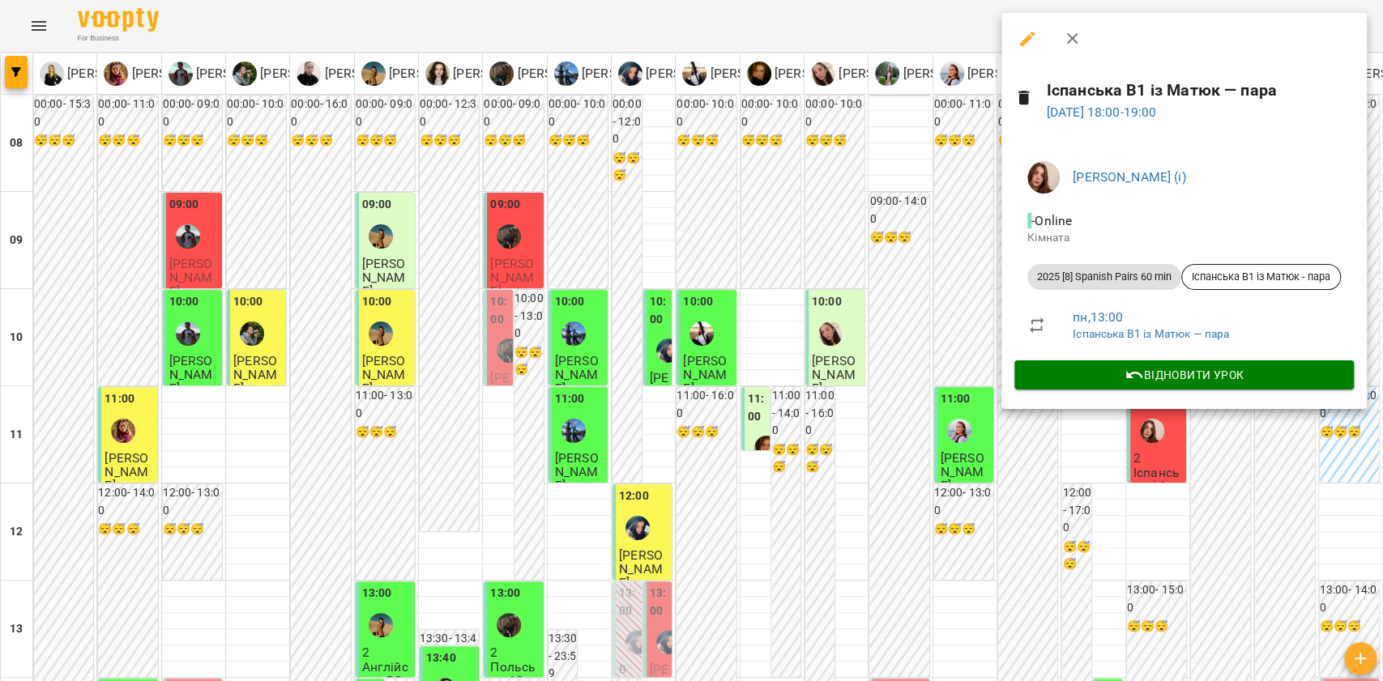
click at [918, 468] on div at bounding box center [691, 340] width 1383 height 681
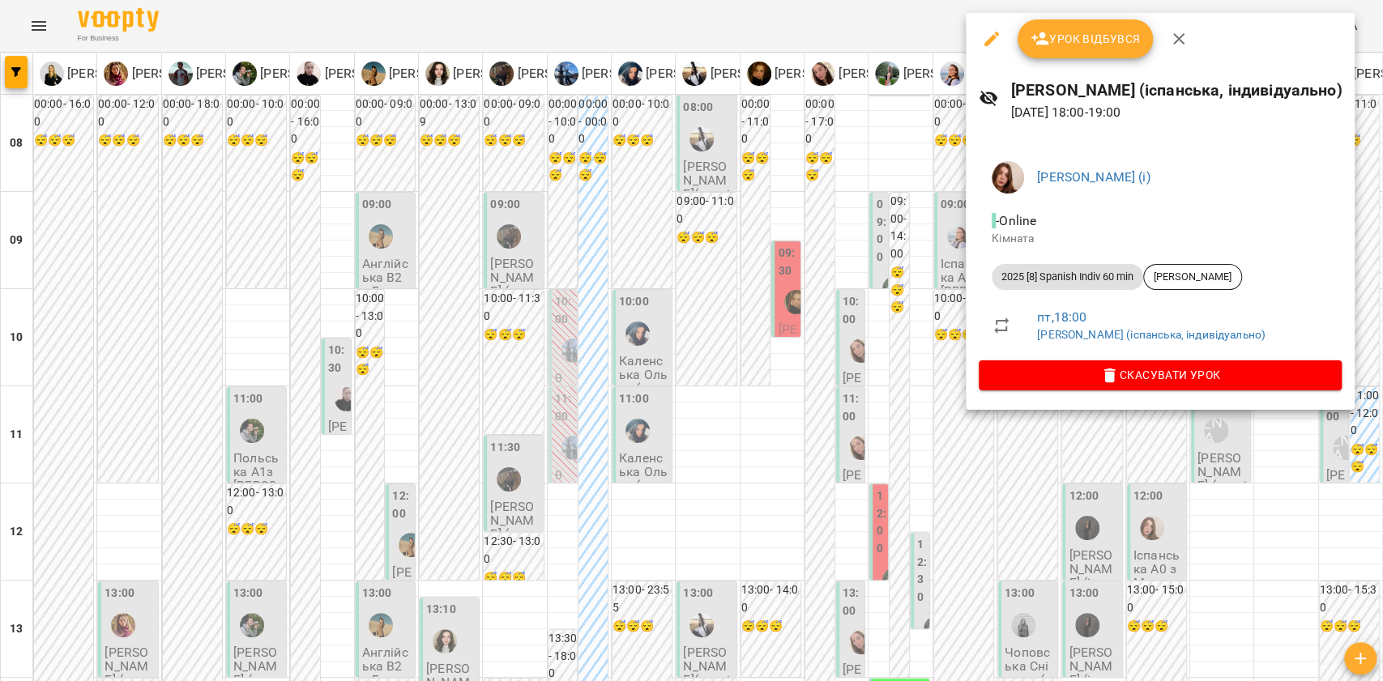
click at [976, 510] on div at bounding box center [691, 340] width 1383 height 681
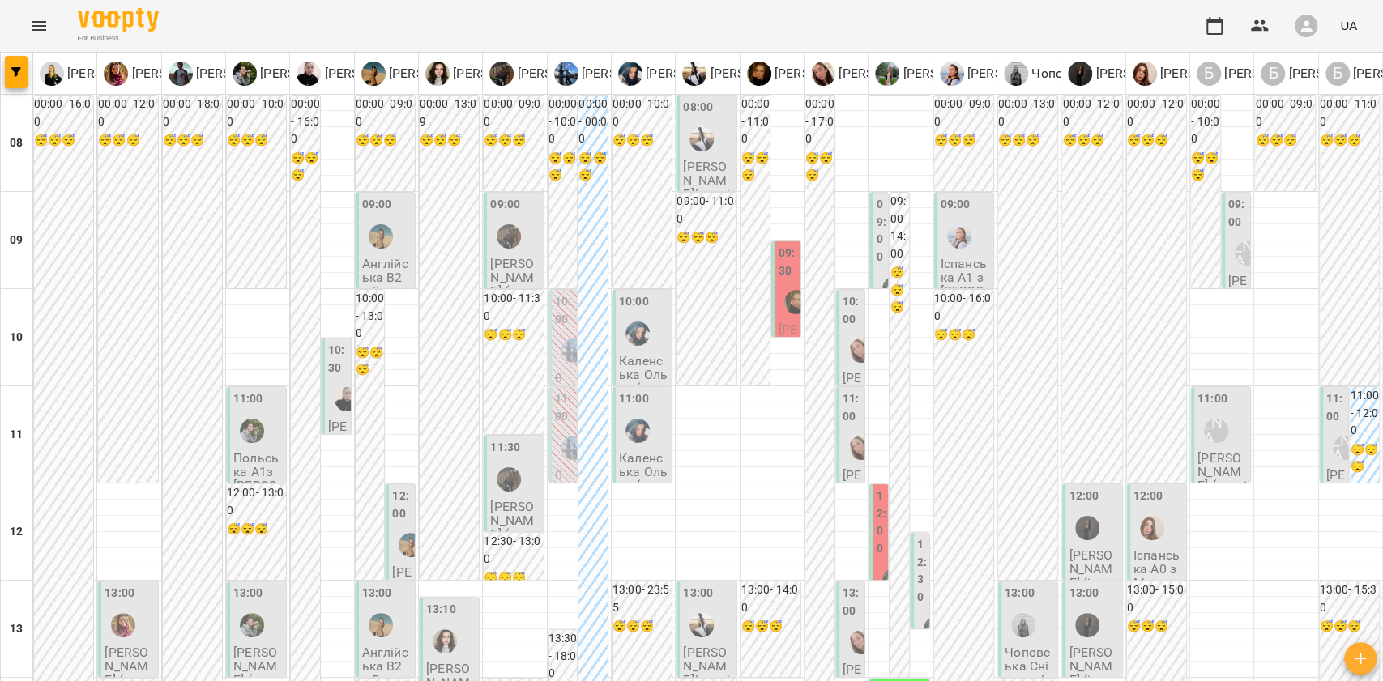
scroll to position [432, 0]
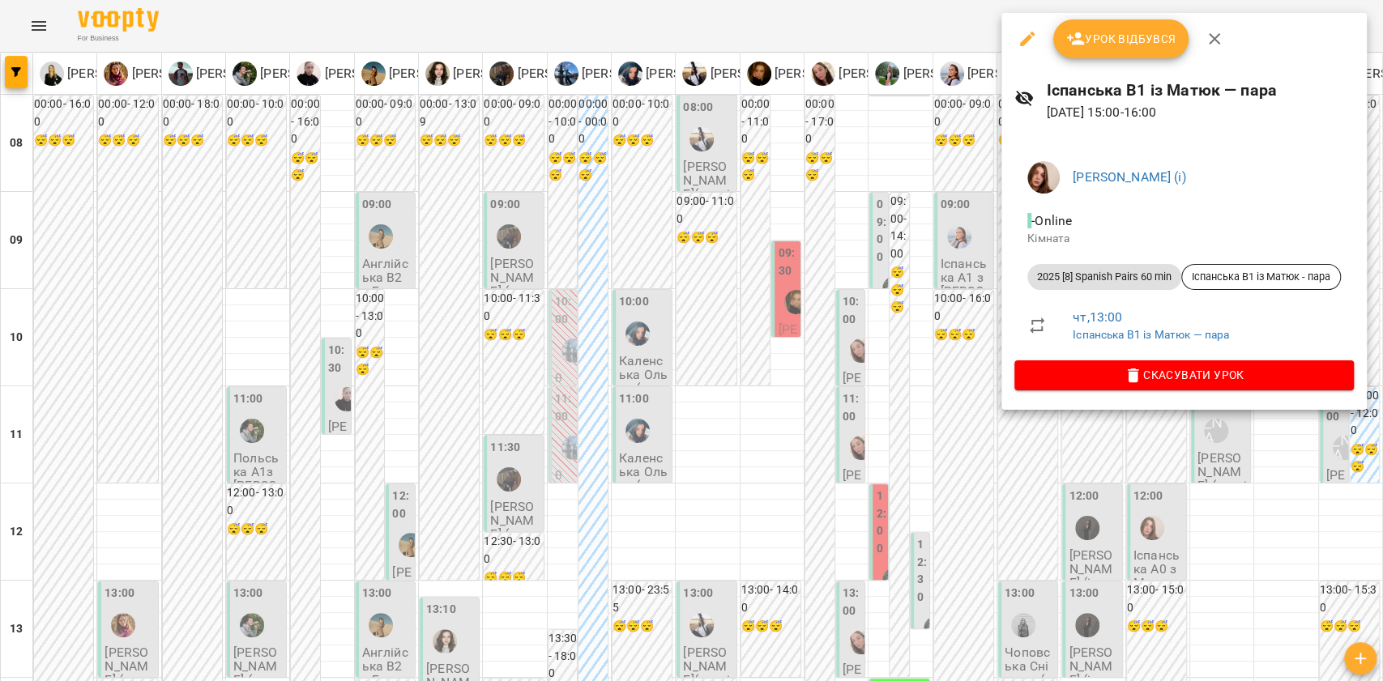
click at [1058, 626] on div at bounding box center [691, 340] width 1383 height 681
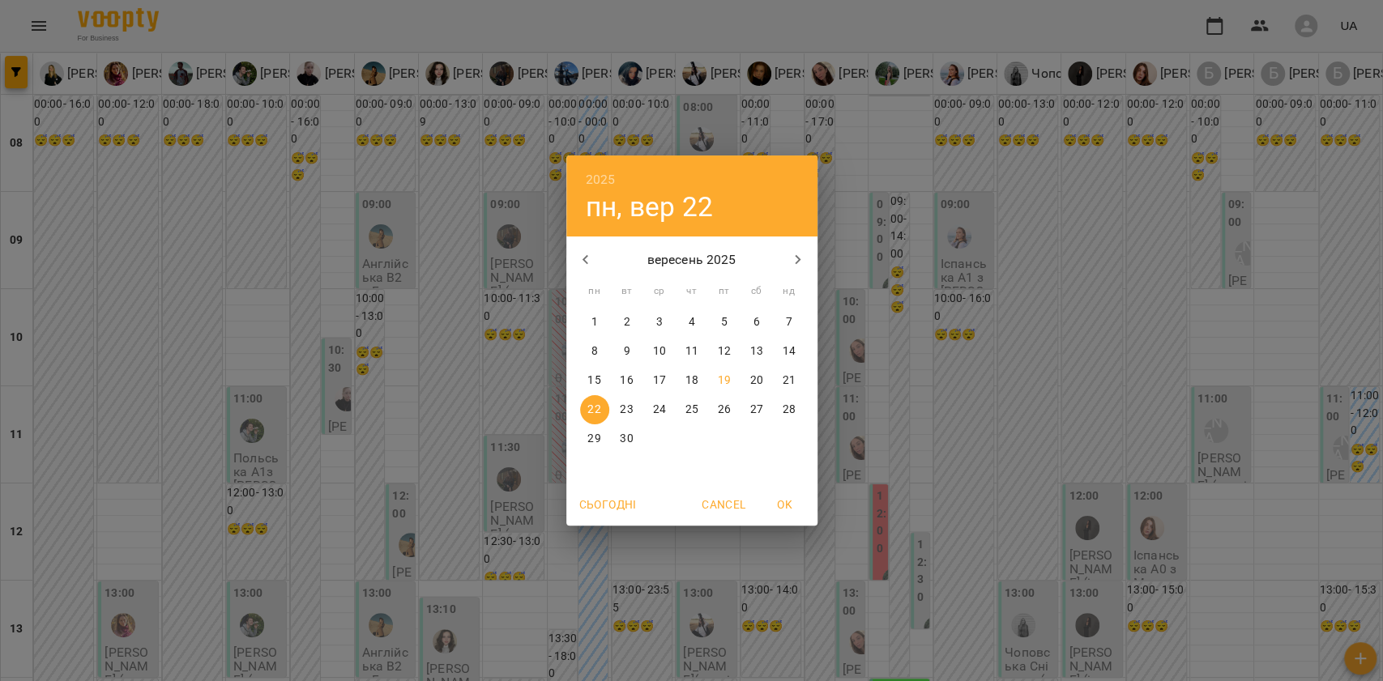
drag, startPoint x: 750, startPoint y: 376, endPoint x: 715, endPoint y: 382, distance: 36.2
click at [709, 386] on div "15 16 17 18 19 20 21" at bounding box center [691, 380] width 251 height 29
click at [718, 382] on p "19" at bounding box center [723, 381] width 13 height 16
type input "**********"
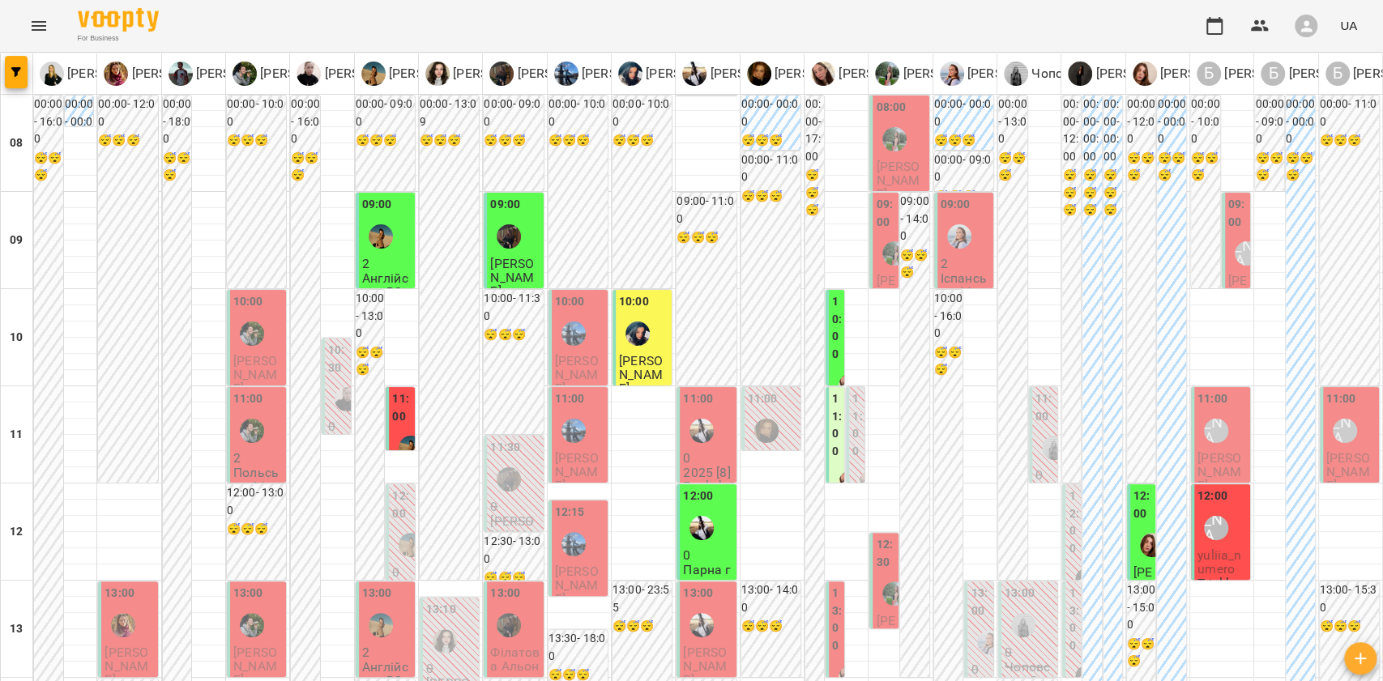
scroll to position [540, 0]
